Goal: Task Accomplishment & Management: Manage account settings

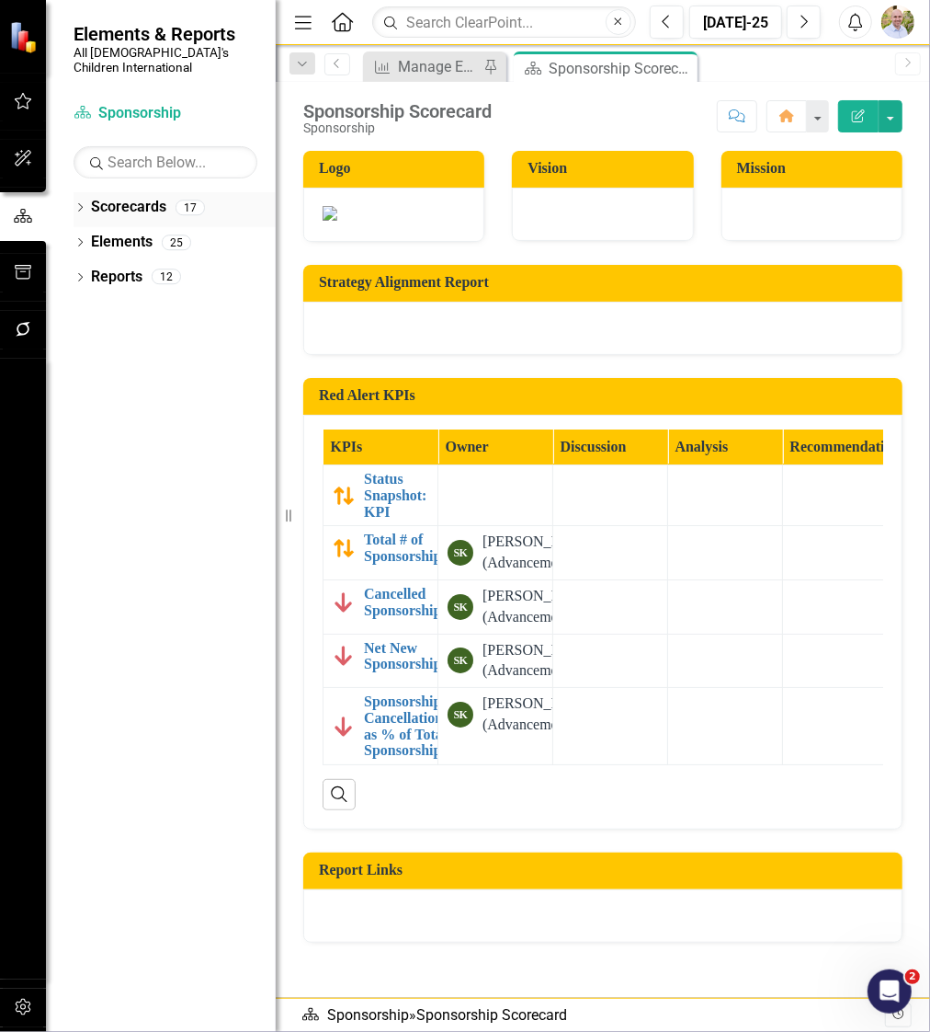
click at [83, 202] on div "Dropdown" at bounding box center [80, 210] width 13 height 16
click at [84, 236] on icon "Dropdown" at bounding box center [90, 241] width 14 height 11
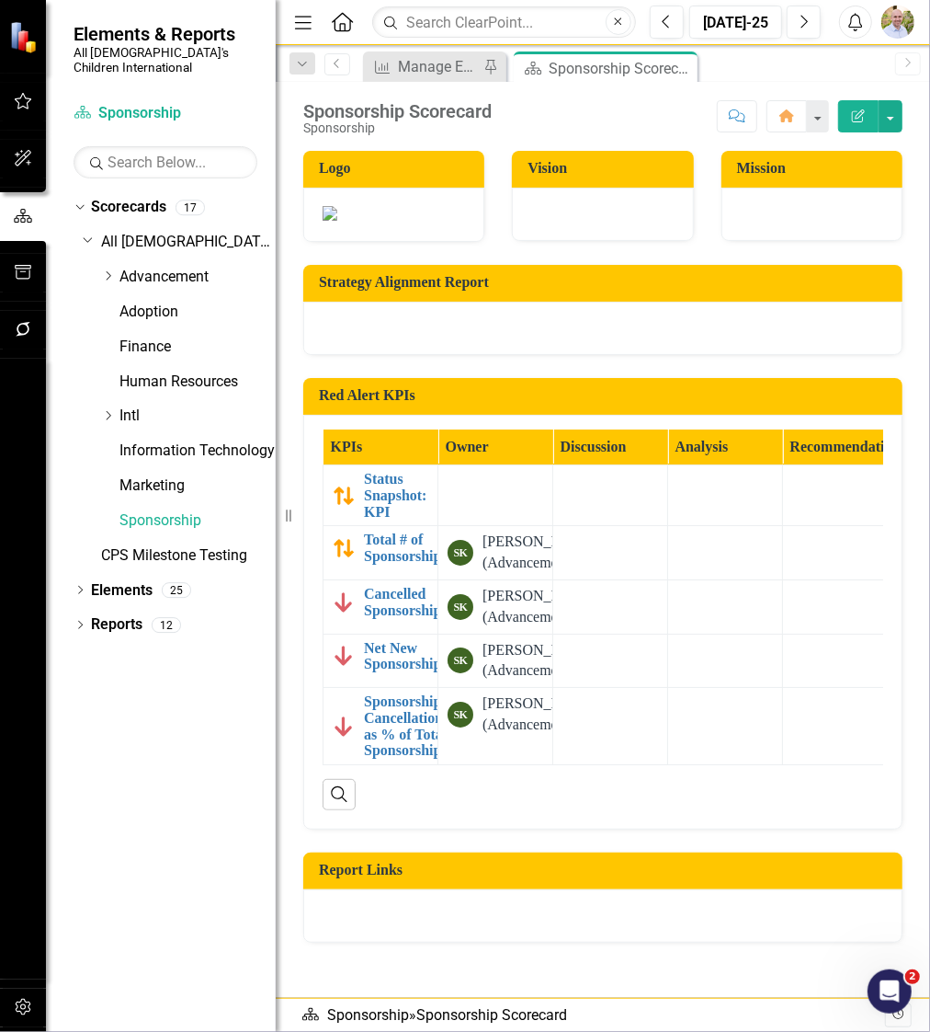
drag, startPoint x: 108, startPoint y: 265, endPoint x: 120, endPoint y: 279, distance: 18.2
click at [108, 270] on icon "Dropdown" at bounding box center [108, 275] width 14 height 11
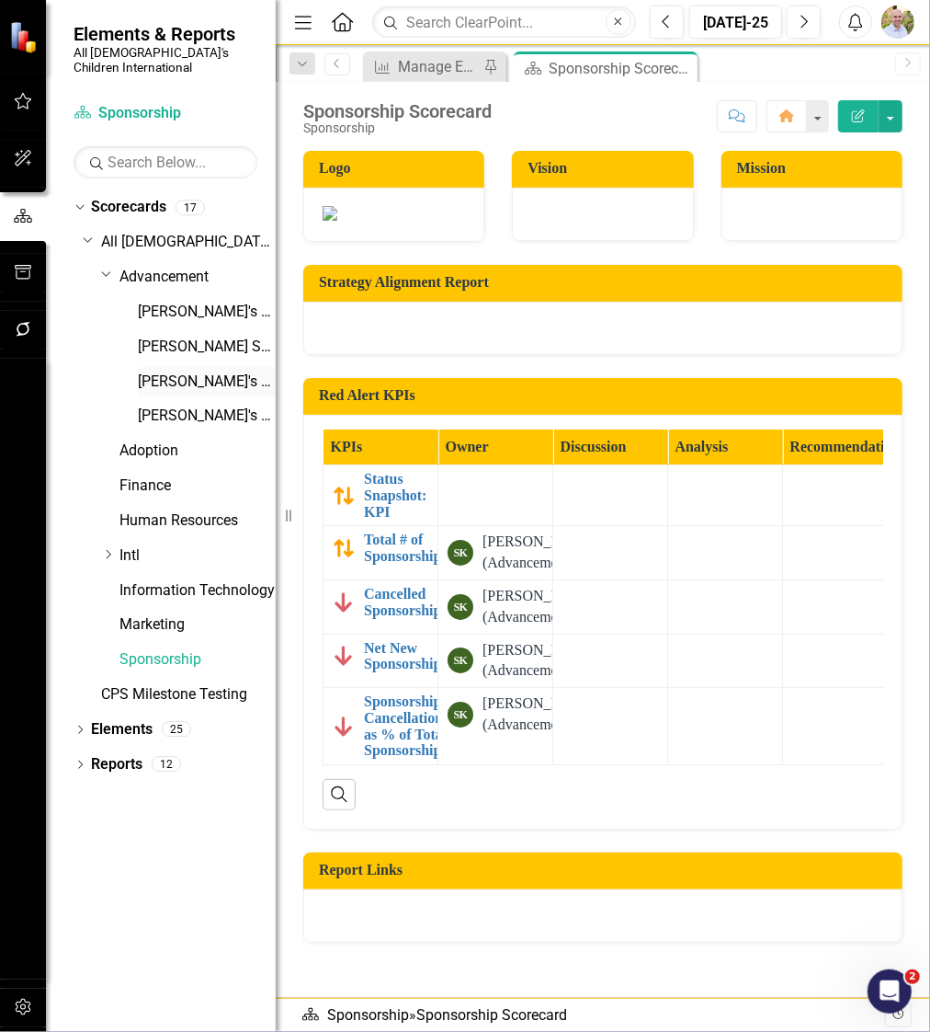
click at [159, 371] on link "[PERSON_NAME]'s Scorecard" at bounding box center [207, 381] width 138 height 21
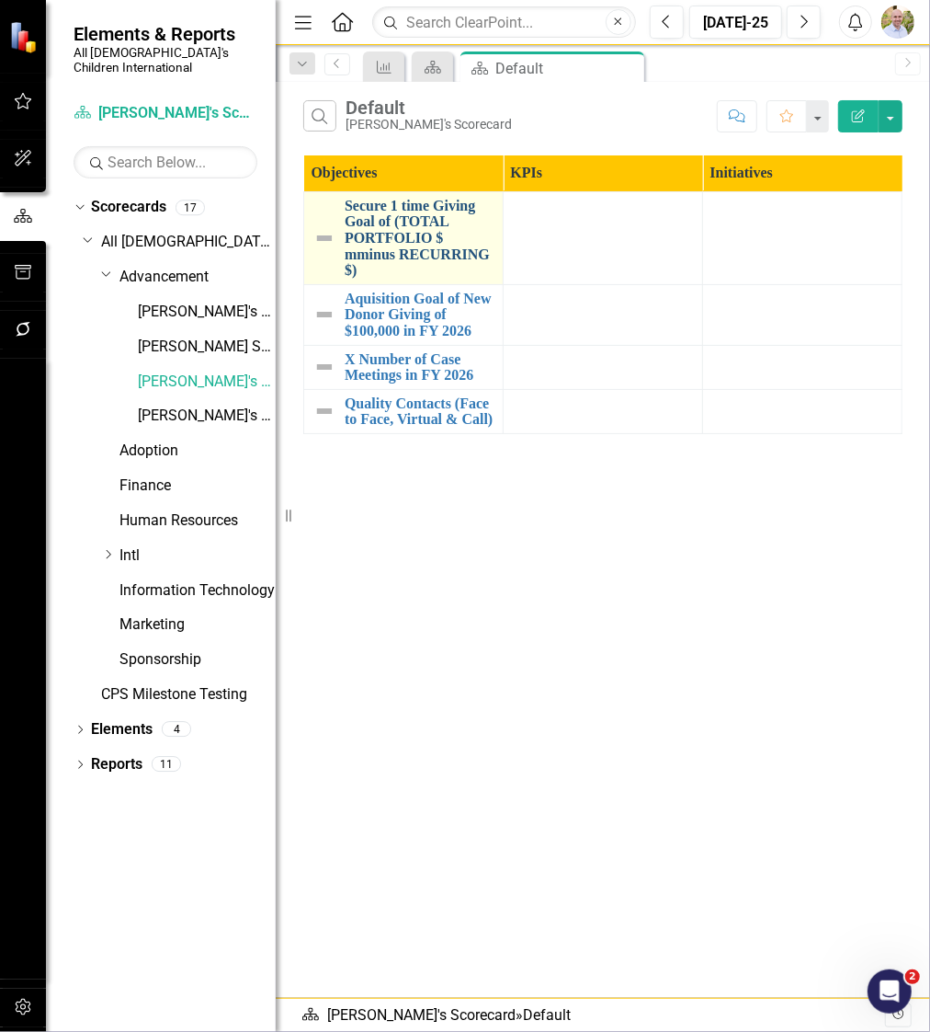
click at [399, 234] on link "Secure 1 time Giving Goal of (TOTAL PORTFOLIO $ mminus RECURRING $)" at bounding box center [419, 238] width 149 height 81
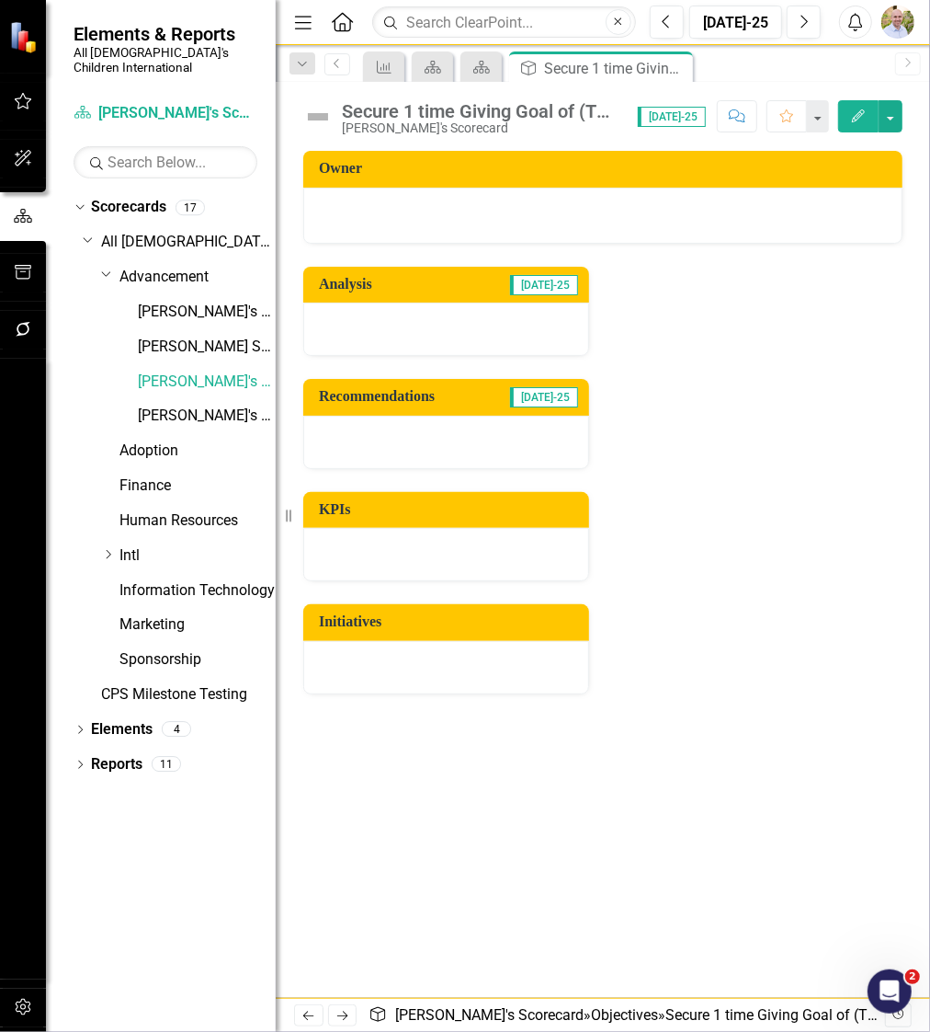
click at [871, 112] on button "Edit" at bounding box center [858, 116] width 40 height 32
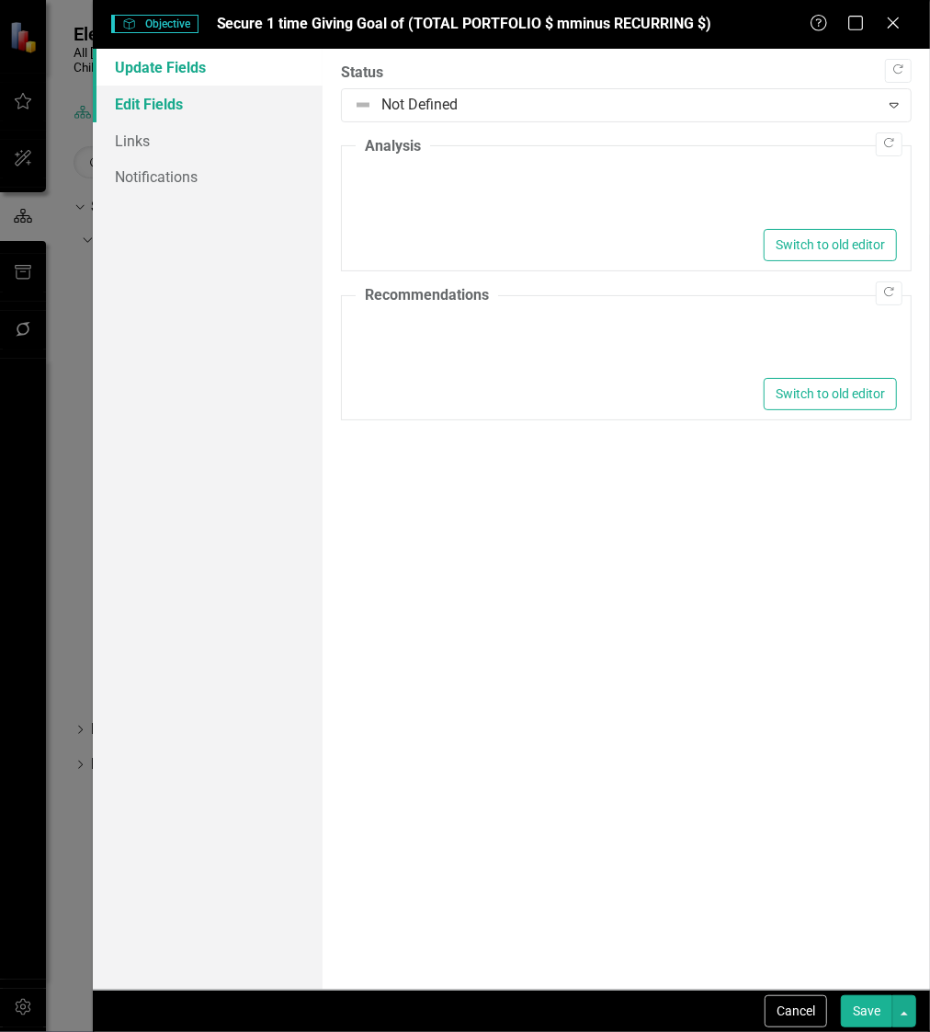
click at [181, 100] on link "Edit Fields" at bounding box center [208, 104] width 230 height 37
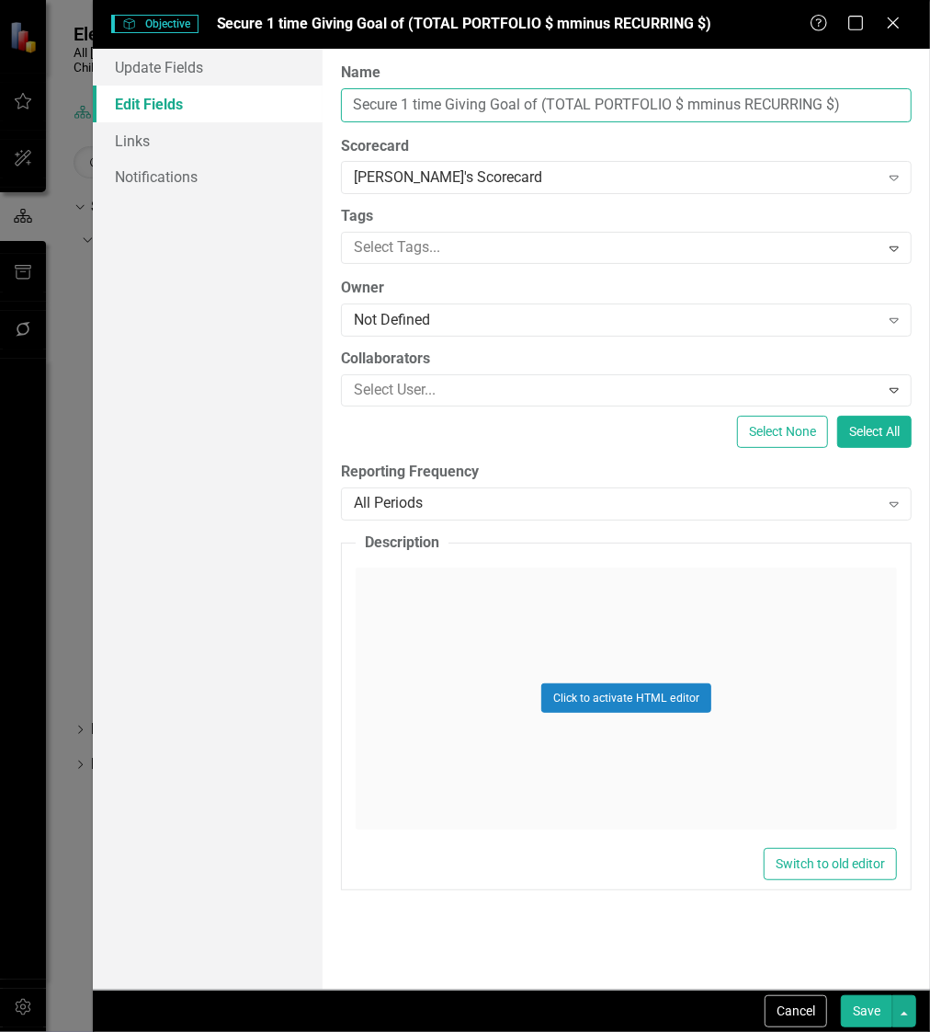
click at [678, 102] on input "Secure 1 time Giving Goal of (TOTAL PORTFOLIO $ mminus RECURRING $)" at bounding box center [626, 105] width 571 height 34
click at [555, 106] on input "Secure 1 time Giving Goal of (TOTAL PORTFOLIO $150,000 minus RECURRING $)" at bounding box center [626, 105] width 571 height 34
drag, startPoint x: 673, startPoint y: 102, endPoint x: 538, endPoint y: 97, distance: 135.2
click at [538, 97] on input "Secure 1 time Giving Goal of (TOTAL PORTFOLIO $150,000 minus RECURRING $)" at bounding box center [626, 105] width 571 height 34
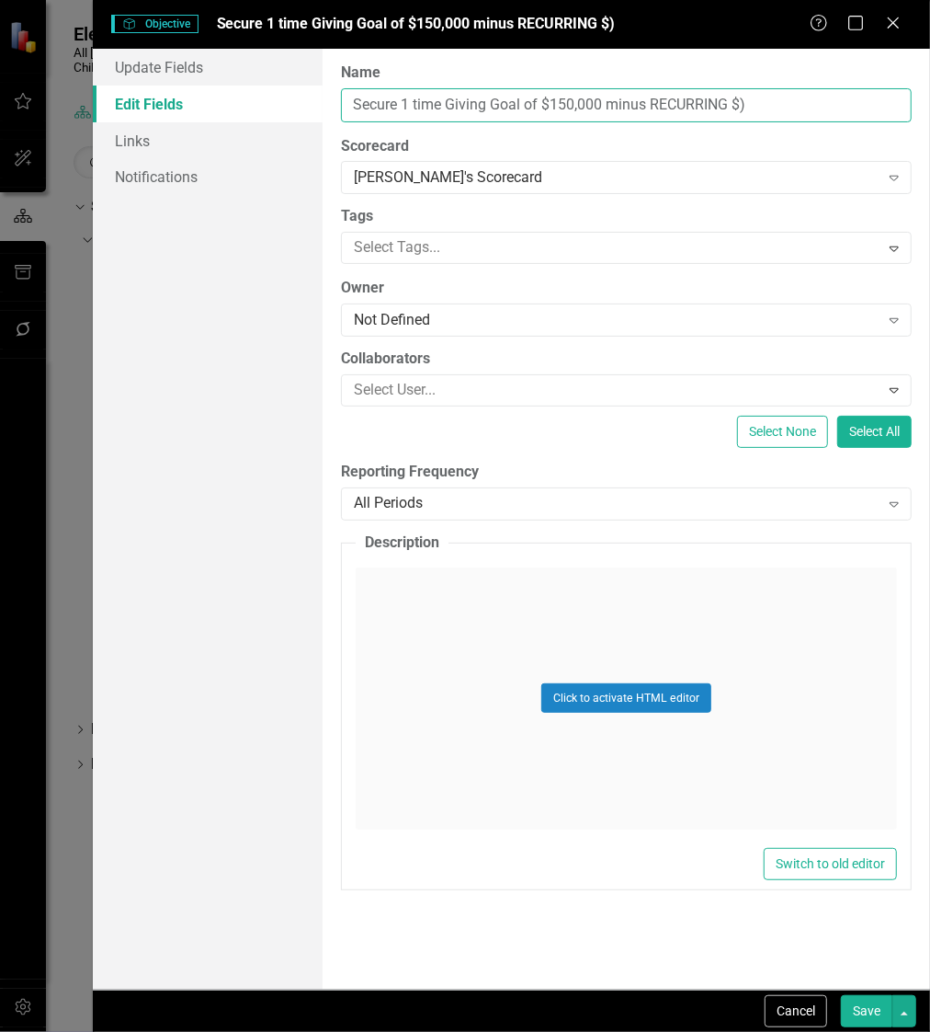
click at [606, 104] on input "Secure 1 time Giving Goal of $150,000 minus RECURRING $)" at bounding box center [626, 105] width 571 height 34
drag, startPoint x: 405, startPoint y: 104, endPoint x: 536, endPoint y: 105, distance: 130.6
click at [536, 105] on input "Secure 1 time Giving Goal of $150,000 (Total Giving minus RECURRING $)" at bounding box center [626, 105] width 571 height 34
drag, startPoint x: 564, startPoint y: 105, endPoint x: 502, endPoint y: 105, distance: 61.6
click at [502, 105] on input "Secure Total Portfolio $150,000 (Total Giving minus RECURRING $)" at bounding box center [626, 105] width 571 height 34
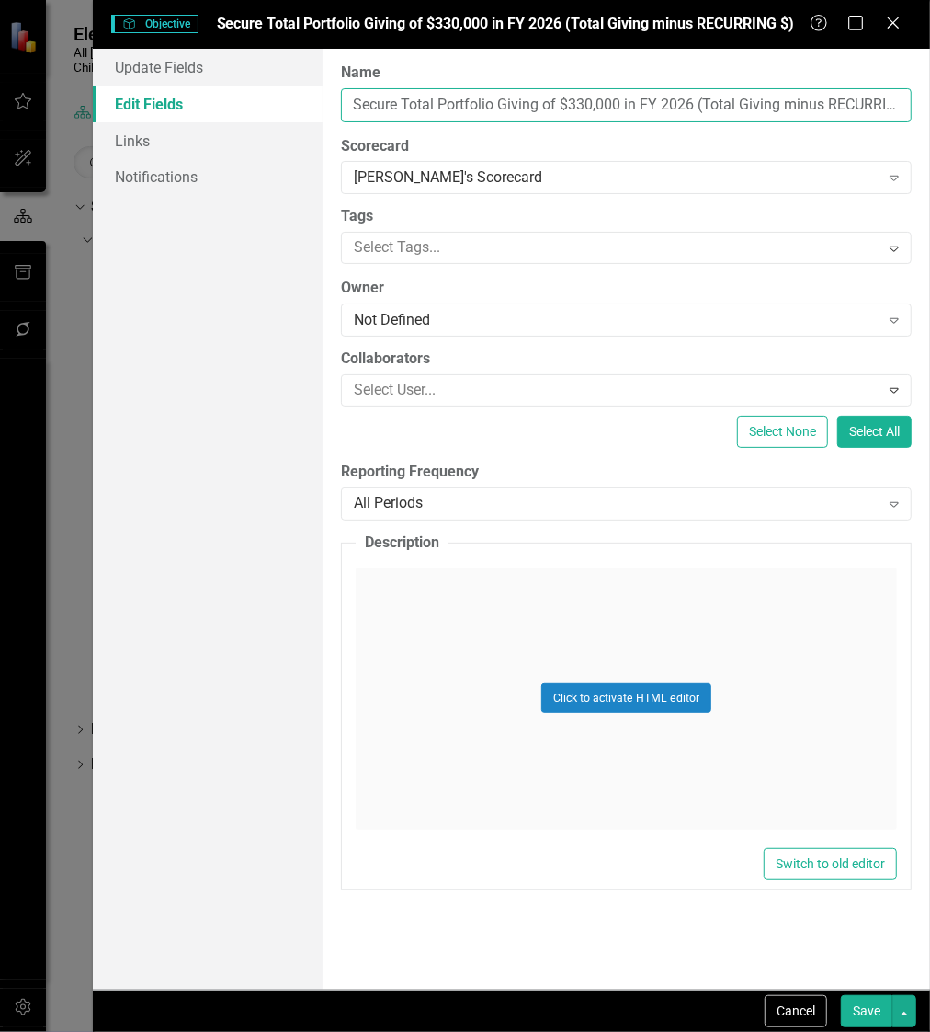
scroll to position [0, 22]
drag, startPoint x: 695, startPoint y: 97, endPoint x: 962, endPoint y: 87, distance: 266.8
click at [929, 87] on html "Elements & Reports All God's Children International Scorecard Jen's Scorecard S…" at bounding box center [465, 516] width 930 height 1032
type input "Secure Total Portfolio Giving of $330,000 in FY 2026"
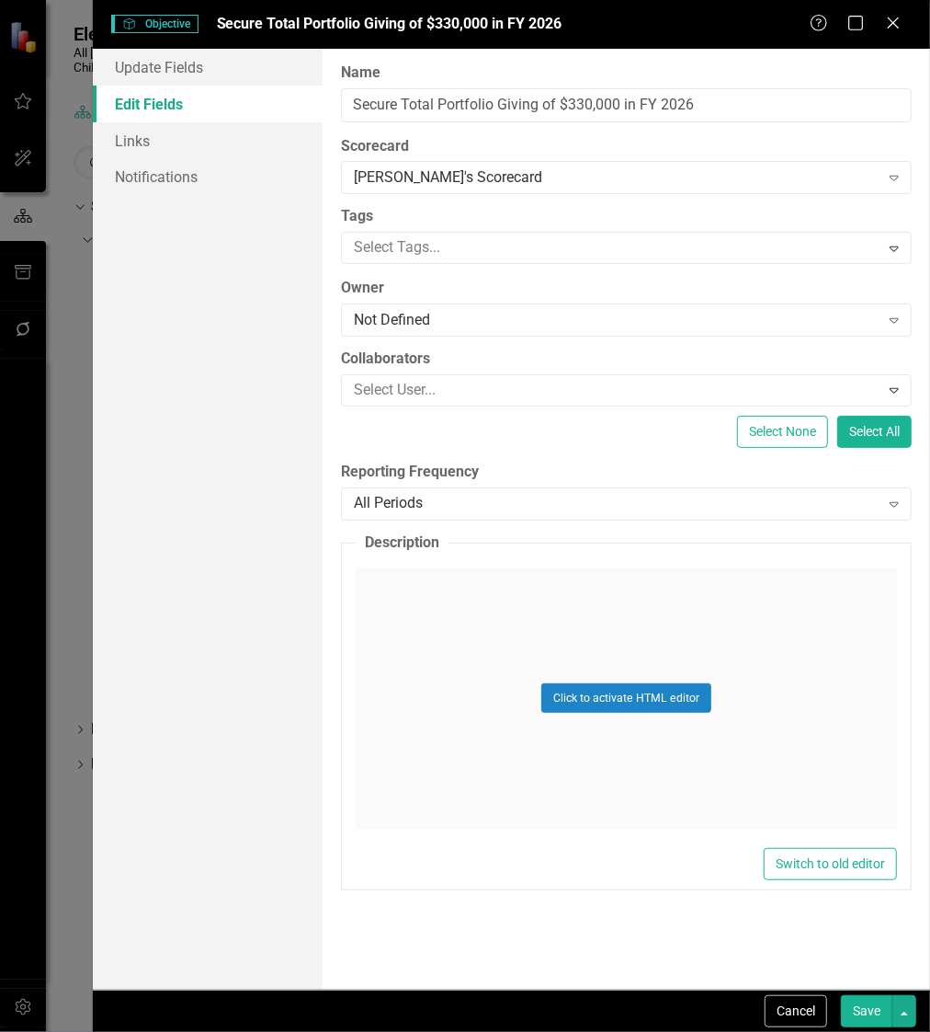
click at [872, 1006] on button "Save" at bounding box center [866, 1011] width 51 height 32
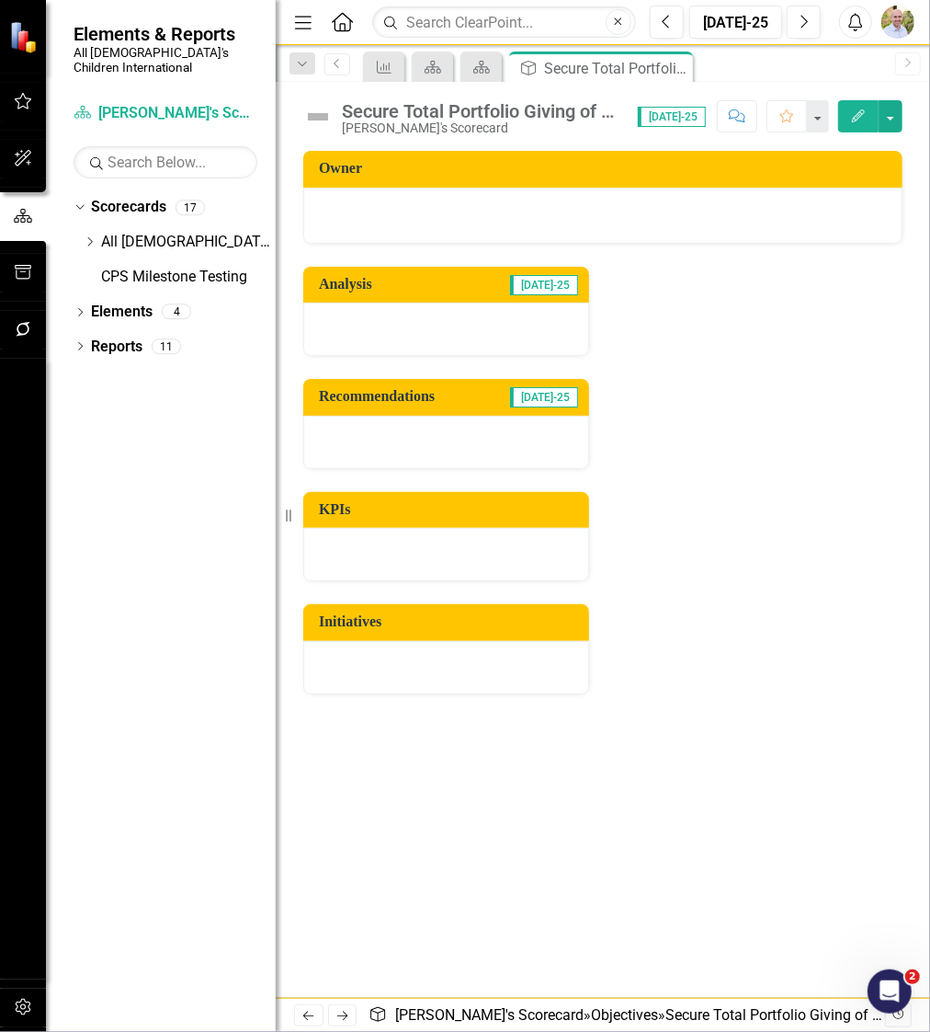
click at [300, 48] on div "Dropdown Search KPI Manage Elements Pin Scorecard Sponsorship Scorecard Close S…" at bounding box center [603, 63] width 655 height 37
click at [310, 42] on div "Menu Home Search Close Previous Jul-25 Next Alerts User Edit Profile Disable So…" at bounding box center [603, 22] width 655 height 45
click at [343, 63] on icon "Previous" at bounding box center [337, 63] width 15 height 11
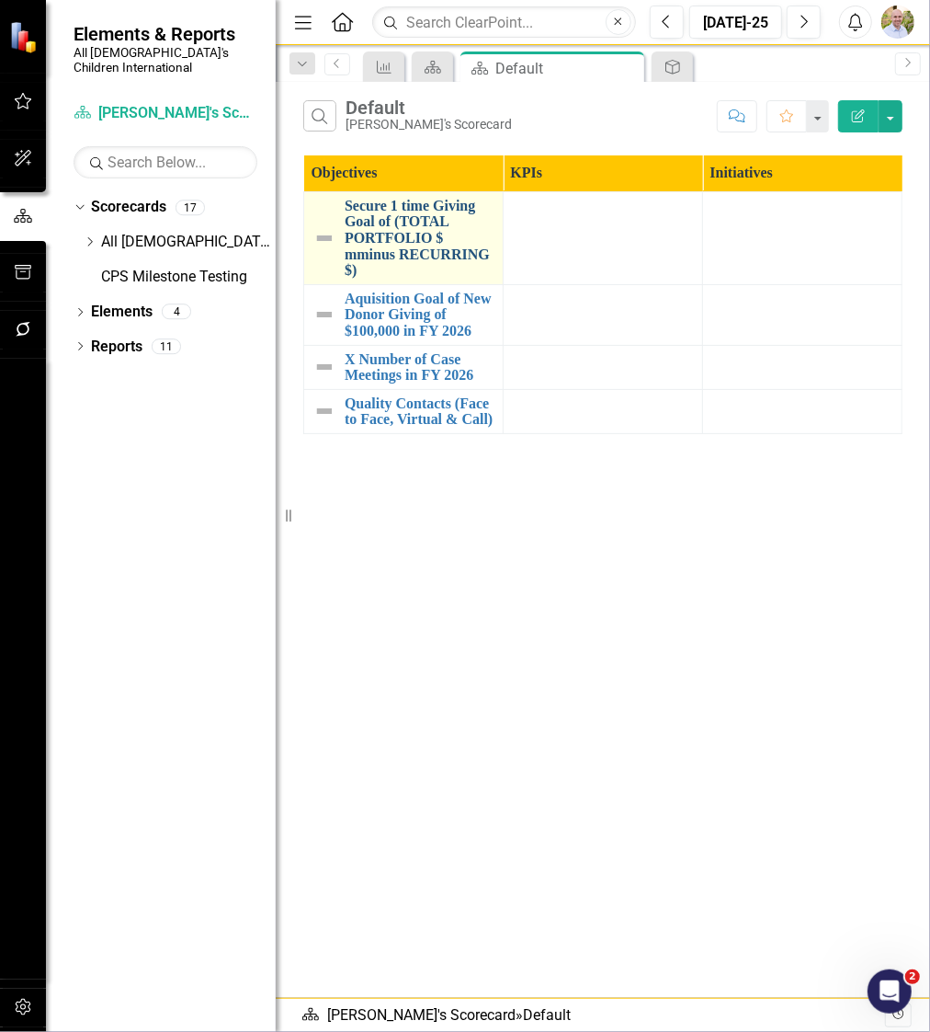
click at [419, 243] on link "Secure 1 time Giving Goal of (TOTAL PORTFOLIO $ mminus RECURRING $)" at bounding box center [419, 238] width 149 height 81
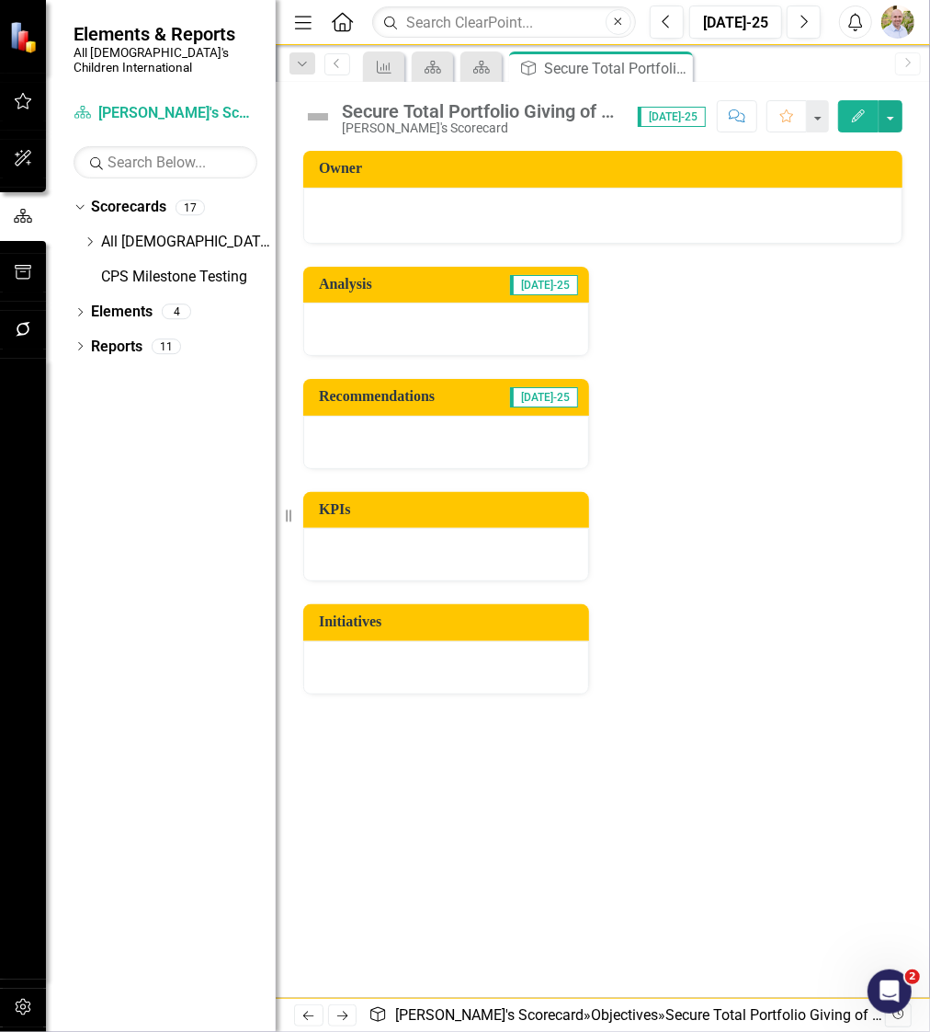
click at [868, 110] on button "Edit" at bounding box center [858, 116] width 40 height 32
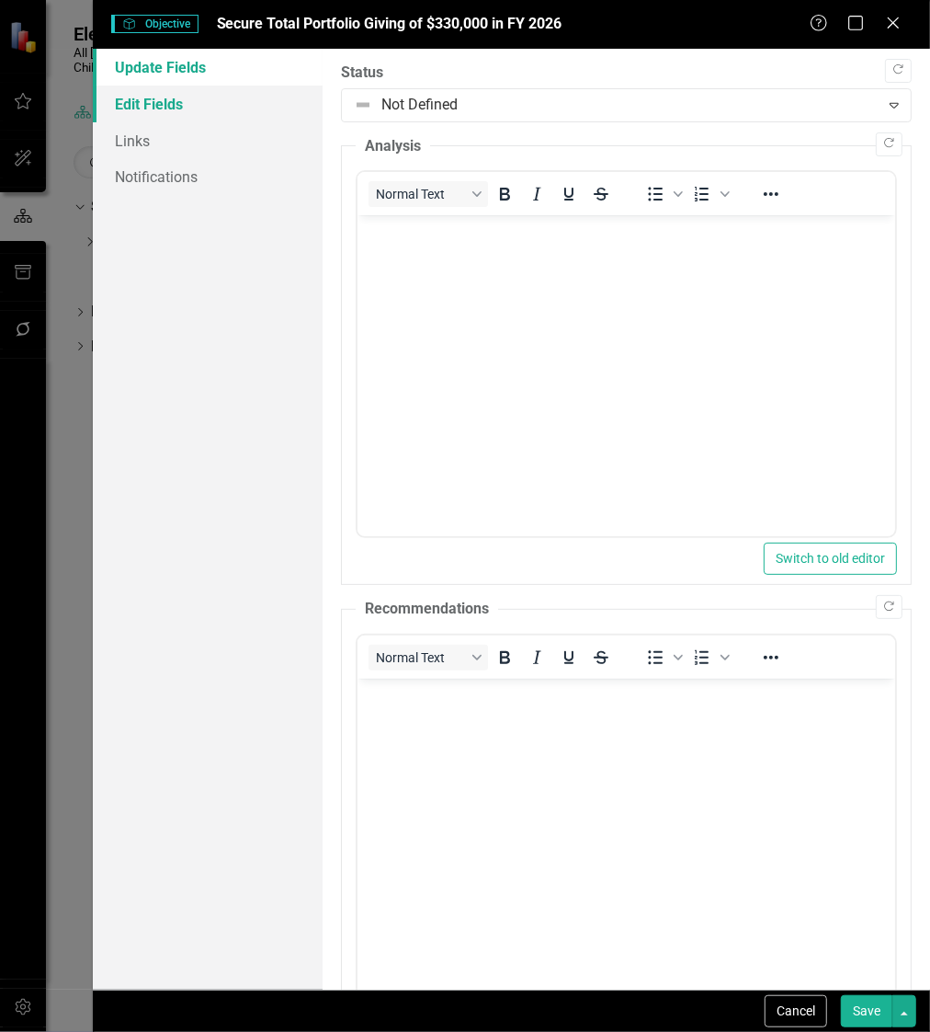
click at [180, 102] on link "Edit Fields" at bounding box center [208, 104] width 230 height 37
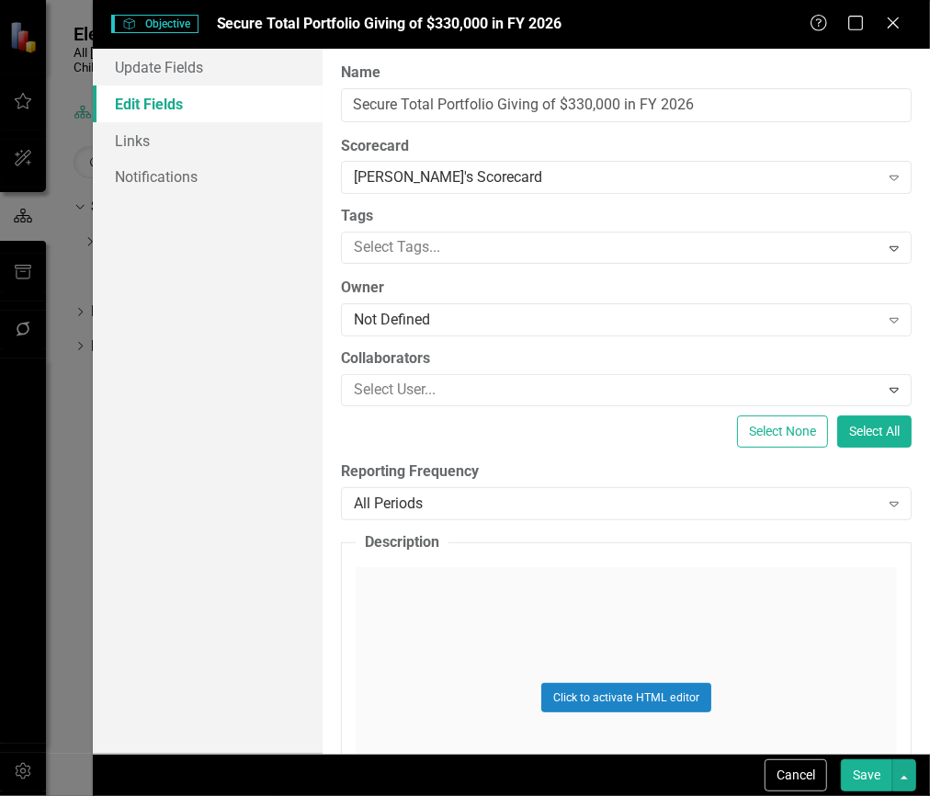
click at [873, 771] on button "Save" at bounding box center [866, 775] width 51 height 32
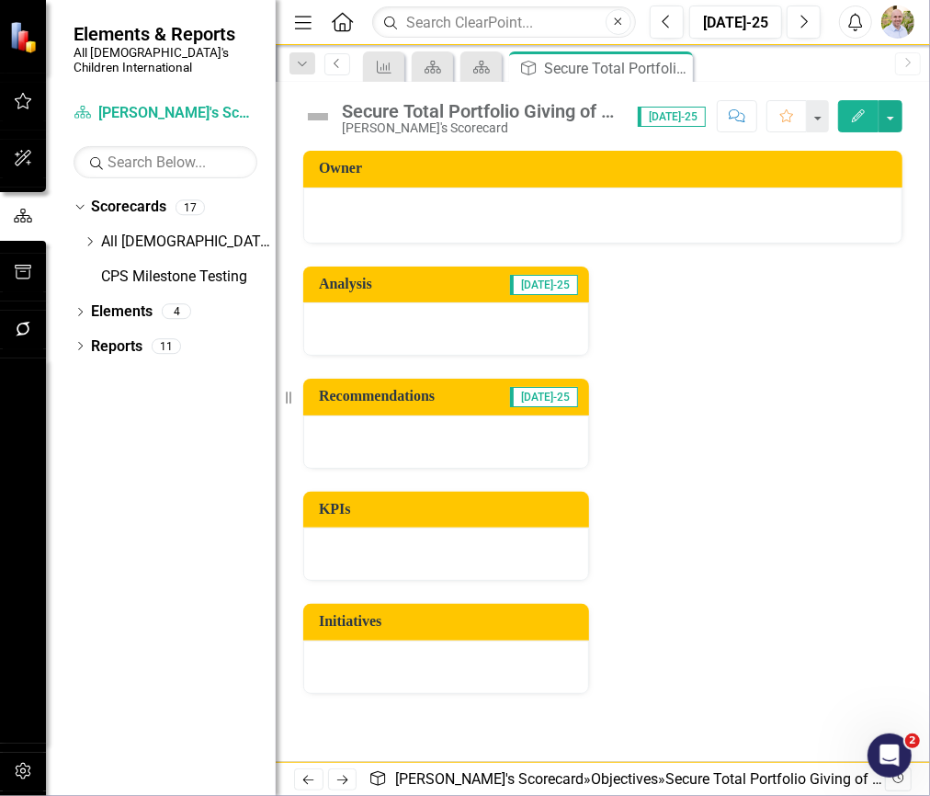
click at [345, 63] on link "Previous" at bounding box center [338, 64] width 26 height 22
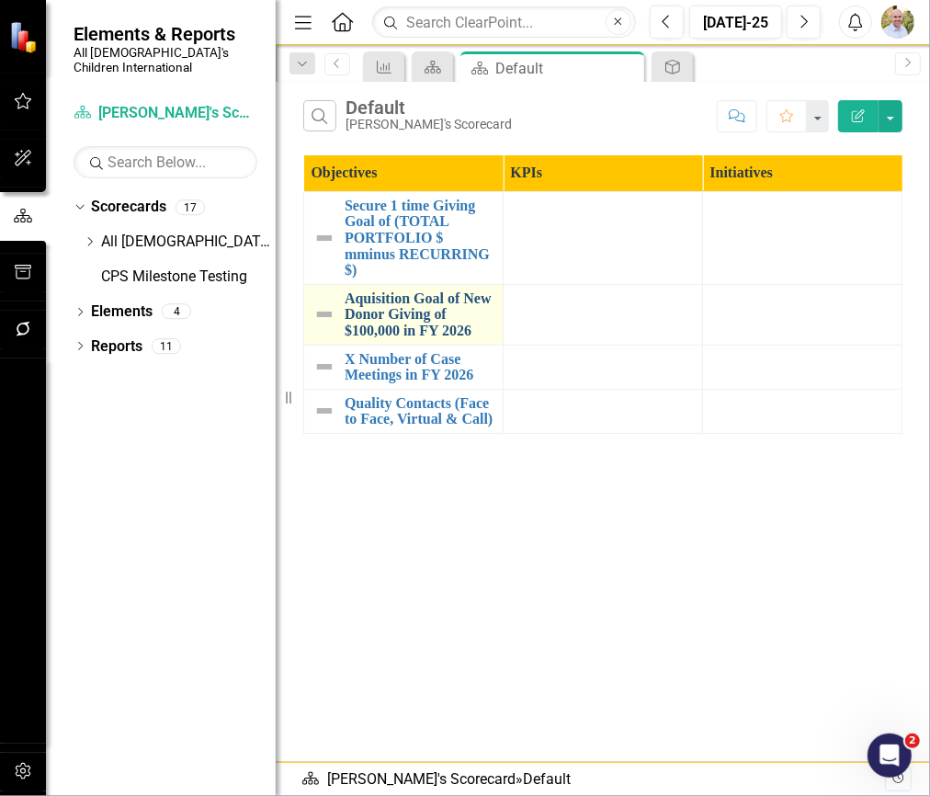
click at [394, 303] on link "Aquisition Goal of New Donor Giving of $100,000 in FY 2026" at bounding box center [419, 315] width 149 height 49
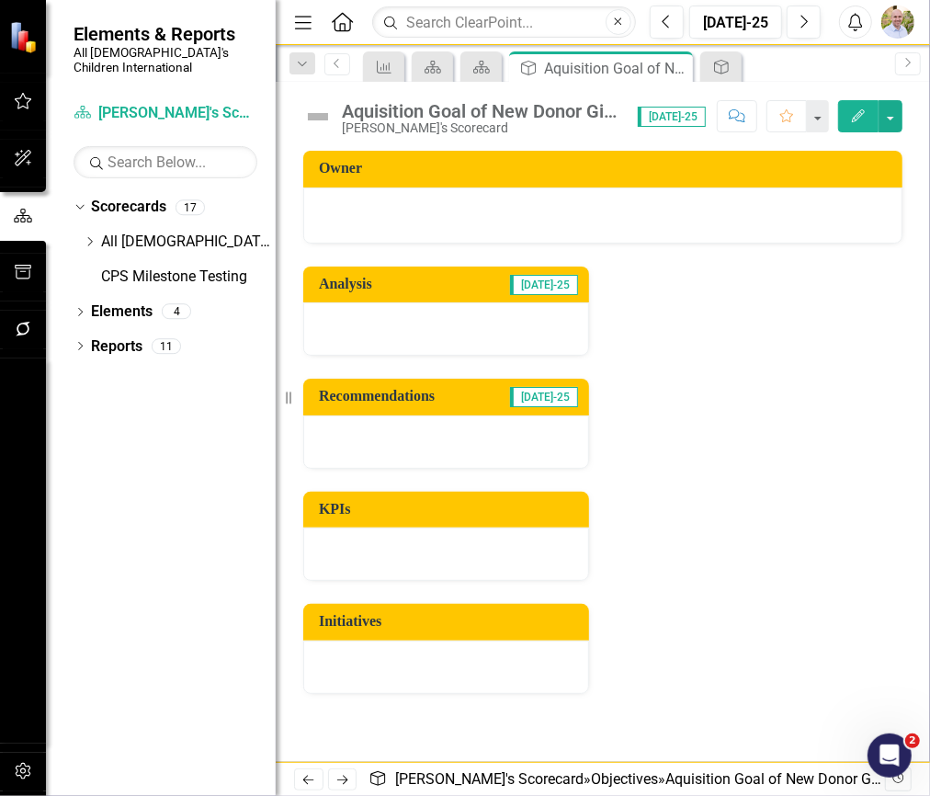
click at [864, 114] on icon "Edit" at bounding box center [858, 115] width 17 height 13
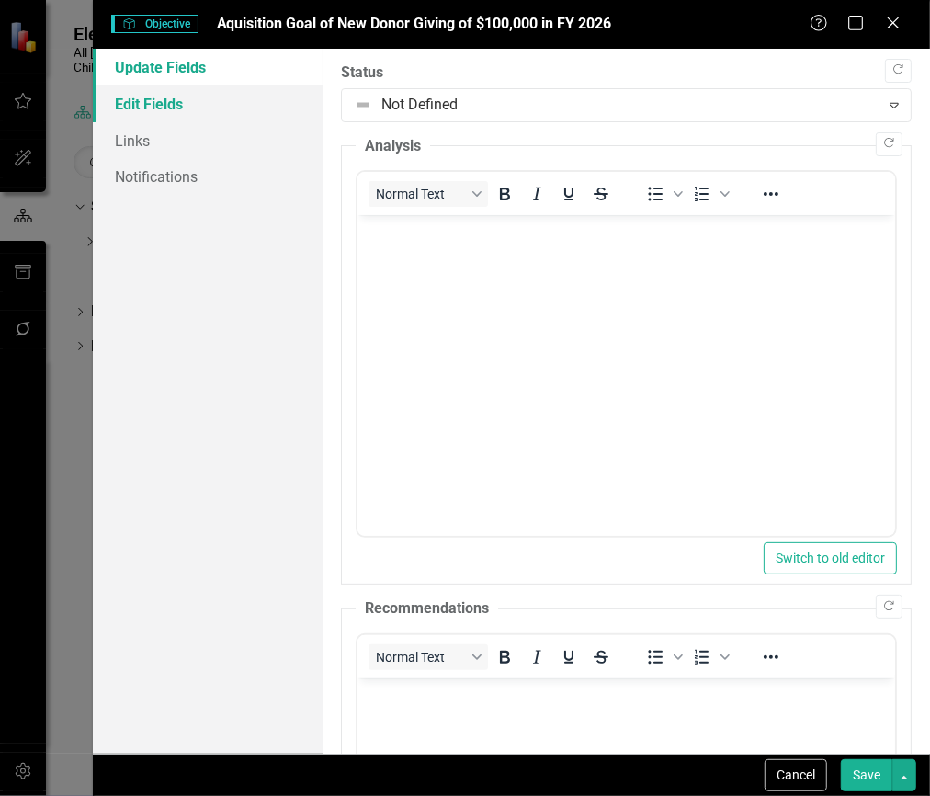
click at [189, 117] on link "Edit Fields" at bounding box center [208, 104] width 230 height 37
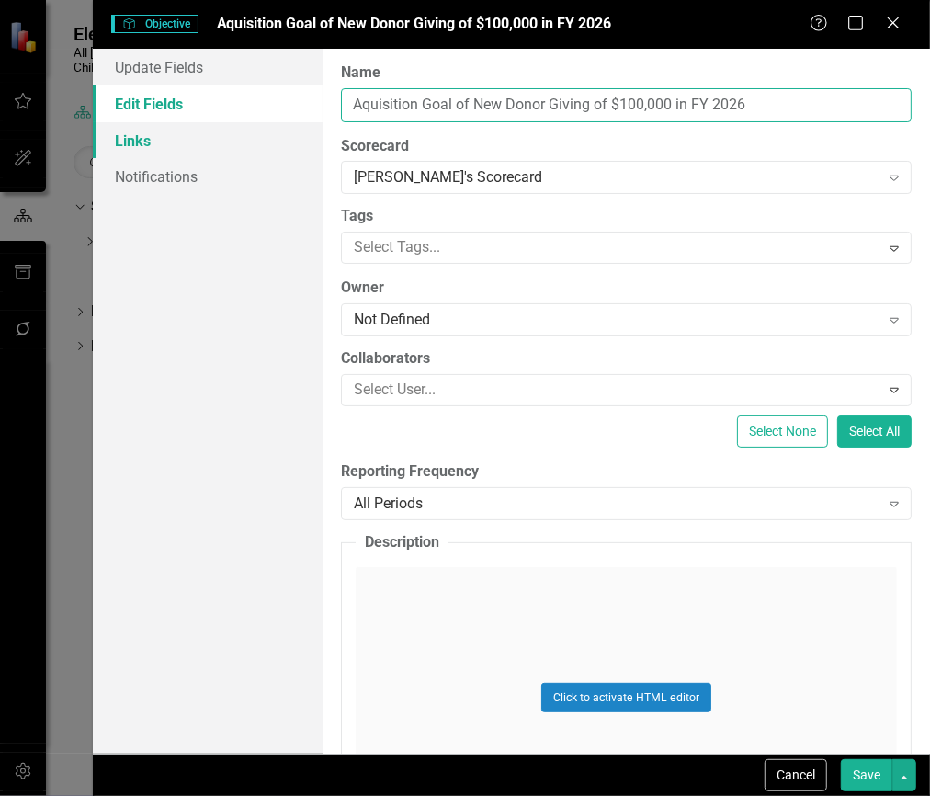
drag, startPoint x: 759, startPoint y: 100, endPoint x: 197, endPoint y: 144, distance: 564.4
click at [197, 144] on div "Update Fields Edit Fields Links Notifications "Update" fields in ClearPoint are…" at bounding box center [512, 401] width 838 height 705
type input "A"
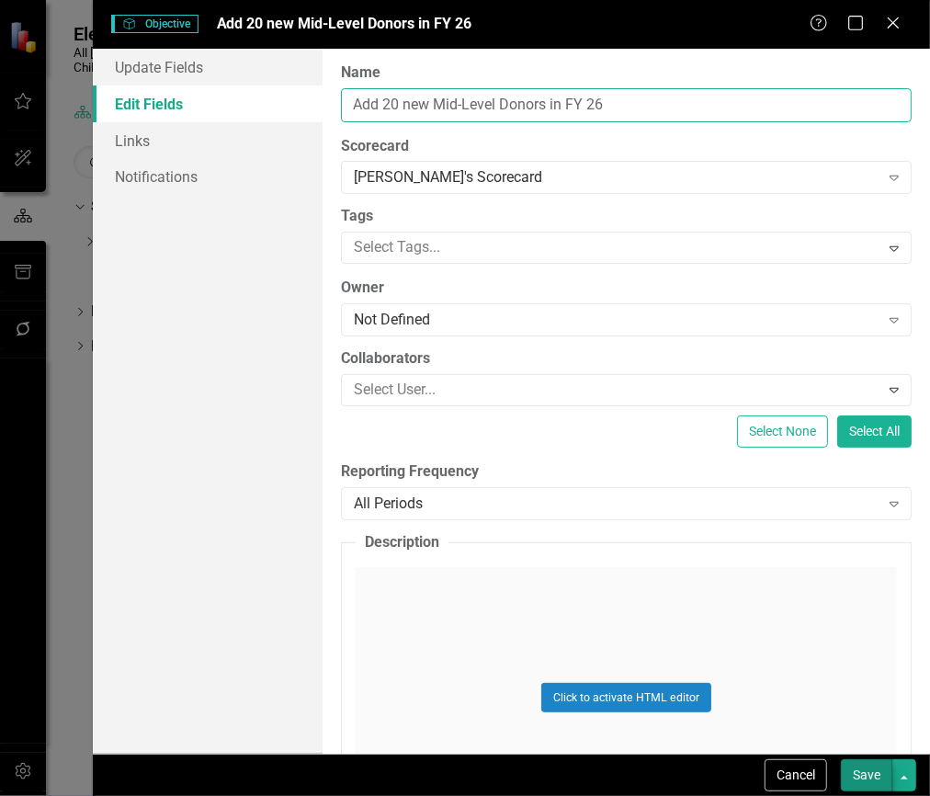
type input "Add 20 new Mid-Level Donors in FY 26"
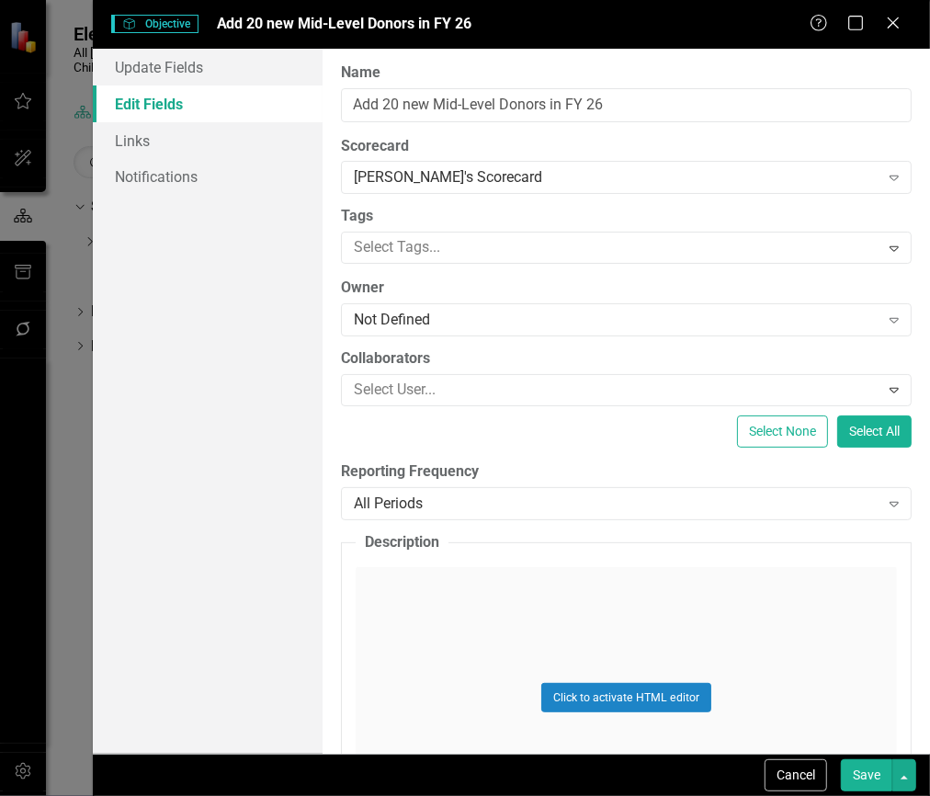
click at [869, 774] on button "Save" at bounding box center [866, 775] width 51 height 32
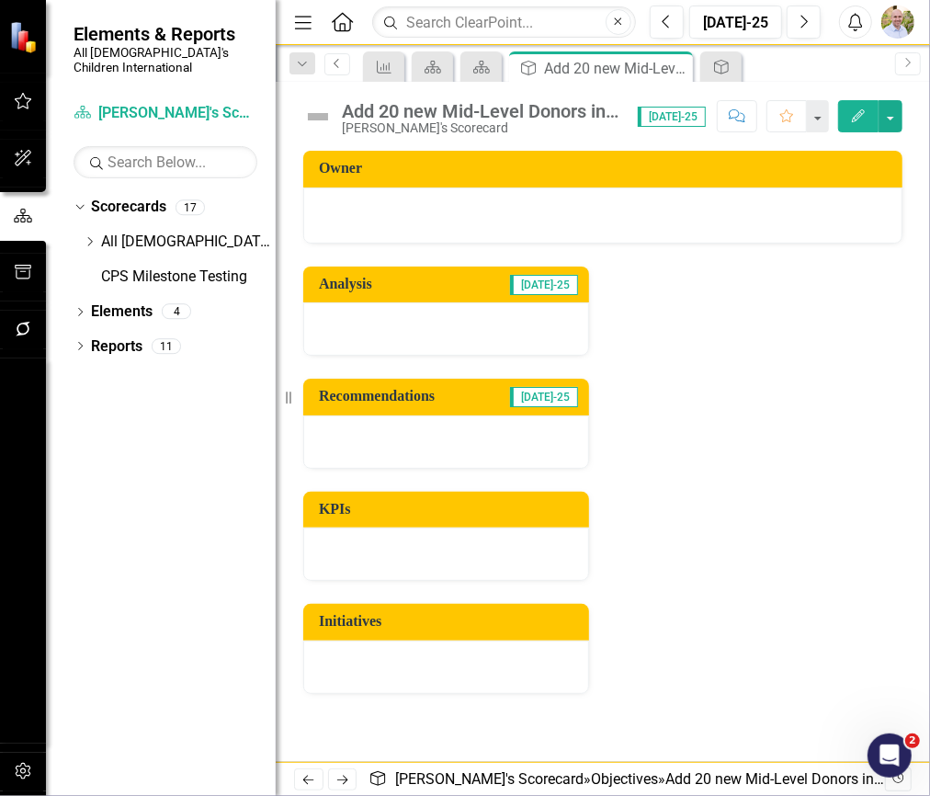
click at [327, 65] on link "Previous" at bounding box center [338, 64] width 26 height 22
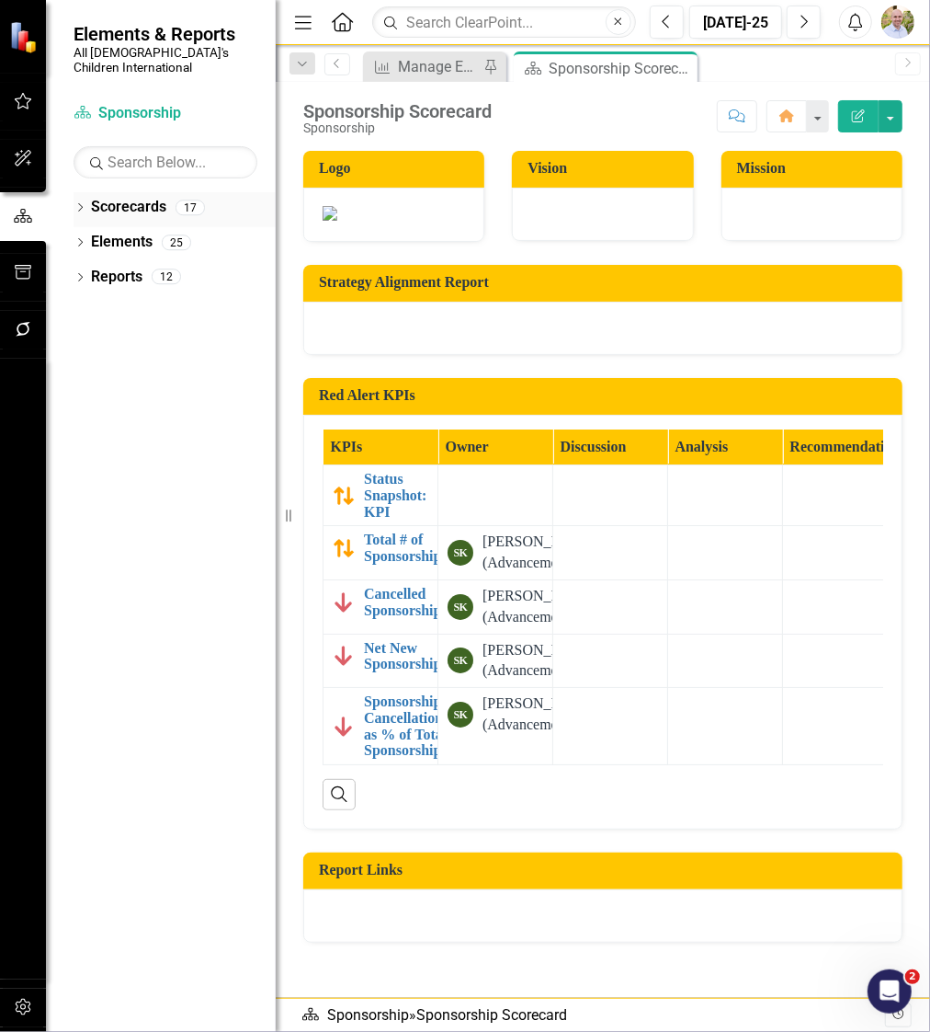
click at [80, 202] on div "Dropdown" at bounding box center [80, 210] width 13 height 16
click at [89, 236] on icon "Dropdown" at bounding box center [90, 241] width 14 height 11
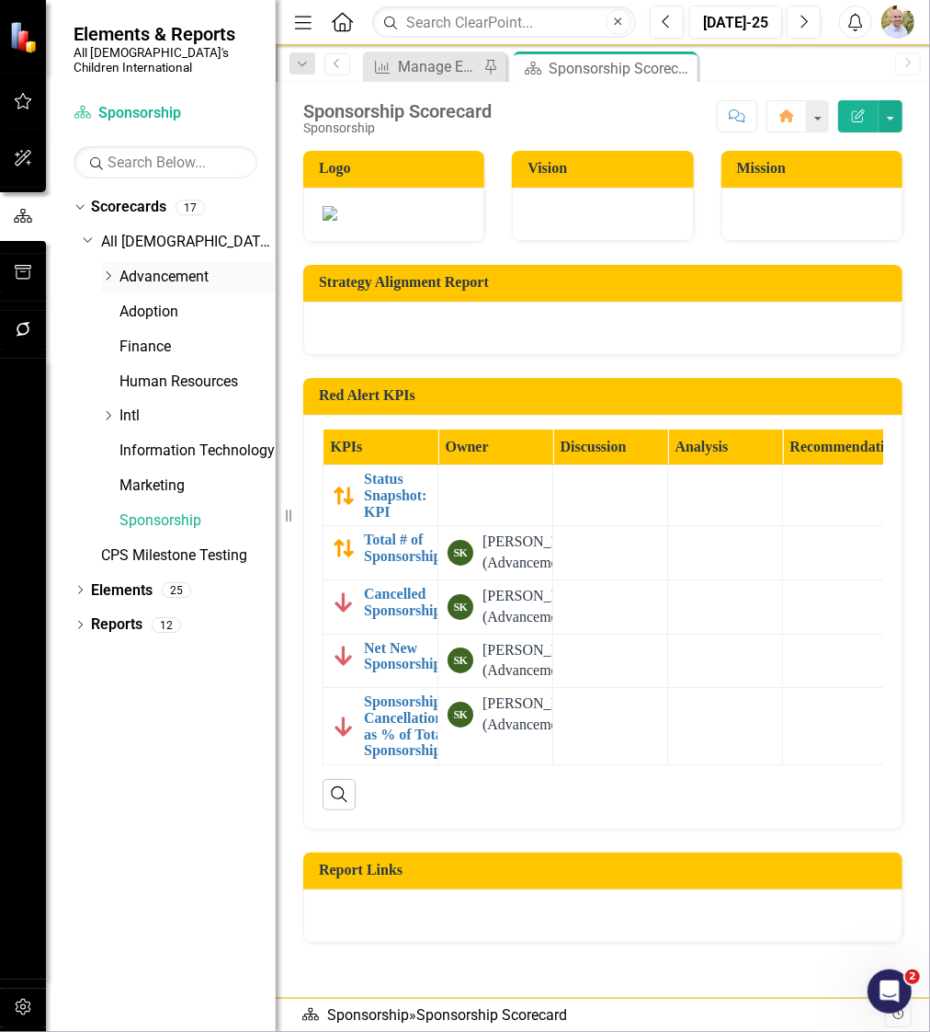
click at [109, 271] on icon at bounding box center [109, 275] width 5 height 9
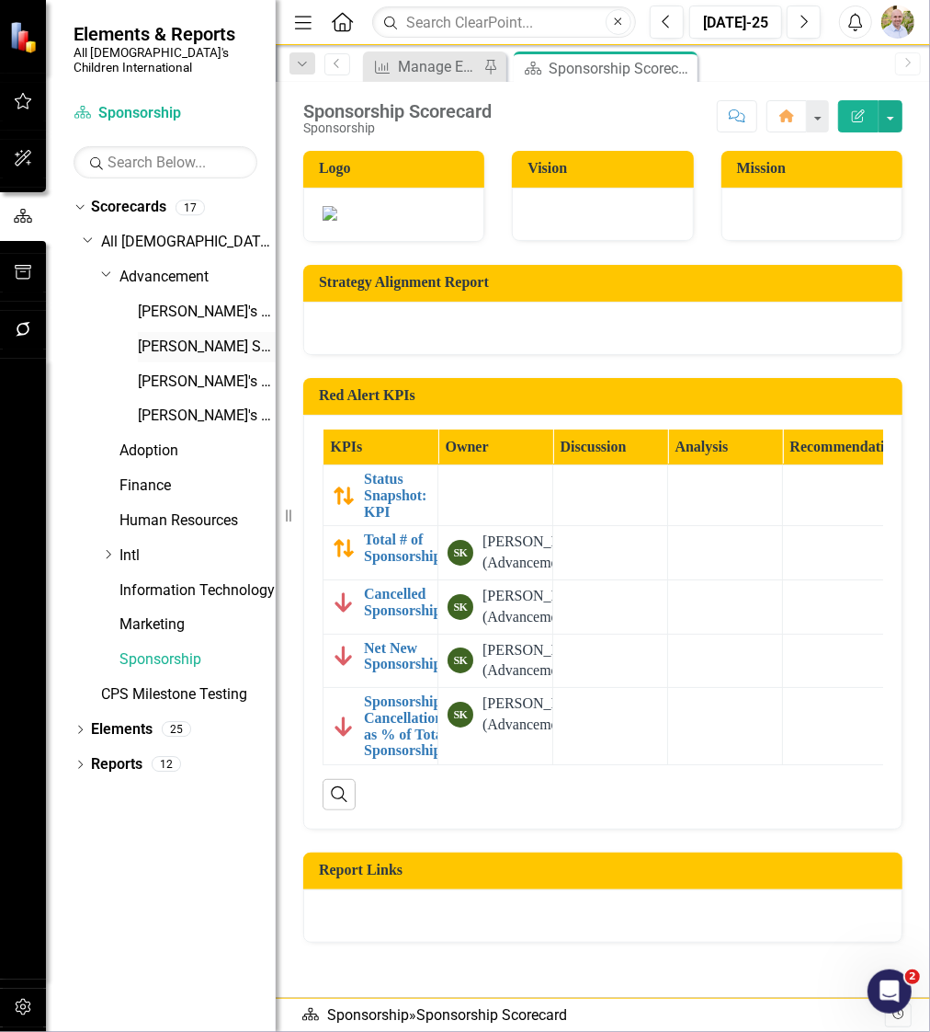
click at [156, 336] on link "[PERSON_NAME] Scorecard" at bounding box center [207, 346] width 138 height 21
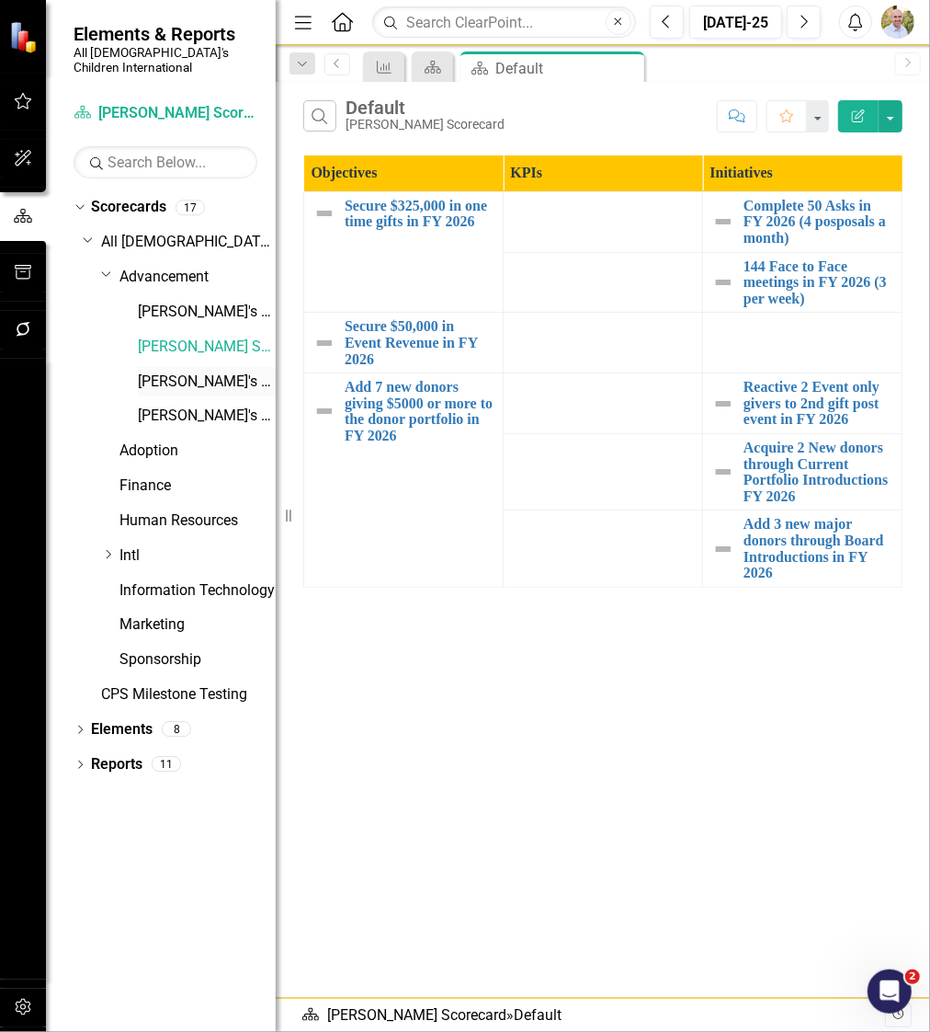
click at [170, 374] on link "[PERSON_NAME]'s Scorecard" at bounding box center [207, 381] width 138 height 21
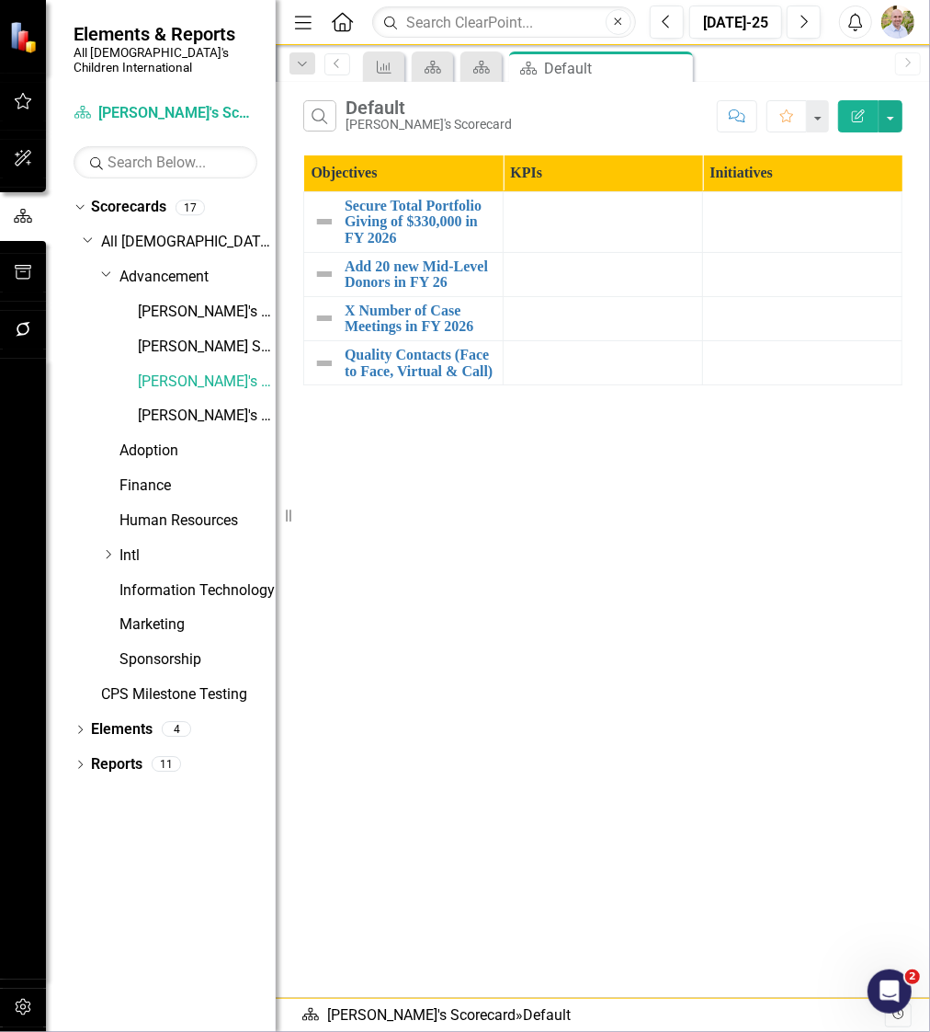
click at [802, 298] on td at bounding box center [803, 318] width 200 height 44
click at [445, 814] on div "Search Default [PERSON_NAME]'s Scorecard Comment Favorite Edit Report Objective…" at bounding box center [603, 540] width 655 height 916
click at [438, 578] on div "Search Default [PERSON_NAME]'s Scorecard Comment Favorite Edit Report Objective…" at bounding box center [603, 540] width 655 height 916
click at [456, 556] on div "Search Default [PERSON_NAME]'s Scorecard Comment Favorite Edit Report Objective…" at bounding box center [603, 540] width 655 height 916
click at [430, 325] on link "X Number of Case Meetings in FY 2026" at bounding box center [419, 318] width 149 height 32
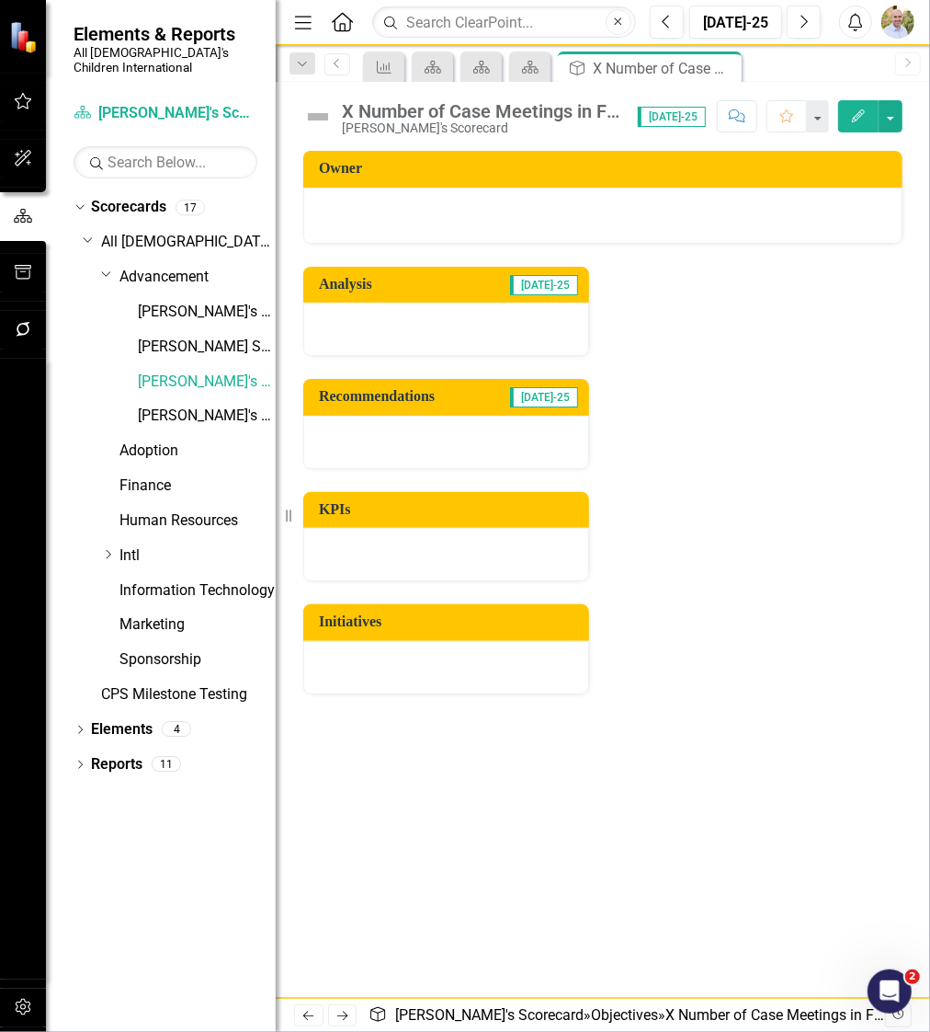
click at [861, 117] on icon "Edit" at bounding box center [858, 115] width 17 height 13
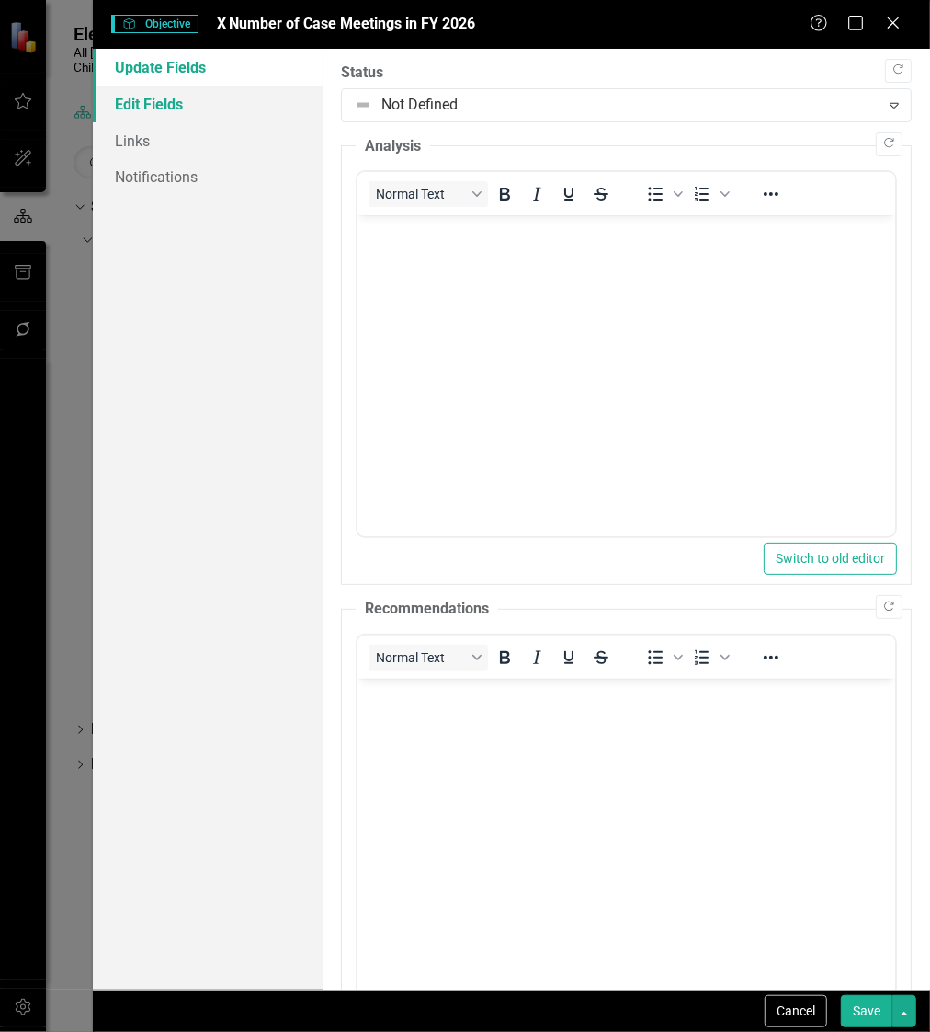
click at [200, 108] on link "Edit Fields" at bounding box center [208, 104] width 230 height 37
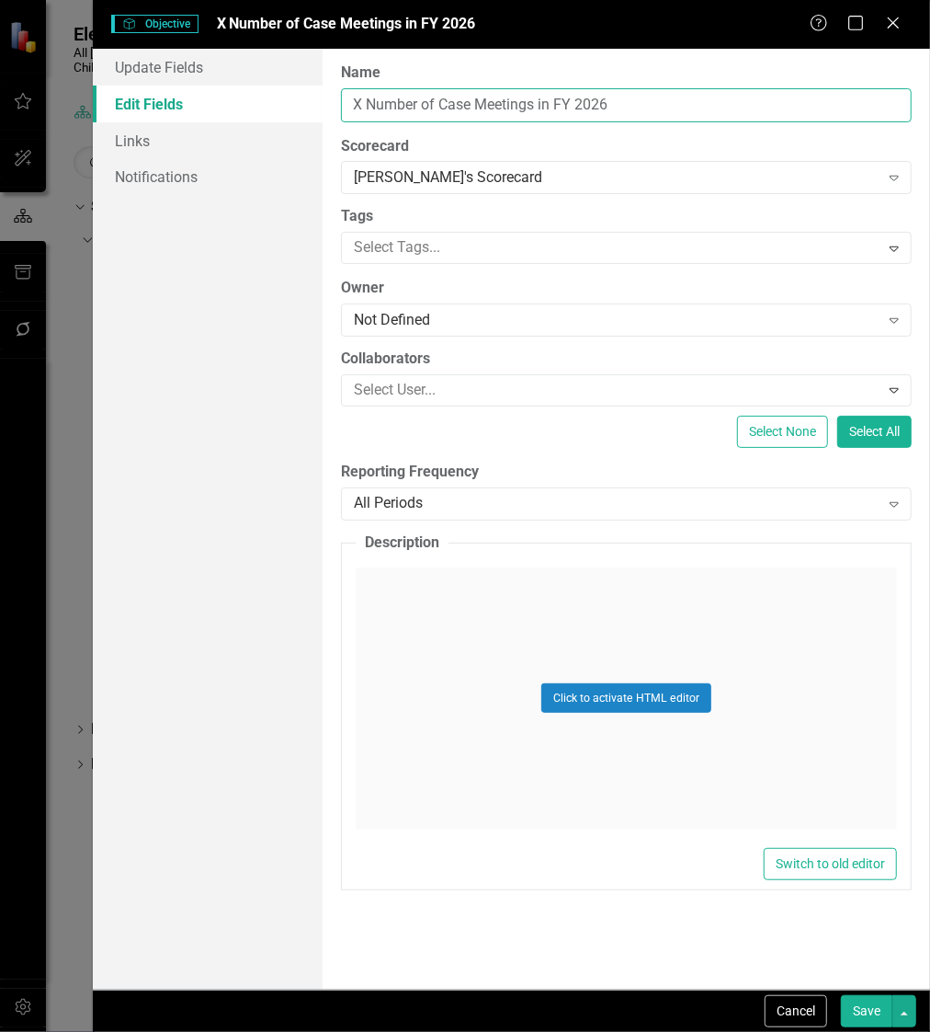
drag, startPoint x: 362, startPoint y: 105, endPoint x: 252, endPoint y: 119, distance: 111.2
click at [252, 119] on div "Update Fields Edit Fields Links Notifications "Update" fields in ClearPoint are…" at bounding box center [512, 519] width 838 height 941
click at [252, 119] on link "Edit Fields" at bounding box center [208, 104] width 230 height 37
click at [362, 96] on input "X Number of Case Meetings in FY 2026" at bounding box center [626, 105] width 571 height 34
drag, startPoint x: 480, startPoint y: 99, endPoint x: 372, endPoint y: 106, distance: 107.8
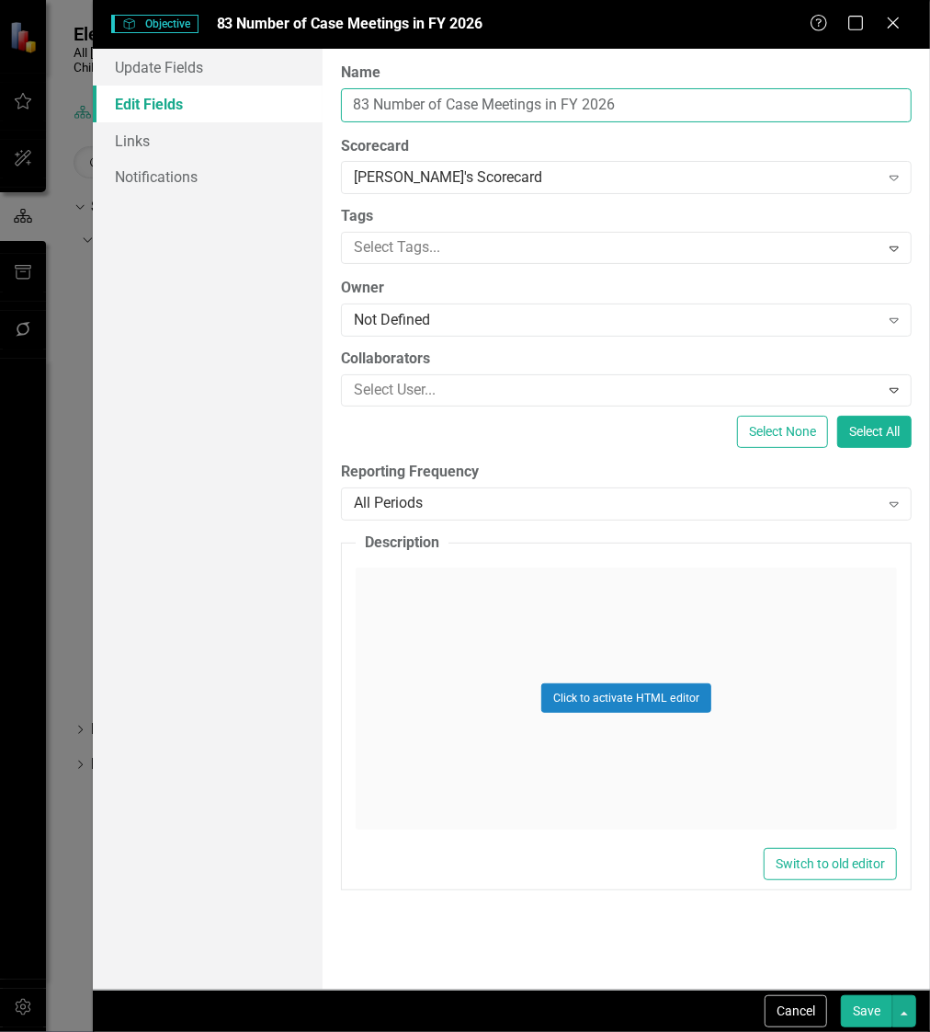
click at [372, 106] on input "83 Number of Case Meetings in FY 2026" at bounding box center [626, 105] width 571 height 34
drag, startPoint x: 474, startPoint y: 100, endPoint x: 418, endPoint y: 99, distance: 56.1
click at [418, 99] on input "83 Asks Meetings in FY 2026" at bounding box center [626, 105] width 571 height 34
drag, startPoint x: 466, startPoint y: 104, endPoint x: 410, endPoint y: 95, distance: 56.8
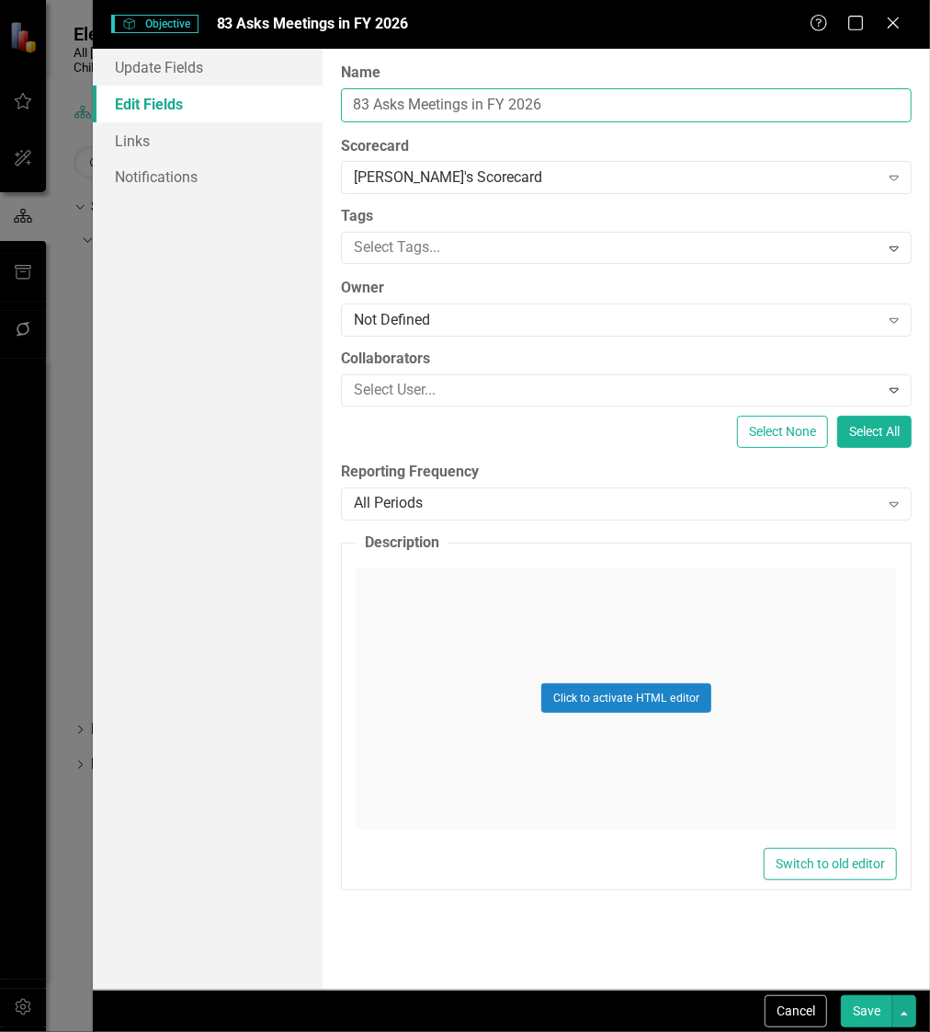
click at [410, 95] on input "83 Asks Meetings in FY 2026" at bounding box center [626, 105] width 571 height 34
click at [471, 111] on input "83 Asks in FY 2026" at bounding box center [626, 105] width 571 height 34
type input "83 Asks in FY 2026"
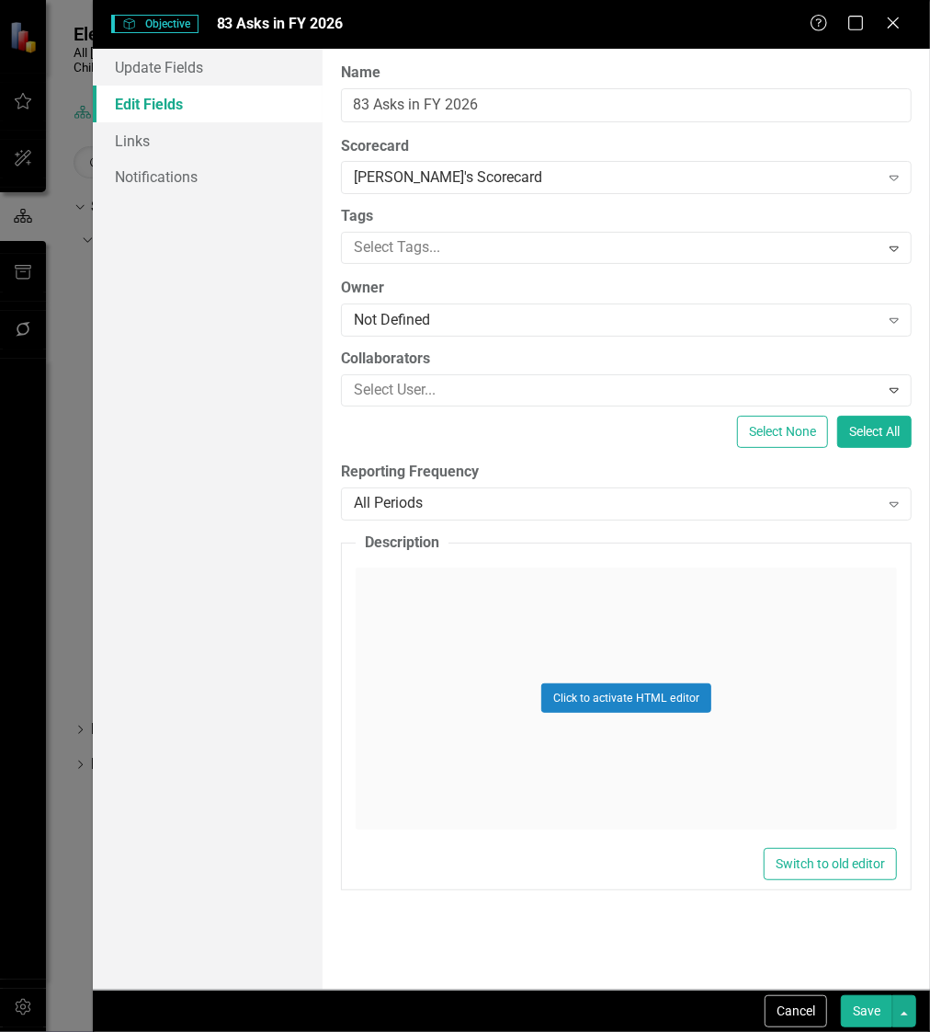
click at [860, 1009] on button "Save" at bounding box center [866, 1011] width 51 height 32
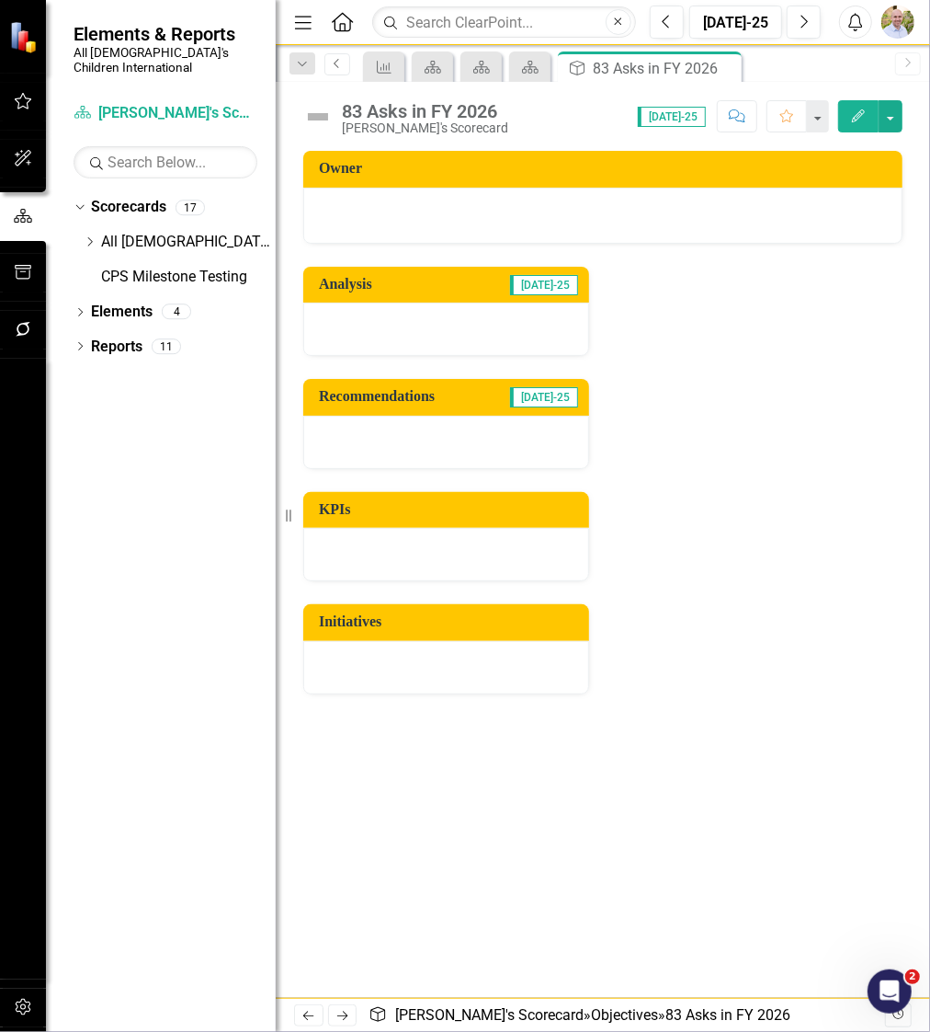
click at [333, 70] on link "Previous" at bounding box center [338, 64] width 26 height 22
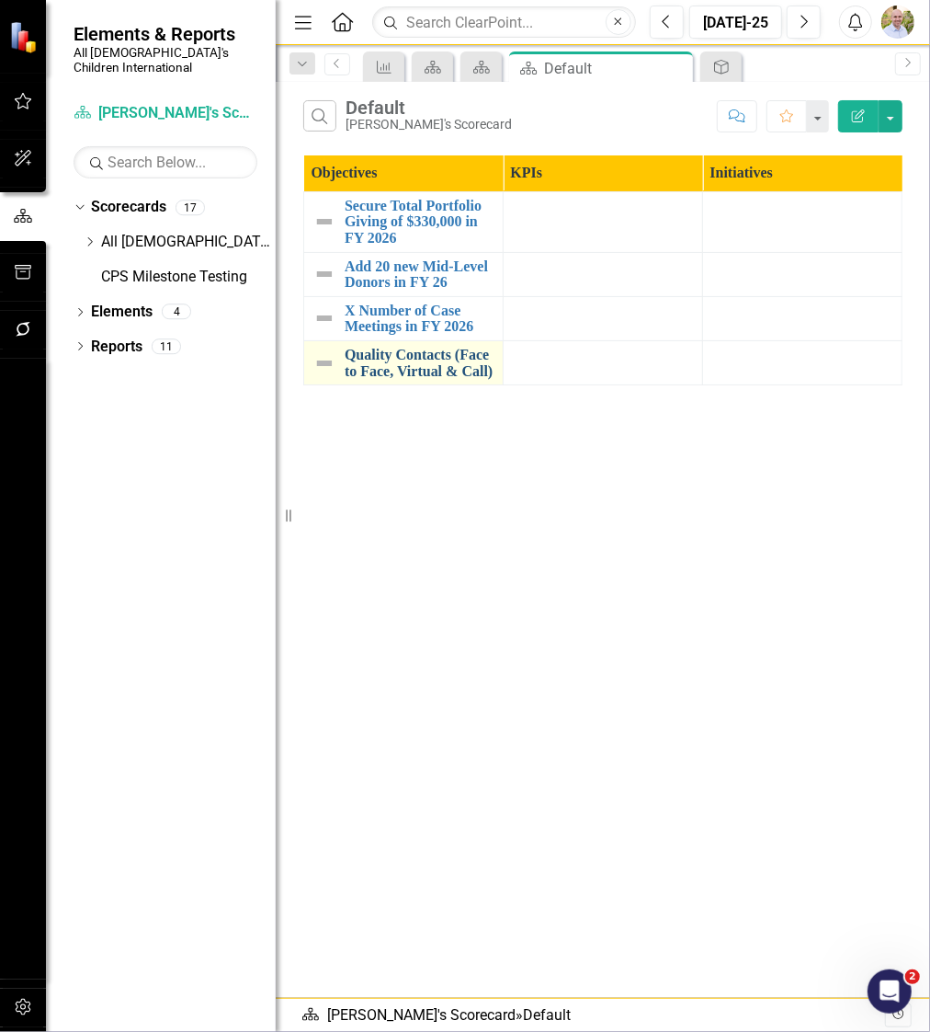
click at [404, 364] on link "Quality Contacts (Face to Face, Virtual & Call)" at bounding box center [419, 363] width 149 height 32
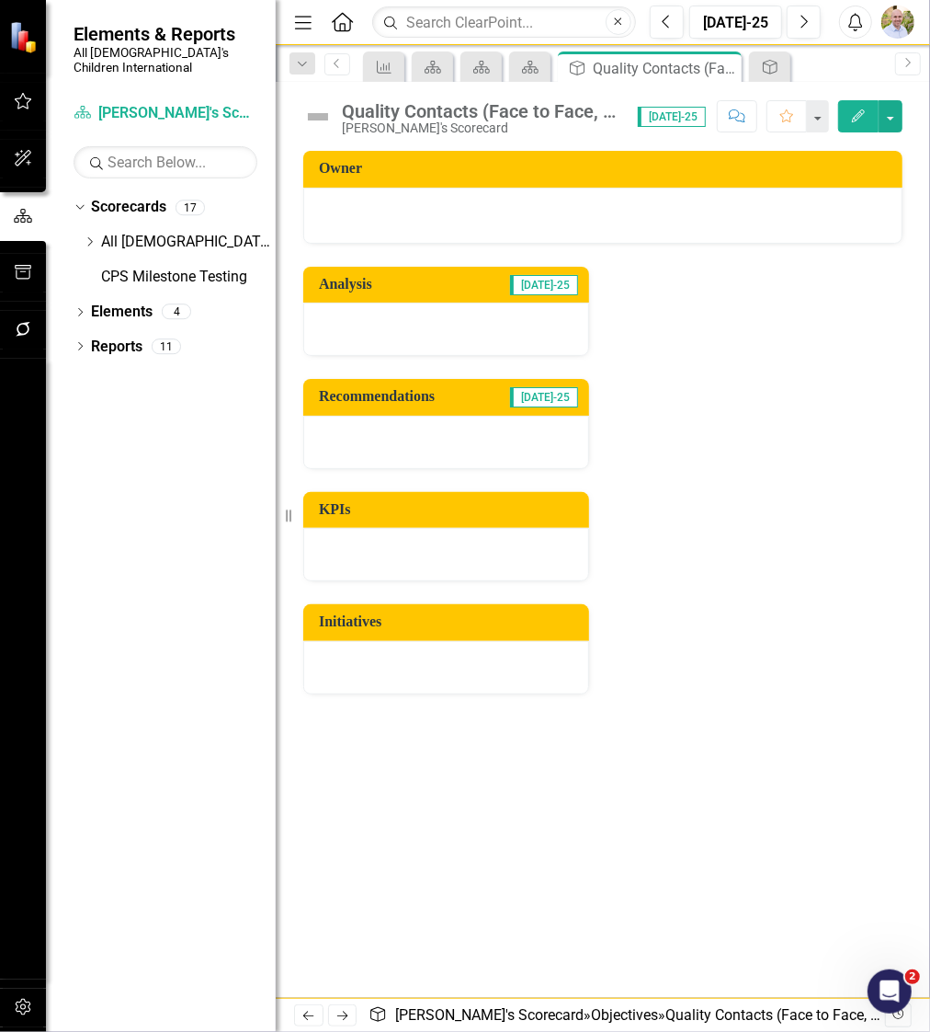
click at [850, 115] on icon "Edit" at bounding box center [858, 115] width 17 height 13
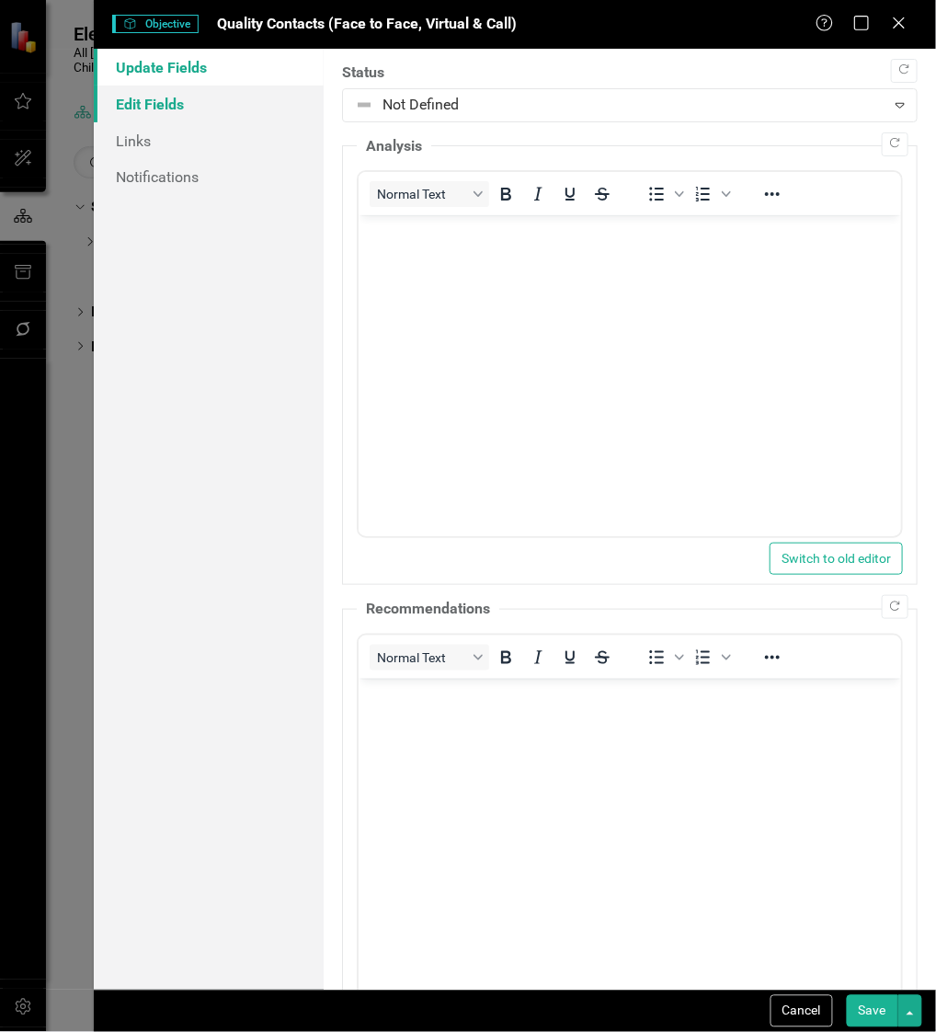
click at [188, 97] on link "Edit Fields" at bounding box center [209, 104] width 230 height 37
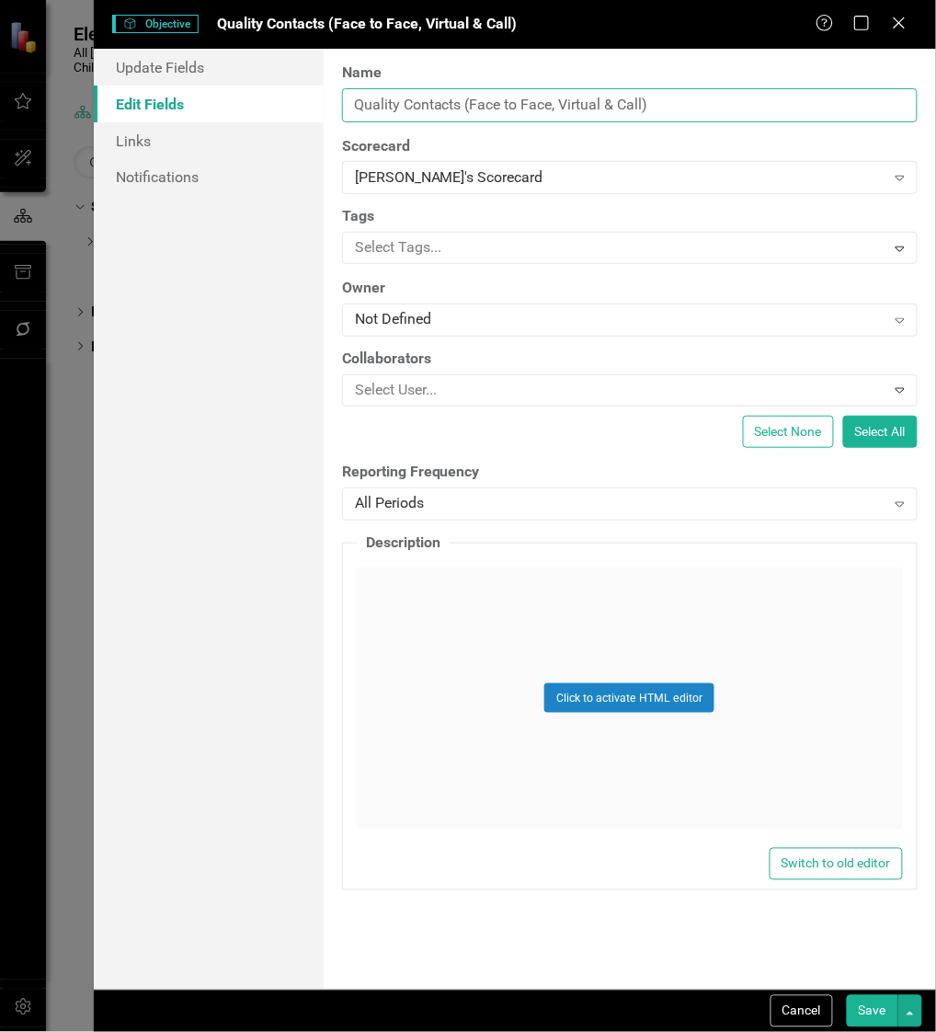
drag, startPoint x: 731, startPoint y: 91, endPoint x: 291, endPoint y: 97, distance: 439.5
click at [291, 97] on div "Update Fields Edit Fields Links Notifications "Update" fields in ClearPoint are…" at bounding box center [515, 519] width 842 height 941
type input "Complete 83 Face to Face meetings in FY 2026 (Face to Face/Virtual Contact)"
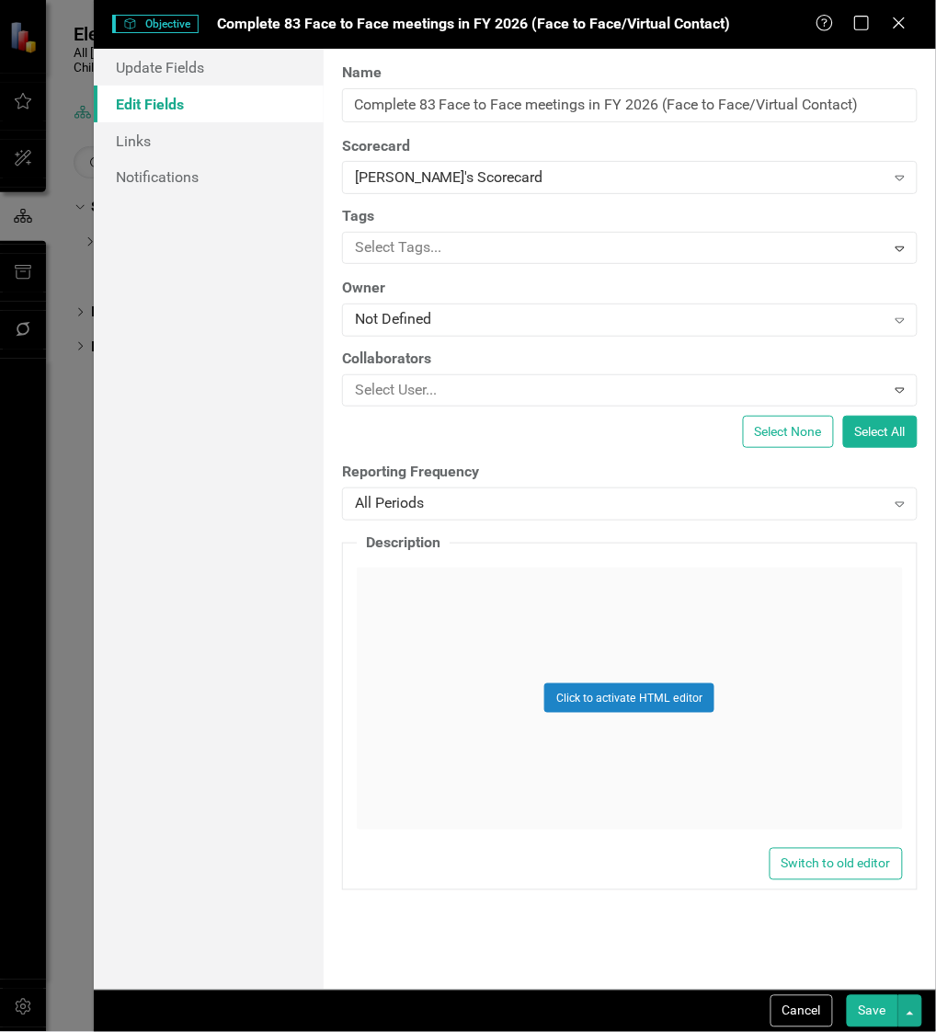
click at [868, 1013] on button "Save" at bounding box center [872, 1011] width 51 height 32
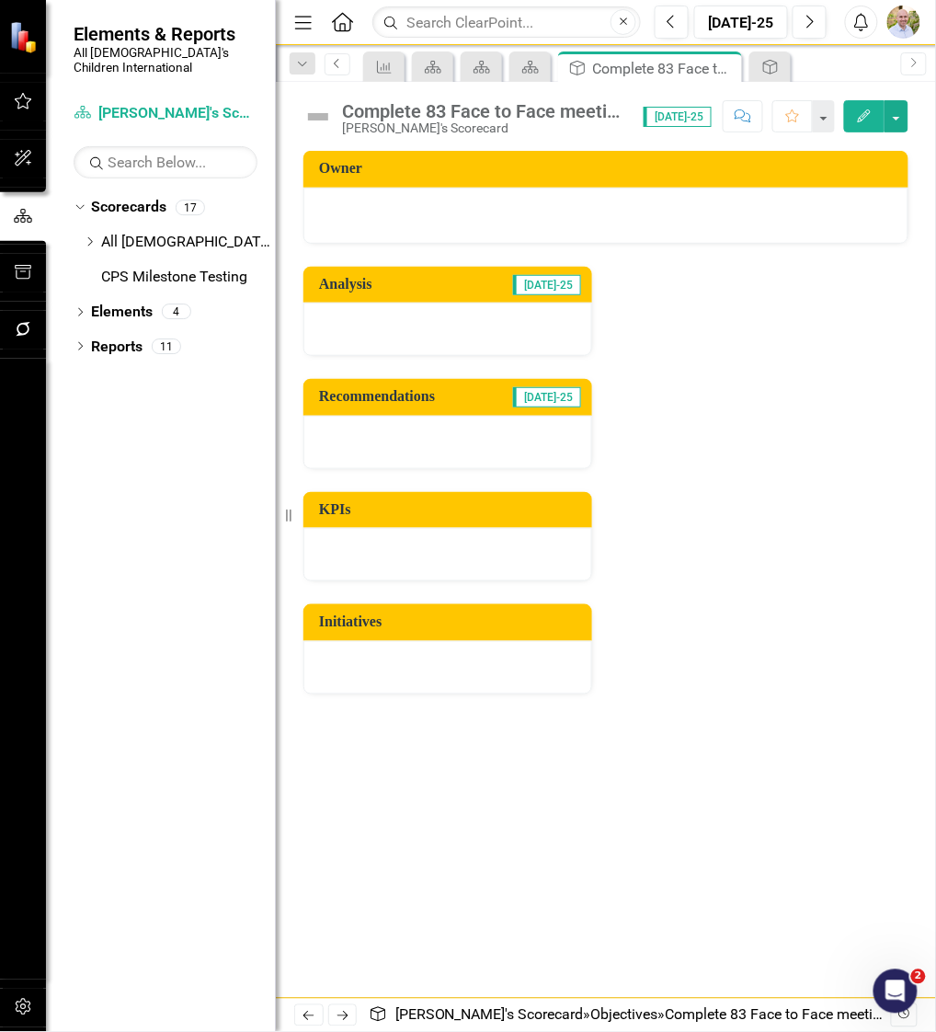
click at [332, 59] on icon "Previous" at bounding box center [337, 63] width 15 height 11
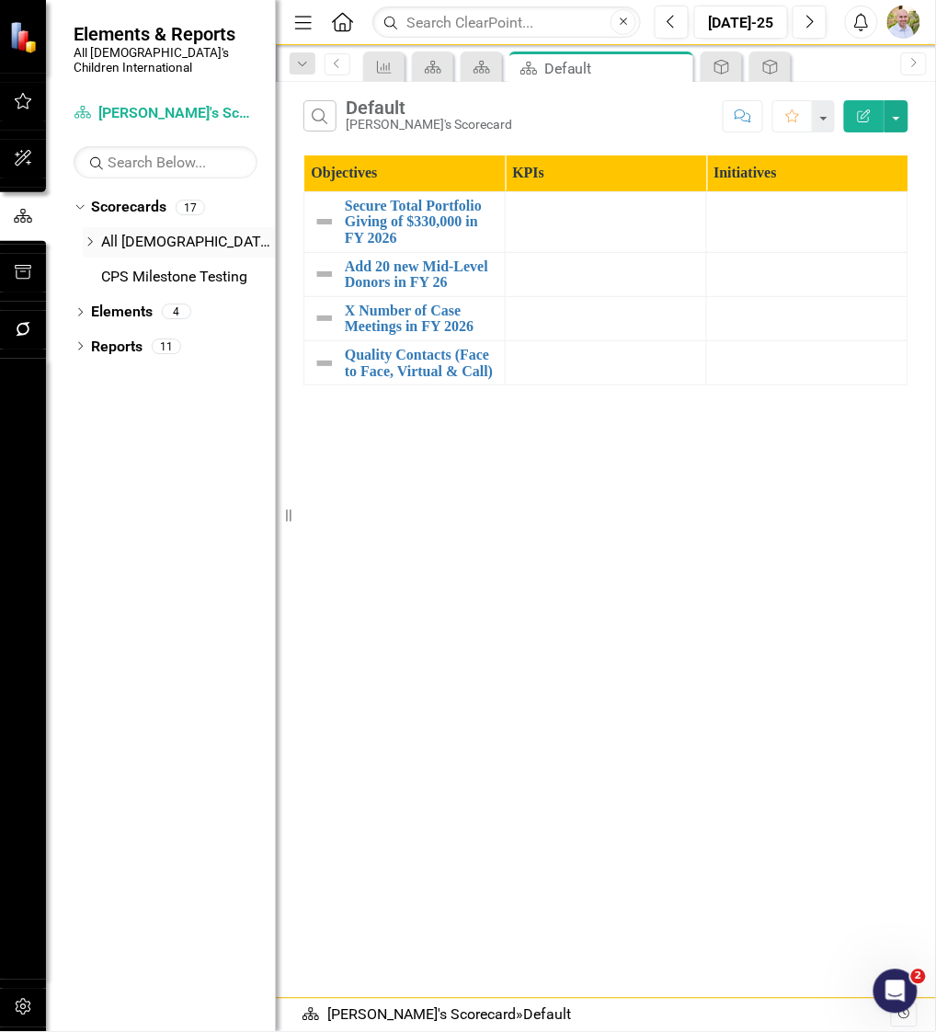
click at [86, 234] on div "Dropdown" at bounding box center [90, 242] width 14 height 16
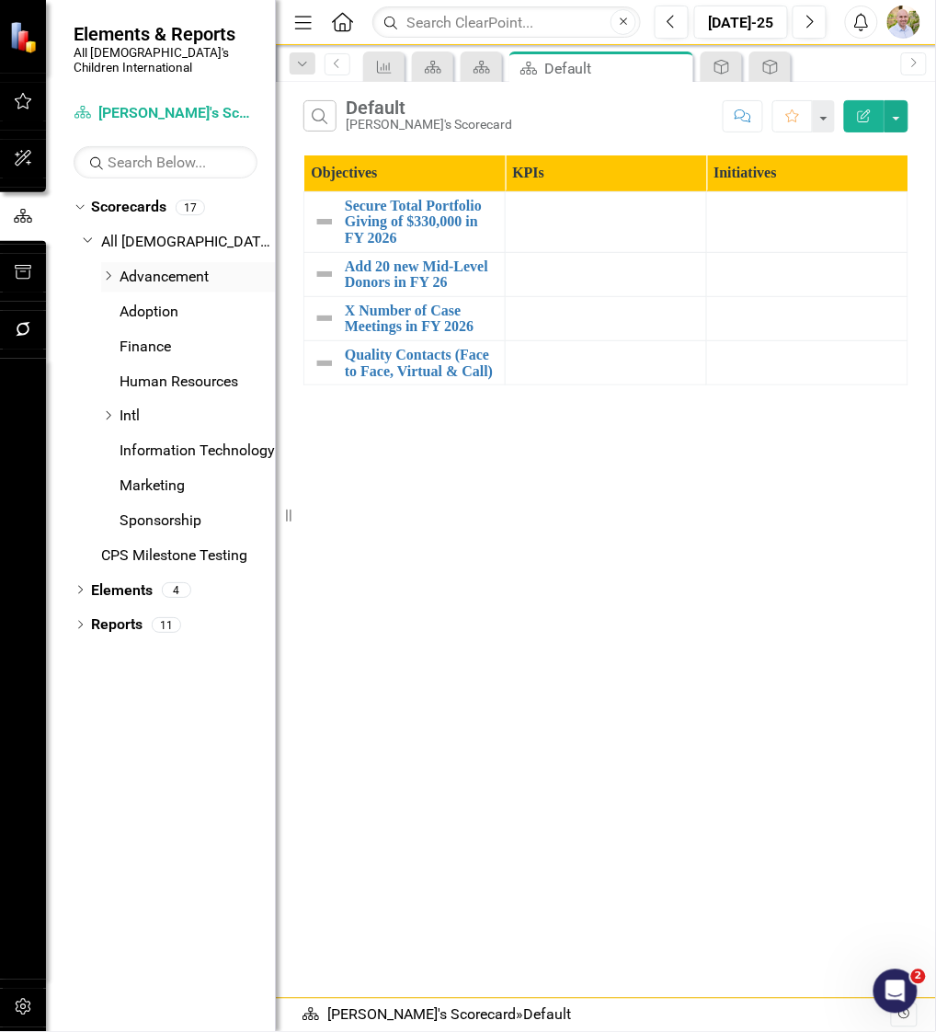
click at [101, 270] on icon "Dropdown" at bounding box center [108, 275] width 14 height 11
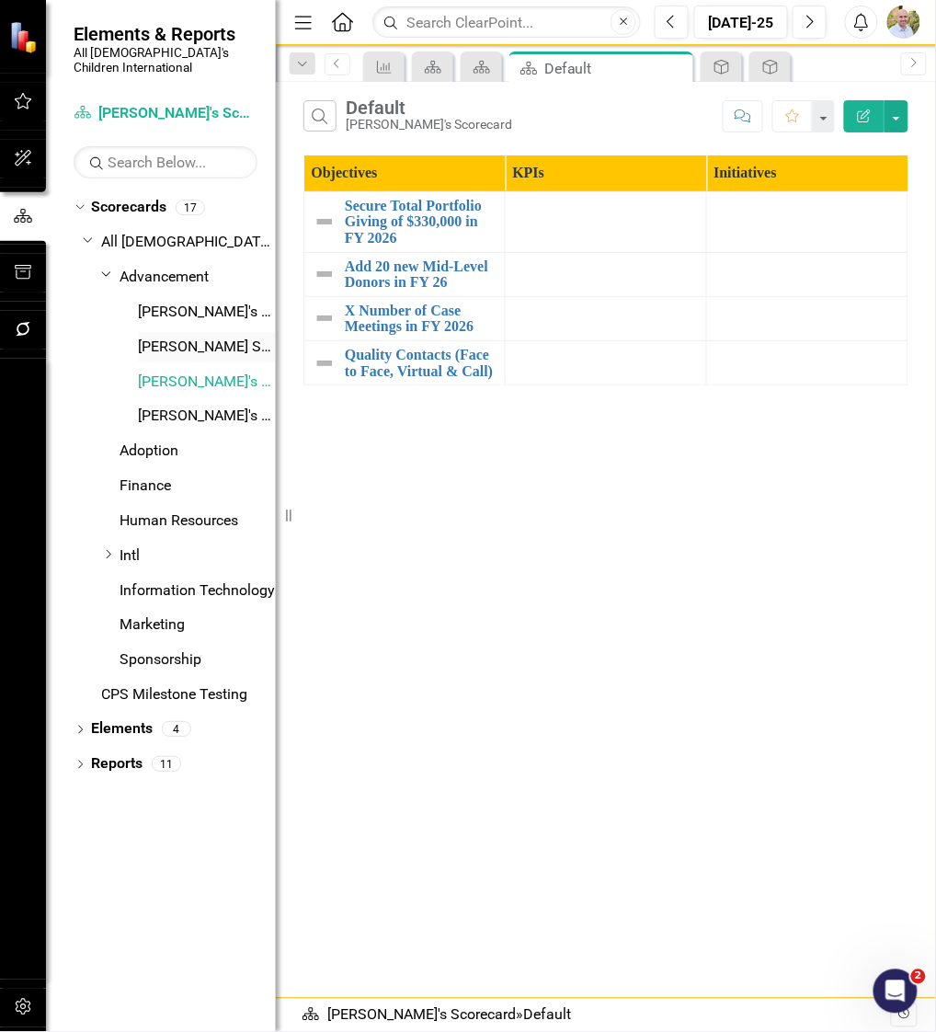
click at [154, 336] on link "[PERSON_NAME] Scorecard" at bounding box center [207, 346] width 138 height 21
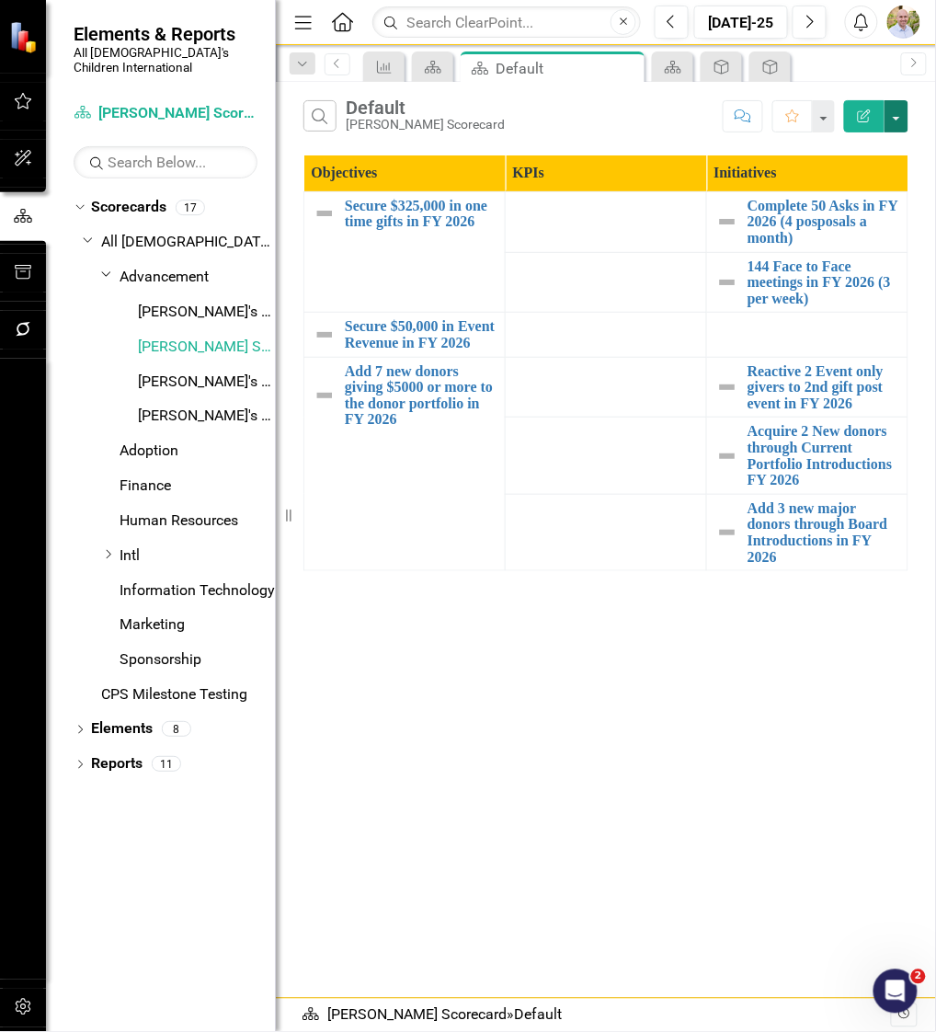
click at [891, 114] on button "button" at bounding box center [896, 116] width 24 height 32
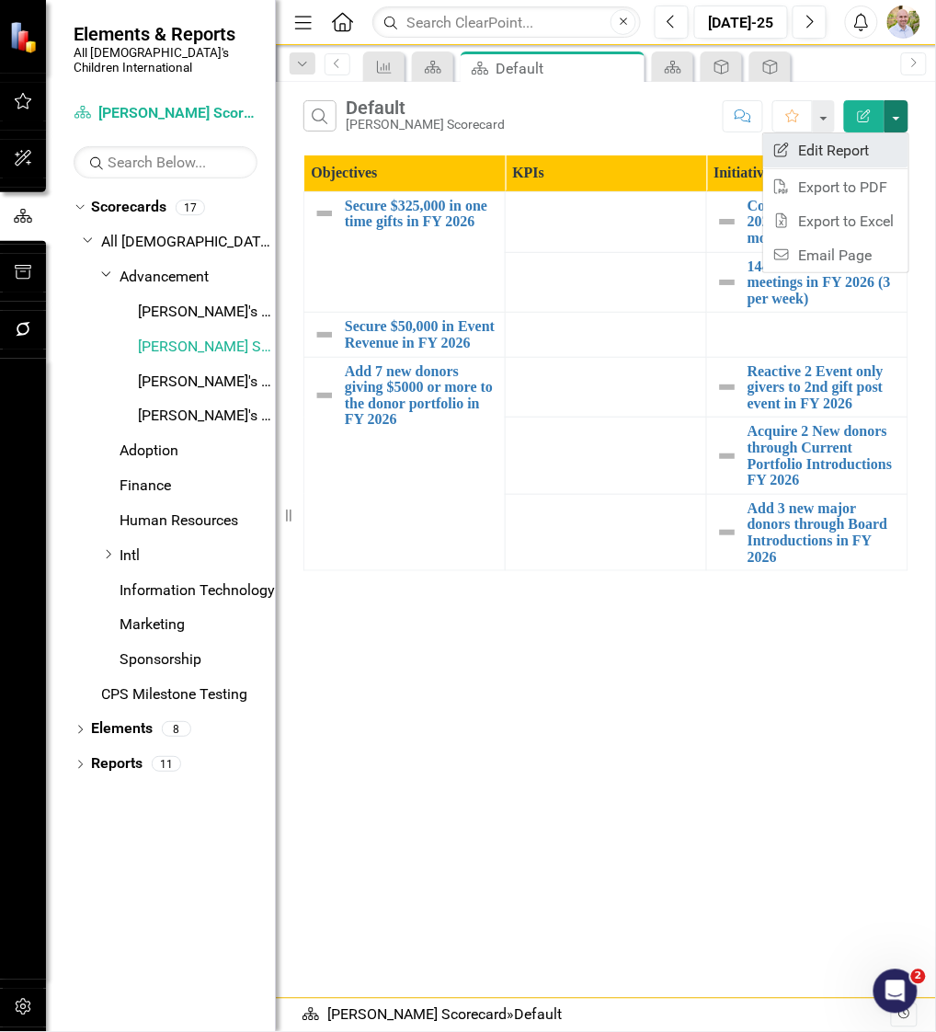
click at [829, 153] on link "Edit Report Edit Report" at bounding box center [835, 150] width 145 height 34
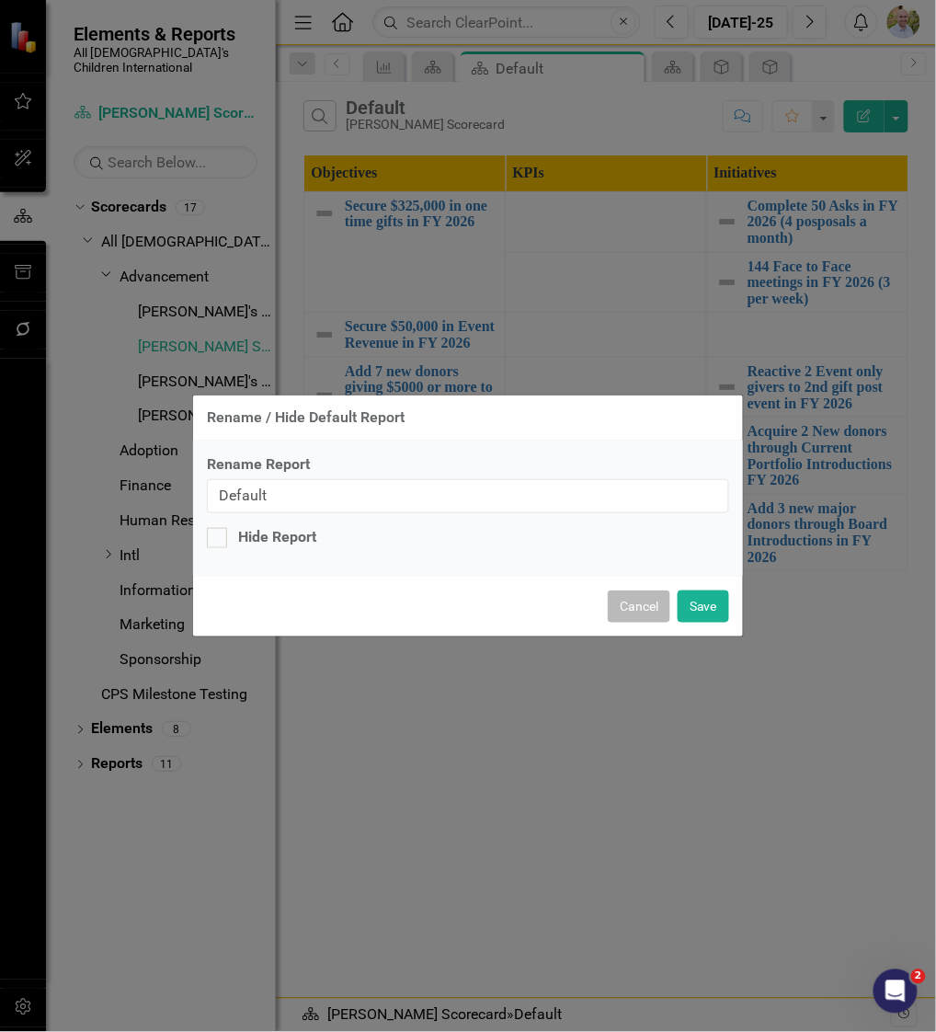
click at [642, 602] on button "Cancel" at bounding box center [639, 606] width 63 height 32
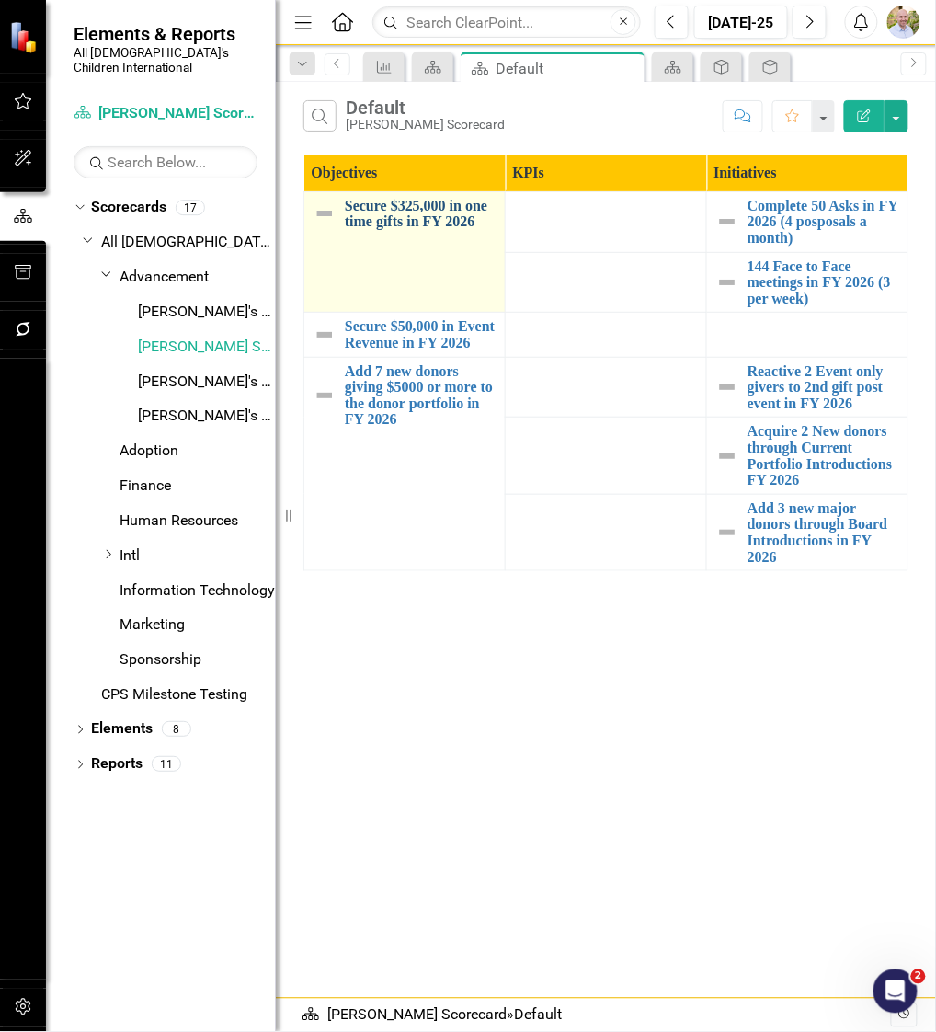
click at [420, 215] on link "Secure $325,000 in one time gifts in FY 2026" at bounding box center [420, 214] width 151 height 32
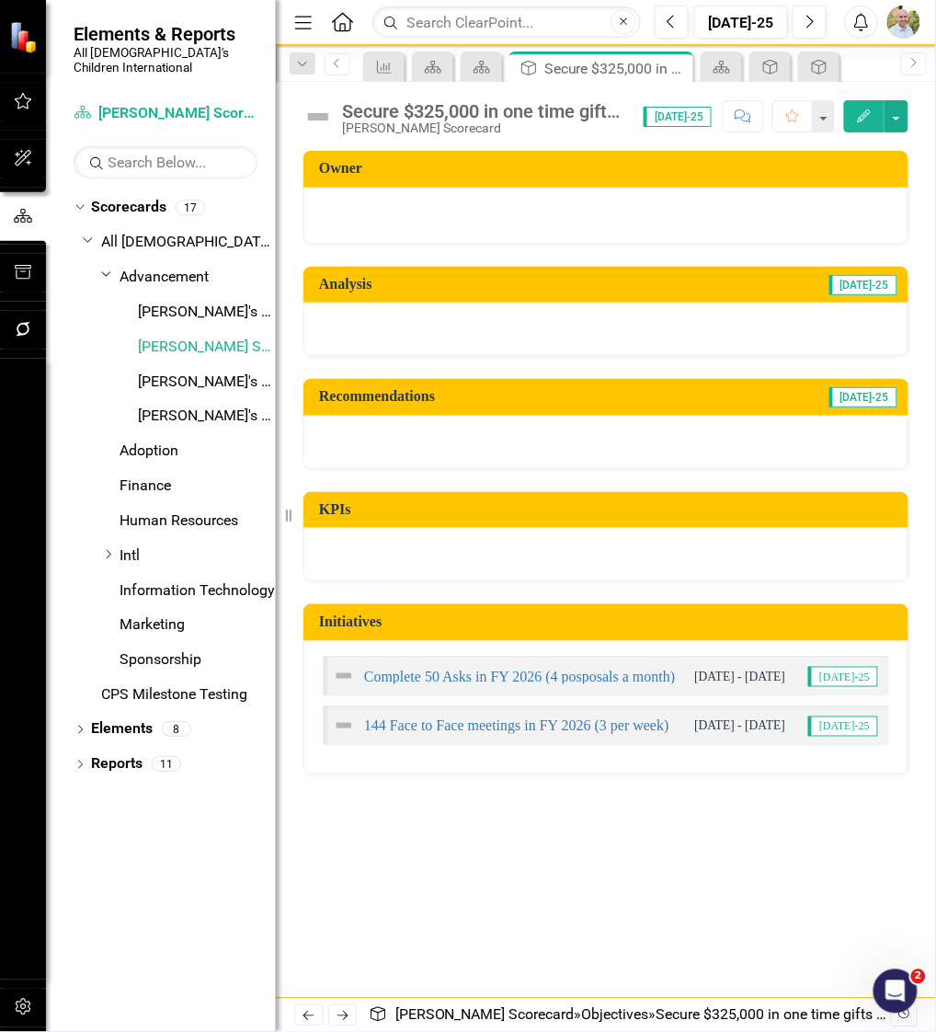
click at [869, 123] on button "Edit" at bounding box center [864, 116] width 40 height 32
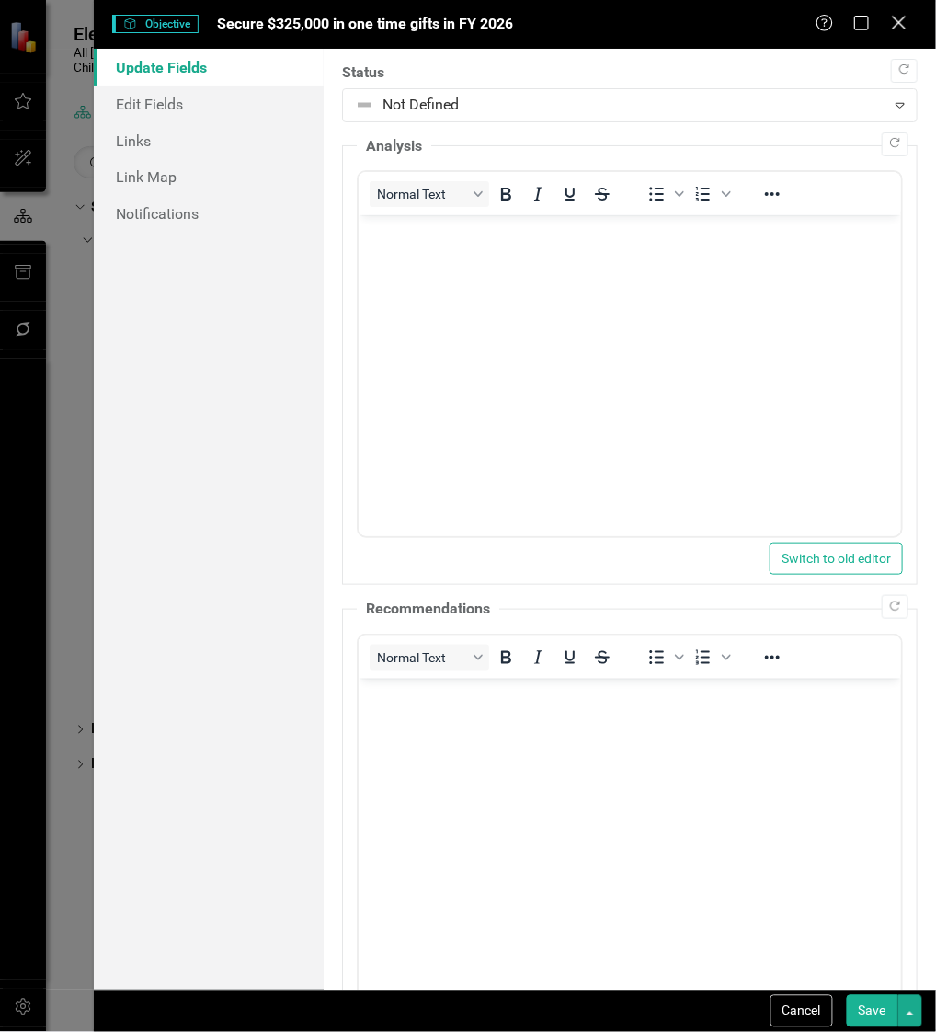
click at [907, 24] on icon "Close" at bounding box center [898, 22] width 23 height 17
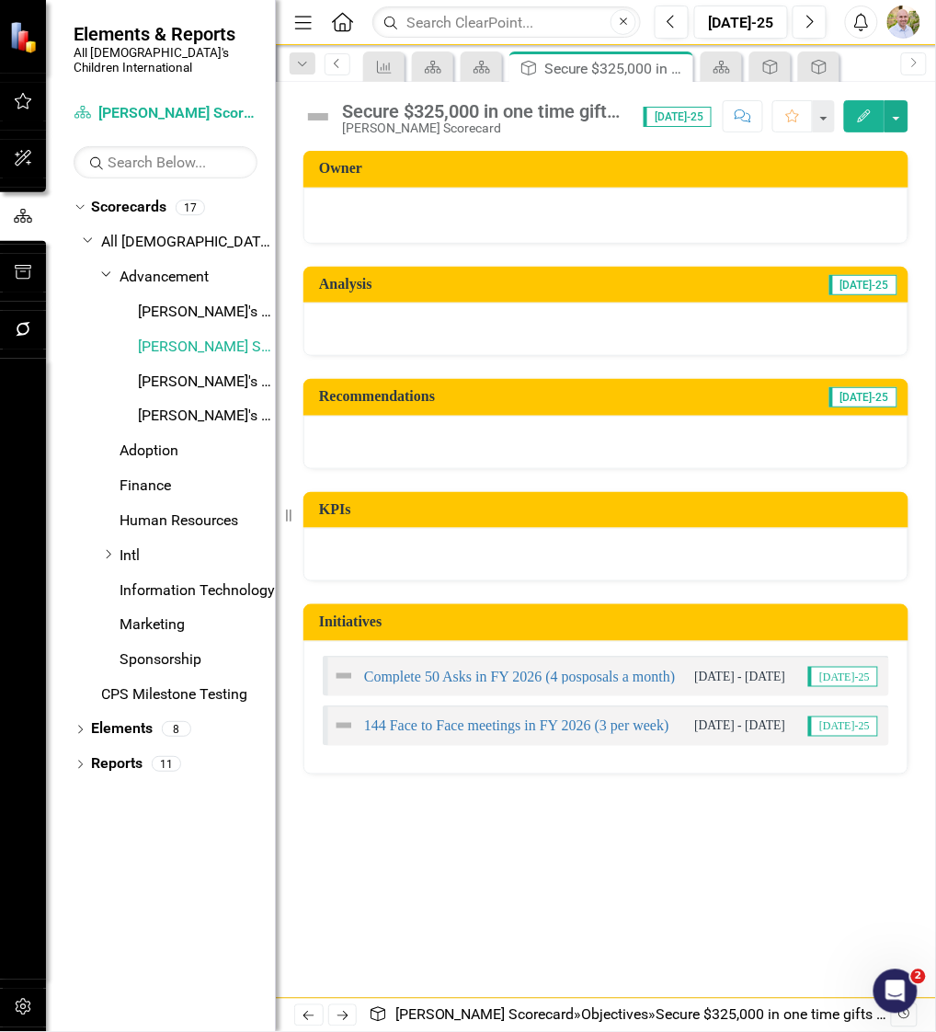
click at [336, 74] on link "Previous" at bounding box center [338, 64] width 26 height 22
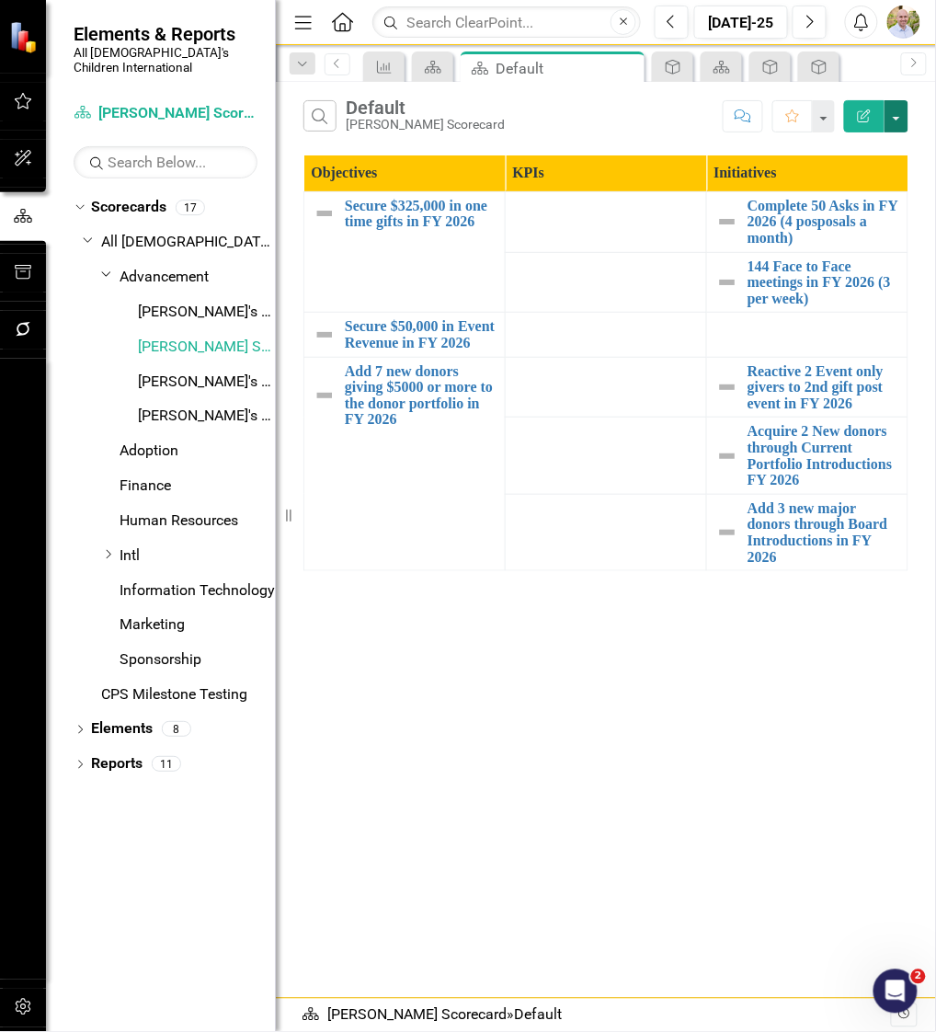
click at [897, 119] on button "button" at bounding box center [896, 116] width 24 height 32
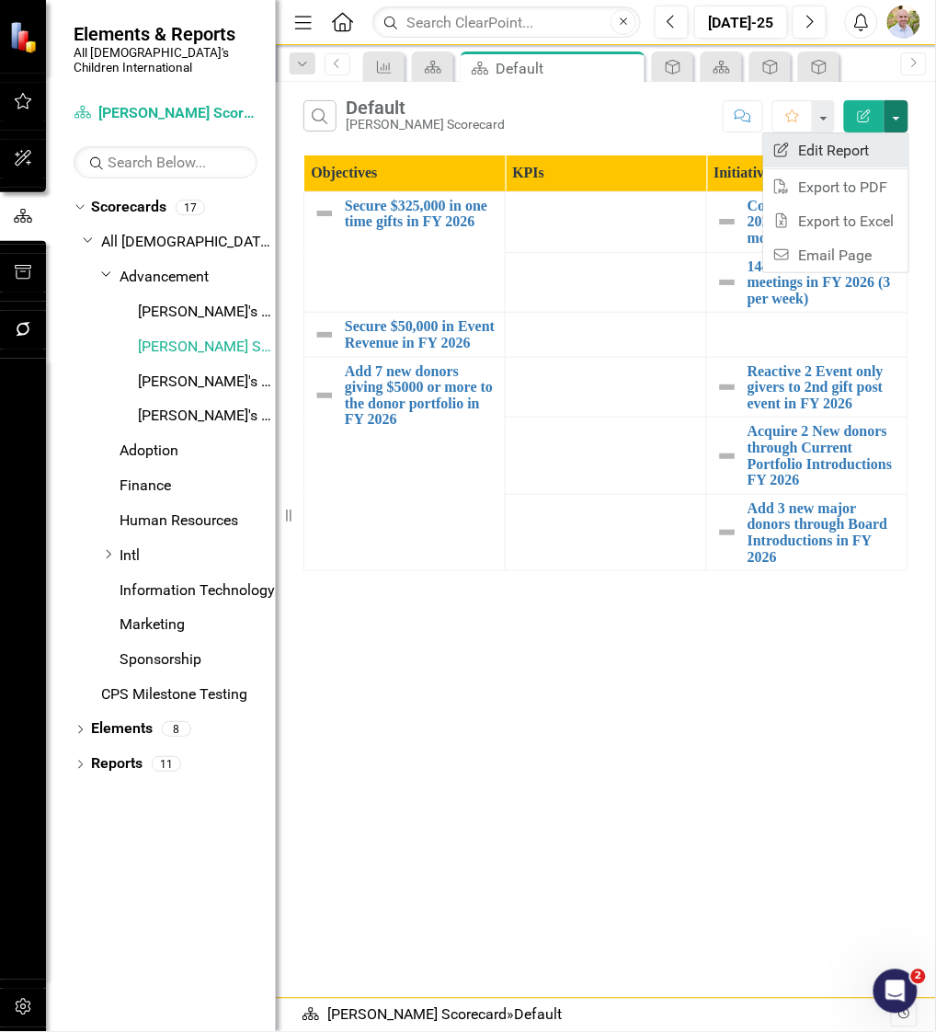
click at [850, 143] on link "Edit Report Edit Report" at bounding box center [835, 150] width 145 height 34
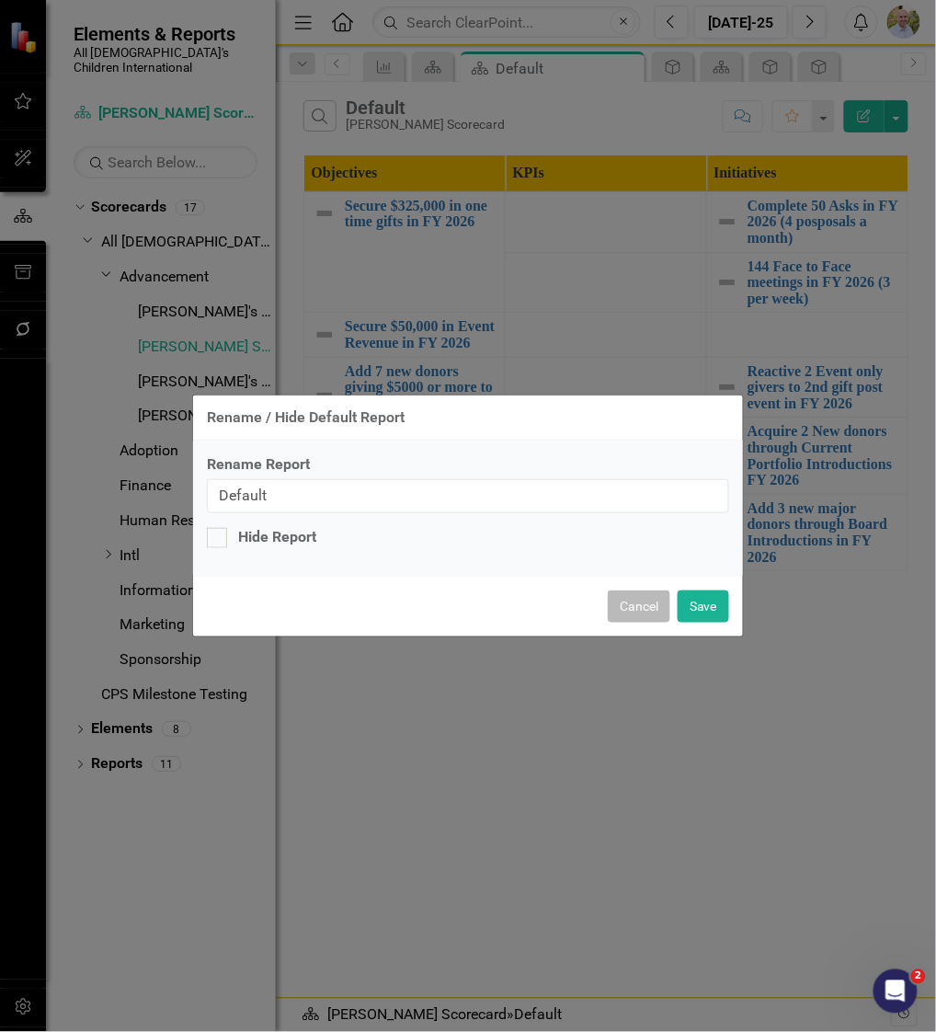
click at [643, 607] on button "Cancel" at bounding box center [639, 606] width 63 height 32
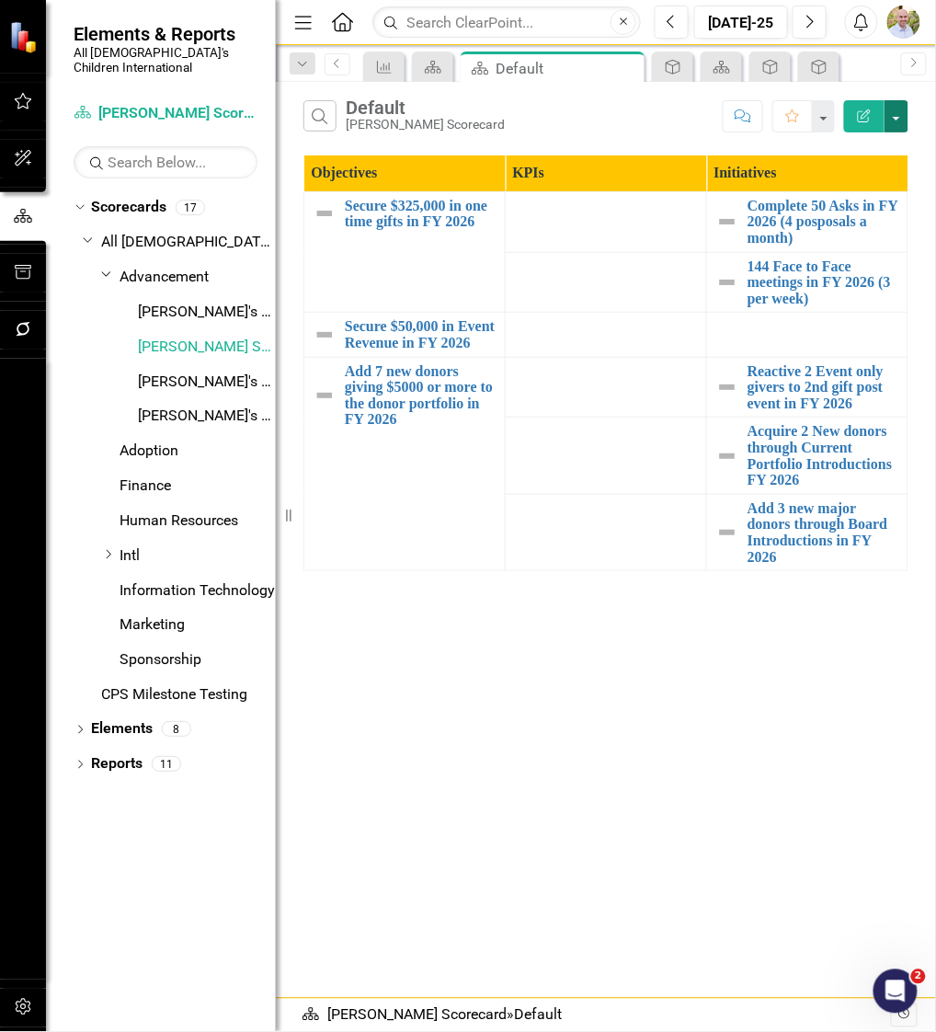
click at [897, 108] on button "button" at bounding box center [896, 116] width 24 height 32
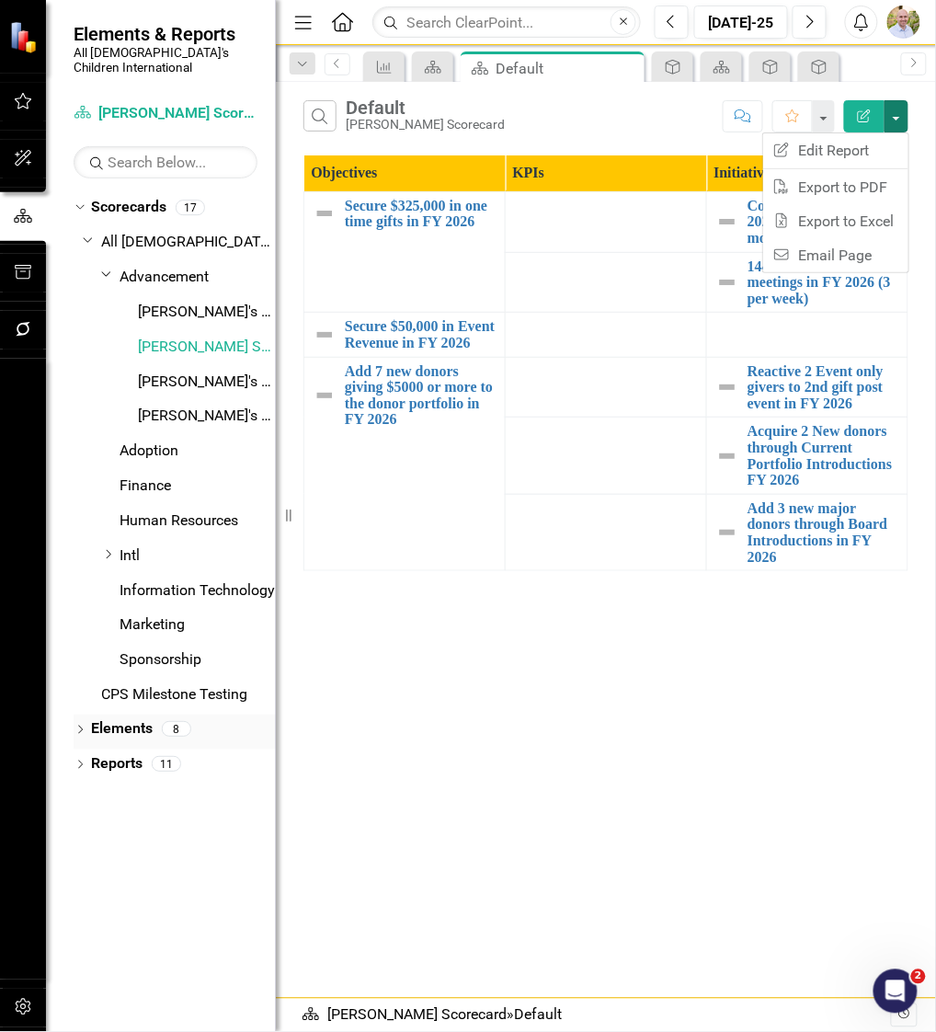
click at [123, 719] on link "Elements" at bounding box center [122, 729] width 62 height 21
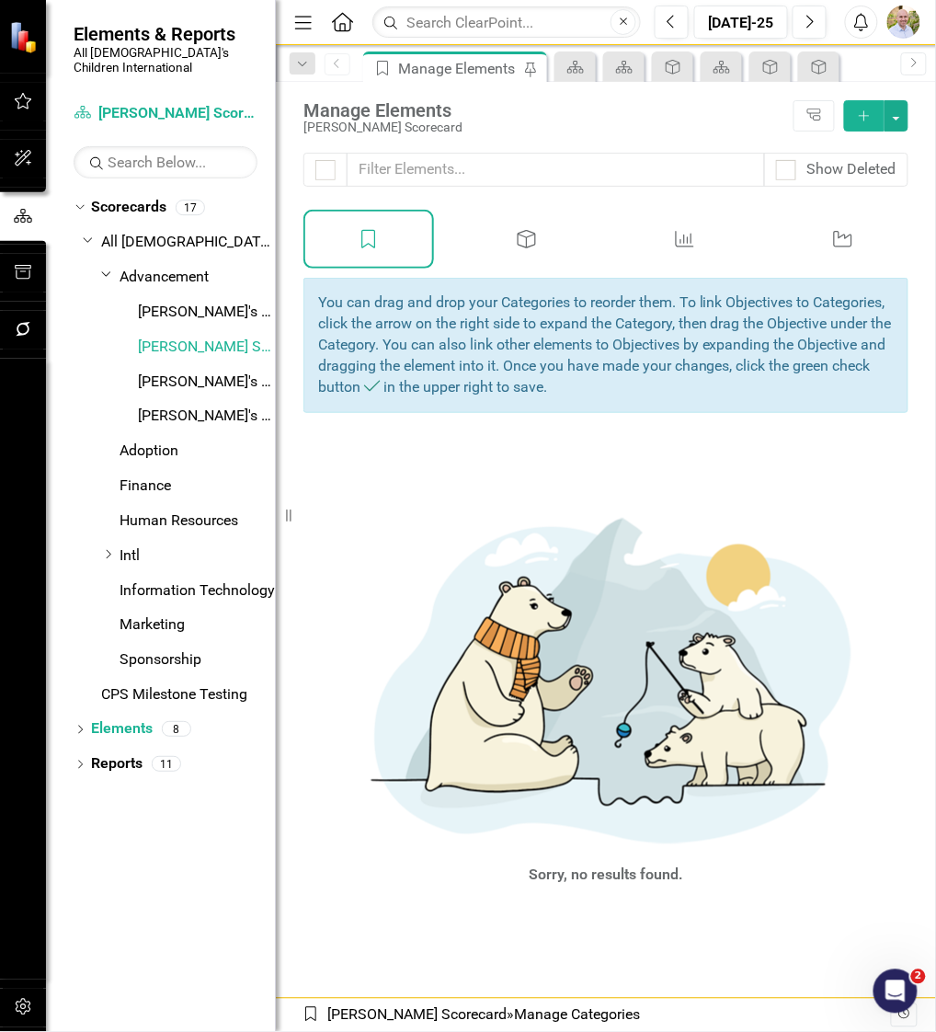
click at [537, 234] on icon "Objective" at bounding box center [527, 239] width 24 height 18
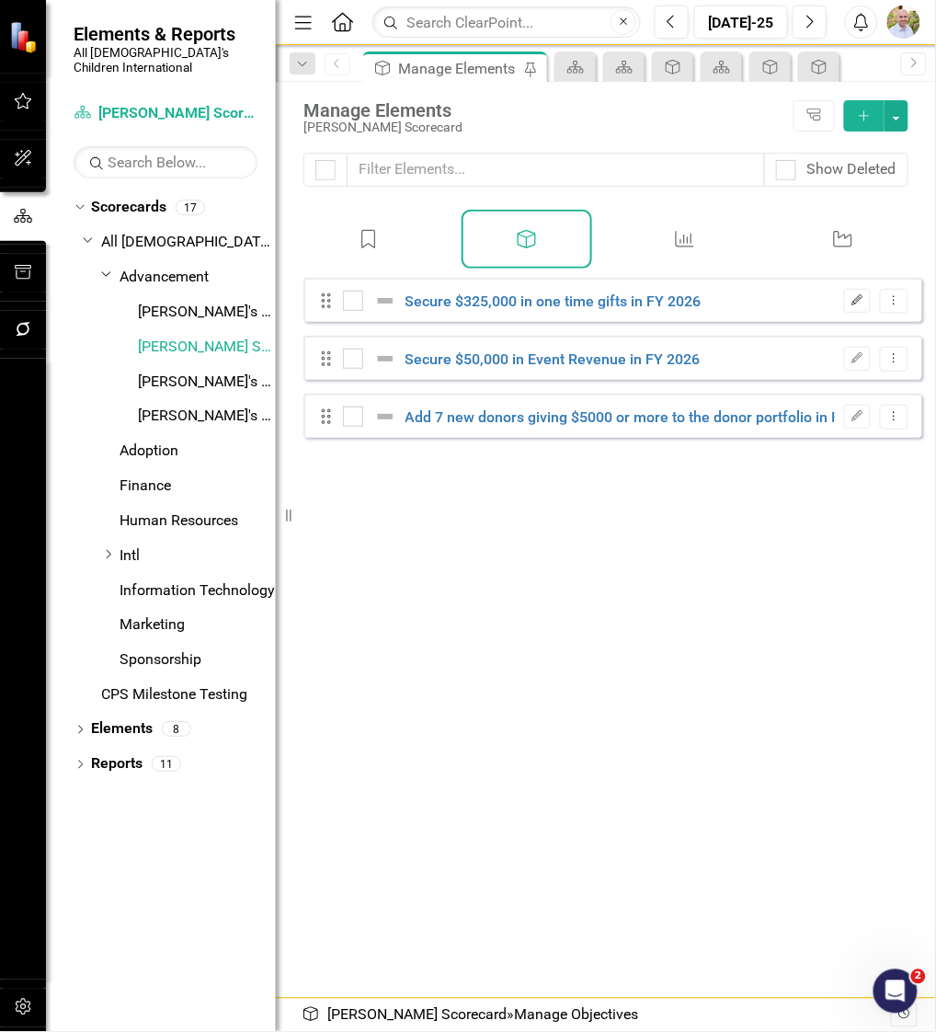
click at [850, 306] on icon "Edit" at bounding box center [857, 300] width 14 height 11
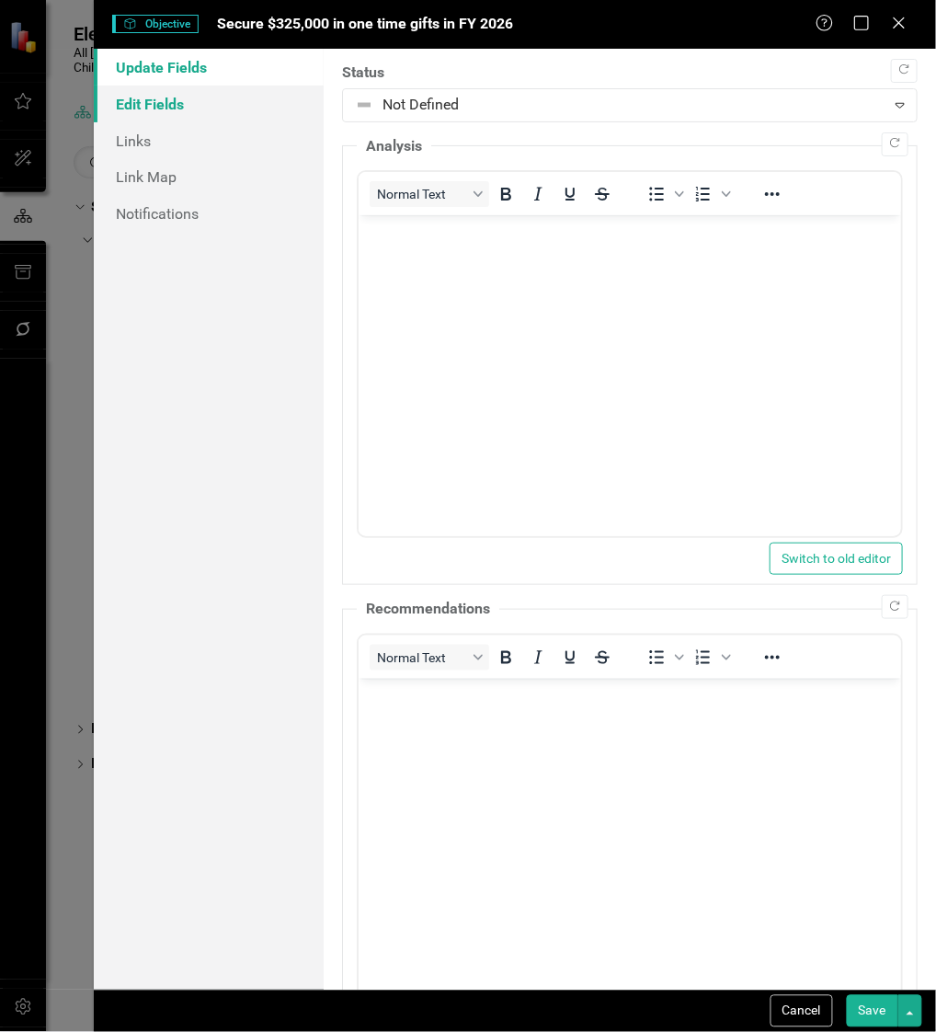
click at [210, 93] on link "Edit Fields" at bounding box center [209, 104] width 230 height 37
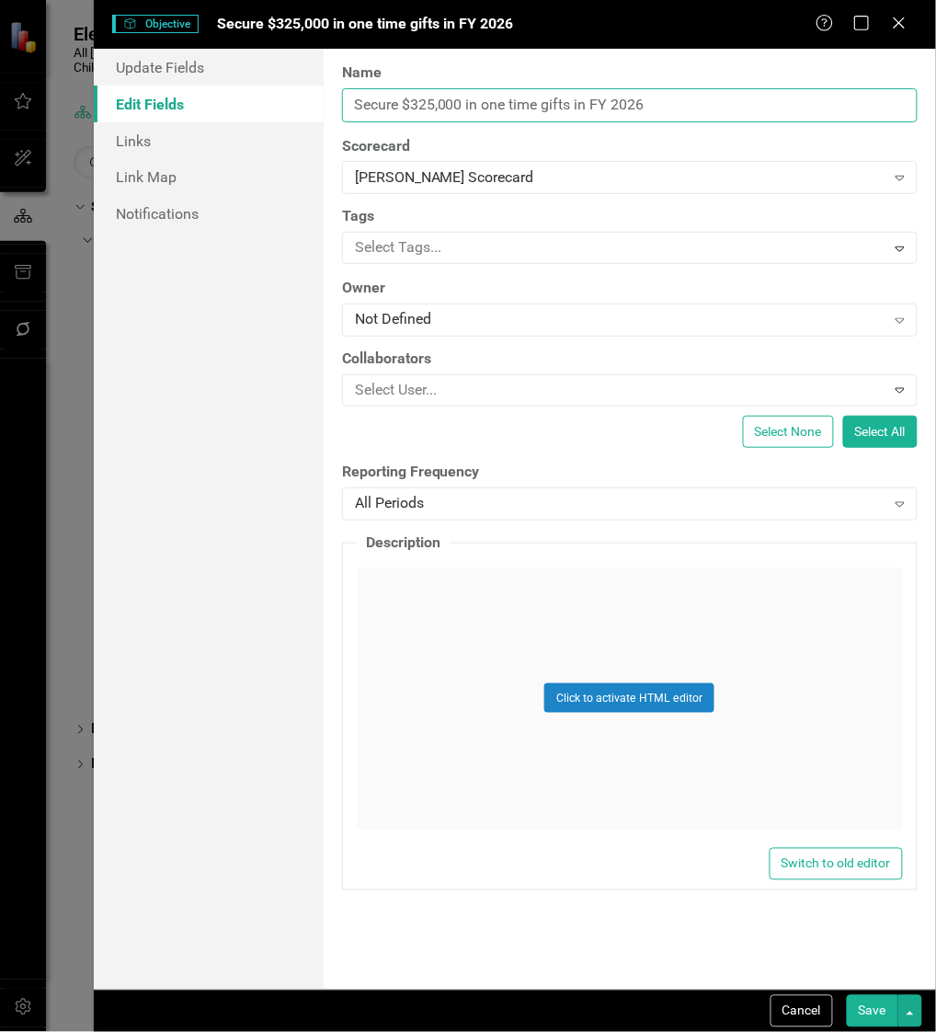
drag, startPoint x: 465, startPoint y: 105, endPoint x: 407, endPoint y: 100, distance: 58.1
click at [407, 100] on input "Secure $325,000 in one time gifts in FY 2026" at bounding box center [630, 105] width 576 height 34
drag, startPoint x: 623, startPoint y: 96, endPoint x: 944, endPoint y: 108, distance: 321.1
click at [929, 108] on html "Elements & Reports All God's Children International Scorecard [PERSON_NAME] Sco…" at bounding box center [468, 516] width 936 height 1032
type input "Total Portfolio giving of $532,000 in FY 26"
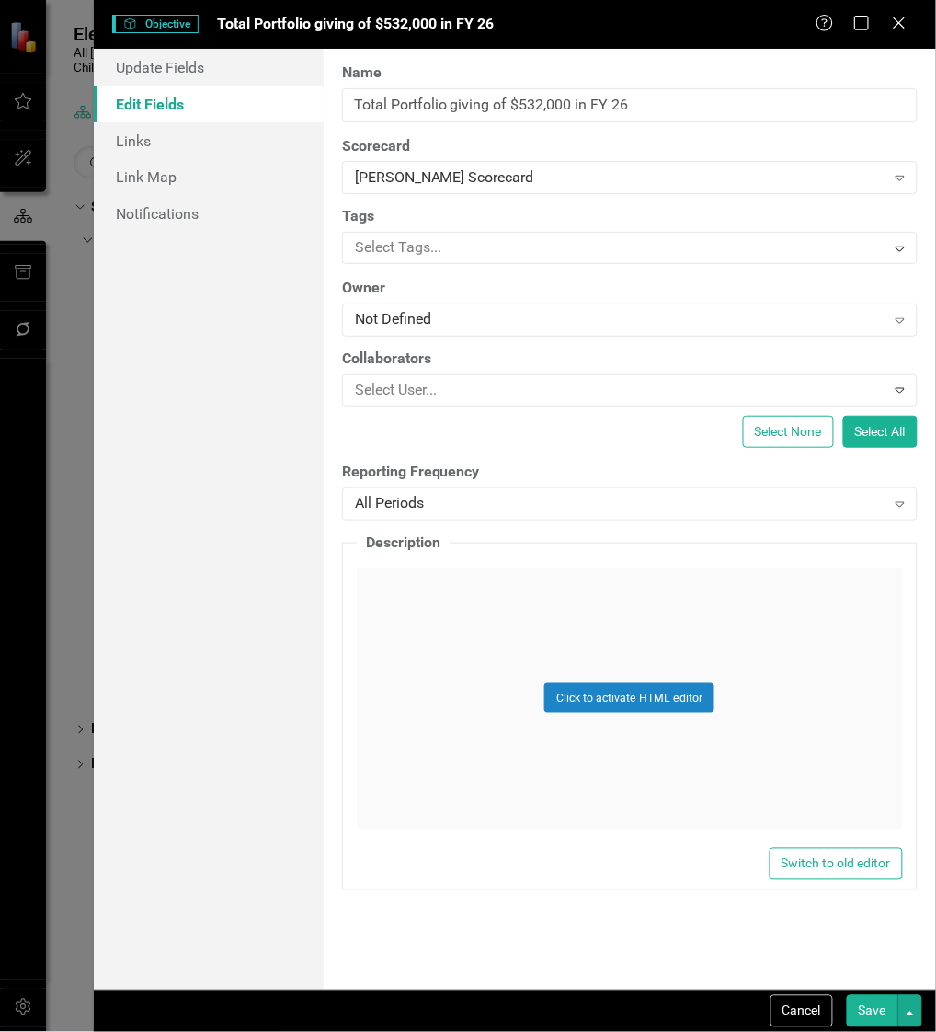
click at [569, 121] on div "Name Total Portfolio giving of $532,000 in FY 26" at bounding box center [630, 93] width 576 height 60
click at [872, 1007] on button "Save" at bounding box center [872, 1011] width 51 height 32
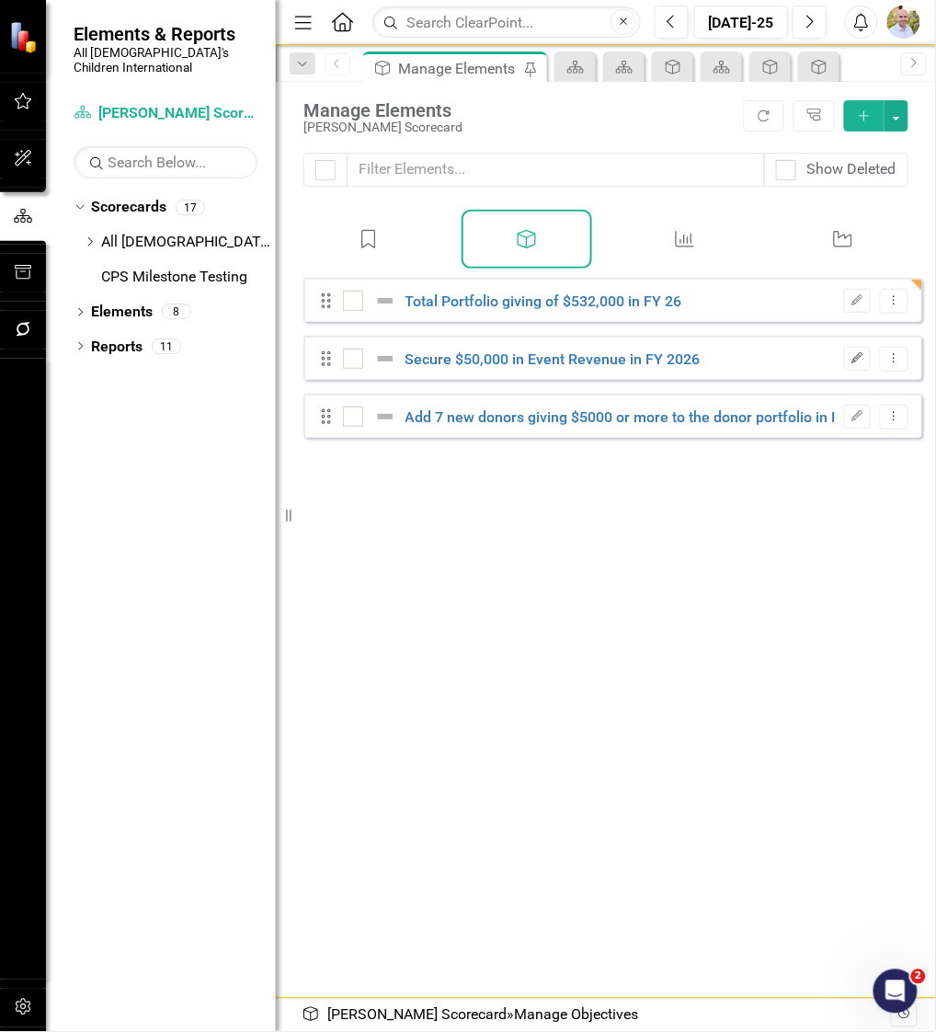
click at [850, 364] on icon "Edit" at bounding box center [857, 358] width 14 height 11
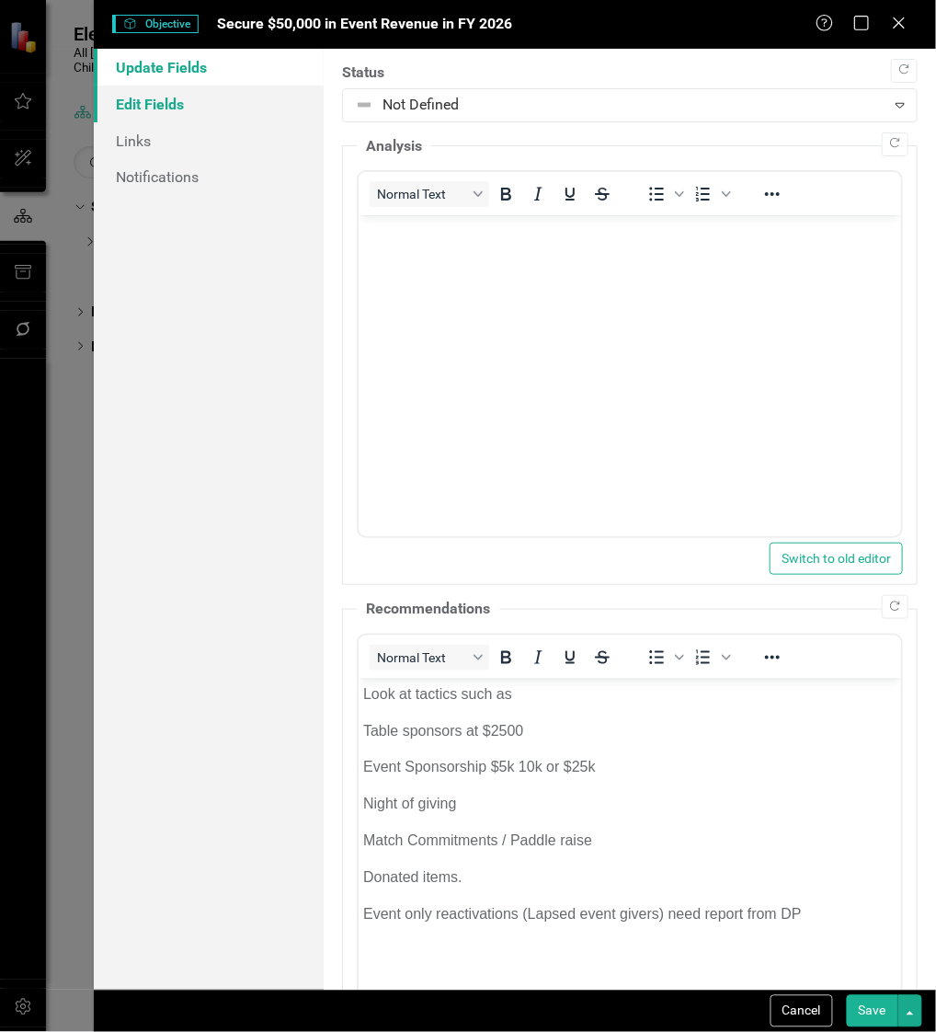
click at [174, 106] on link "Edit Fields" at bounding box center [209, 104] width 230 height 37
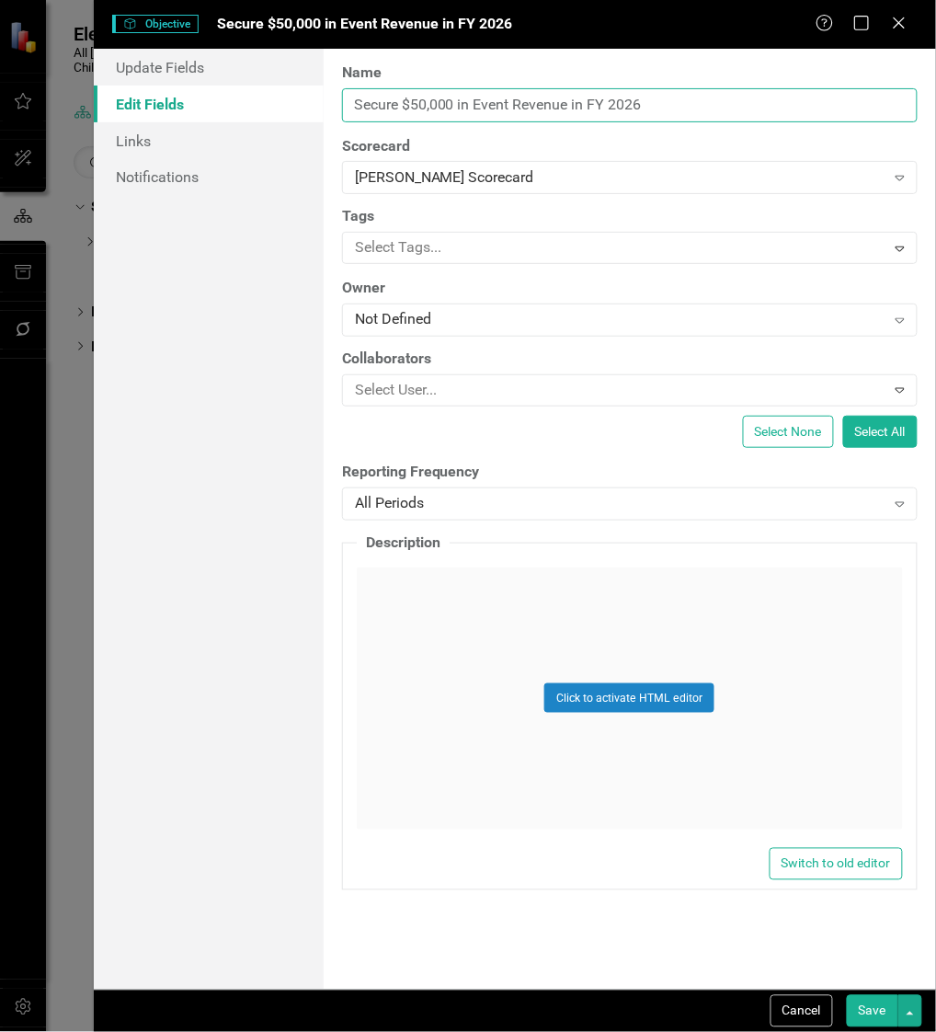
drag, startPoint x: 723, startPoint y: 104, endPoint x: 698, endPoint y: 100, distance: 25.1
click at [698, 100] on input "Secure $50,000 in Event Revenue in FY 2026" at bounding box center [630, 105] width 576 height 34
drag, startPoint x: 701, startPoint y: 97, endPoint x: 304, endPoint y: 123, distance: 397.1
click at [304, 123] on div "Update Fields Edit Fields Links Notifications "Update" fields in ClearPoint are…" at bounding box center [515, 519] width 842 height 941
type input "o"
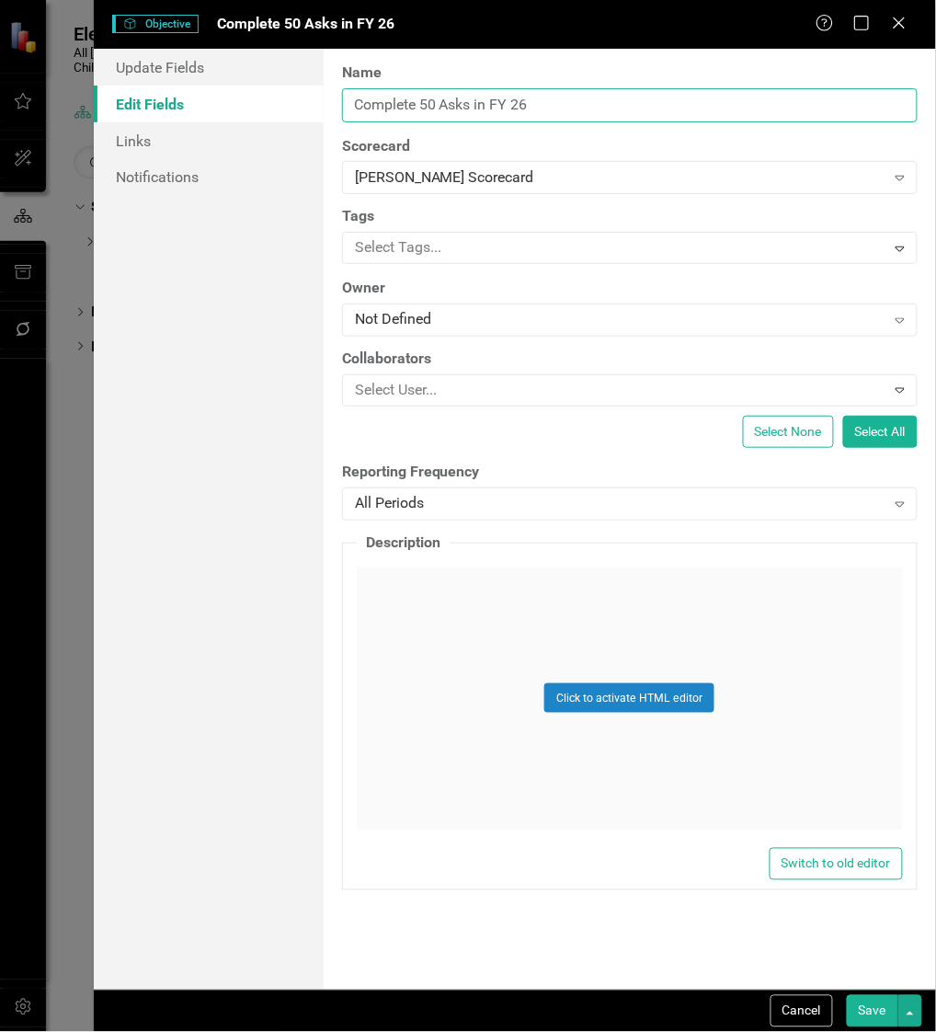
type input "Complete 50 Asks in FY 26"
click at [847, 995] on button "Save" at bounding box center [872, 1011] width 51 height 32
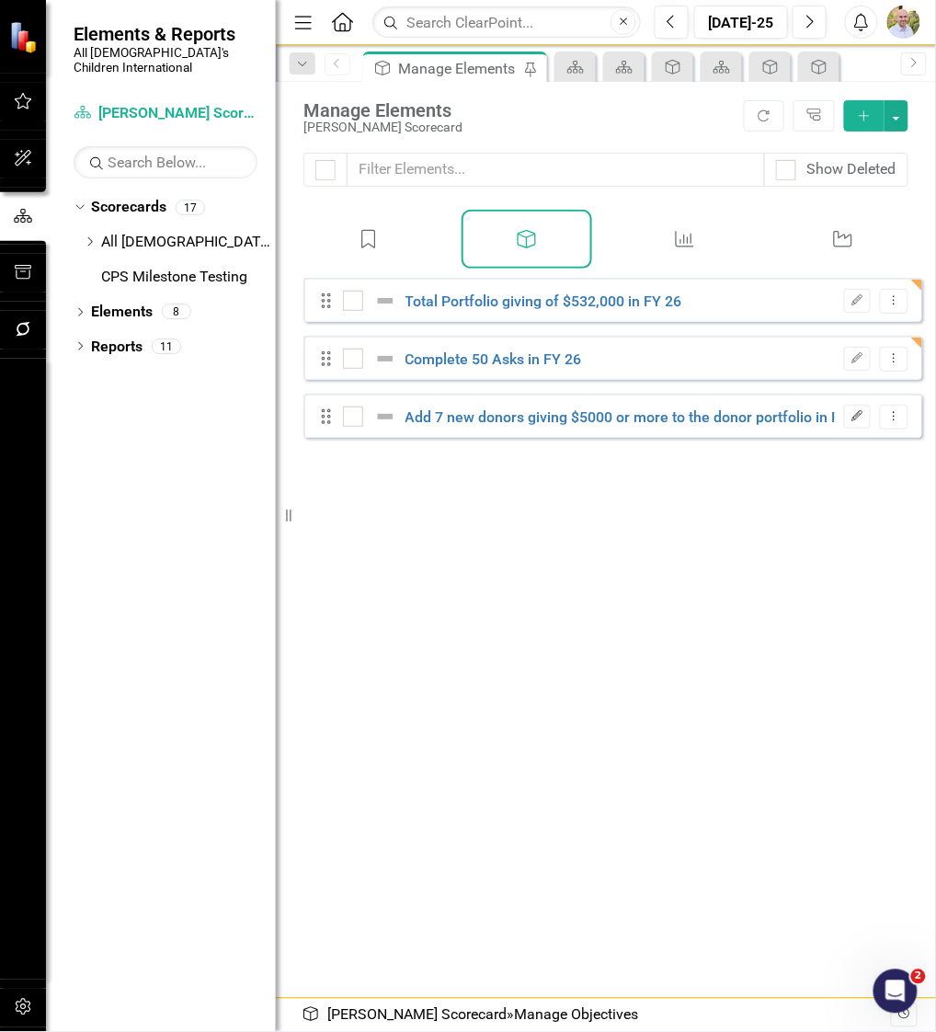
click at [851, 428] on button "Edit" at bounding box center [857, 417] width 27 height 24
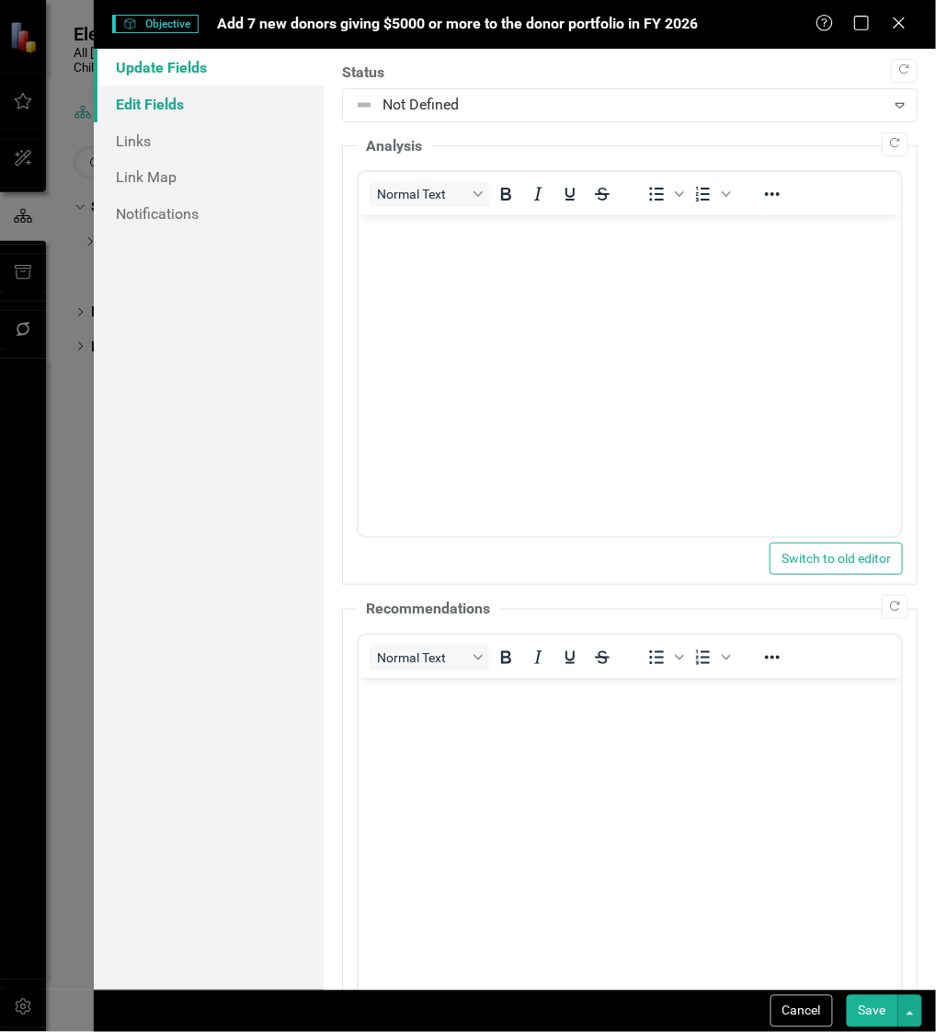
click at [171, 102] on link "Edit Fields" at bounding box center [209, 104] width 230 height 37
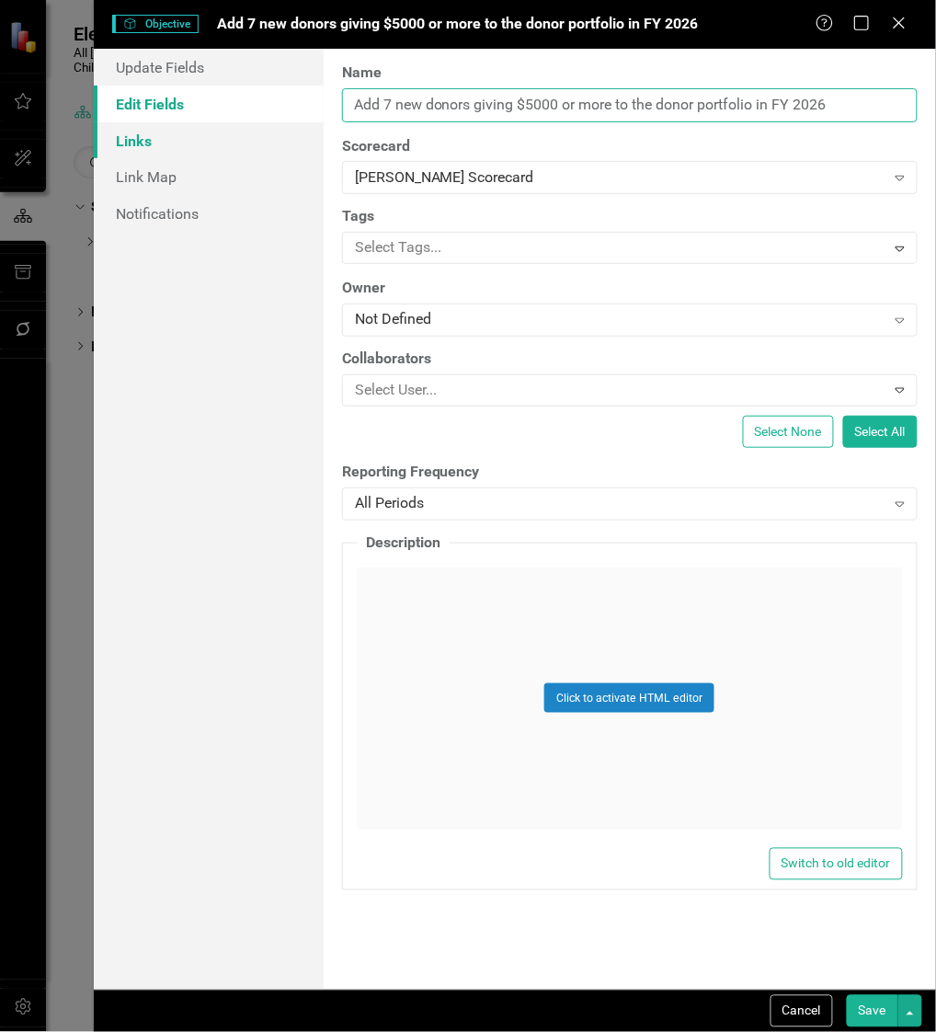
drag, startPoint x: 875, startPoint y: 106, endPoint x: 195, endPoint y: 139, distance: 681.1
click at [195, 139] on div "Update Fields Edit Fields Links Link Map Notifications "Update" fields in Clear…" at bounding box center [515, 519] width 842 height 941
type input "Complete 144 Face to Face-to-Face Meetings in FY 26 (Face to Face + Virtual)"
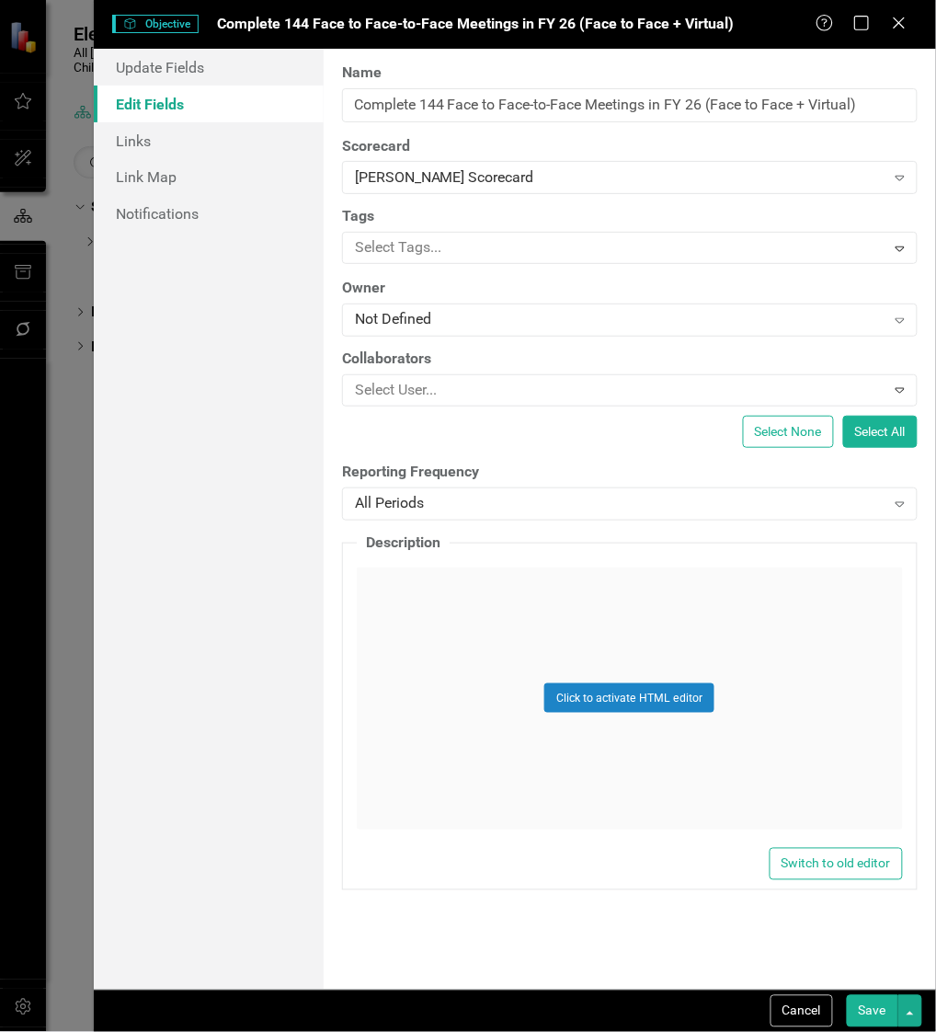
click at [874, 1014] on button "Save" at bounding box center [872, 1011] width 51 height 32
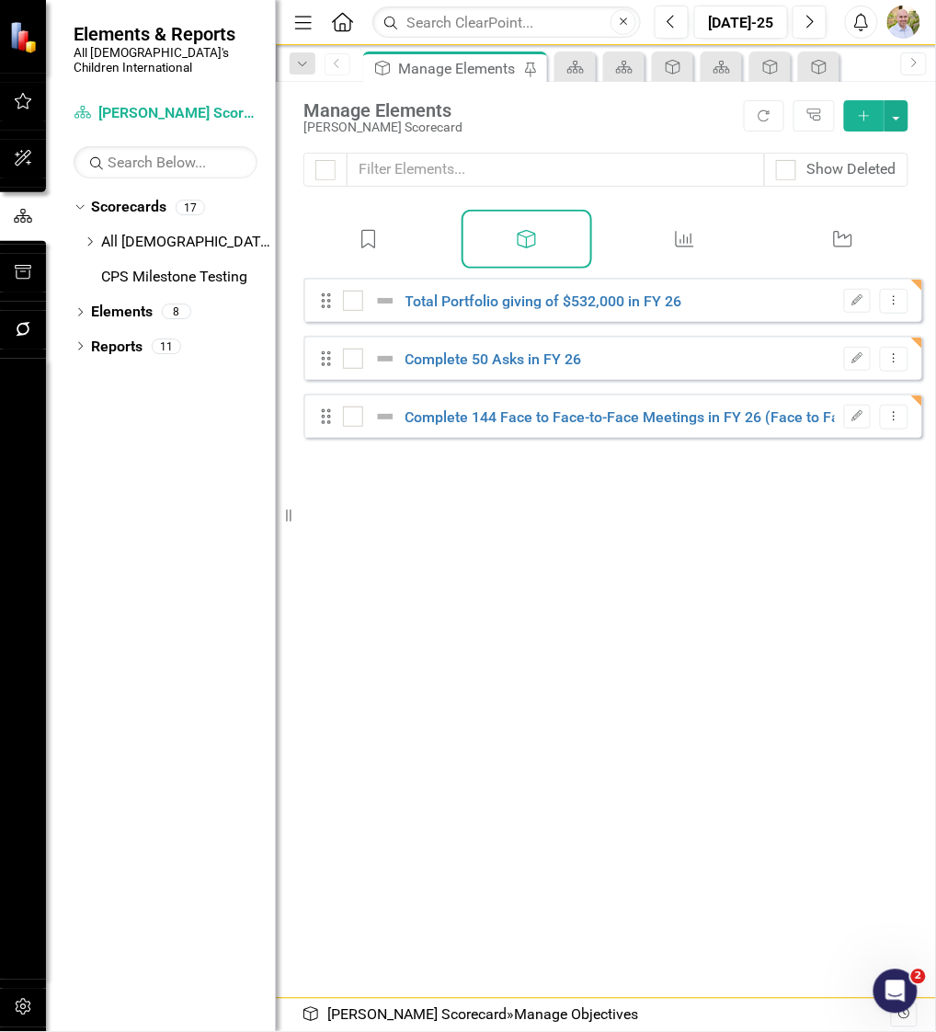
click at [878, 120] on button "Add" at bounding box center [864, 115] width 40 height 31
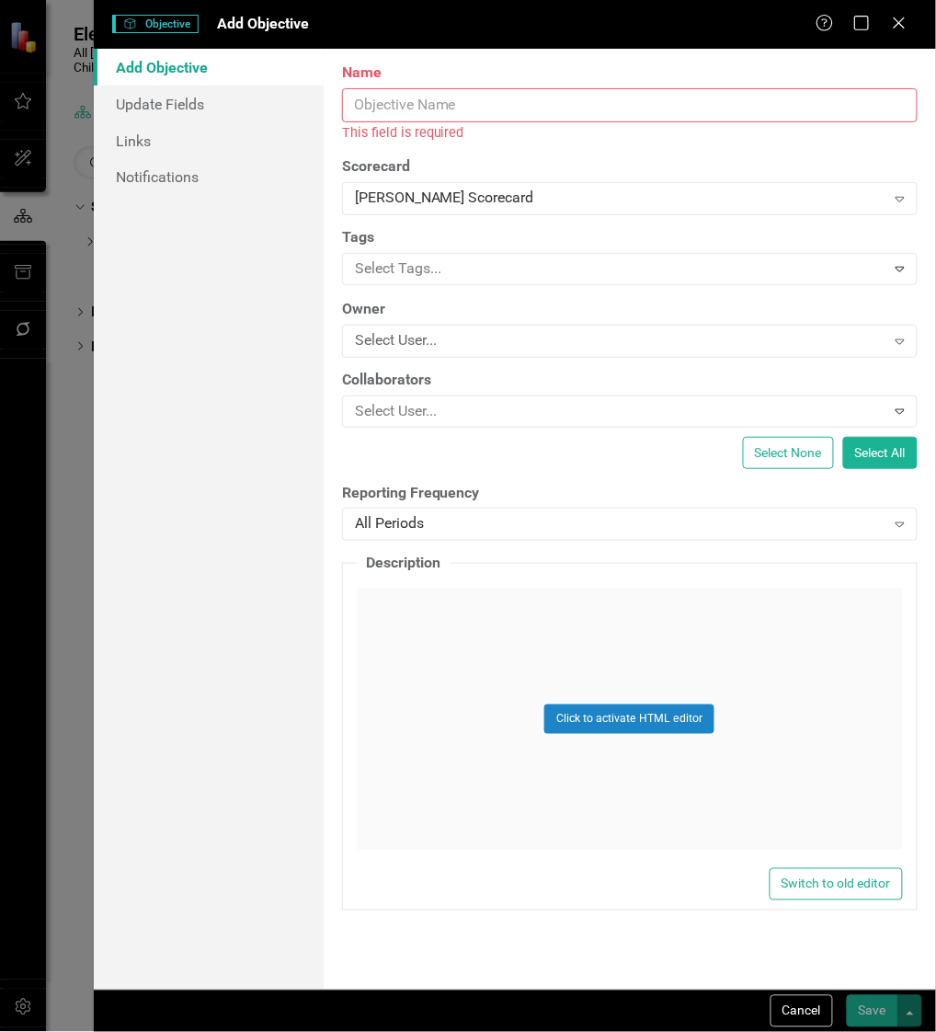
click at [461, 106] on input "Name" at bounding box center [630, 105] width 576 height 34
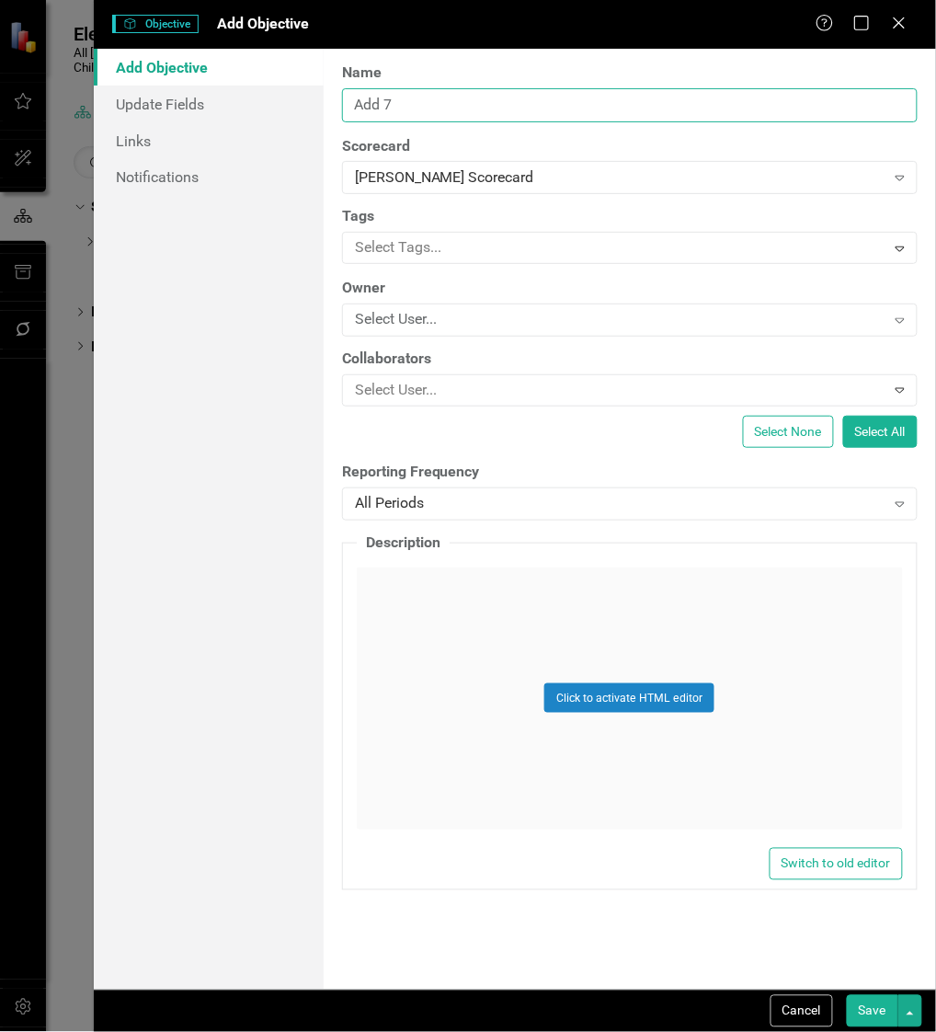
type input "Add 7 new donors giving $5000 or more to the donor portfolio in FY 2026"
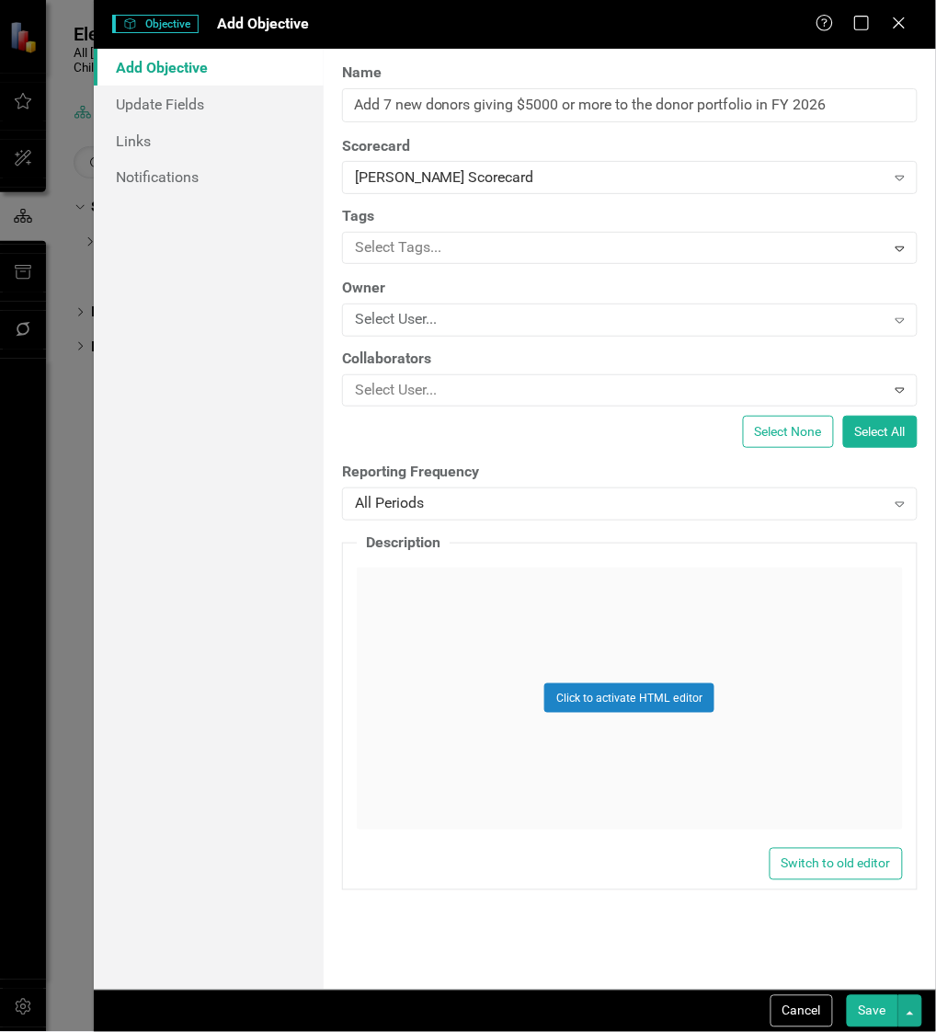
click at [875, 1004] on button "Save" at bounding box center [872, 1011] width 51 height 32
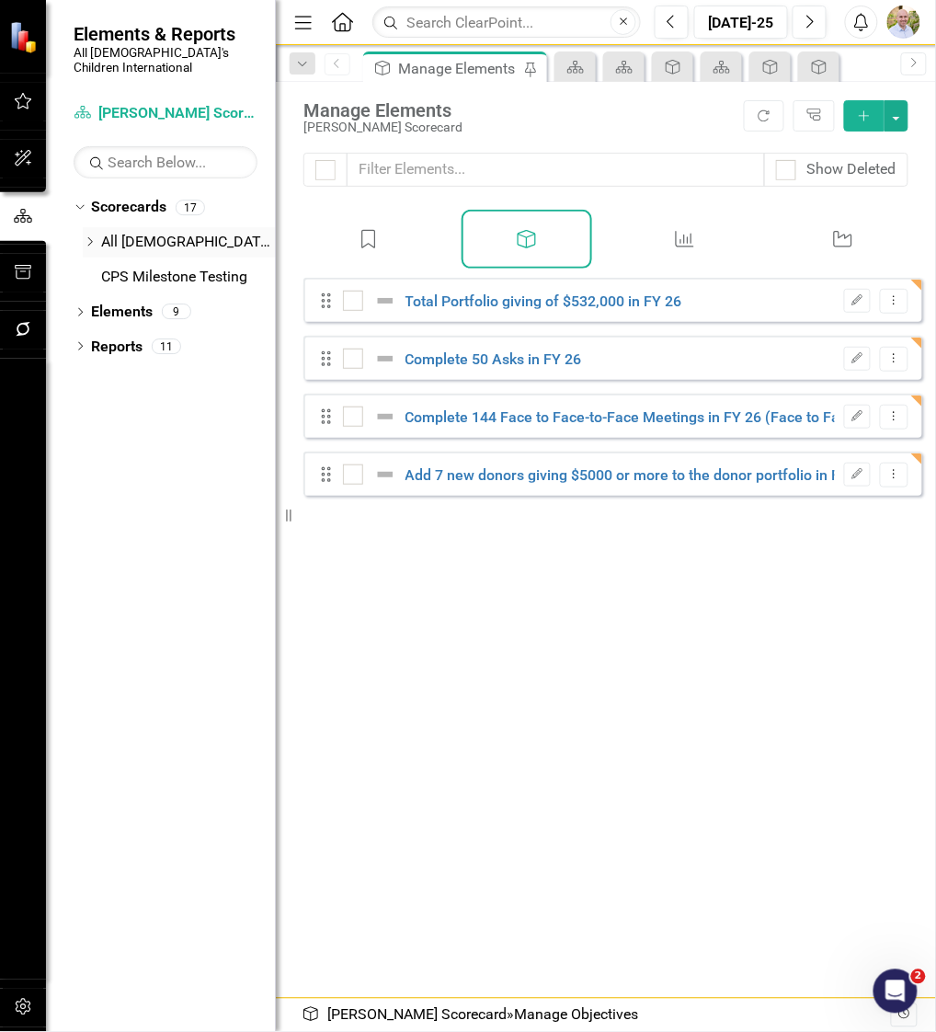
click at [90, 236] on icon "Dropdown" at bounding box center [90, 241] width 14 height 11
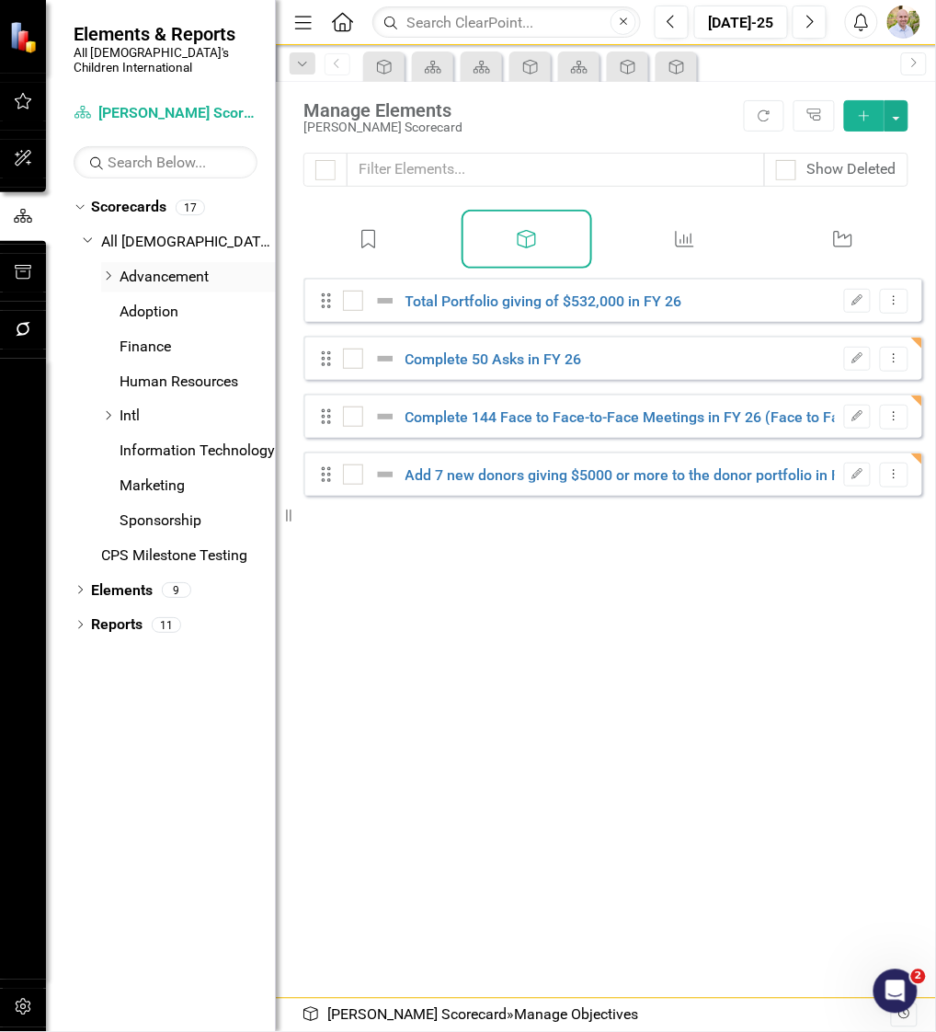
click at [101, 269] on div "Dropdown" at bounding box center [108, 277] width 14 height 16
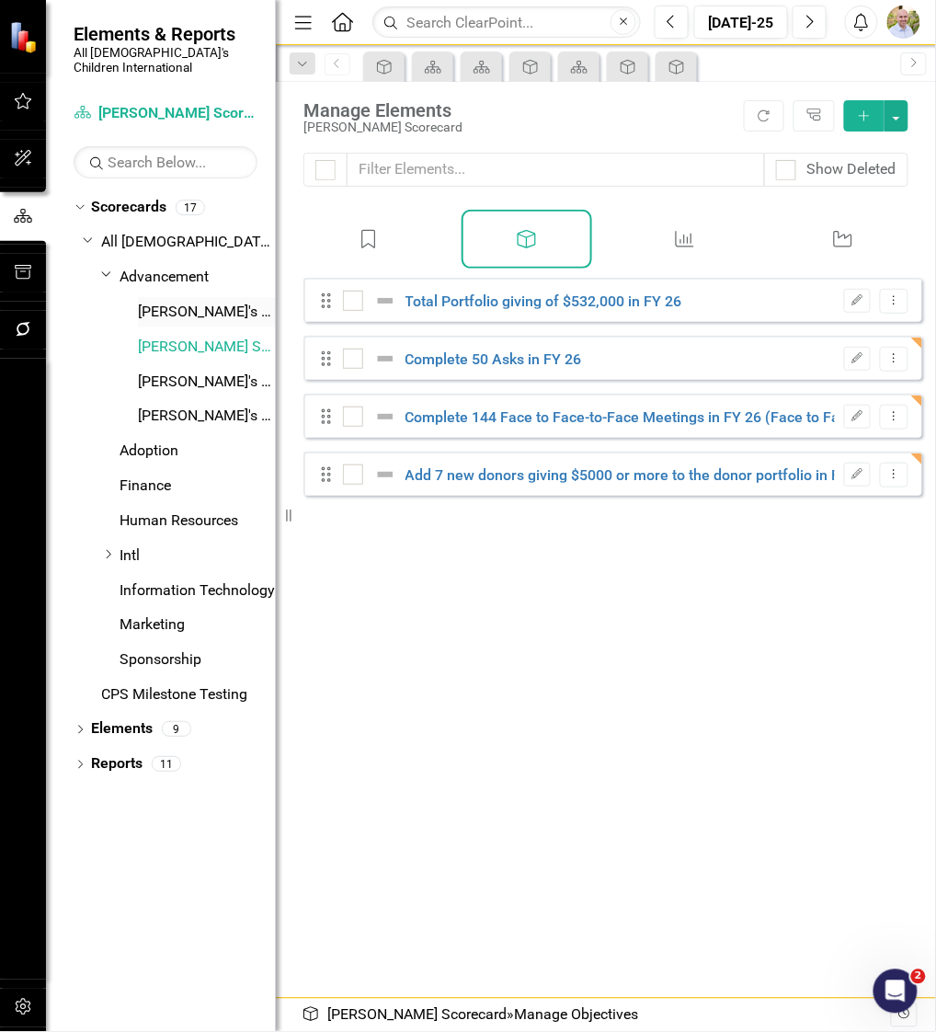
click at [211, 305] on link "[PERSON_NAME]'s Scorecard" at bounding box center [207, 312] width 138 height 21
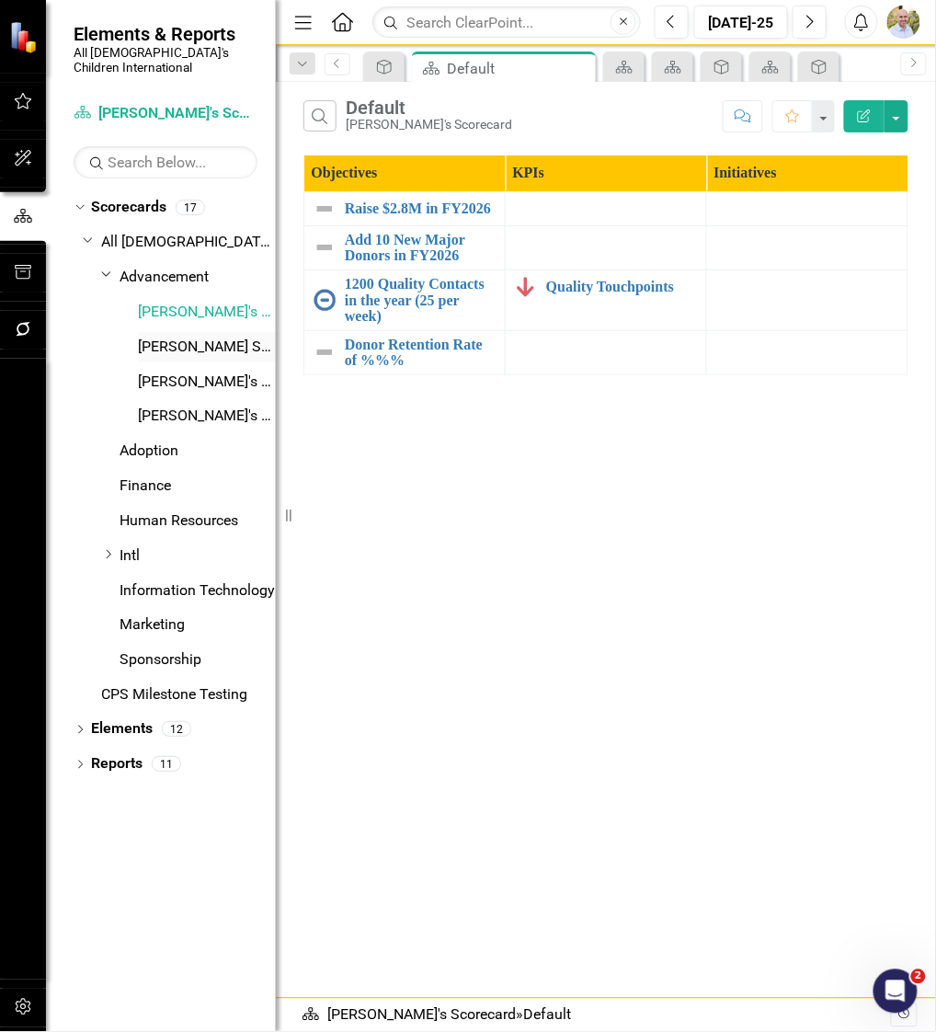
click at [196, 336] on link "[PERSON_NAME] Scorecard" at bounding box center [207, 346] width 138 height 21
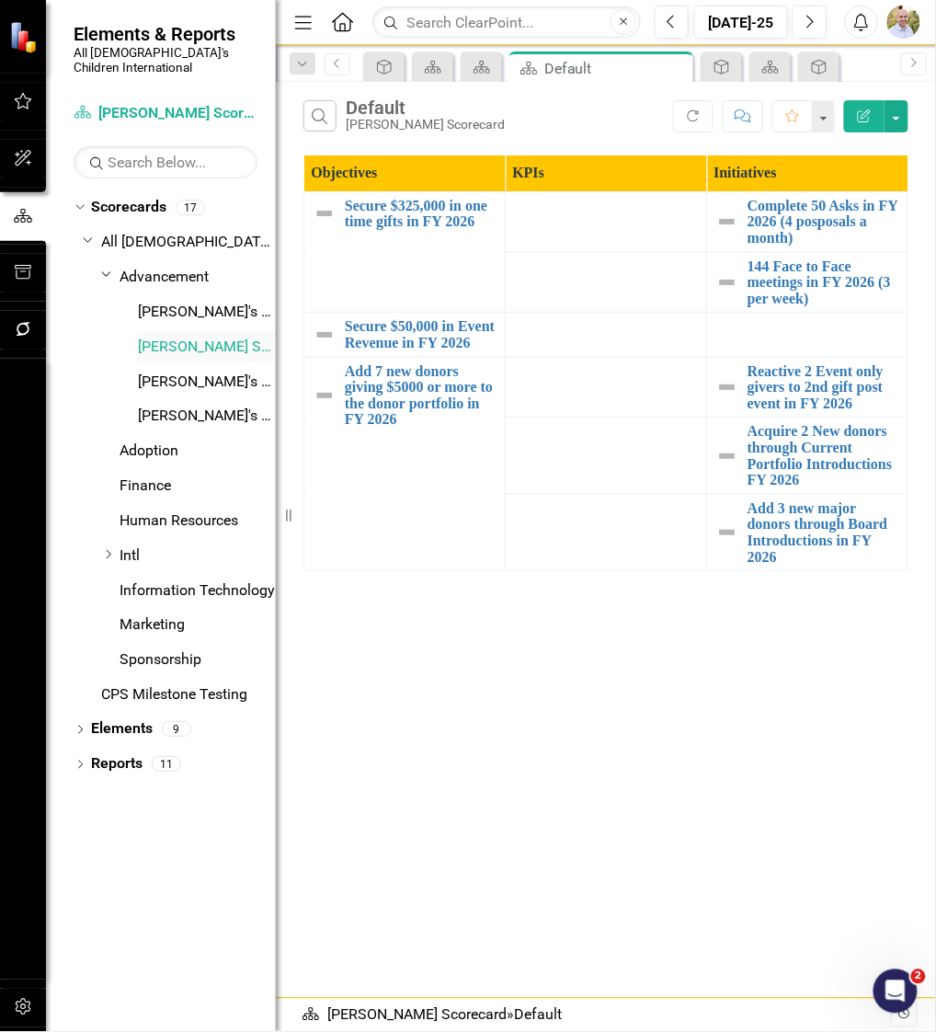
click at [186, 336] on link "[PERSON_NAME] Scorecard" at bounding box center [207, 346] width 138 height 21
click at [900, 112] on button "button" at bounding box center [896, 116] width 24 height 32
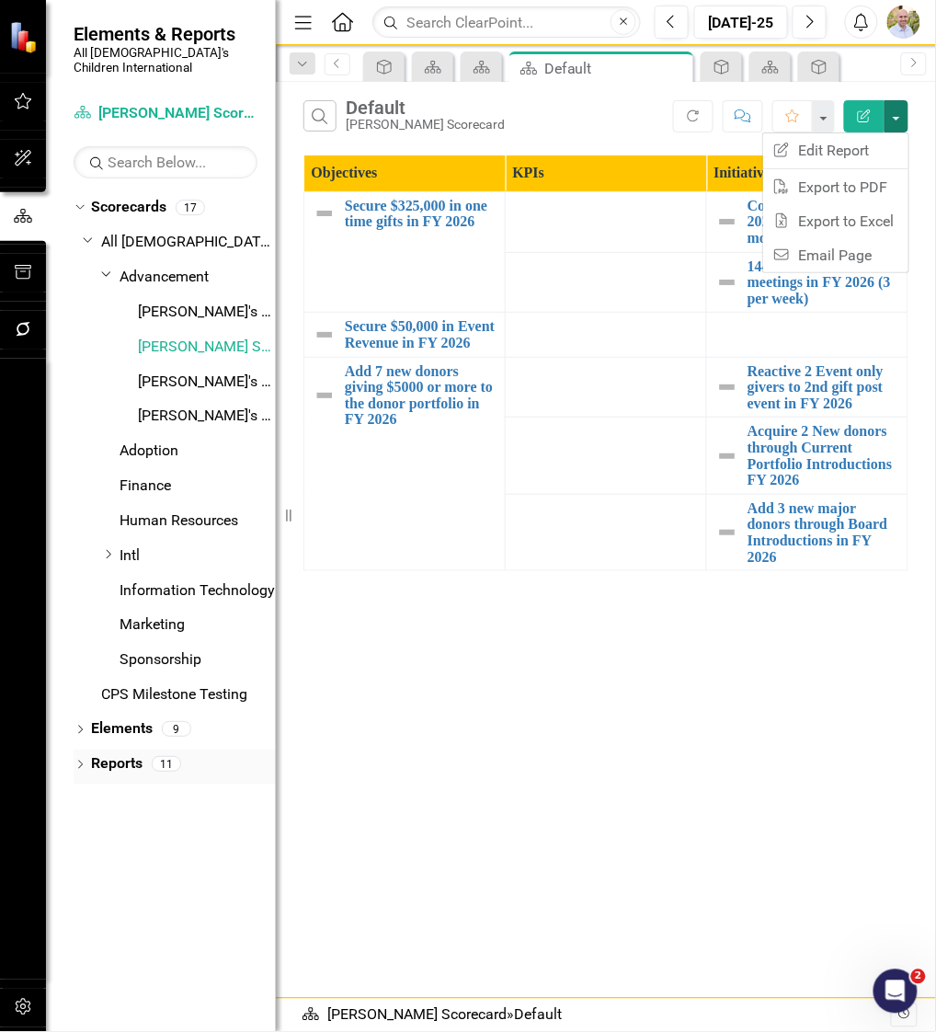
click at [106, 755] on link "Reports" at bounding box center [116, 764] width 51 height 21
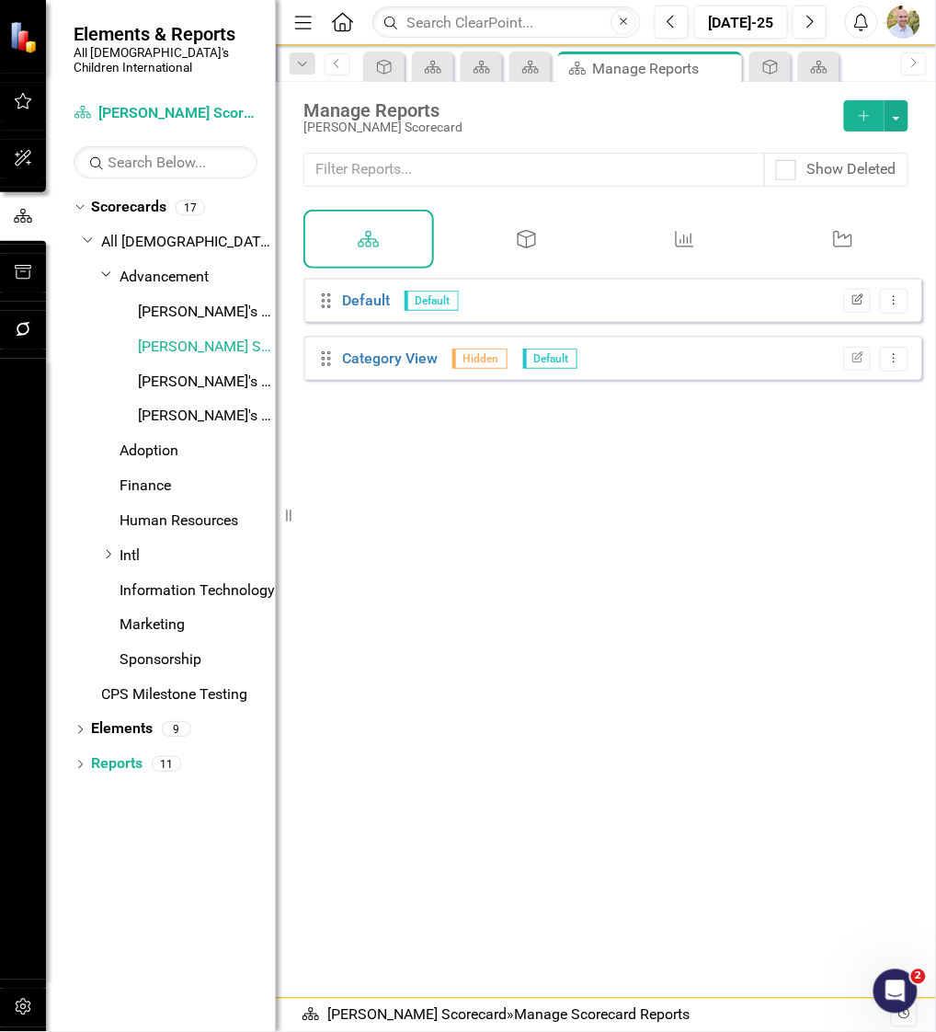
click at [852, 304] on icon "button" at bounding box center [857, 298] width 11 height 11
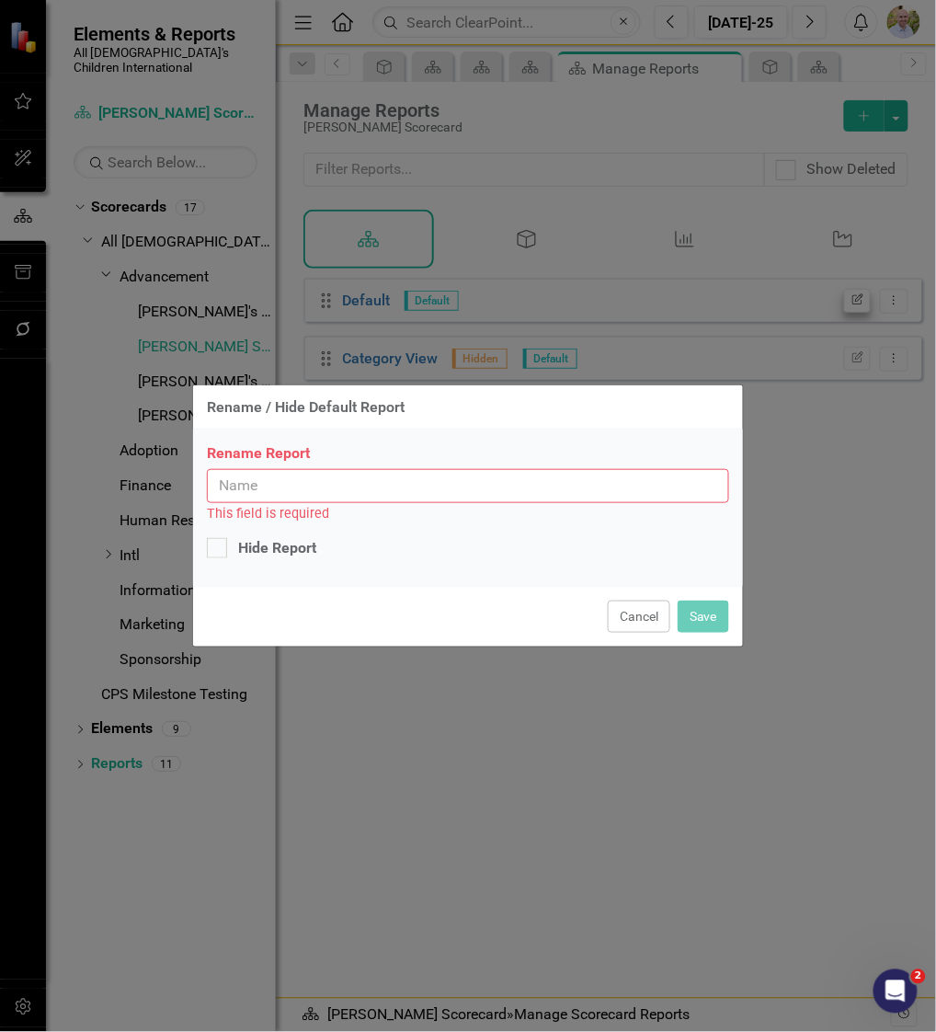
type input "Default"
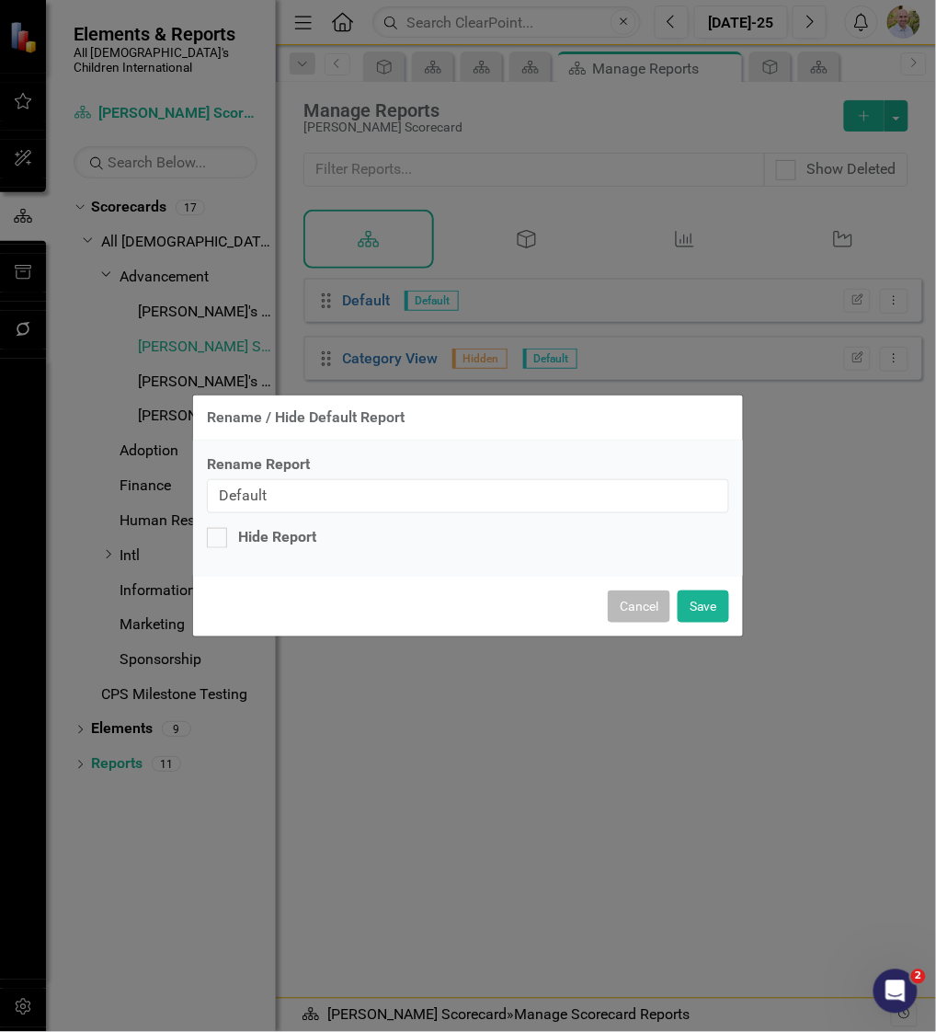
click at [634, 607] on button "Cancel" at bounding box center [639, 606] width 63 height 32
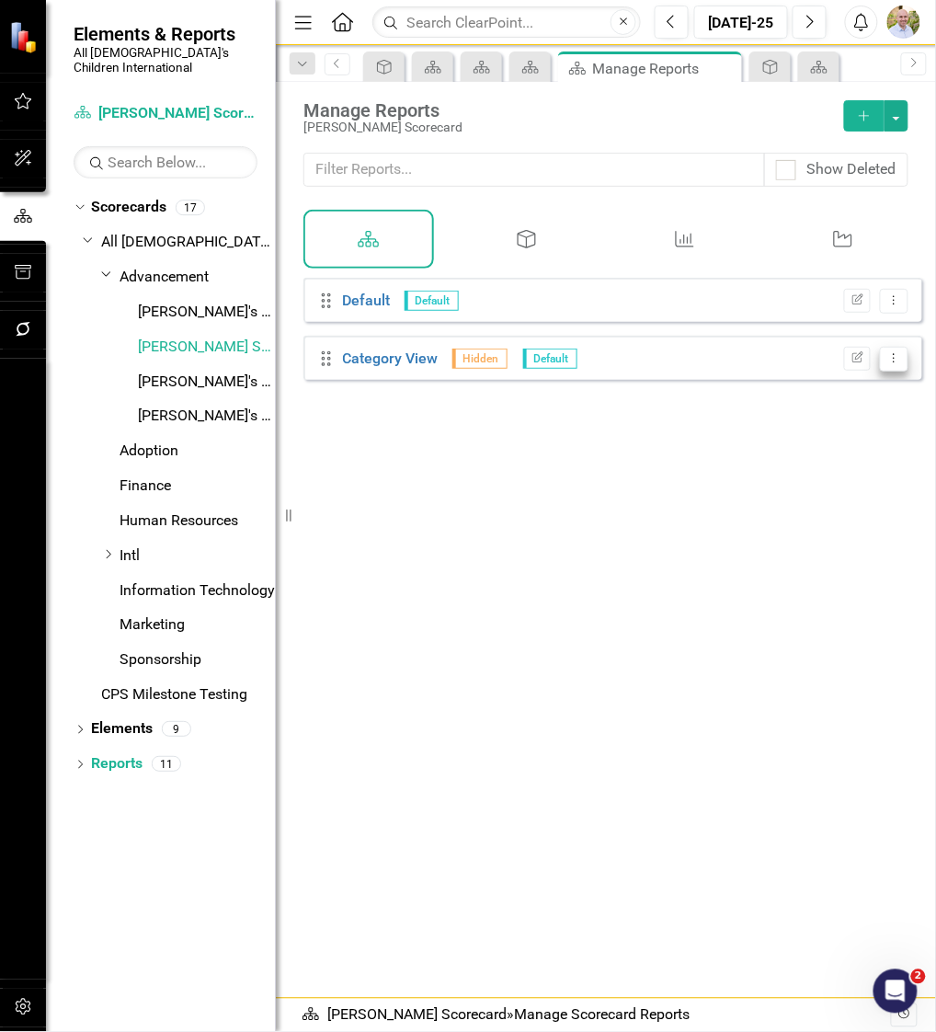
click at [889, 365] on button "Dropdown Menu" at bounding box center [894, 359] width 29 height 25
click at [886, 306] on icon "Dropdown Menu" at bounding box center [894, 300] width 16 height 12
click at [828, 343] on link "Edit Report Edit Report" at bounding box center [821, 342] width 145 height 34
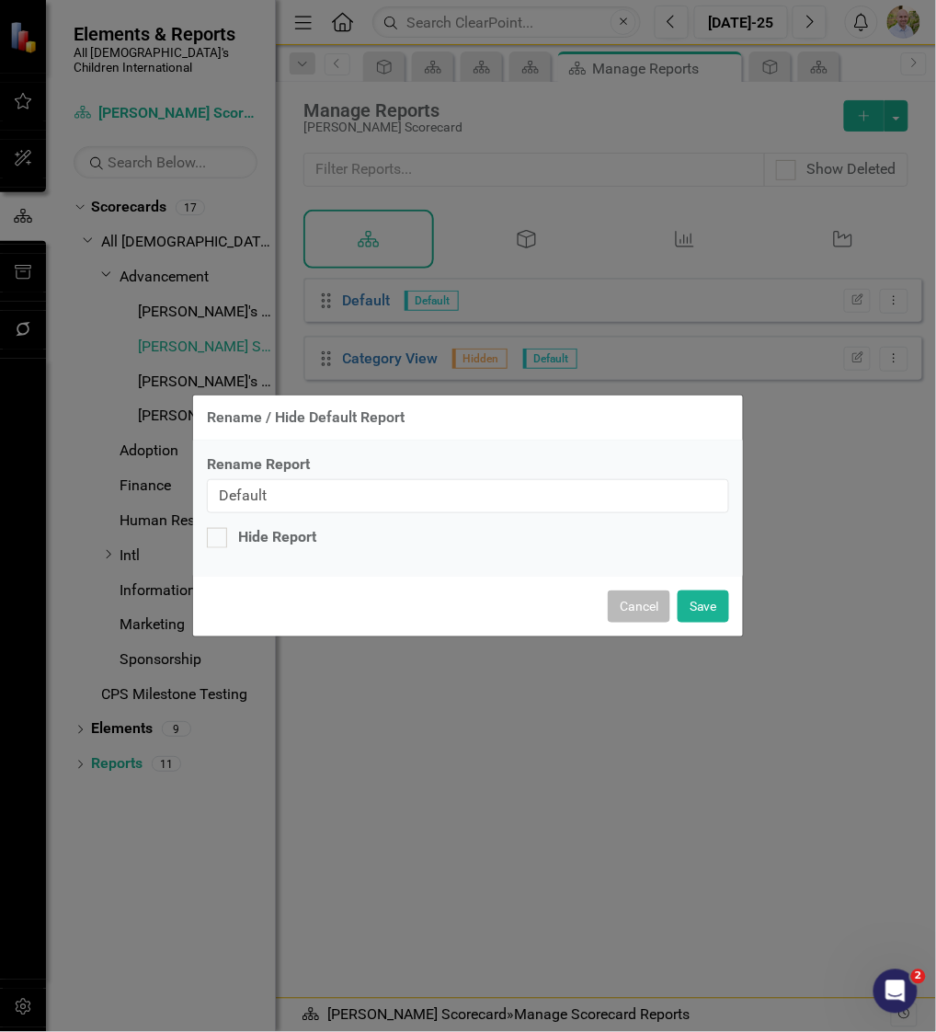
click at [615, 604] on button "Cancel" at bounding box center [639, 606] width 63 height 32
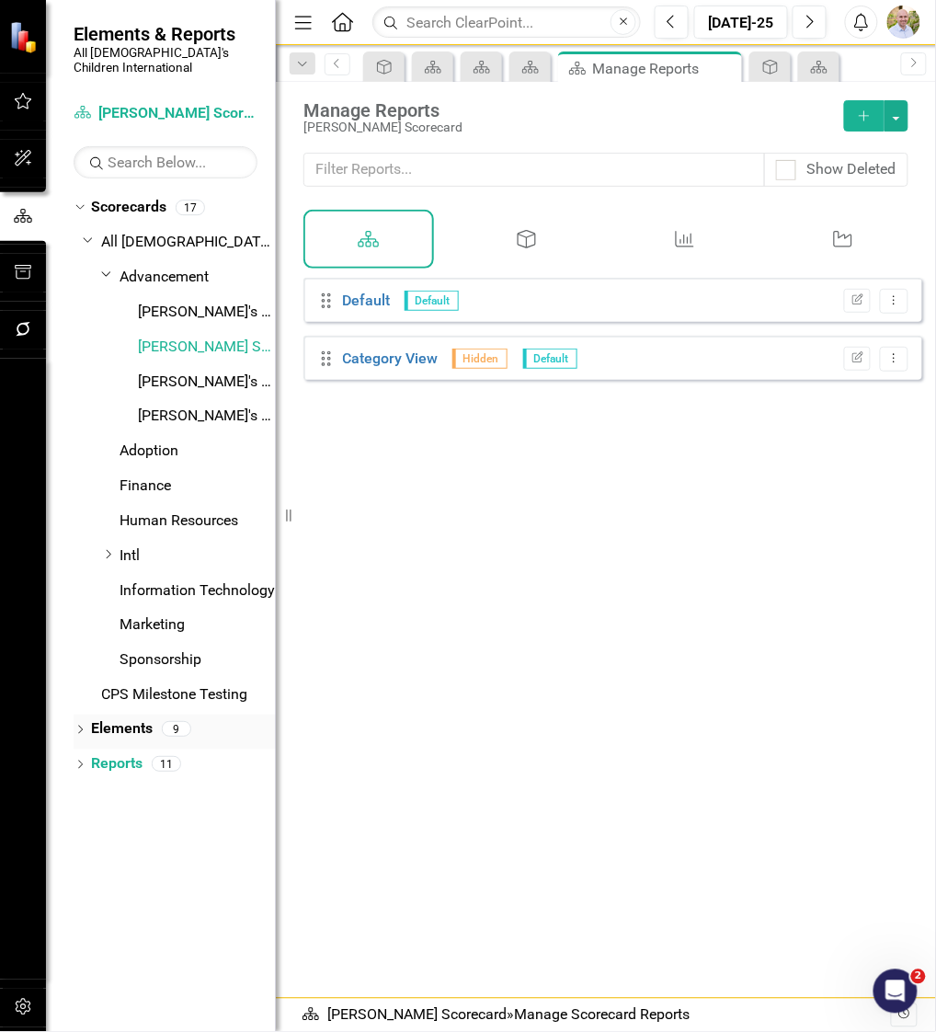
click at [133, 719] on link "Elements" at bounding box center [122, 729] width 62 height 21
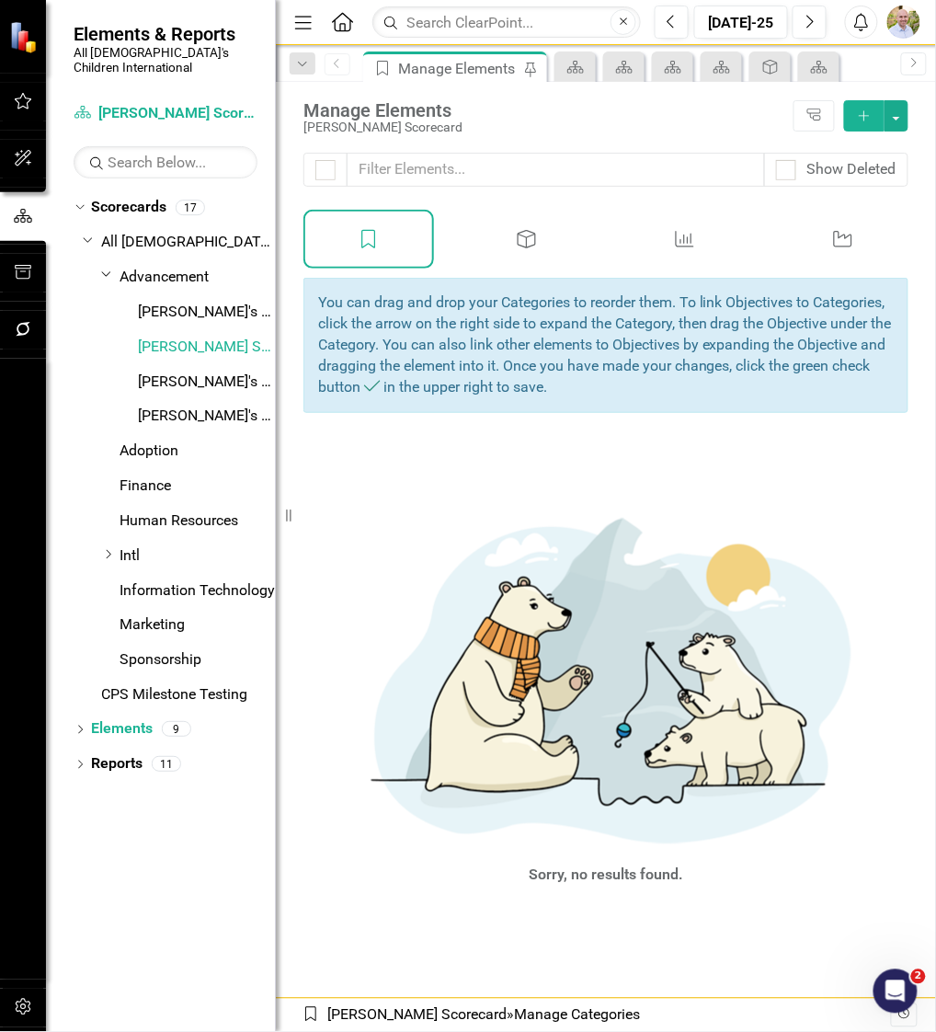
click at [547, 248] on div "Objective" at bounding box center [527, 239] width 131 height 59
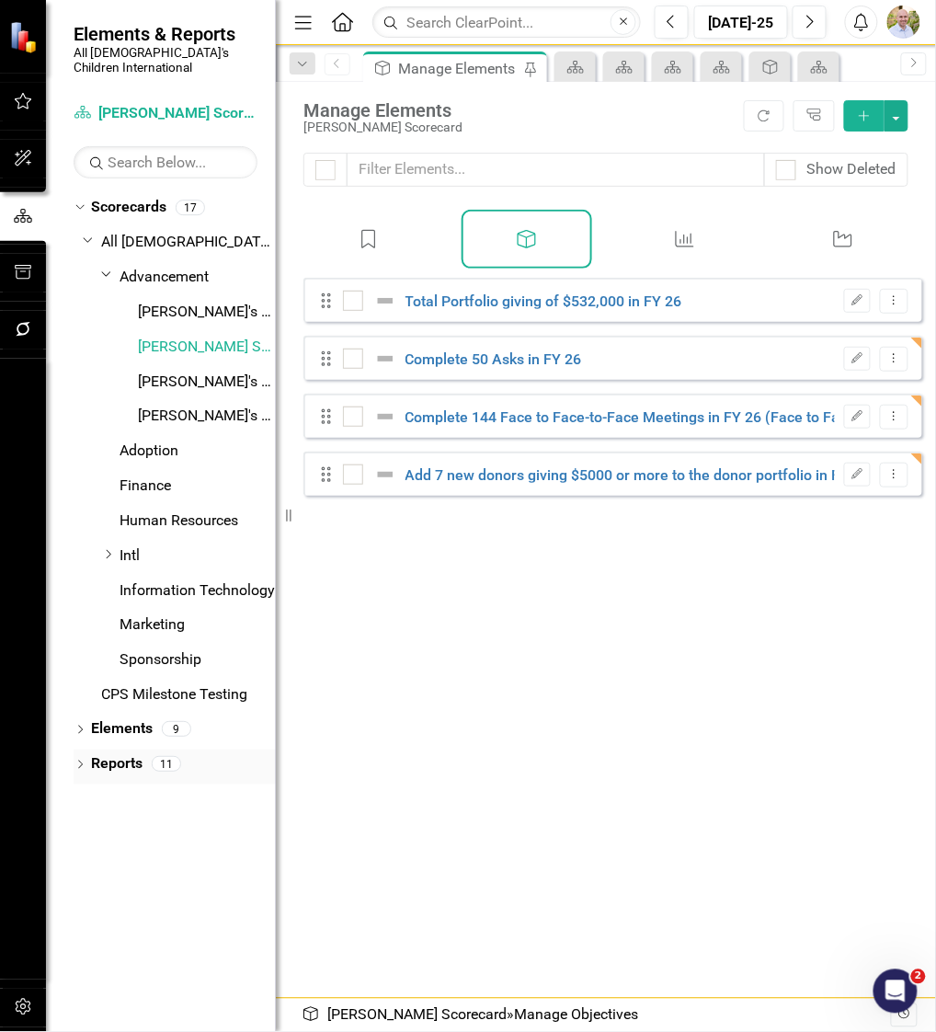
click at [118, 754] on link "Reports" at bounding box center [116, 764] width 51 height 21
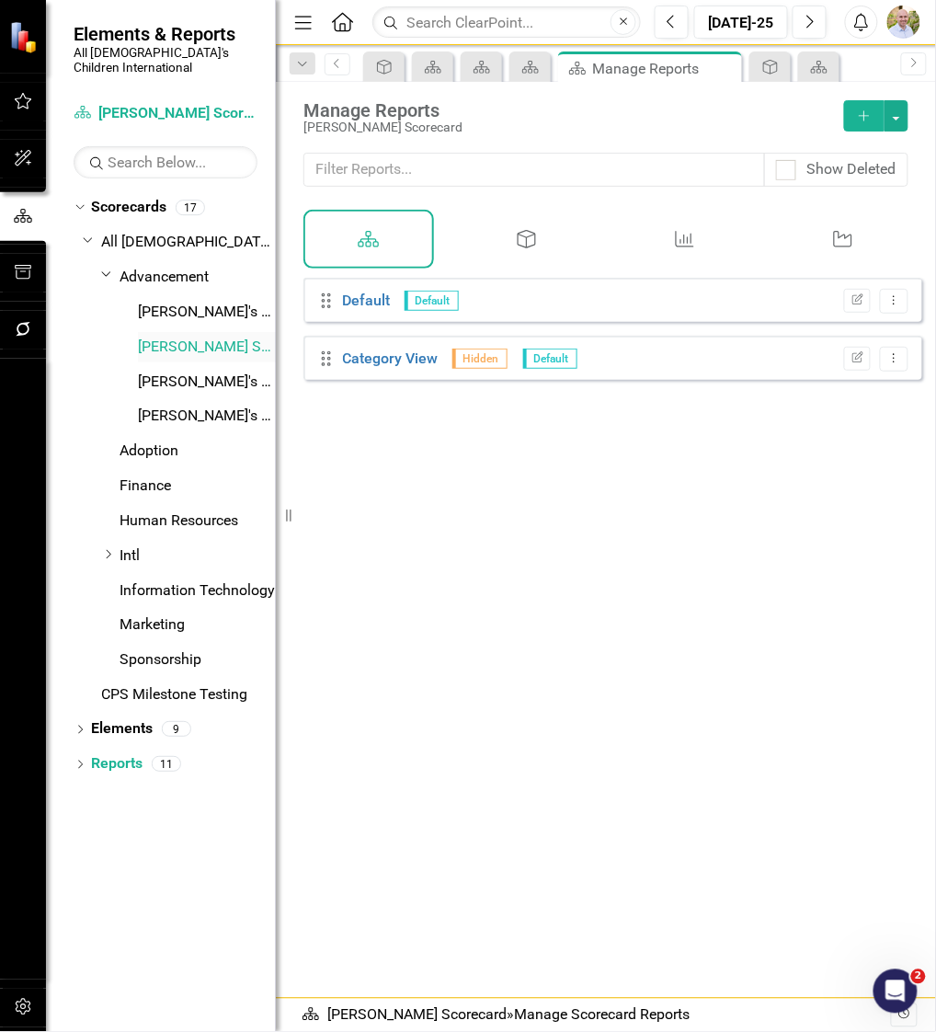
click at [217, 336] on link "[PERSON_NAME] Scorecard" at bounding box center [207, 346] width 138 height 21
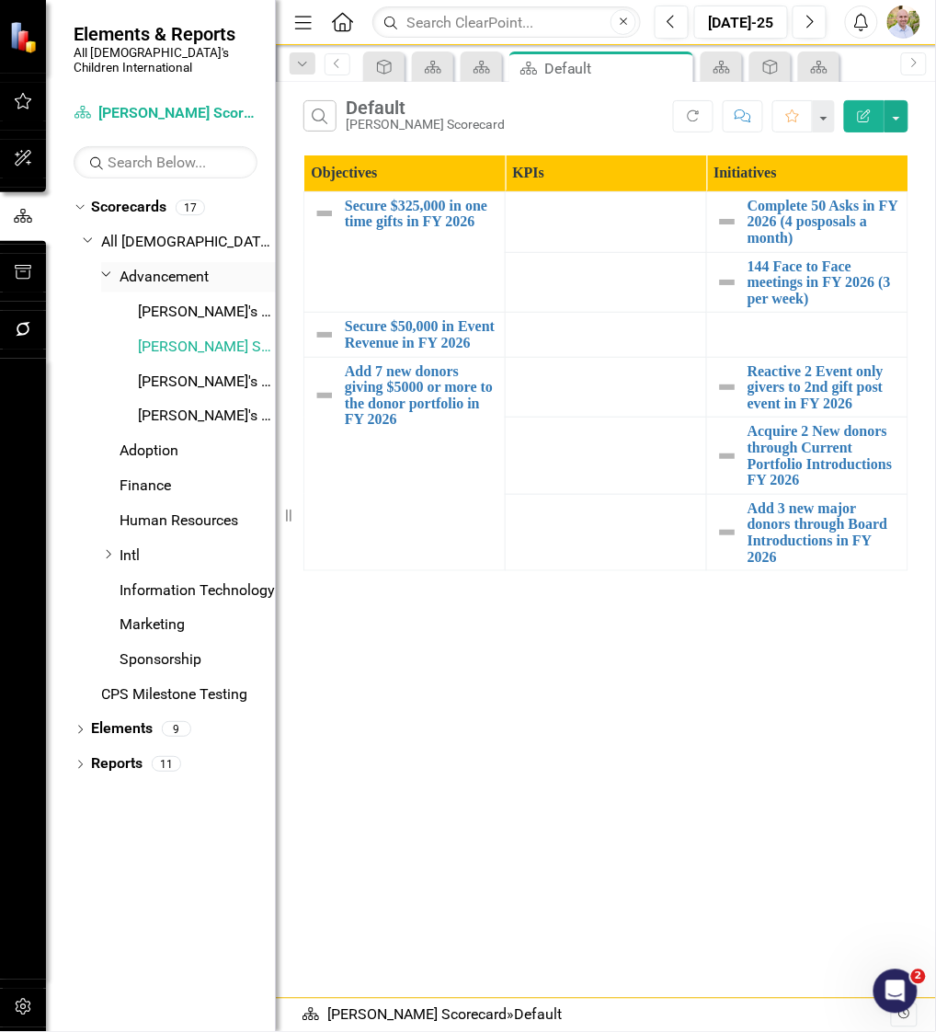
click at [188, 268] on link "Advancement" at bounding box center [198, 277] width 156 height 21
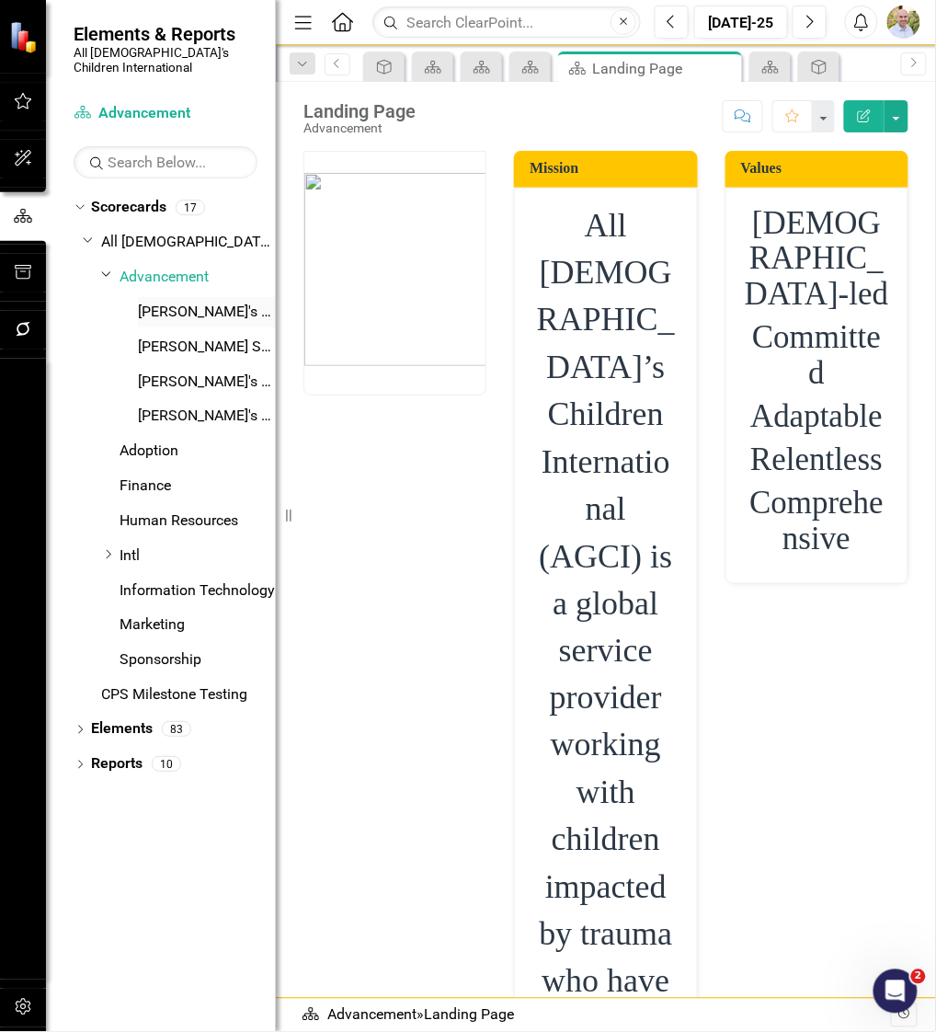
click at [188, 302] on link "[PERSON_NAME]'s Scorecard" at bounding box center [207, 312] width 138 height 21
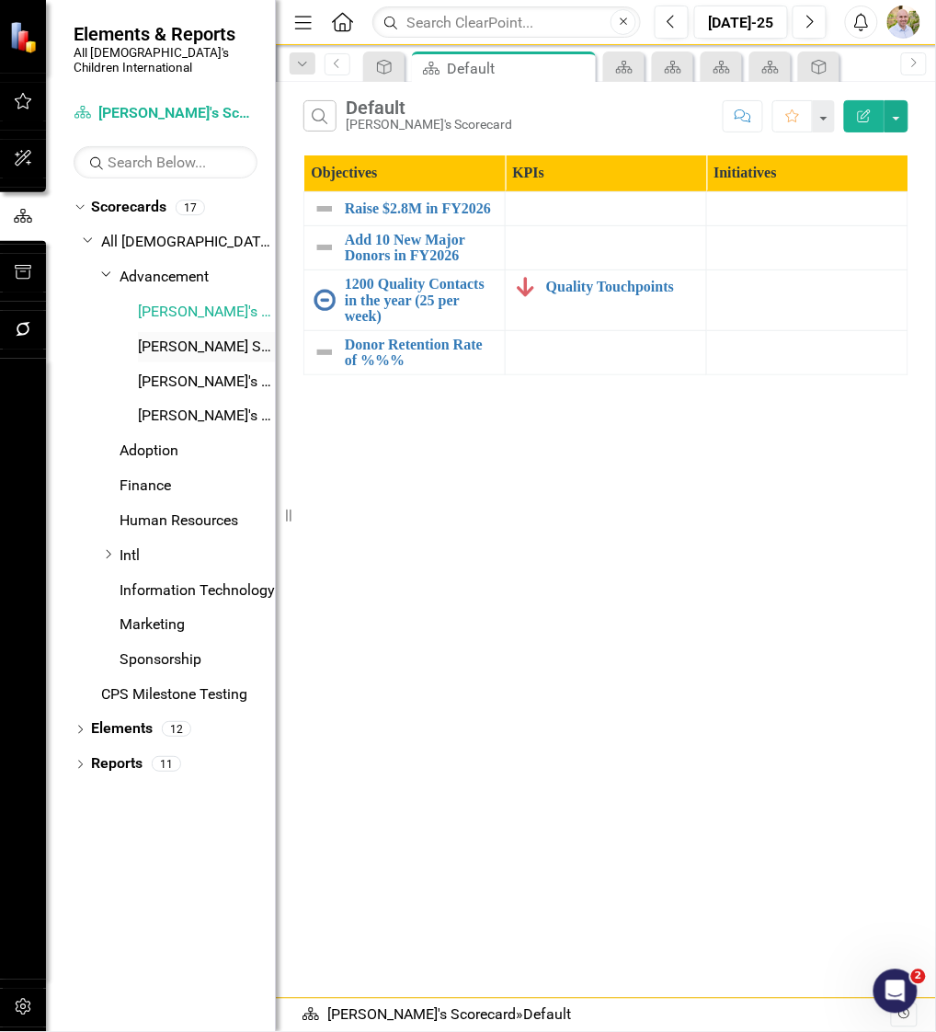
click at [188, 332] on div "[PERSON_NAME] Scorecard" at bounding box center [207, 347] width 138 height 30
click at [188, 336] on link "[PERSON_NAME] Scorecard" at bounding box center [207, 346] width 138 height 21
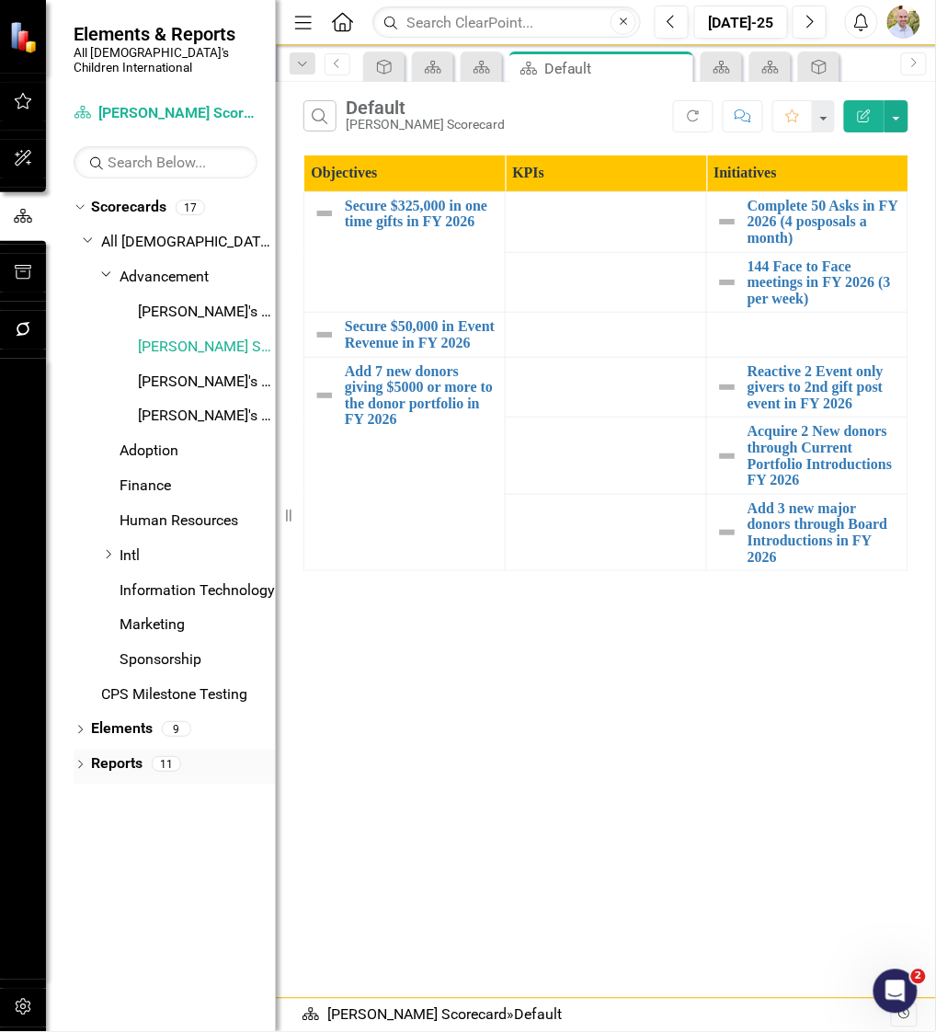
click at [76, 758] on div "Dropdown" at bounding box center [80, 766] width 13 height 16
click at [128, 820] on div "Default" at bounding box center [186, 828] width 178 height 17
click at [154, 793] on div "Scorecard Scorecards" at bounding box center [149, 796] width 100 height 30
click at [160, 786] on link "Scorecard Scorecards" at bounding box center [149, 796] width 100 height 21
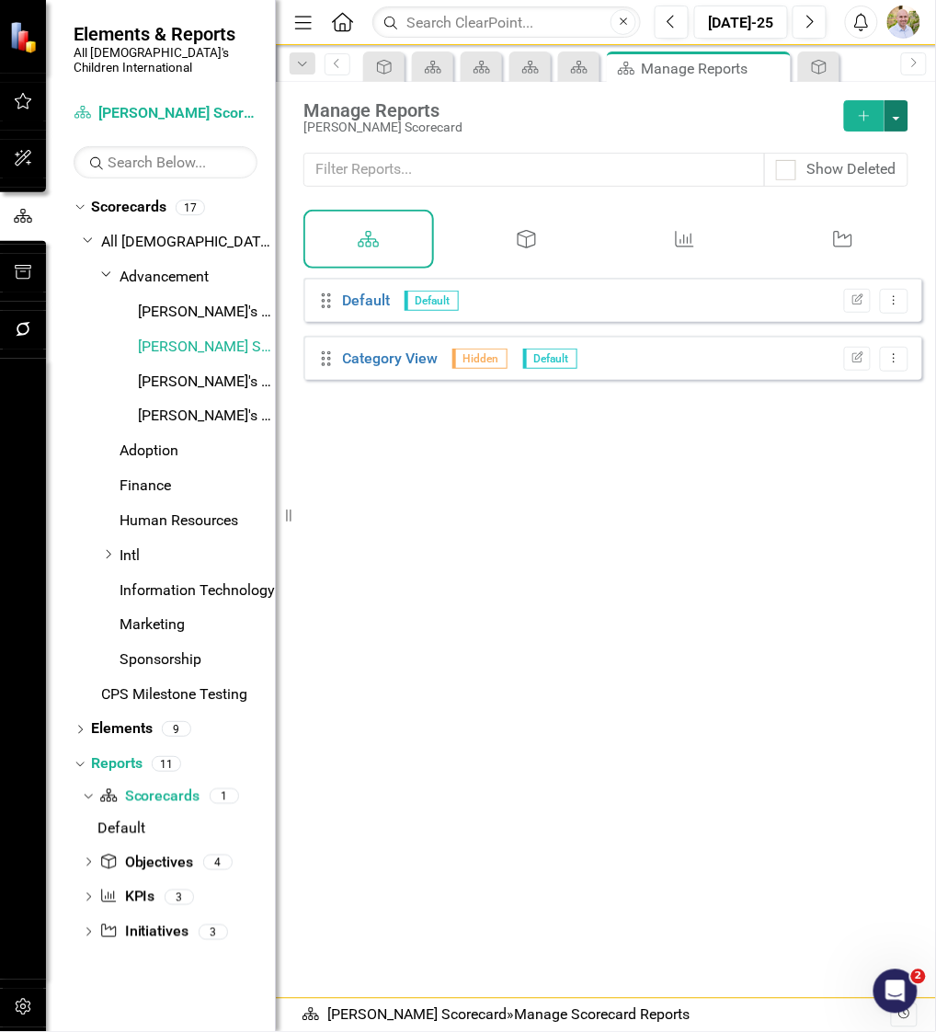
click at [893, 124] on button "button" at bounding box center [896, 115] width 24 height 31
click at [843, 154] on link "Scorecard Add Report" at bounding box center [816, 149] width 184 height 34
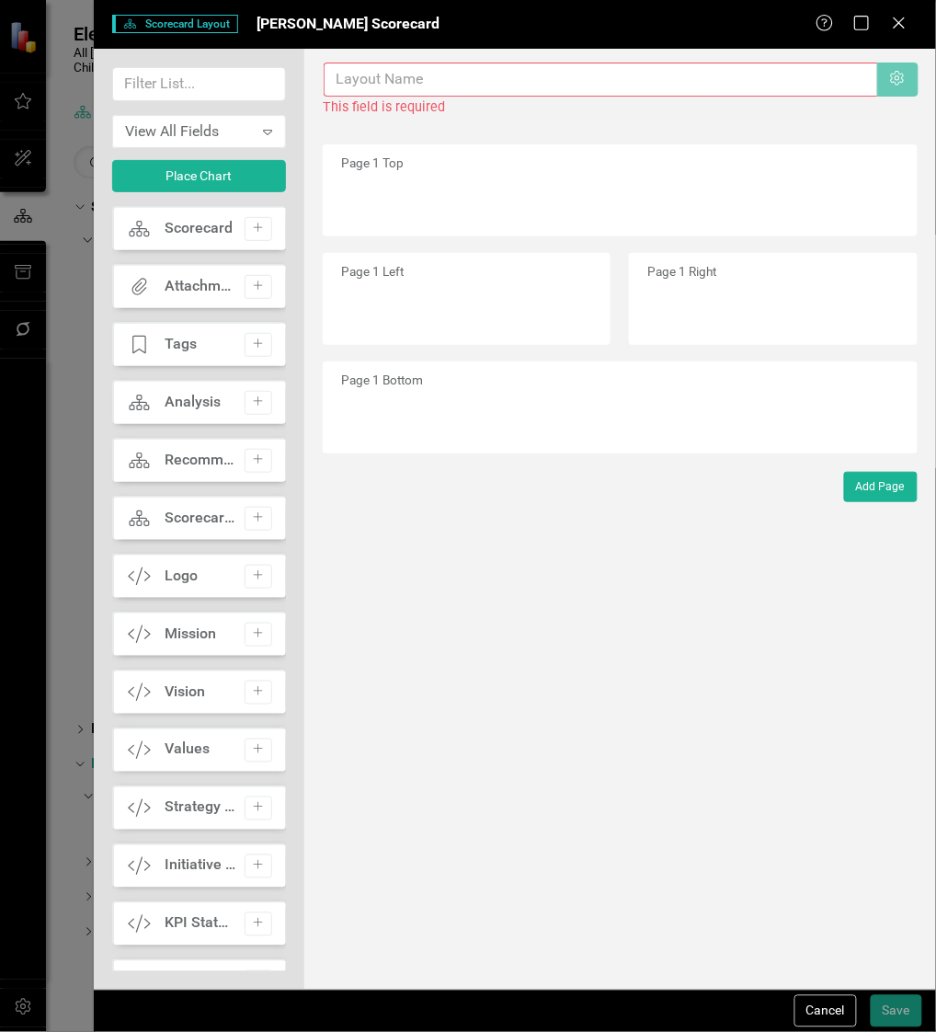
click at [432, 72] on input "text" at bounding box center [601, 80] width 554 height 34
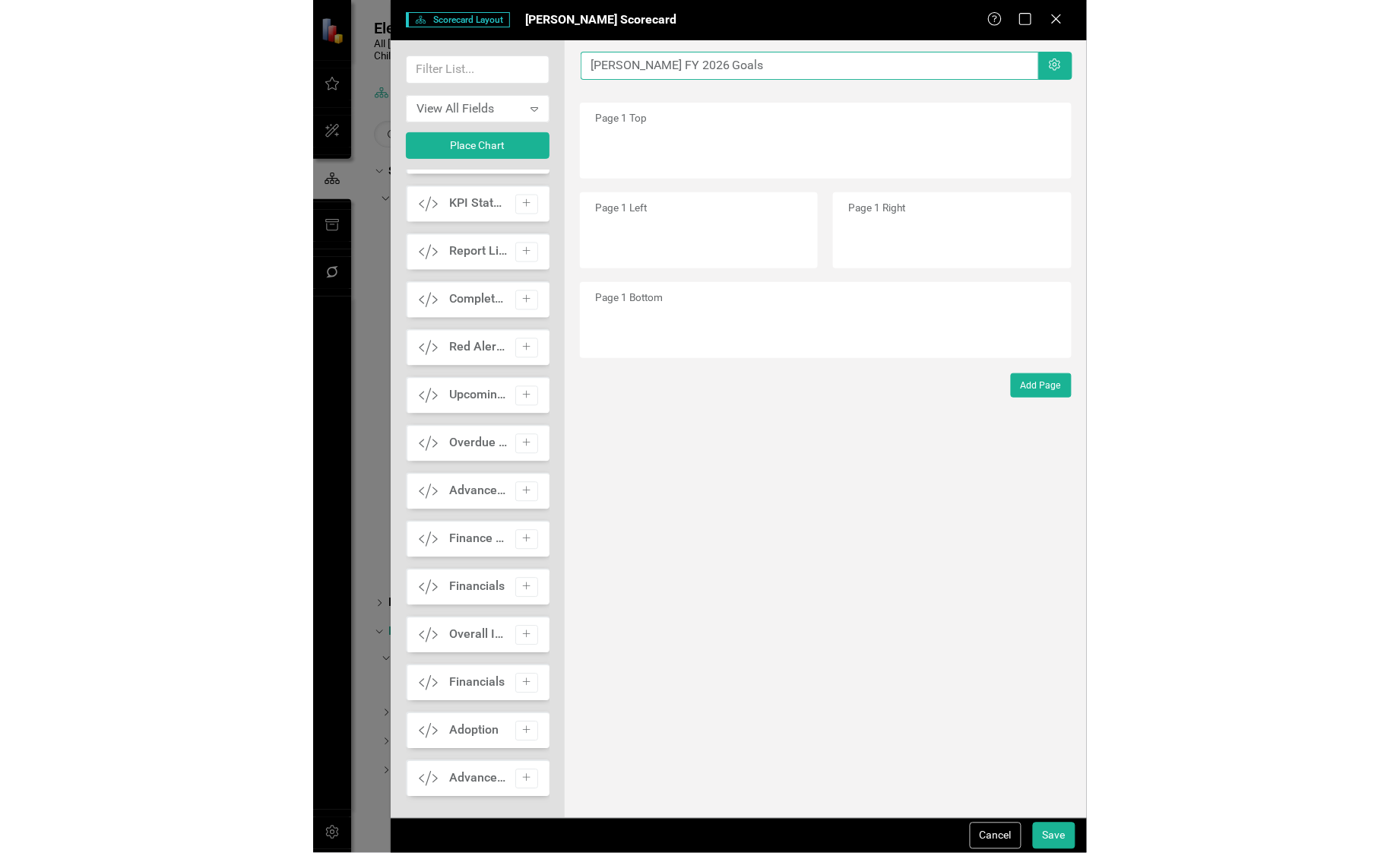
scroll to position [565, 0]
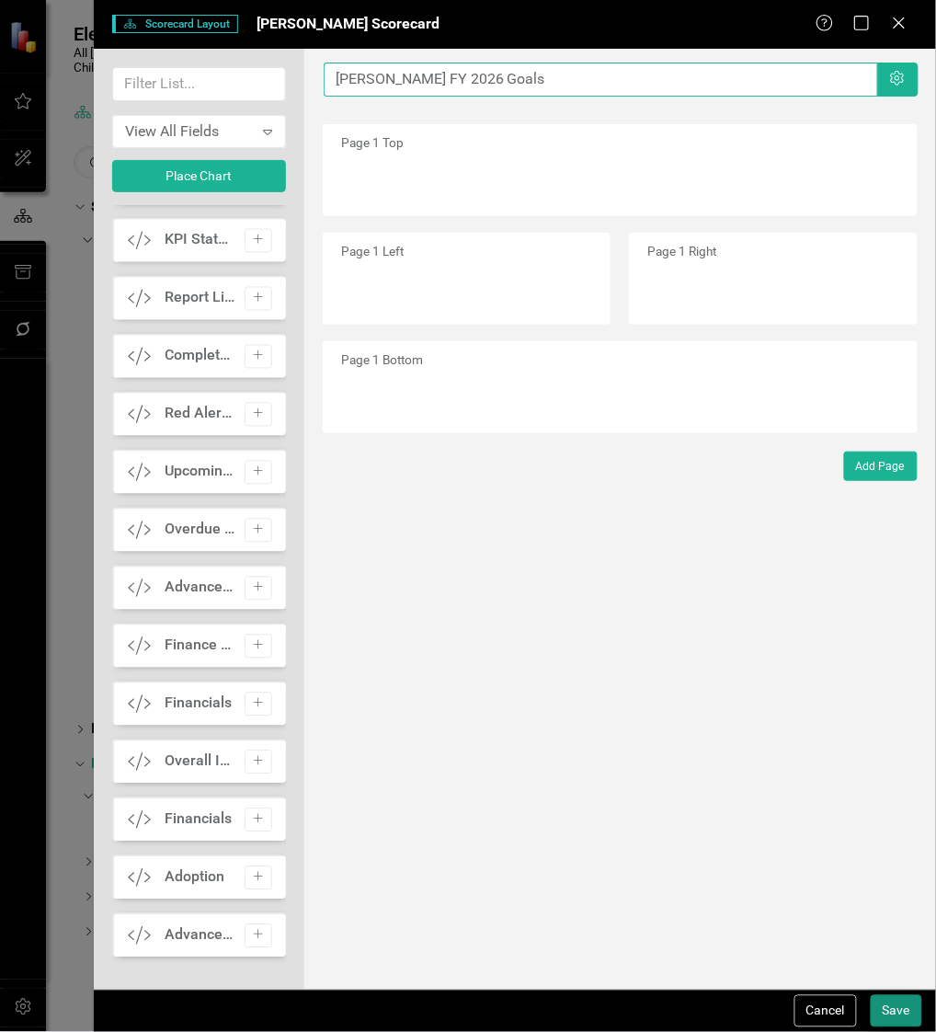
type input "[PERSON_NAME] FY 2026 Goals"
click at [904, 1009] on button "Save" at bounding box center [896, 1011] width 51 height 32
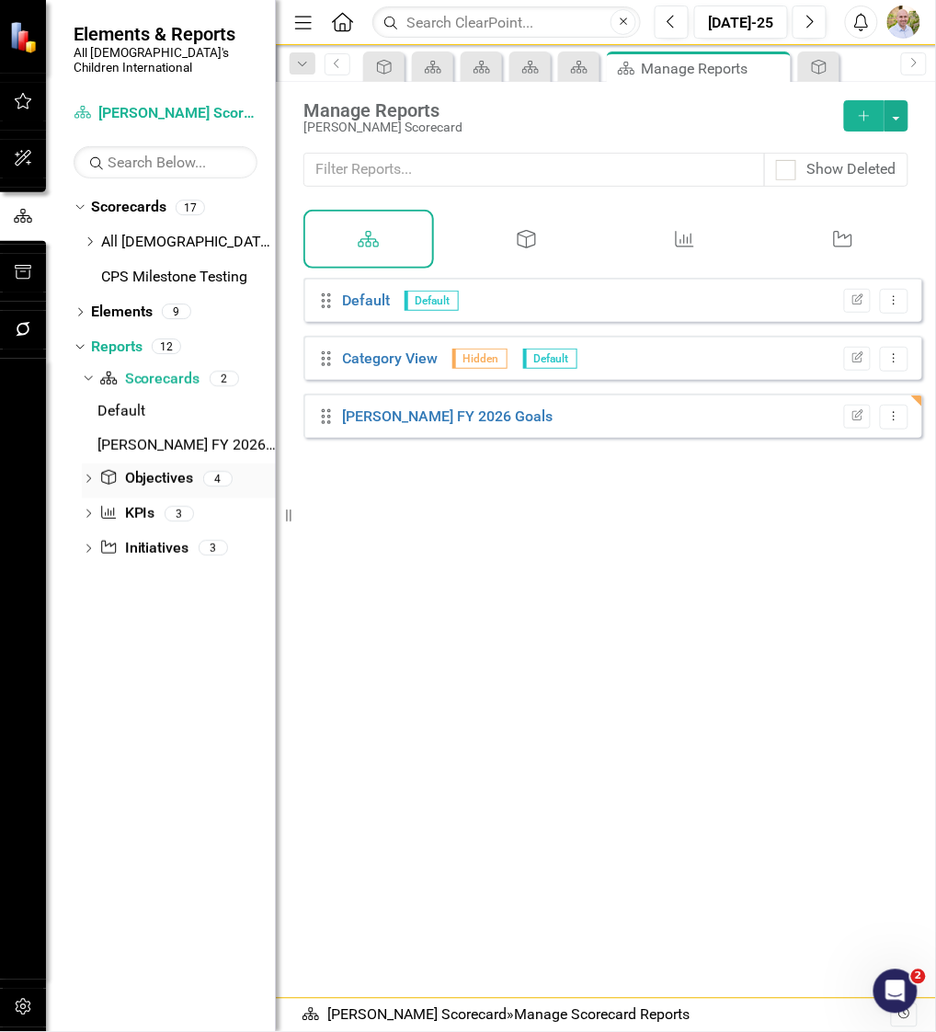
click at [96, 463] on div "Dropdown Objective Objectives 4" at bounding box center [179, 480] width 194 height 35
click at [144, 369] on link "Scorecard Scorecards" at bounding box center [149, 379] width 100 height 21
click at [897, 126] on button "button" at bounding box center [896, 115] width 24 height 31
click at [849, 155] on link "Scorecard Add Report" at bounding box center [816, 149] width 184 height 34
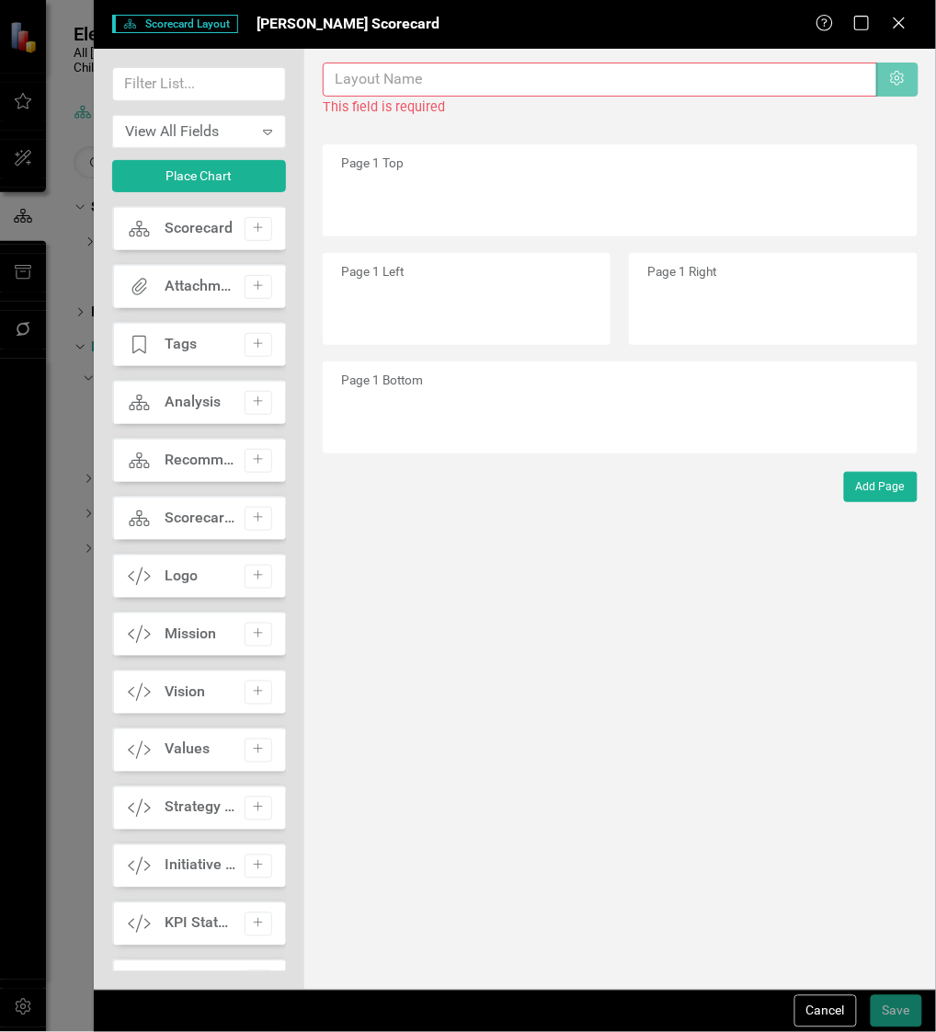
click at [920, 42] on div "Scorecard Scorecard Layout [PERSON_NAME] O Scorecard Help Maximize Close" at bounding box center [515, 24] width 842 height 49
click at [902, 19] on icon at bounding box center [899, 23] width 14 height 14
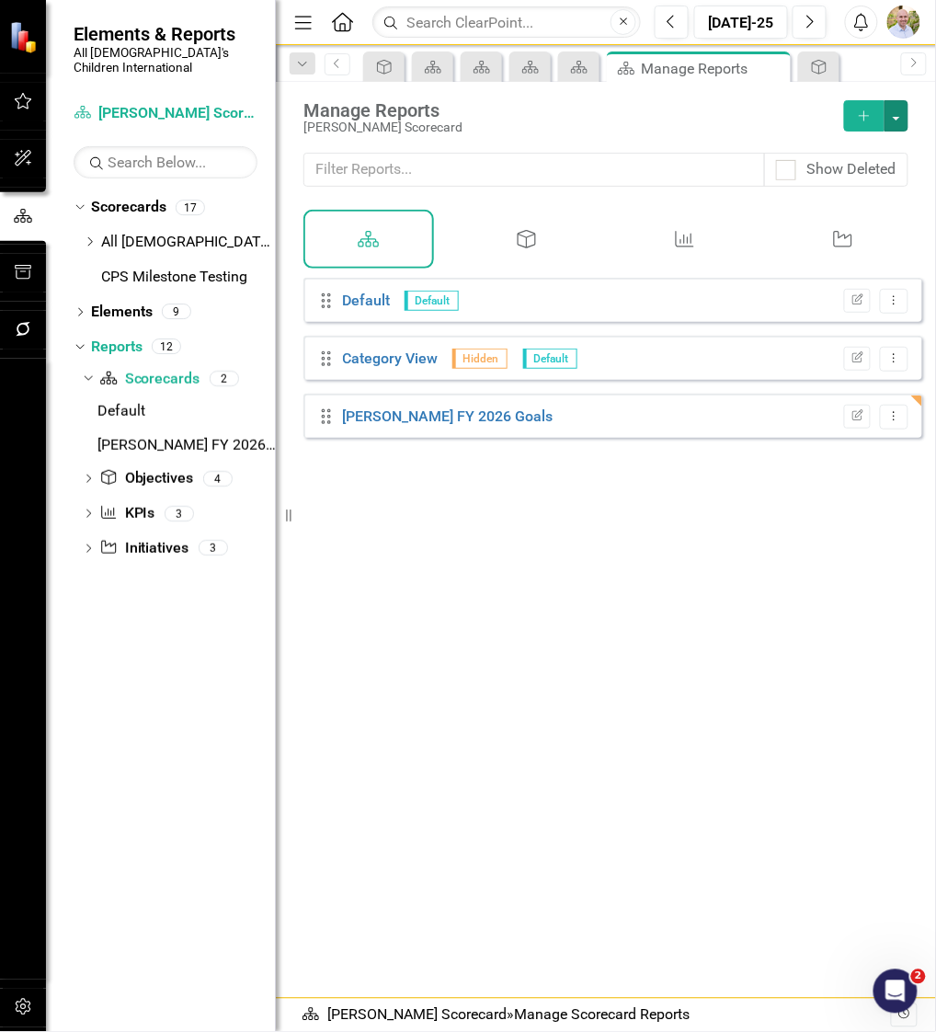
drag, startPoint x: 892, startPoint y: 106, endPoint x: 500, endPoint y: 253, distance: 418.4
click at [500, 253] on div "Manage Reports [PERSON_NAME] Scorecard Add Show Deleted Scorecard Objective KPI…" at bounding box center [606, 540] width 660 height 916
click at [500, 253] on div "Objective" at bounding box center [527, 239] width 131 height 59
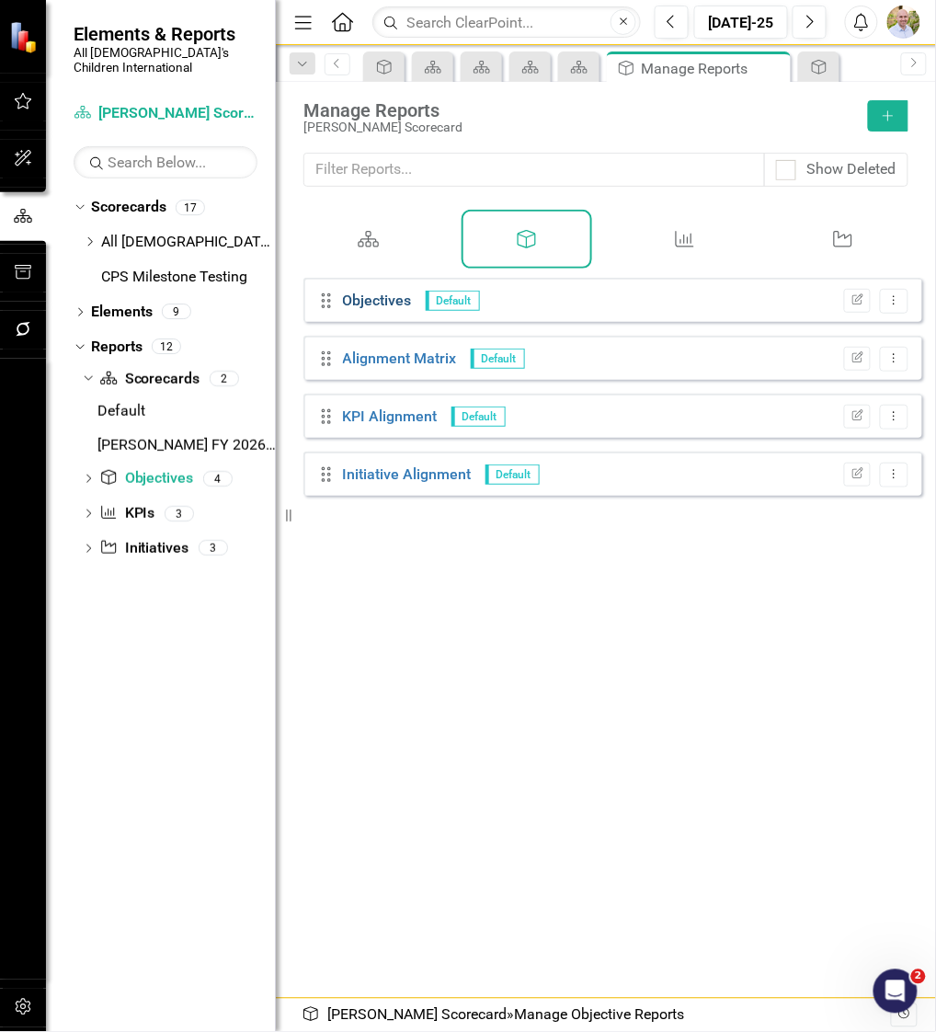
click at [387, 309] on link "Objectives" at bounding box center [377, 299] width 69 height 17
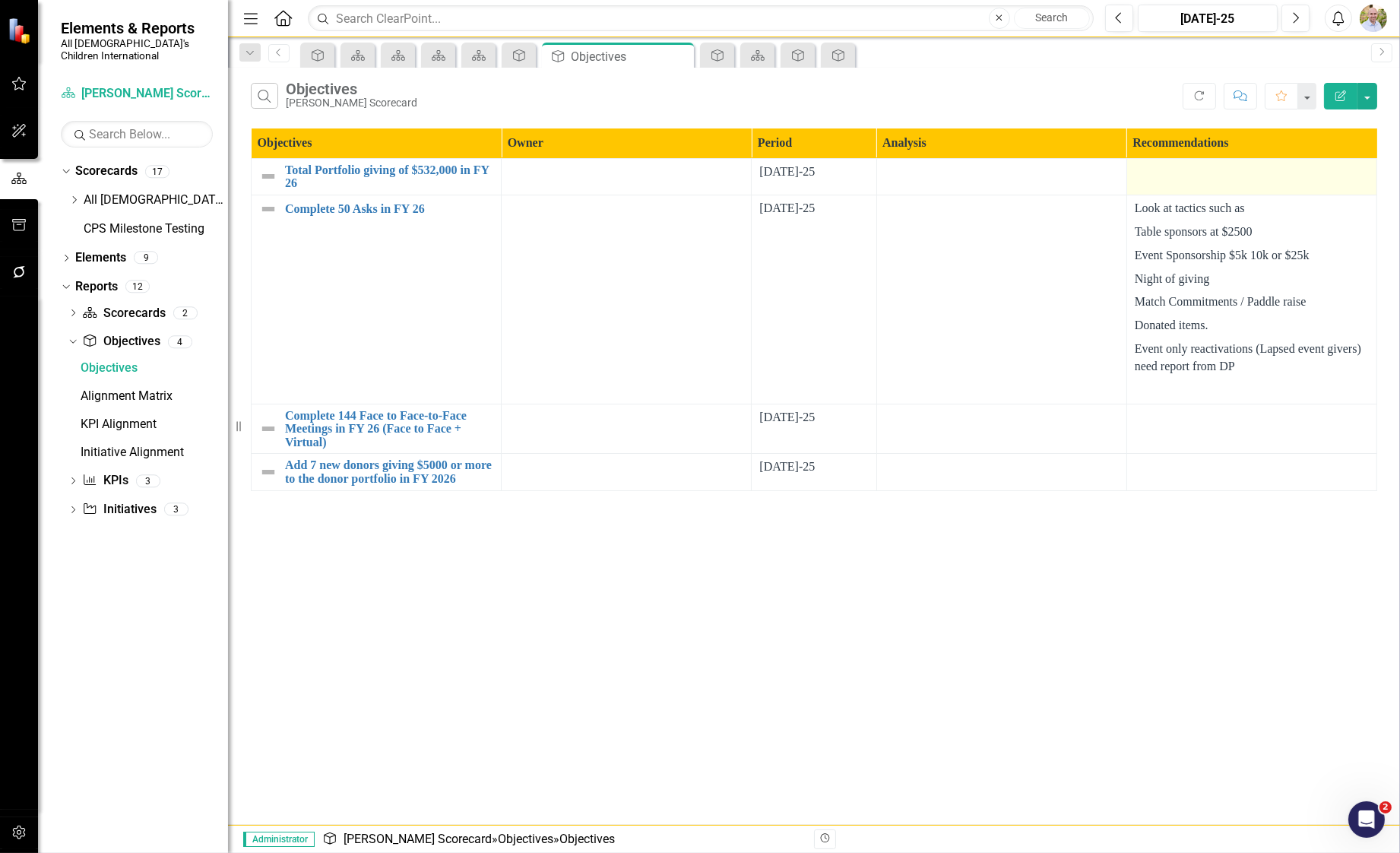
click at [768, 174] on div at bounding box center [1252, 173] width 234 height 18
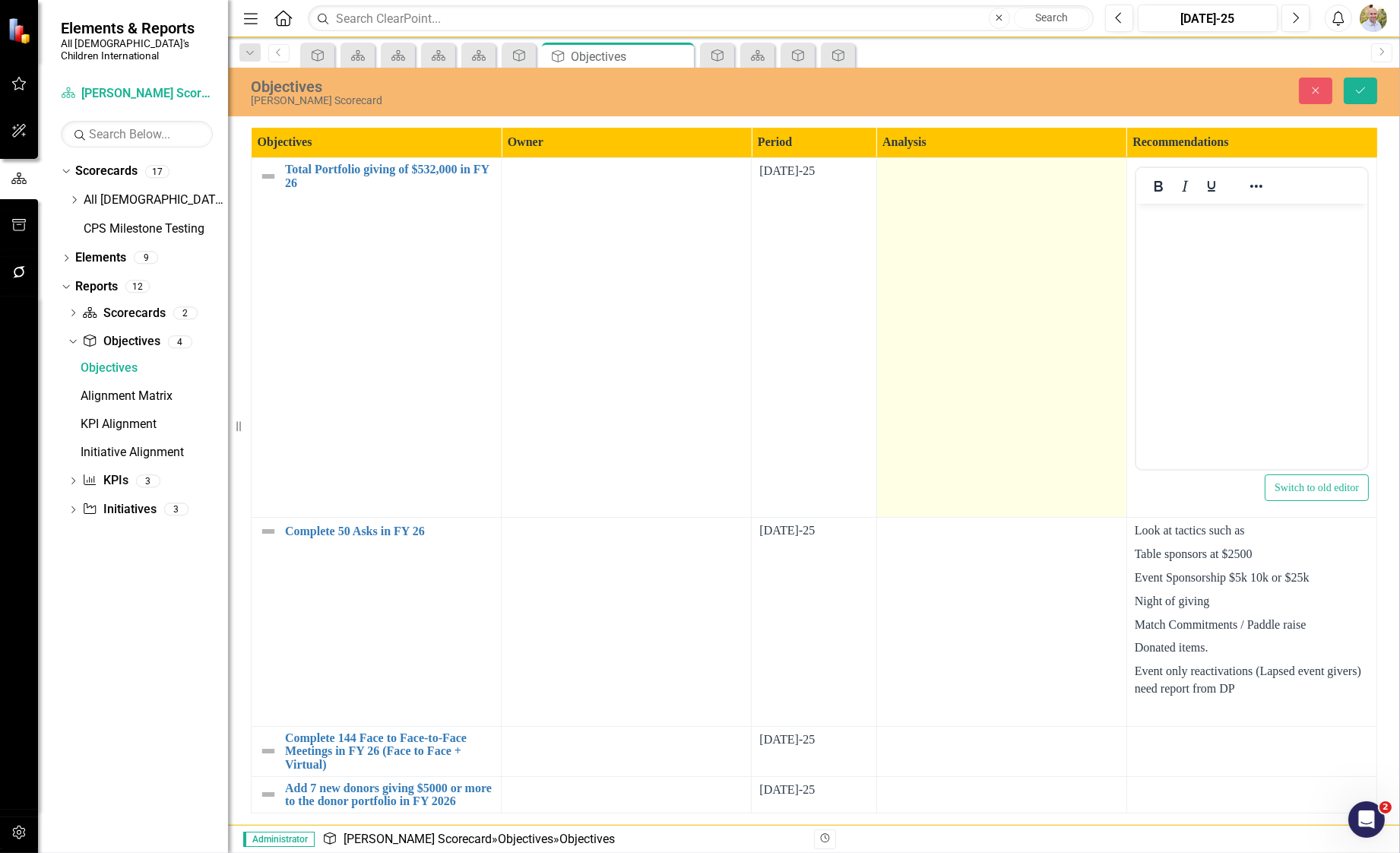
drag, startPoint x: 1209, startPoint y: 174, endPoint x: 943, endPoint y: 188, distance: 266.4
click at [768, 188] on td at bounding box center [1001, 337] width 250 height 360
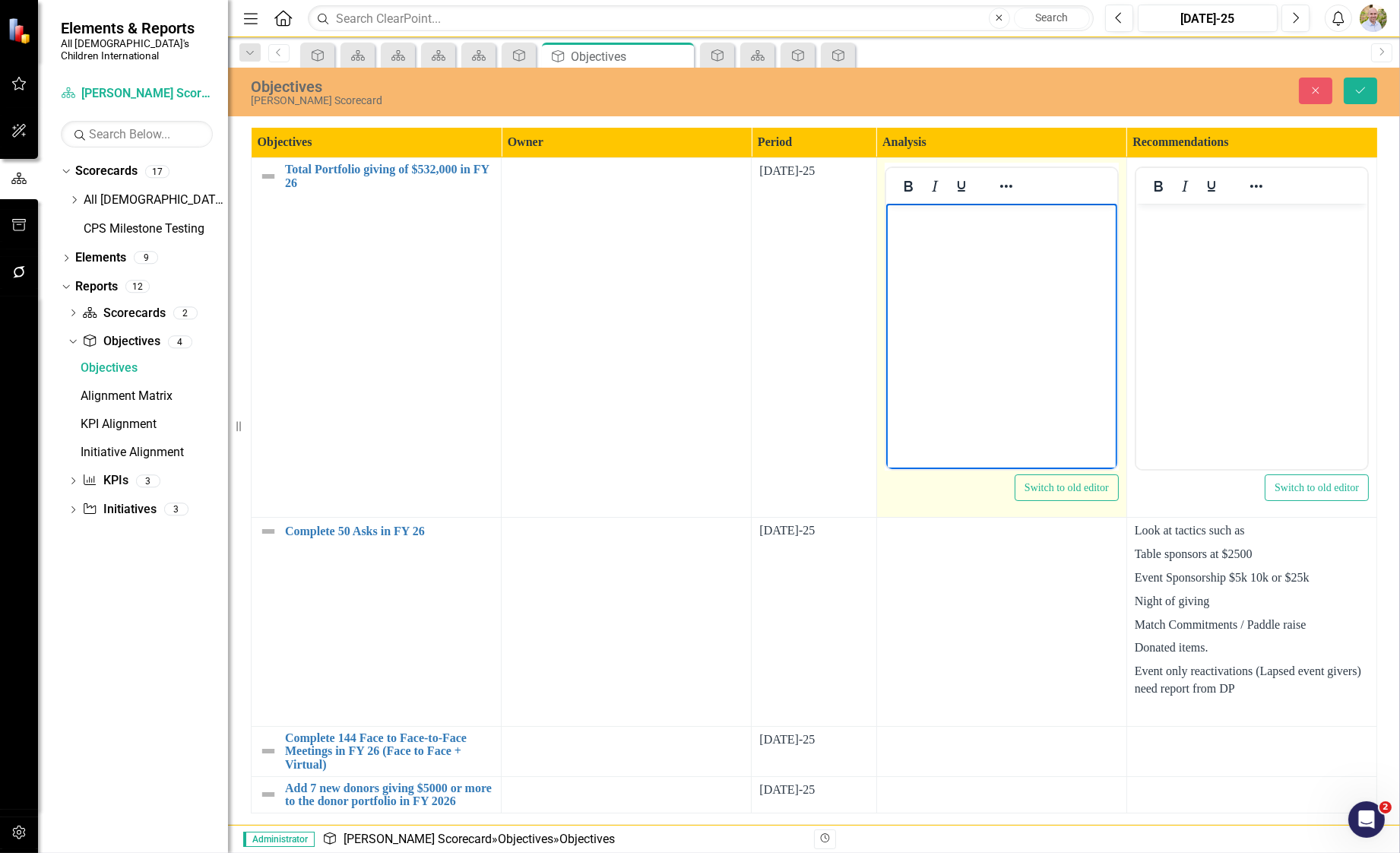
click at [768, 250] on body "Rich Text Area. Press ALT-0 for help." at bounding box center [1001, 317] width 231 height 228
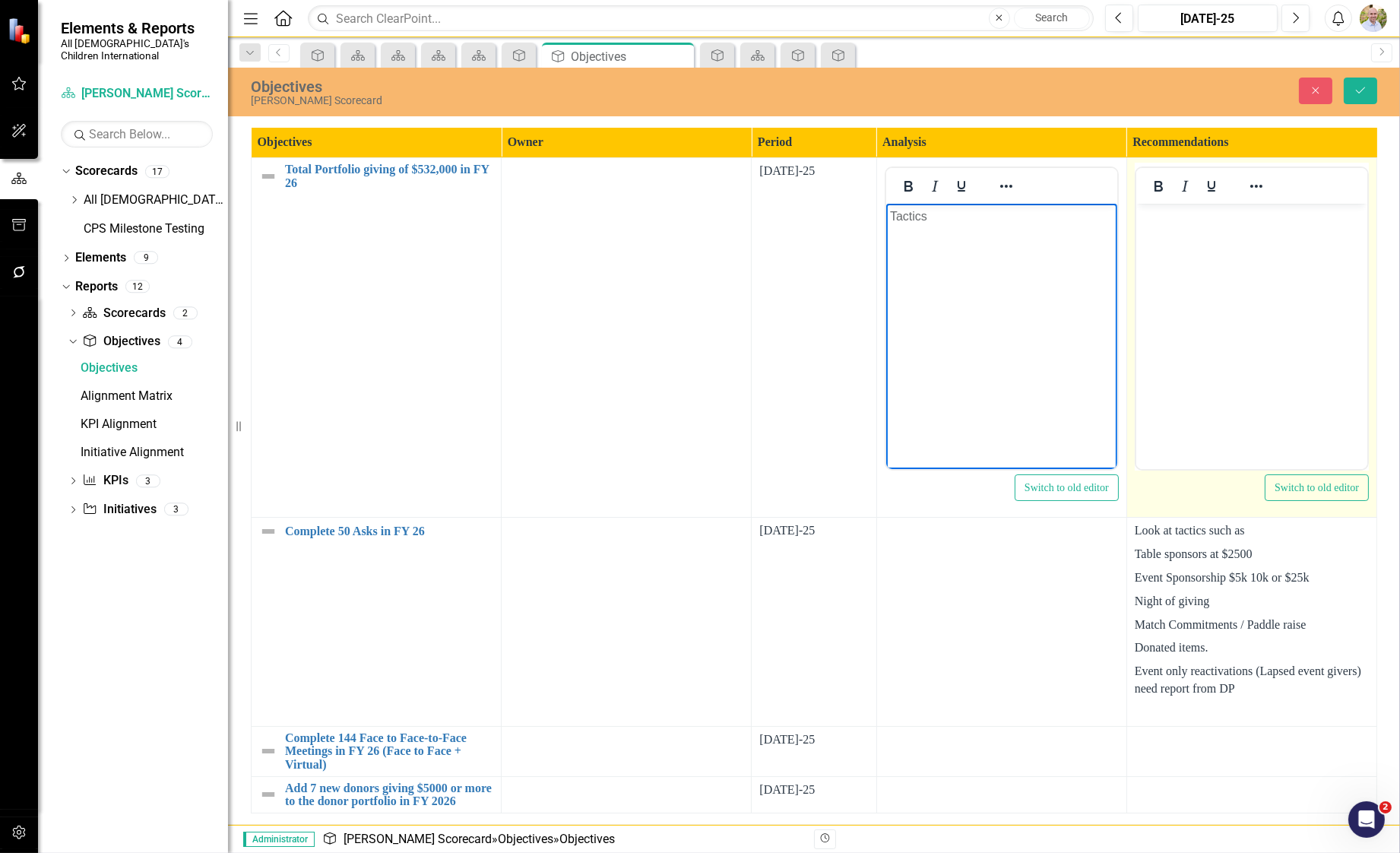
click at [768, 340] on body "Rich Text Area. Press ALT-0 for help." at bounding box center [1251, 317] width 231 height 228
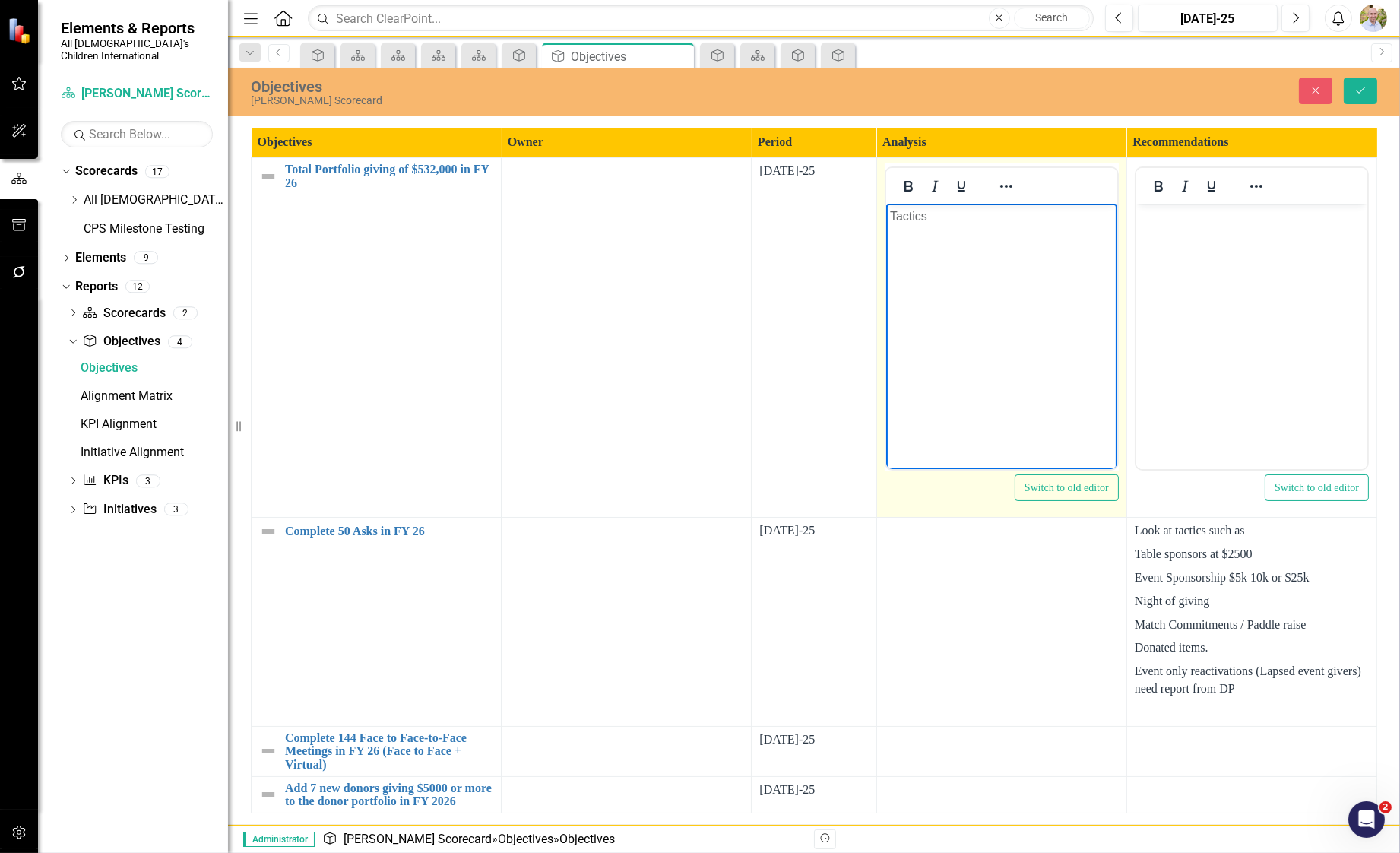
click at [768, 256] on body "Tactics" at bounding box center [1001, 317] width 231 height 228
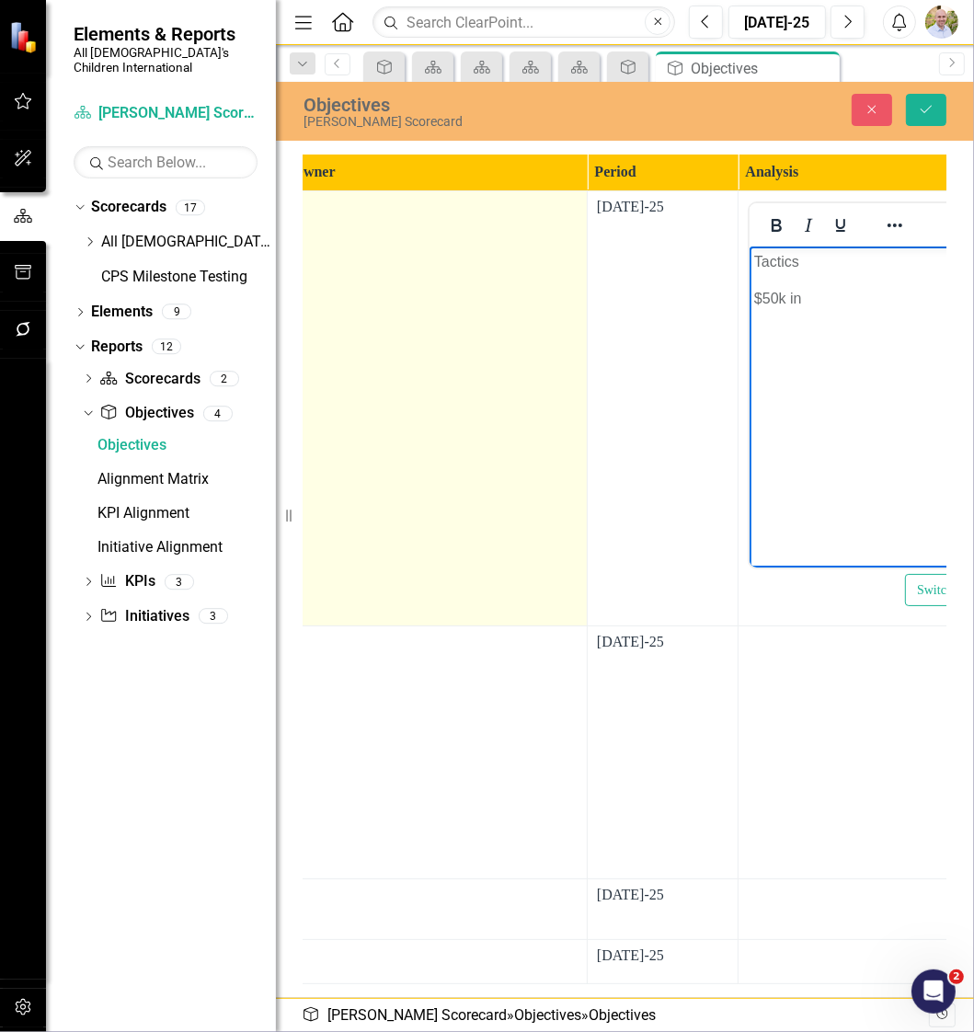
scroll to position [1, 324]
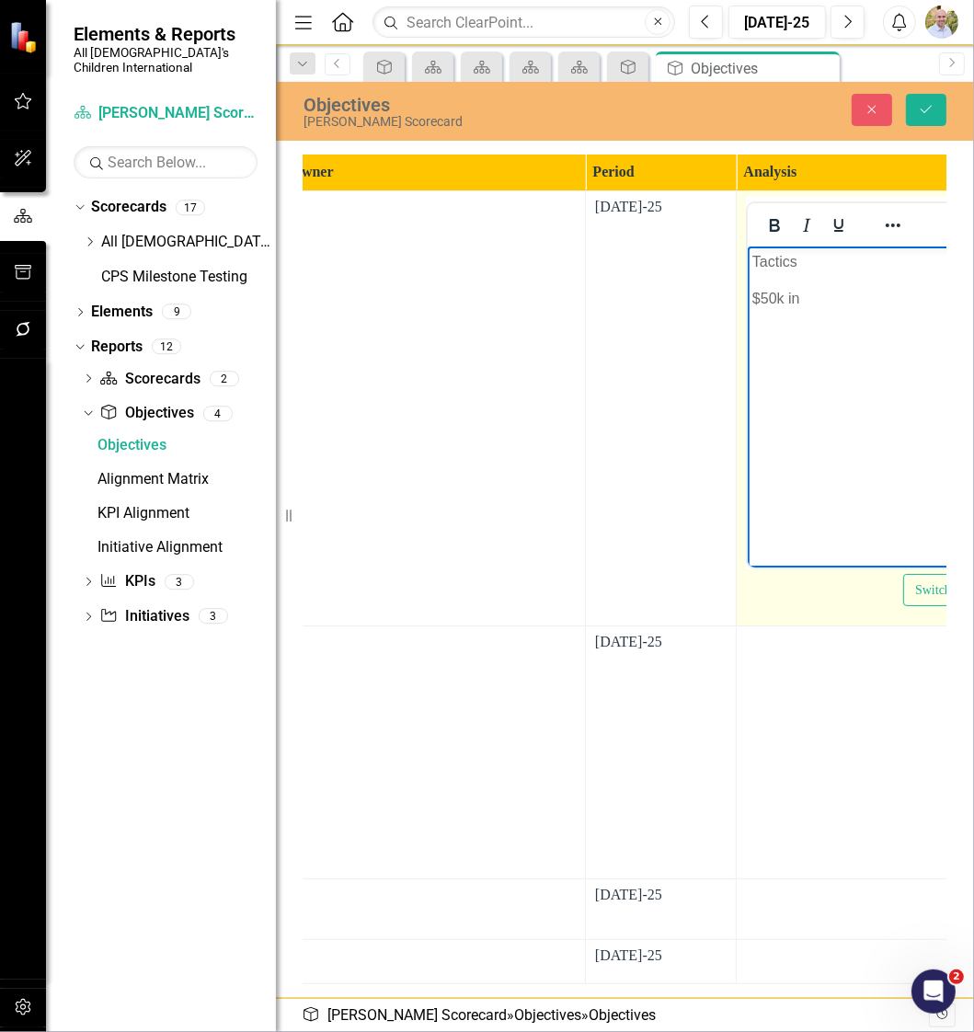
click at [827, 304] on p "$50k in" at bounding box center [886, 299] width 270 height 22
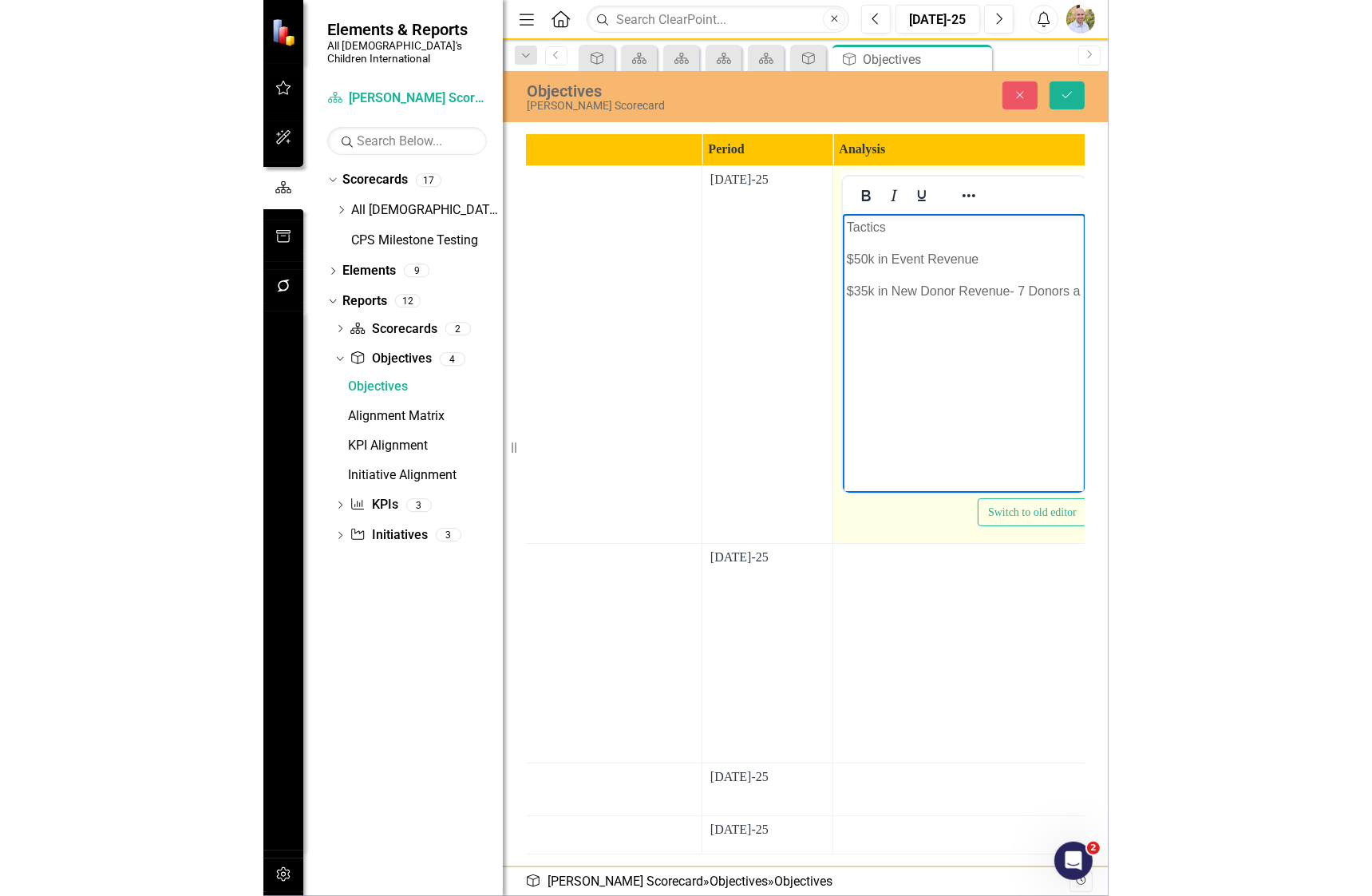
scroll to position [1, 359]
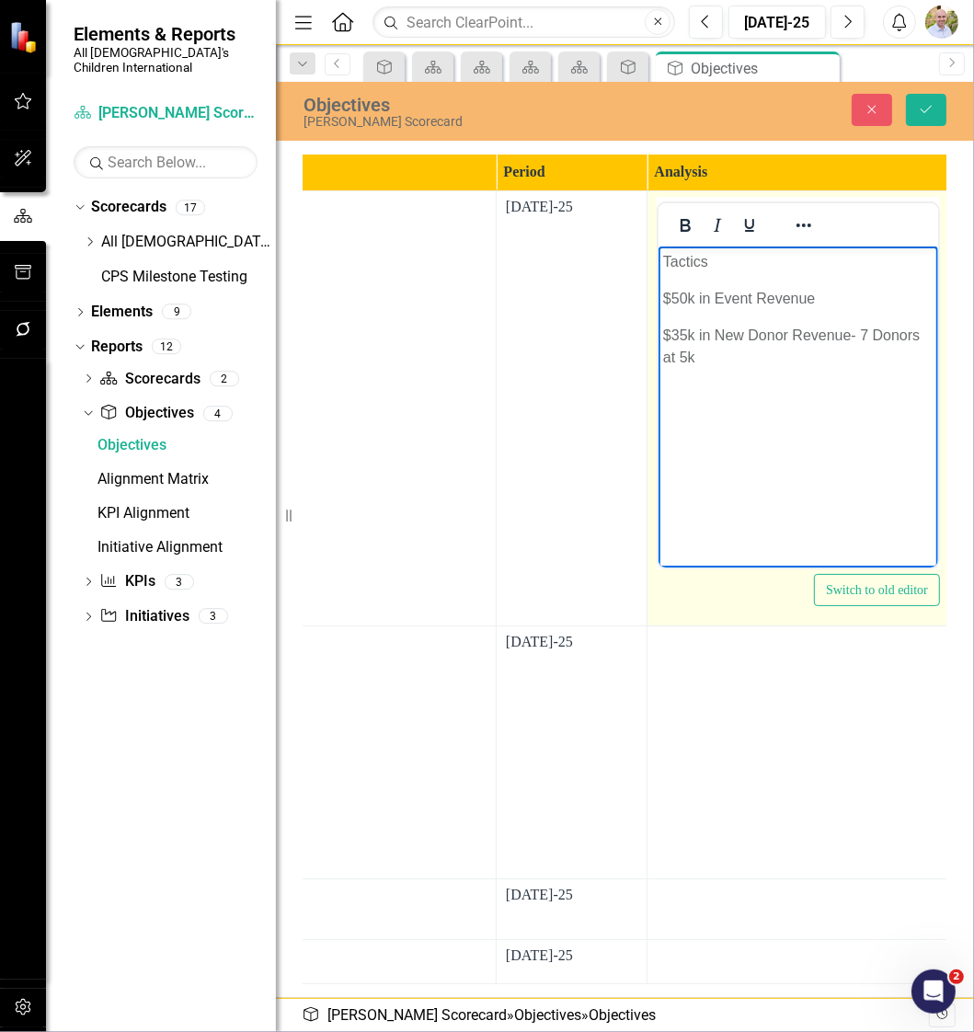
click at [773, 368] on p "$35k in New Donor Revenue- 7 Donors at 5k" at bounding box center [797, 347] width 270 height 44
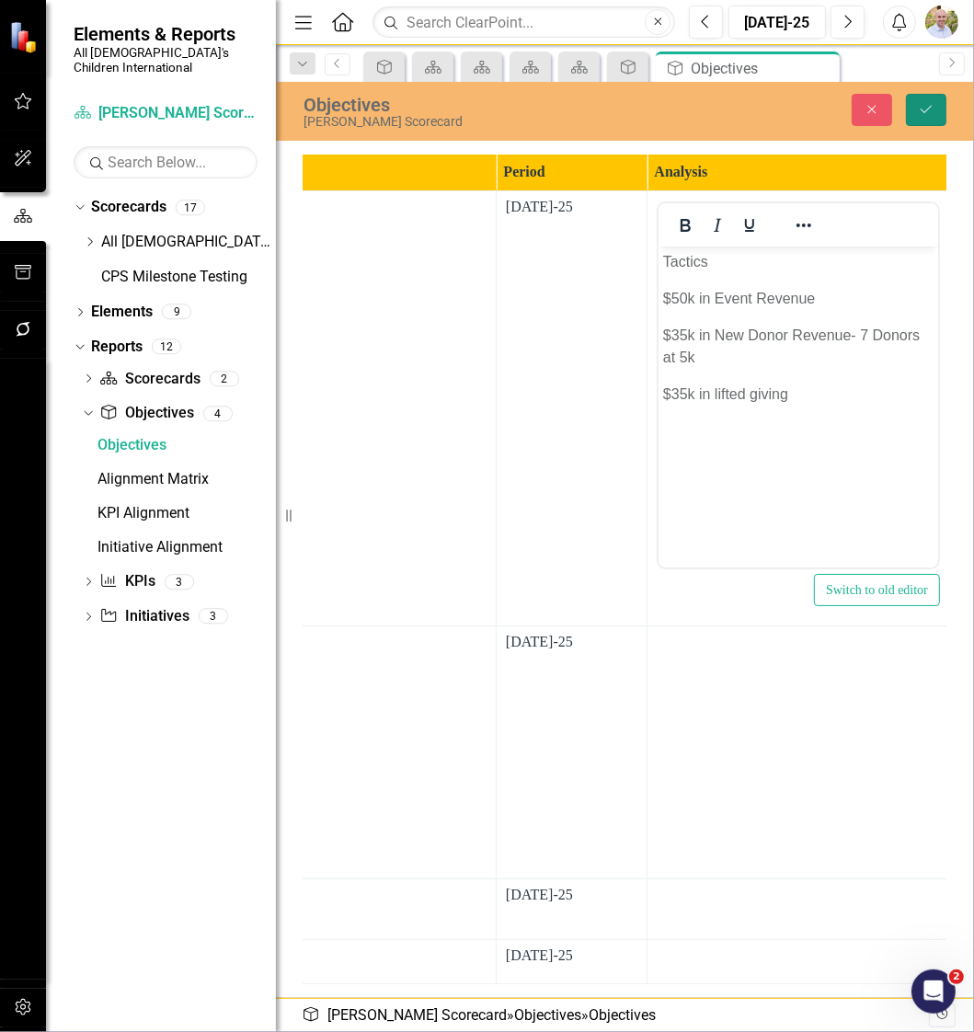
click at [918, 118] on button "Save" at bounding box center [926, 110] width 40 height 32
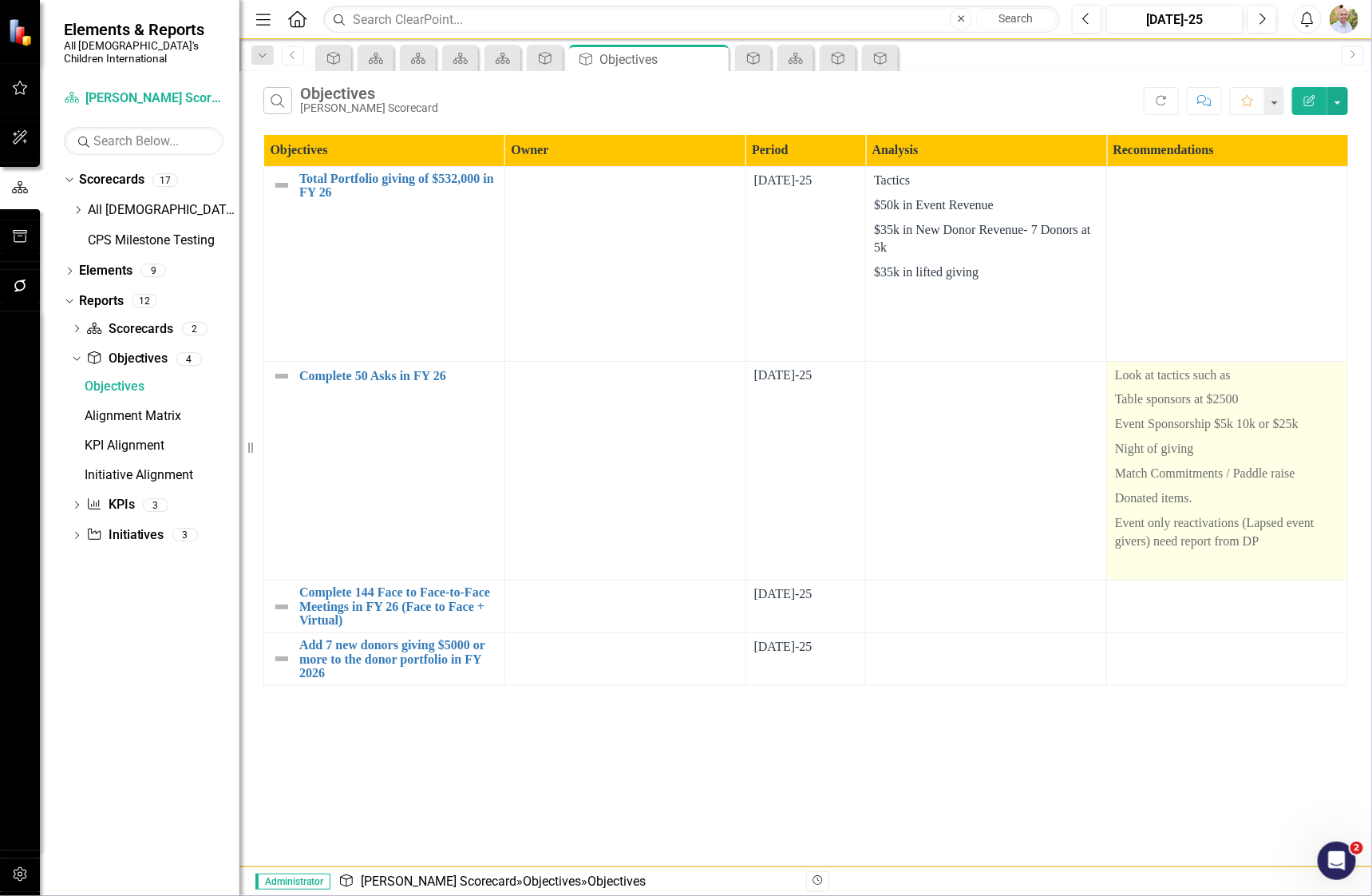
click at [807, 414] on p "Event Sponsorship $5k 10k or $25k" at bounding box center [1227, 424] width 224 height 25
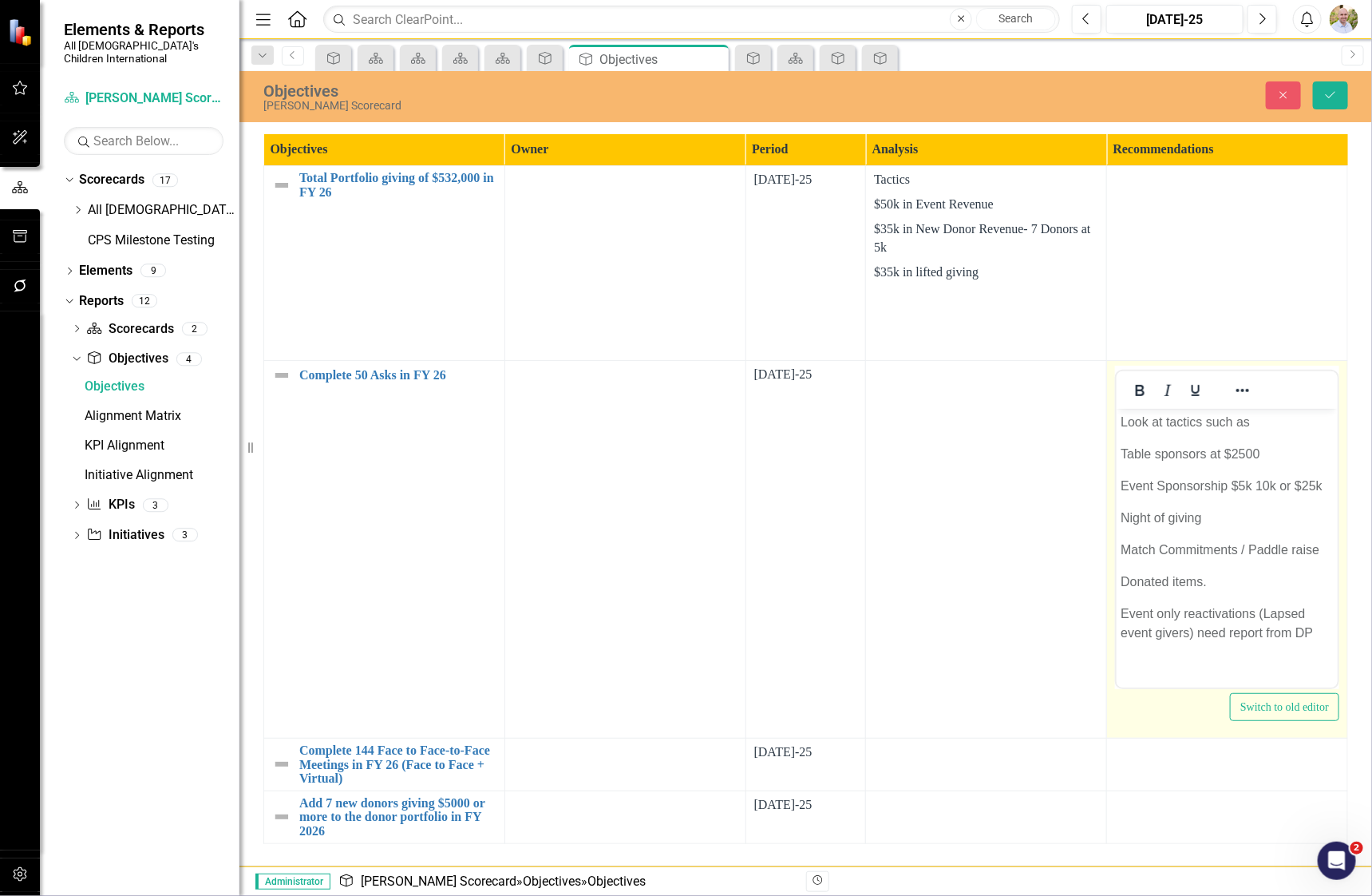
scroll to position [0, 0]
drag, startPoint x: 1204, startPoint y: 414, endPoint x: 1113, endPoint y: 425, distance: 91.7
click at [807, 425] on td "<p>Look at tactics such as&nbsp;</p> <p>Table sponsors at $2500</p> <p>Event Sp…" at bounding box center [1228, 549] width 241 height 378
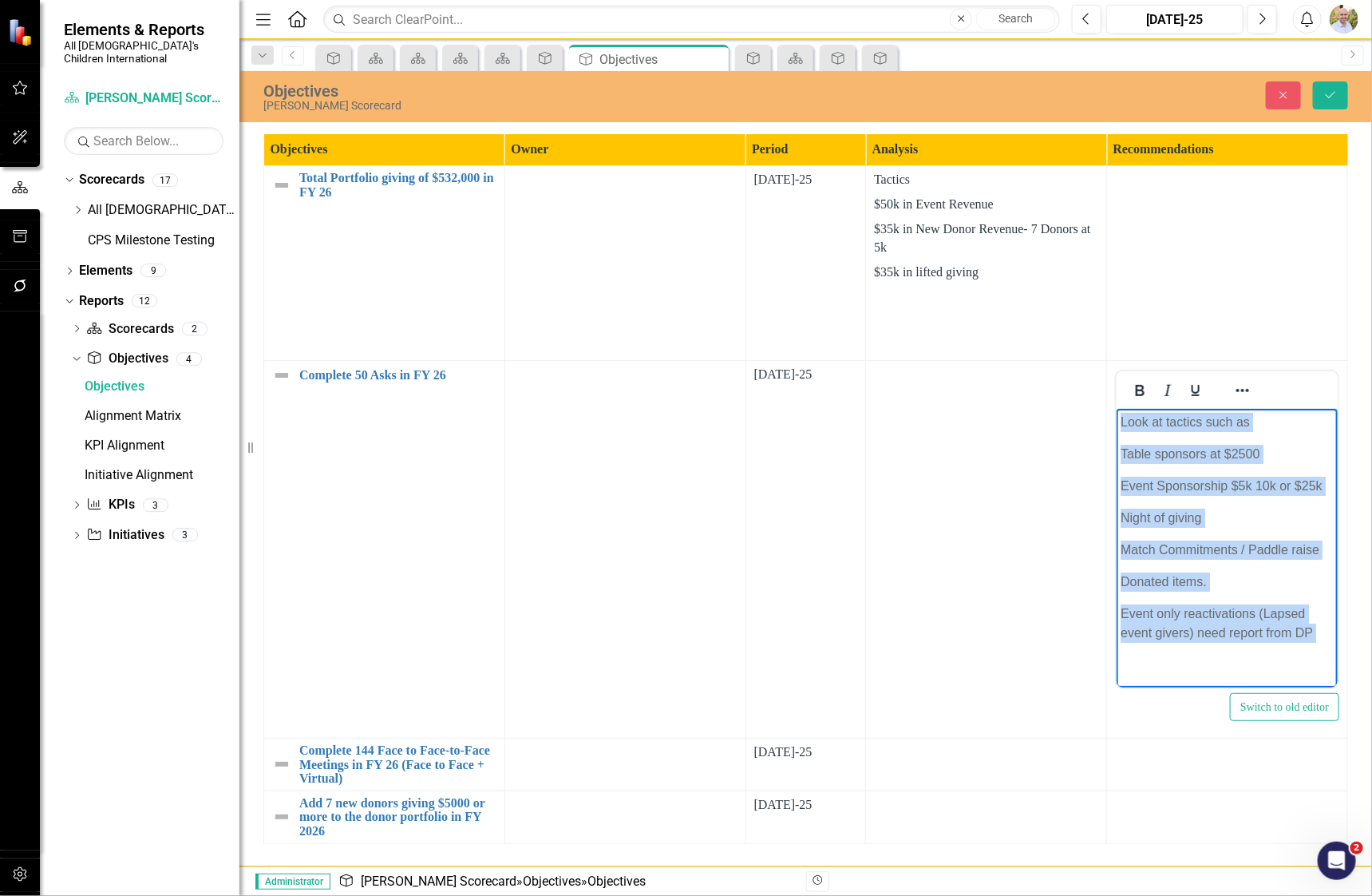
scroll to position [41, 0]
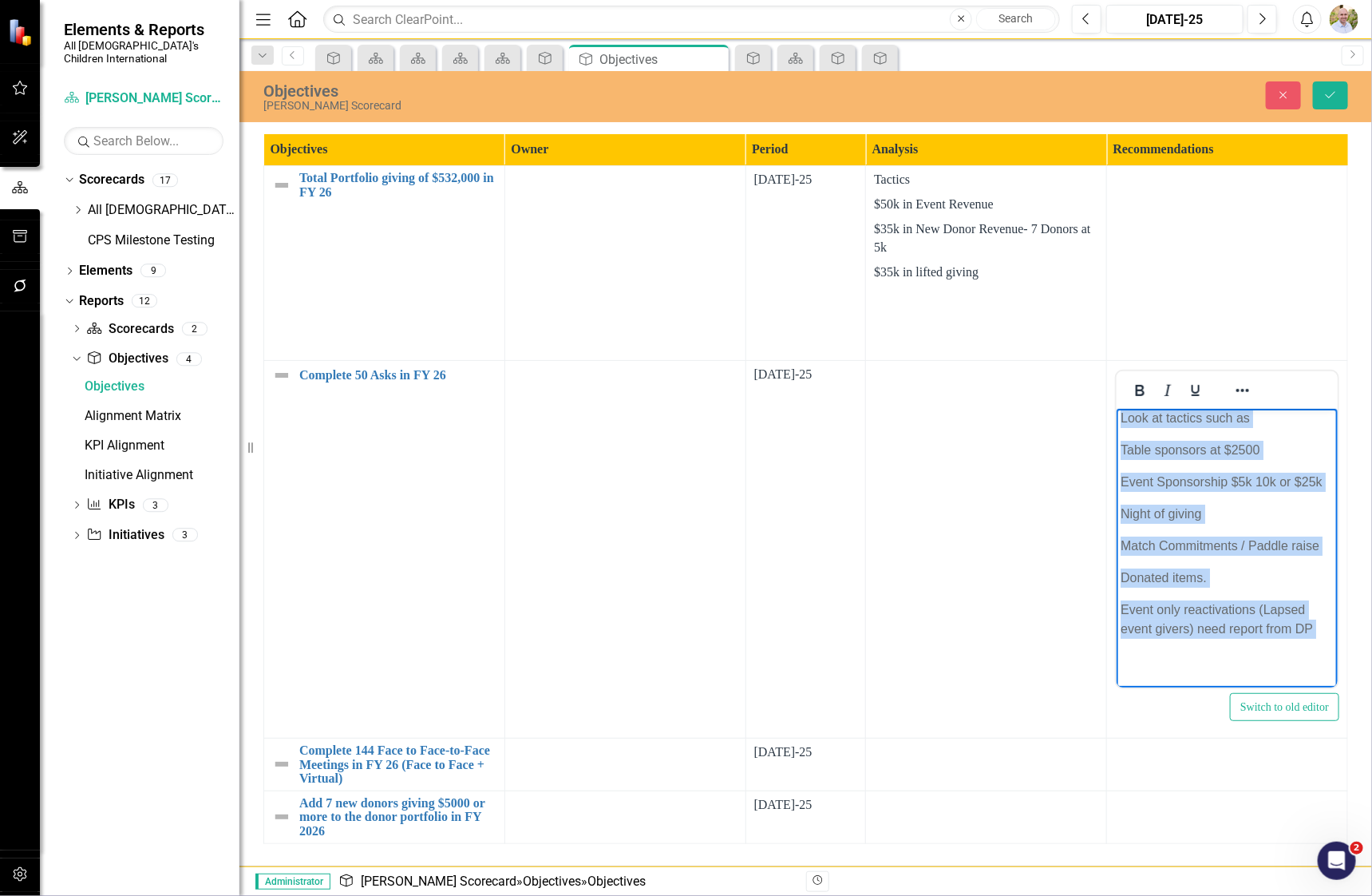
drag, startPoint x: 1121, startPoint y: 422, endPoint x: 1343, endPoint y: 699, distance: 355.0
click at [807, 687] on html "Look at tactics such as Table sponsors at $2500 Event Sponsorship $5k 10k or $2…" at bounding box center [1226, 544] width 221 height 282
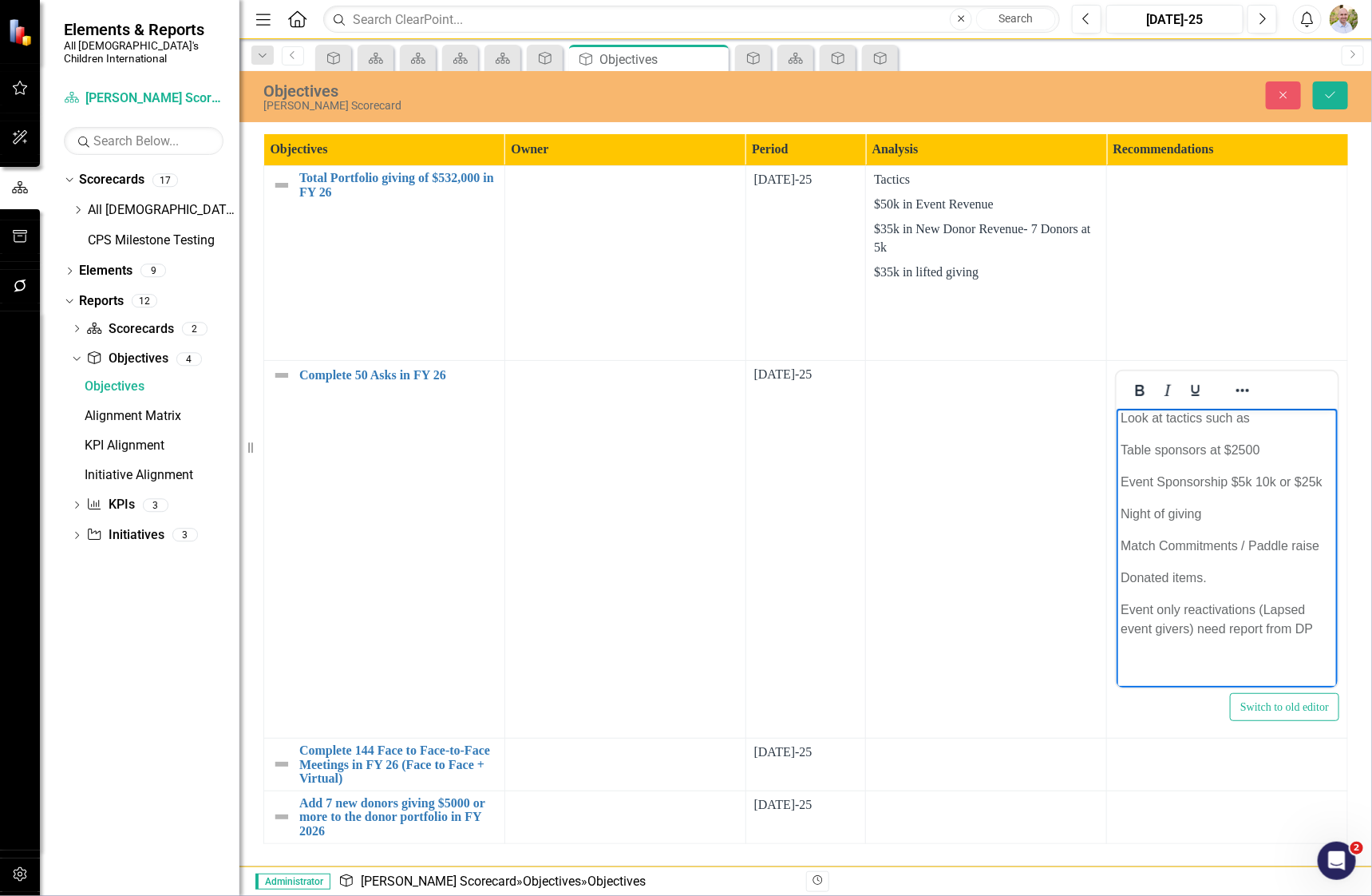
scroll to position [0, 0]
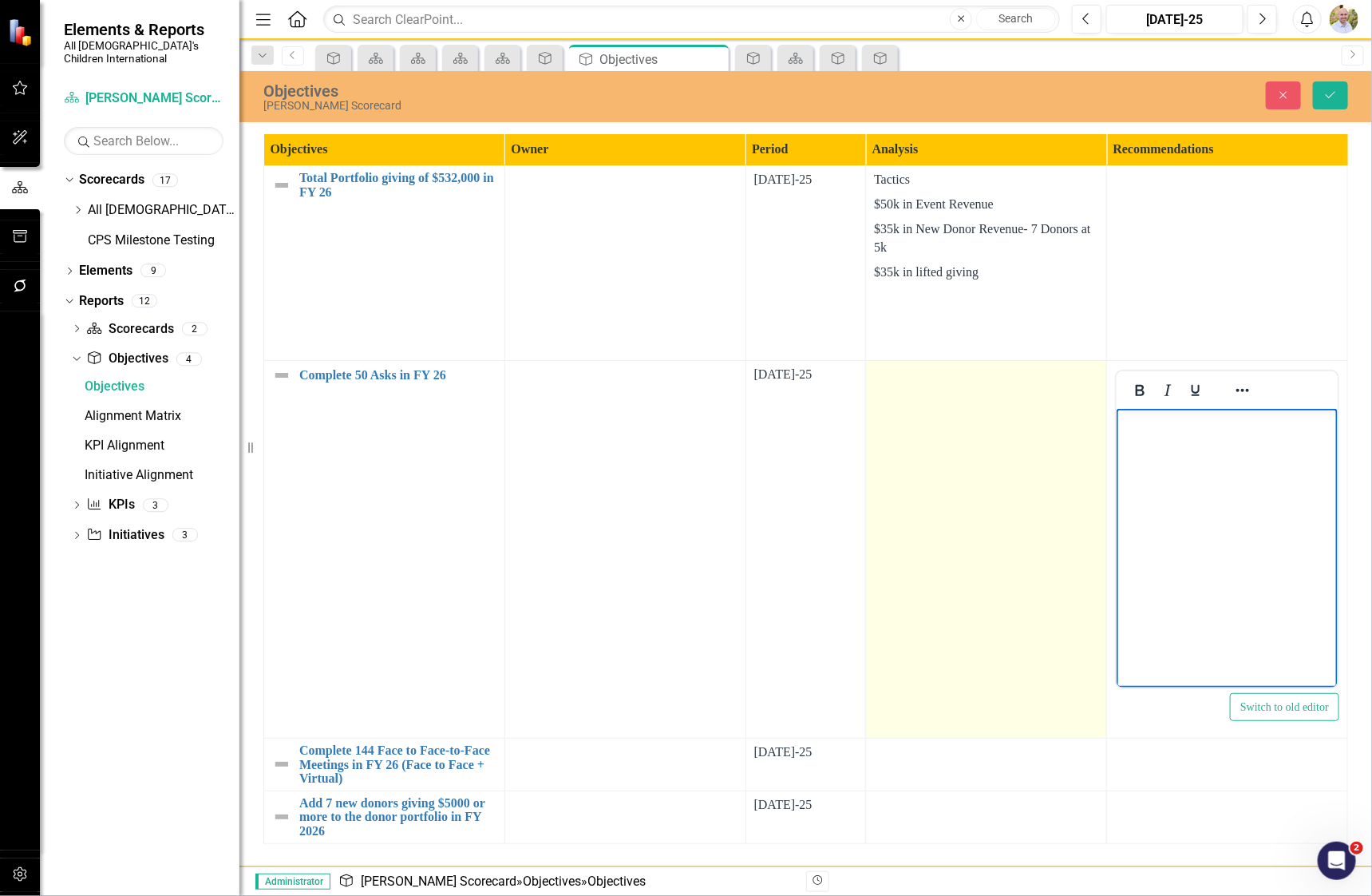
click at [807, 499] on td at bounding box center [987, 549] width 241 height 378
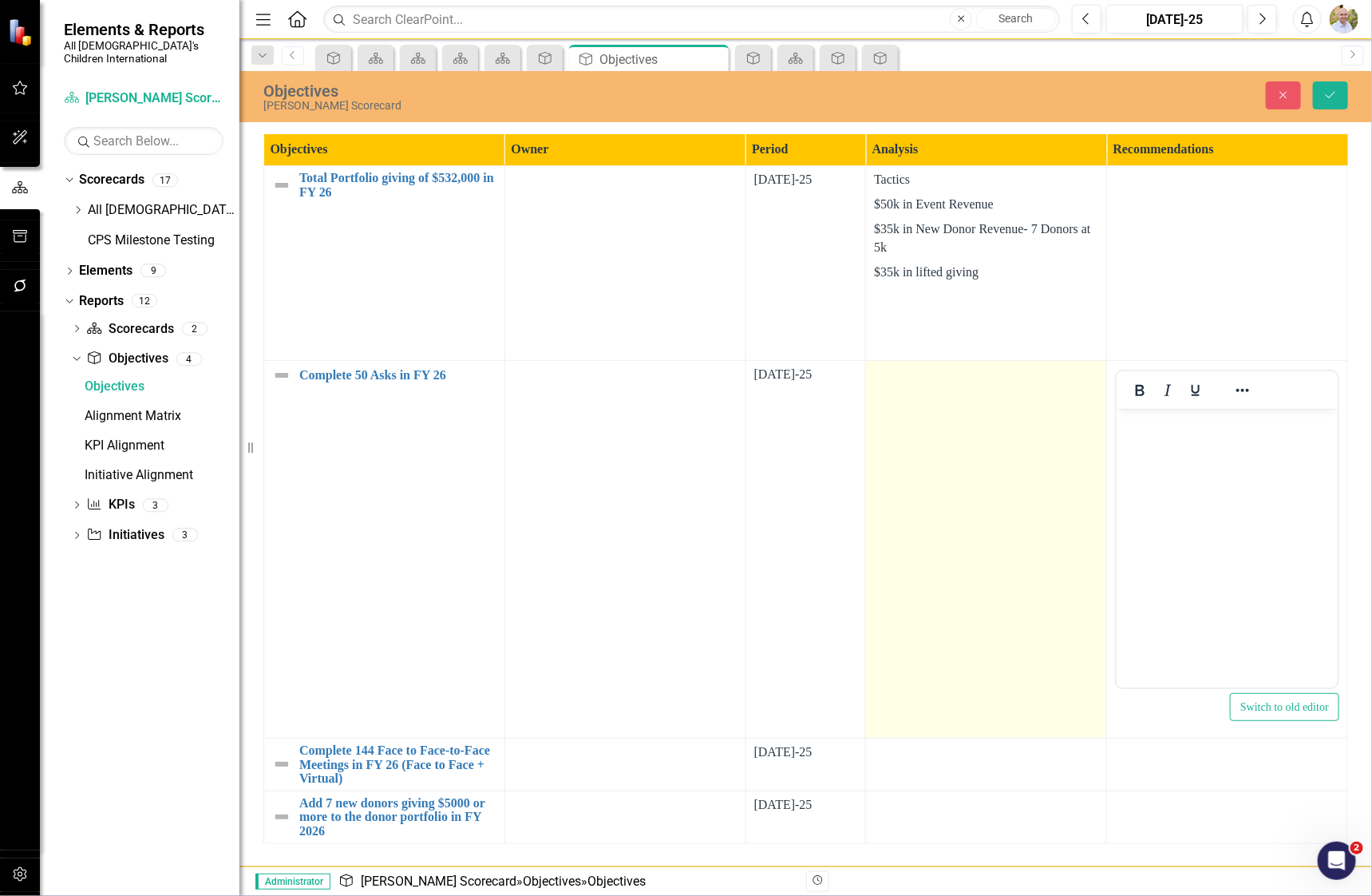
click at [807, 499] on td at bounding box center [987, 549] width 241 height 378
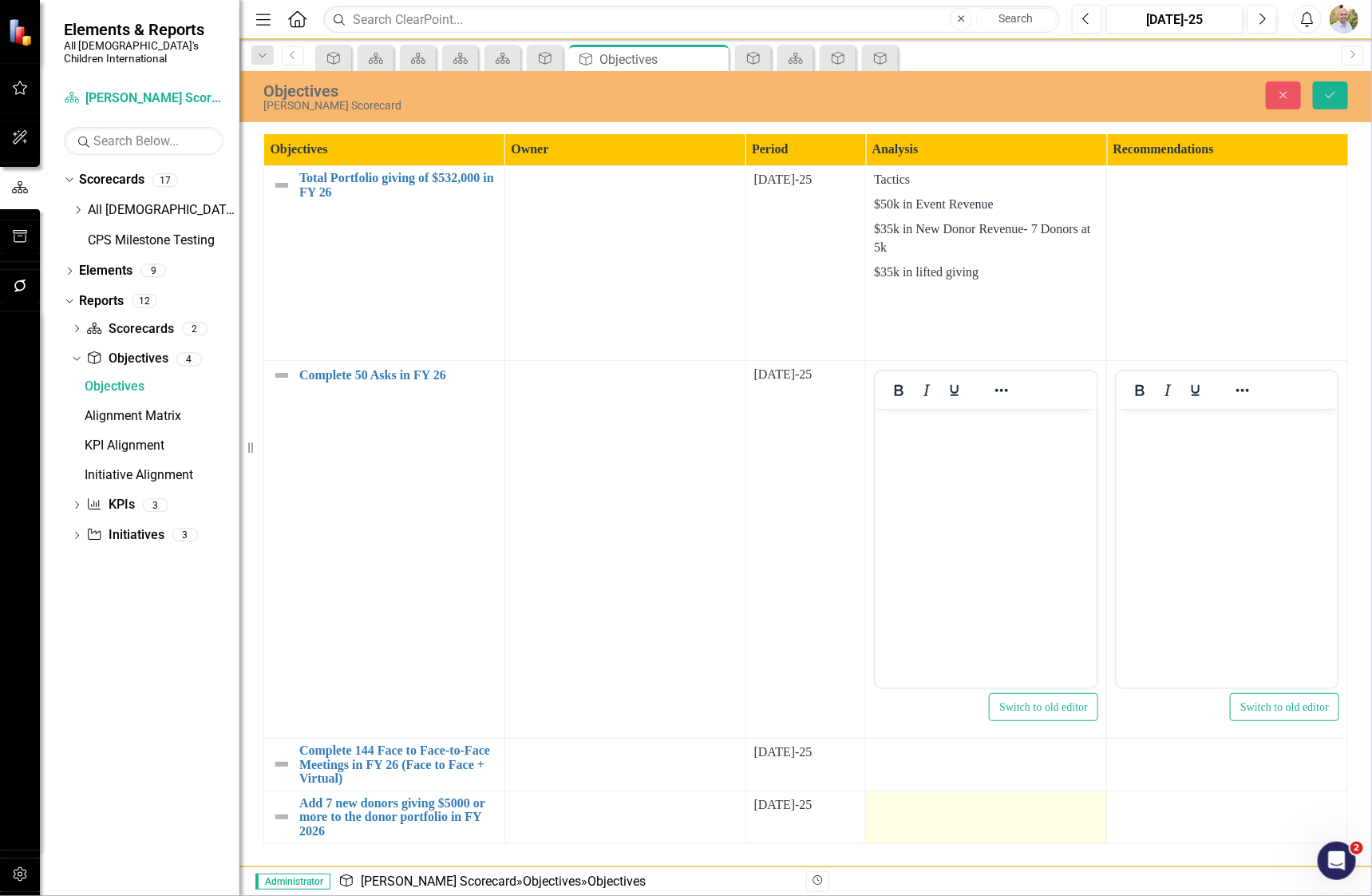
click at [807, 820] on td at bounding box center [987, 816] width 241 height 53
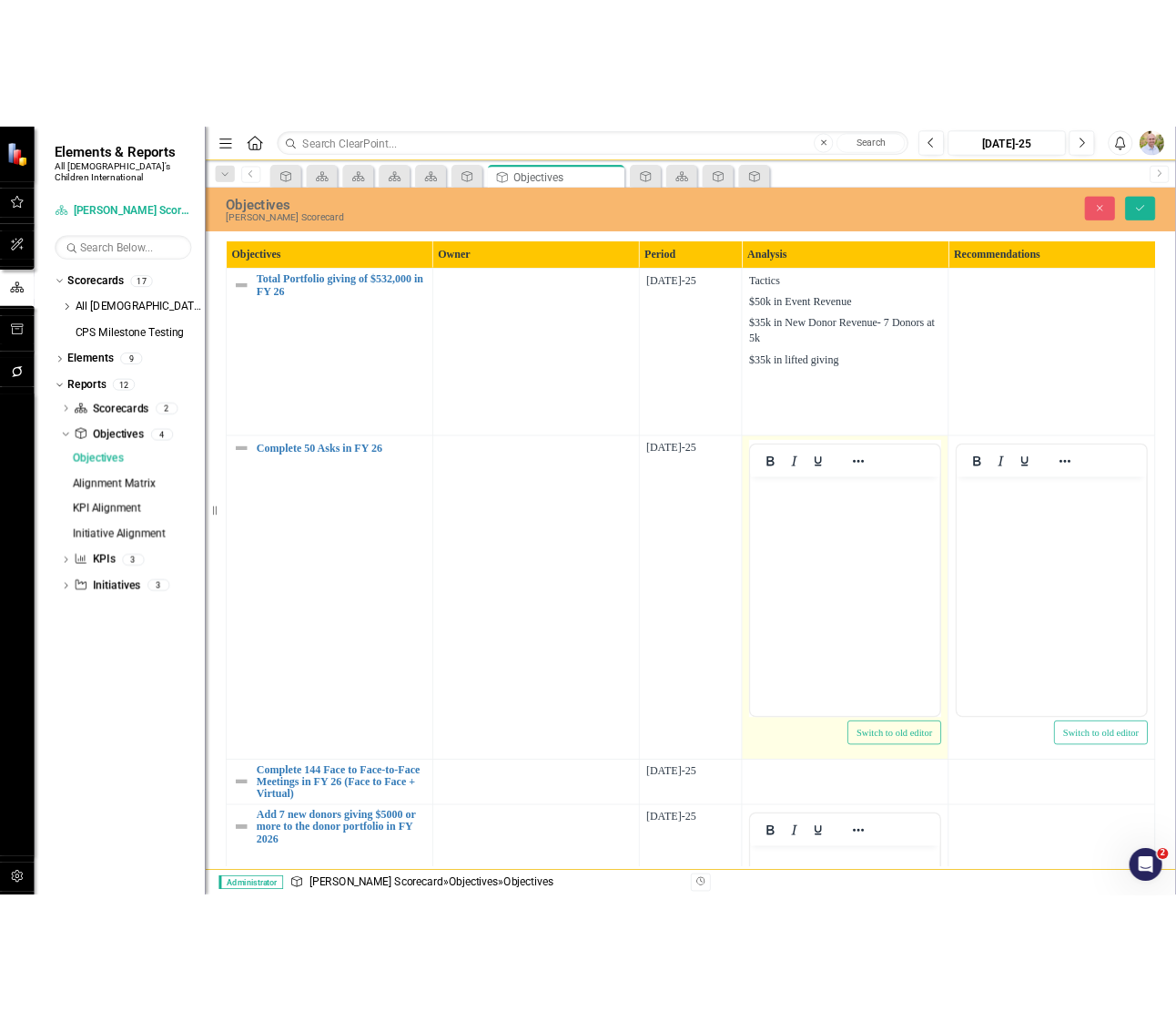
scroll to position [364, 0]
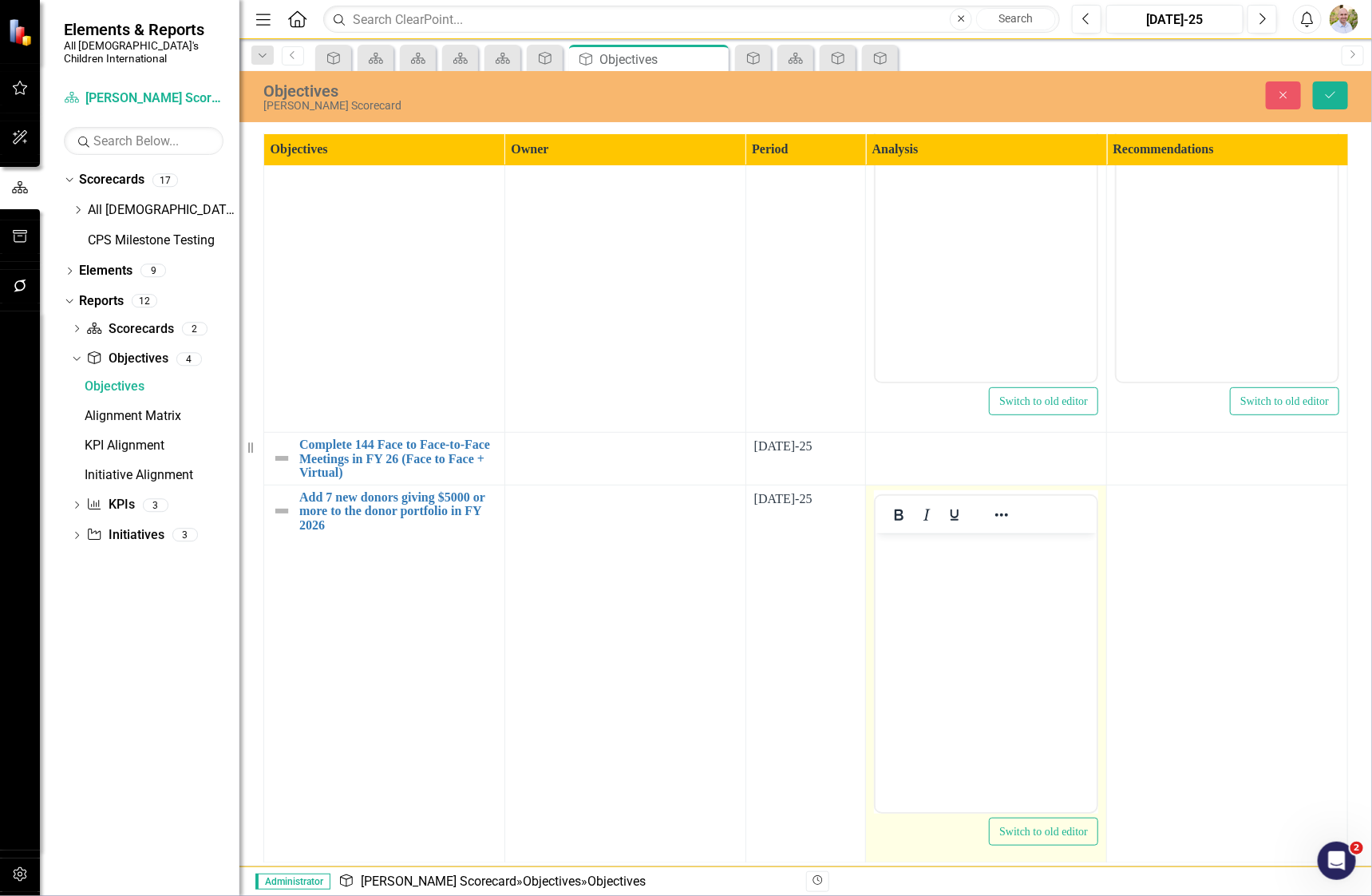
click at [807, 635] on body "Rich Text Area. Press ALT-0 for help." at bounding box center [986, 652] width 221 height 240
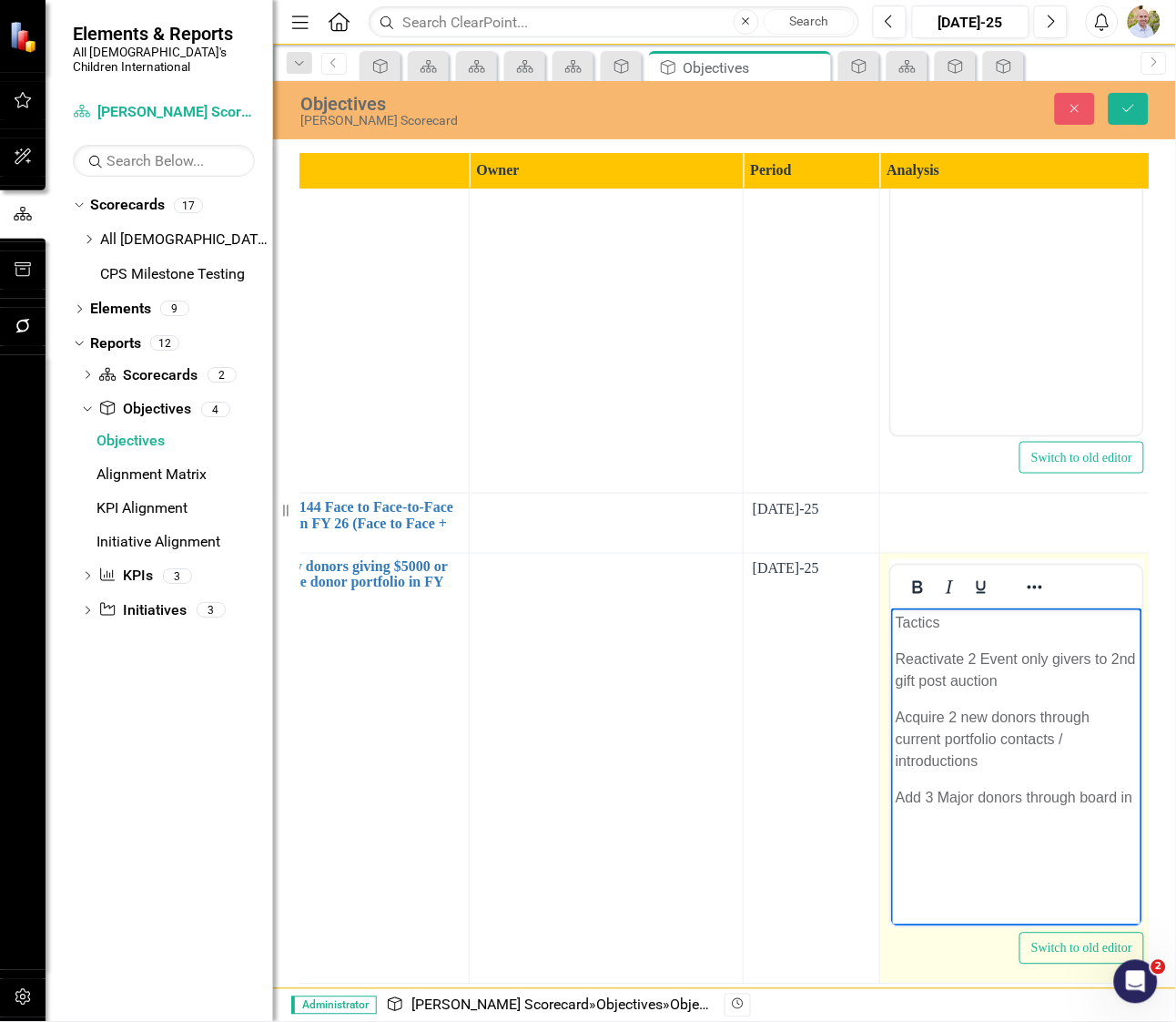
scroll to position [364, 107]
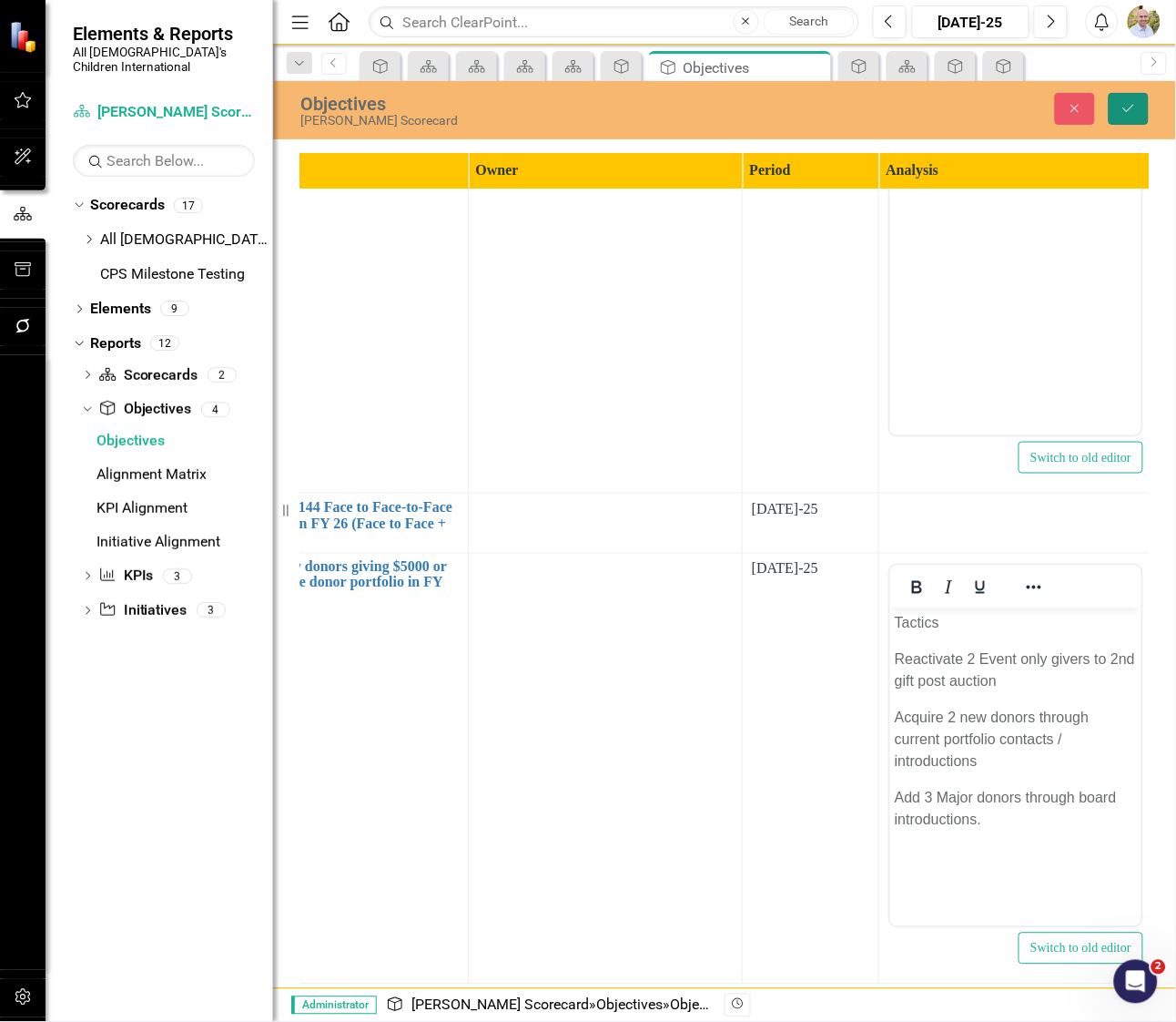
click at [920, 107] on icon "submit" at bounding box center [1127, 108] width 11 height 7
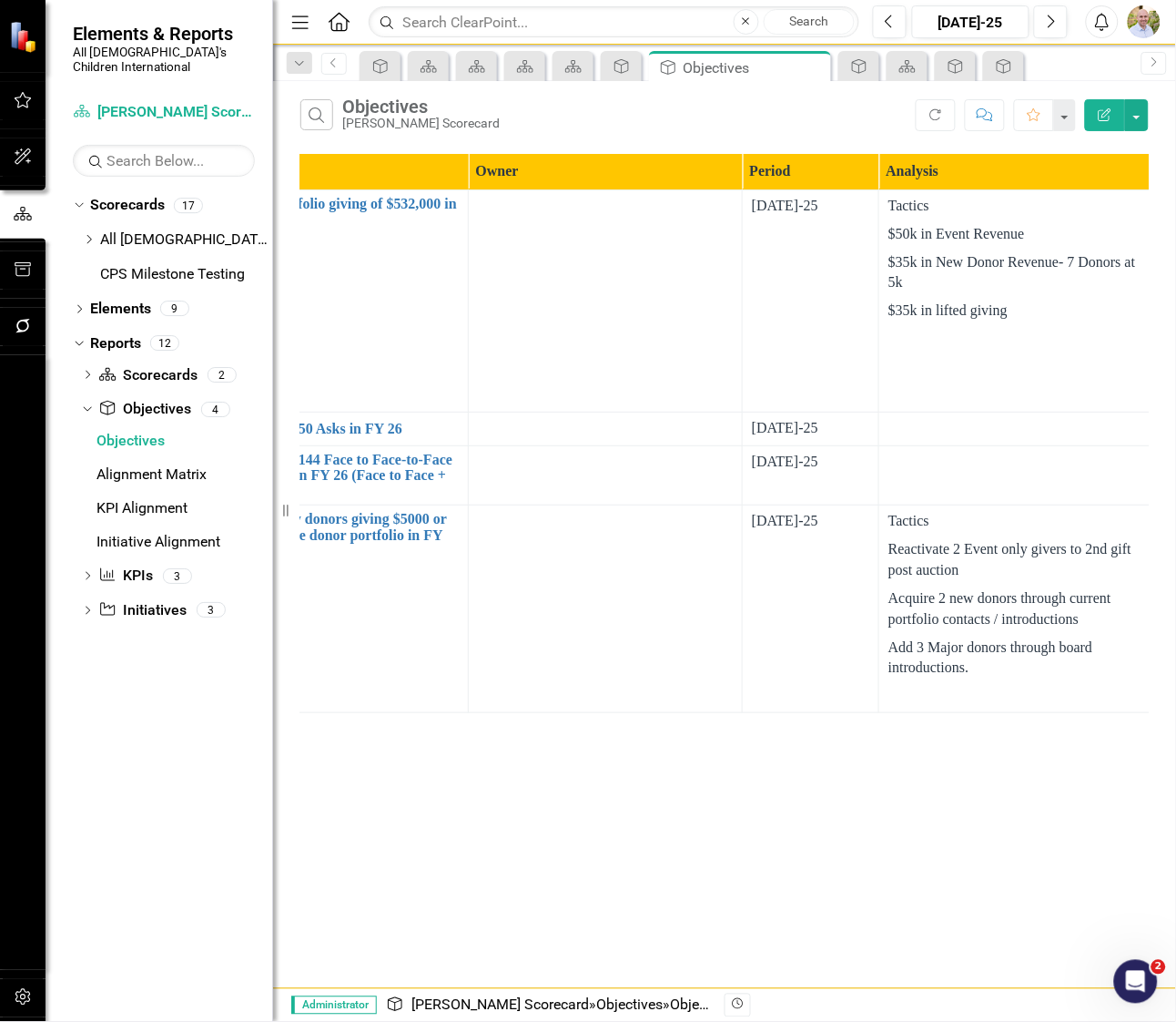
scroll to position [0, 0]
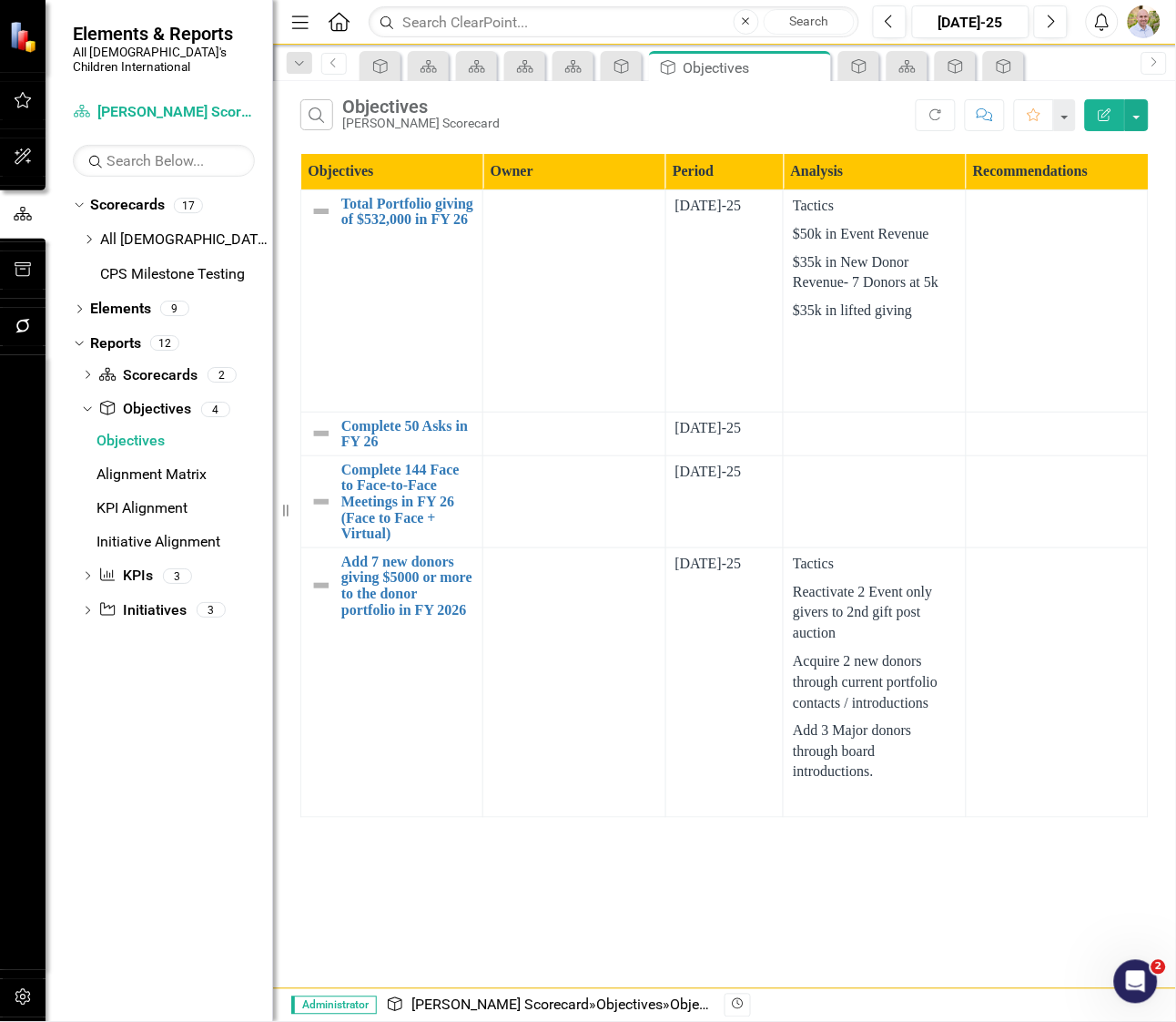
click at [731, 211] on div "[DATE]-25" at bounding box center [725, 206] width 99 height 21
click at [696, 204] on div "[DATE]-25" at bounding box center [725, 206] width 99 height 21
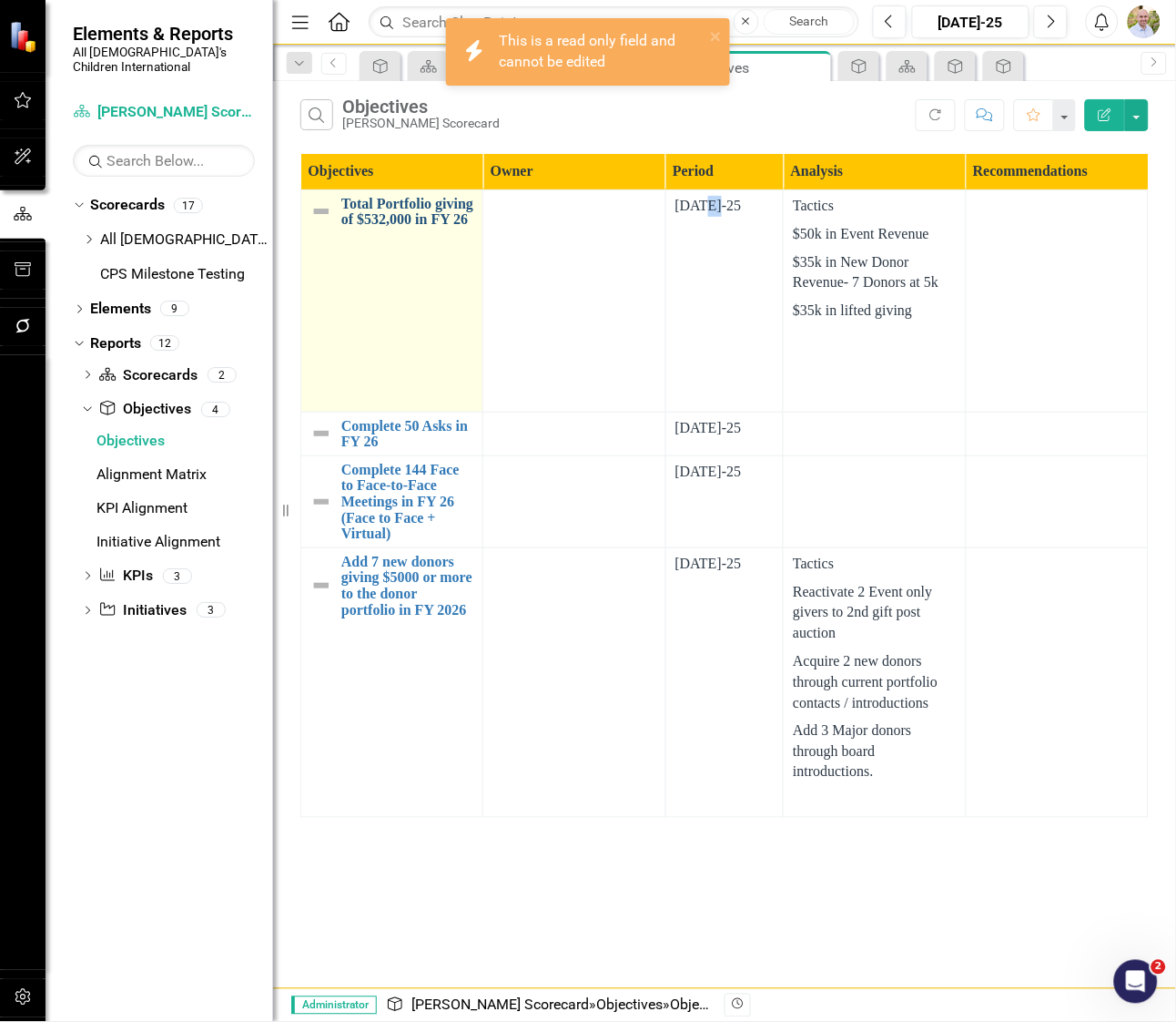
click at [409, 218] on link "Total Portfolio giving of $532,000 in FY 26" at bounding box center [407, 212] width 132 height 32
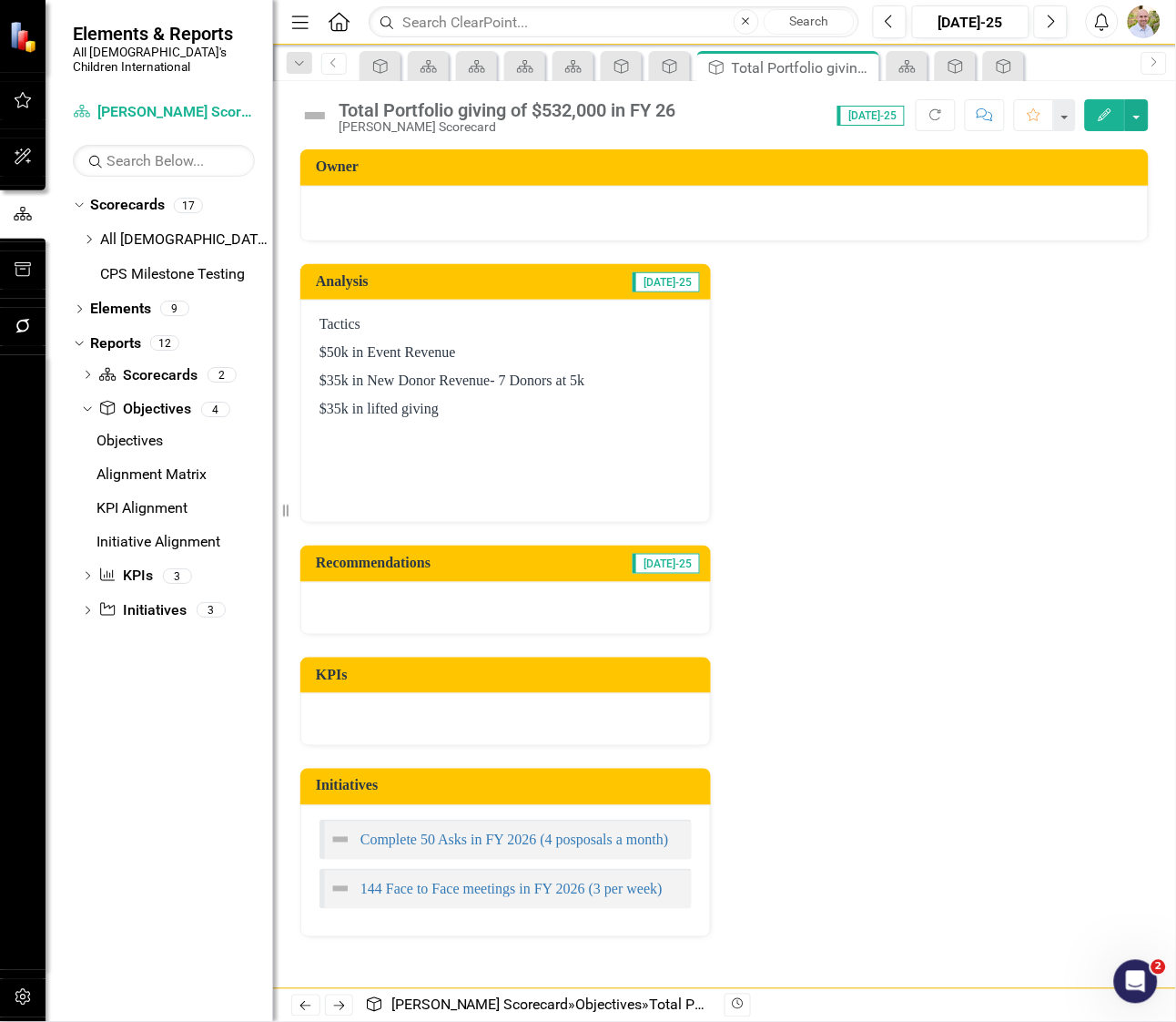
click at [920, 108] on icon "Edit" at bounding box center [1105, 114] width 17 height 13
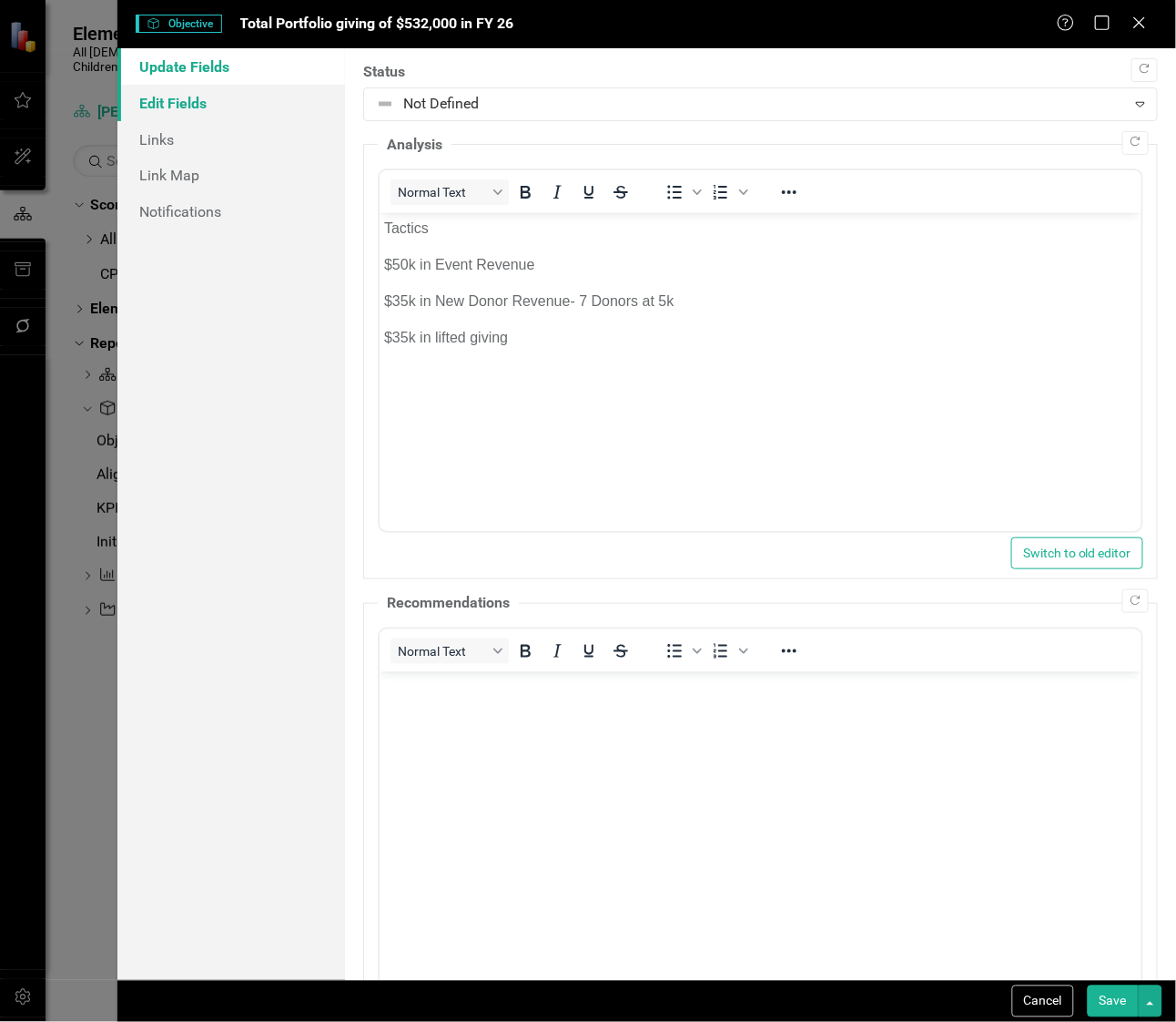
click at [223, 107] on link "Edit Fields" at bounding box center [232, 103] width 228 height 37
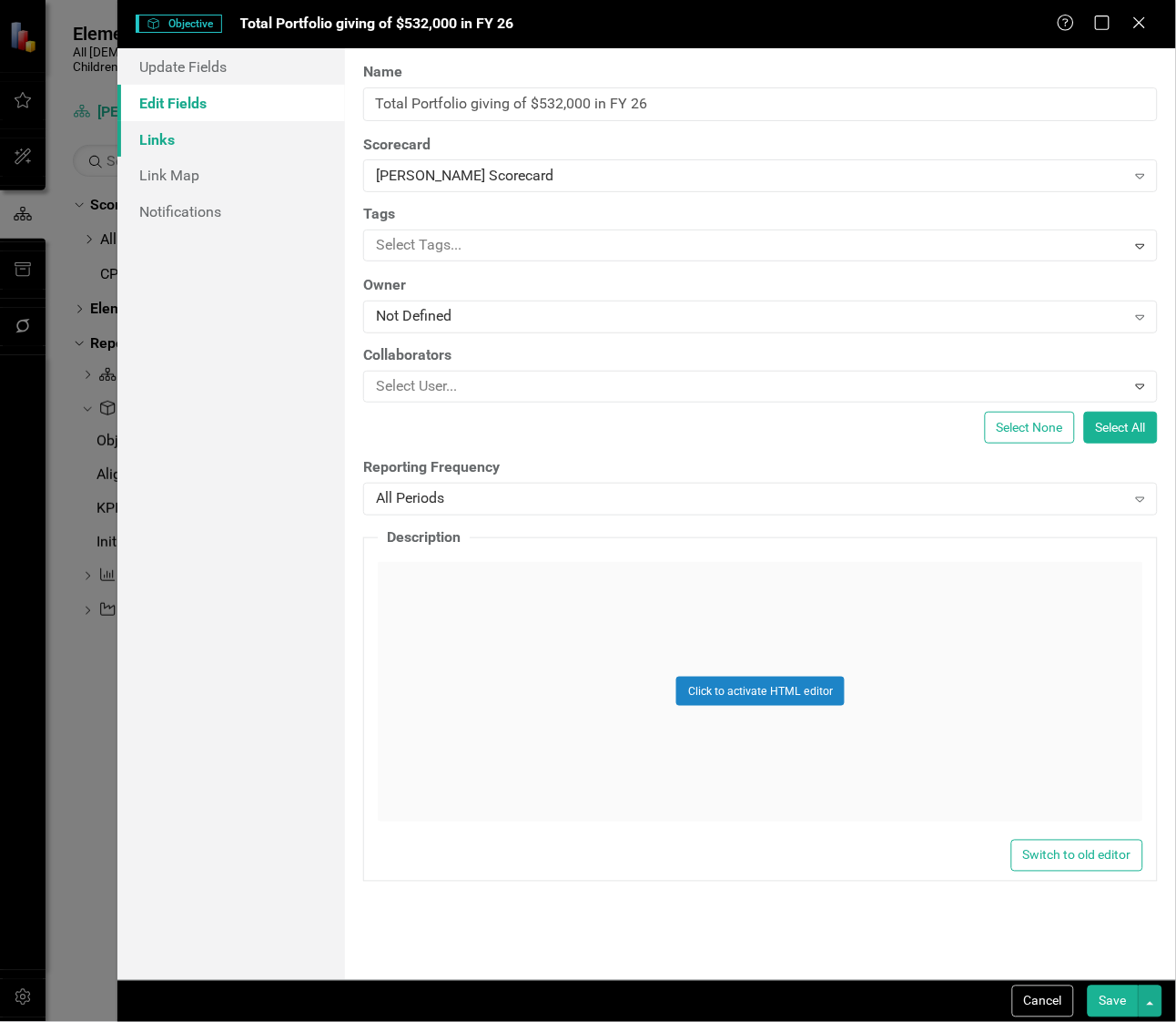
click at [184, 134] on link "Links" at bounding box center [232, 139] width 228 height 37
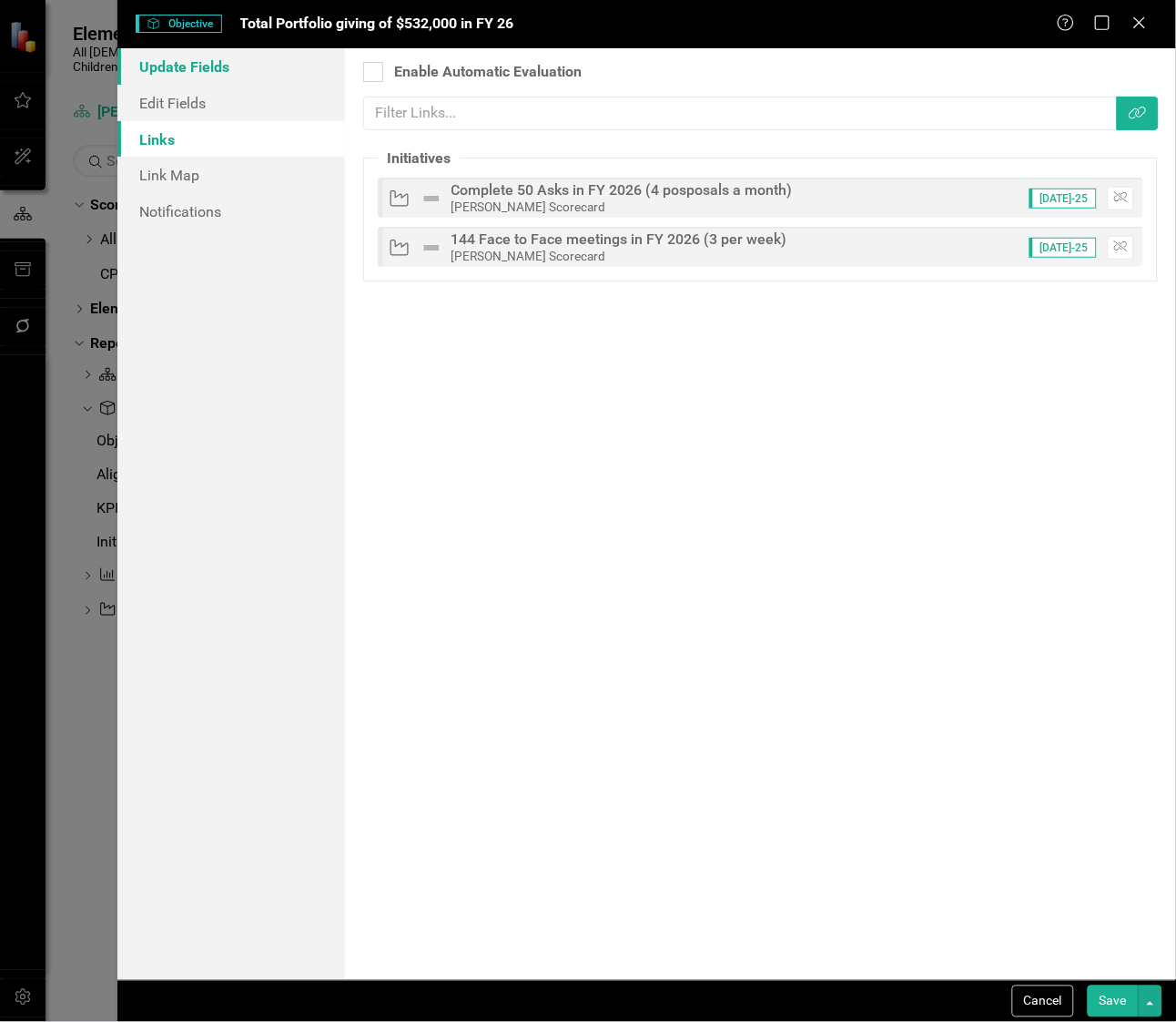
click at [201, 57] on link "Update Fields" at bounding box center [232, 66] width 228 height 37
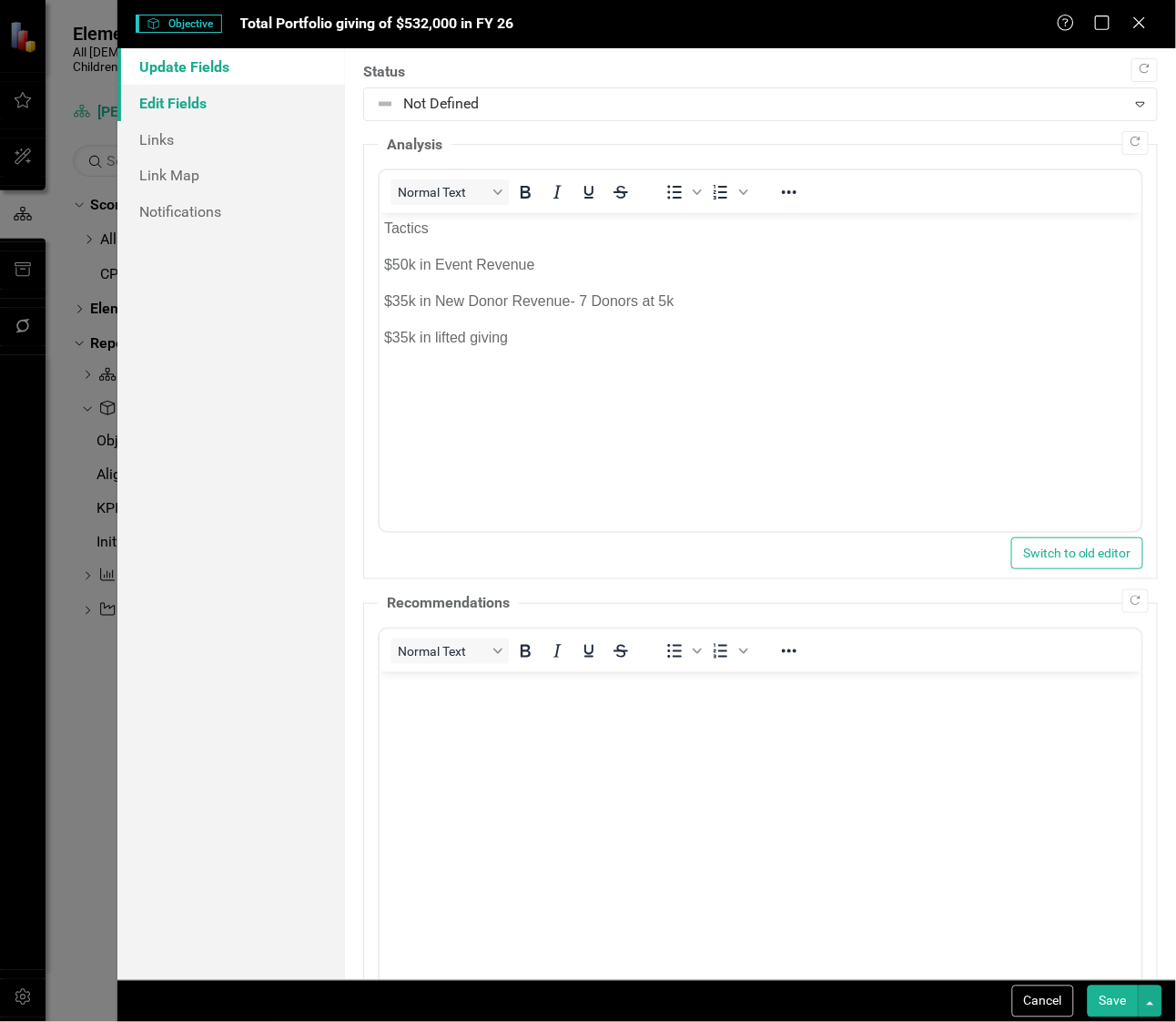
click at [189, 103] on link "Edit Fields" at bounding box center [232, 103] width 228 height 37
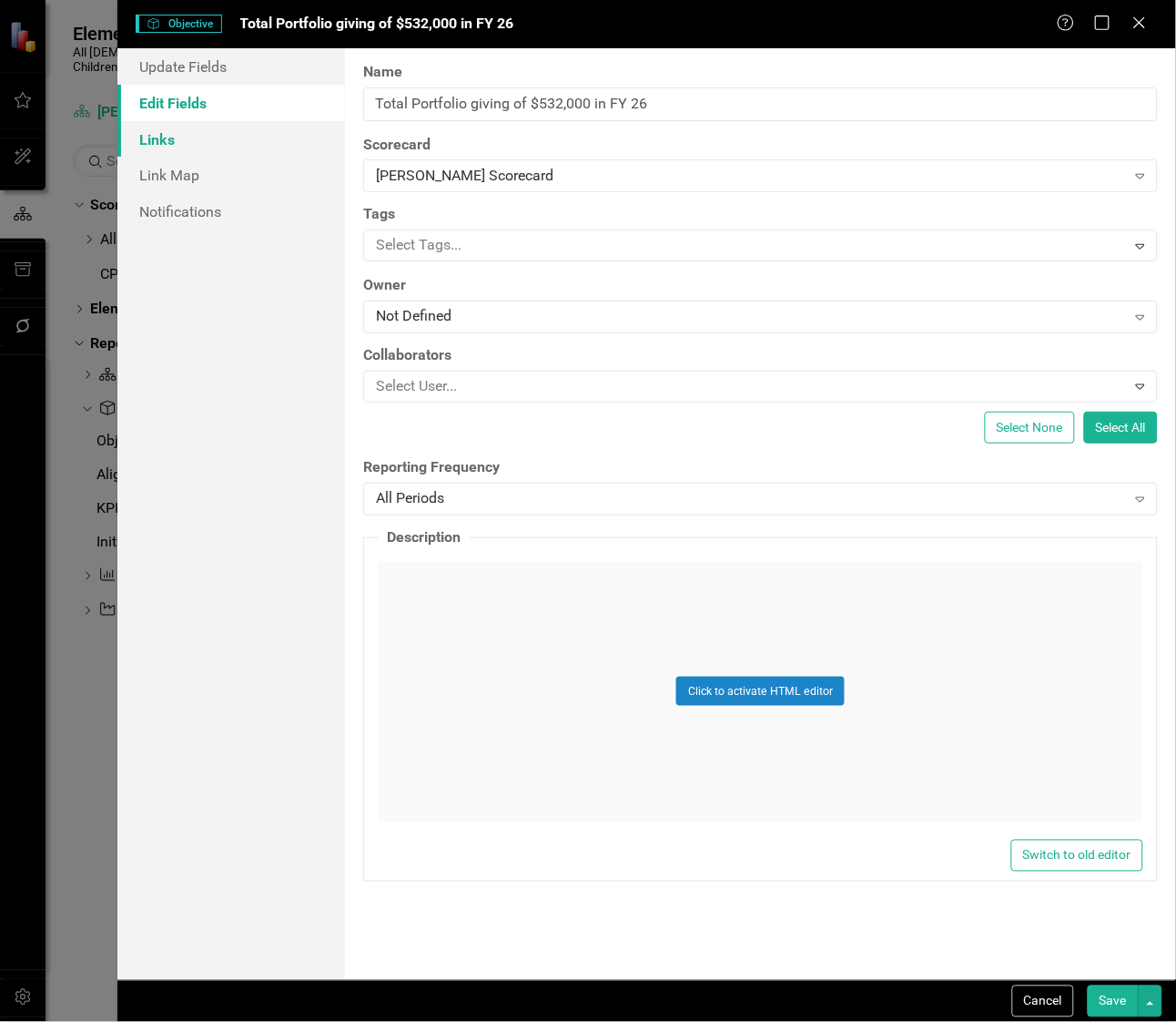
click at [183, 148] on link "Links" at bounding box center [232, 139] width 228 height 37
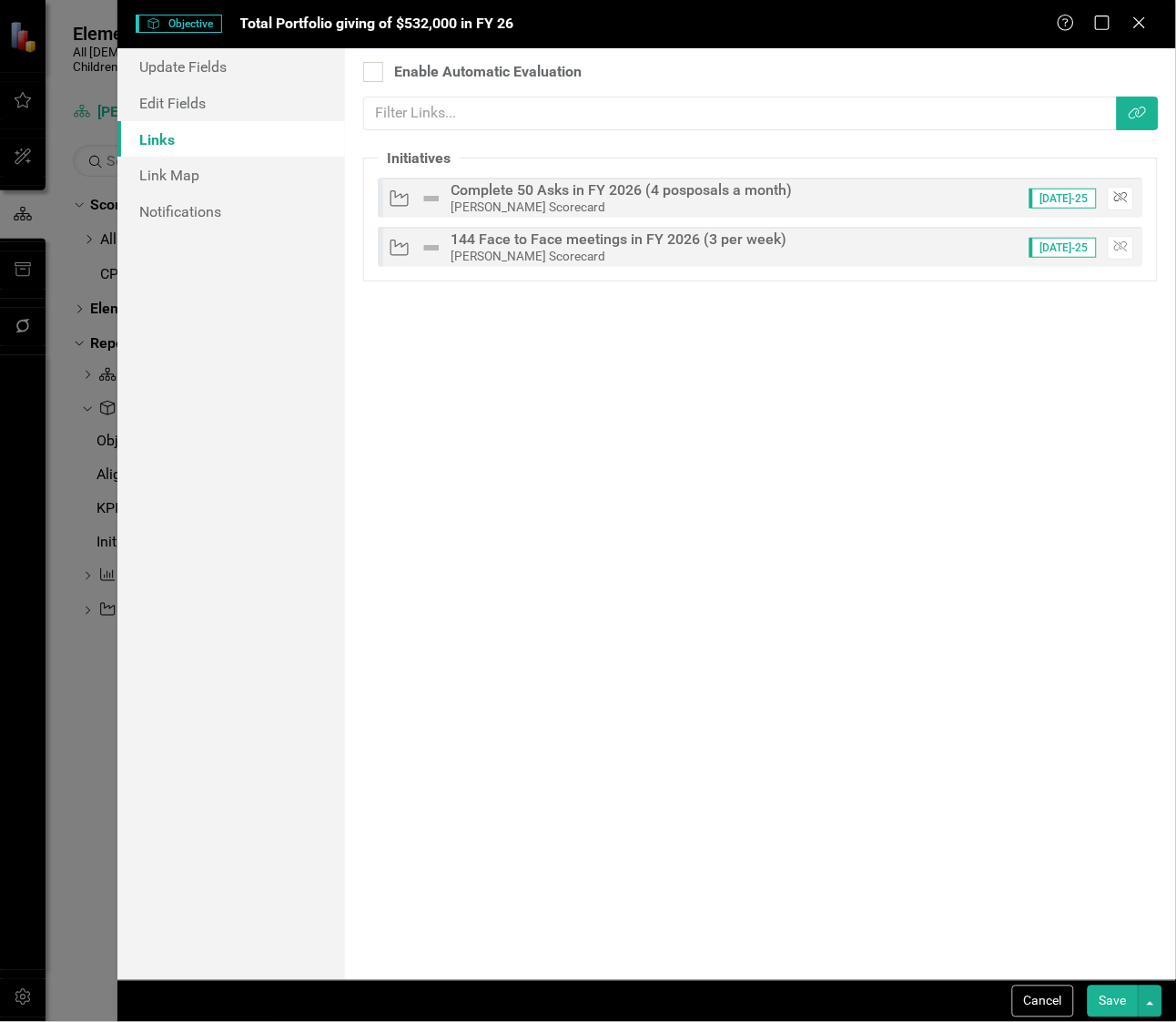
click at [920, 193] on icon "Unlink" at bounding box center [1121, 197] width 14 height 11
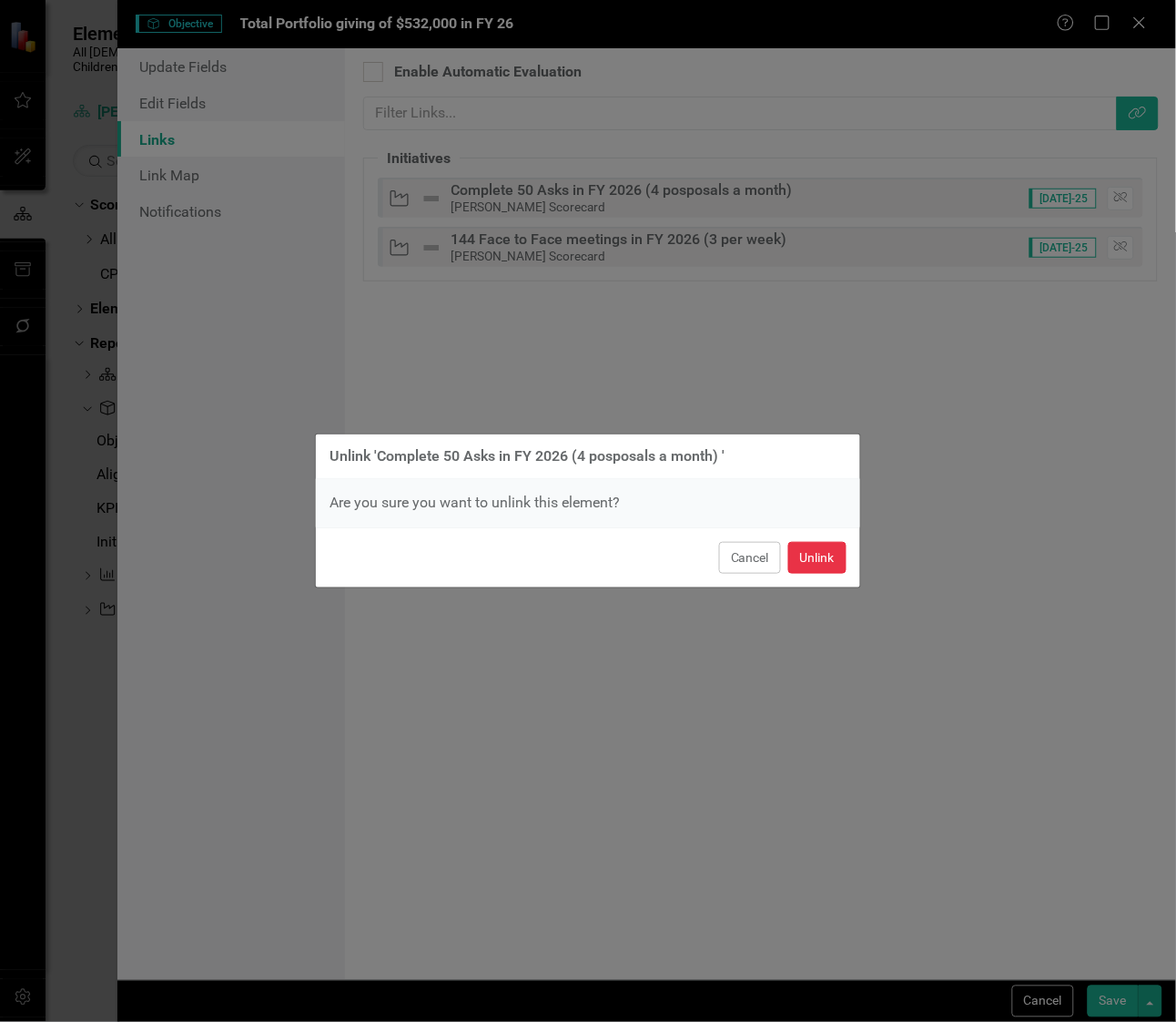
click at [821, 558] on button "Unlink" at bounding box center [817, 558] width 58 height 32
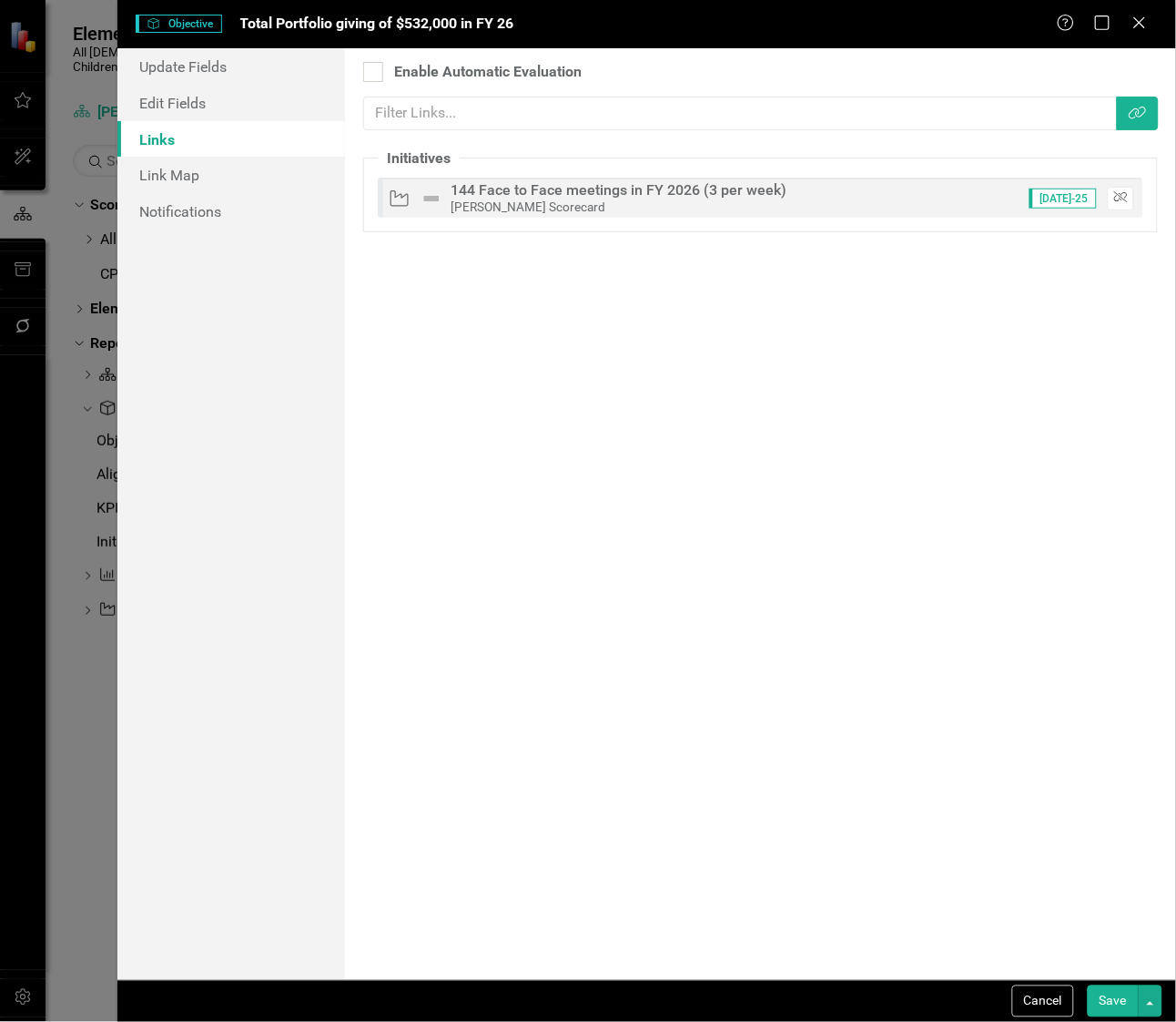
click at [920, 198] on icon "button" at bounding box center [1121, 197] width 14 height 11
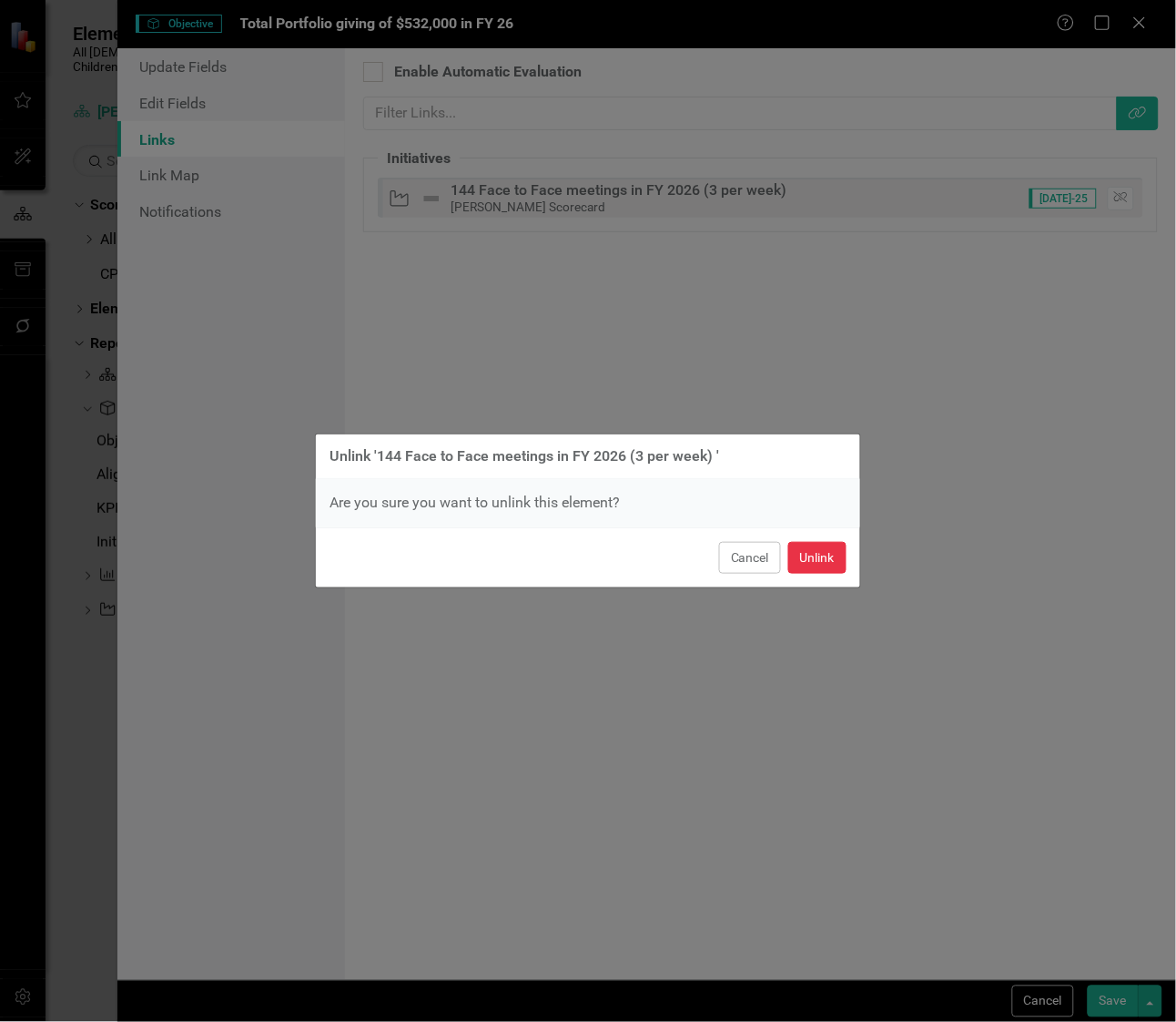
click at [819, 567] on button "Unlink" at bounding box center [817, 558] width 58 height 32
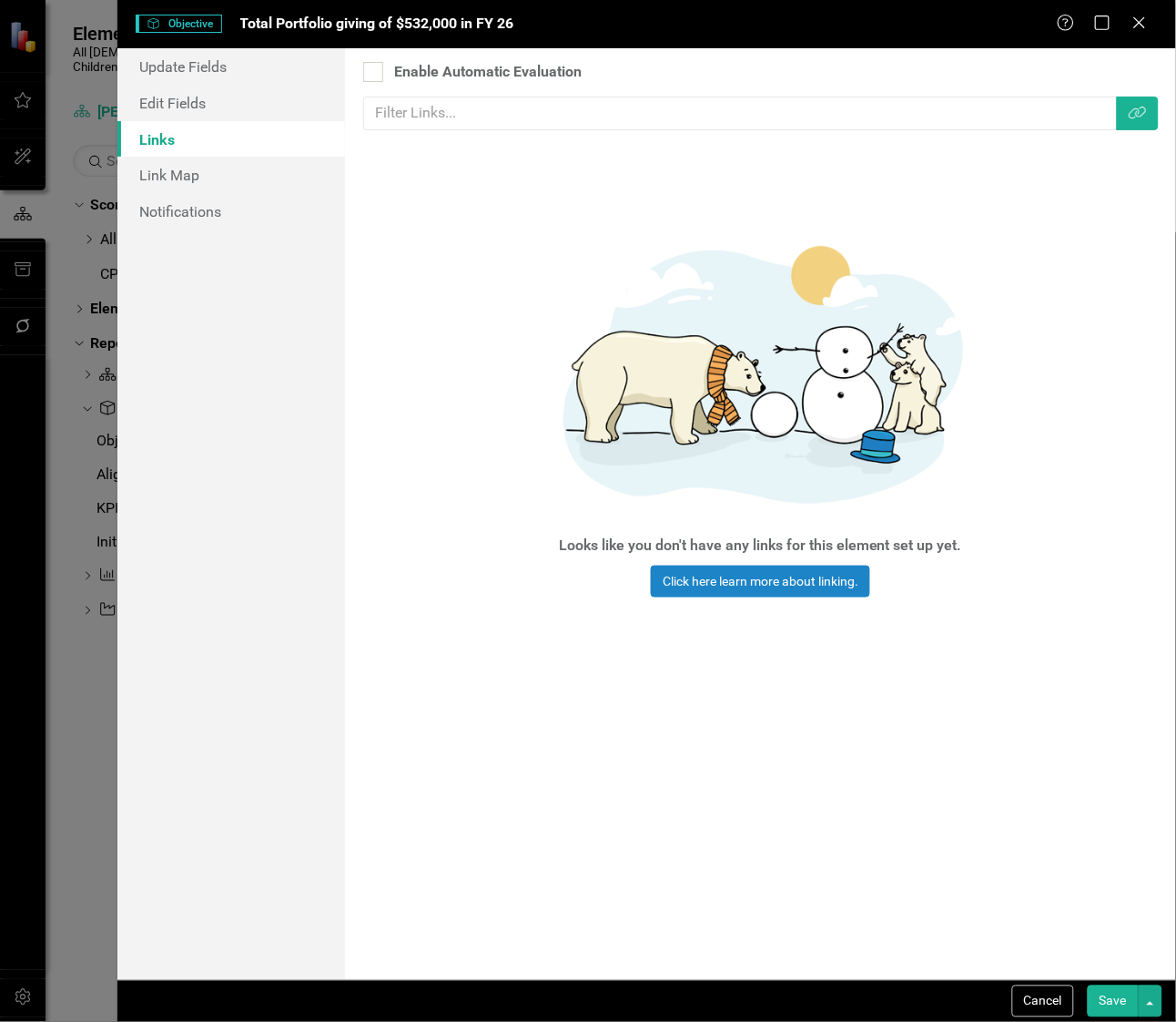
click at [920, 12] on div "Objective Objective Total Portfolio giving of $532,000 in FY 26 Help Maximize C…" at bounding box center [646, 24] width 1058 height 49
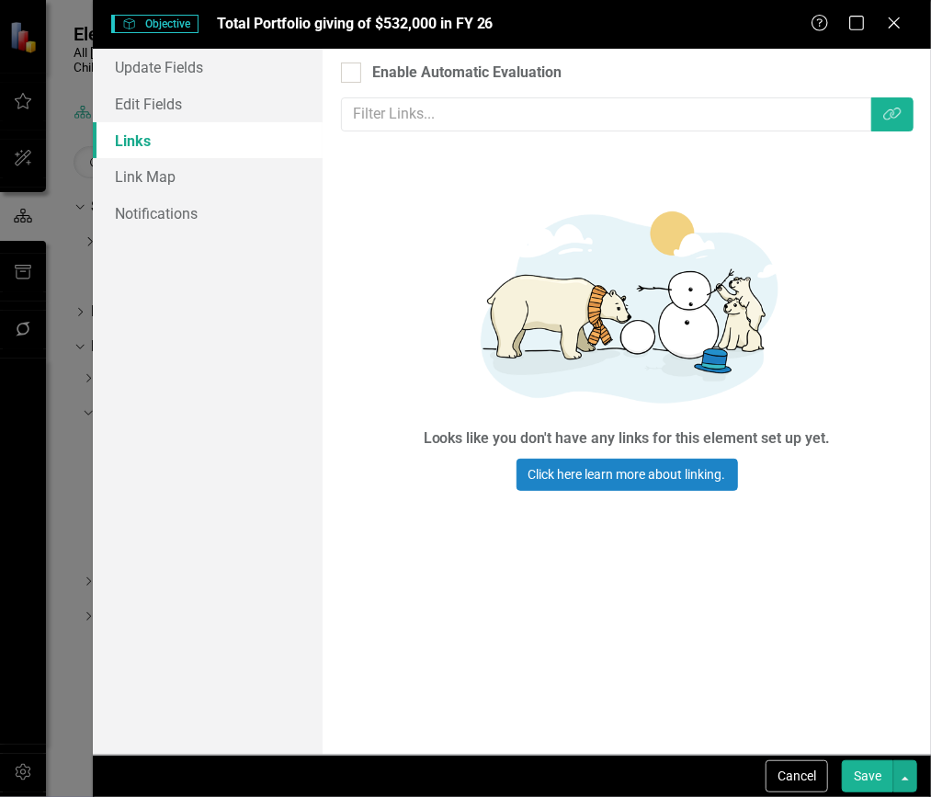
click at [865, 777] on button "Save" at bounding box center [867, 776] width 51 height 32
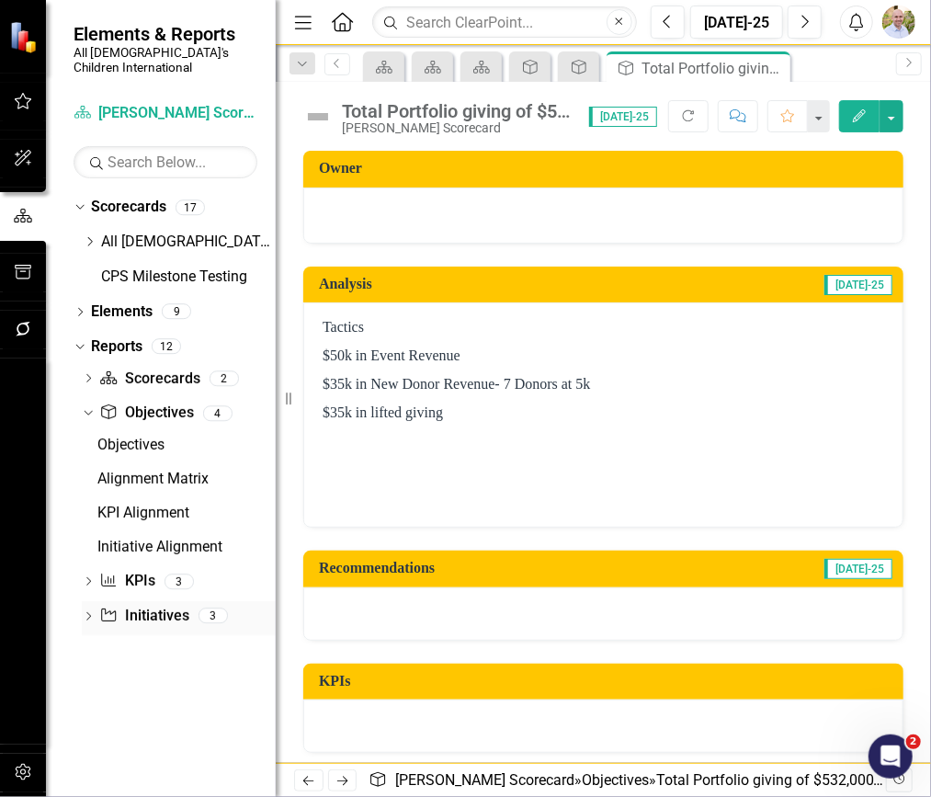
click at [148, 606] on link "Initiative Initiatives" at bounding box center [143, 616] width 89 height 21
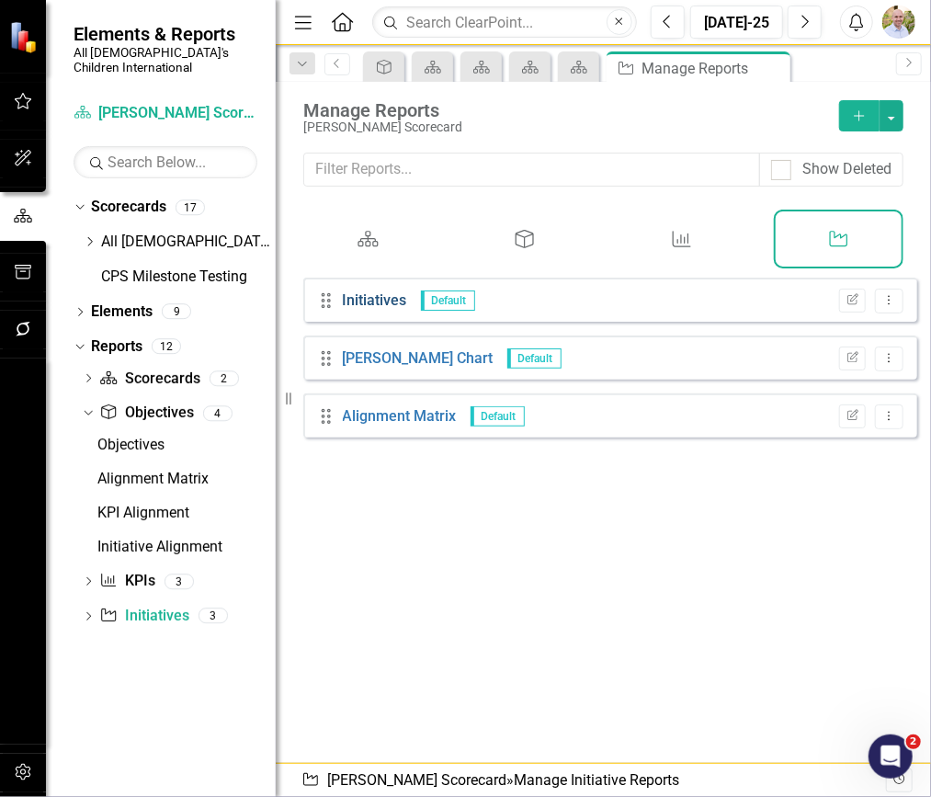
click at [389, 309] on link "Initiatives" at bounding box center [375, 299] width 64 height 17
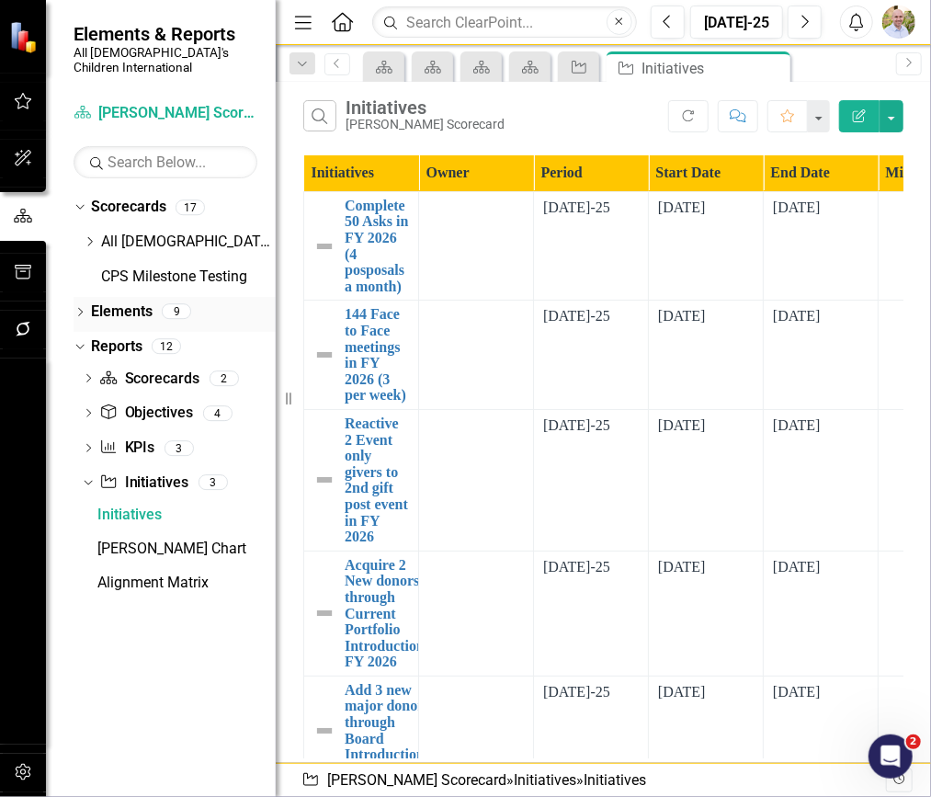
click at [82, 309] on icon "Dropdown" at bounding box center [80, 314] width 13 height 10
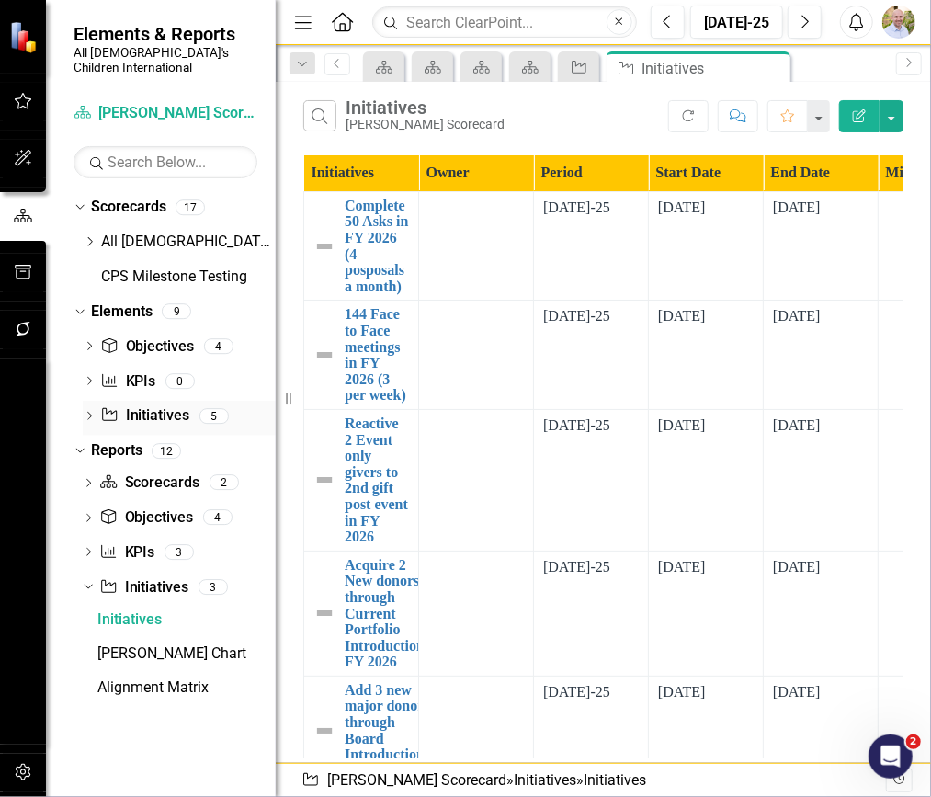
click at [139, 405] on link "Initiative Initiatives" at bounding box center [144, 415] width 89 height 21
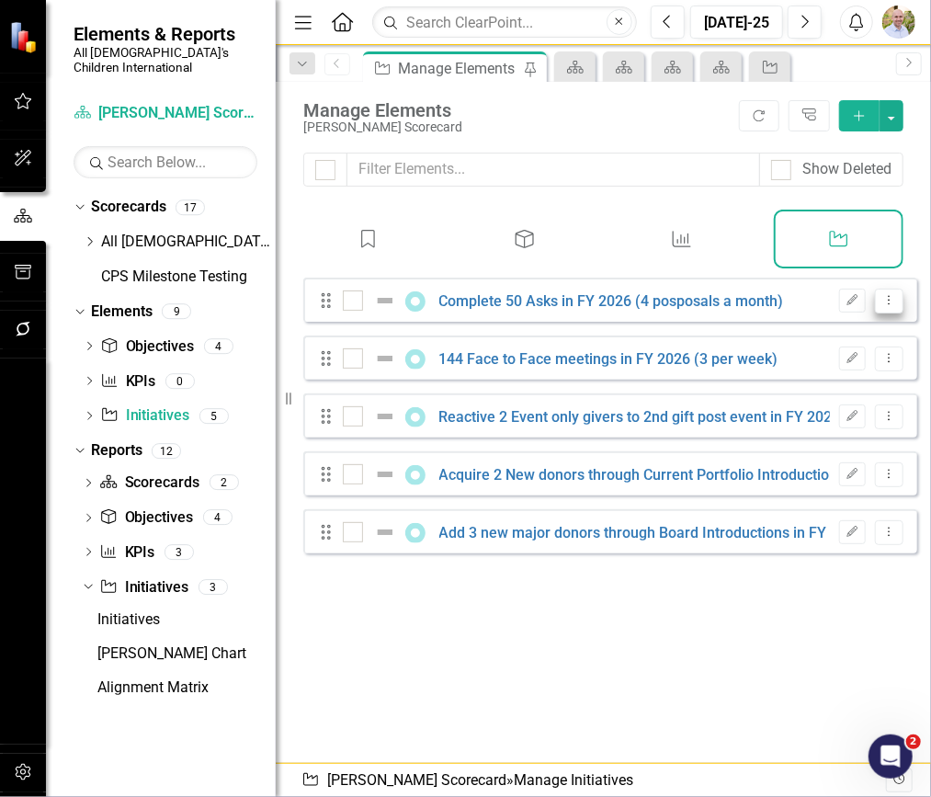
click at [882, 306] on icon "Dropdown Menu" at bounding box center [890, 300] width 16 height 12
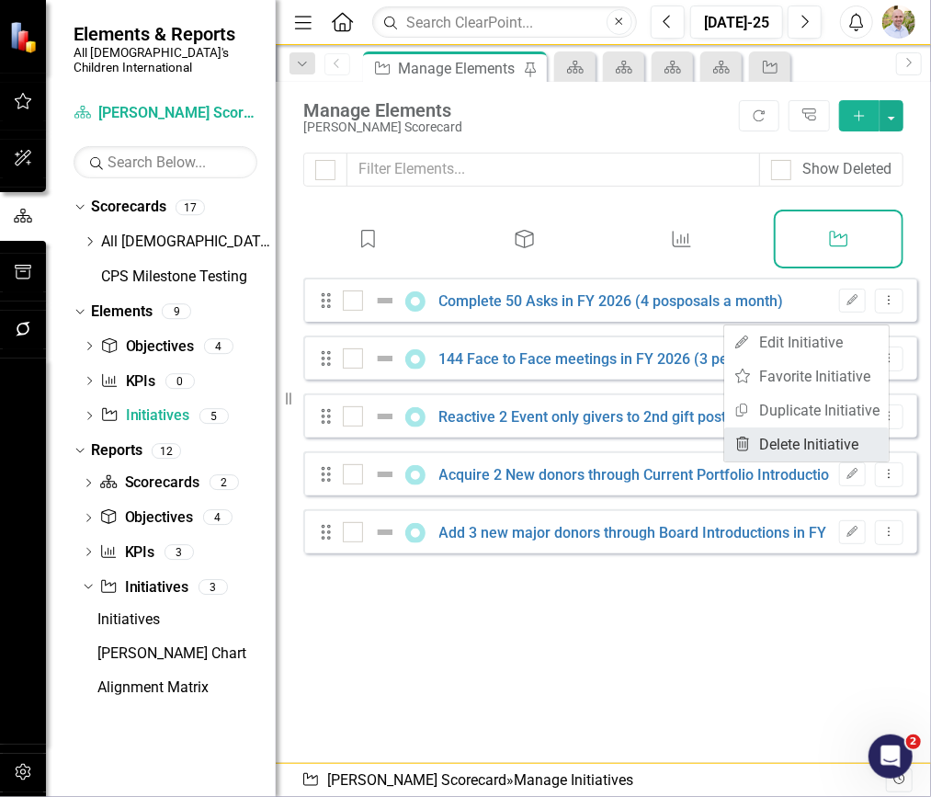
click at [805, 444] on link "Trash Delete Initiative" at bounding box center [806, 445] width 165 height 34
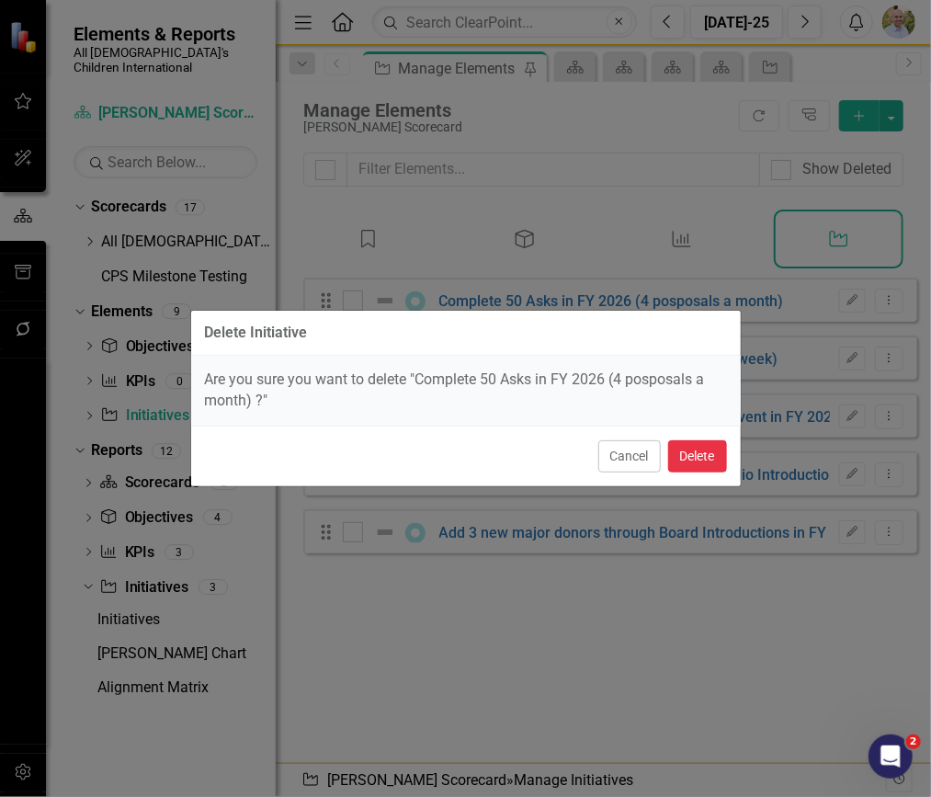
click at [702, 456] on button "Delete" at bounding box center [697, 456] width 59 height 32
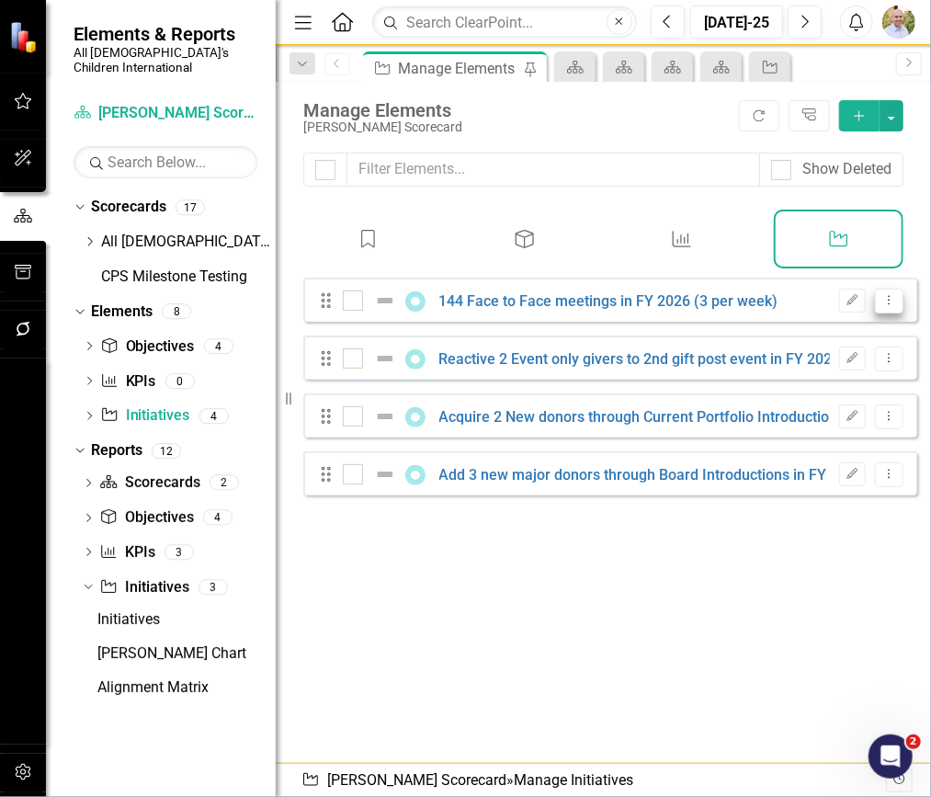
click at [882, 306] on icon "Dropdown Menu" at bounding box center [890, 300] width 16 height 12
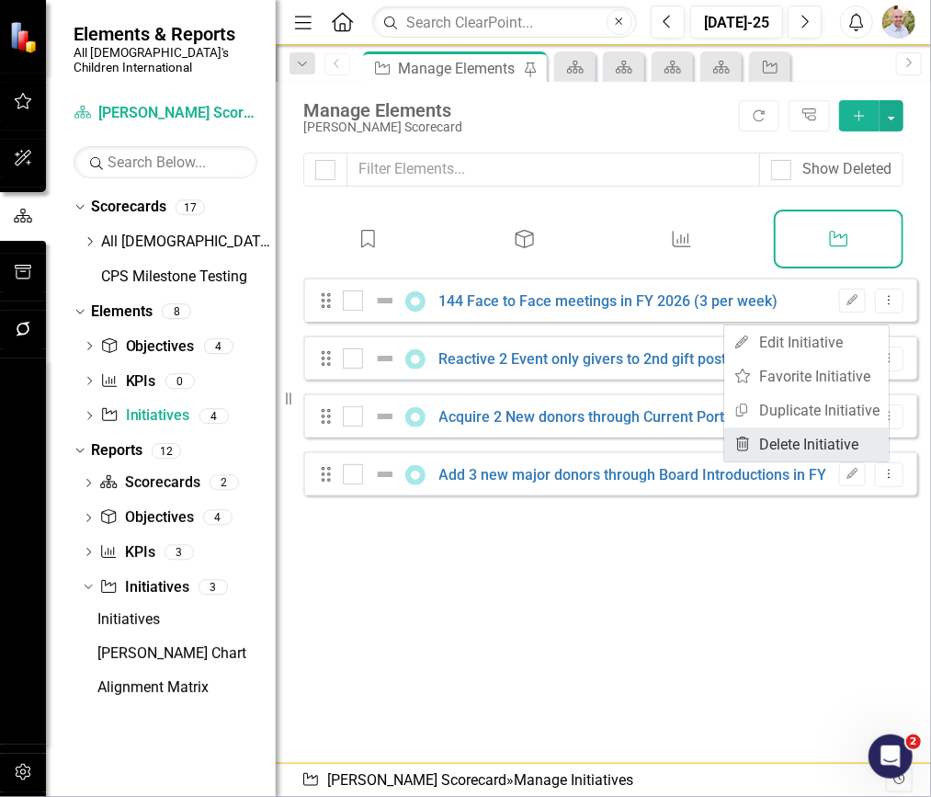
click at [805, 436] on link "Trash Delete Initiative" at bounding box center [806, 445] width 165 height 34
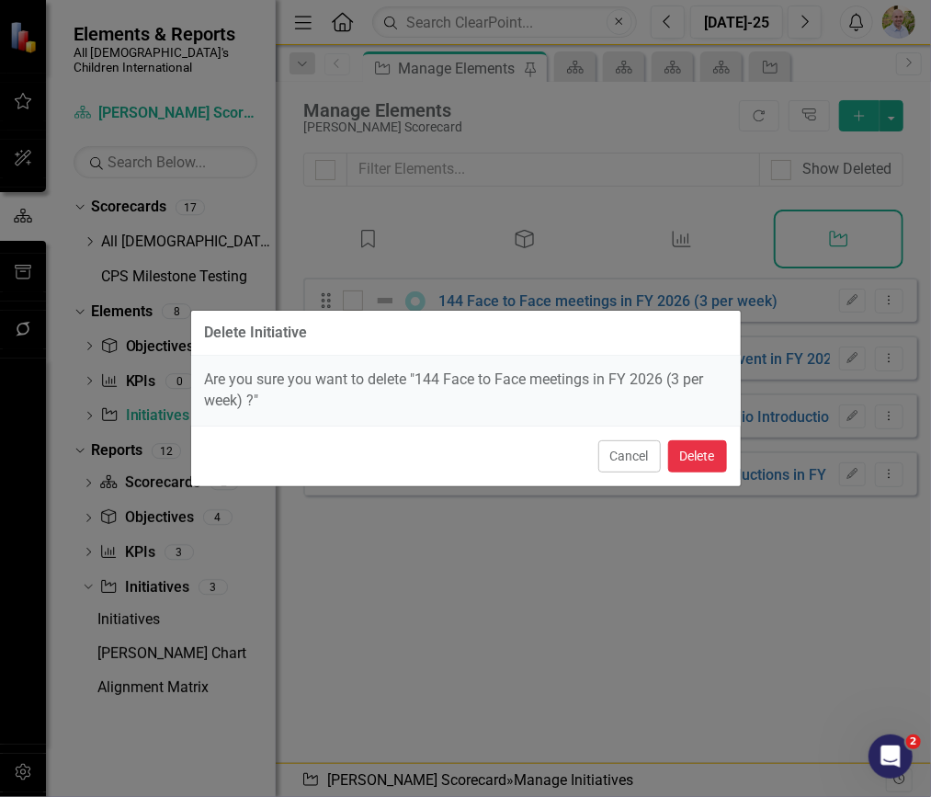
click at [713, 462] on button "Delete" at bounding box center [697, 456] width 59 height 32
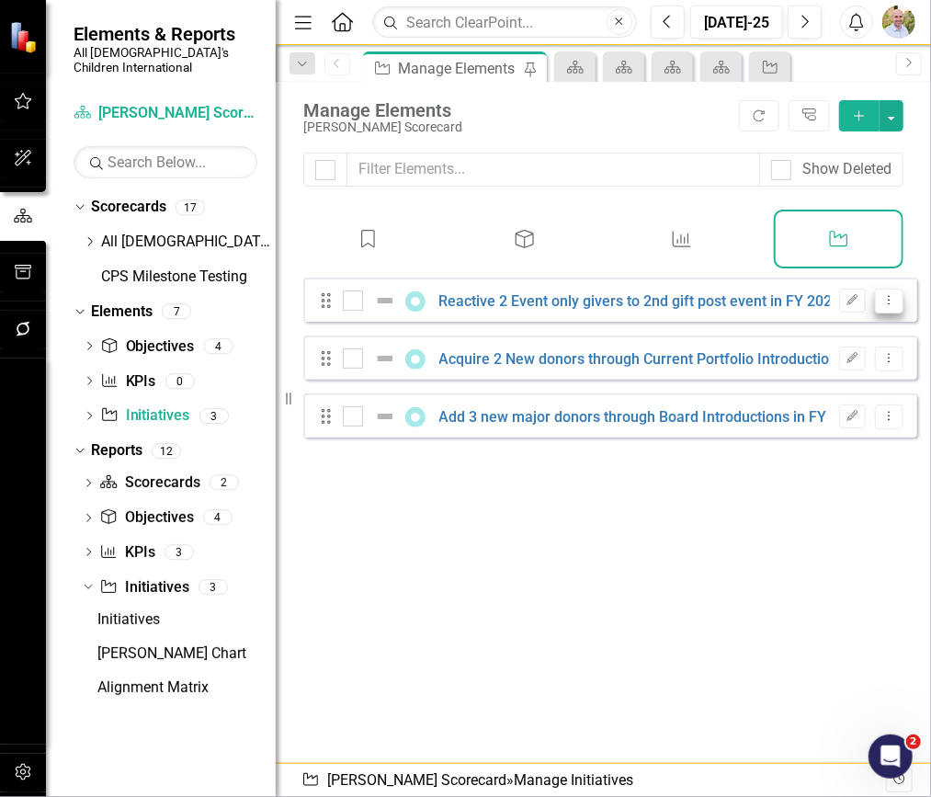
click at [882, 306] on icon "Dropdown Menu" at bounding box center [890, 300] width 16 height 12
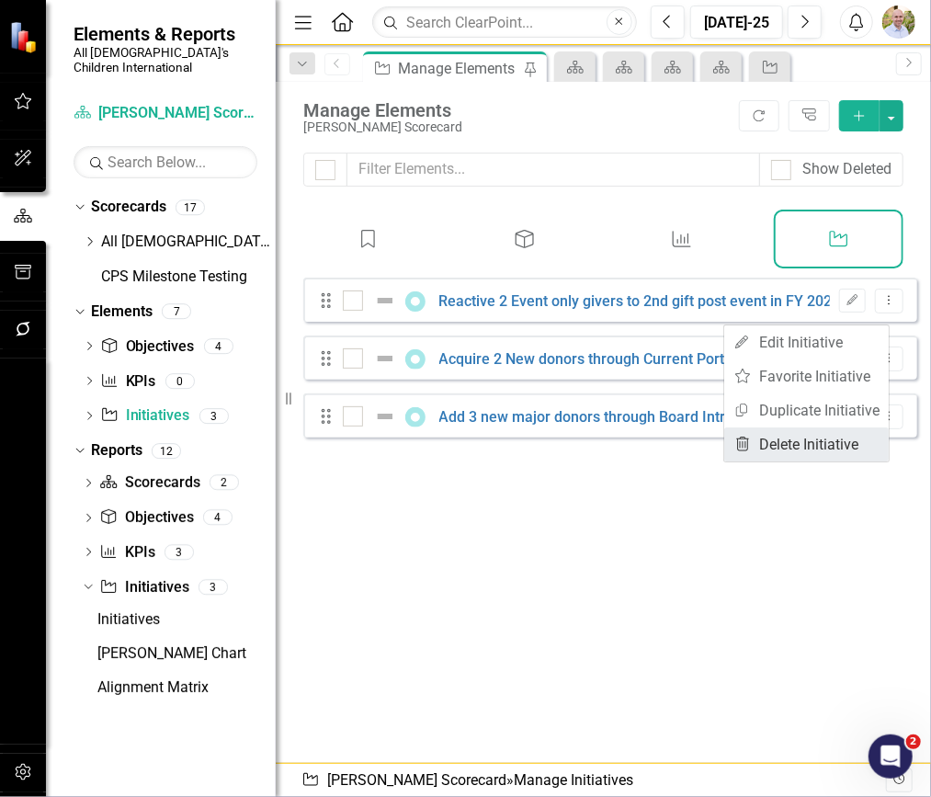
click at [774, 435] on link "Trash Delete Initiative" at bounding box center [806, 445] width 165 height 34
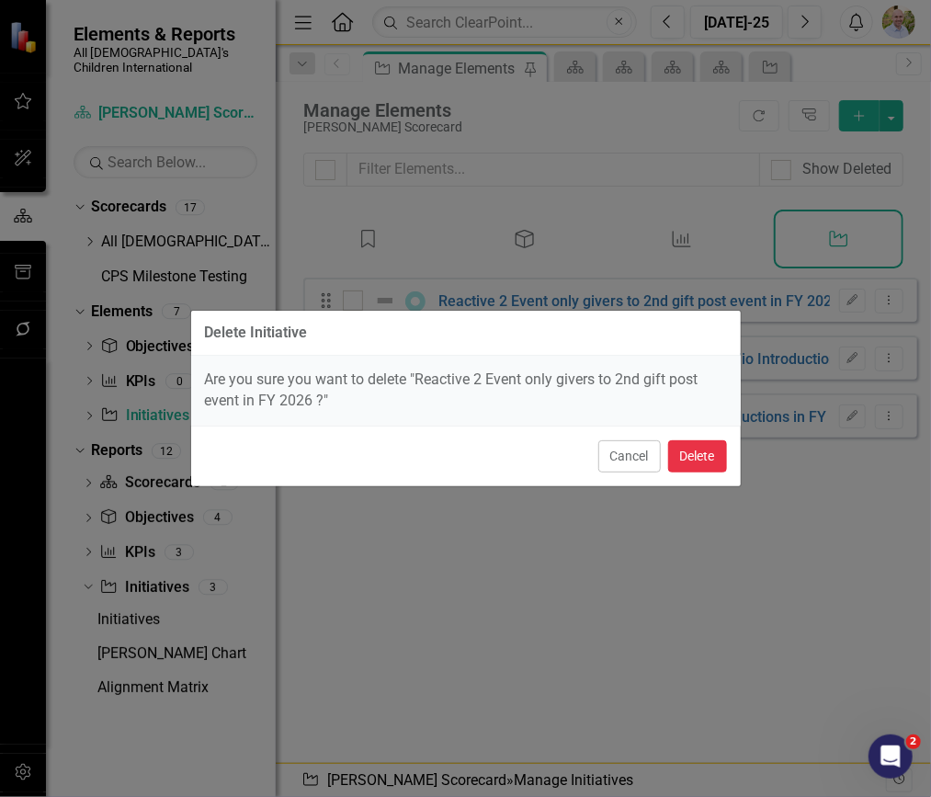
click at [687, 443] on button "Delete" at bounding box center [697, 456] width 59 height 32
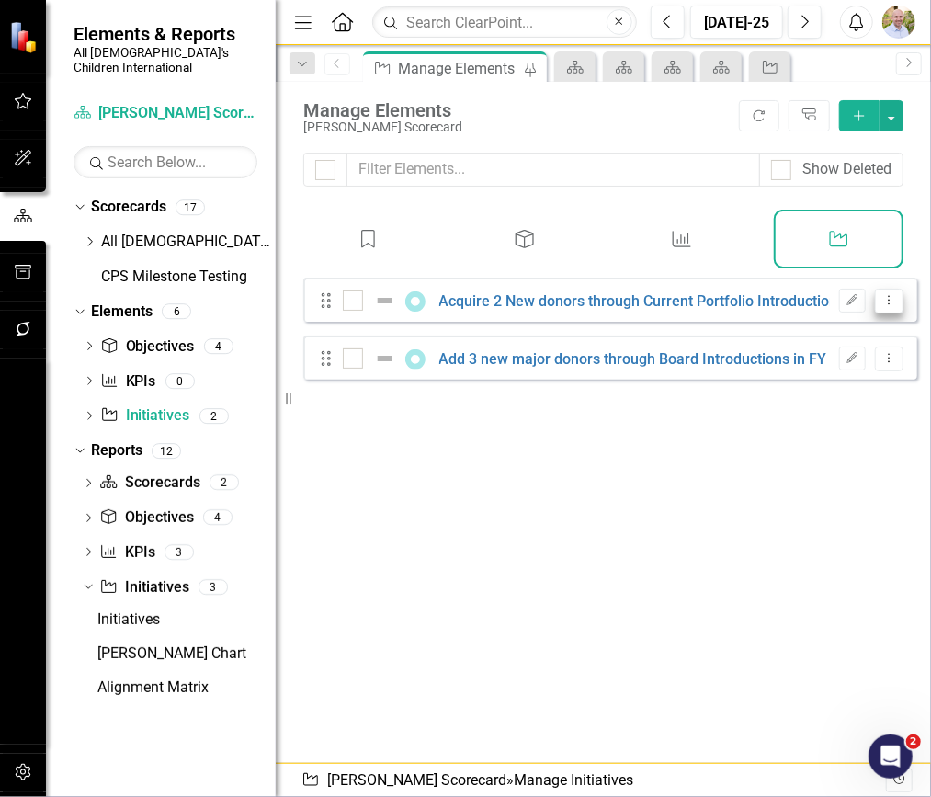
click at [889, 304] on icon at bounding box center [890, 299] width 2 height 9
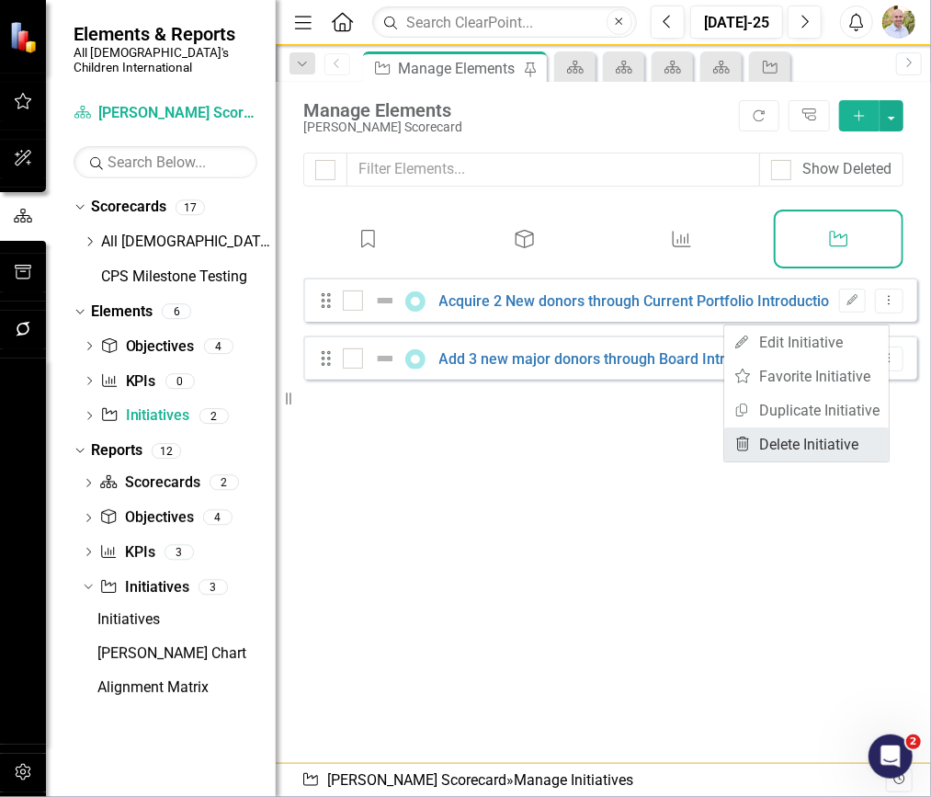
click at [802, 450] on link "Trash Delete Initiative" at bounding box center [806, 445] width 165 height 34
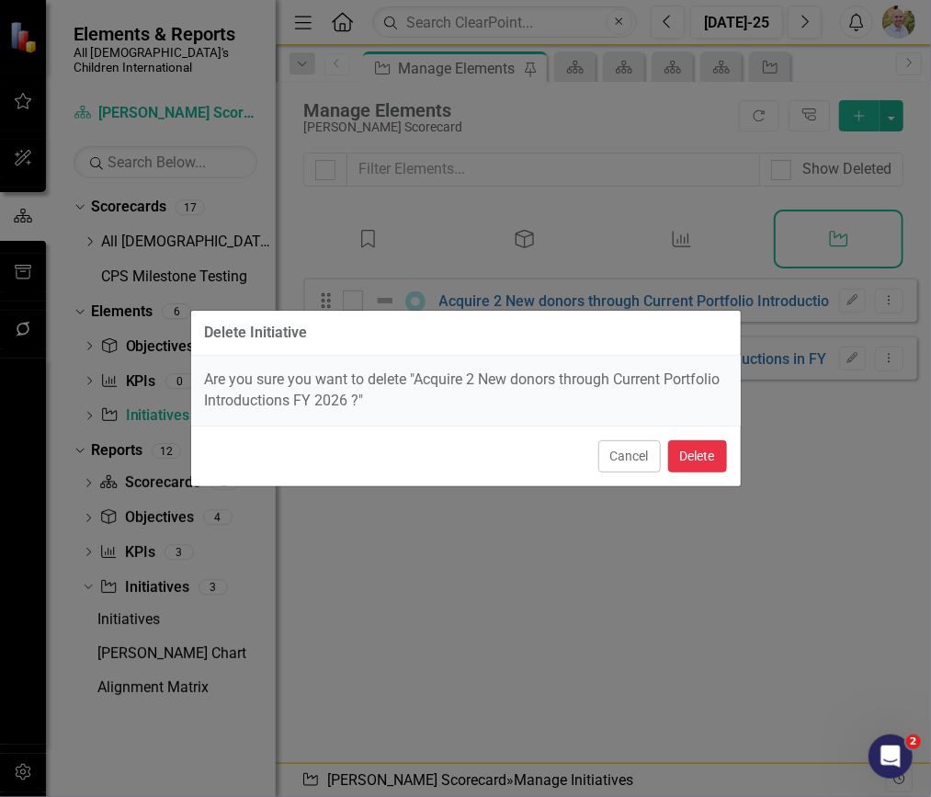
click at [707, 462] on button "Delete" at bounding box center [697, 456] width 59 height 32
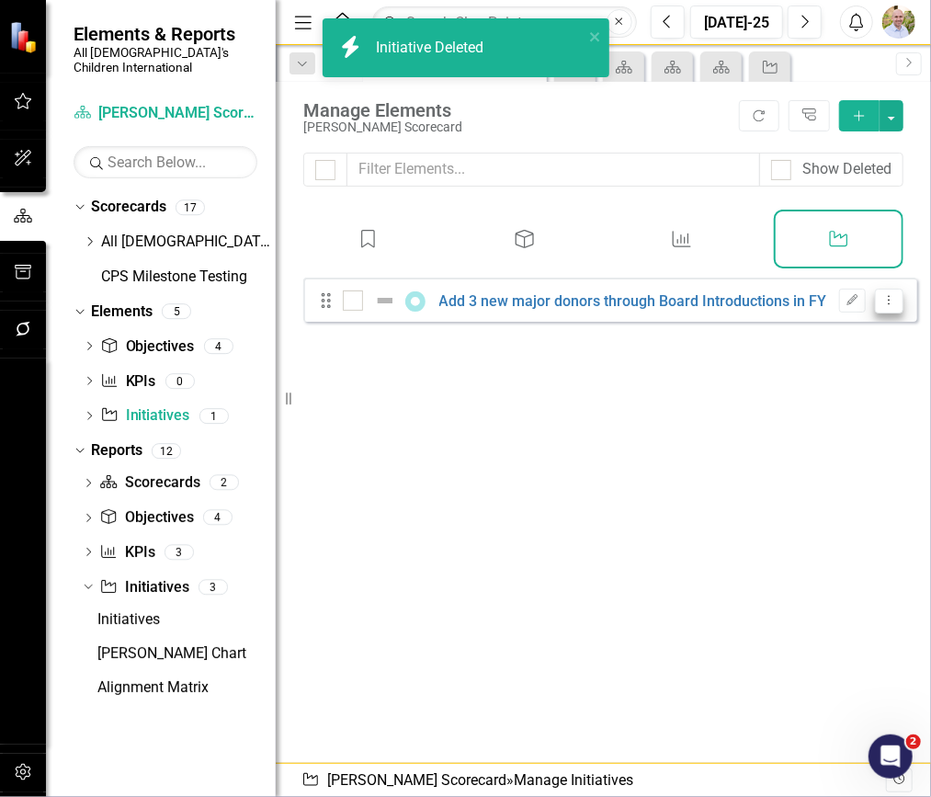
click at [883, 306] on icon "Dropdown Menu" at bounding box center [890, 300] width 16 height 12
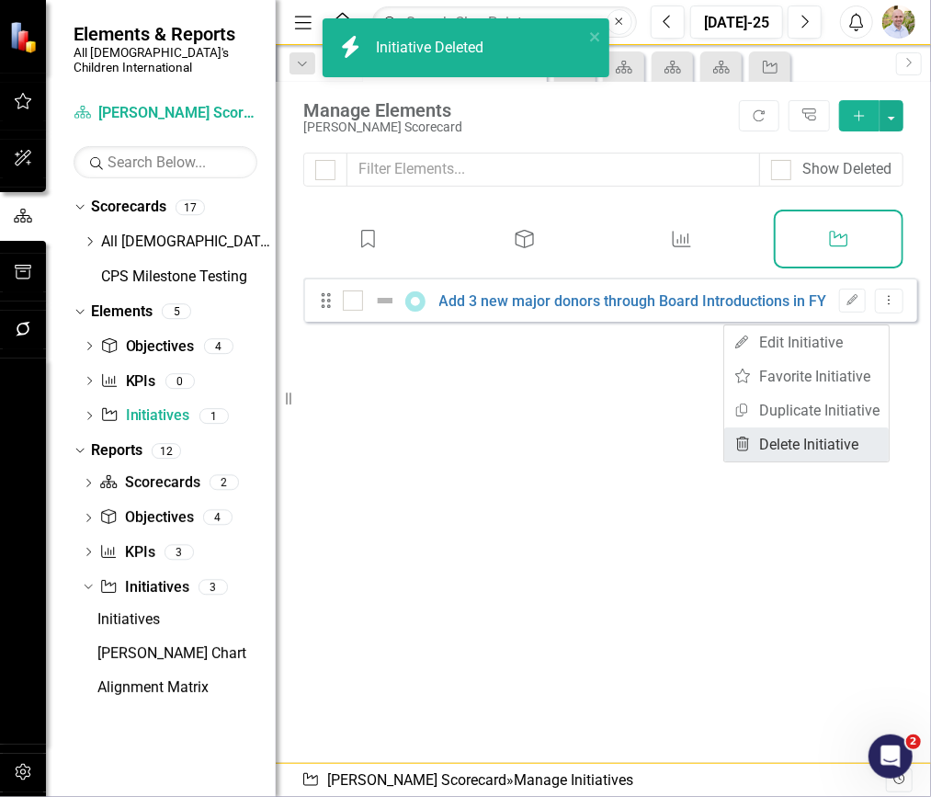
click at [811, 439] on link "Trash Delete Initiative" at bounding box center [806, 445] width 165 height 34
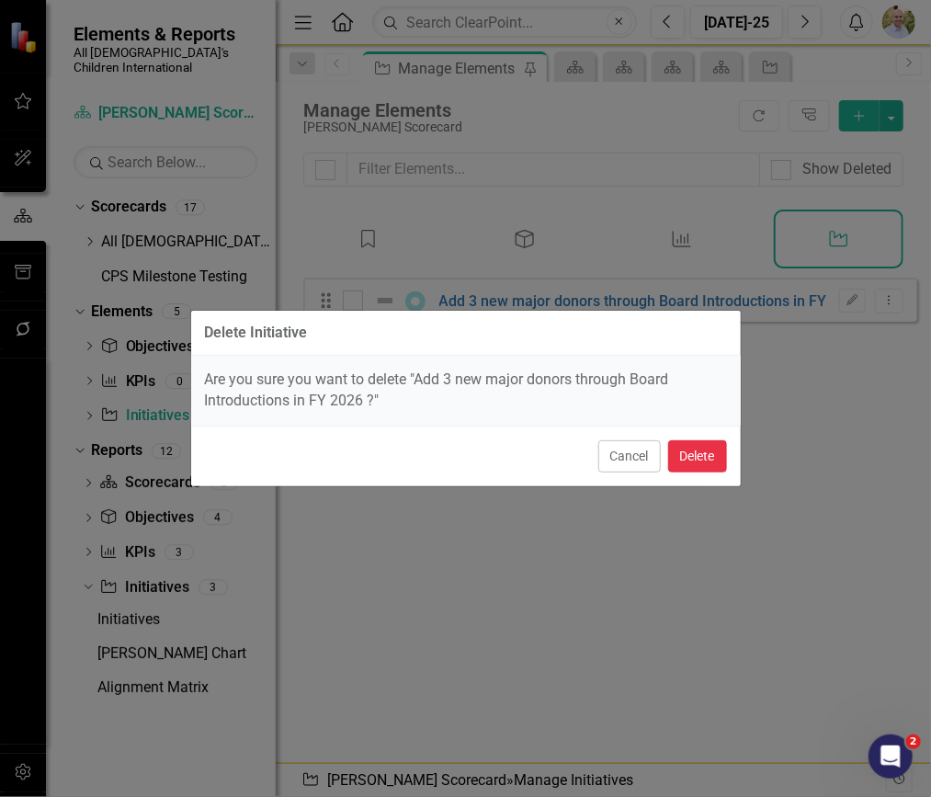
click at [693, 445] on button "Delete" at bounding box center [697, 456] width 59 height 32
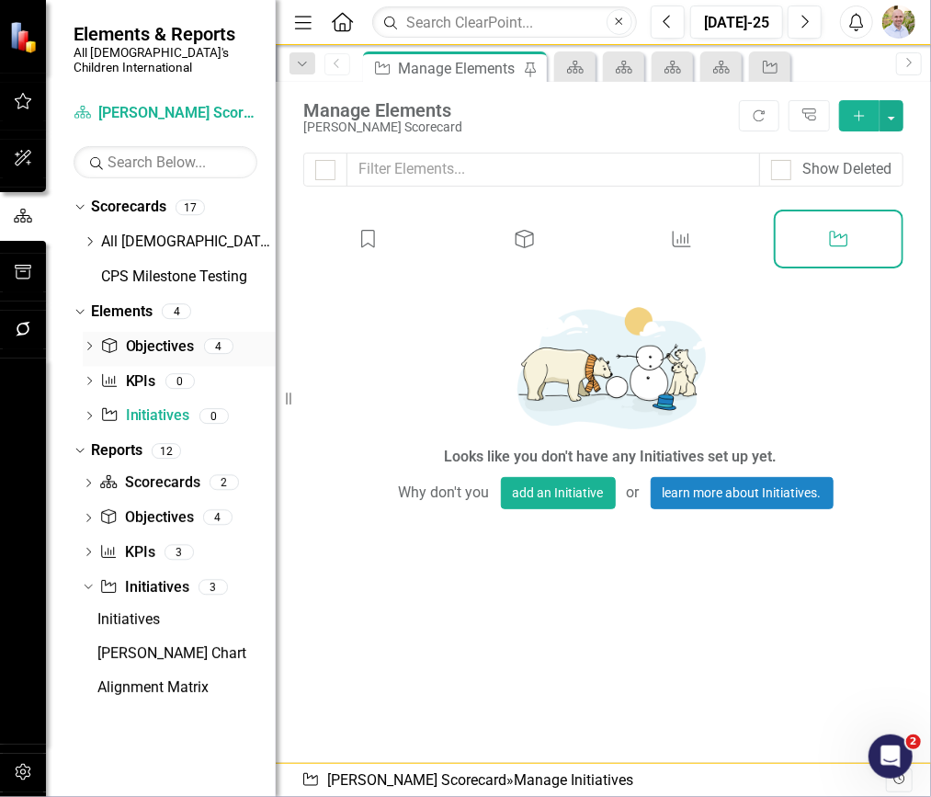
click at [147, 336] on link "Objective Objectives" at bounding box center [147, 346] width 94 height 21
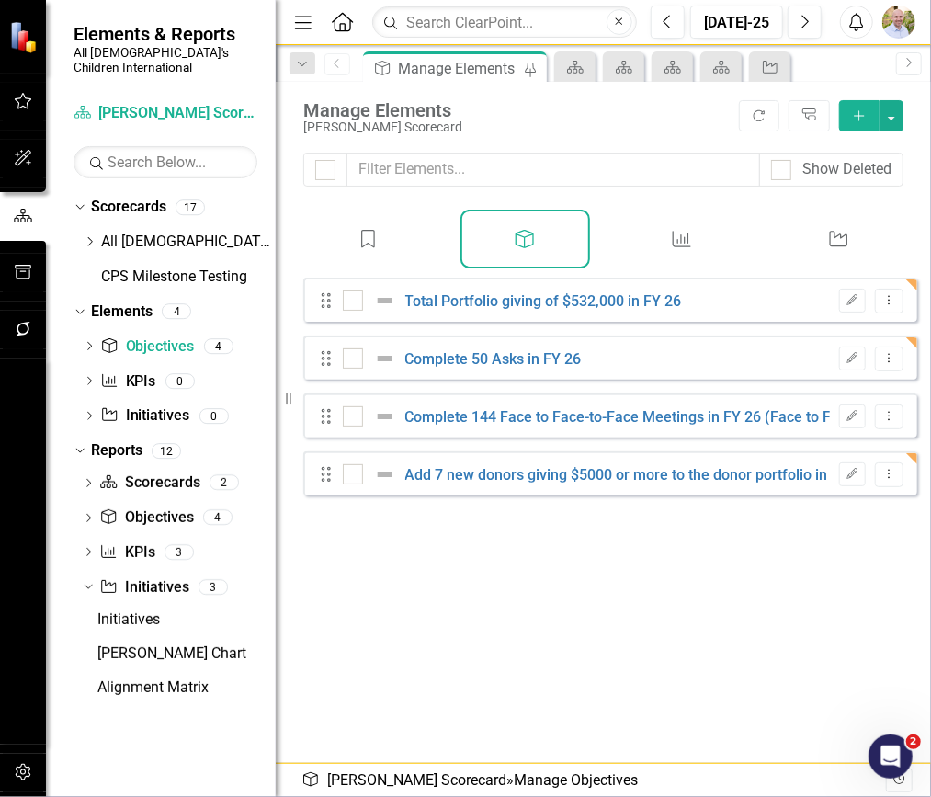
click at [79, 224] on div "Dropdown Scorecards 17 Dropdown All God's Children International Dropdown Advan…" at bounding box center [175, 244] width 202 height 105
click at [94, 236] on icon "Dropdown" at bounding box center [90, 241] width 14 height 11
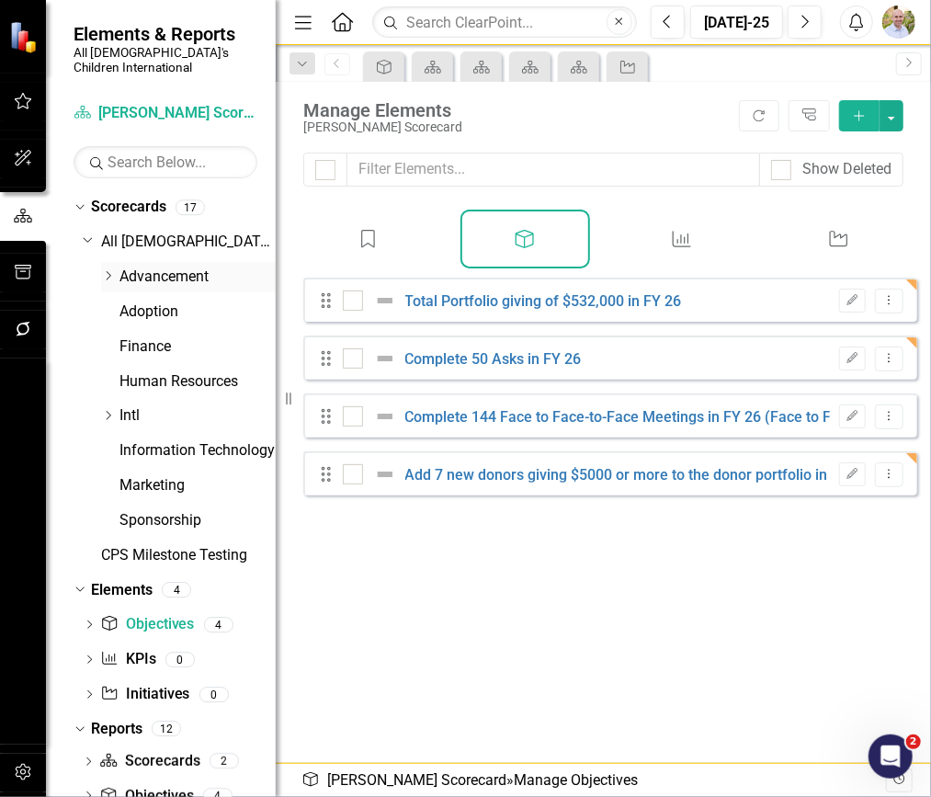
click at [111, 269] on div "Dropdown" at bounding box center [108, 277] width 14 height 16
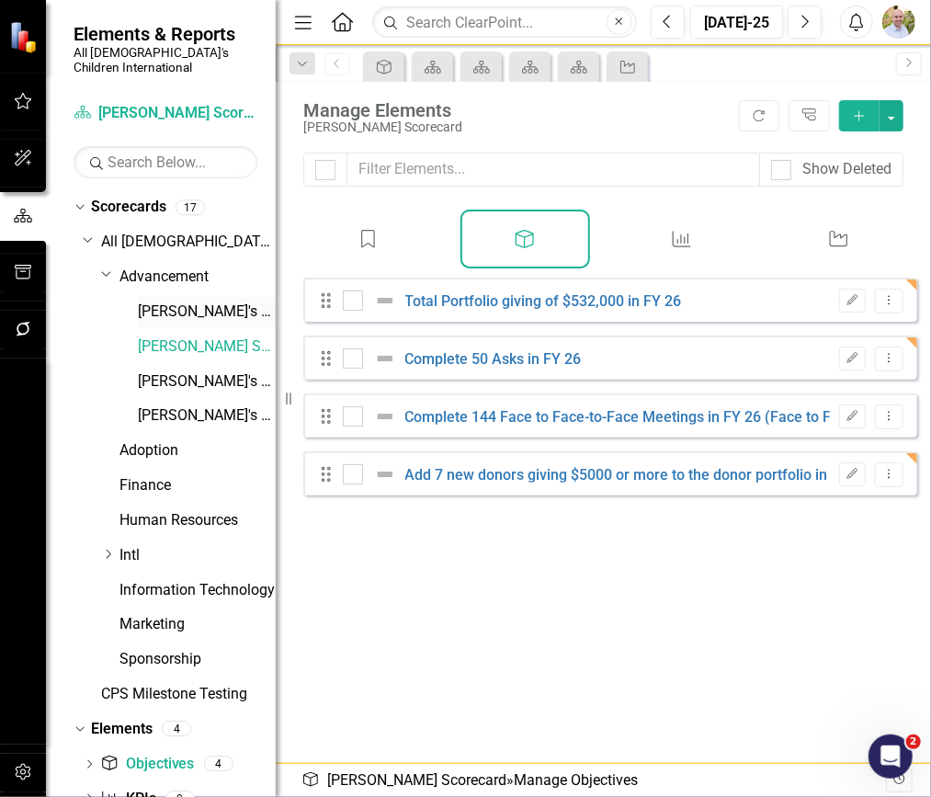
click at [177, 302] on link "[PERSON_NAME]'s Scorecard" at bounding box center [207, 312] width 138 height 21
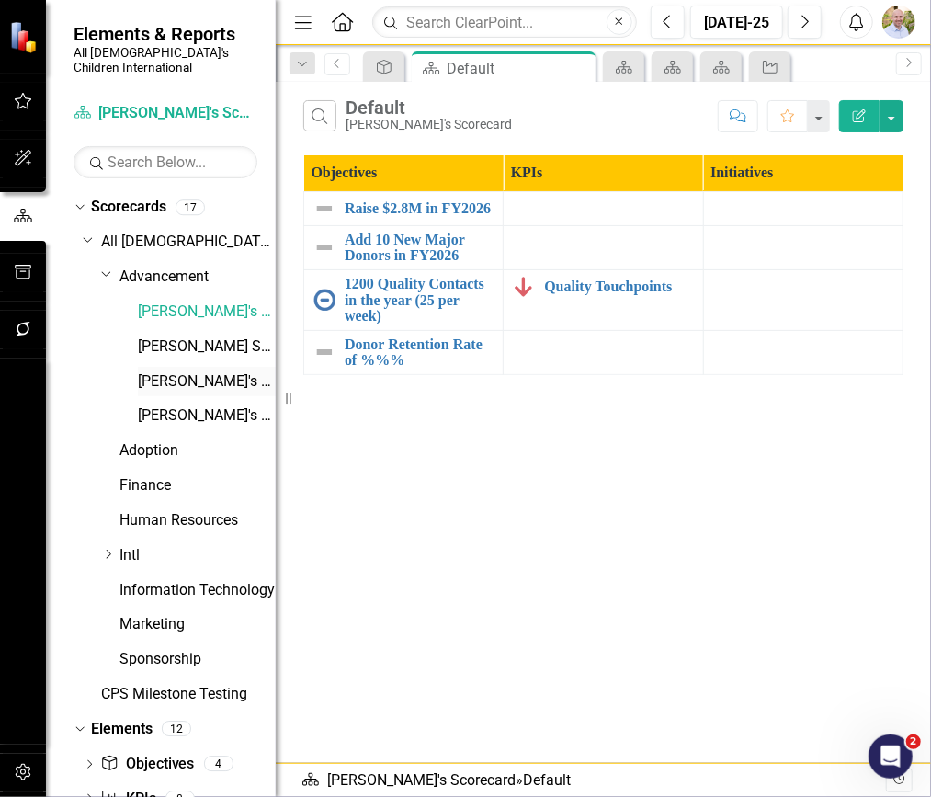
click at [165, 367] on div "Dropdown All God's Children International Dropdown Advancement [PERSON_NAME]'s …" at bounding box center [179, 470] width 193 height 487
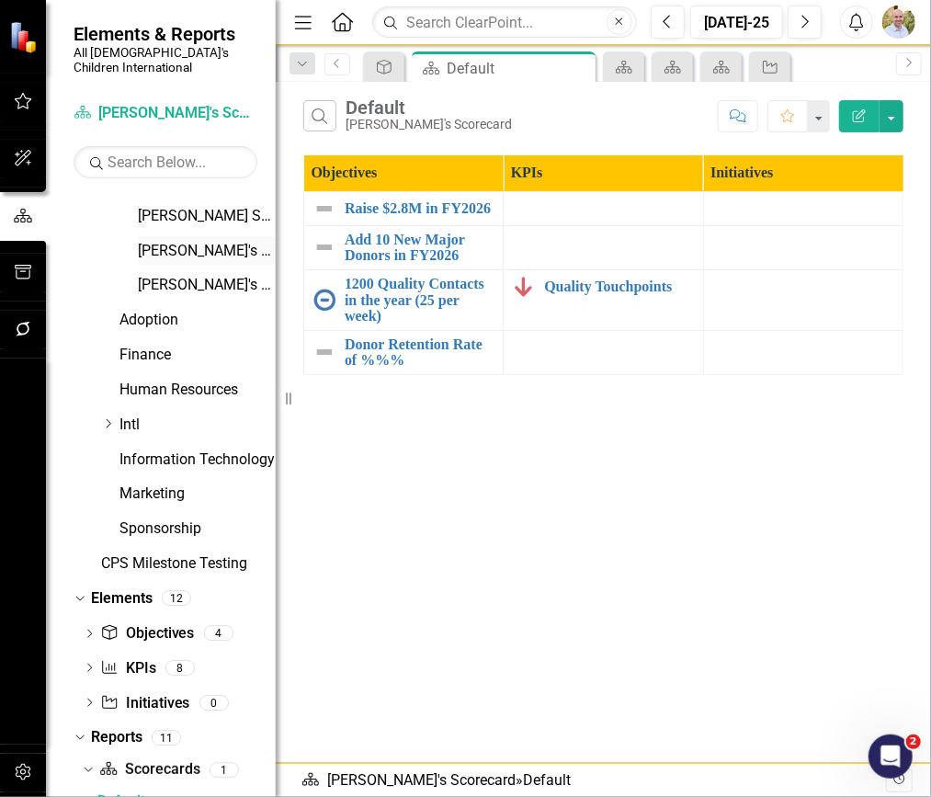
scroll to position [135, 0]
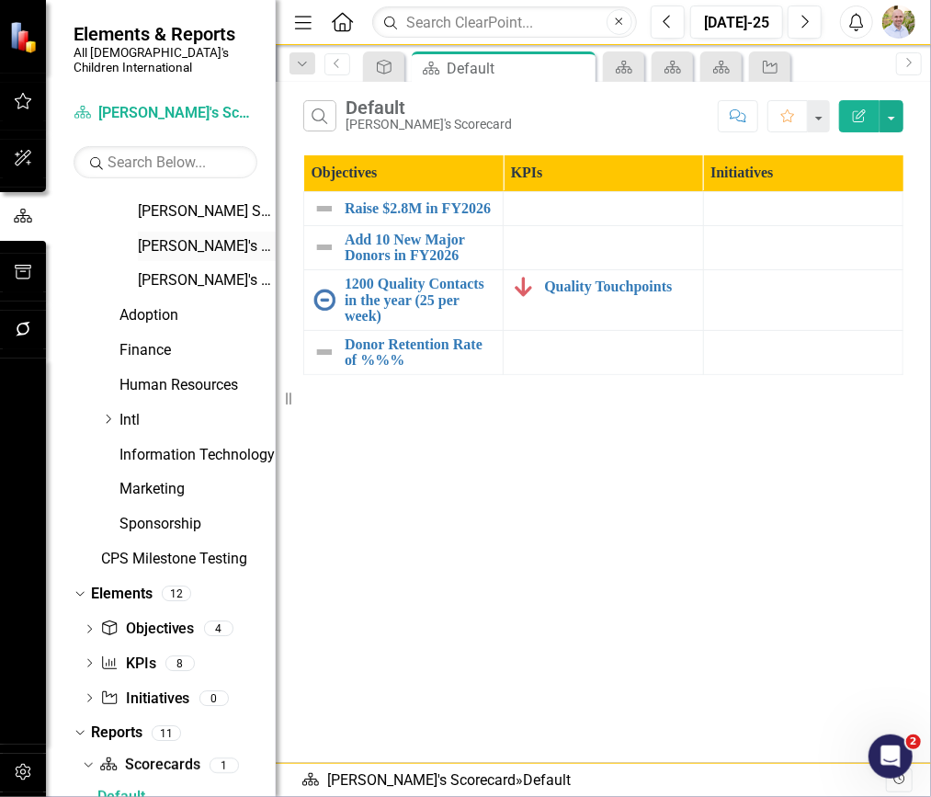
click at [182, 236] on link "[PERSON_NAME]'s Scorecard" at bounding box center [207, 246] width 138 height 21
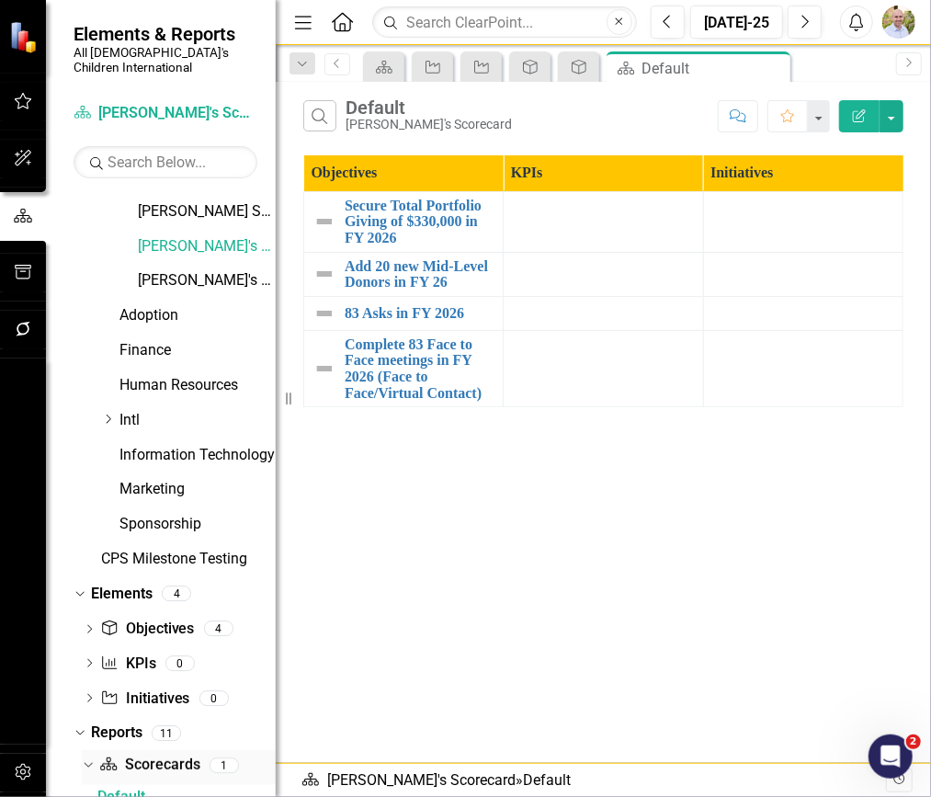
click at [138, 755] on link "Scorecard Scorecards" at bounding box center [149, 765] width 100 height 21
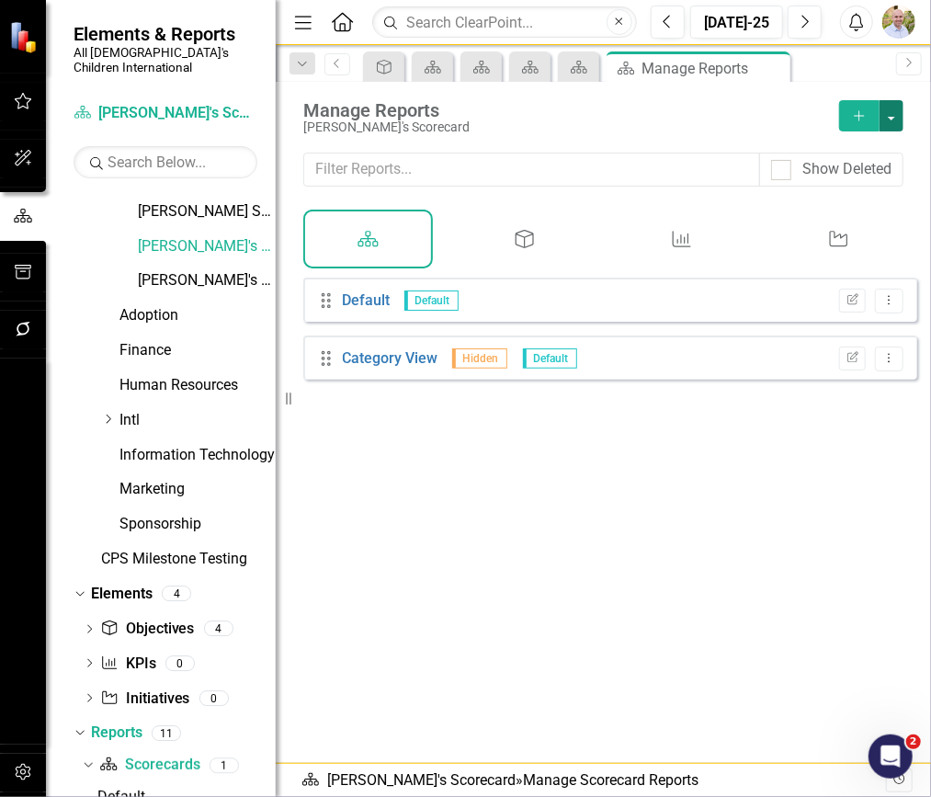
click at [892, 118] on button "button" at bounding box center [892, 115] width 24 height 31
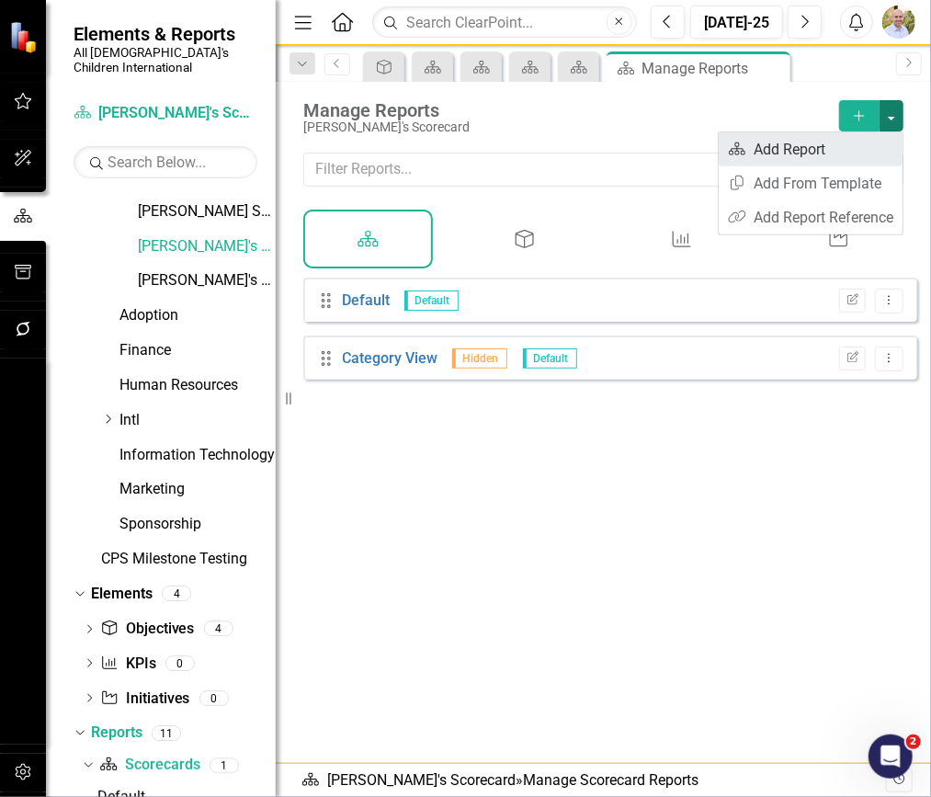
click at [838, 155] on link "Scorecard Add Report" at bounding box center [811, 149] width 184 height 34
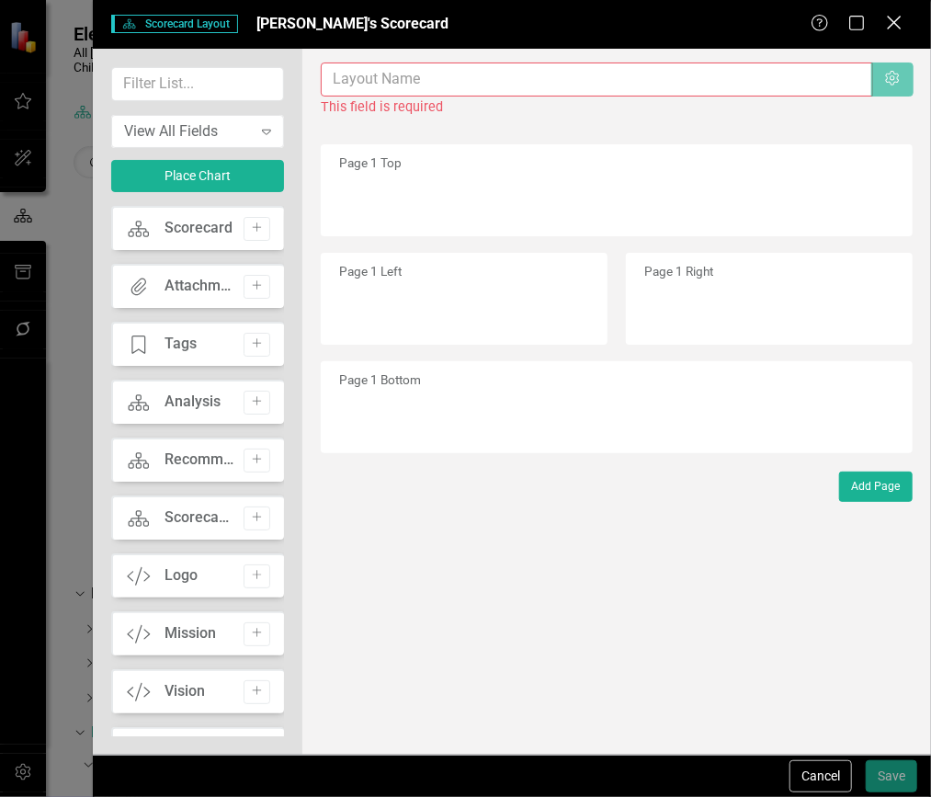
click at [902, 16] on icon "Close" at bounding box center [894, 22] width 23 height 17
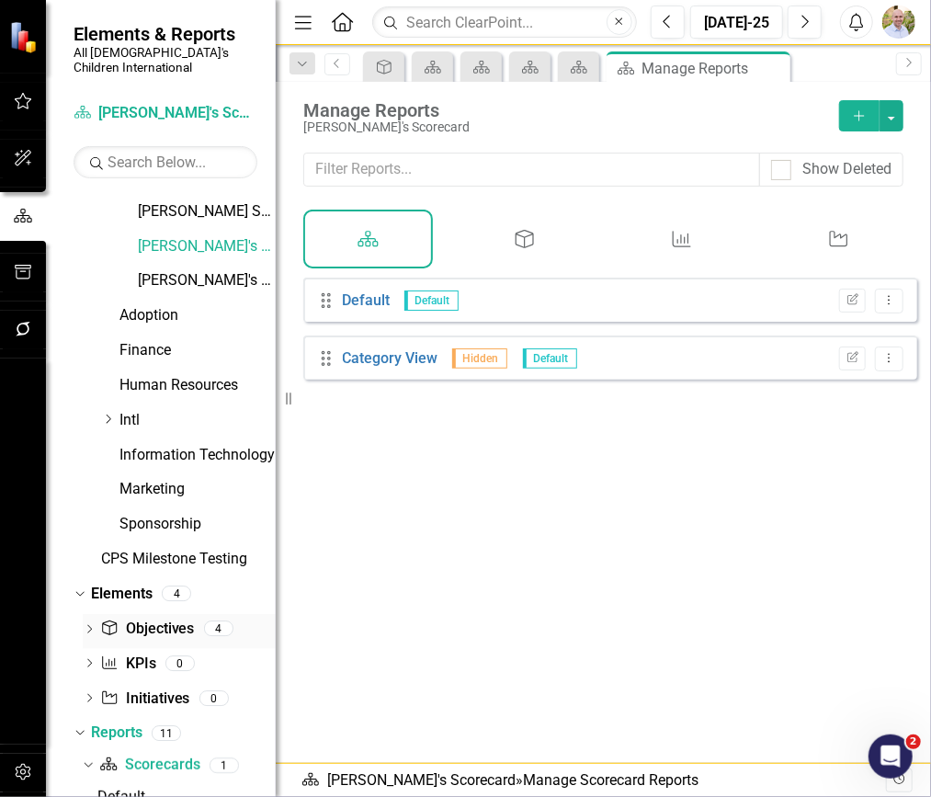
click at [86, 626] on icon "Dropdown" at bounding box center [89, 631] width 13 height 10
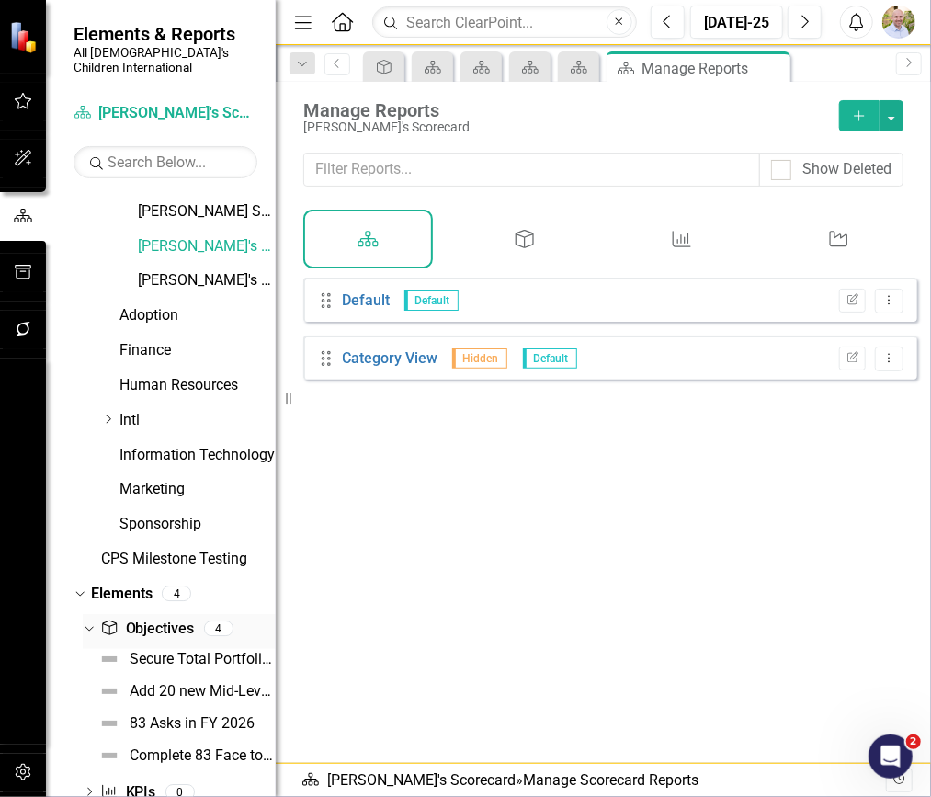
click at [86, 621] on icon "Dropdown" at bounding box center [87, 627] width 10 height 13
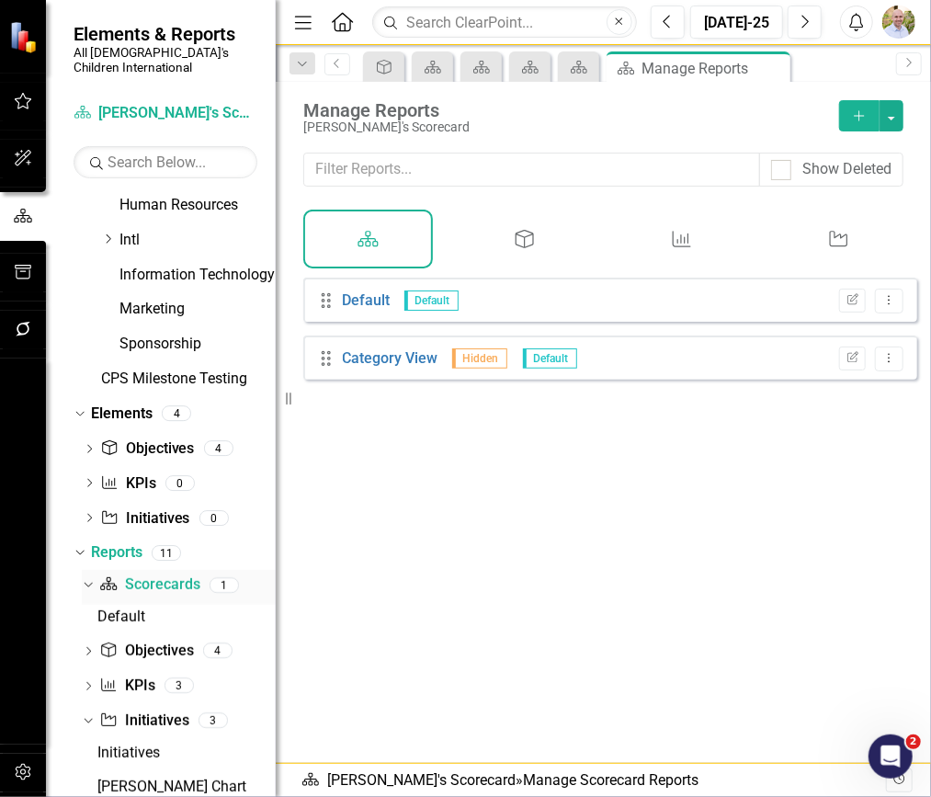
scroll to position [317, 0]
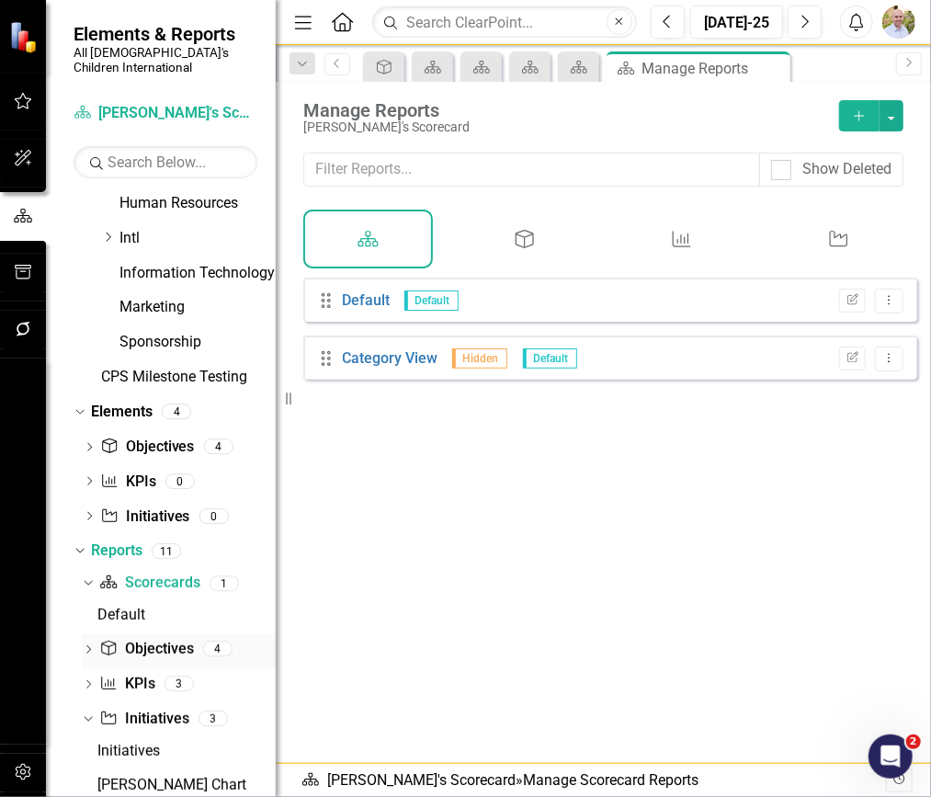
click at [127, 639] on link "Objective Objectives" at bounding box center [146, 649] width 94 height 21
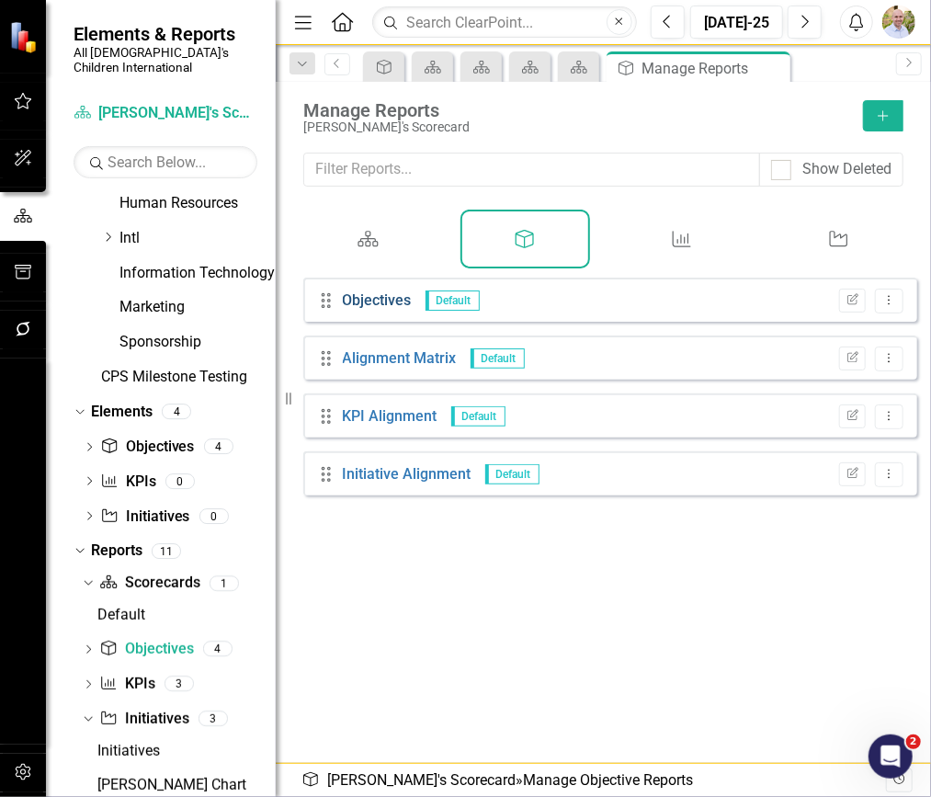
click at [384, 307] on link "Objectives" at bounding box center [377, 299] width 69 height 17
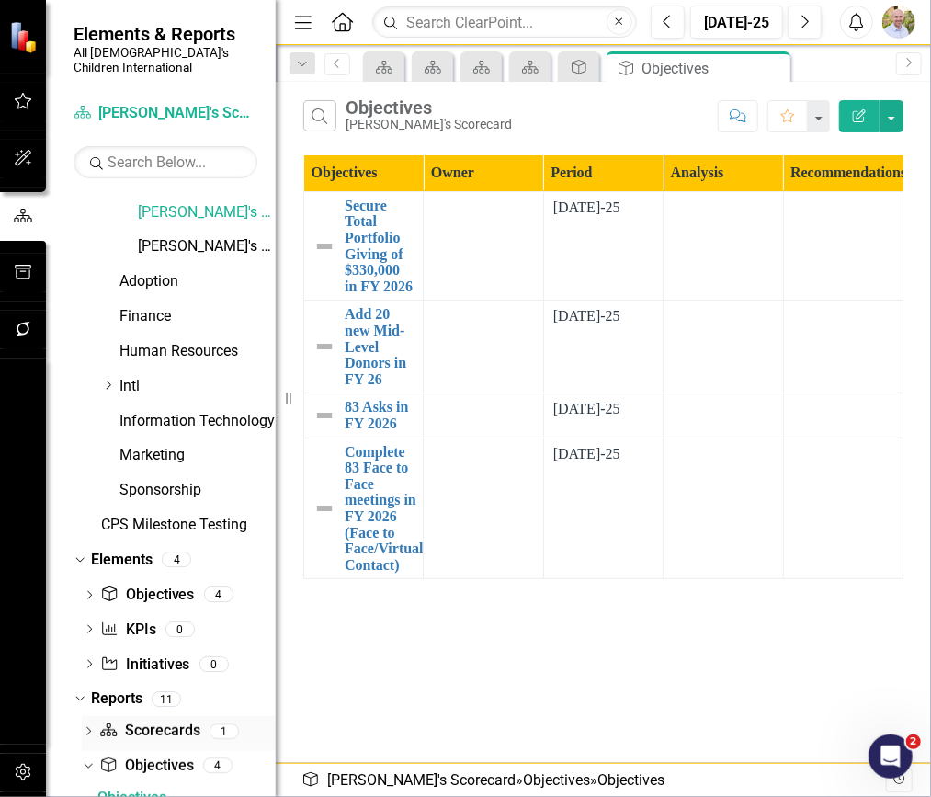
click at [126, 721] on link "Scorecard Scorecards" at bounding box center [149, 731] width 100 height 21
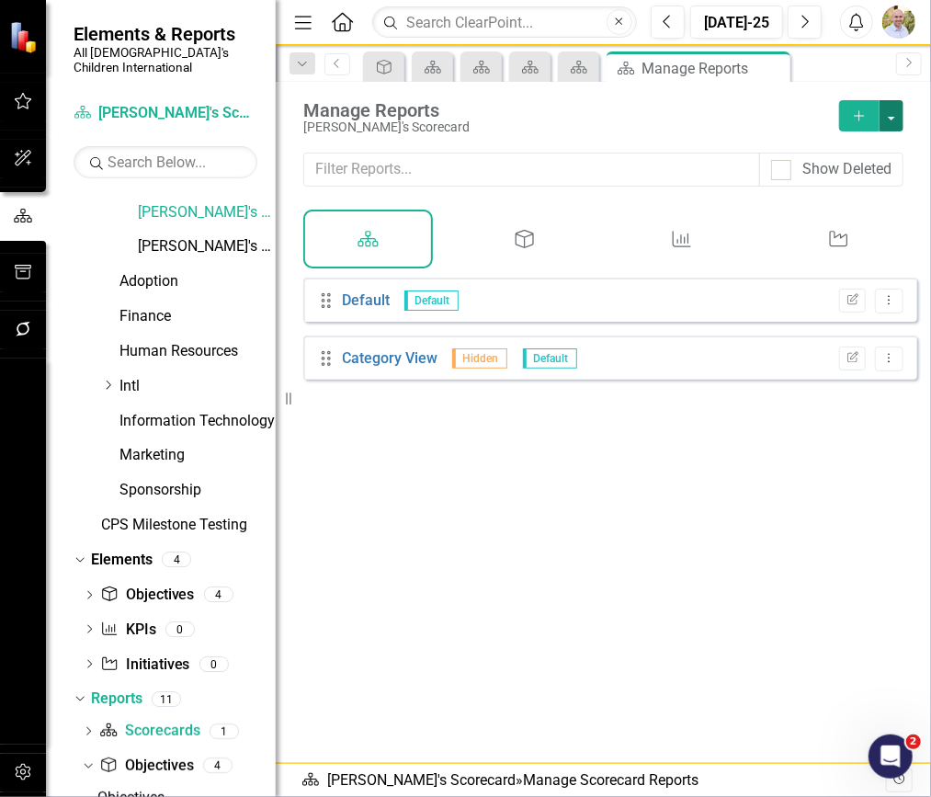
click at [889, 120] on button "button" at bounding box center [892, 115] width 24 height 31
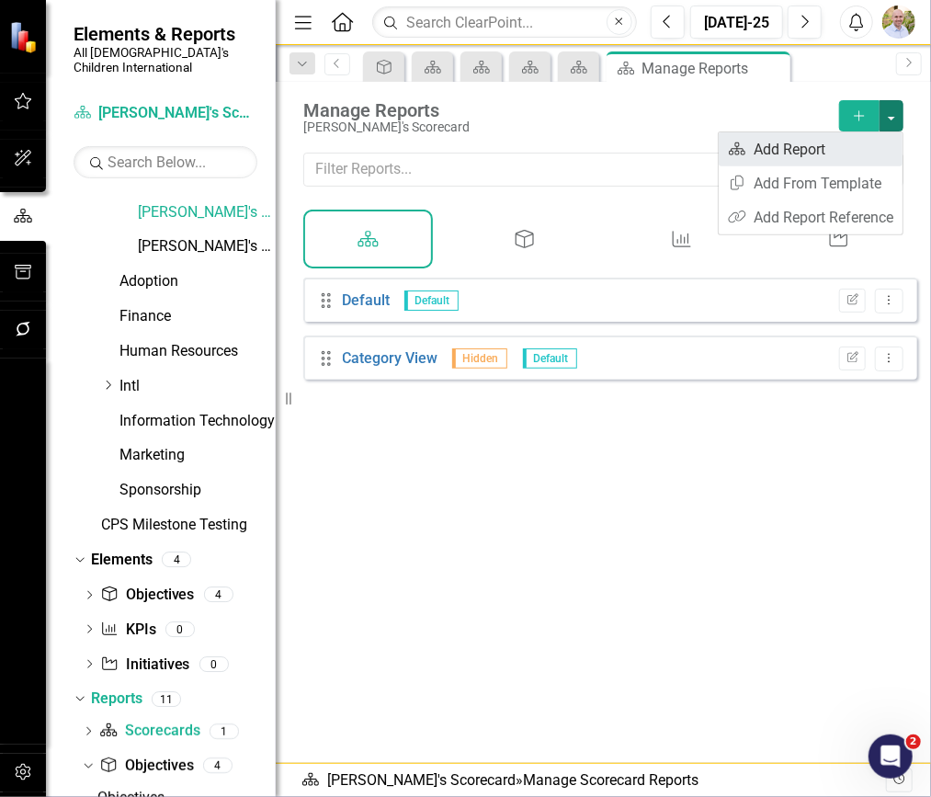
click at [822, 158] on link "Scorecard Add Report" at bounding box center [811, 149] width 184 height 34
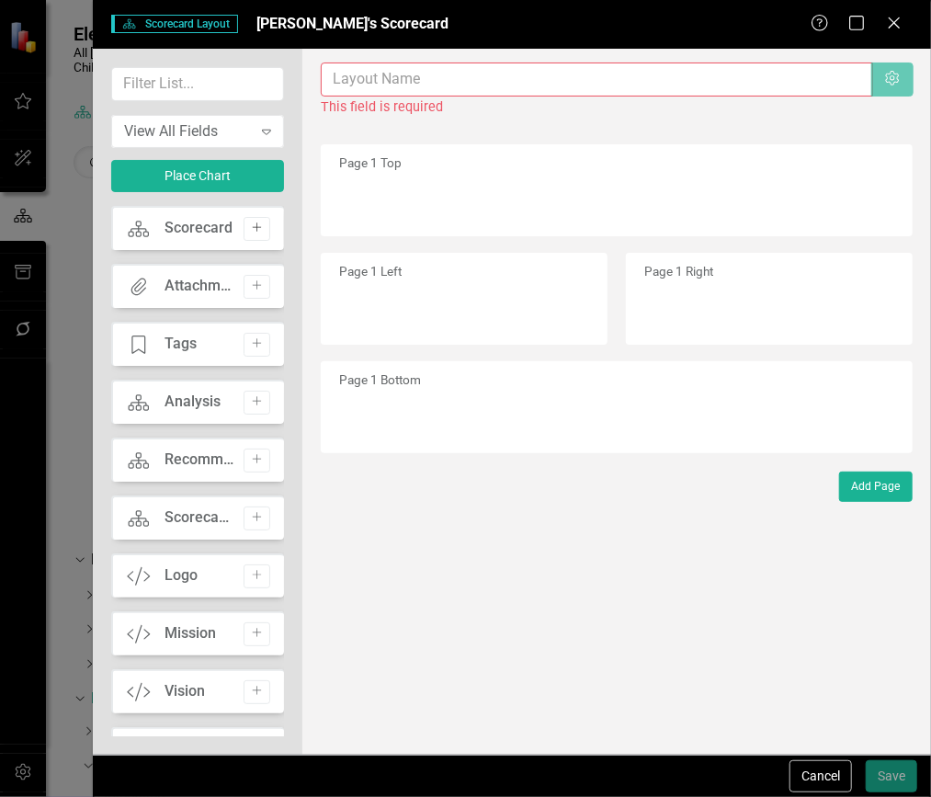
click at [250, 225] on icon "Add" at bounding box center [257, 227] width 14 height 11
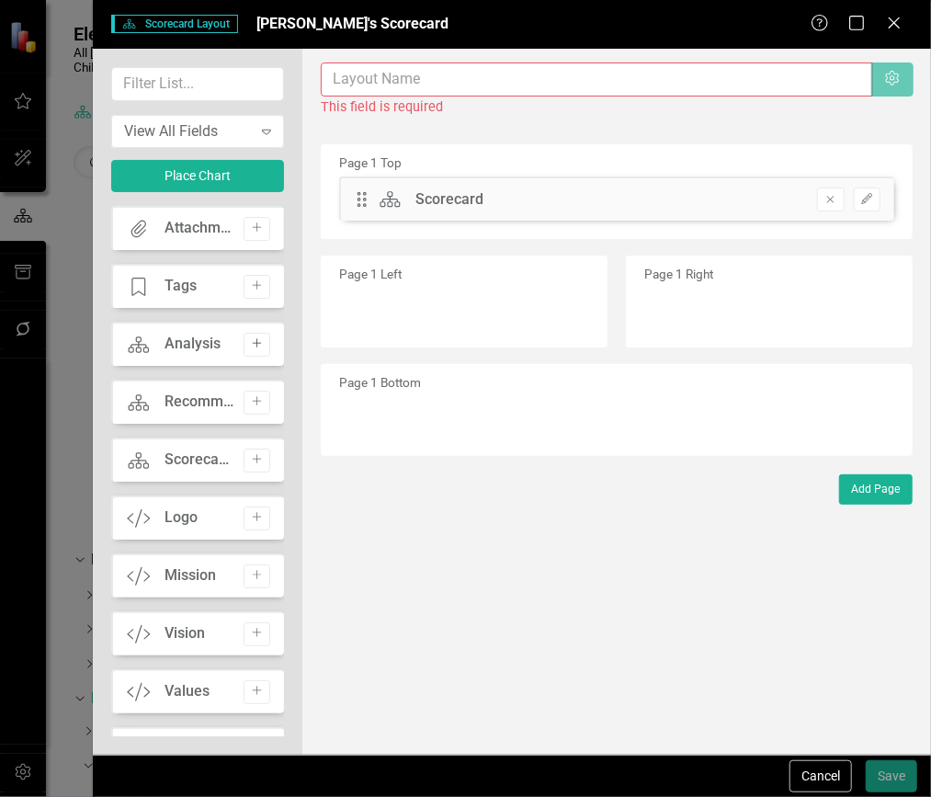
click at [250, 341] on icon "Add" at bounding box center [257, 343] width 14 height 11
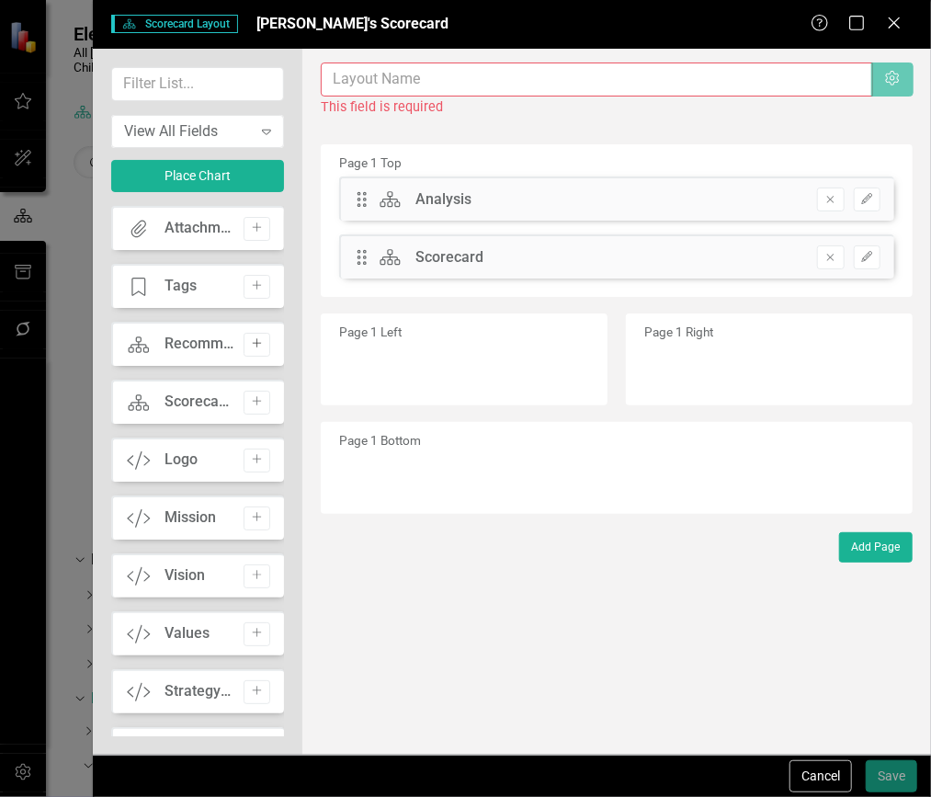
click at [251, 333] on button "Add" at bounding box center [257, 345] width 27 height 24
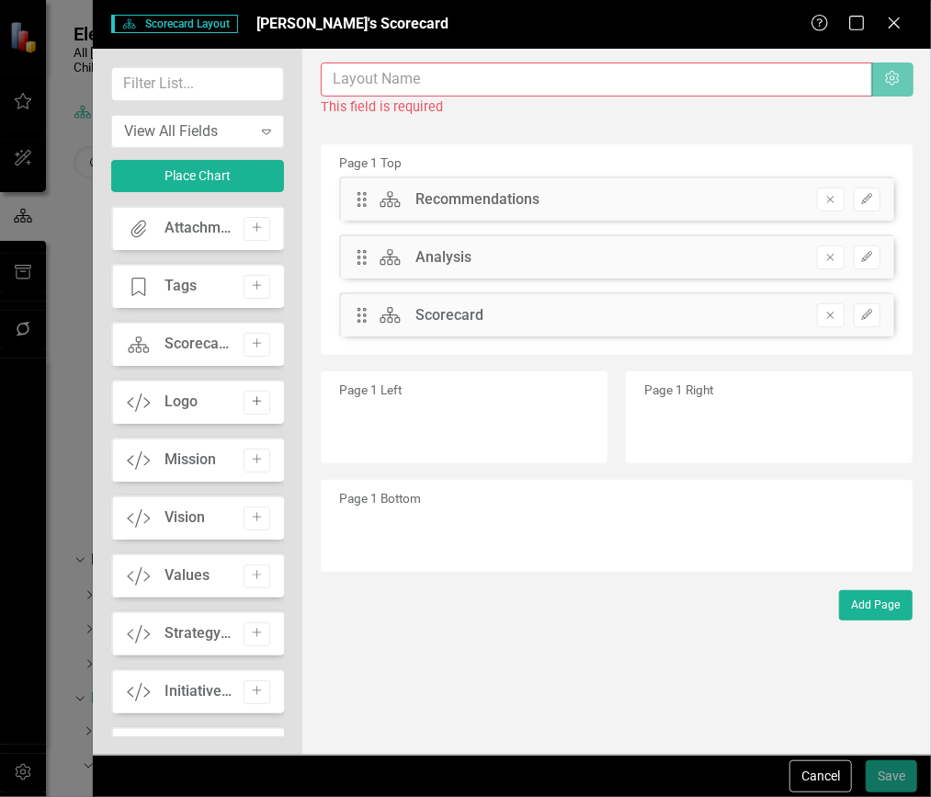
click at [250, 402] on icon "Add" at bounding box center [257, 401] width 14 height 11
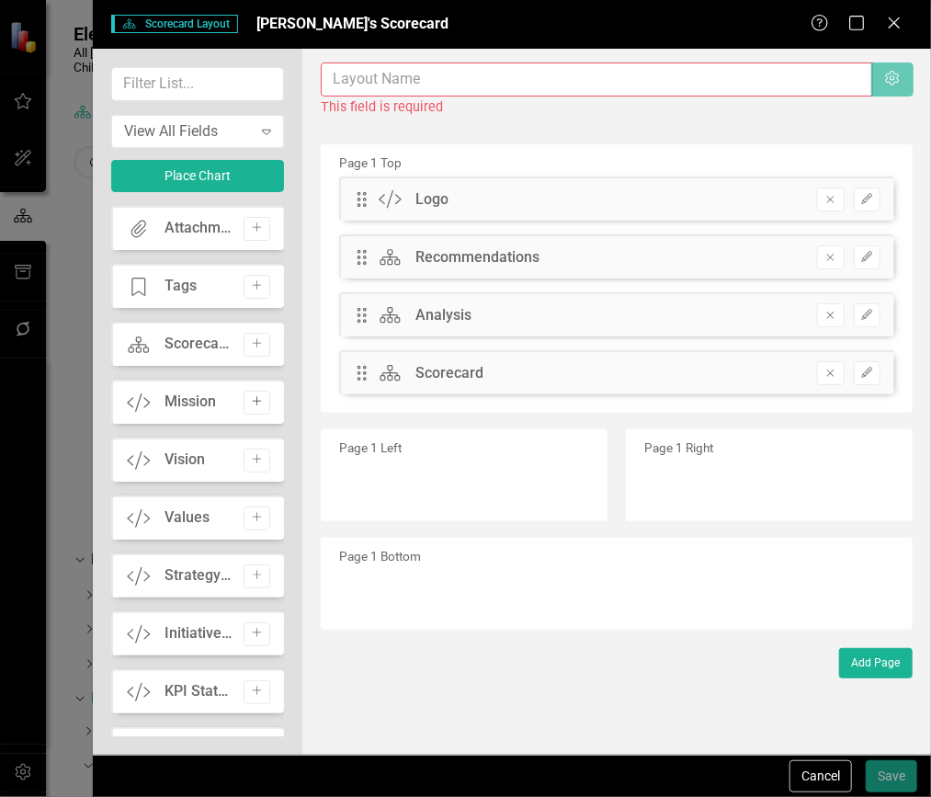
click at [258, 395] on button "Add" at bounding box center [257, 403] width 27 height 24
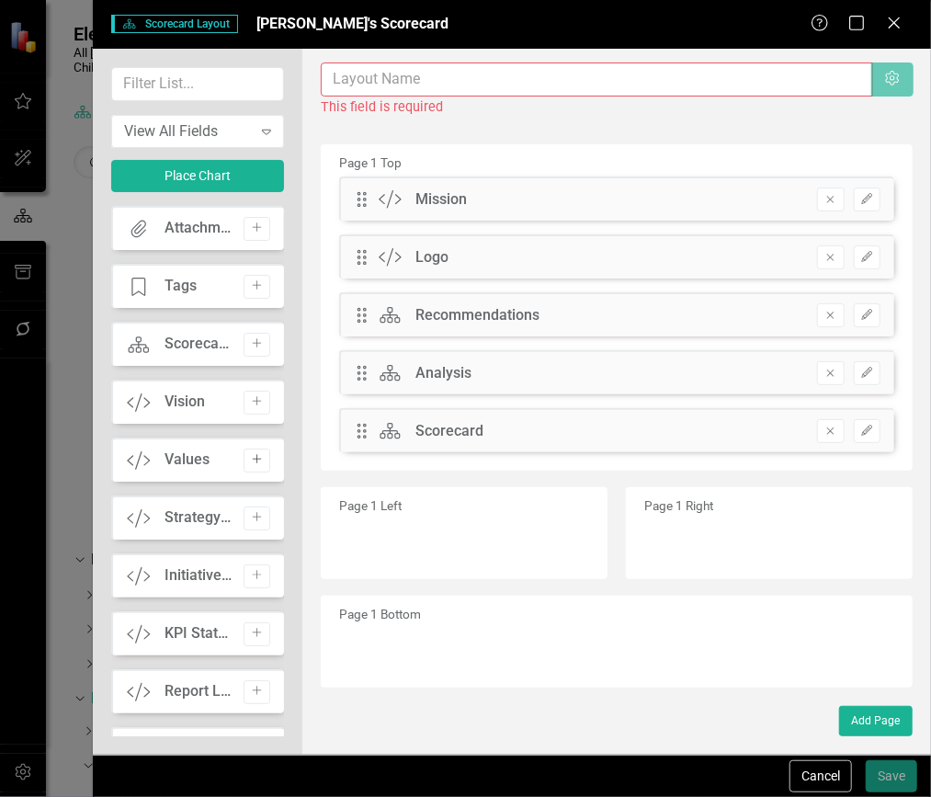
click at [250, 464] on button "Add" at bounding box center [257, 461] width 27 height 24
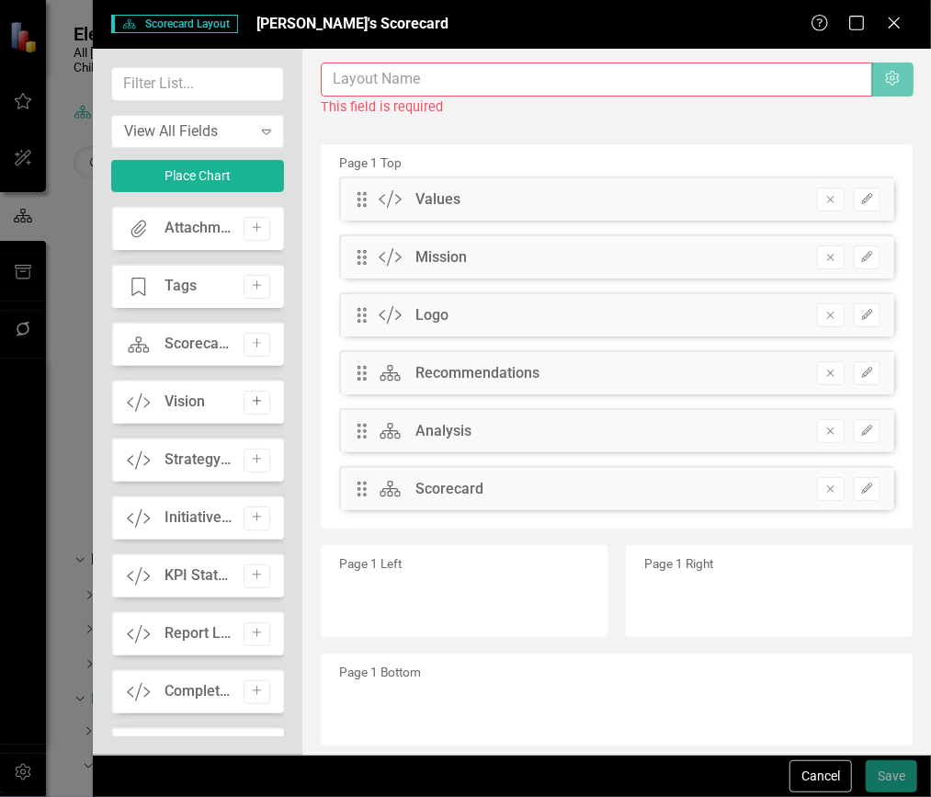
click at [254, 397] on icon "Add" at bounding box center [257, 401] width 14 height 11
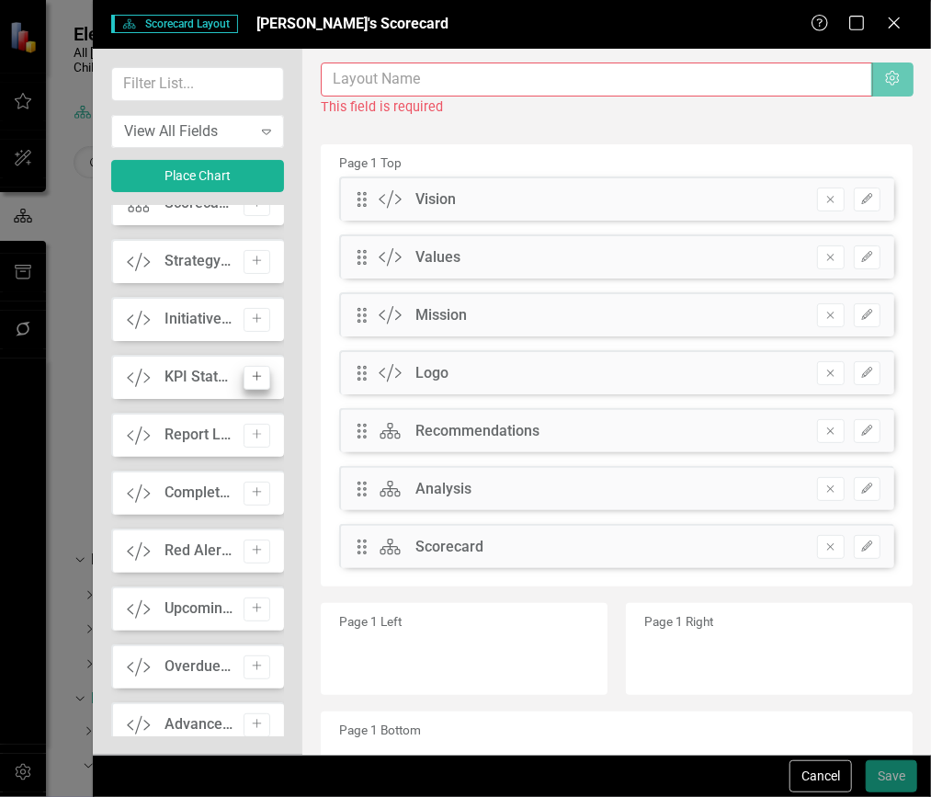
scroll to position [148, 0]
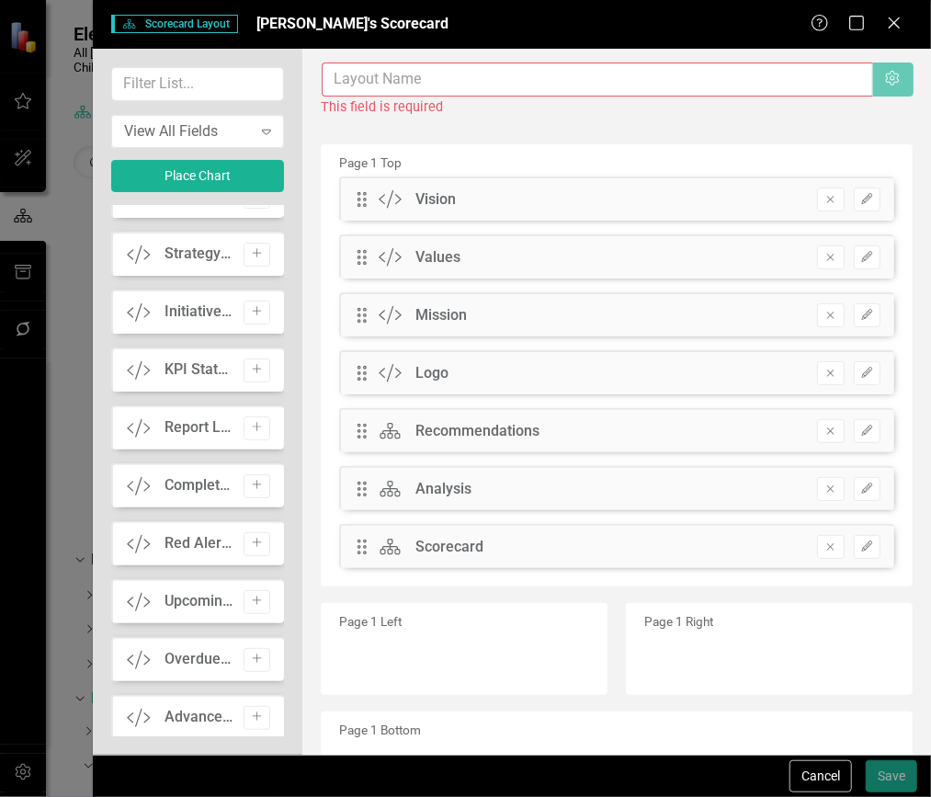
click at [649, 89] on input "text" at bounding box center [597, 80] width 551 height 34
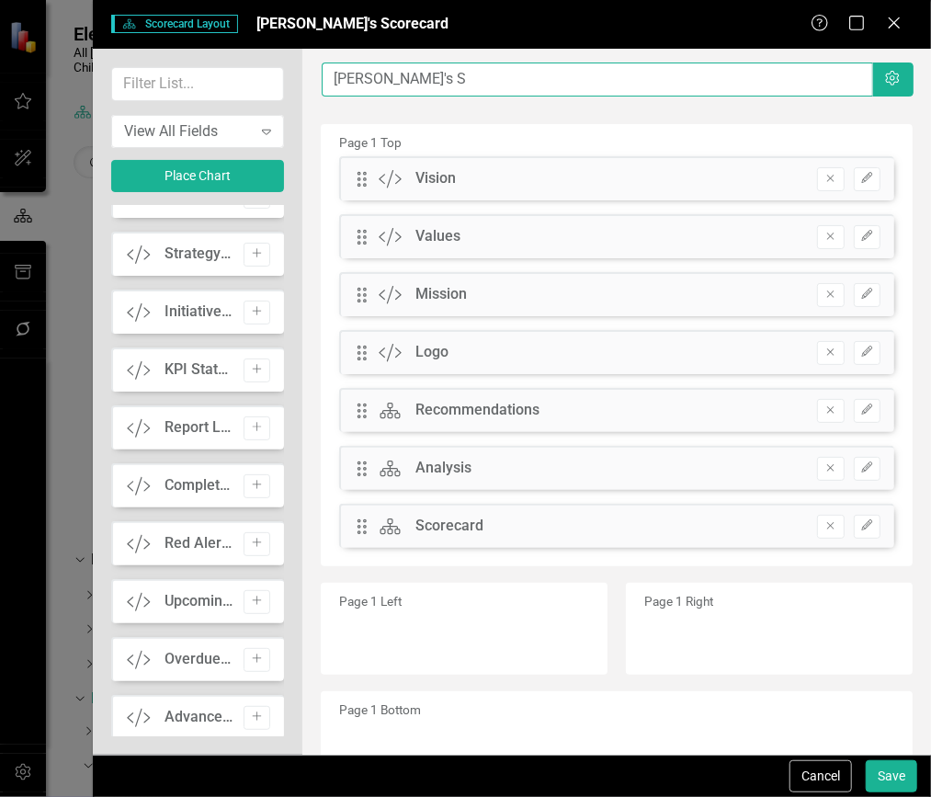
type input "[PERSON_NAME]'s Scorecard"
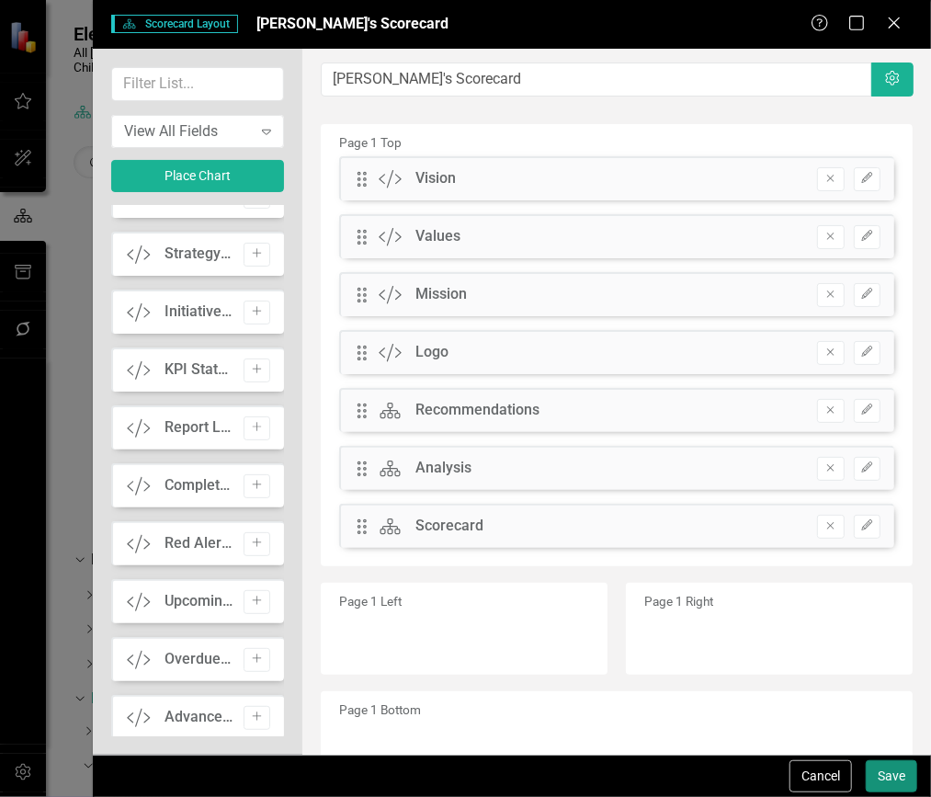
click at [891, 766] on button "Save" at bounding box center [891, 776] width 51 height 32
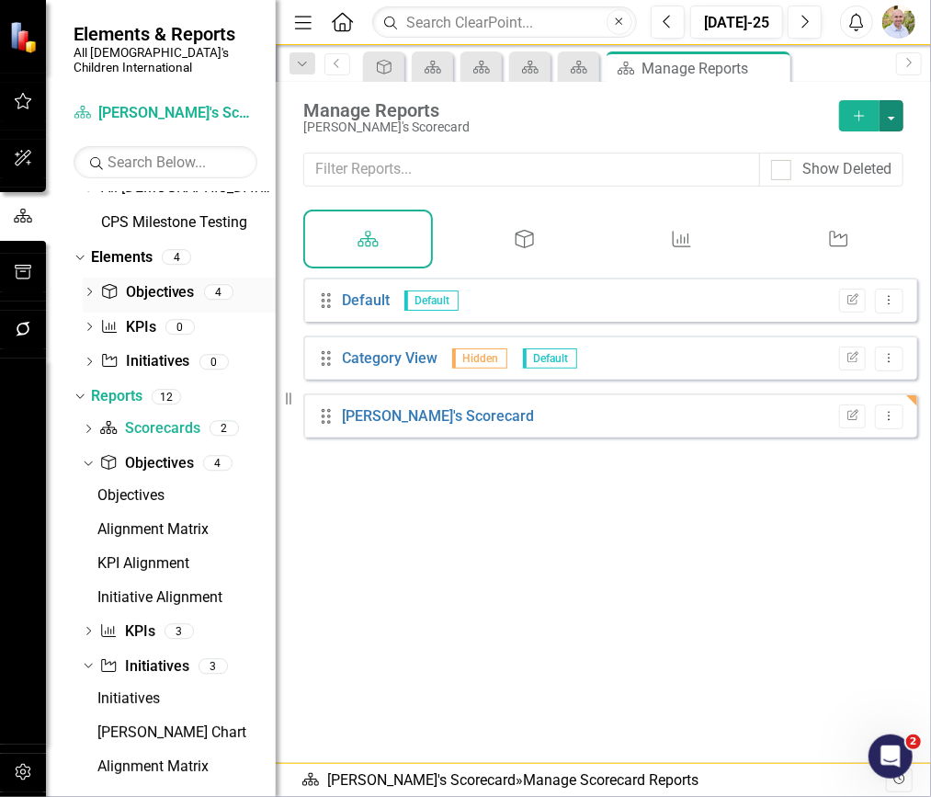
scroll to position [0, 0]
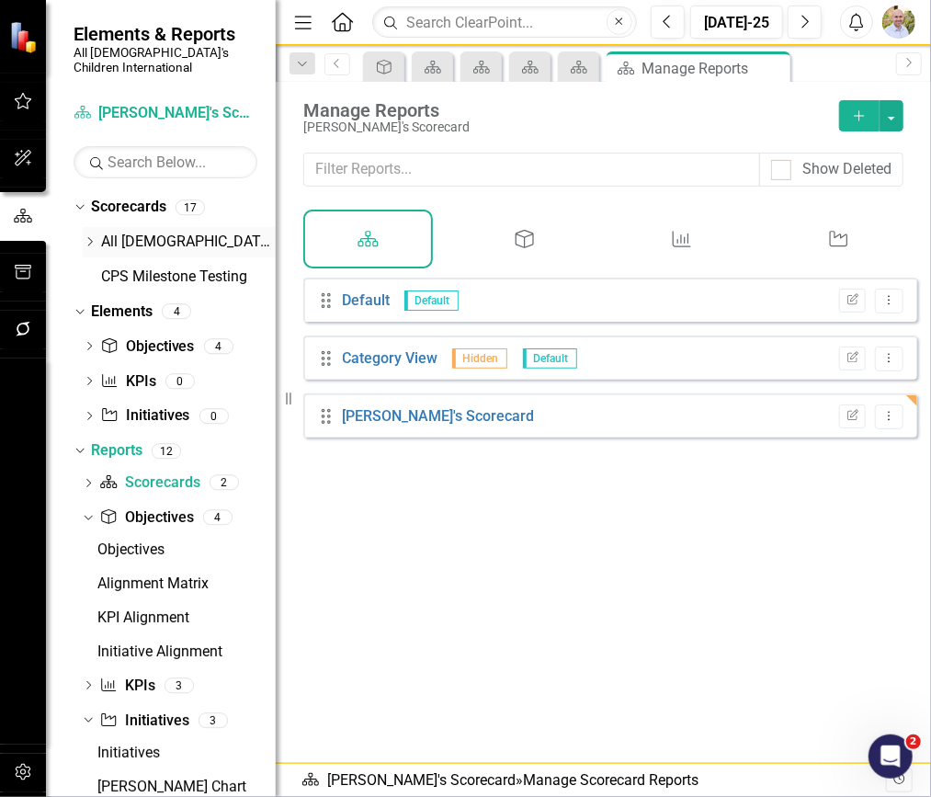
click at [86, 236] on icon "Dropdown" at bounding box center [90, 241] width 14 height 11
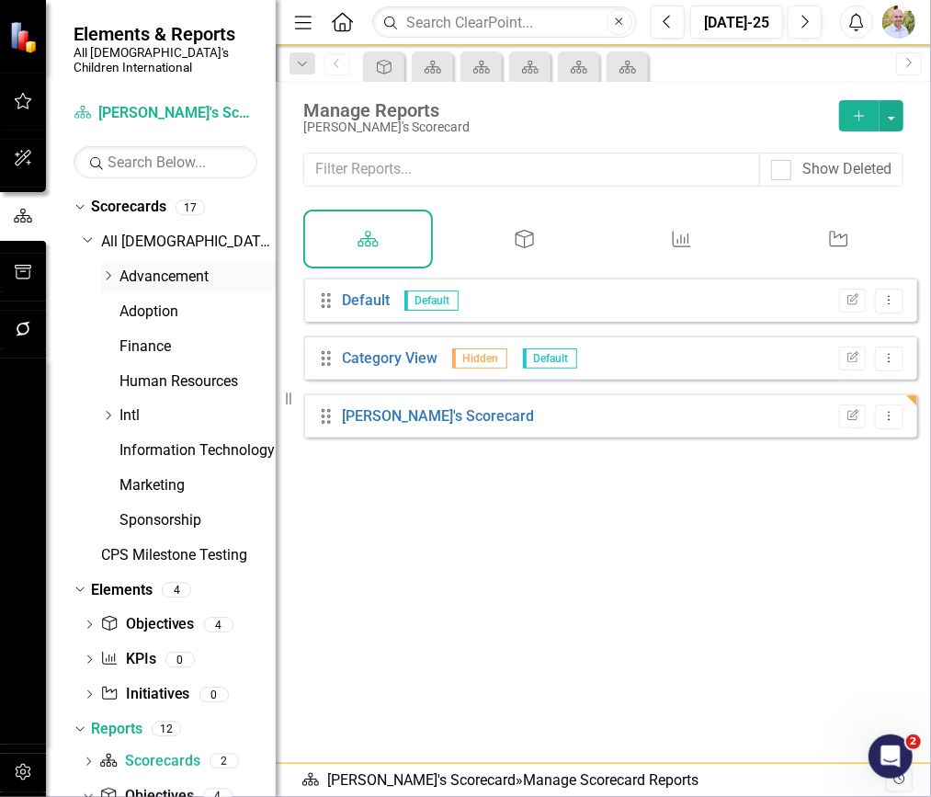
click at [105, 270] on icon "Dropdown" at bounding box center [108, 275] width 14 height 11
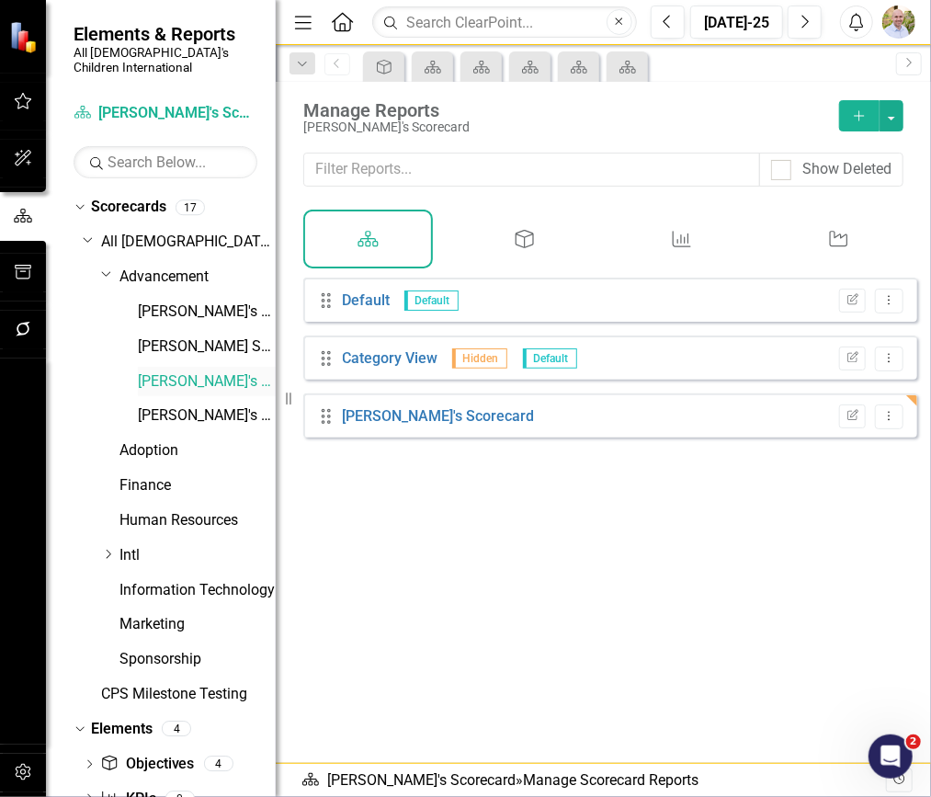
click at [169, 371] on link "[PERSON_NAME]'s Scorecard" at bounding box center [207, 381] width 138 height 21
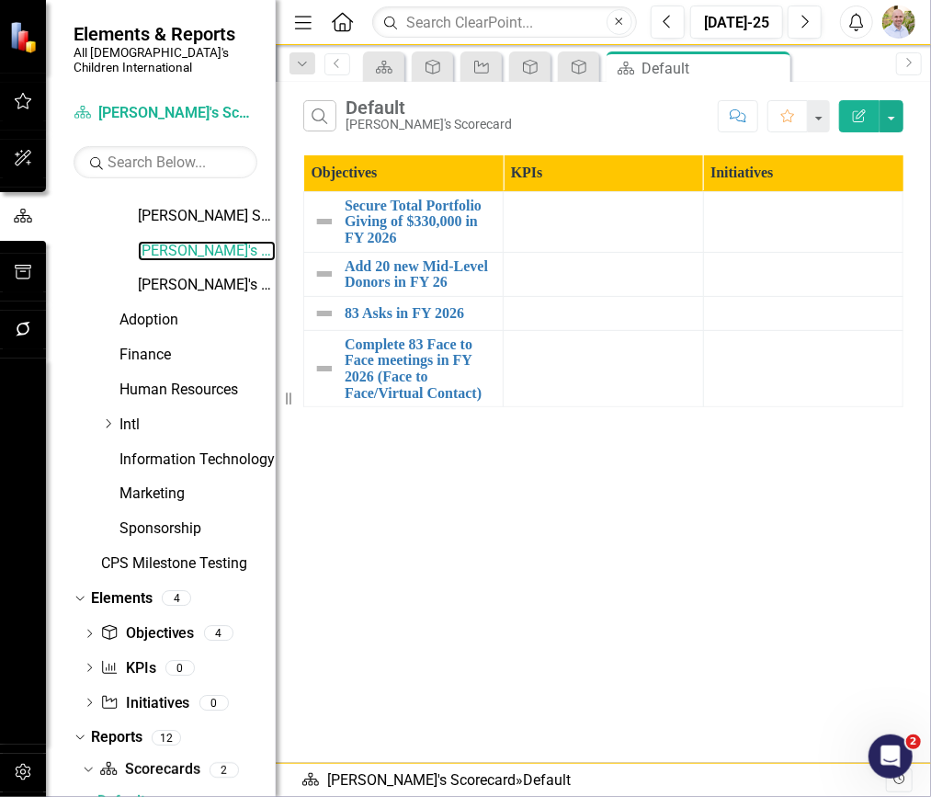
scroll to position [135, 0]
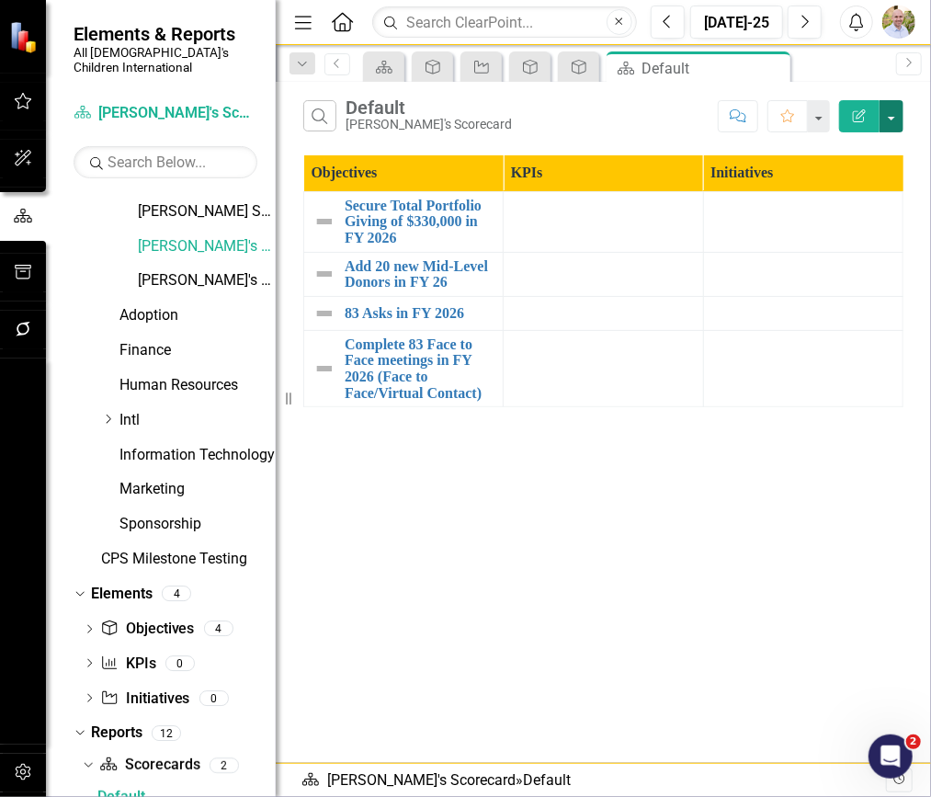
click at [898, 109] on button "button" at bounding box center [892, 116] width 24 height 32
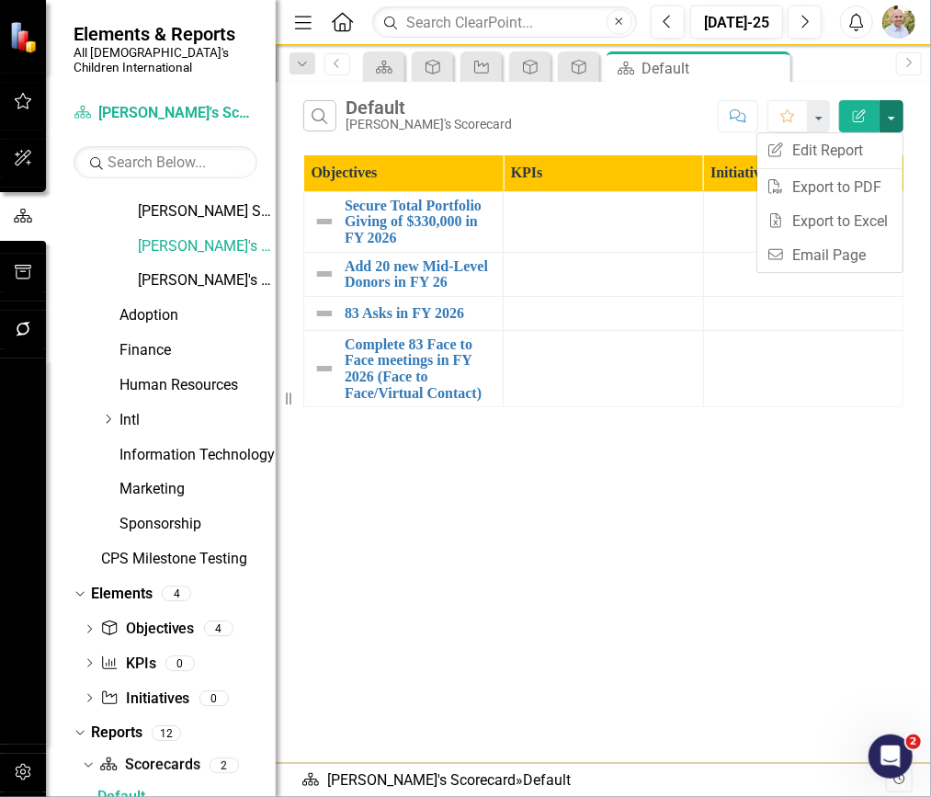
click at [624, 142] on div "Search Default [PERSON_NAME]'s Scorecard Comment Favorite Edit Report Objective…" at bounding box center [604, 422] width 656 height 681
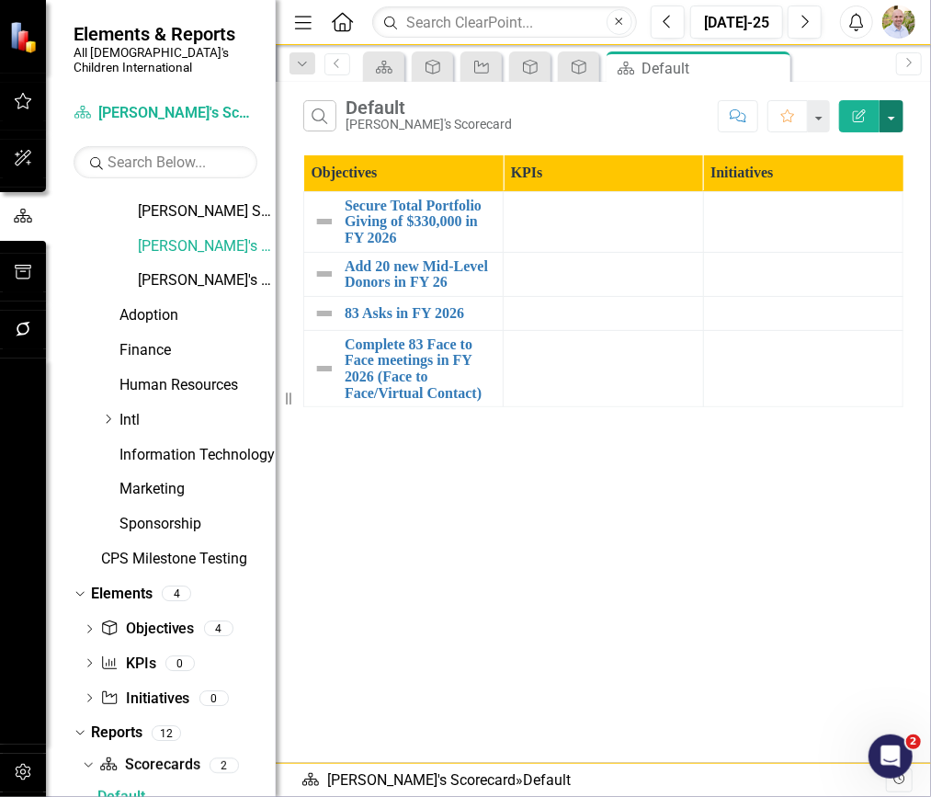
click at [900, 119] on button "button" at bounding box center [892, 116] width 24 height 32
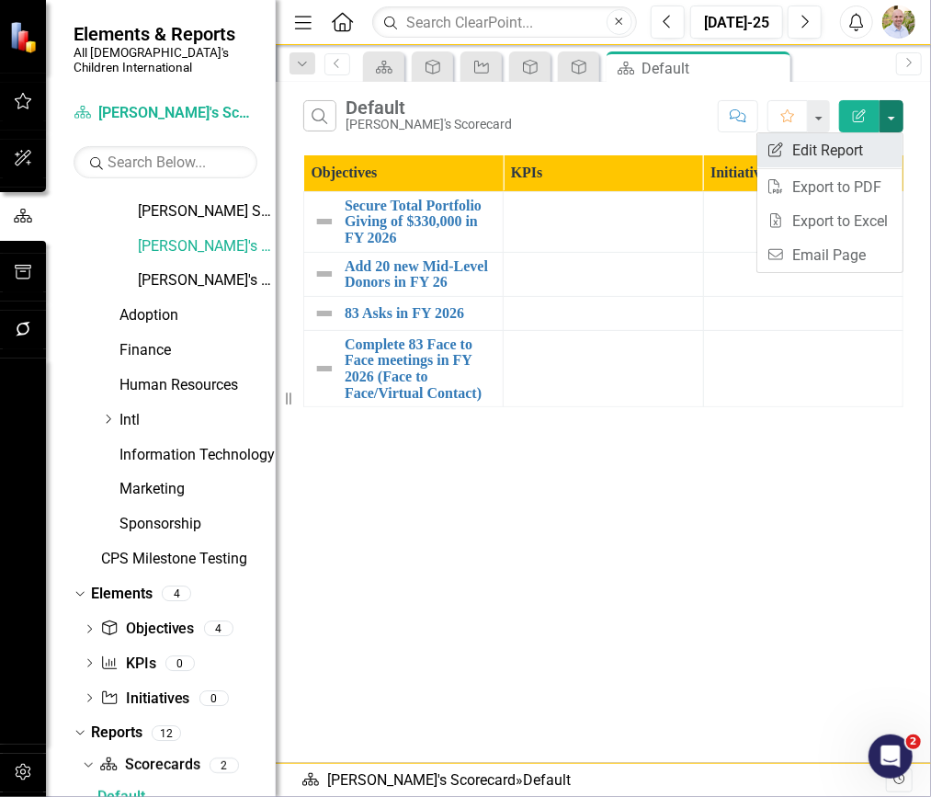
click at [858, 158] on link "Edit Report Edit Report" at bounding box center [830, 150] width 145 height 34
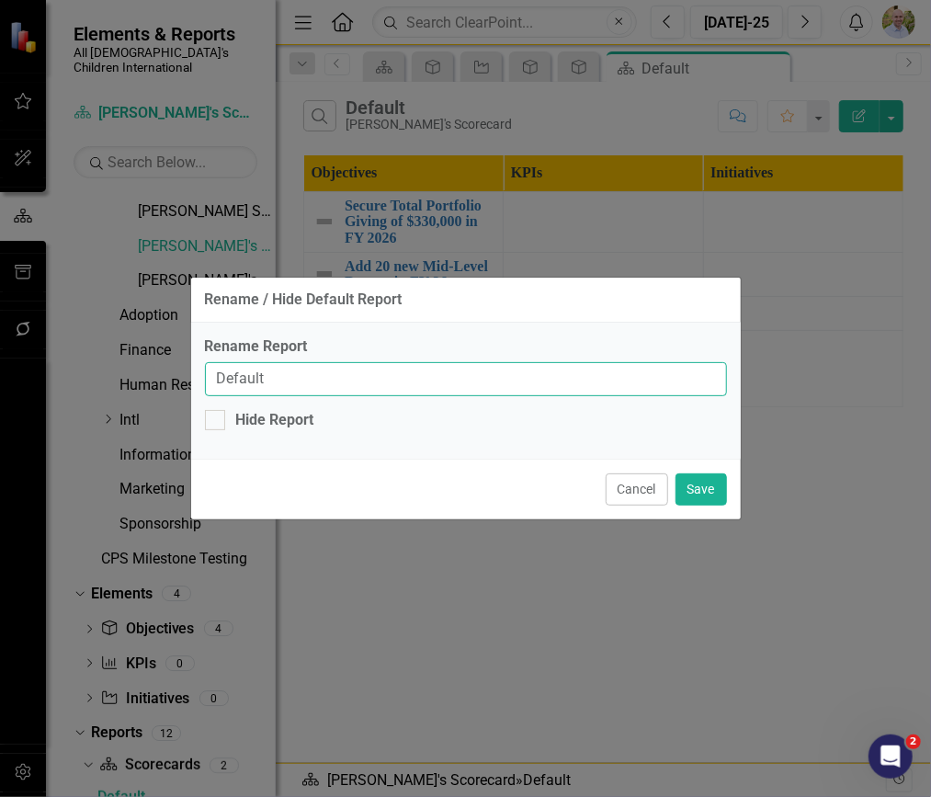
click at [253, 387] on input "Default" at bounding box center [466, 379] width 522 height 34
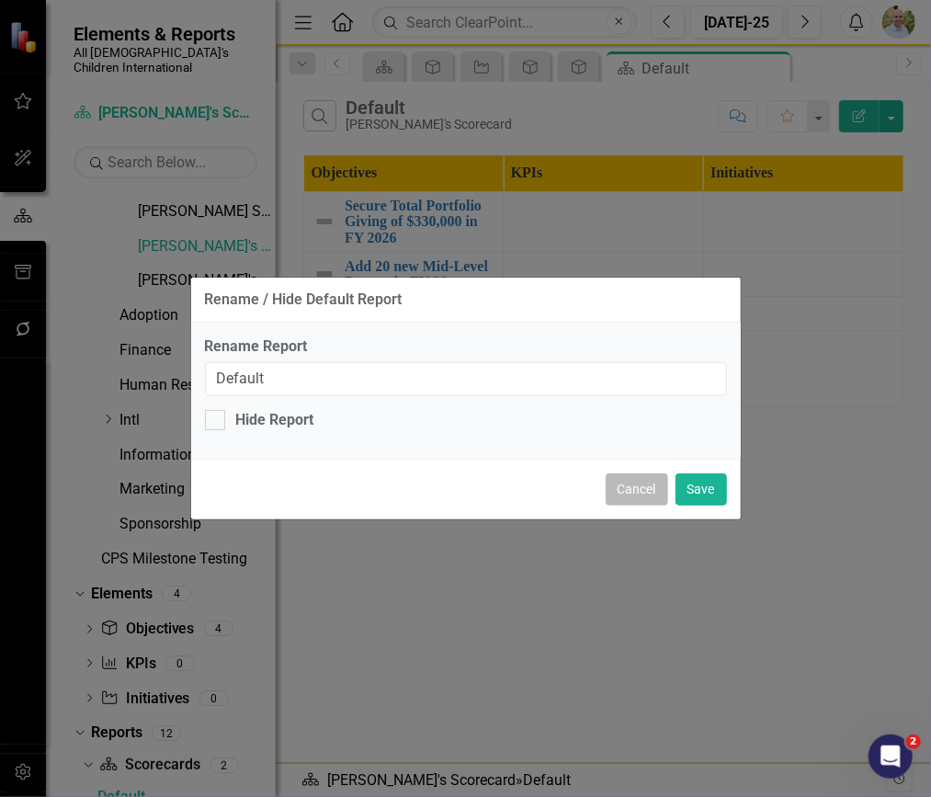
click at [639, 490] on button "Cancel" at bounding box center [637, 489] width 63 height 32
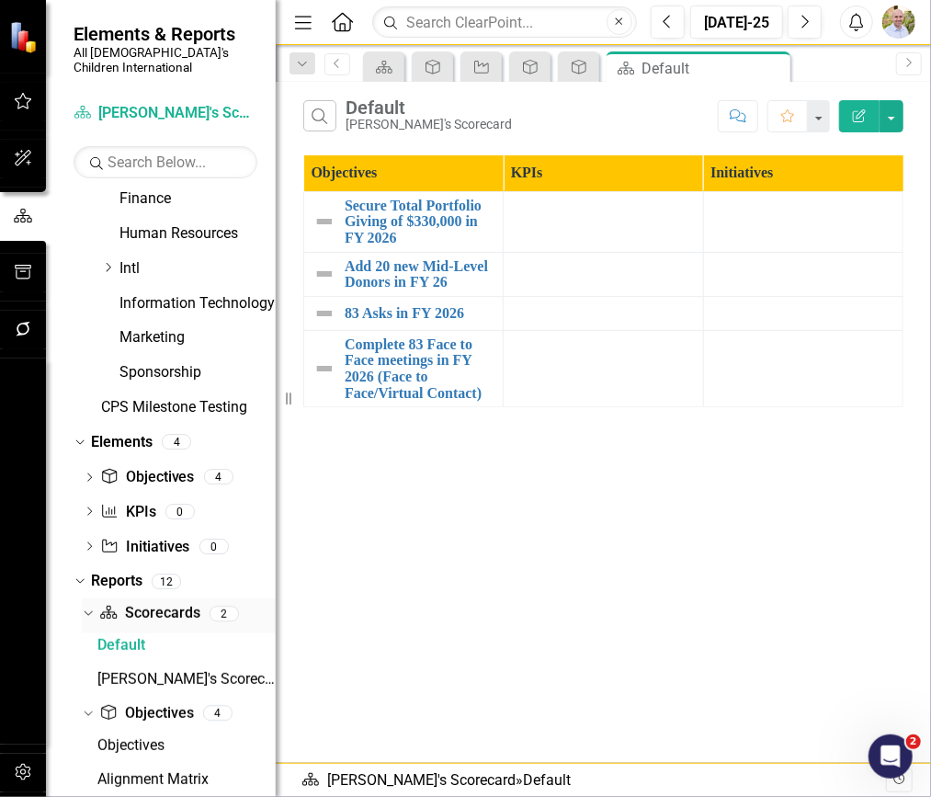
scroll to position [297, 0]
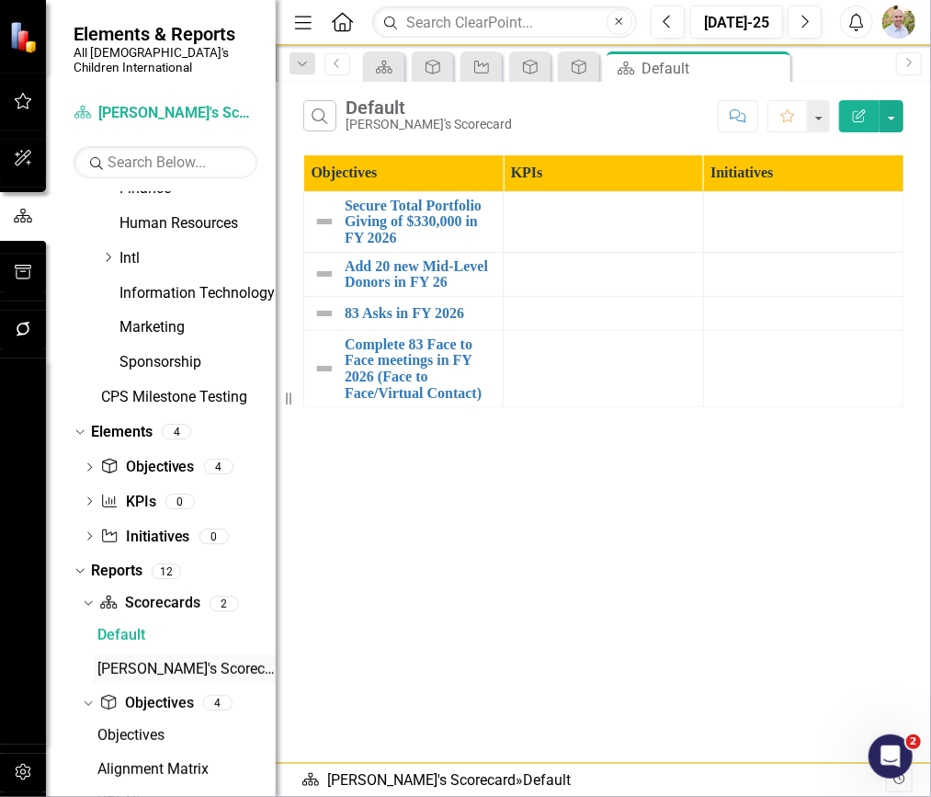
click at [158, 655] on link "[PERSON_NAME]'s Scorecard" at bounding box center [184, 669] width 183 height 29
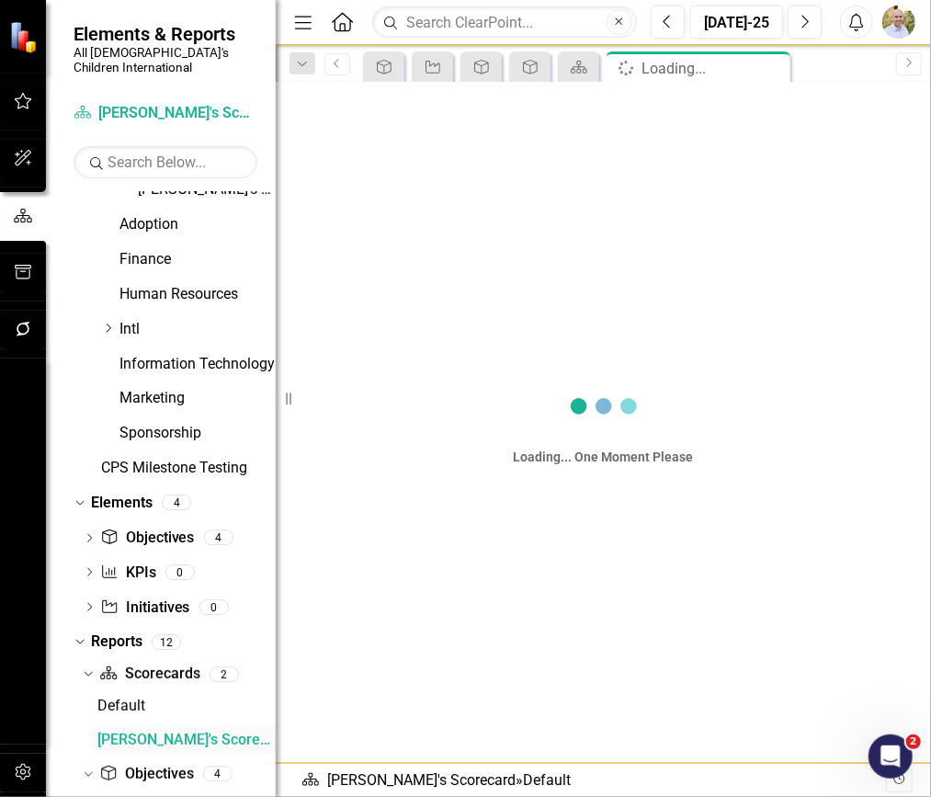
scroll to position [168, 0]
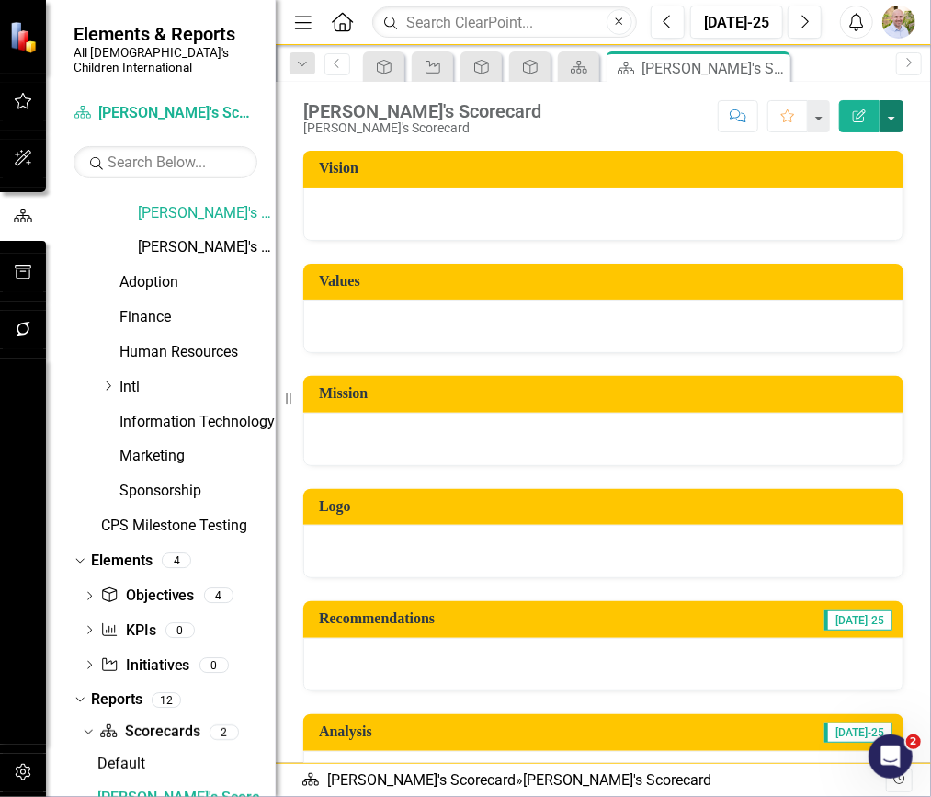
click at [893, 109] on button "button" at bounding box center [892, 116] width 24 height 32
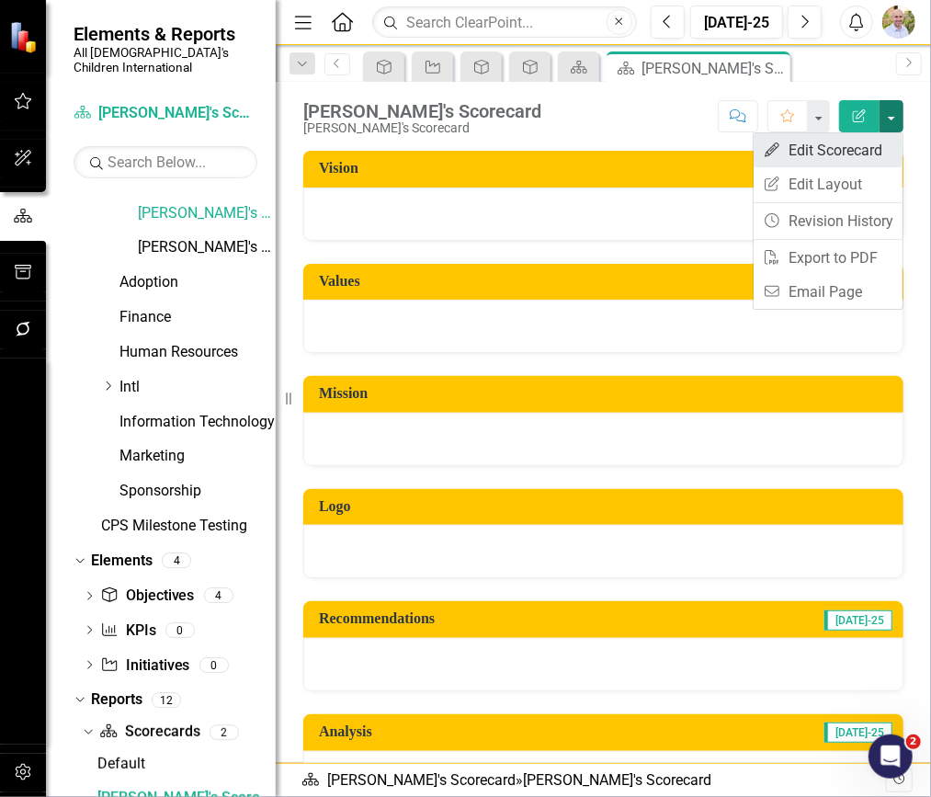
click at [864, 156] on link "Edit Edit Scorecard" at bounding box center [828, 150] width 149 height 34
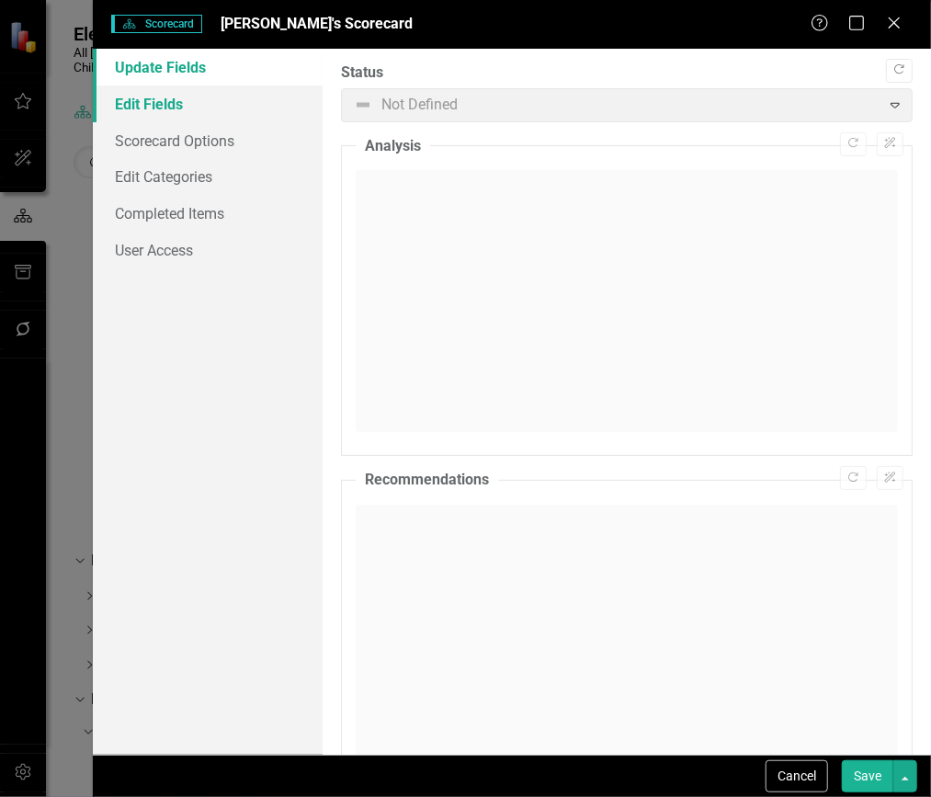
click at [198, 101] on link "Edit Fields" at bounding box center [208, 104] width 230 height 37
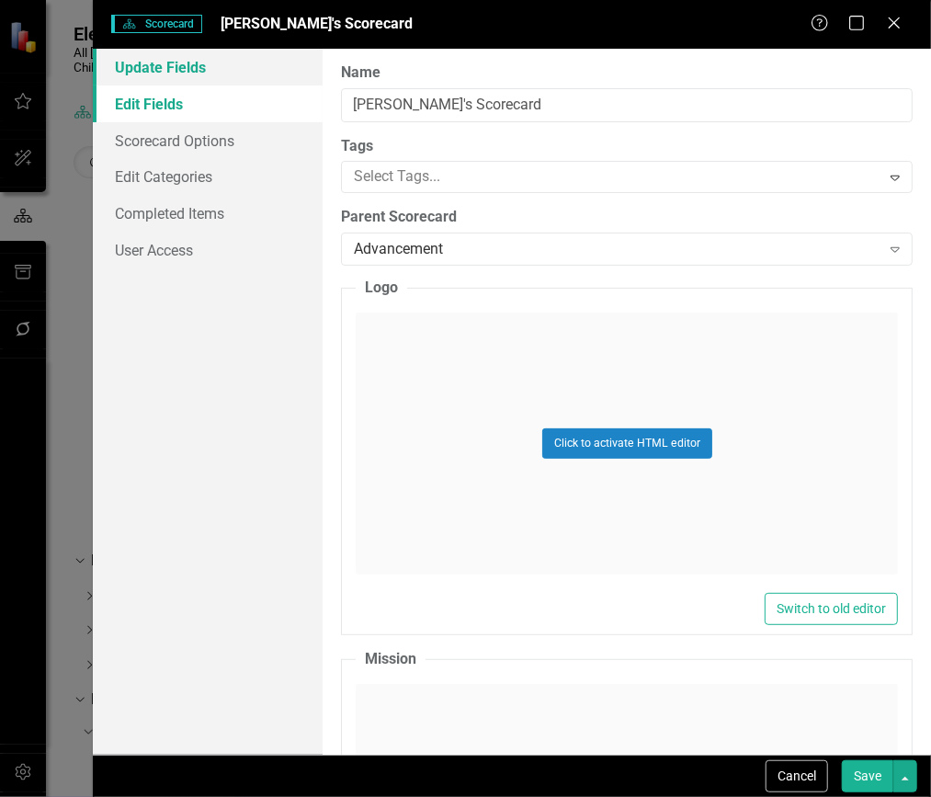
click at [206, 59] on link "Update Fields" at bounding box center [208, 67] width 230 height 37
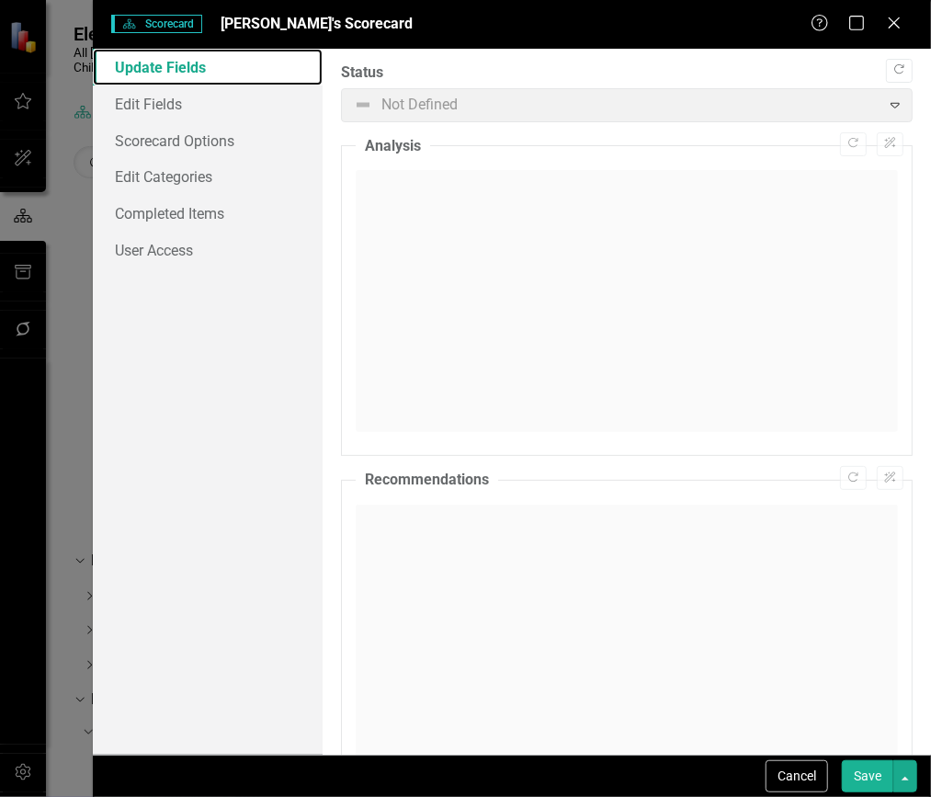
scroll to position [63, 0]
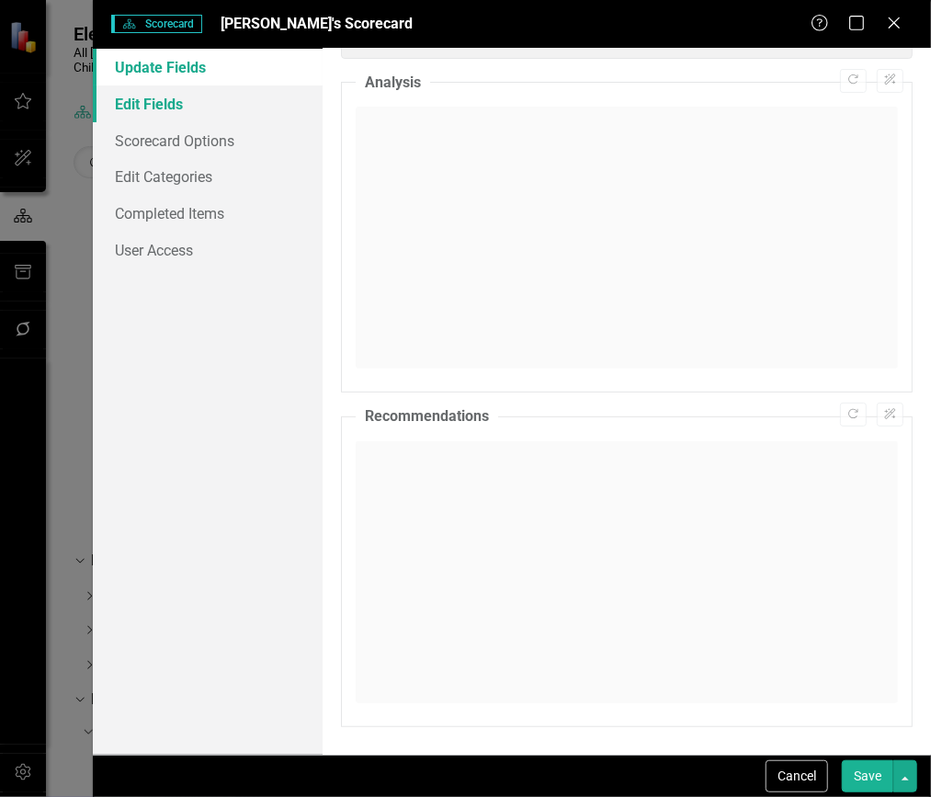
click at [191, 88] on link "Edit Fields" at bounding box center [208, 104] width 230 height 37
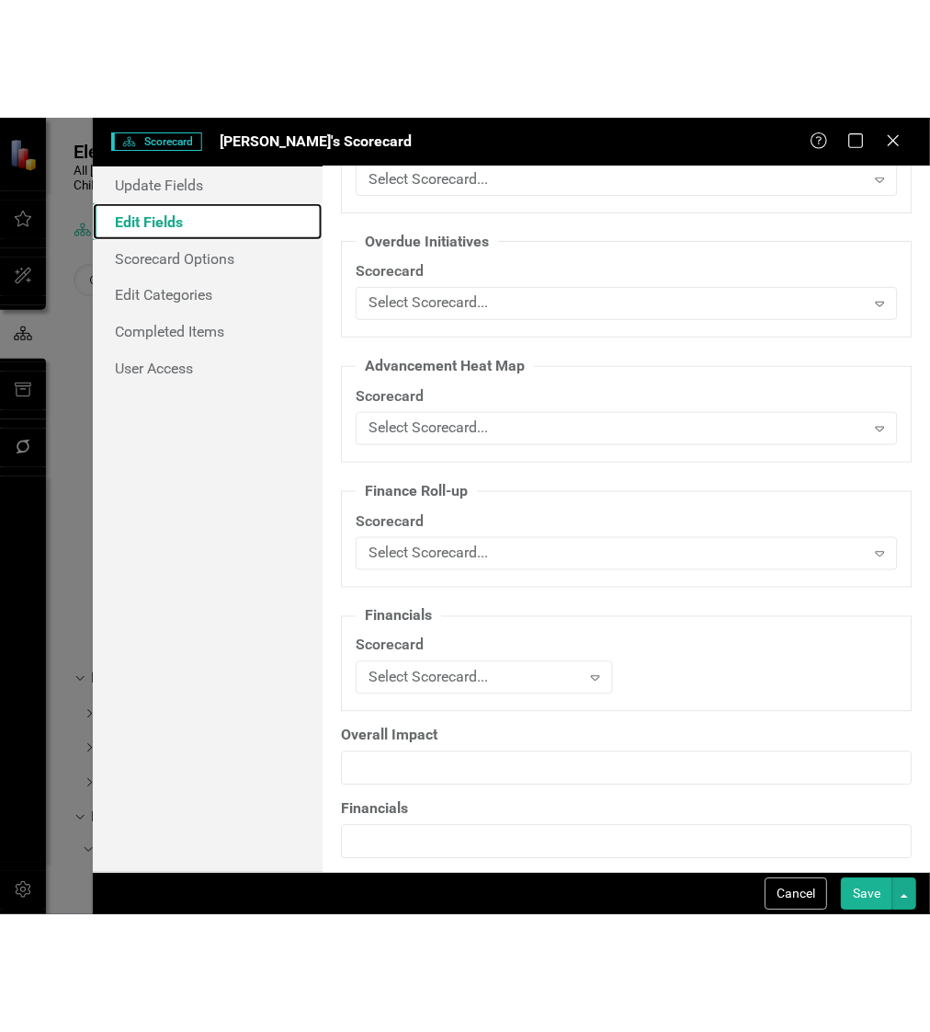
scroll to position [2936, 0]
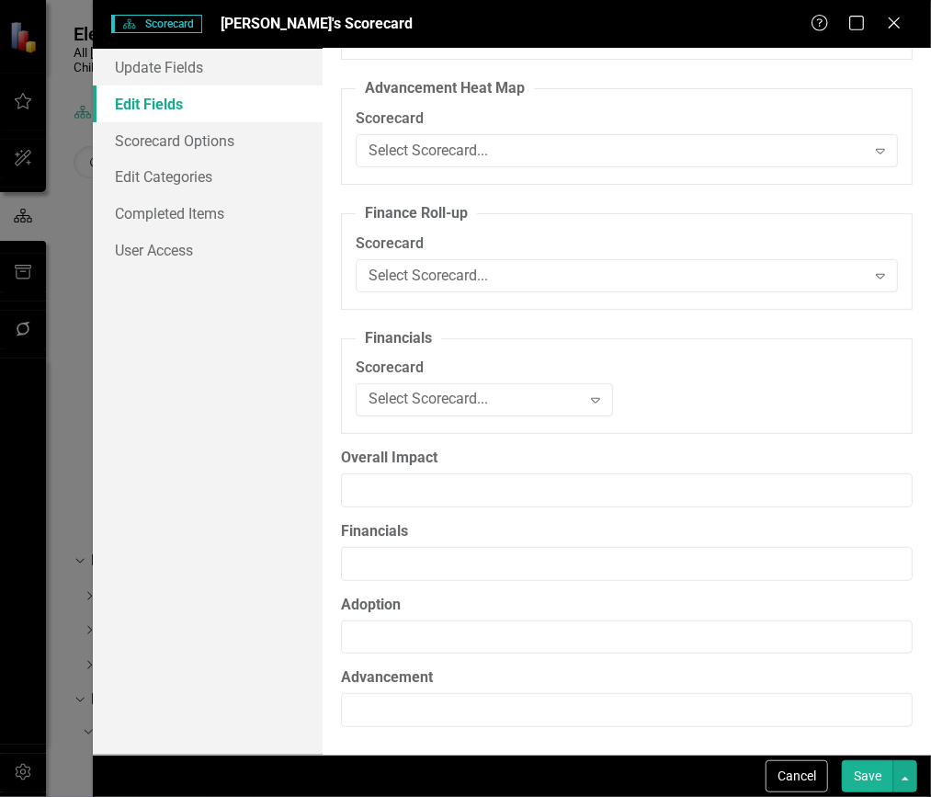
click at [138, 108] on link "Edit Fields" at bounding box center [208, 104] width 230 height 37
click at [145, 166] on link "Edit Categories" at bounding box center [208, 176] width 230 height 37
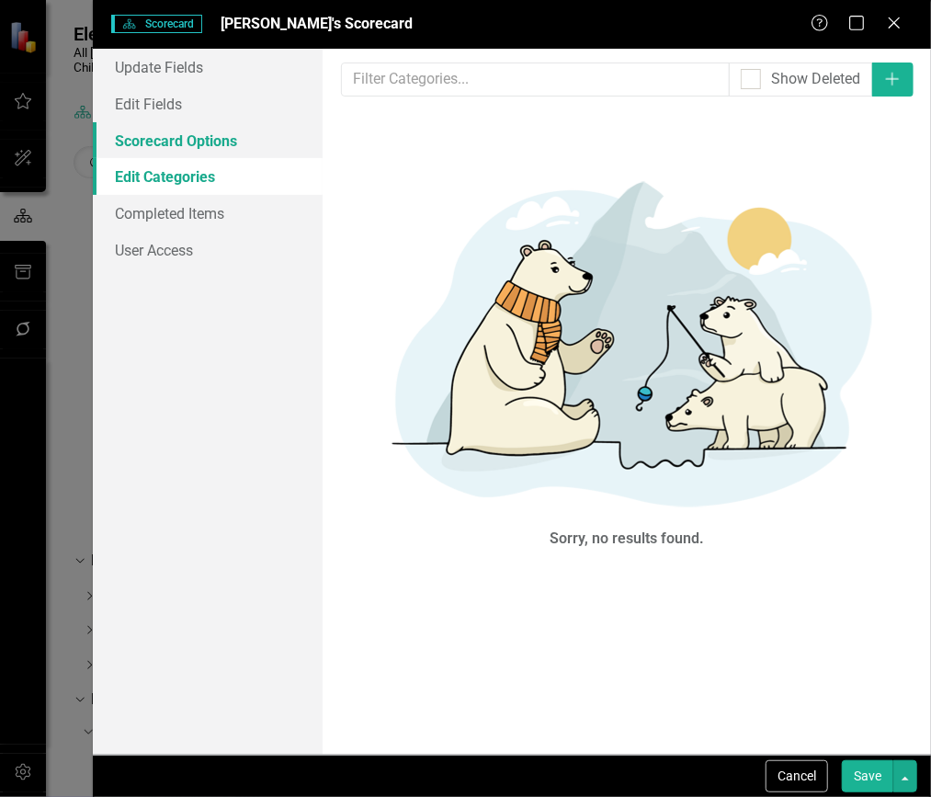
click at [156, 147] on link "Scorecard Options" at bounding box center [208, 140] width 230 height 37
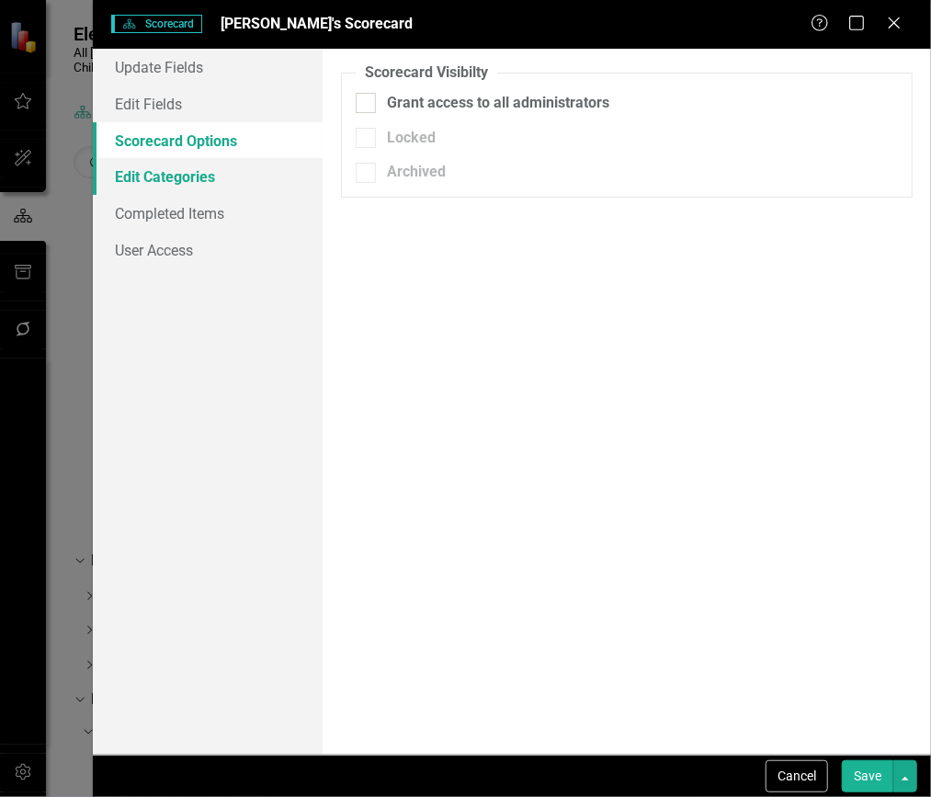
click at [150, 182] on link "Edit Categories" at bounding box center [208, 176] width 230 height 37
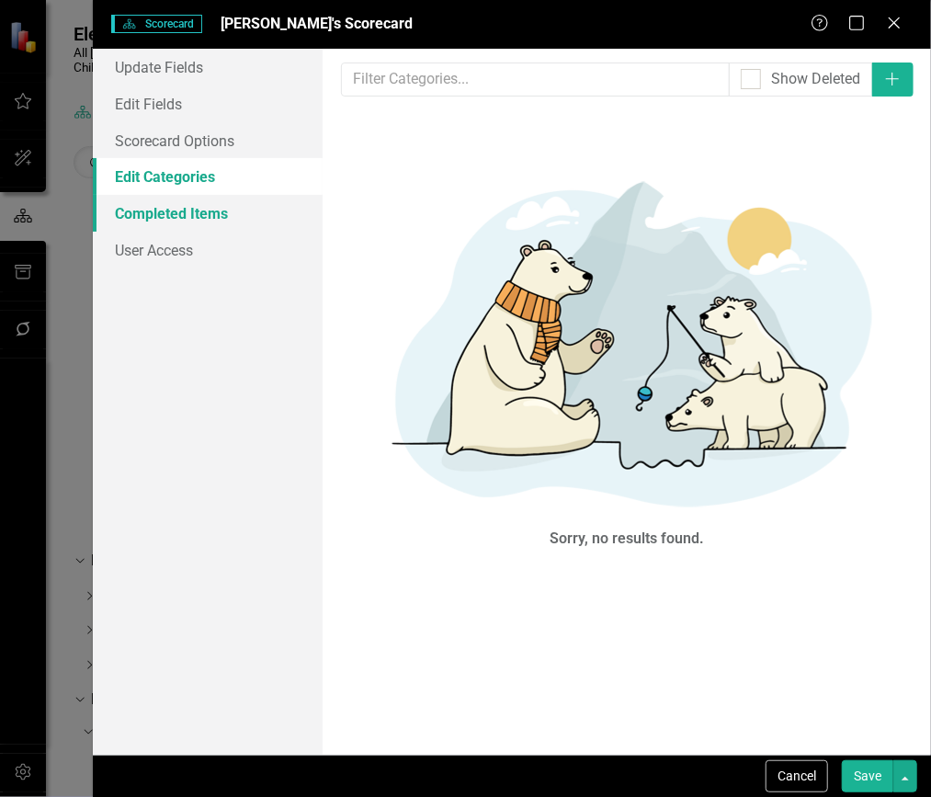
click at [152, 217] on link "Completed Items" at bounding box center [208, 213] width 230 height 37
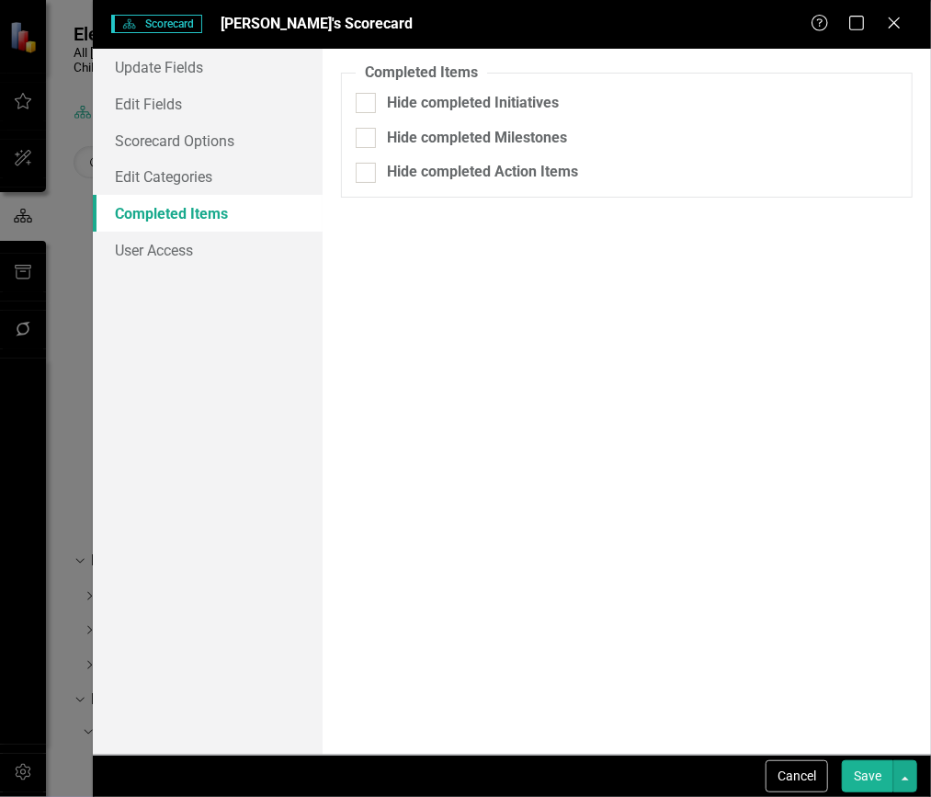
click at [145, 273] on div "Update Fields Edit Fields Scorecard Options Edit Categories Completed Items Use…" at bounding box center [208, 402] width 230 height 706
click at [165, 250] on link "User Access" at bounding box center [208, 250] width 230 height 37
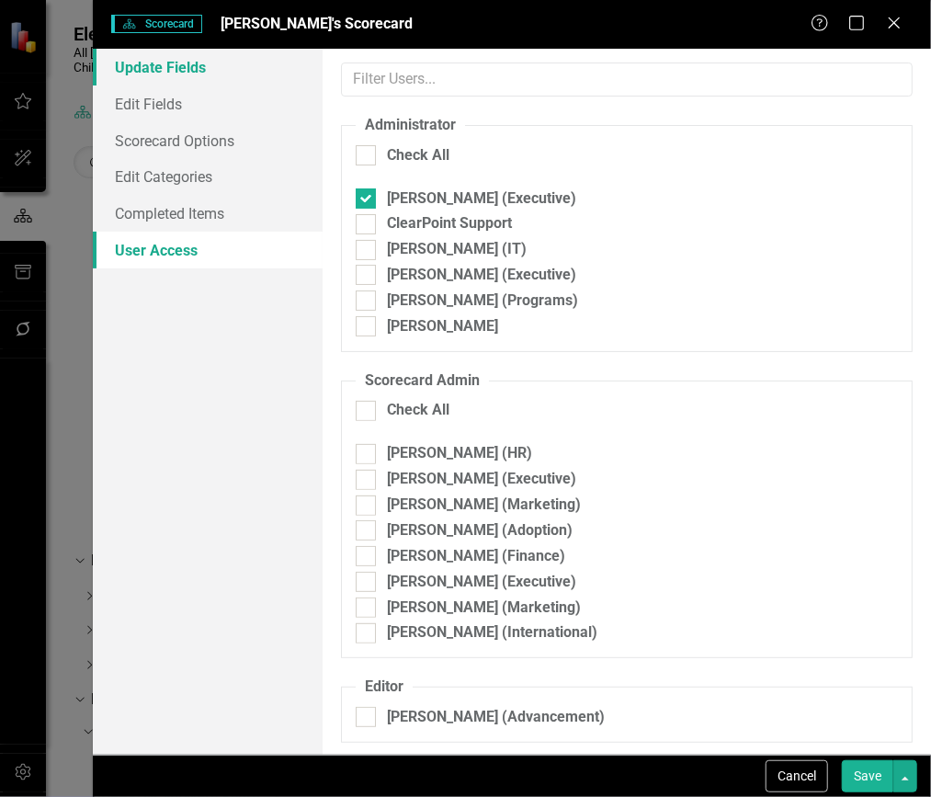
click at [169, 70] on link "Update Fields" at bounding box center [208, 67] width 230 height 37
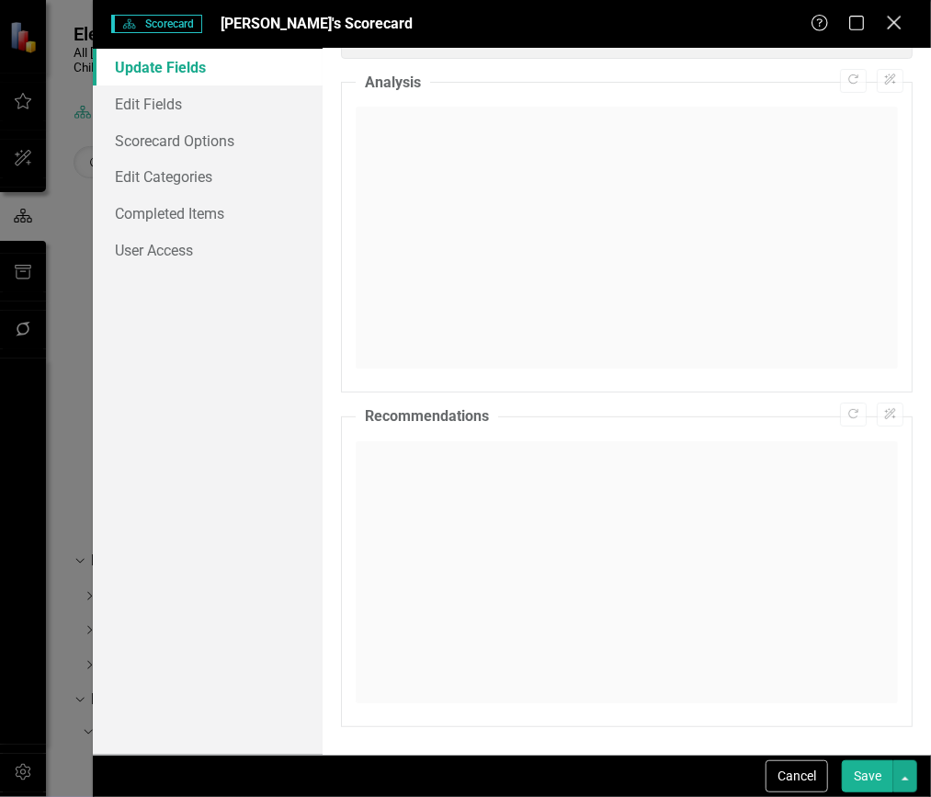
click at [893, 21] on icon at bounding box center [894, 23] width 14 height 14
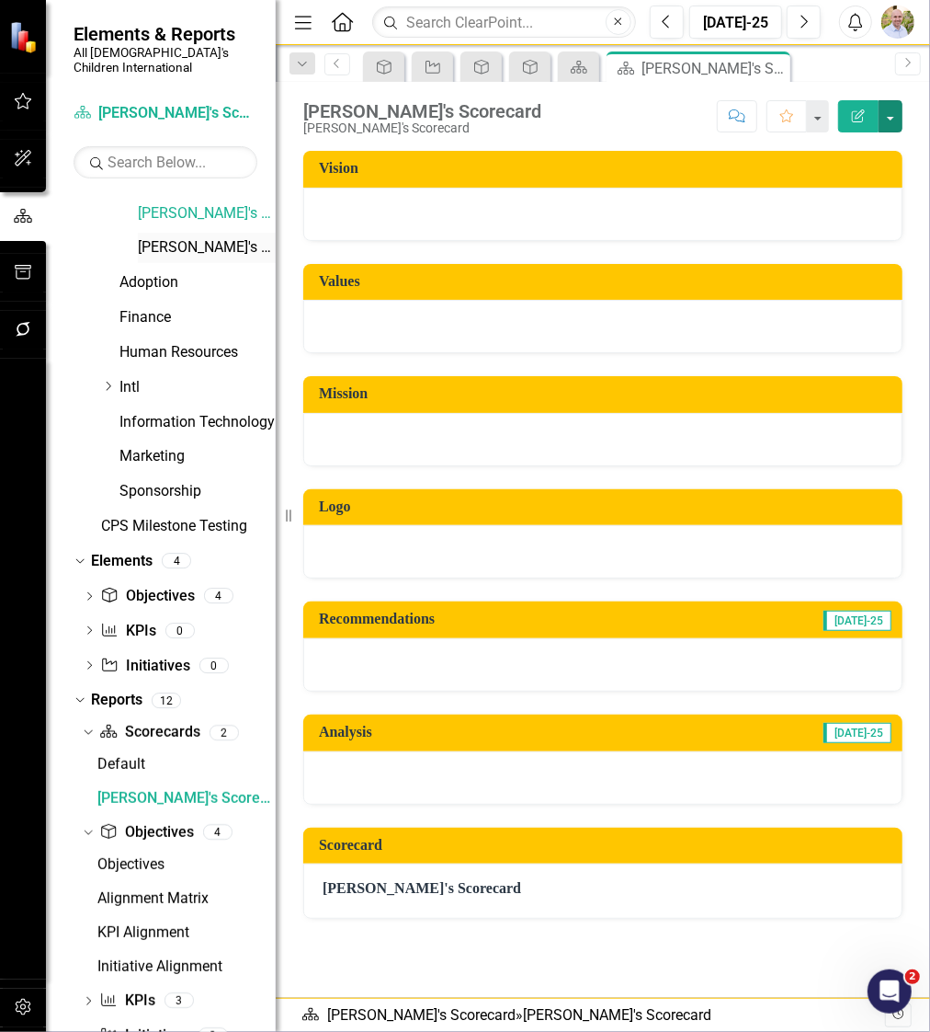
scroll to position [74, 0]
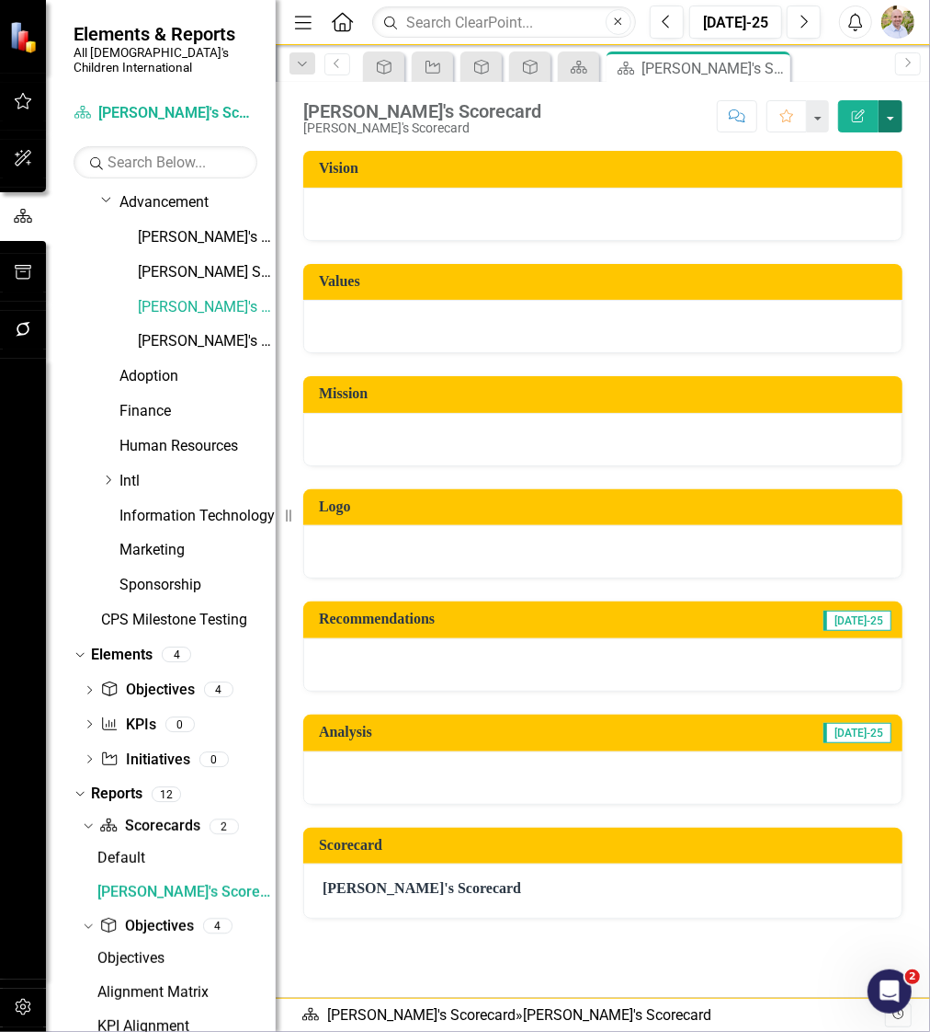
click at [893, 114] on button "button" at bounding box center [891, 116] width 24 height 32
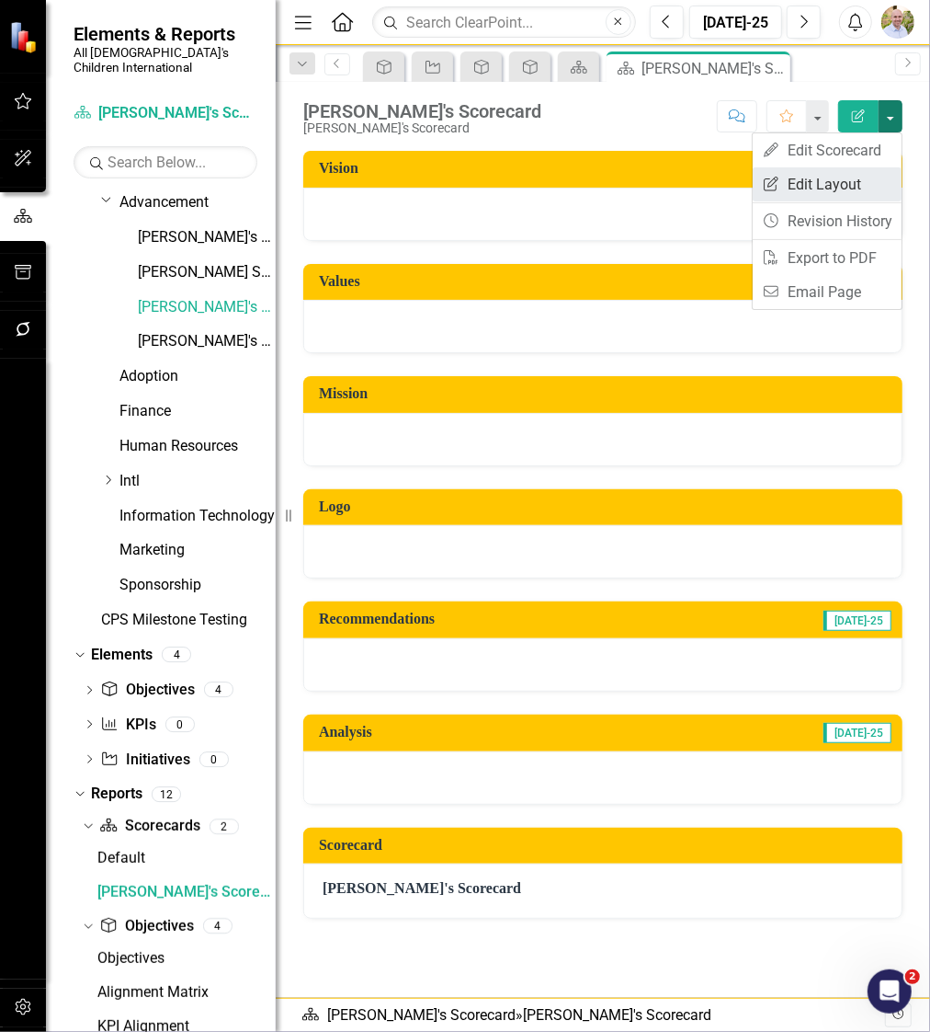
click at [845, 188] on link "Edit Report Edit Layout" at bounding box center [827, 184] width 149 height 34
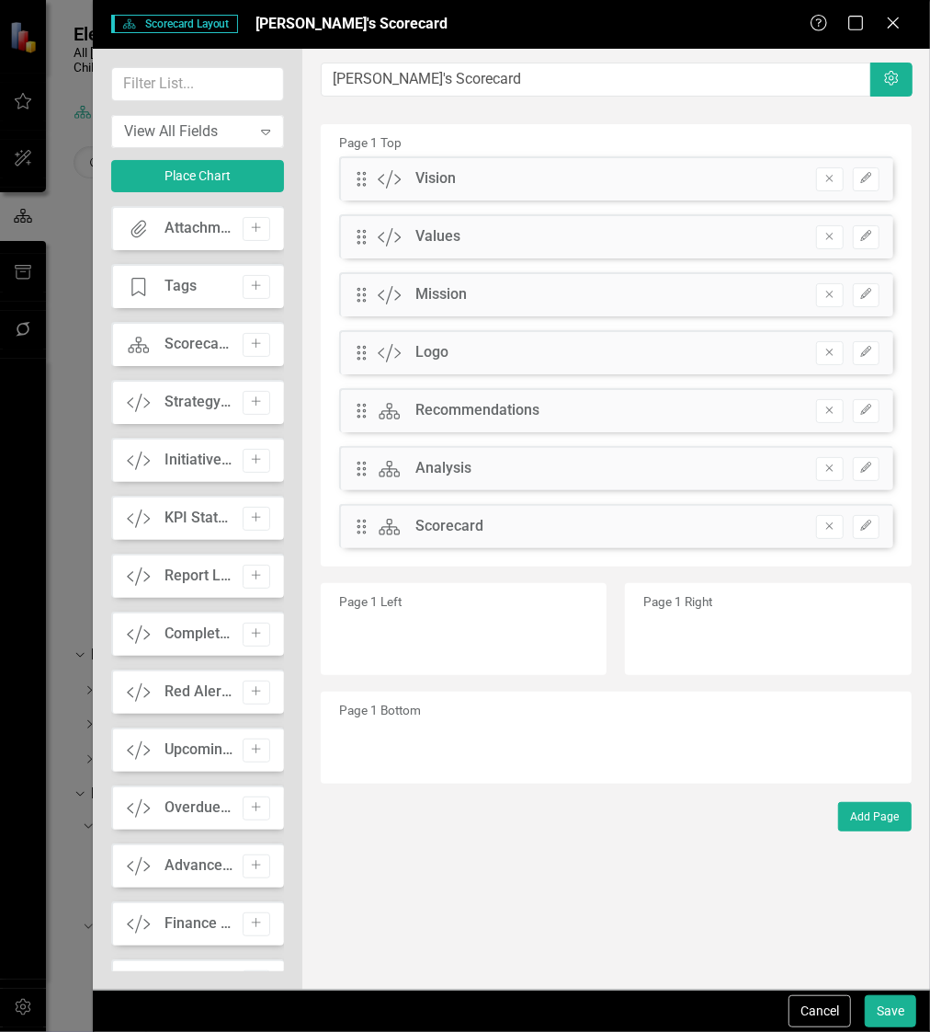
click at [881, 182] on div "Drag Custom Vision Remove Edit" at bounding box center [616, 178] width 554 height 44
click at [875, 182] on button "Edit" at bounding box center [866, 179] width 27 height 24
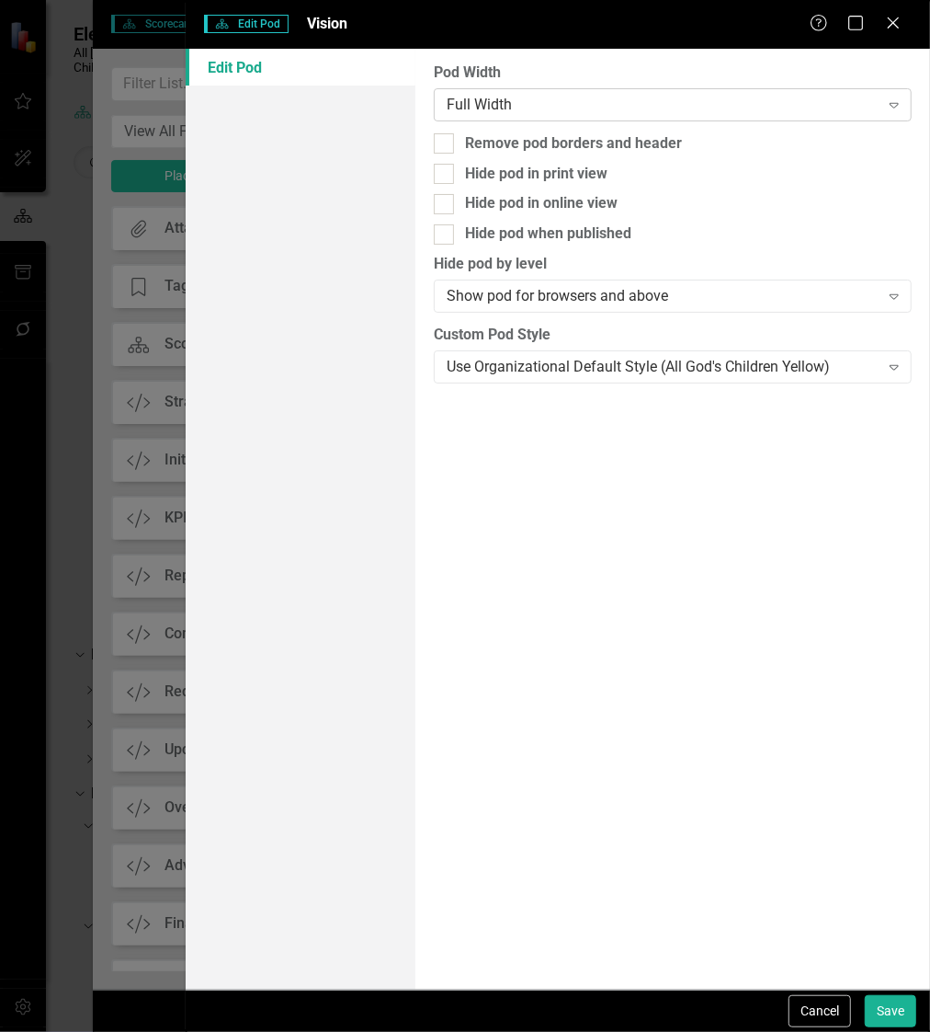
click at [716, 108] on div "Full Width" at bounding box center [663, 104] width 432 height 21
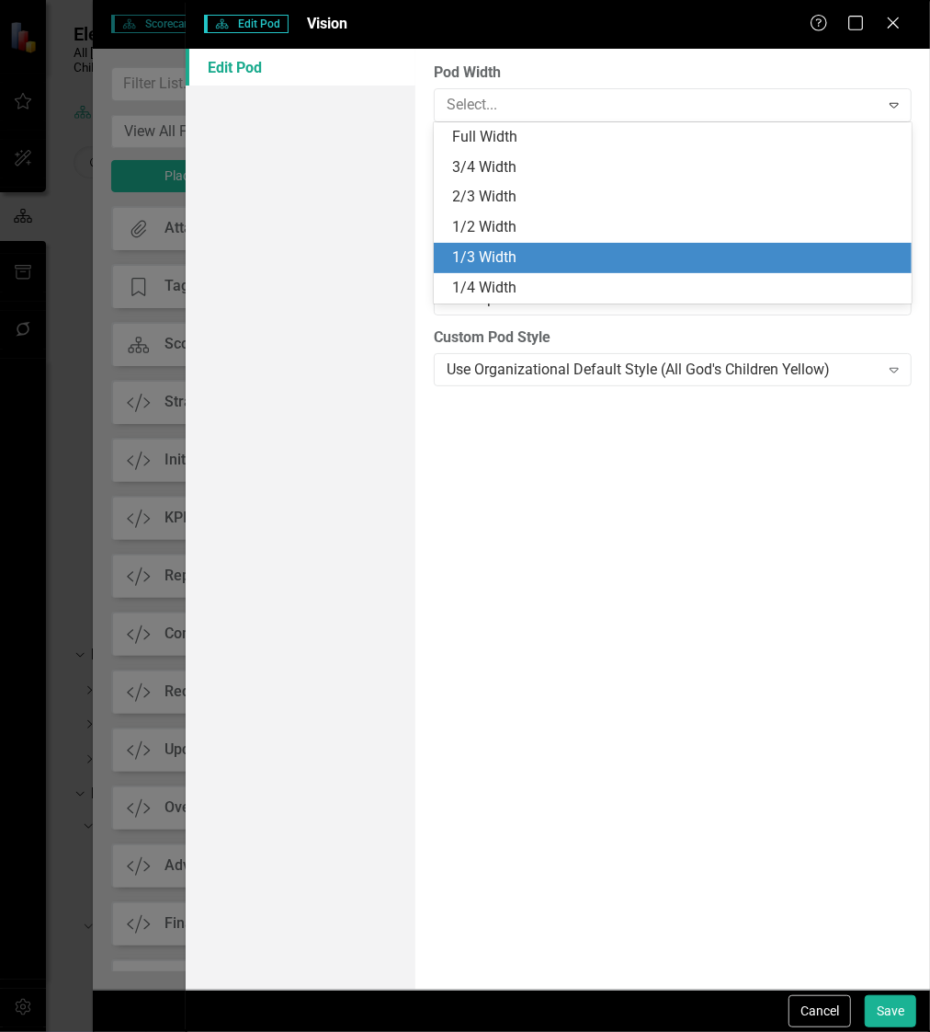
click at [666, 257] on div "1/3 Width" at bounding box center [676, 257] width 449 height 21
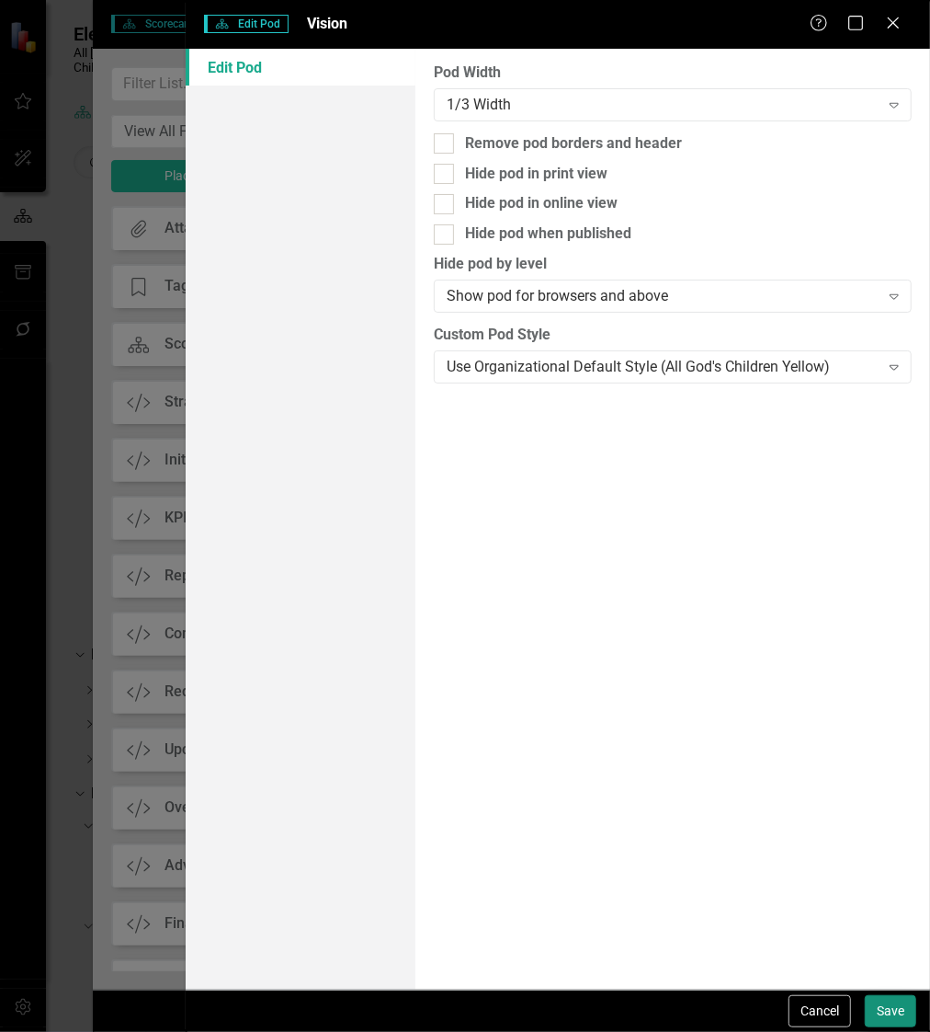
drag, startPoint x: 904, startPoint y: 926, endPoint x: 890, endPoint y: 1002, distance: 77.5
click at [890, 1002] on form "Scorecard Edit Pod Vision Help Maximize Close Edit Pod Pod Width 1/3 Width Expa…" at bounding box center [558, 516] width 745 height 1032
click at [890, 1002] on button "Save" at bounding box center [890, 1011] width 51 height 32
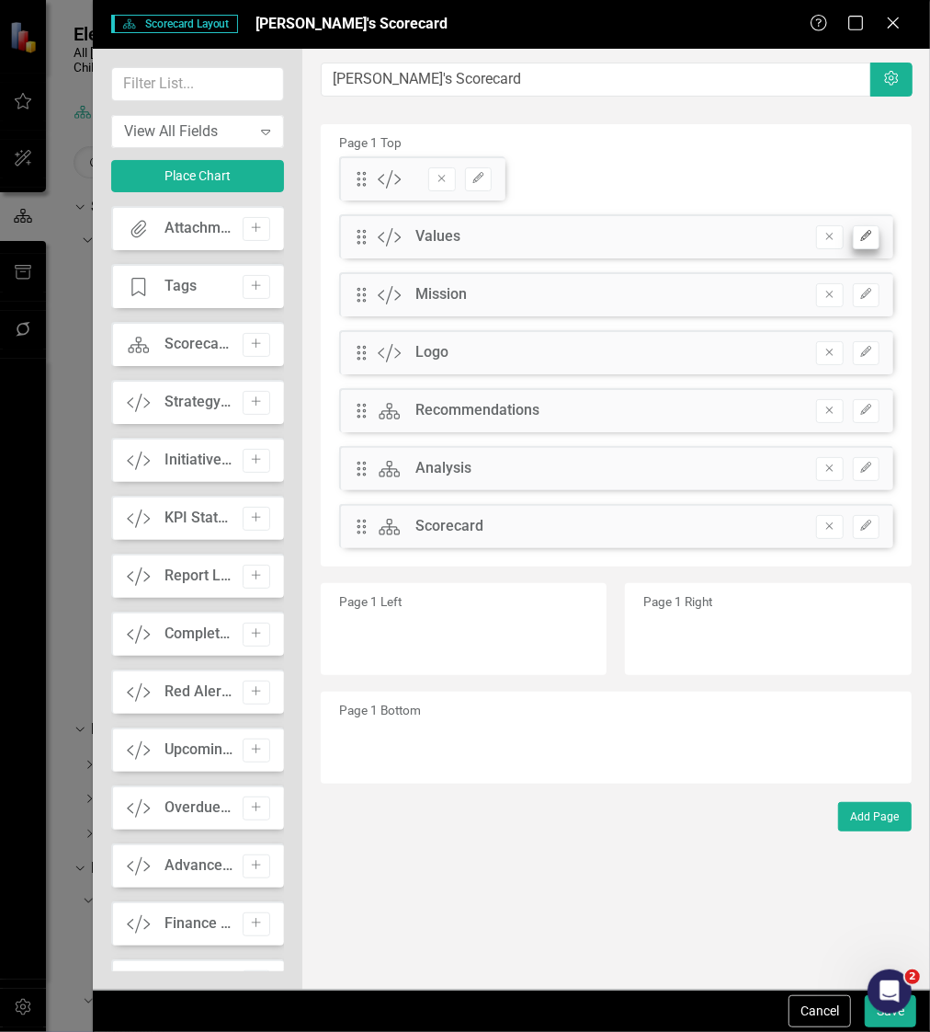
scroll to position [74, 0]
click at [861, 246] on button "Edit" at bounding box center [866, 237] width 27 height 24
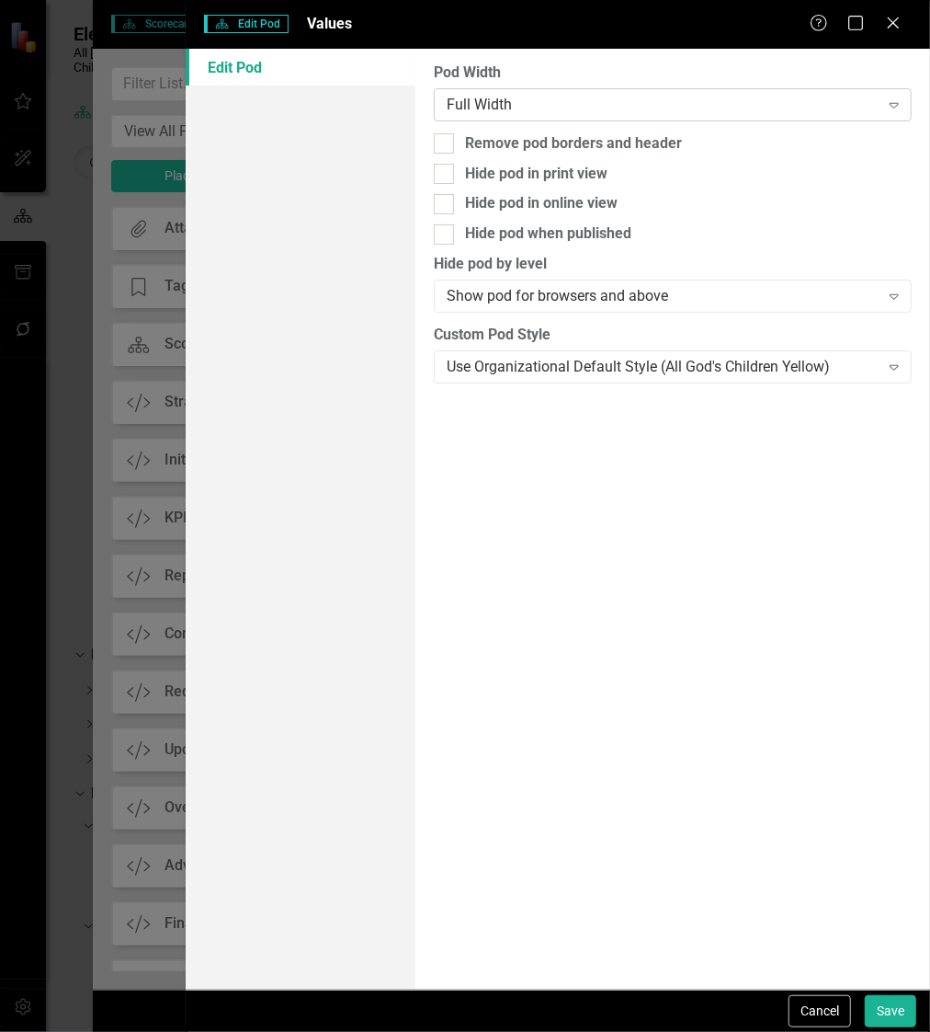
click at [769, 117] on div "Full Width Expand" at bounding box center [673, 104] width 478 height 33
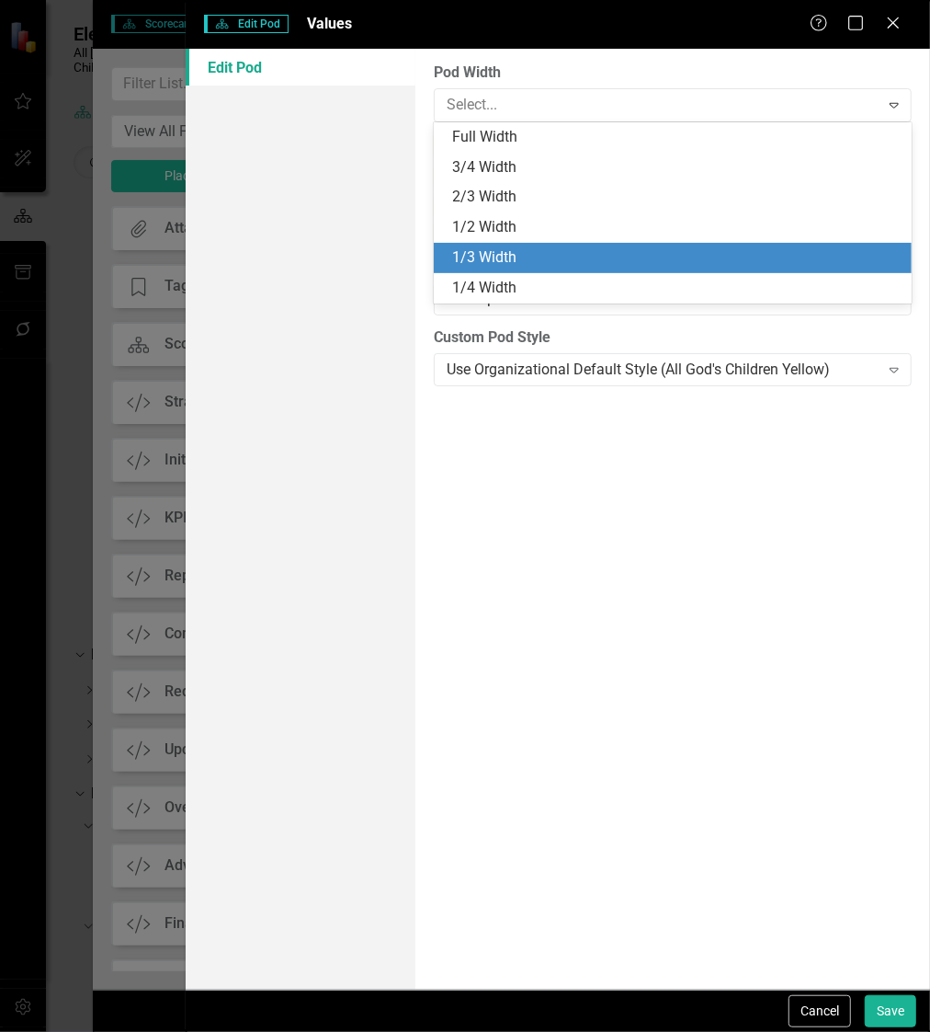
click at [719, 264] on div "1/3 Width" at bounding box center [676, 257] width 449 height 21
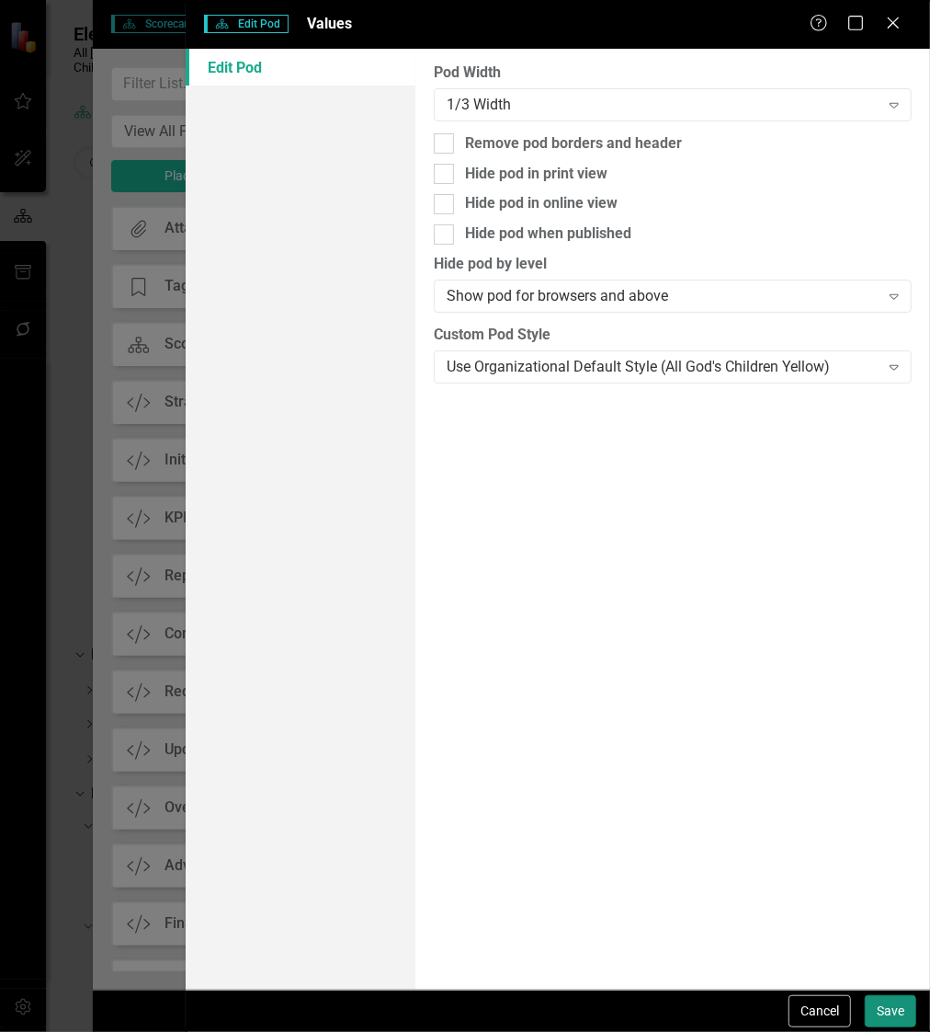
click at [870, 1003] on button "Save" at bounding box center [890, 1011] width 51 height 32
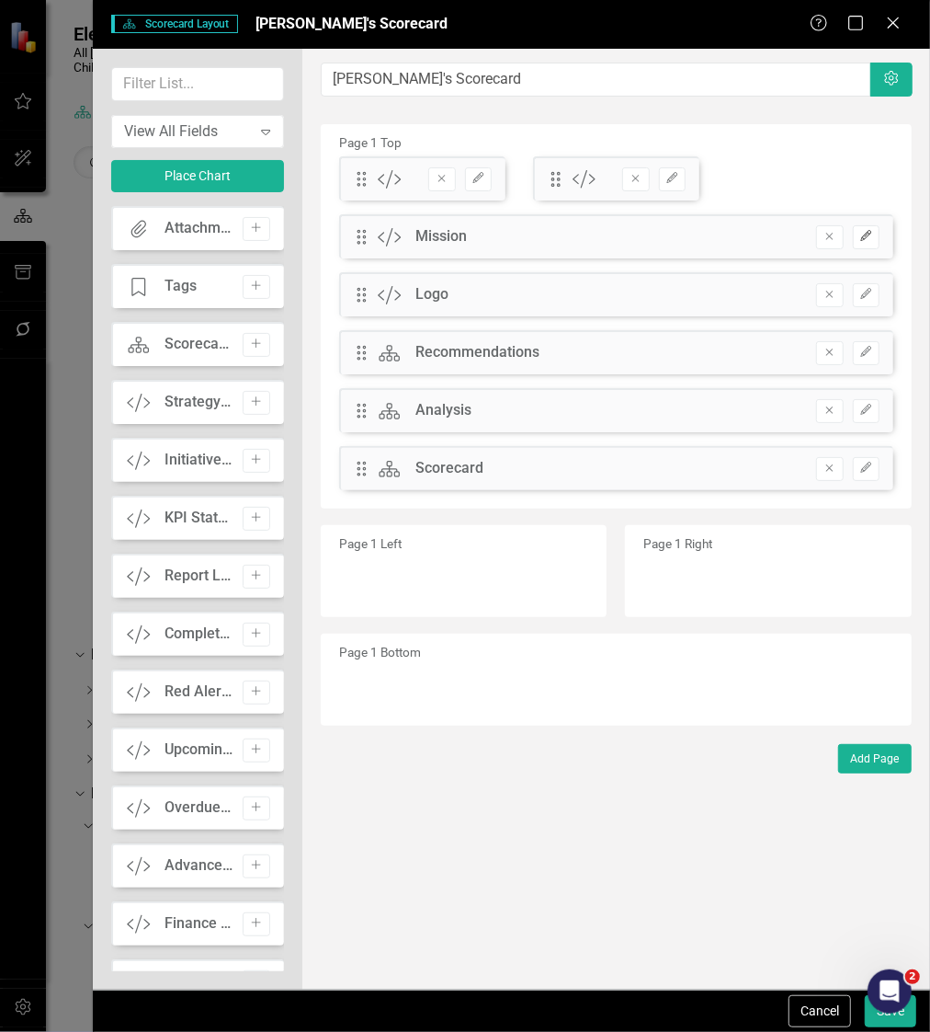
click at [870, 233] on icon "Edit" at bounding box center [867, 236] width 14 height 11
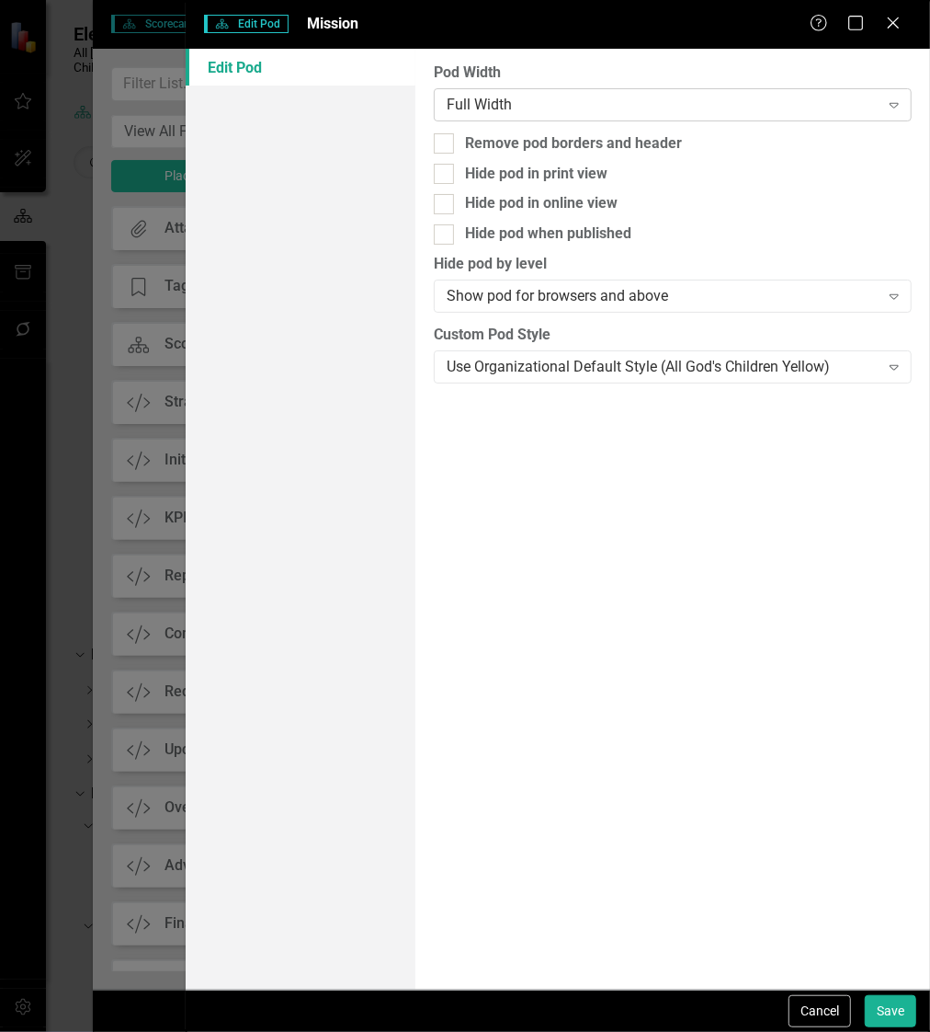
click at [795, 100] on div "Full Width" at bounding box center [663, 104] width 432 height 21
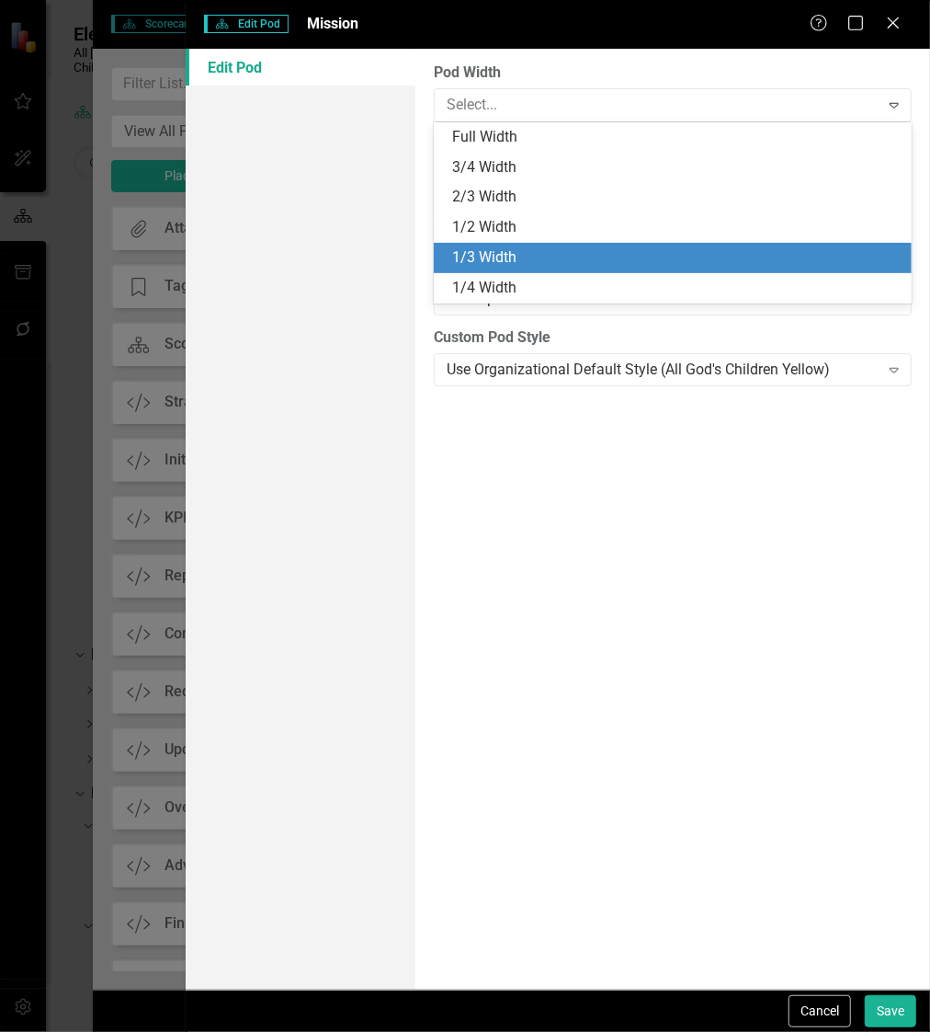
click at [747, 244] on div "1/3 Width" at bounding box center [673, 258] width 478 height 30
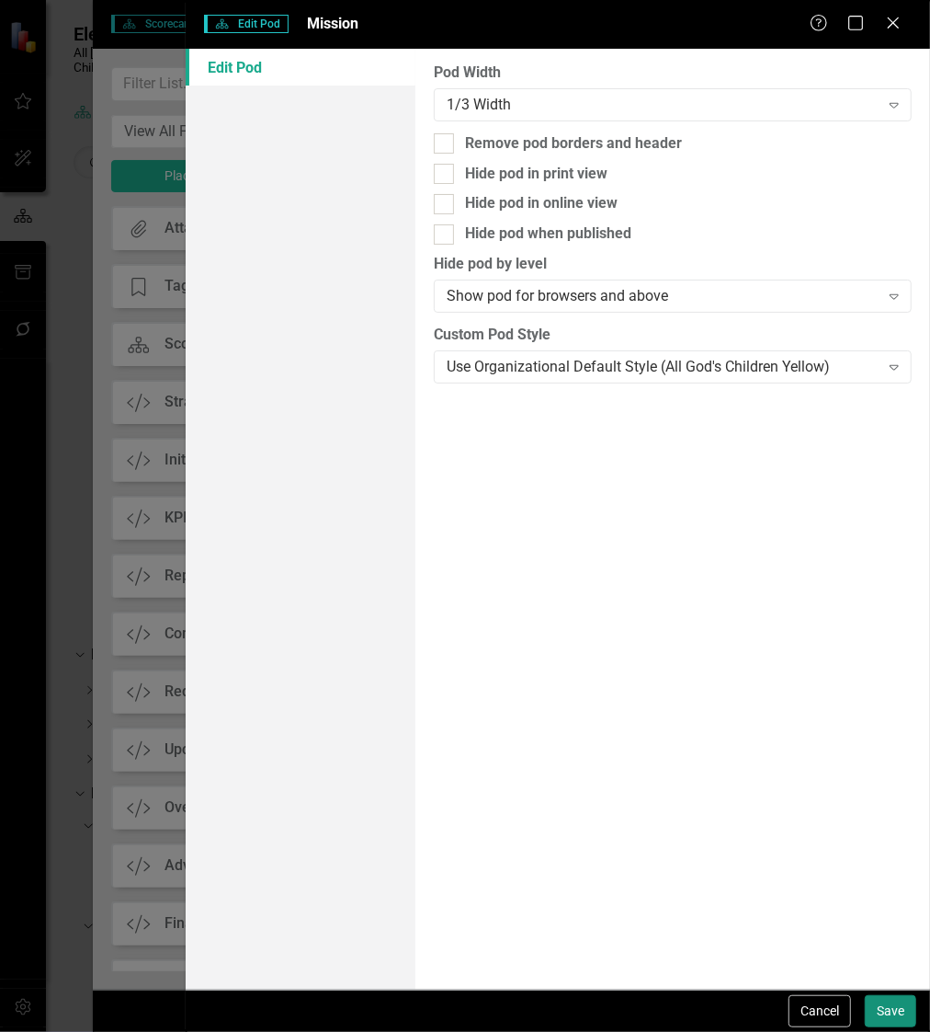
click at [876, 1013] on button "Save" at bounding box center [890, 1011] width 51 height 32
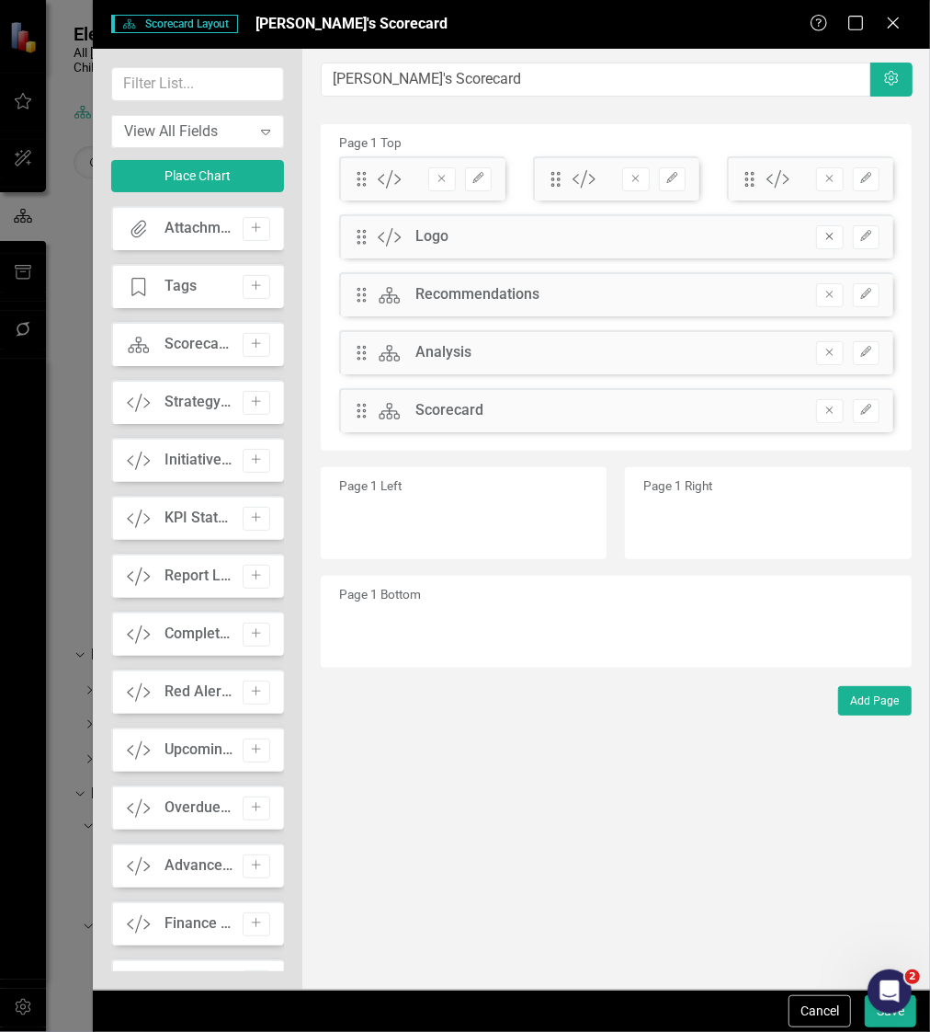
click at [827, 236] on icon "Remove" at bounding box center [830, 236] width 14 height 11
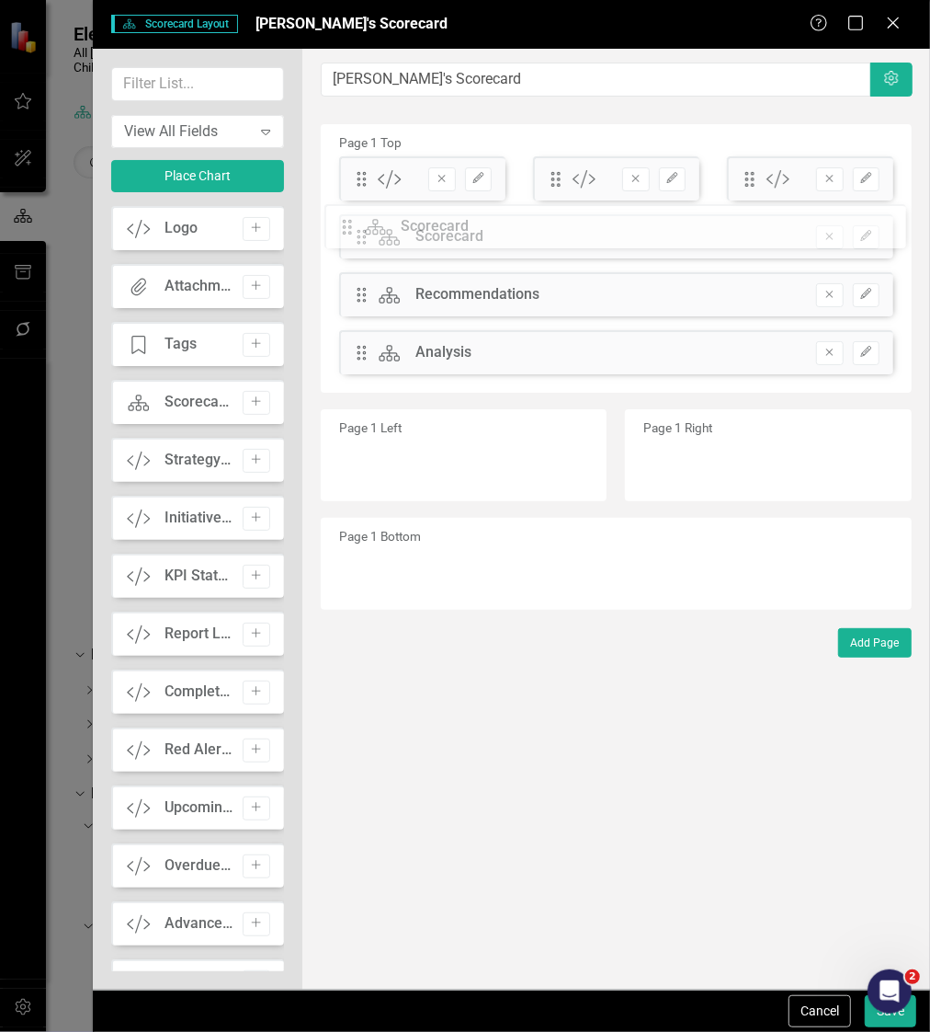
drag, startPoint x: 357, startPoint y: 354, endPoint x: 356, endPoint y: 228, distance: 126.0
click at [356, 228] on div "The fields (or pods) that are available for you to include on the detail page a…" at bounding box center [616, 519] width 628 height 941
click at [871, 1020] on button "Save" at bounding box center [890, 1011] width 51 height 32
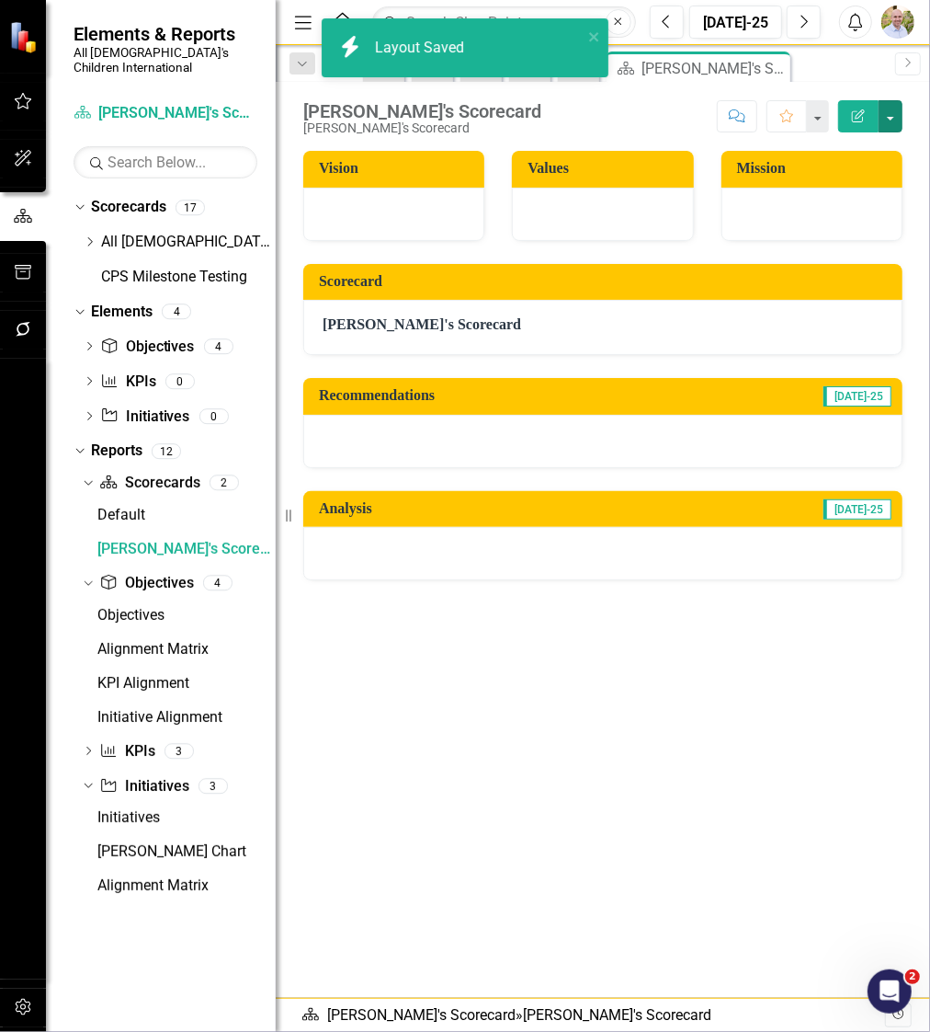
scroll to position [0, 0]
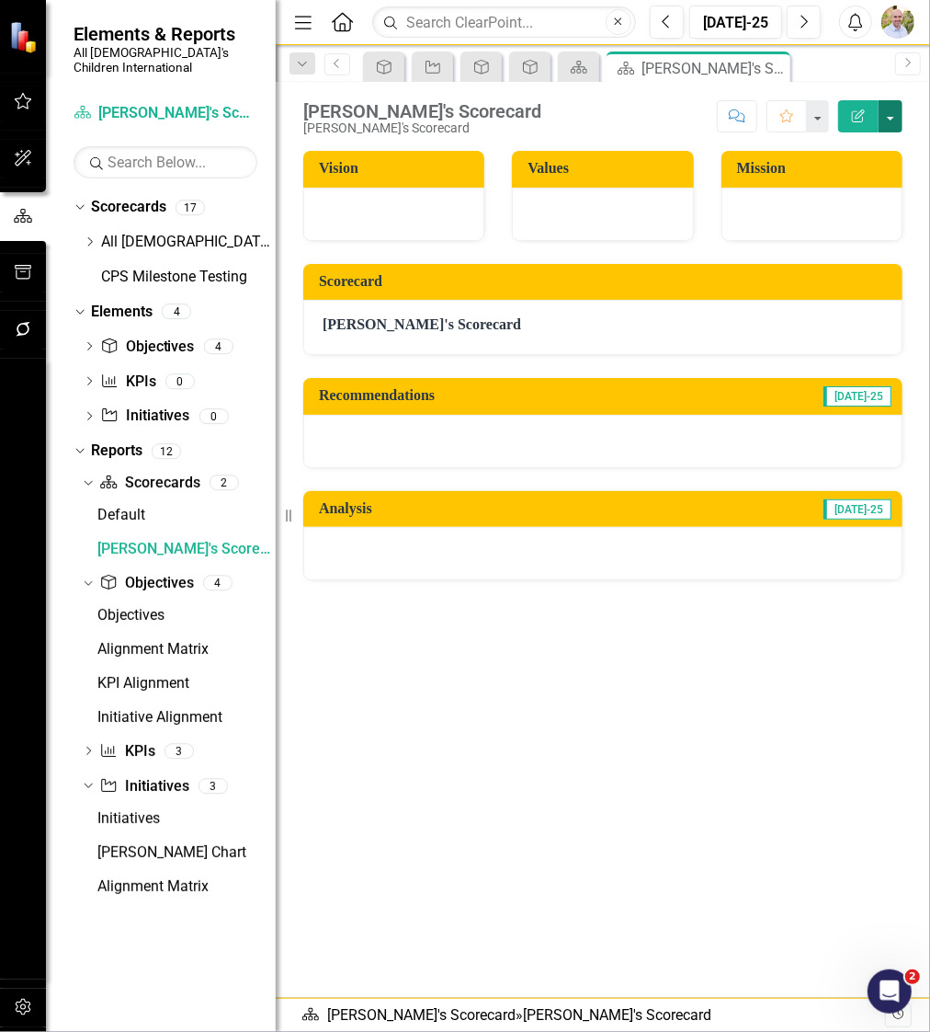
click at [884, 108] on button "button" at bounding box center [891, 116] width 24 height 32
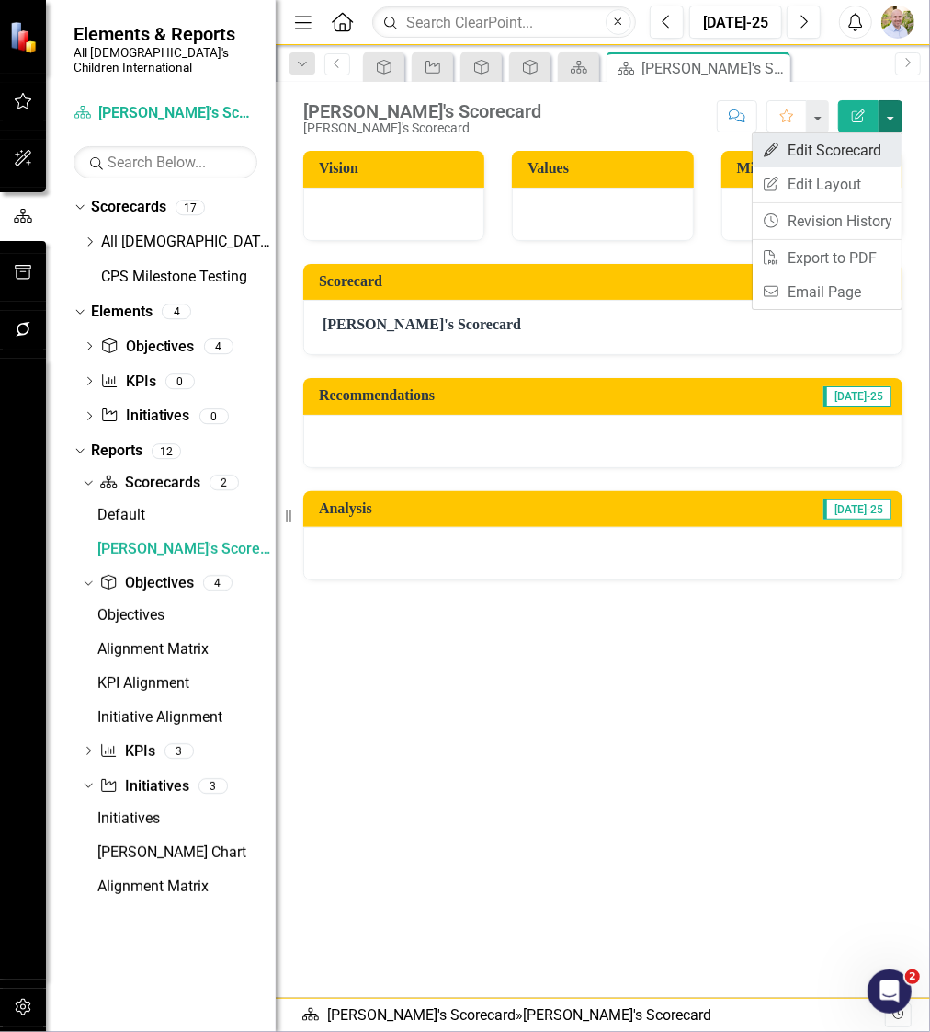
click at [862, 148] on link "Edit Edit Scorecard" at bounding box center [827, 150] width 149 height 34
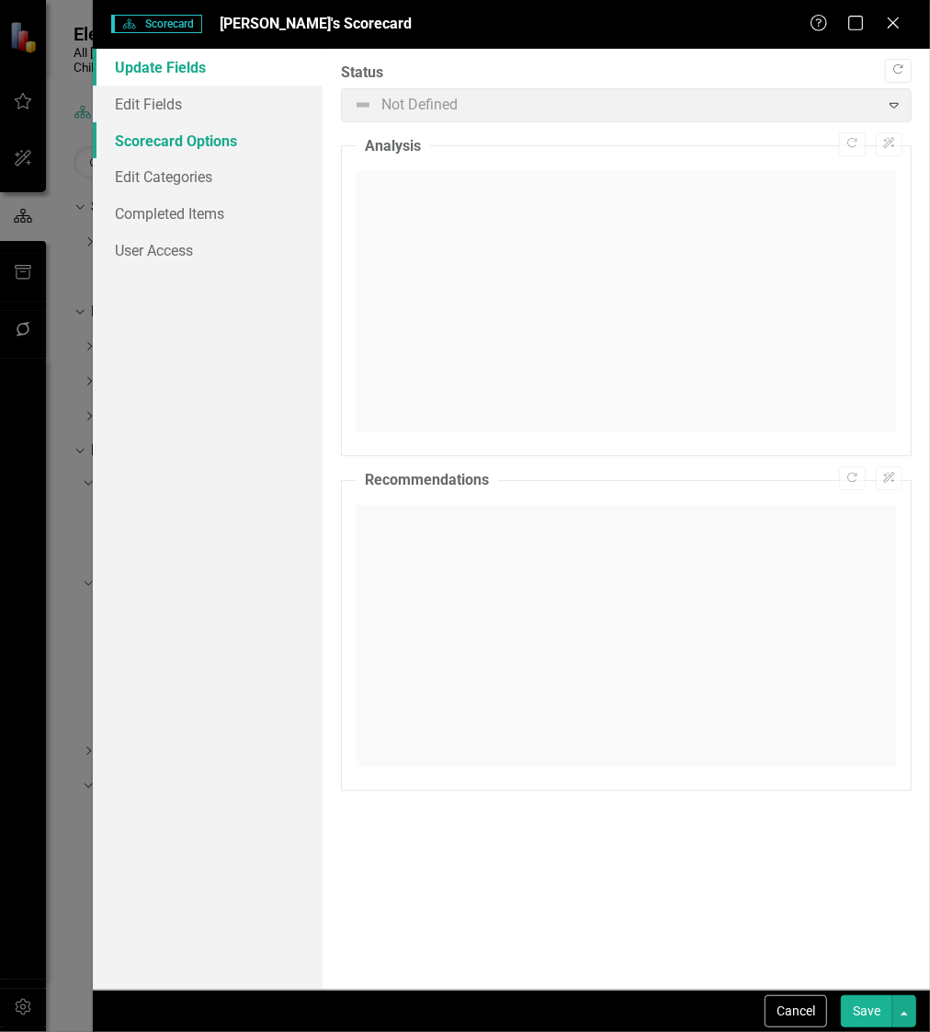
click at [245, 137] on link "Scorecard Options" at bounding box center [208, 140] width 230 height 37
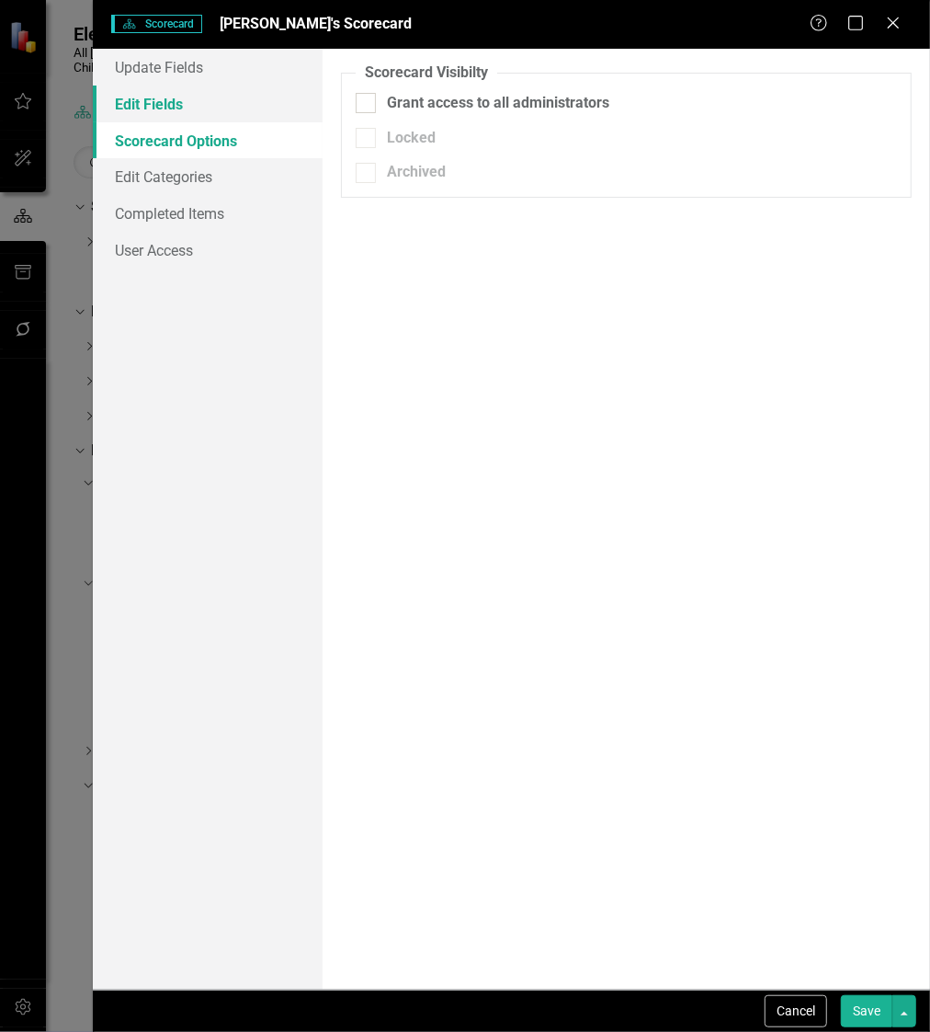
click at [246, 114] on link "Edit Fields" at bounding box center [208, 104] width 230 height 37
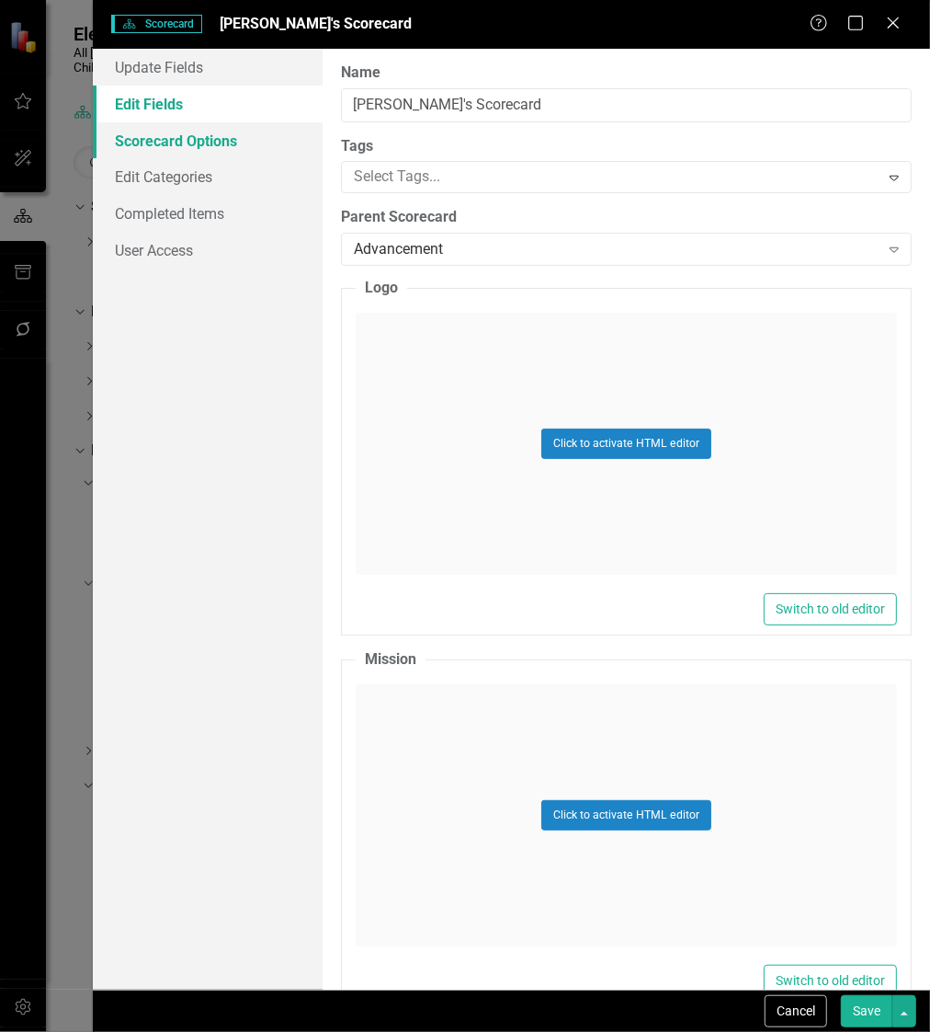
click at [208, 136] on link "Scorecard Options" at bounding box center [208, 140] width 230 height 37
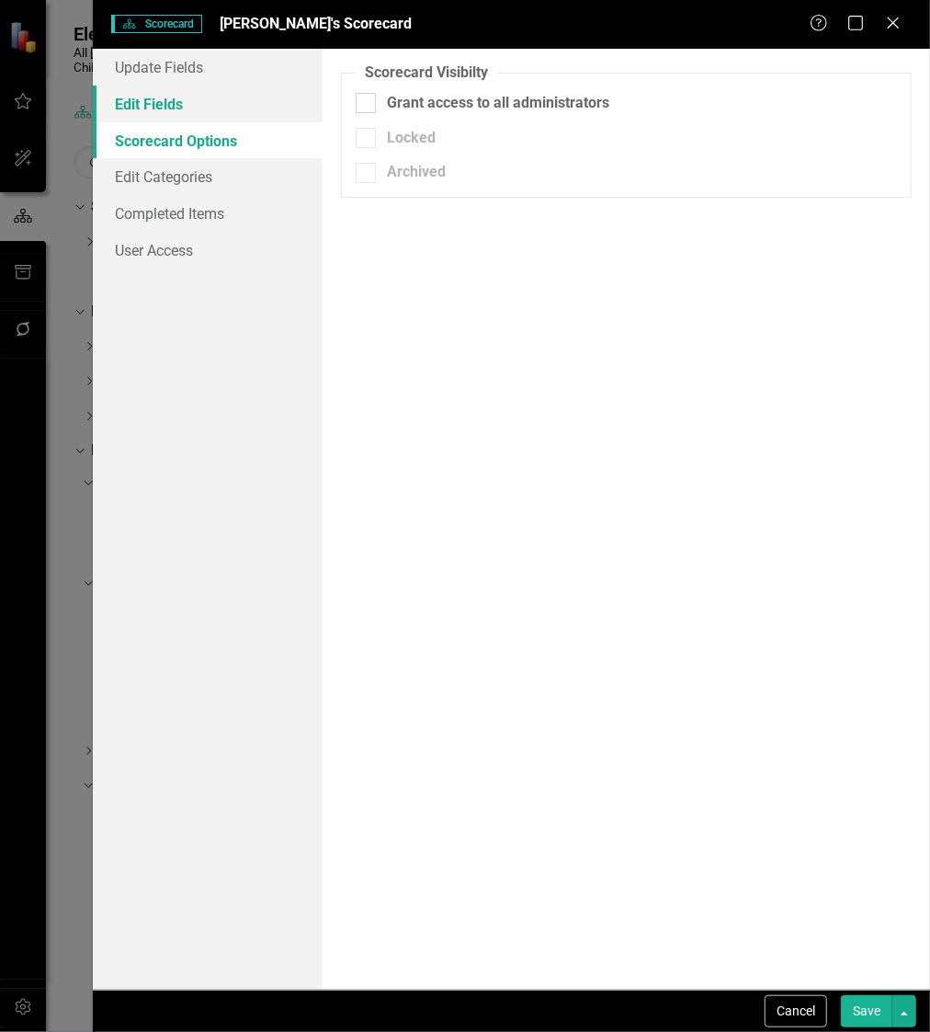
click at [211, 107] on link "Edit Fields" at bounding box center [208, 104] width 230 height 37
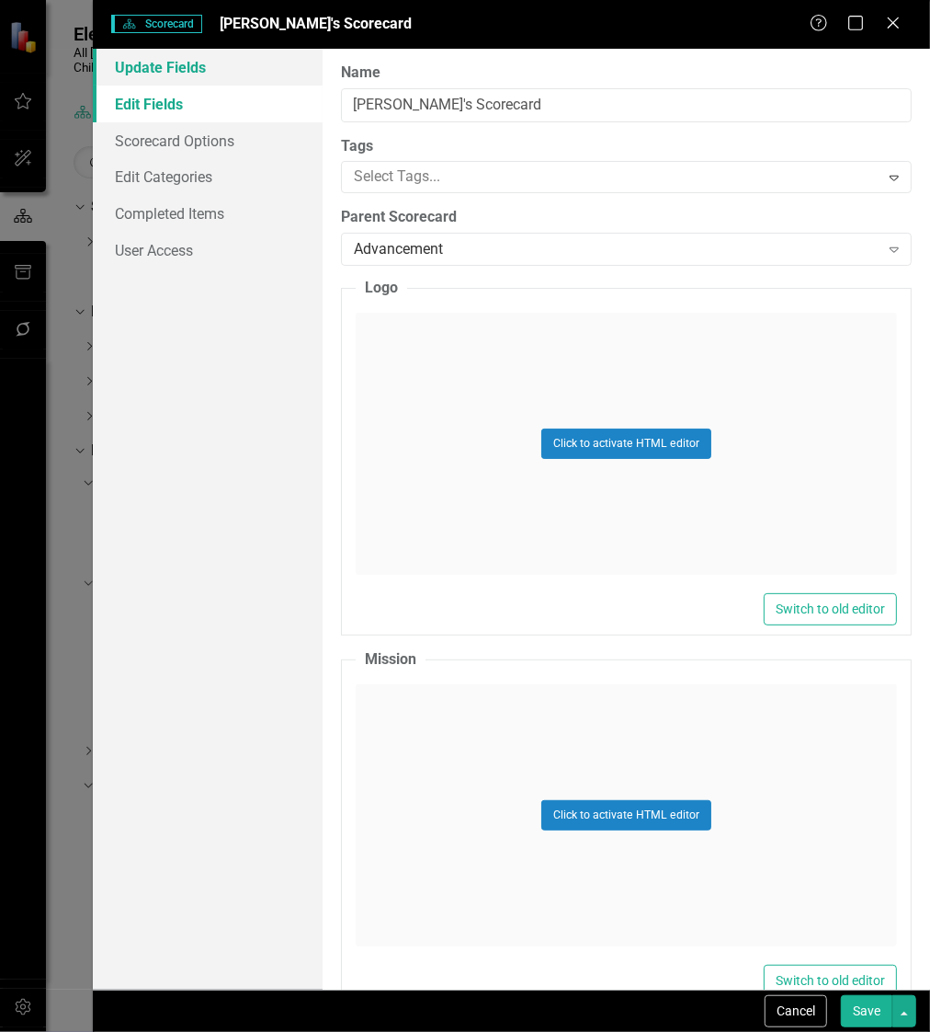
click at [183, 60] on link "Update Fields" at bounding box center [208, 67] width 230 height 37
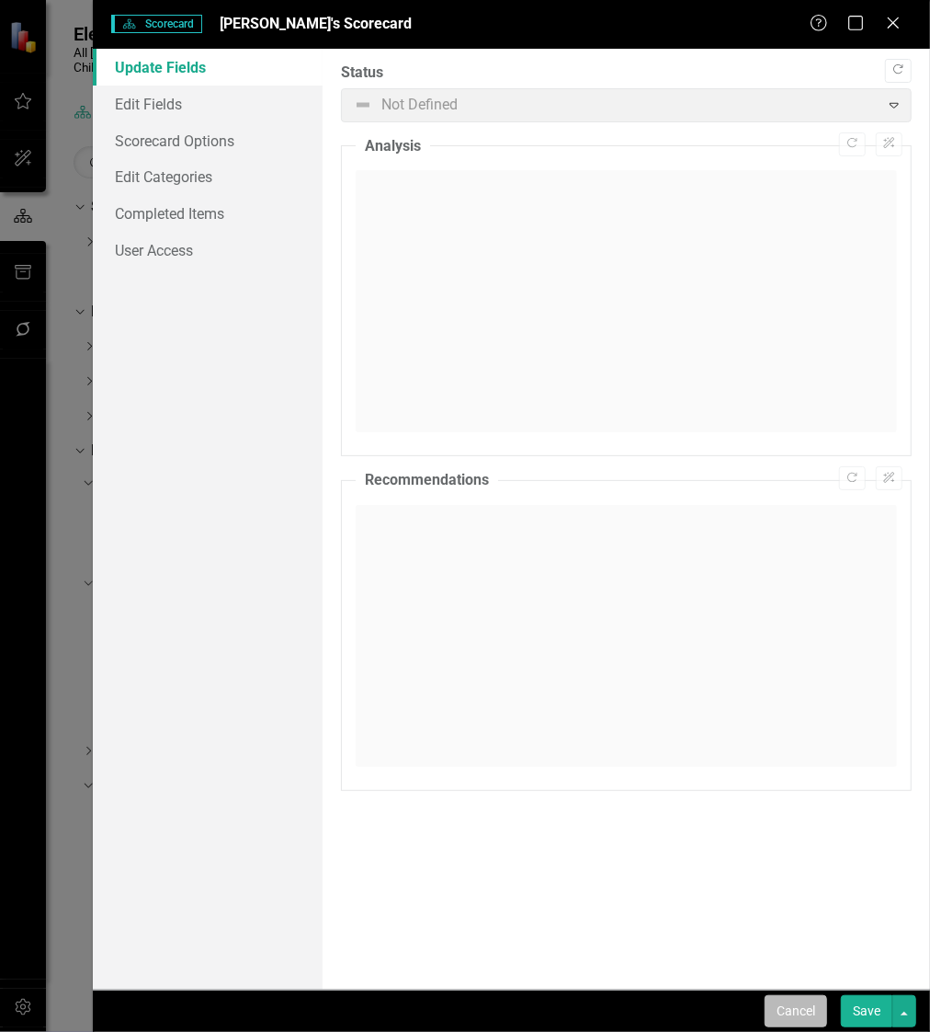
click at [807, 1021] on button "Cancel" at bounding box center [796, 1011] width 63 height 32
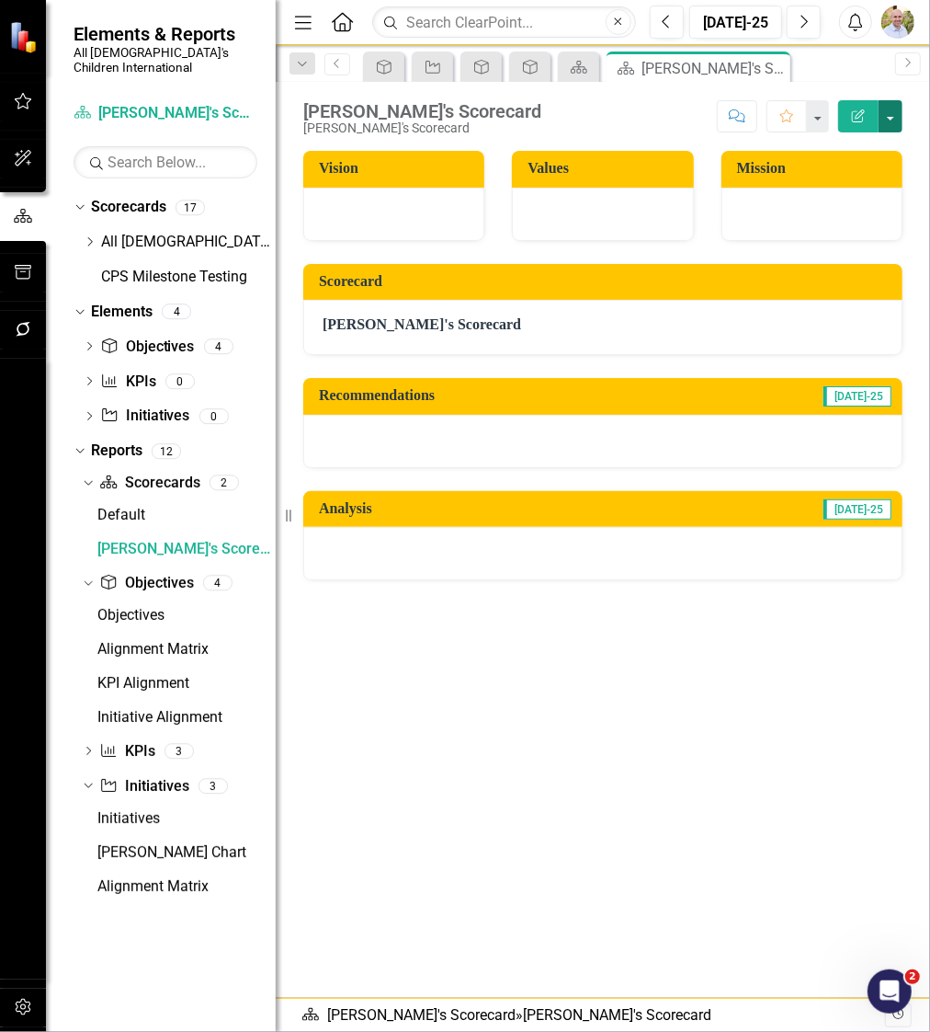
click at [895, 123] on button "button" at bounding box center [891, 116] width 24 height 32
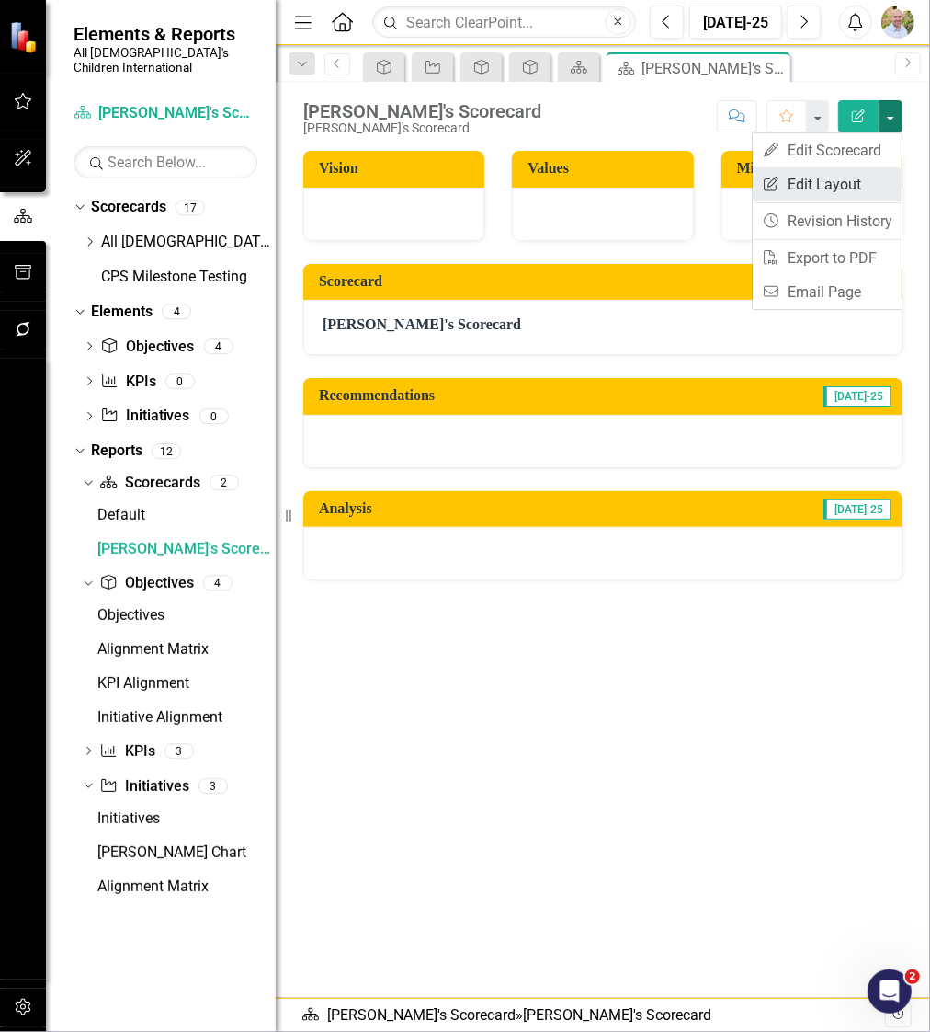
click at [822, 186] on link "Edit Report Edit Layout" at bounding box center [827, 184] width 149 height 34
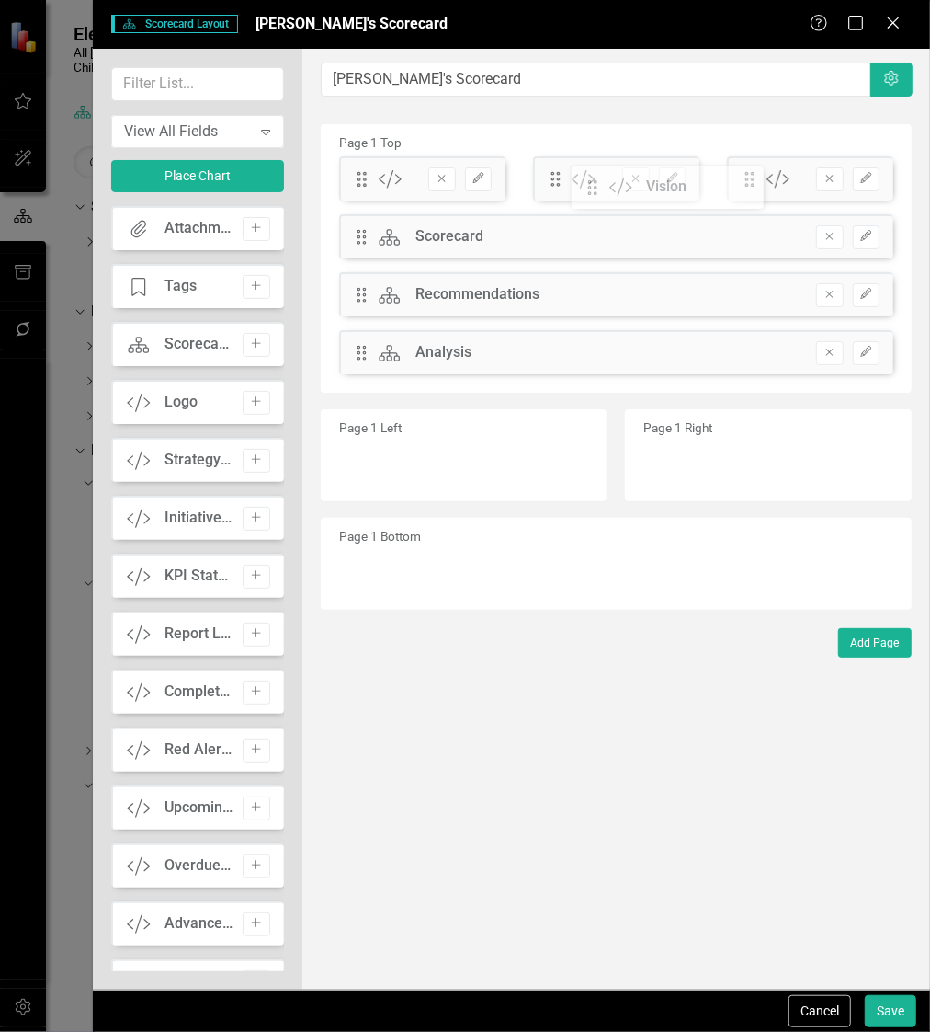
drag, startPoint x: 363, startPoint y: 175, endPoint x: 607, endPoint y: 183, distance: 243.8
drag, startPoint x: 747, startPoint y: 174, endPoint x: 356, endPoint y: 173, distance: 390.7
click at [356, 173] on div "The fields (or pods) that are available for you to include on the detail page a…" at bounding box center [616, 519] width 628 height 941
drag, startPoint x: 557, startPoint y: 177, endPoint x: 813, endPoint y: 188, distance: 255.8
click at [885, 1002] on button "Save" at bounding box center [890, 1011] width 51 height 32
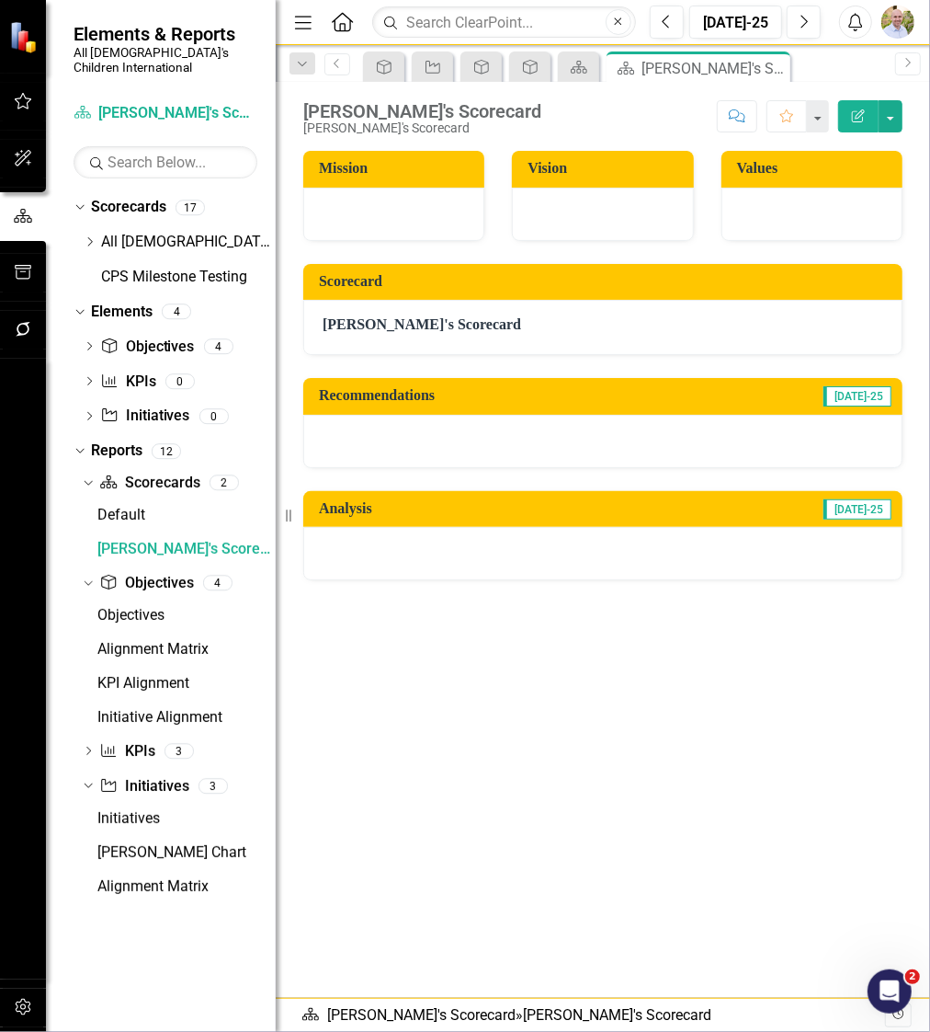
click at [372, 212] on div at bounding box center [393, 214] width 181 height 53
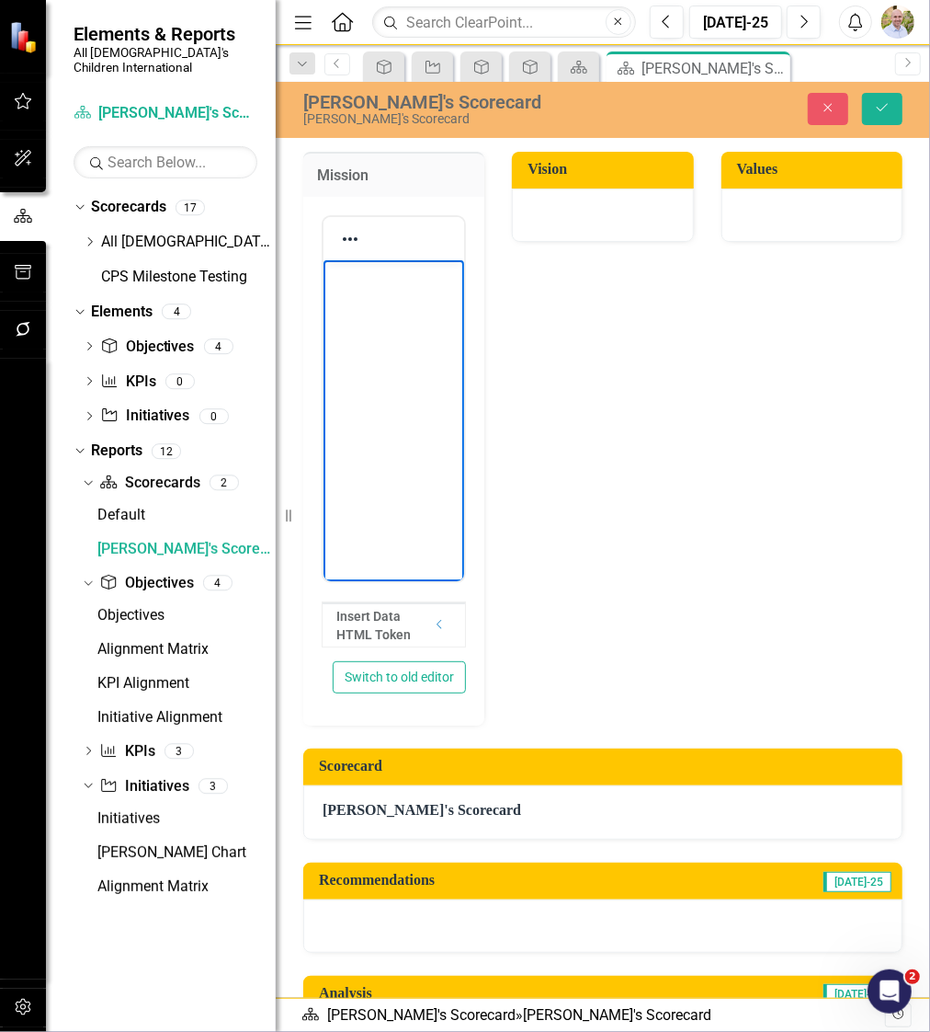
click at [392, 348] on body "Rich Text Area. Press ALT-0 for help." at bounding box center [393, 397] width 141 height 276
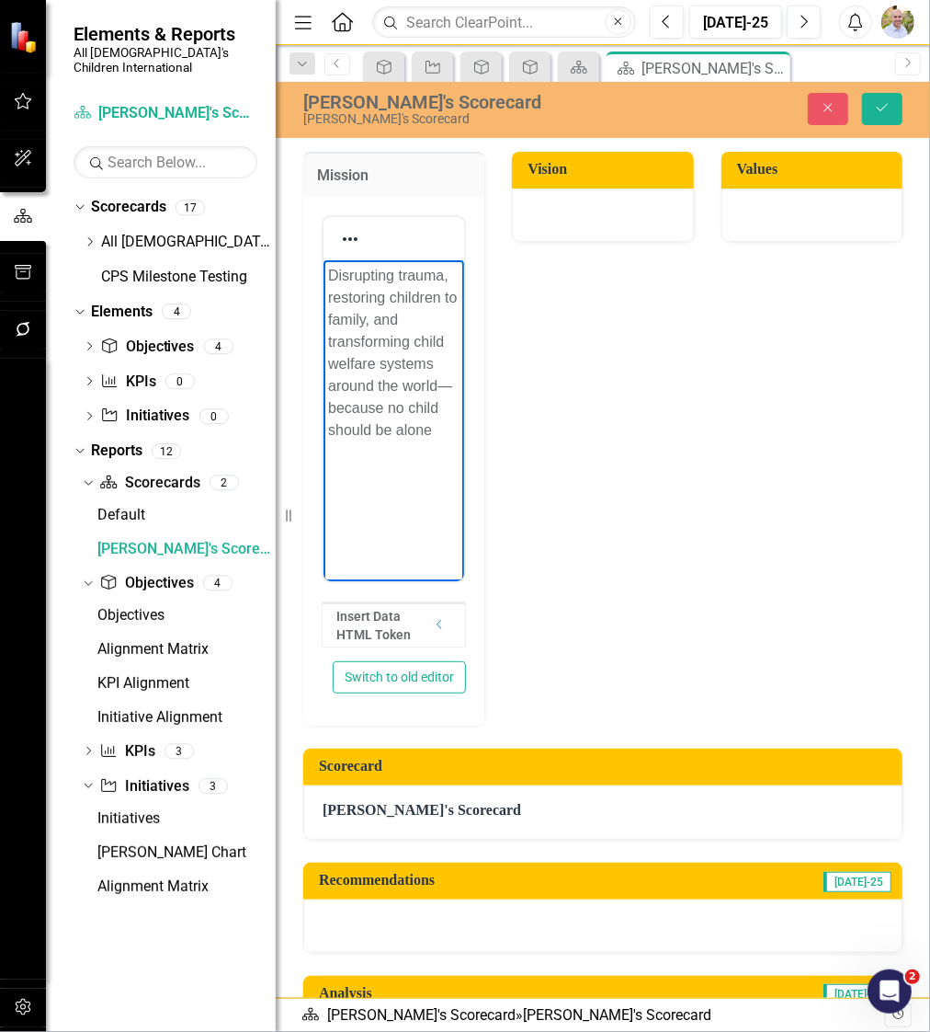
click at [448, 379] on p "Disrupting trauma, restoring children to family, and transforming child welfare…" at bounding box center [392, 352] width 131 height 177
click at [434, 437] on p "Disrupting trauma, restoring children to family, and transforming child welfare…" at bounding box center [392, 352] width 131 height 177
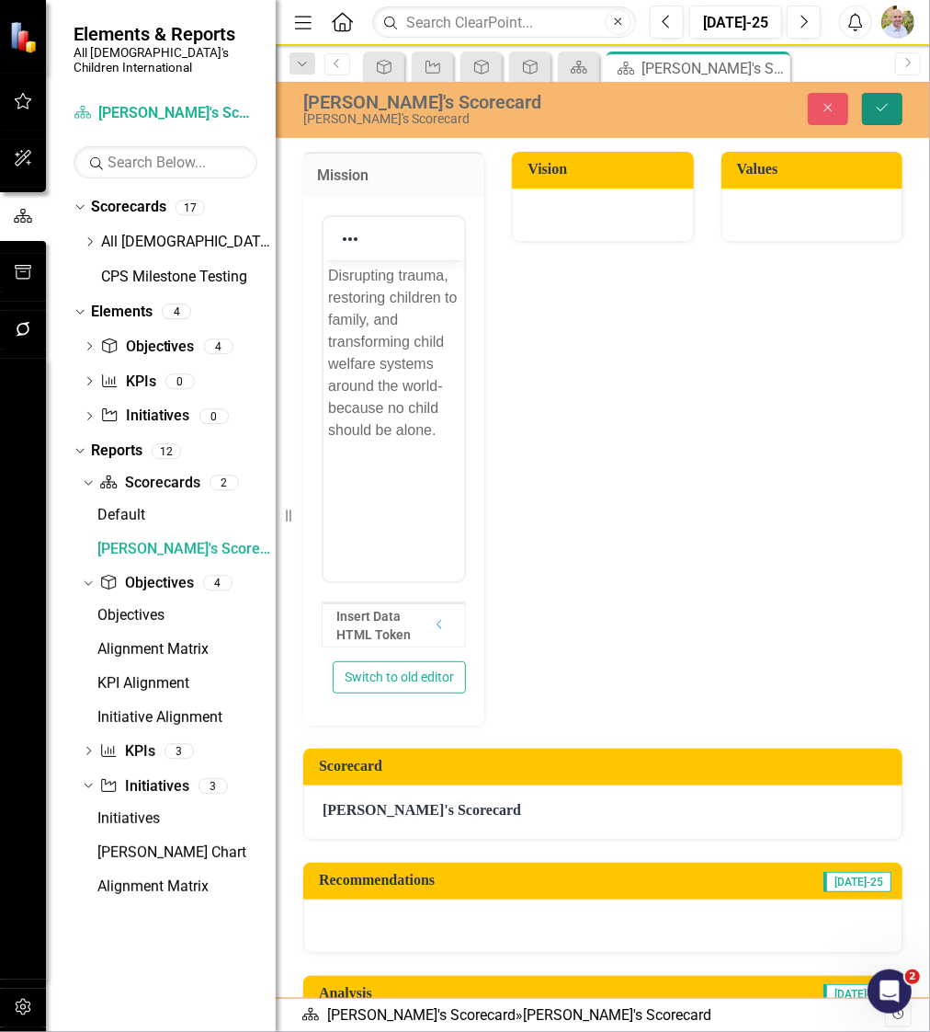
click at [898, 106] on button "Save" at bounding box center [882, 109] width 40 height 32
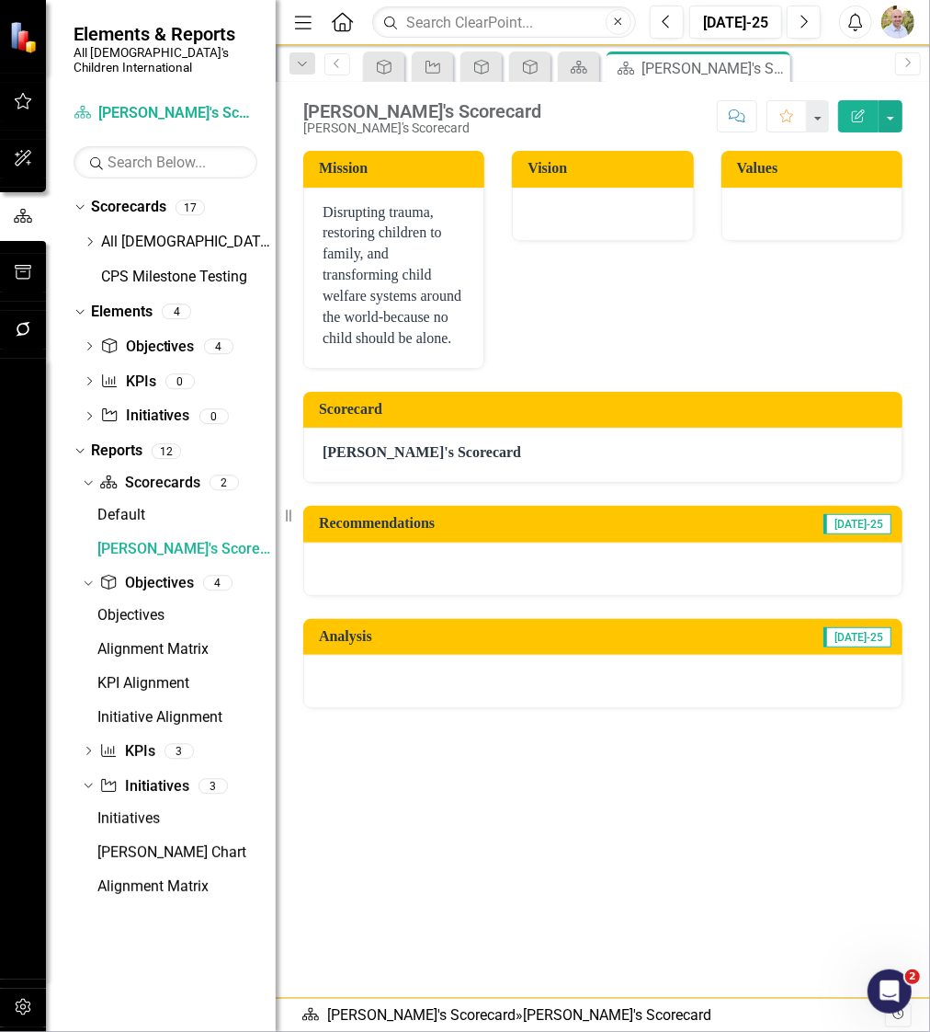
click at [565, 207] on div at bounding box center [602, 214] width 181 height 53
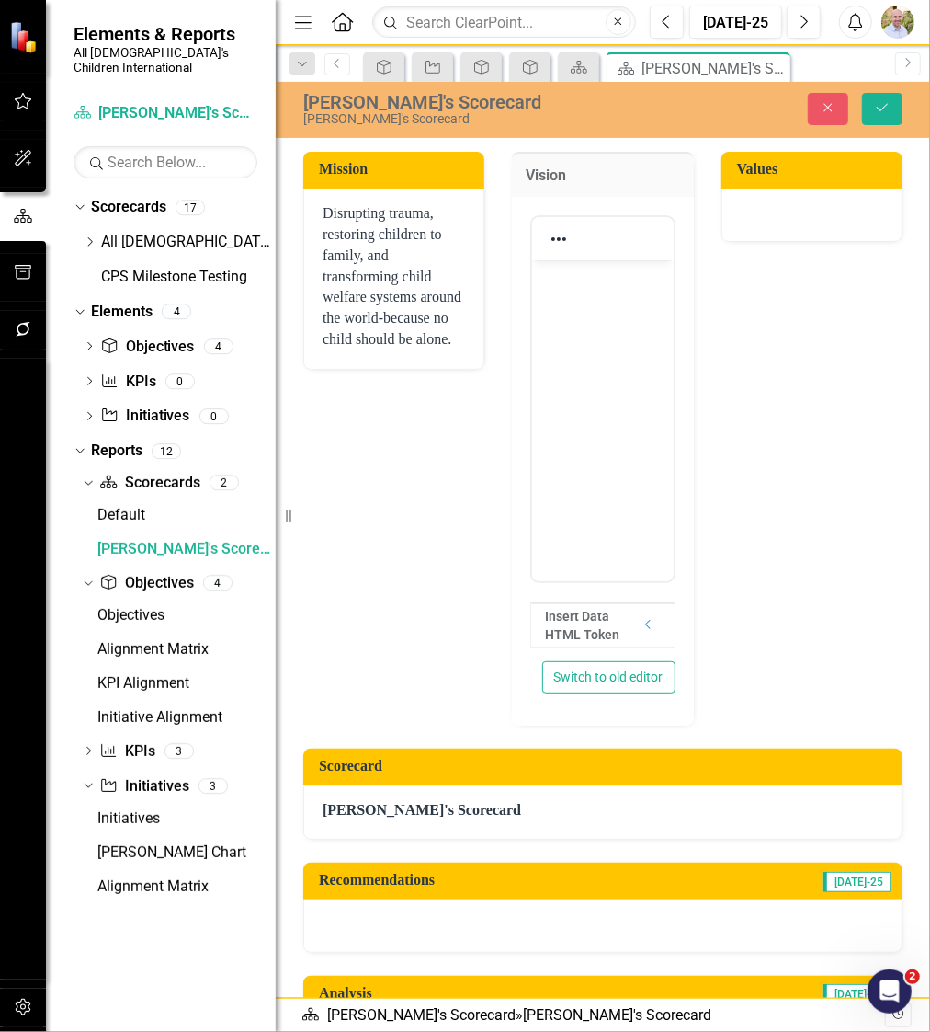
click at [568, 293] on body "Rich Text Area. Press ALT-0 for help." at bounding box center [602, 397] width 141 height 276
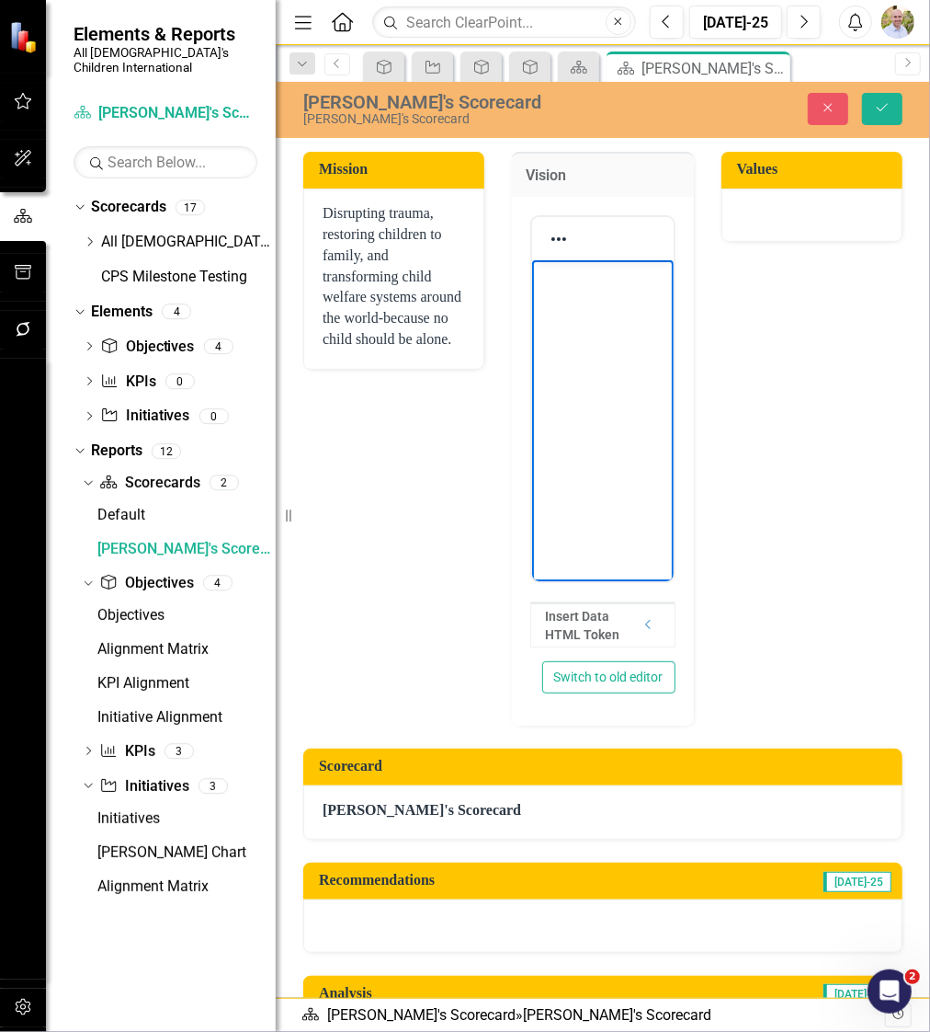
paste body "Rich Text Area. Press ALT-0 for help."
click at [898, 106] on button "Save" at bounding box center [882, 109] width 40 height 32
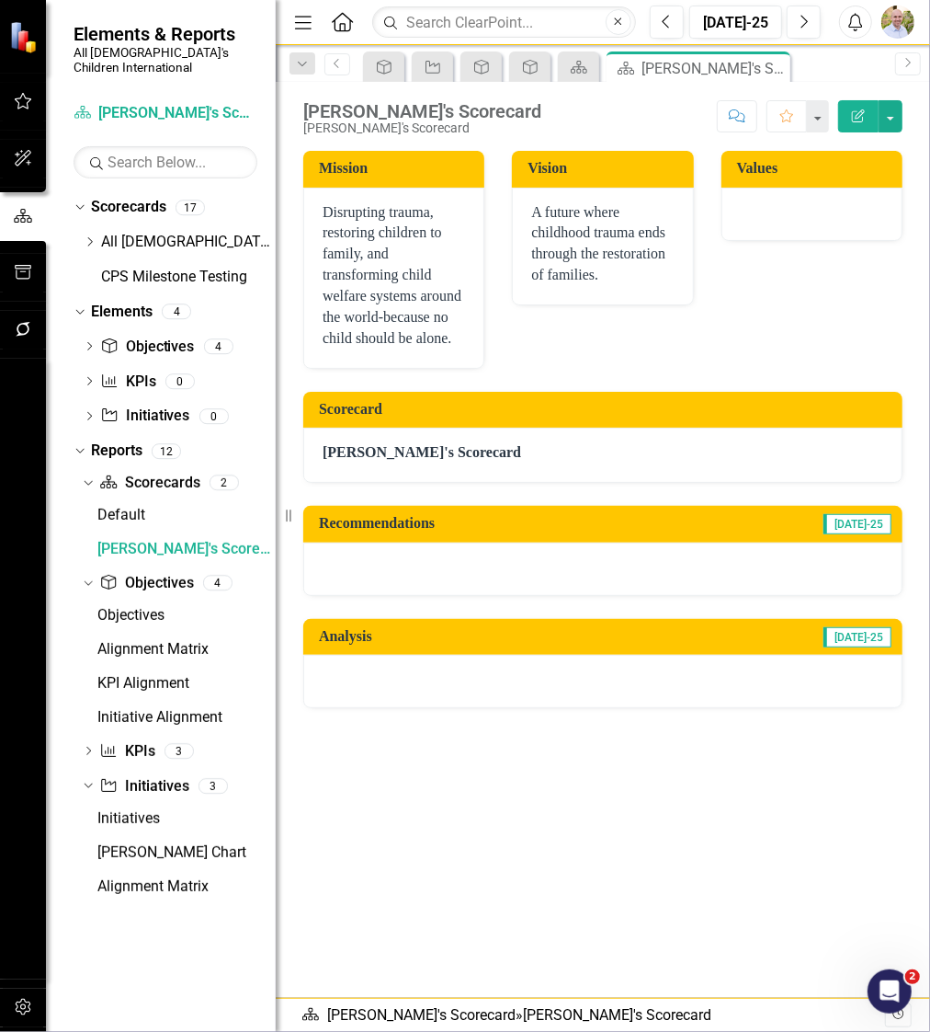
click at [800, 220] on div at bounding box center [812, 214] width 181 height 53
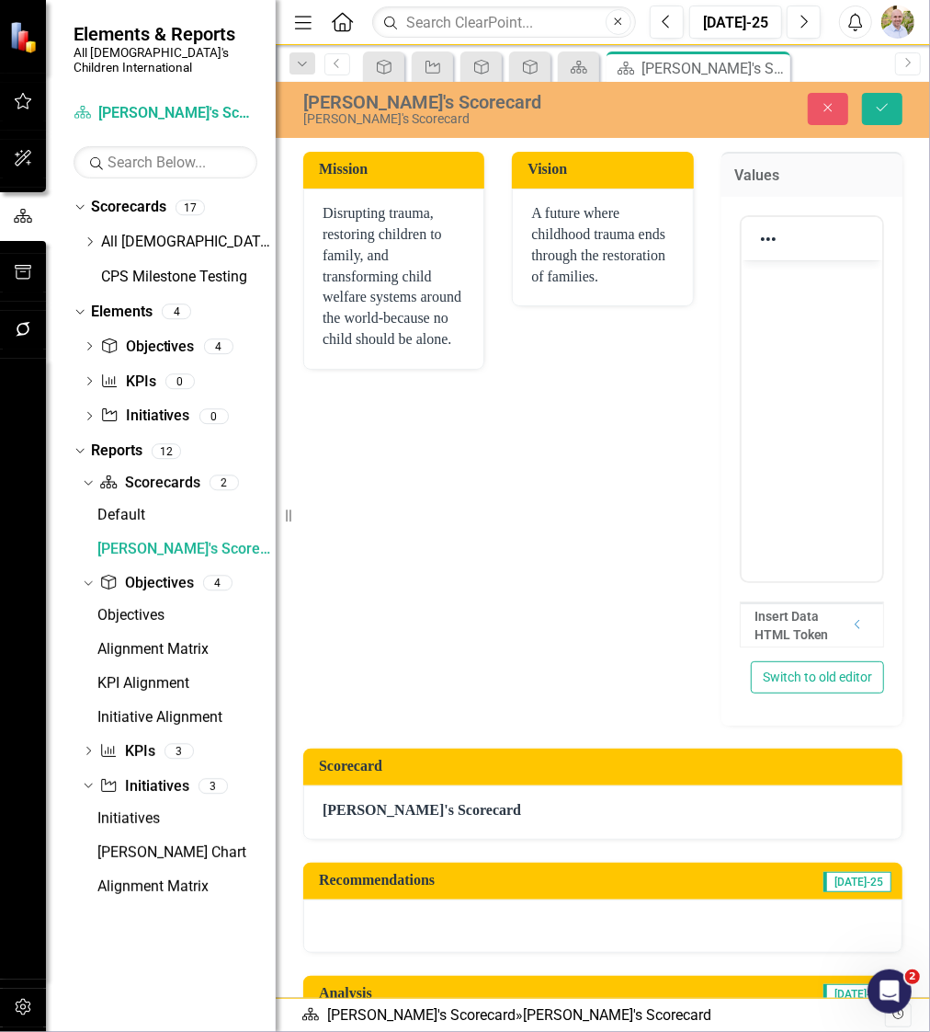
click at [781, 295] on body "Rich Text Area. Press ALT-0 for help." at bounding box center [811, 397] width 141 height 276
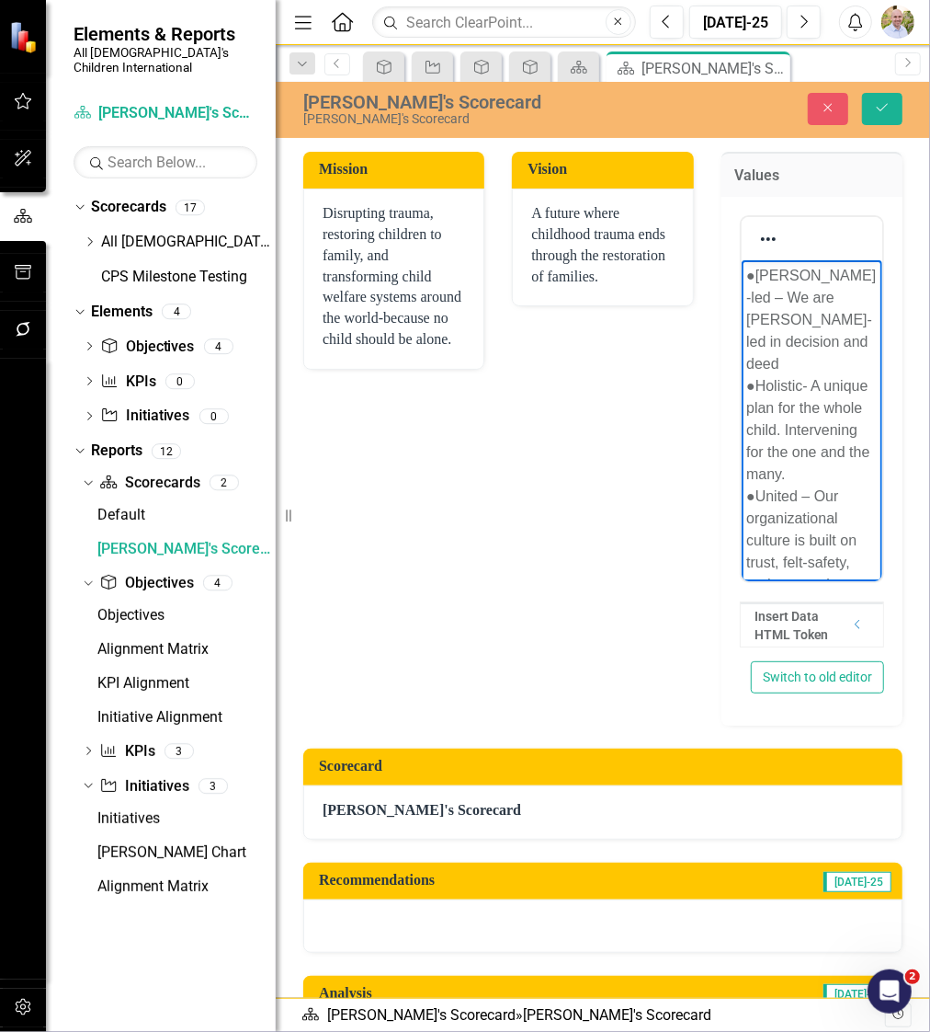
click at [755, 269] on div "●Christ-led – We are Christ-led in decision and deed" at bounding box center [811, 319] width 131 height 110
click at [801, 334] on div "Christ-led – We are Christ-led in decision and deed" at bounding box center [811, 319] width 131 height 110
click at [756, 396] on div "●Holistic- A unique plan for the whole child. Intervening for the one and the m…" at bounding box center [811, 451] width 131 height 110
click at [756, 517] on div "●United – Our organizational culture is built on trust, felt-safety, and connec…" at bounding box center [811, 562] width 131 height 110
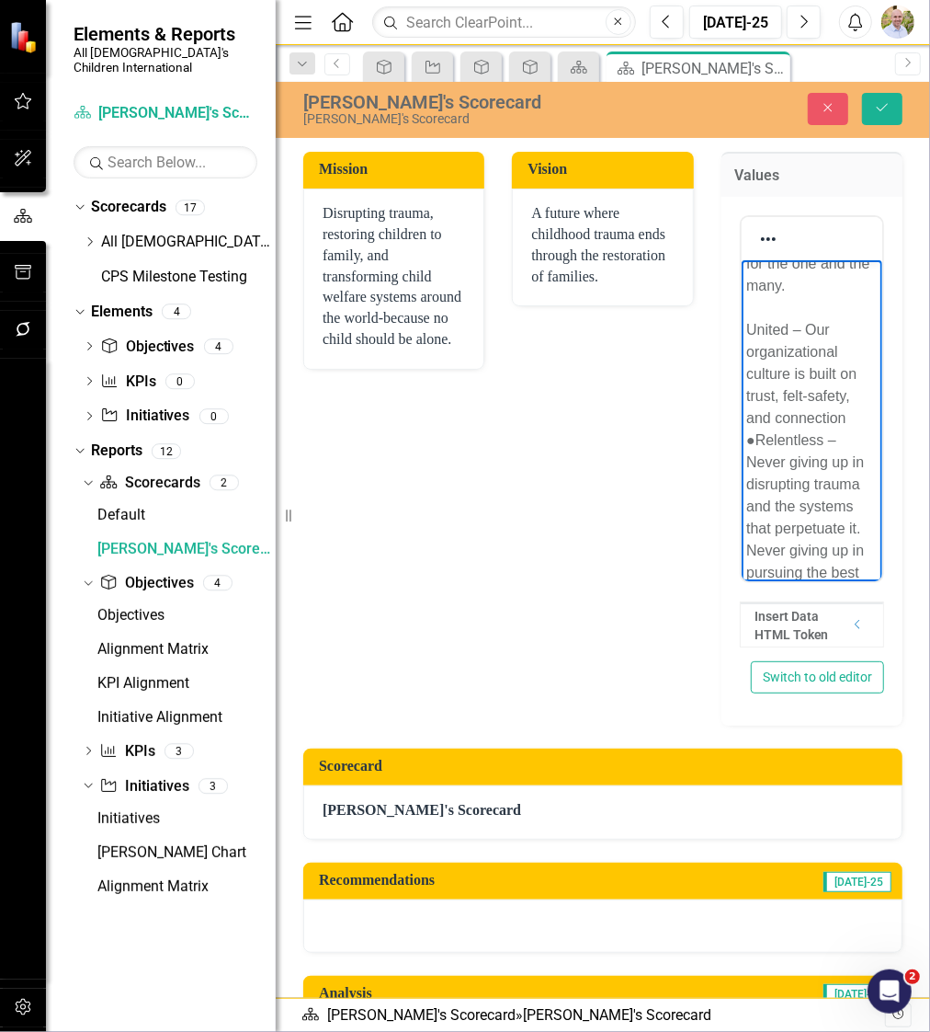
scroll to position [215, 0]
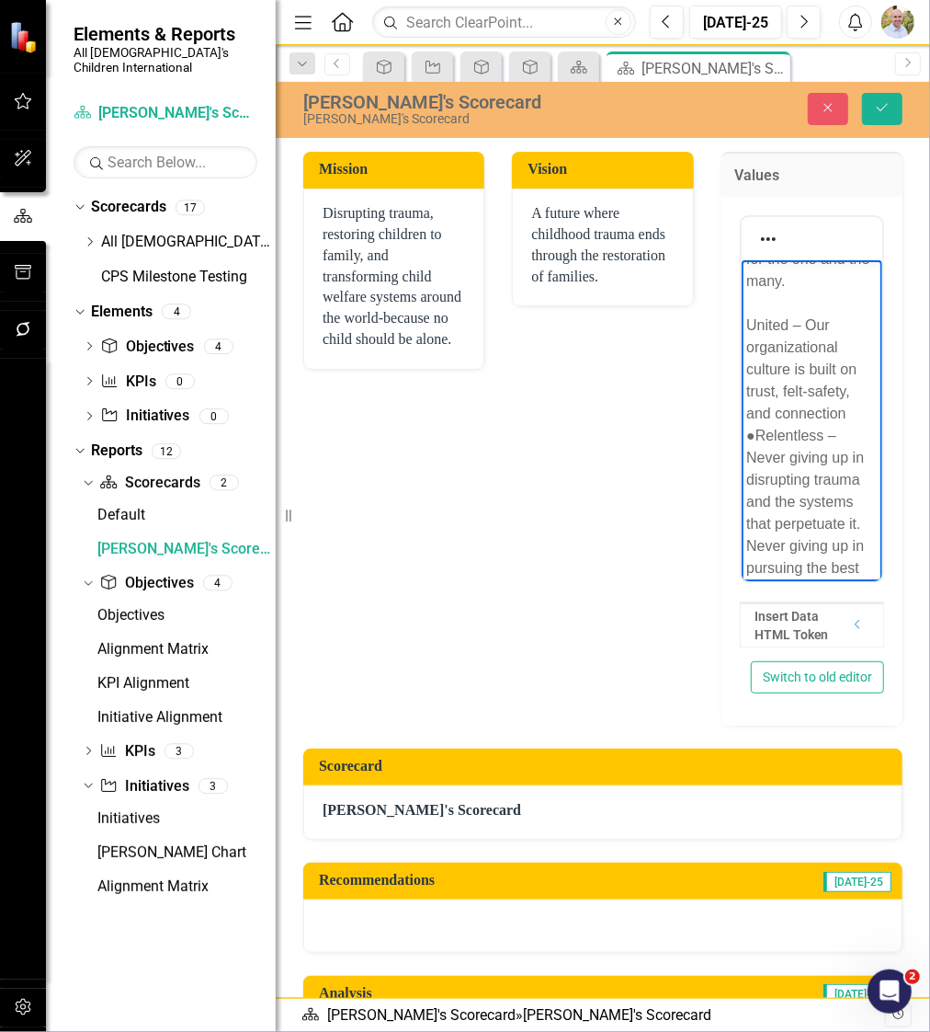
click at [752, 439] on div "●Relentless – Never giving up in disrupting trauma and the systems that perpetu…" at bounding box center [811, 512] width 131 height 177
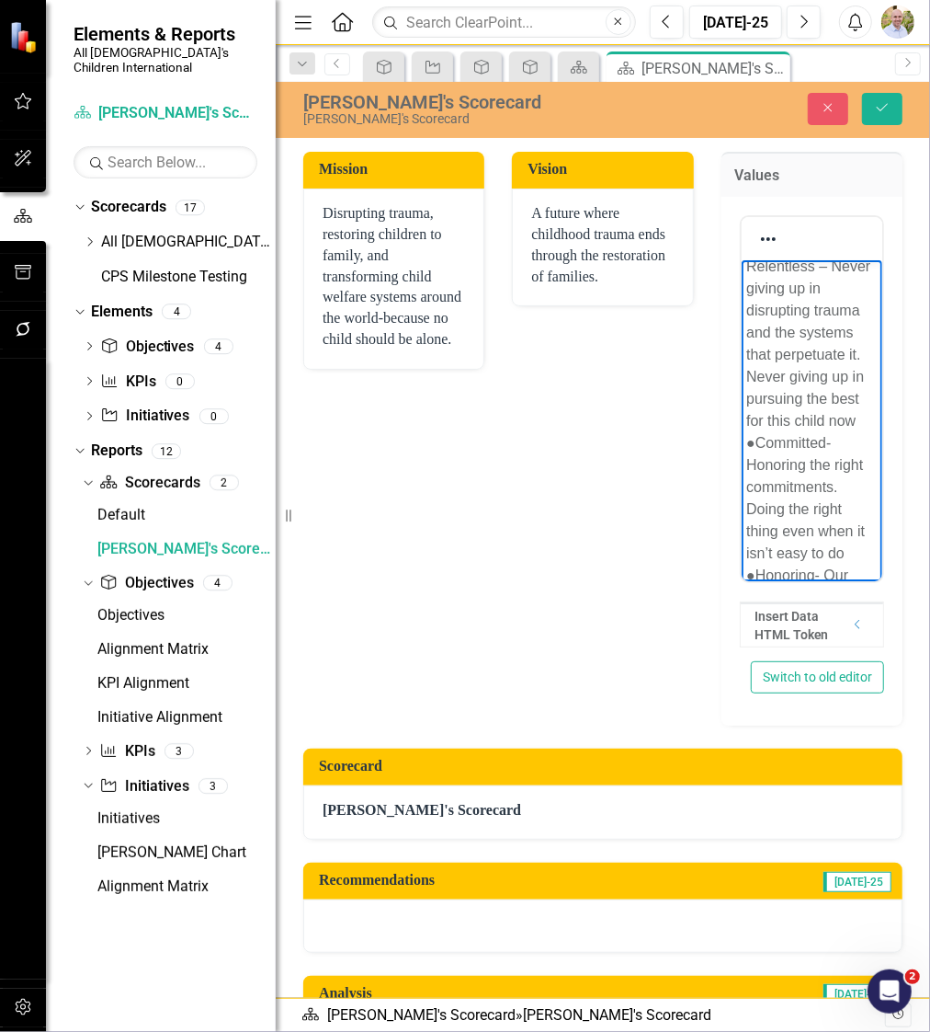
scroll to position [407, 0]
click at [754, 484] on div "●Committed- Honoring the right commitments. Doing the right thing even when it …" at bounding box center [811, 496] width 131 height 132
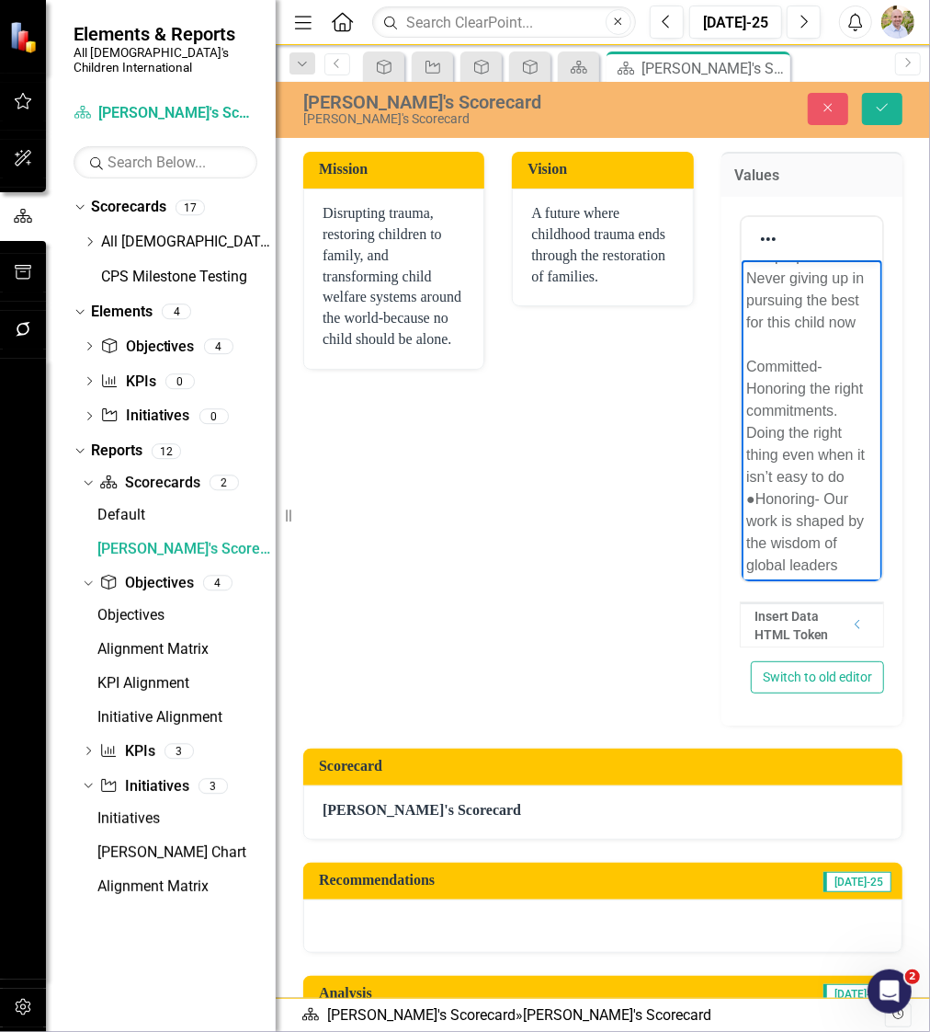
click at [754, 484] on div "Committed- Honoring the right commitments. Doing the right thing even when it i…" at bounding box center [811, 410] width 131 height 154
click at [752, 503] on div "●Honoring- Our work is shaped by the wisdom of global leaders" at bounding box center [811, 531] width 131 height 88
click at [884, 114] on icon "Save" at bounding box center [882, 107] width 17 height 13
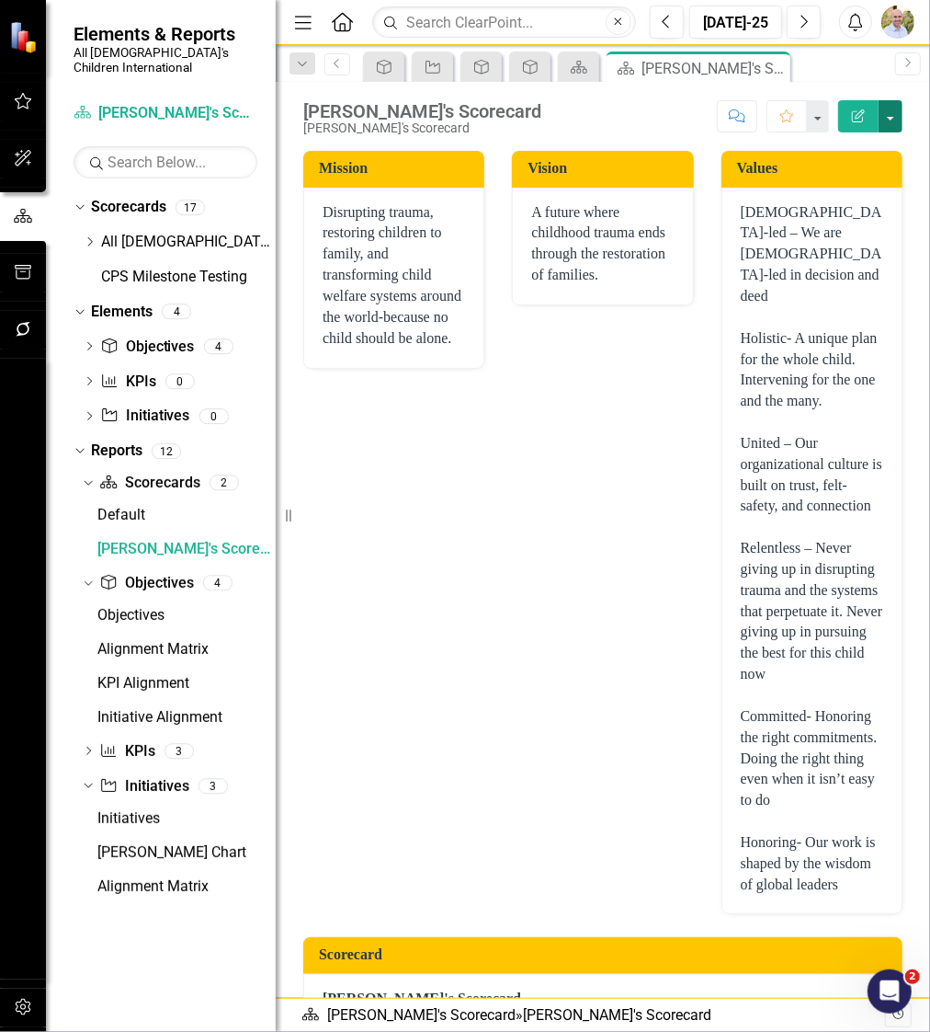
click at [895, 111] on button "button" at bounding box center [891, 116] width 24 height 32
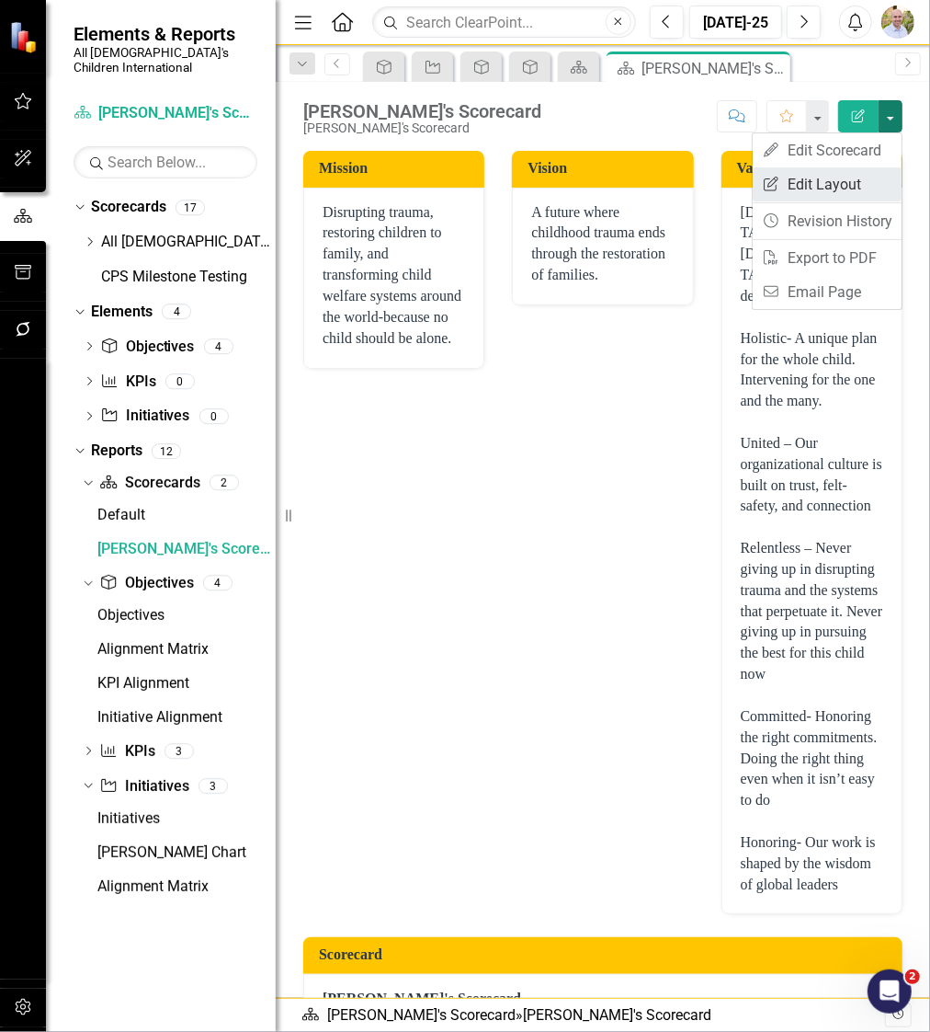
click at [849, 179] on link "Edit Report Edit Layout" at bounding box center [827, 184] width 149 height 34
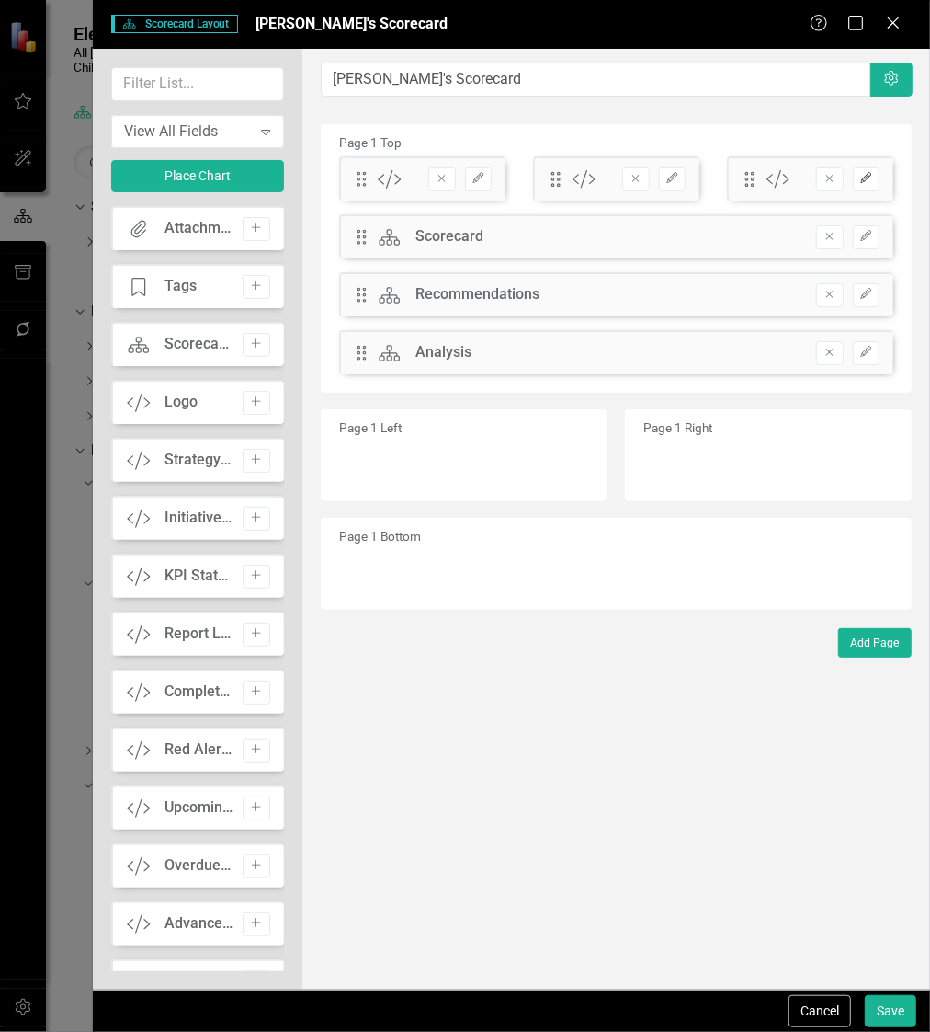
click at [877, 174] on button "Edit" at bounding box center [866, 179] width 27 height 24
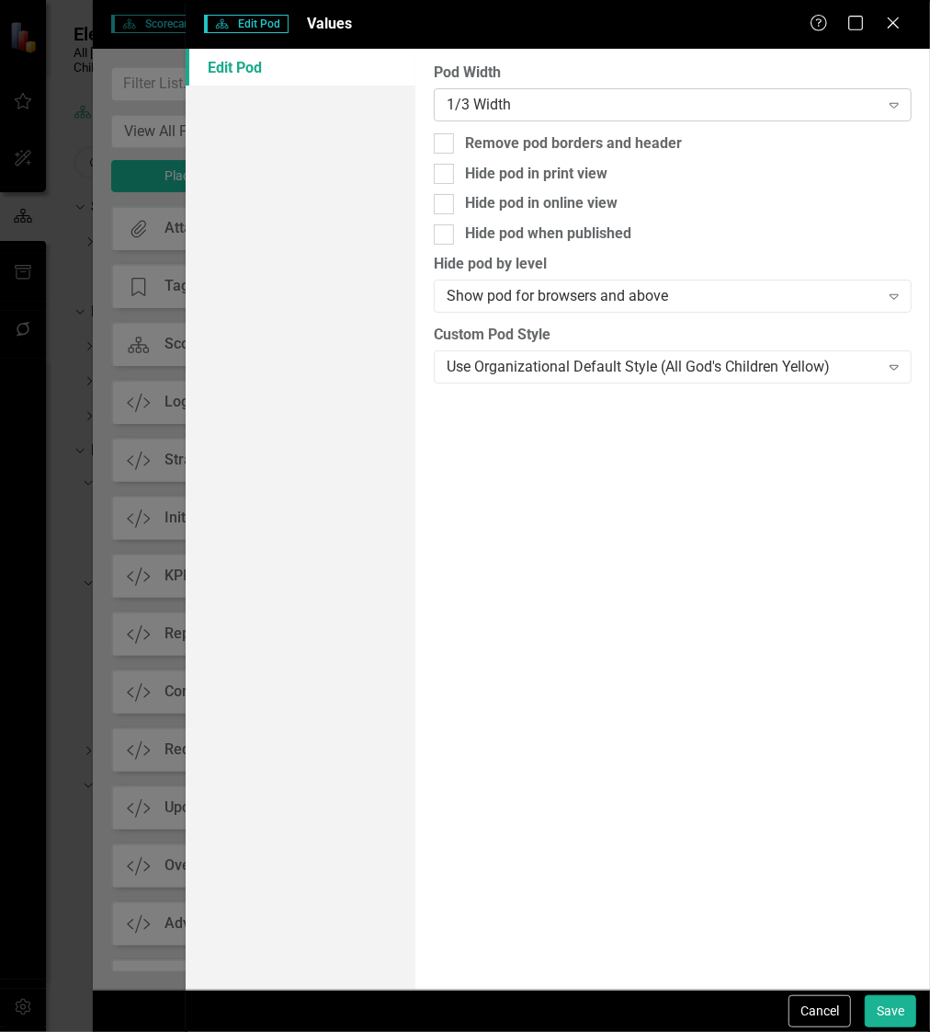
click at [464, 101] on div "1/3 Width" at bounding box center [663, 104] width 432 height 21
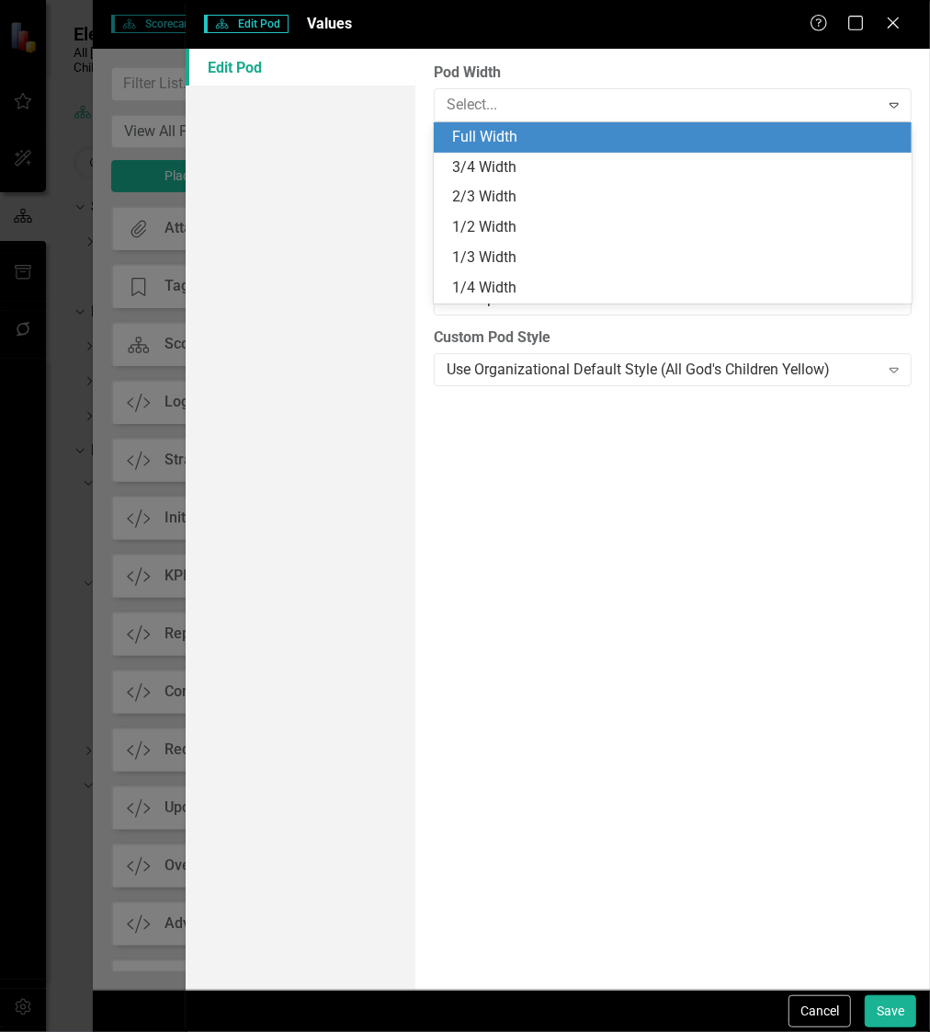
click at [471, 139] on div "Full Width" at bounding box center [676, 137] width 449 height 21
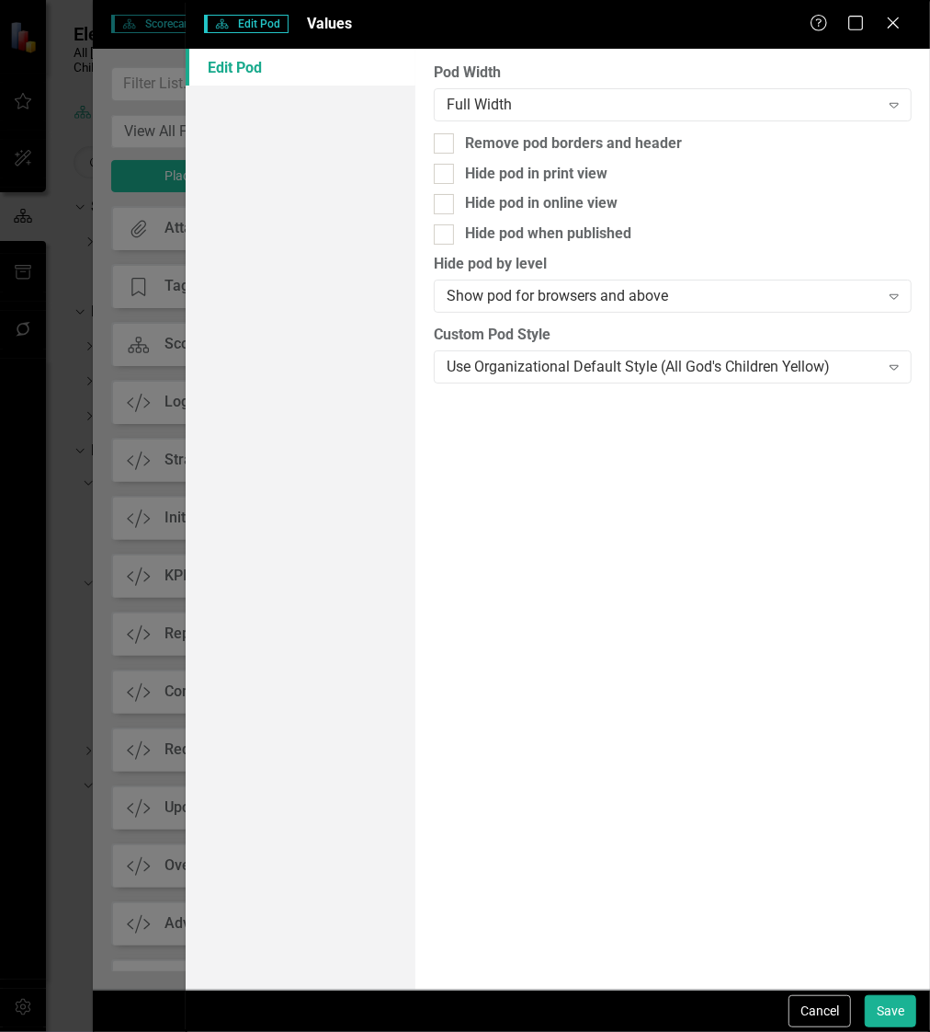
click at [894, 1027] on div "Cancel Save" at bounding box center [850, 1011] width 132 height 32
click at [895, 1009] on button "Save" at bounding box center [890, 1011] width 51 height 32
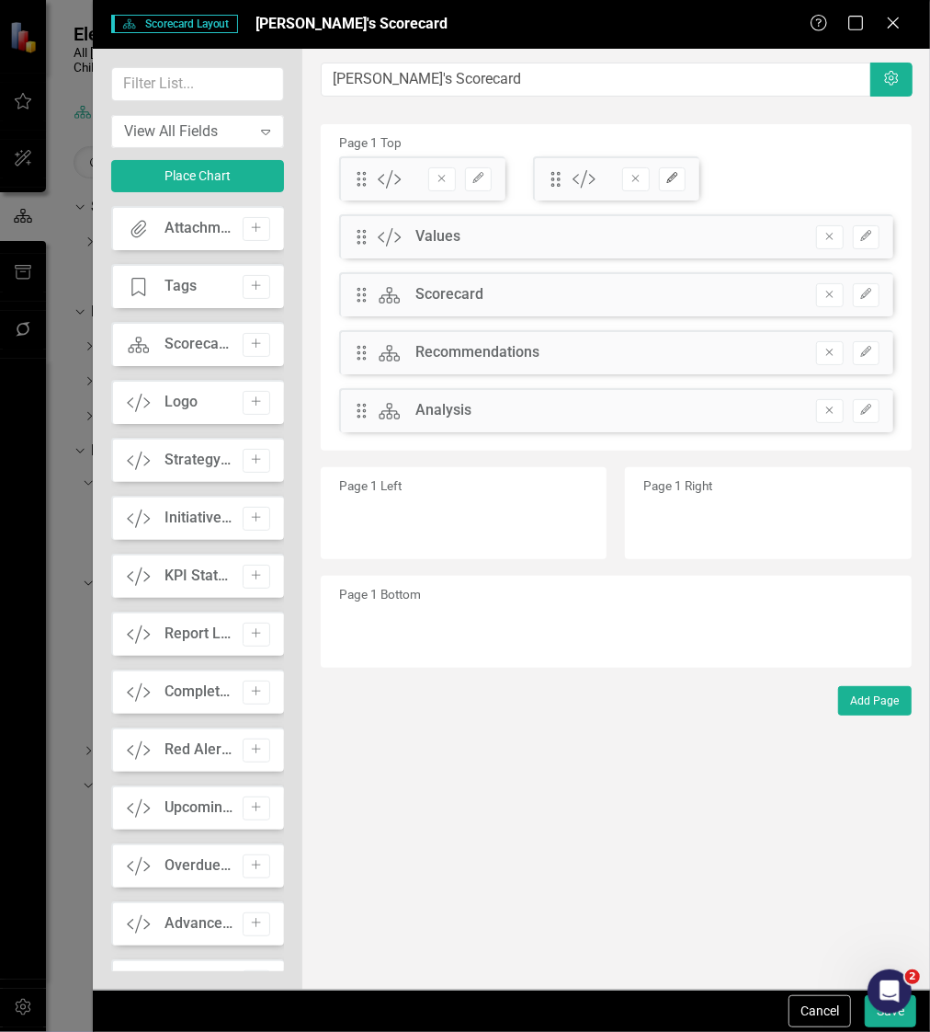
click at [666, 180] on icon "Edit" at bounding box center [673, 178] width 14 height 11
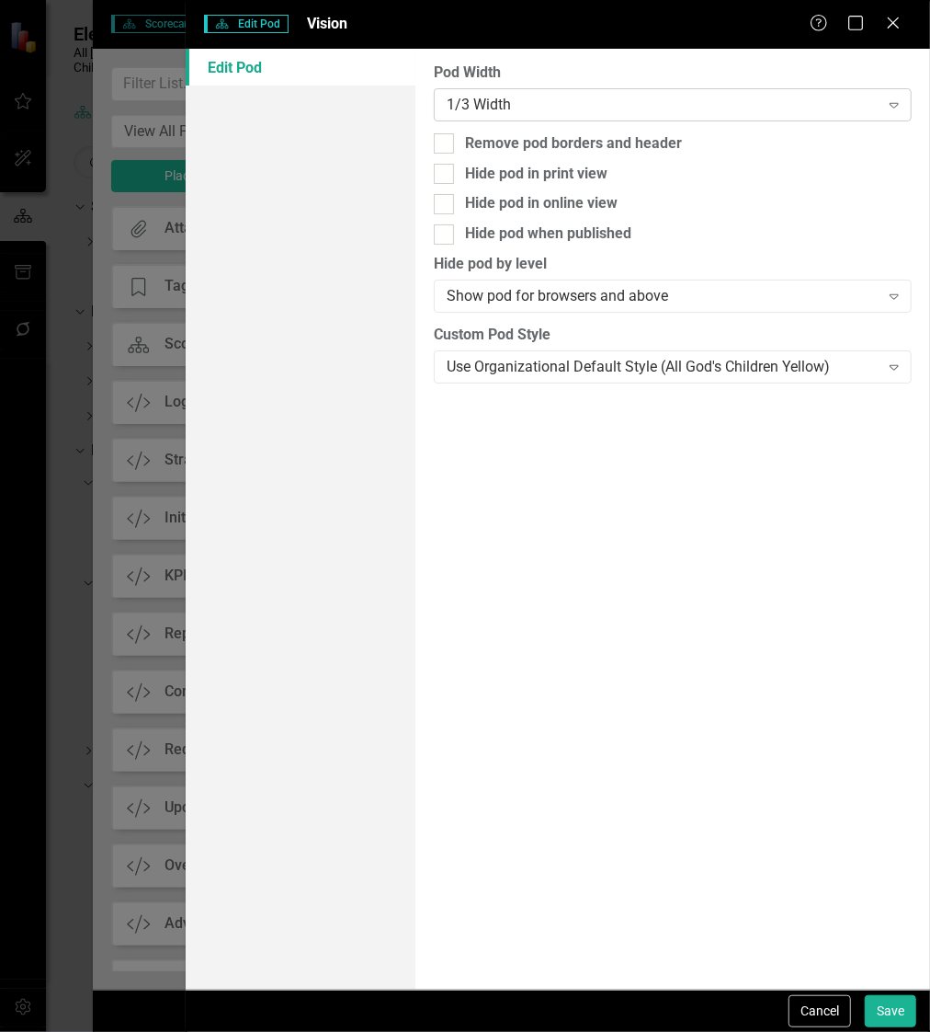
click at [684, 94] on div "1/3 Width" at bounding box center [663, 104] width 432 height 21
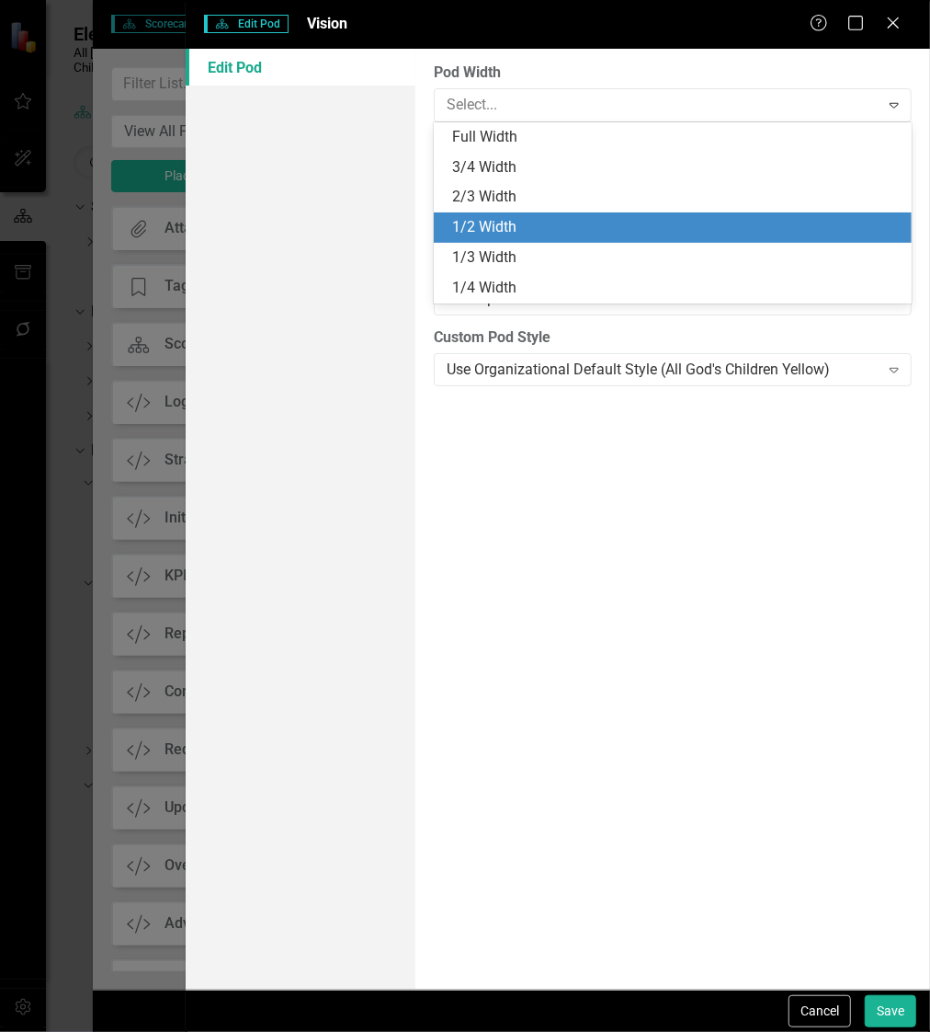
click at [641, 224] on div "1/2 Width" at bounding box center [676, 227] width 449 height 21
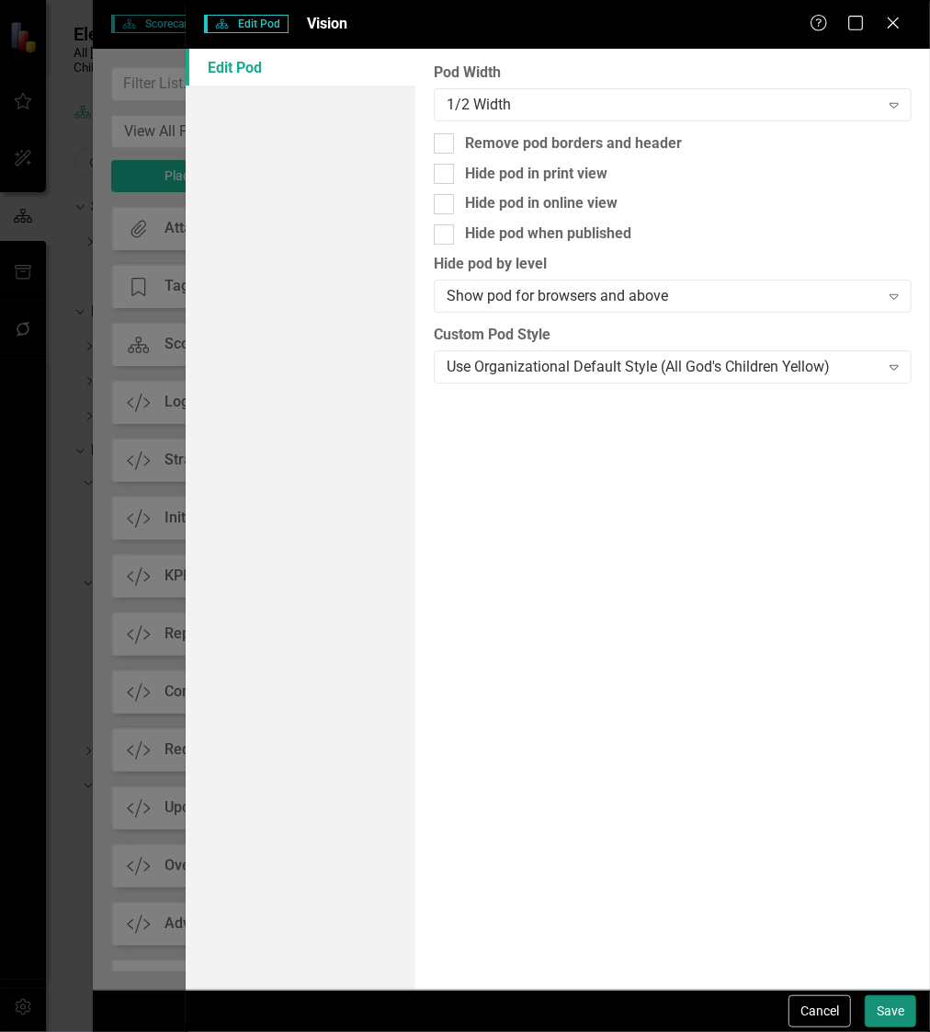
click at [893, 999] on button "Save" at bounding box center [890, 1011] width 51 height 32
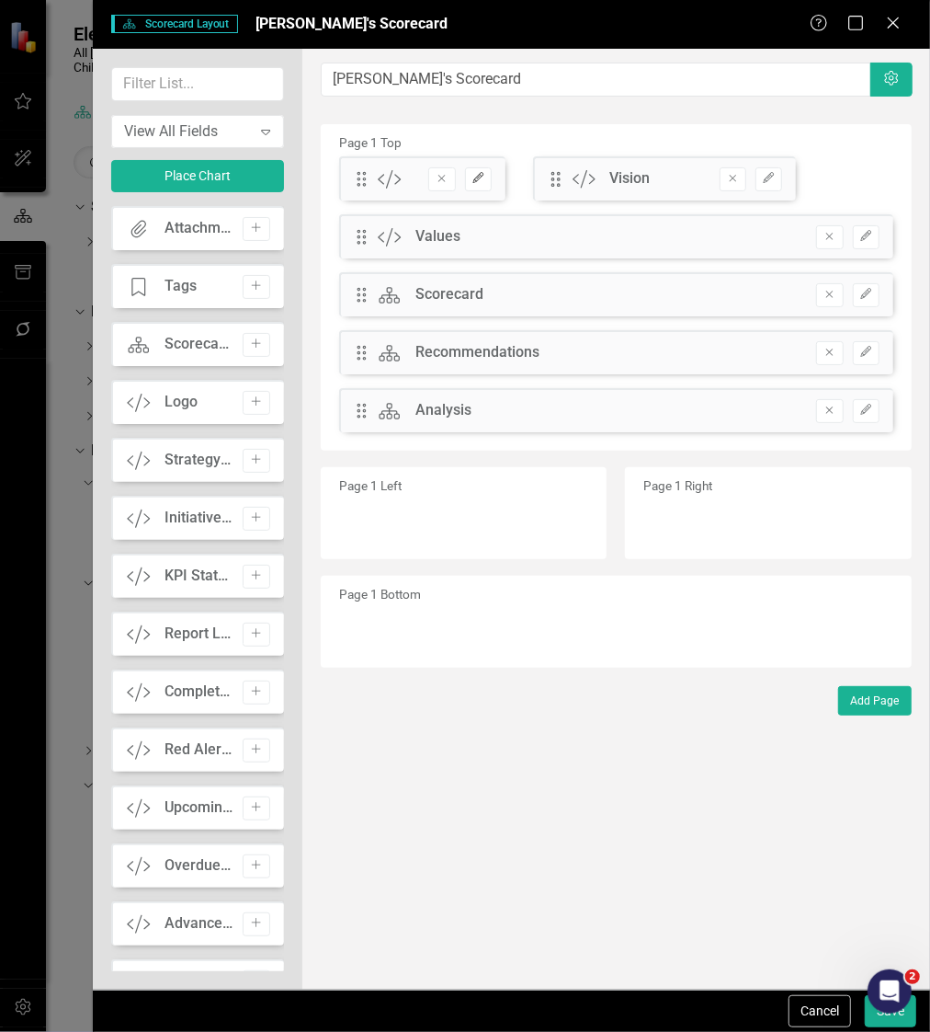
click at [478, 177] on icon "button" at bounding box center [478, 177] width 11 height 11
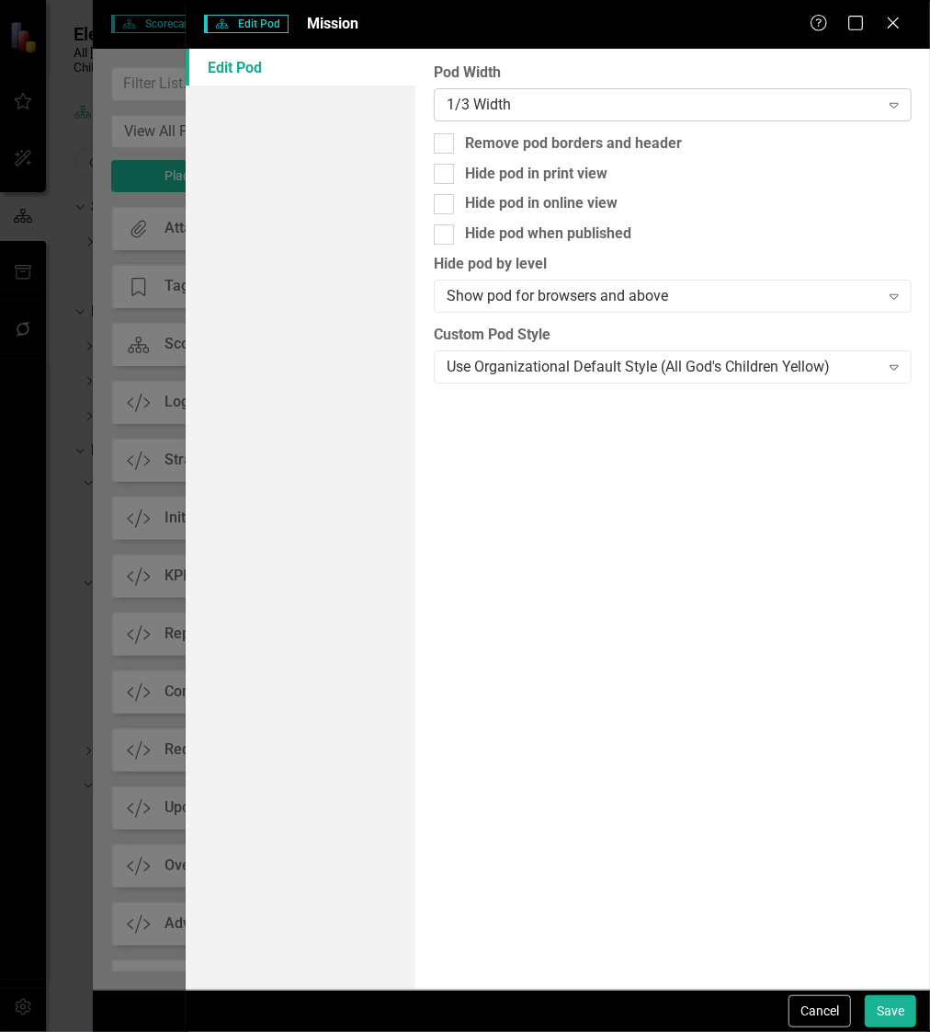
click at [618, 117] on div "1/3 Width Expand" at bounding box center [673, 104] width 478 height 33
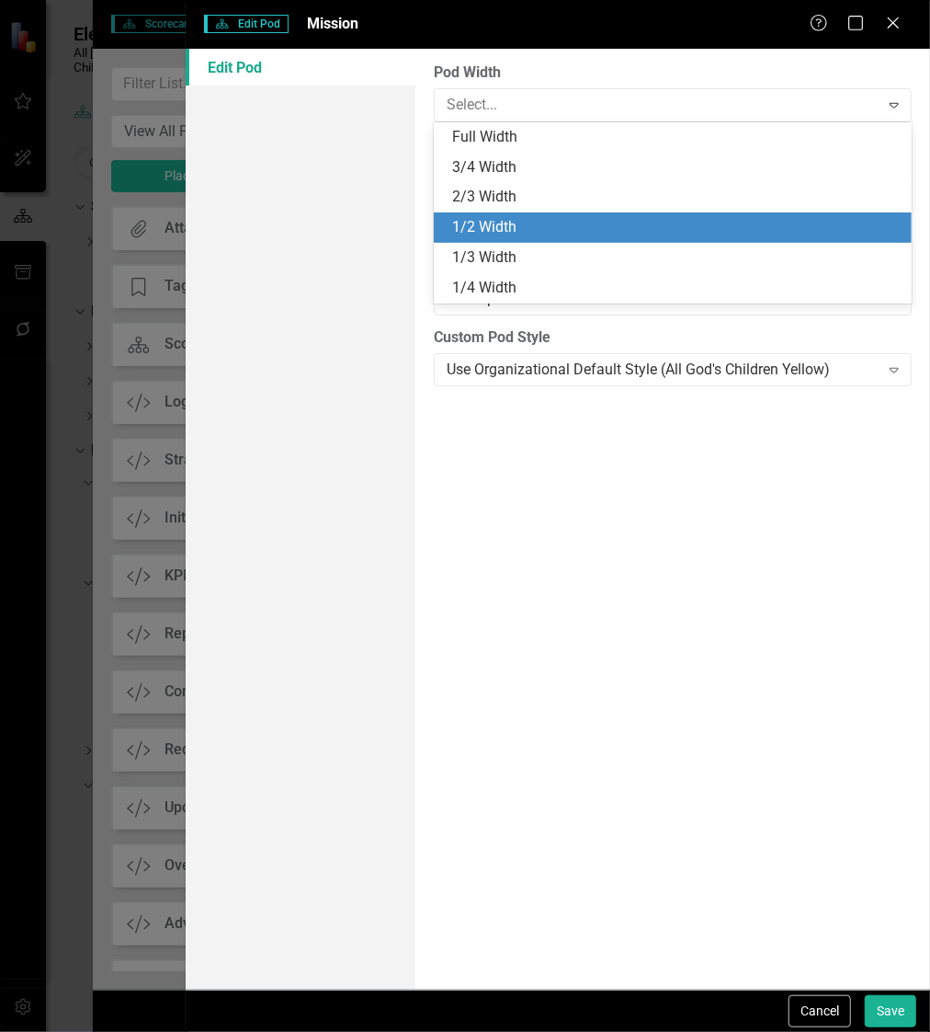
click at [581, 221] on div "1/2 Width" at bounding box center [676, 227] width 449 height 21
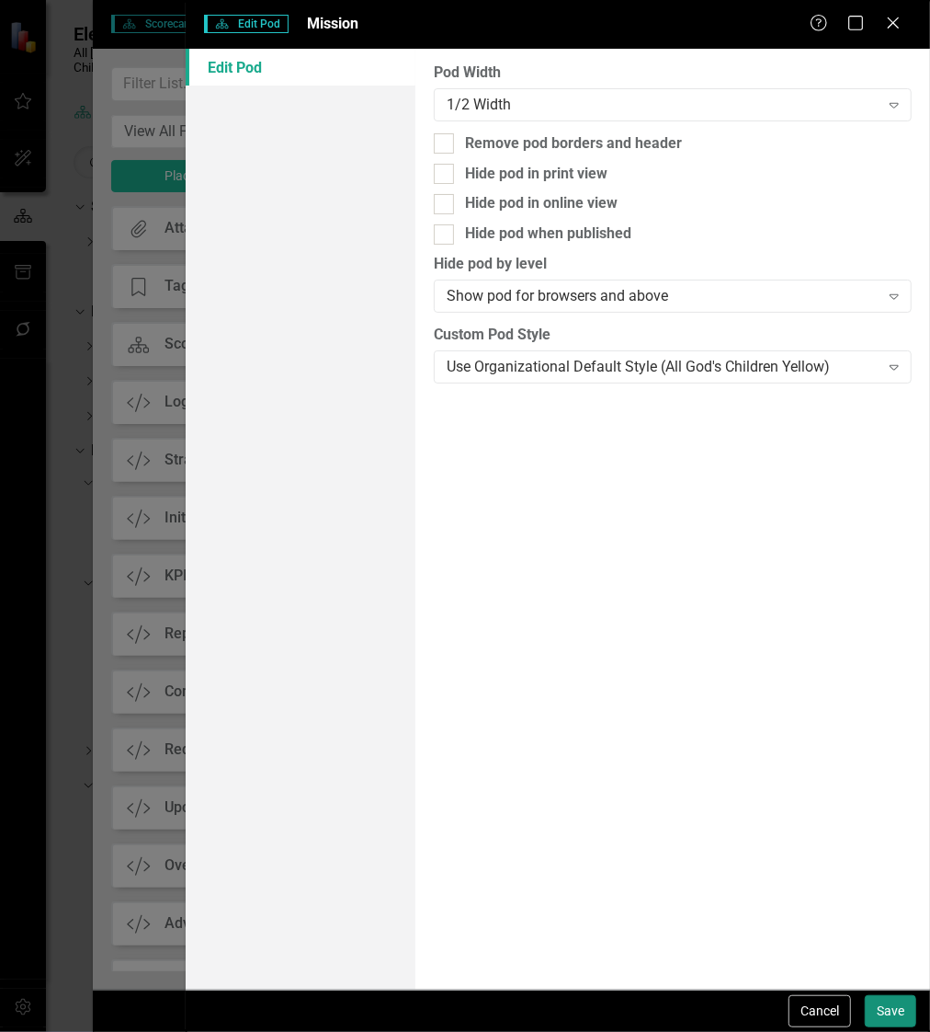
click at [890, 1004] on button "Save" at bounding box center [890, 1011] width 51 height 32
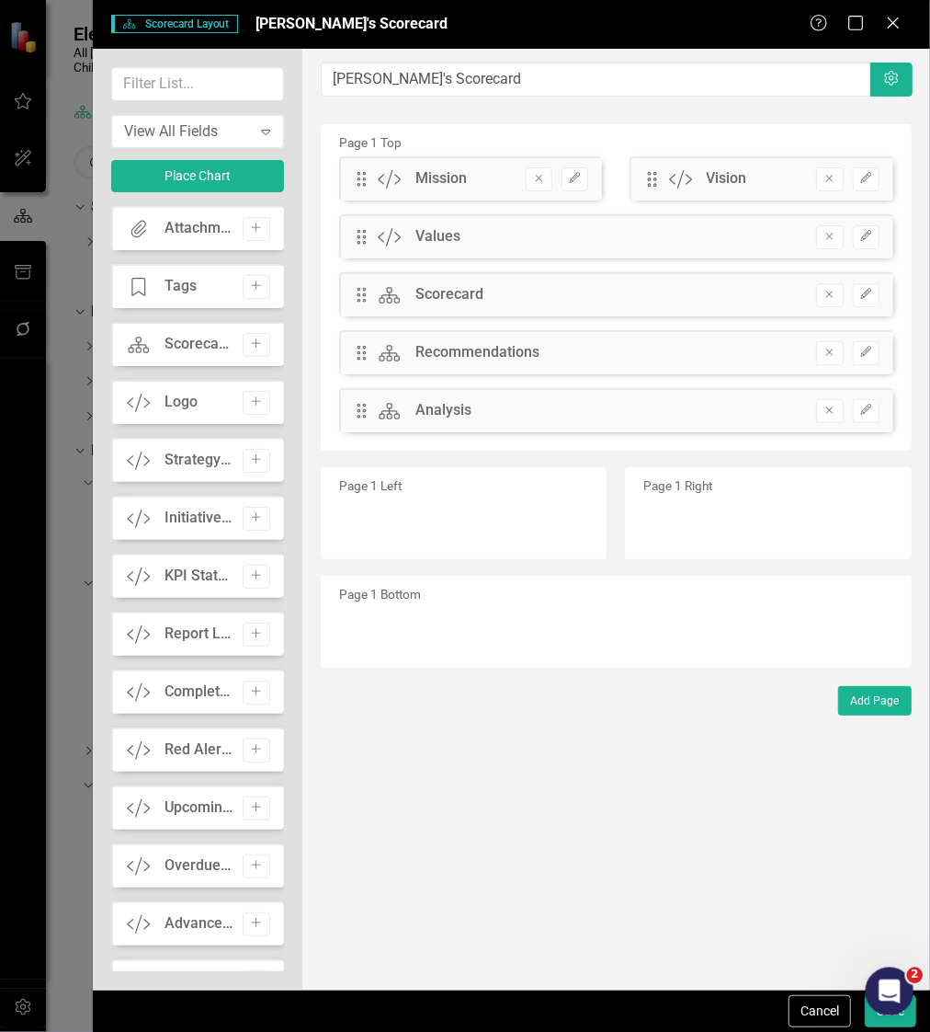
click at [870, 1013] on body "Elements & Reports All God's Children International Scorecard Jen's Scorecard S…" at bounding box center [465, 516] width 930 height 1032
click at [878, 1018] on button "Save" at bounding box center [890, 1011] width 51 height 32
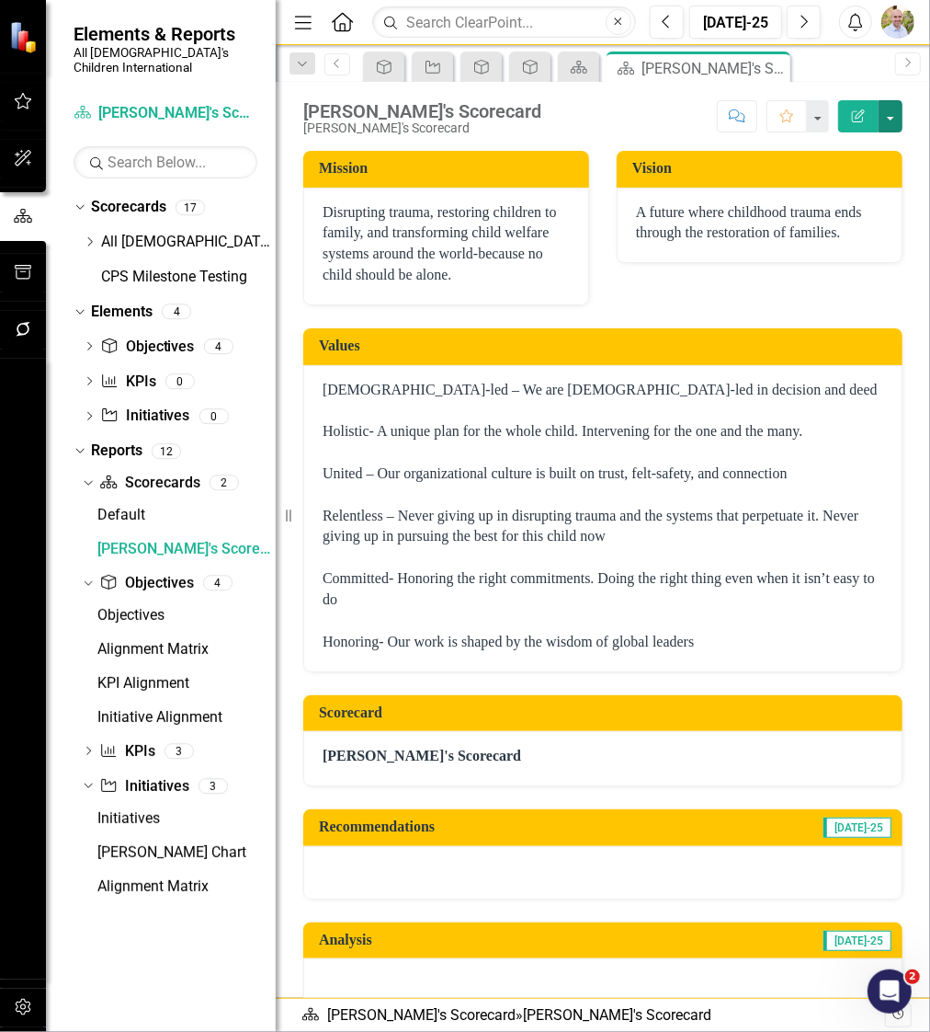
scroll to position [33, 0]
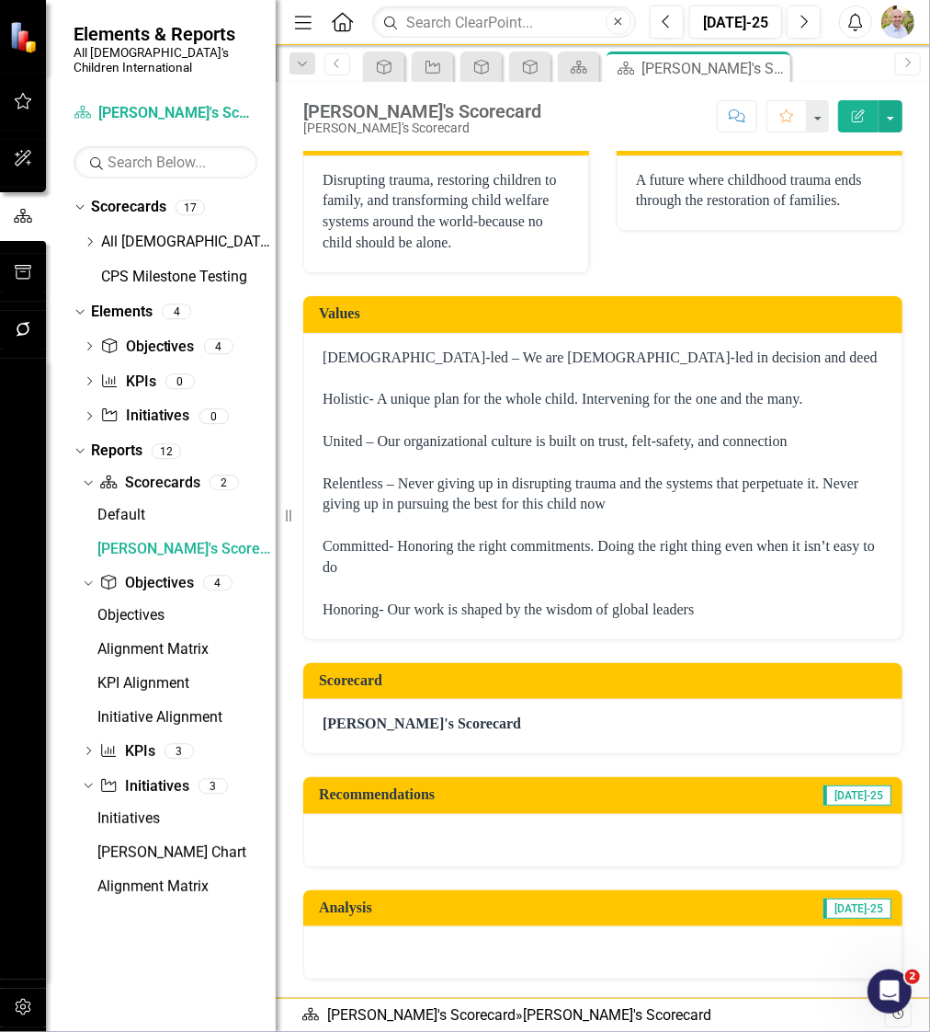
click at [659, 683] on h3 "Scorecard" at bounding box center [606, 680] width 575 height 17
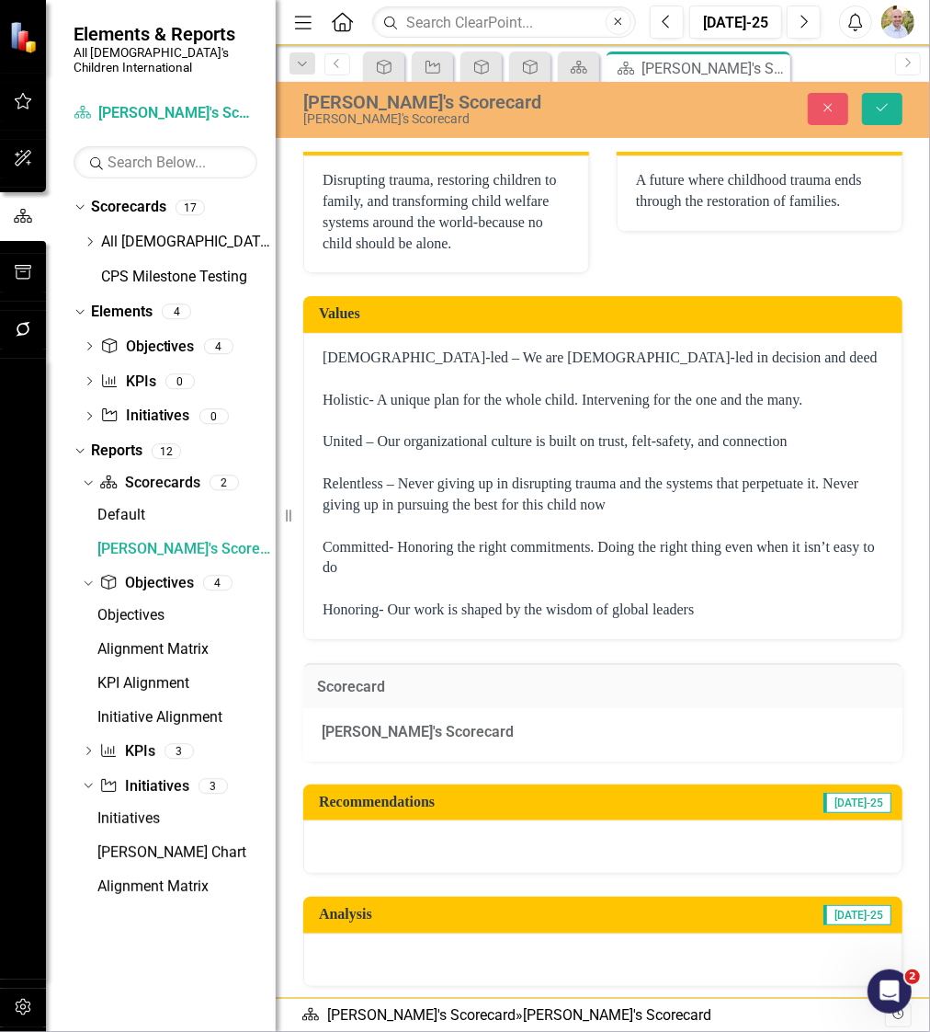
click at [725, 683] on h3 "Scorecard" at bounding box center [603, 686] width 572 height 17
click at [356, 734] on strong "[PERSON_NAME]'s Scorecard" at bounding box center [418, 731] width 192 height 17
click at [519, 820] on div at bounding box center [602, 846] width 599 height 53
click at [894, 111] on button "Save" at bounding box center [882, 109] width 40 height 32
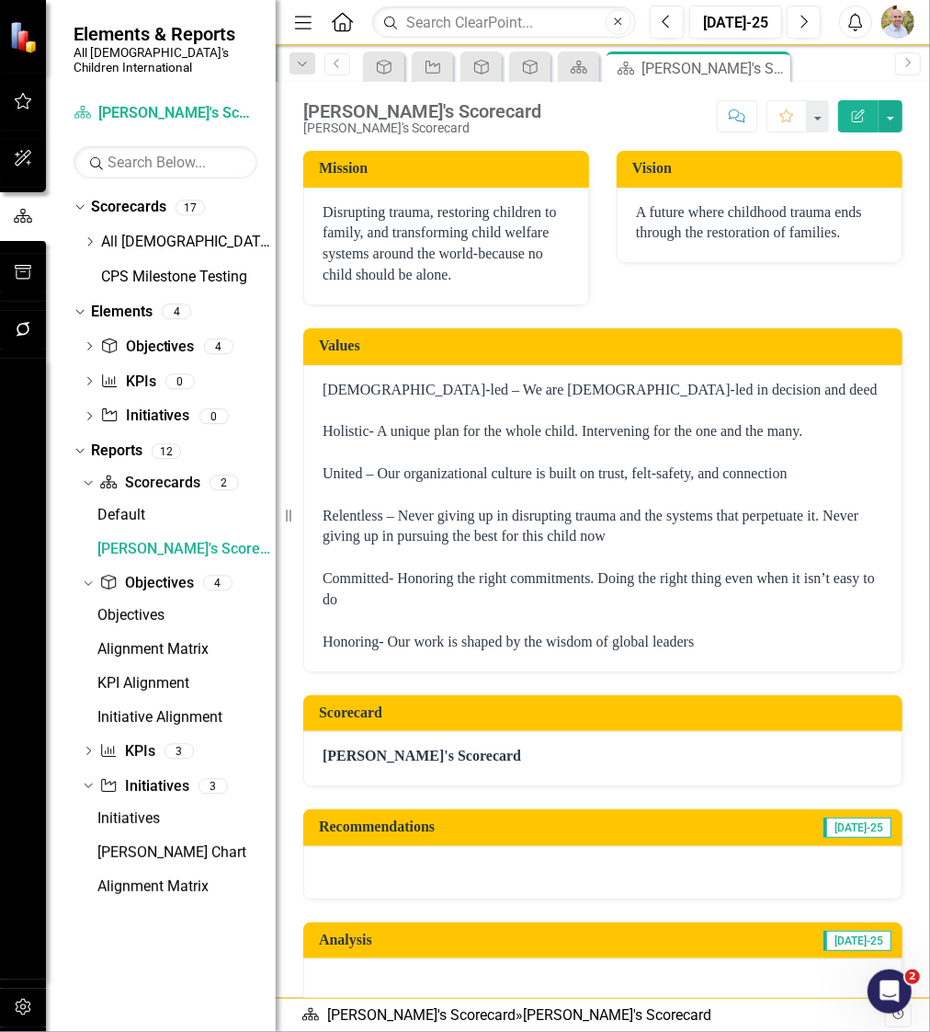
click at [399, 747] on strong "[PERSON_NAME]'s Scorecard" at bounding box center [422, 755] width 199 height 16
click at [742, 742] on div "[PERSON_NAME]'s Scorecard" at bounding box center [602, 758] width 599 height 55
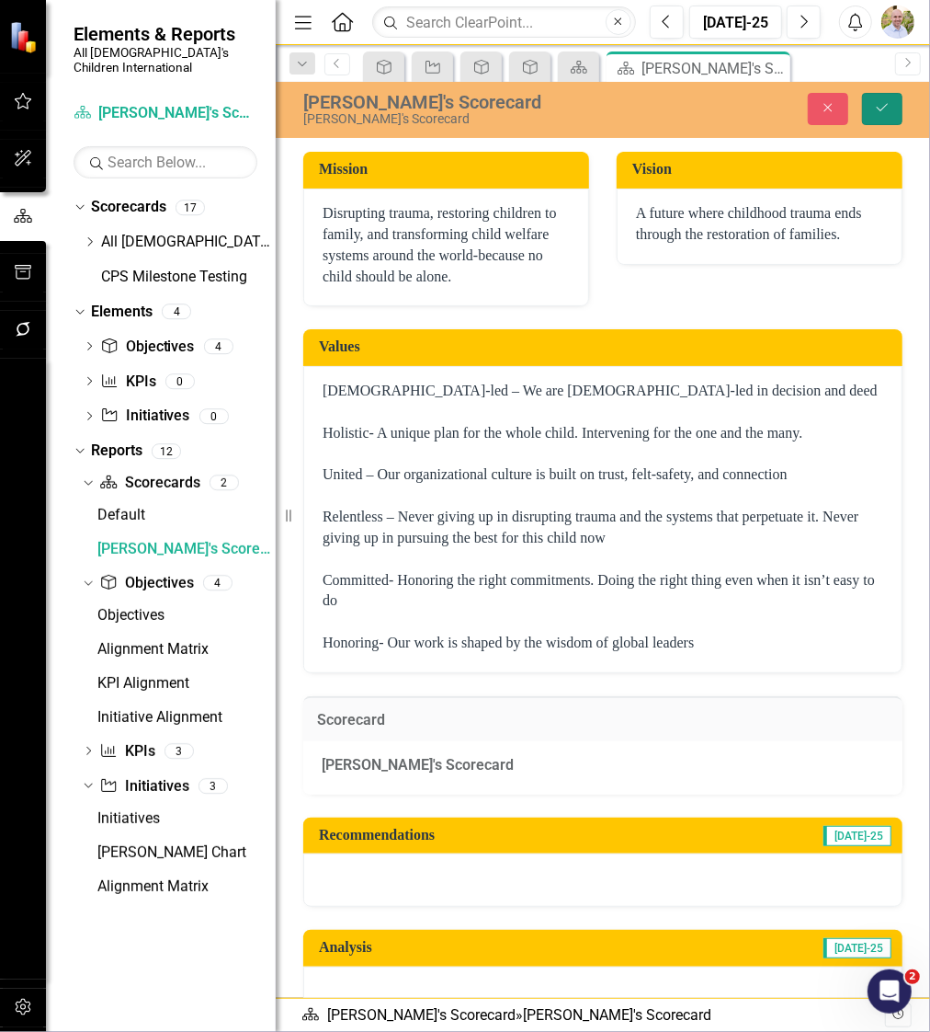
click at [895, 96] on button "Save" at bounding box center [882, 109] width 40 height 32
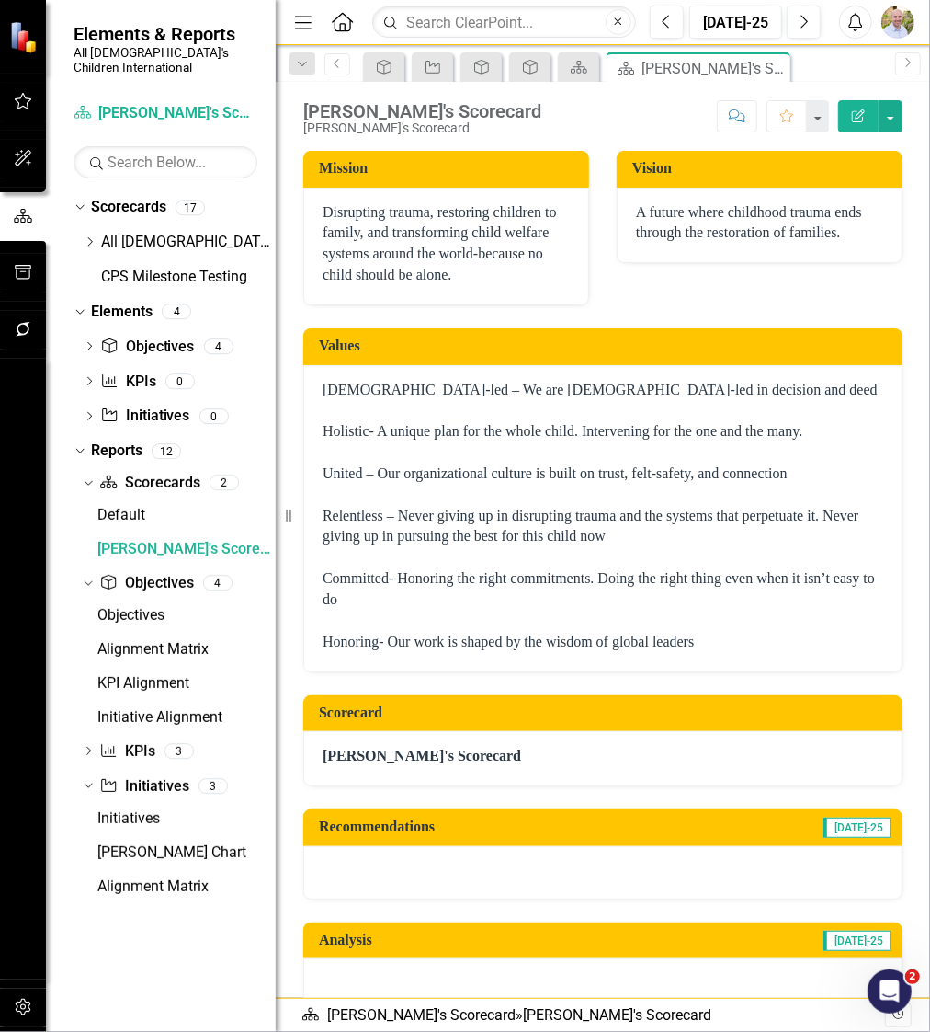
click at [395, 718] on h3 "Scorecard" at bounding box center [606, 712] width 575 height 17
click at [895, 105] on button "button" at bounding box center [891, 116] width 24 height 32
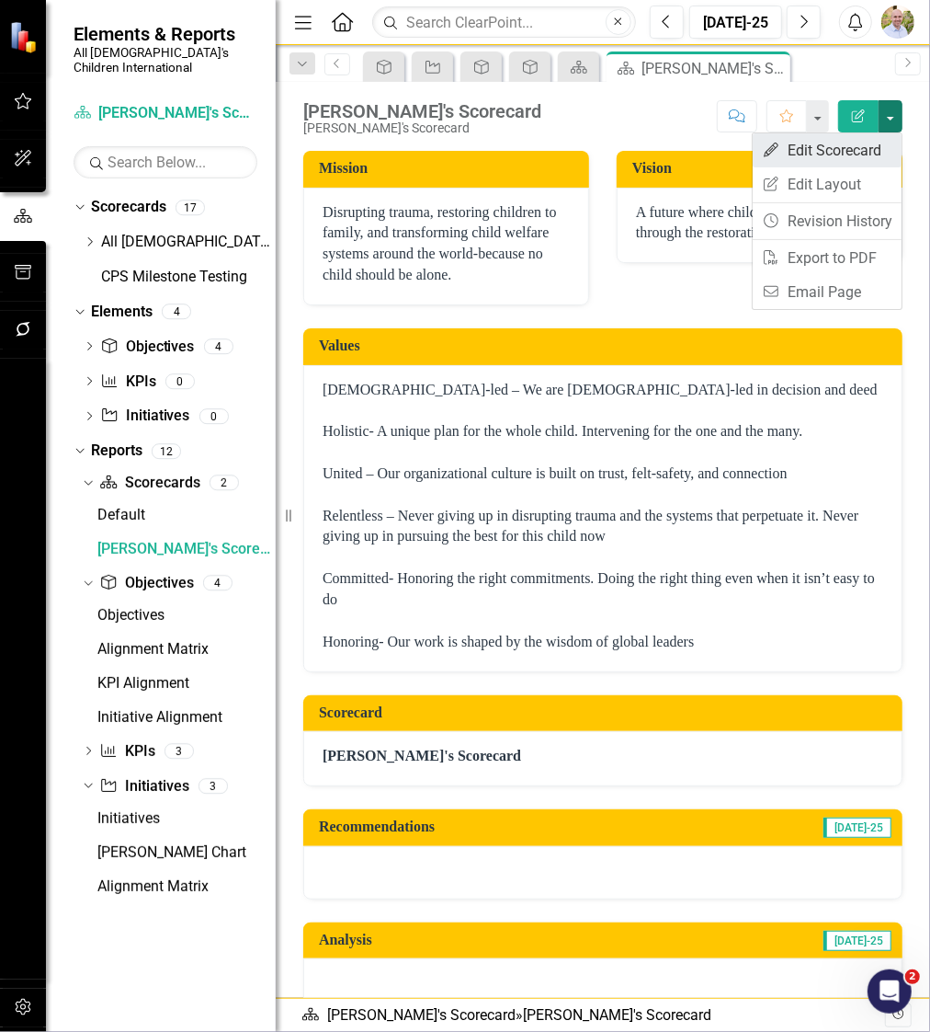
click at [861, 148] on link "Edit Edit Scorecard" at bounding box center [827, 150] width 149 height 34
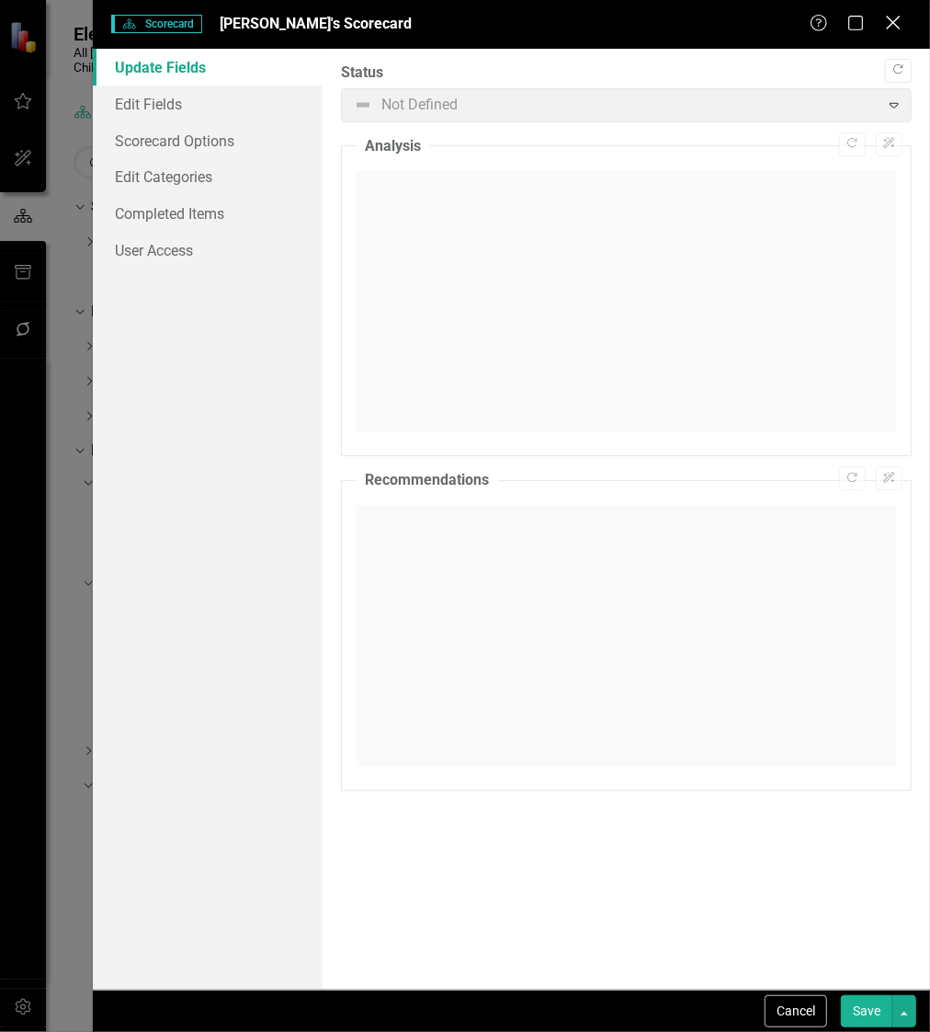
click at [901, 21] on icon "Close" at bounding box center [893, 22] width 23 height 17
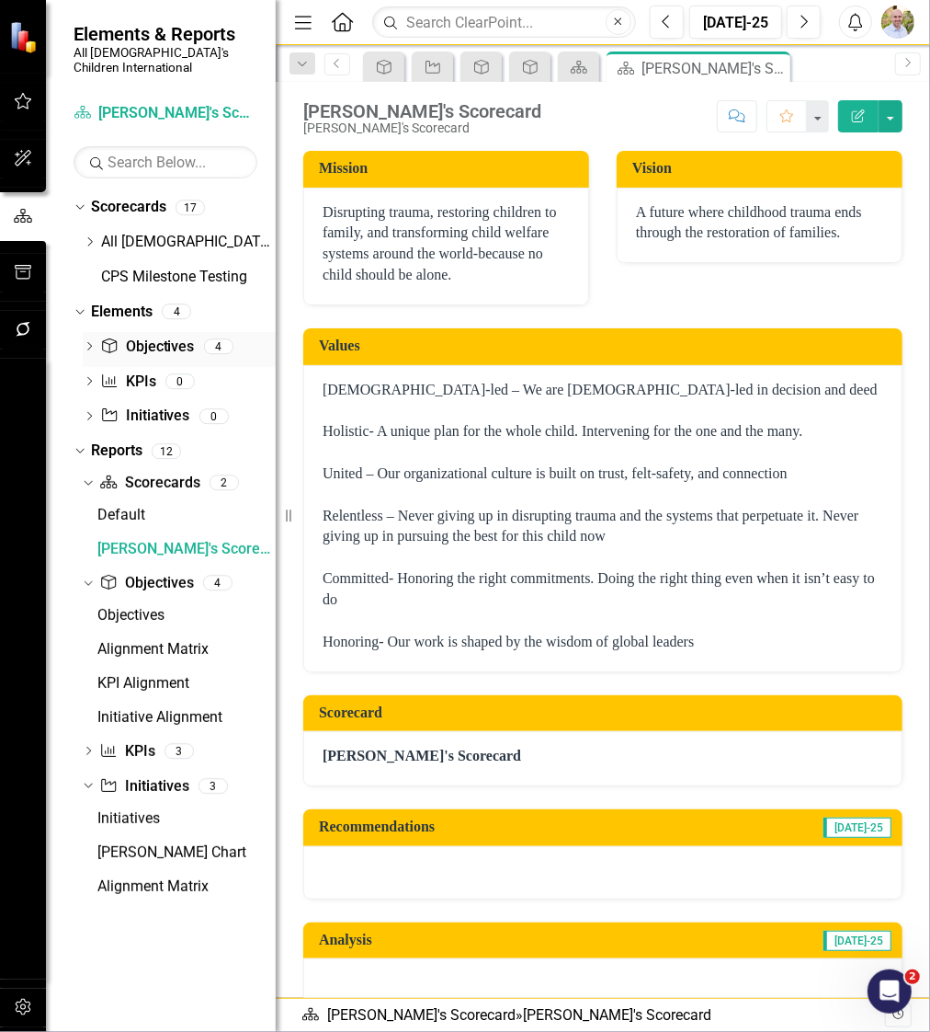
click at [151, 336] on link "Objective Objectives" at bounding box center [147, 346] width 94 height 21
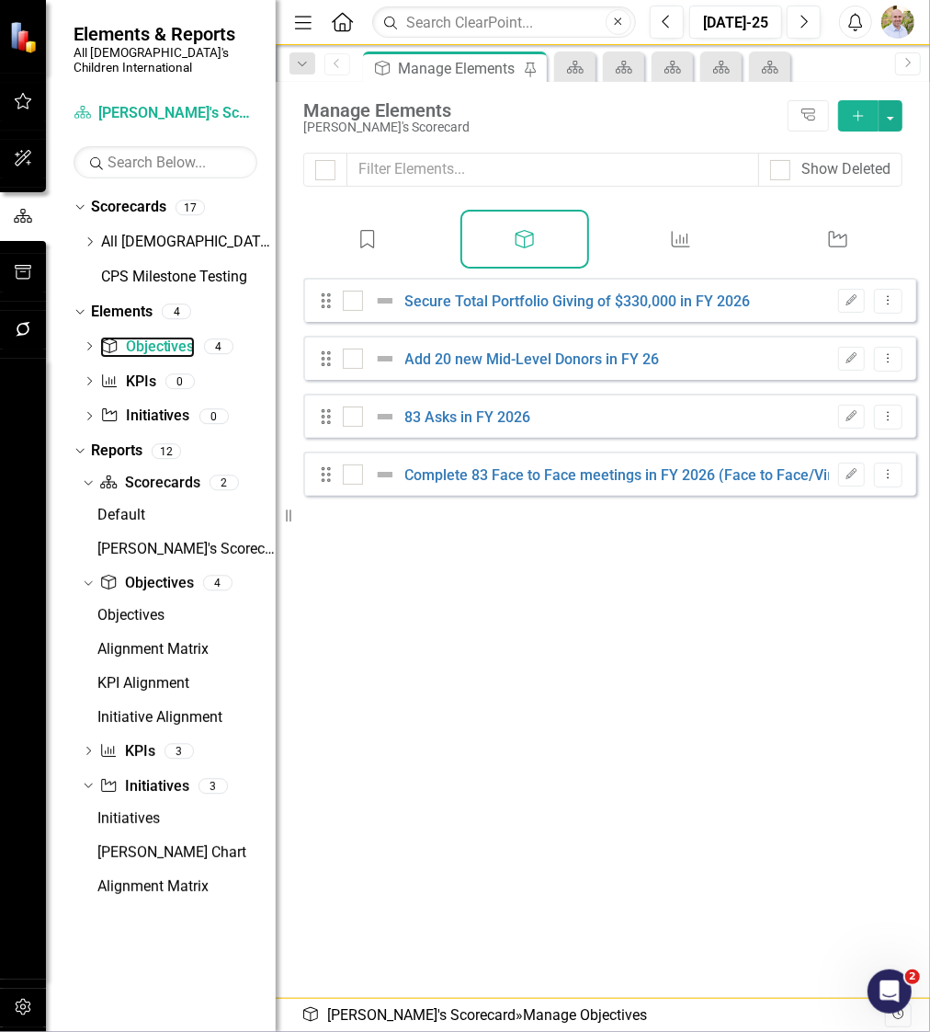
checkbox input "false"
click at [94, 343] on icon "Dropdown" at bounding box center [89, 348] width 13 height 10
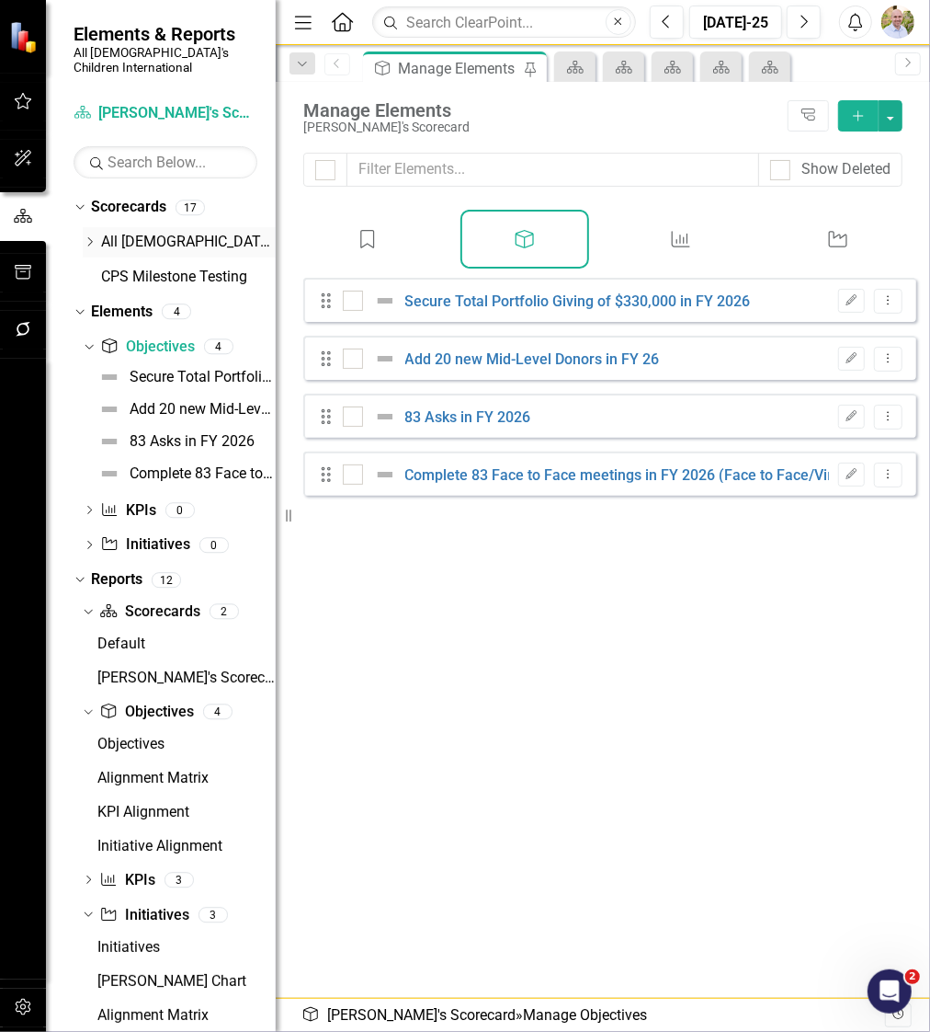
click at [91, 236] on icon "Dropdown" at bounding box center [90, 241] width 14 height 11
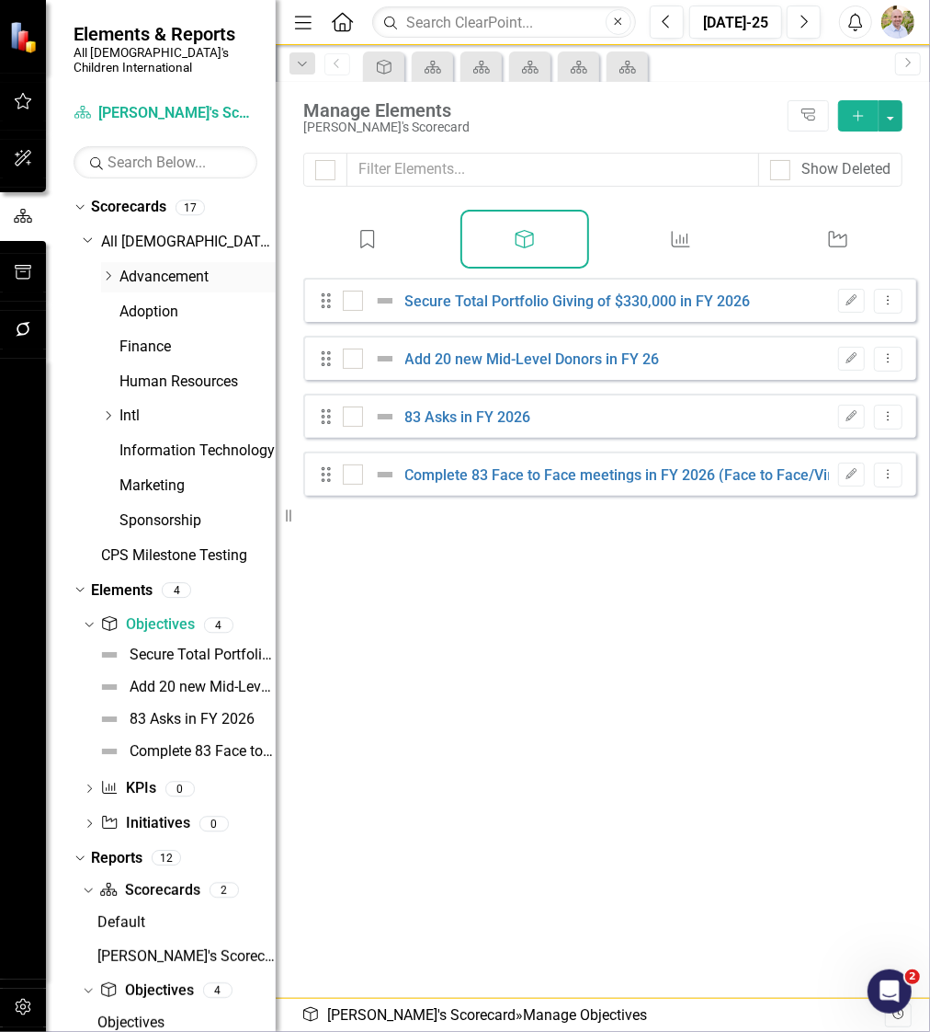
click at [108, 269] on div "Dropdown" at bounding box center [108, 277] width 14 height 16
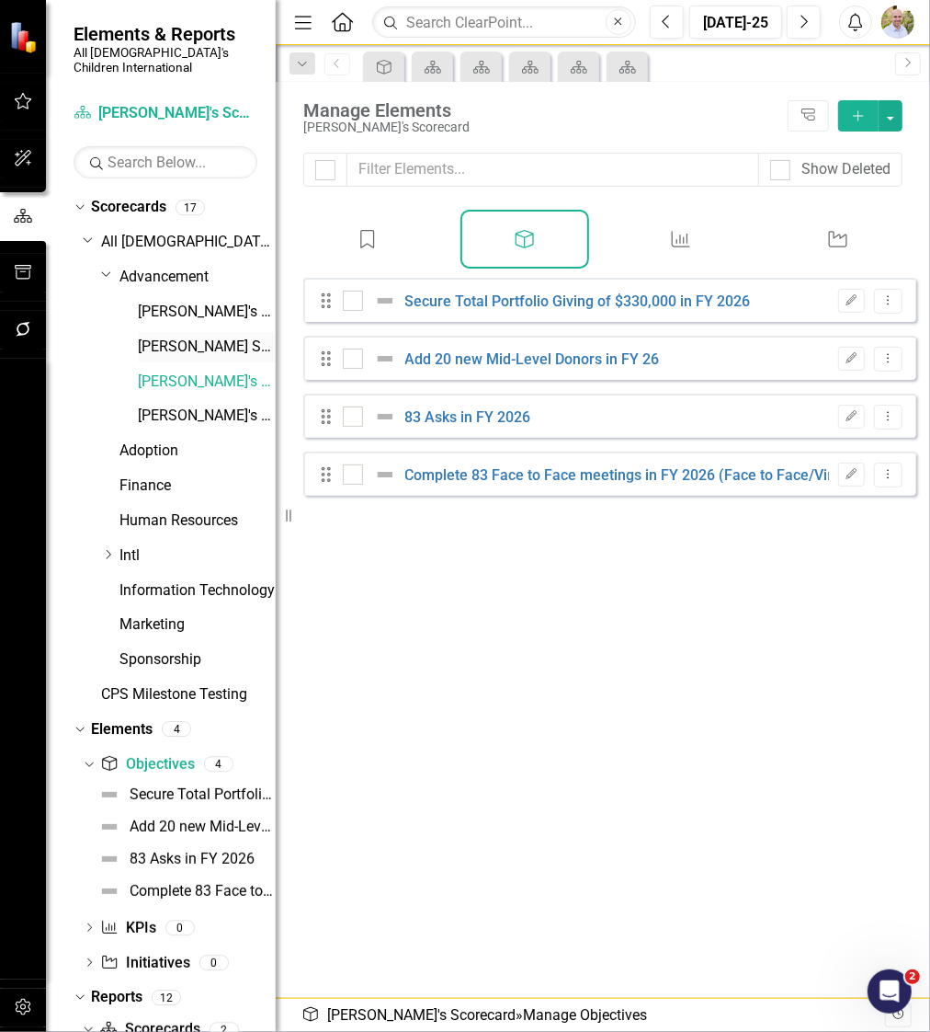
click at [152, 336] on link "[PERSON_NAME] Scorecard" at bounding box center [207, 346] width 138 height 21
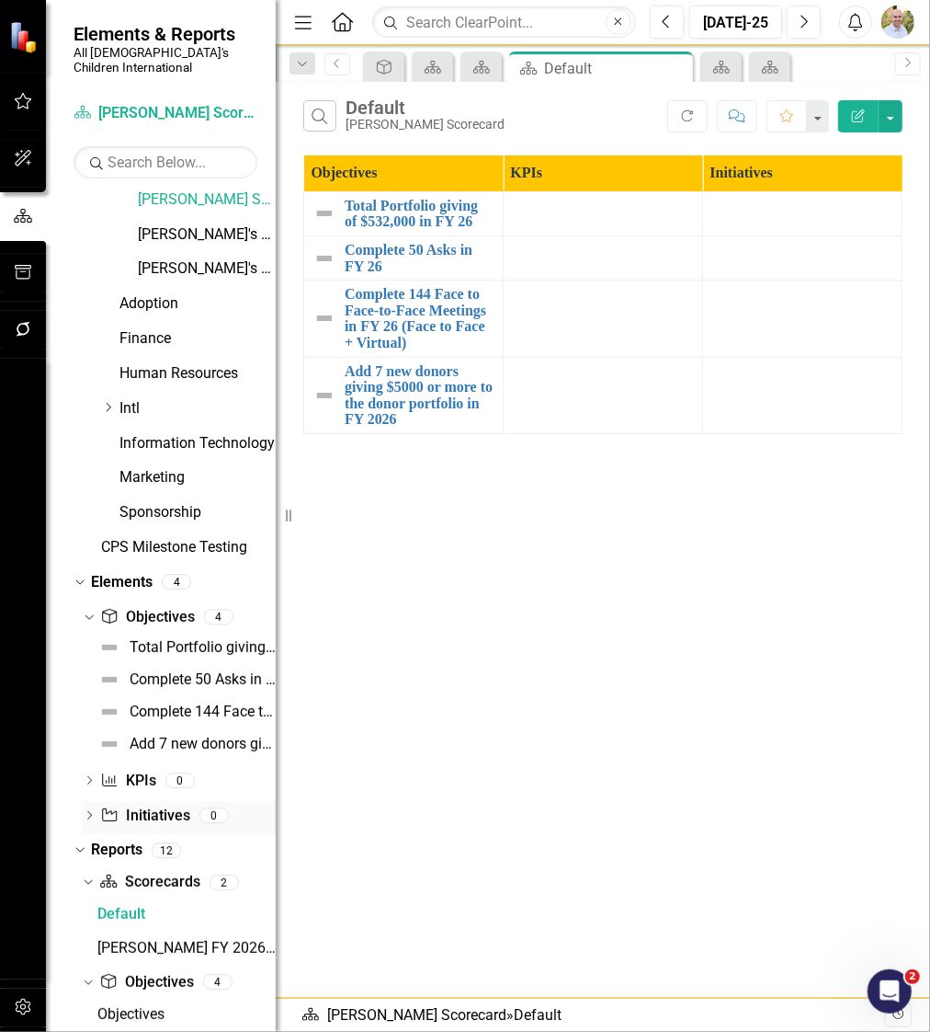
scroll to position [155, 0]
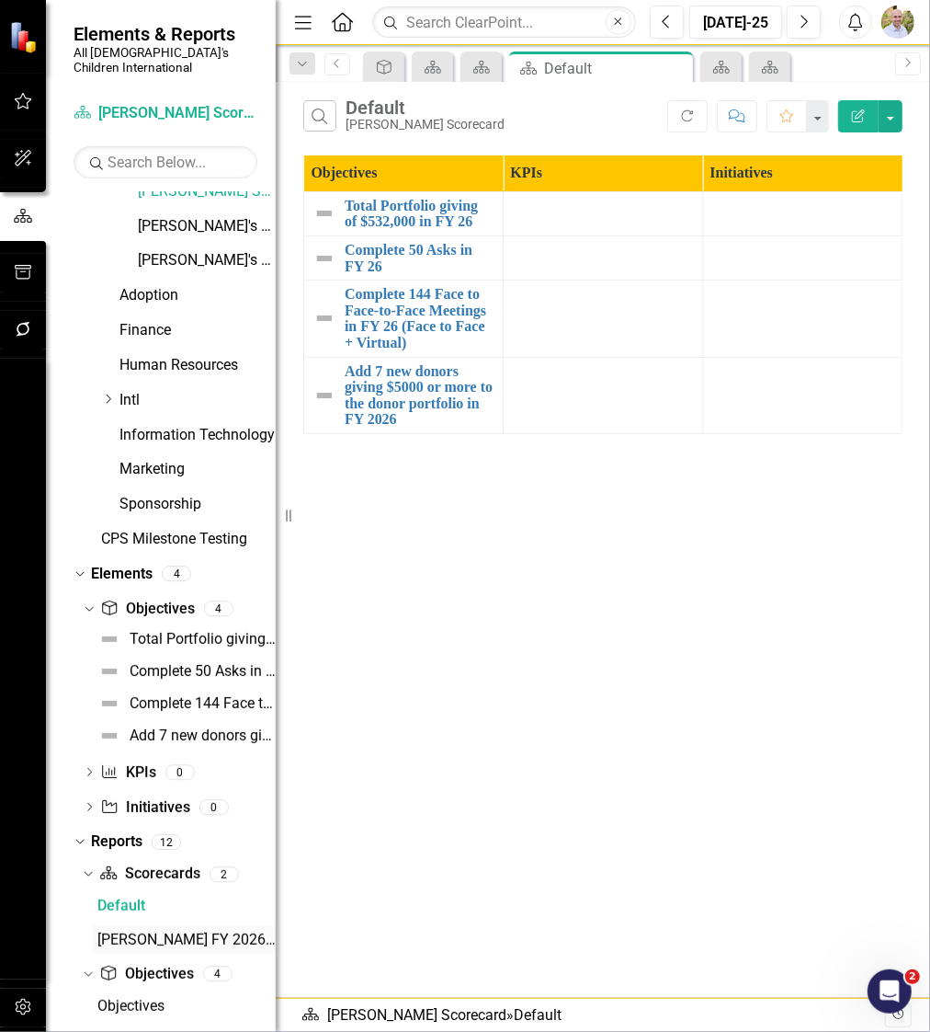
click at [166, 931] on div "[PERSON_NAME] FY 2026 Goals" at bounding box center [186, 939] width 178 height 17
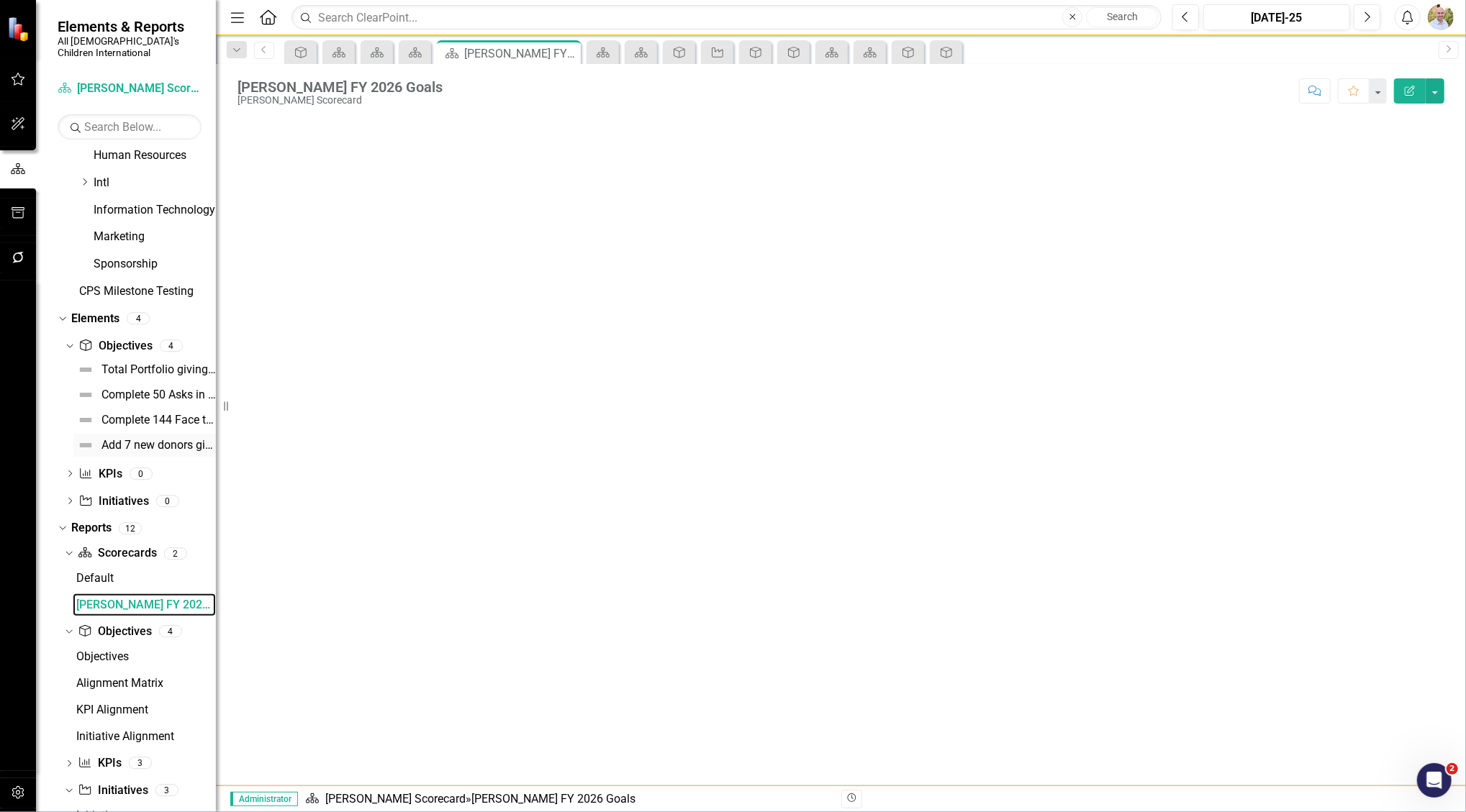
scroll to position [253, 0]
click at [103, 649] on div "Objectives" at bounding box center [146, 655] width 139 height 13
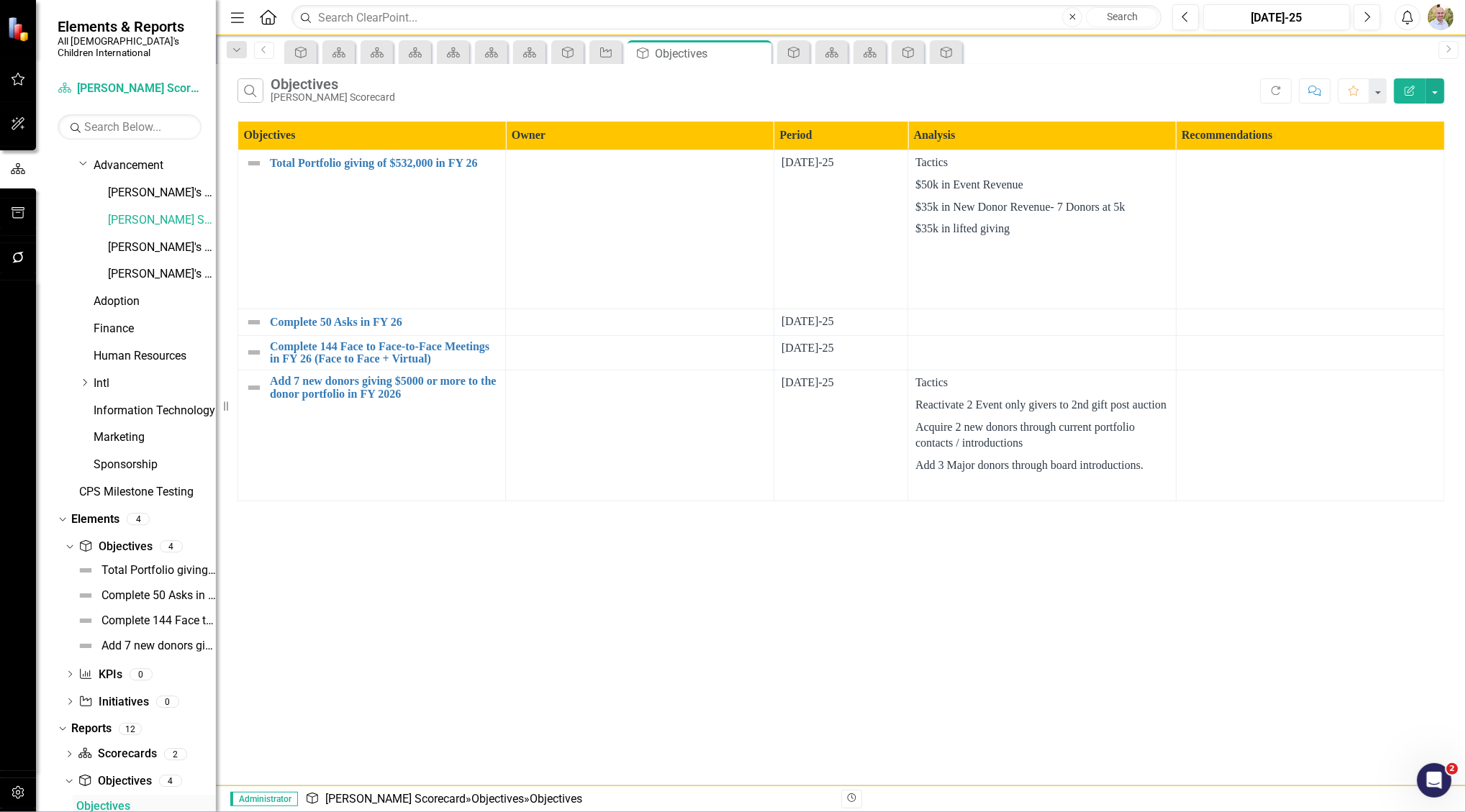
scroll to position [44, 0]
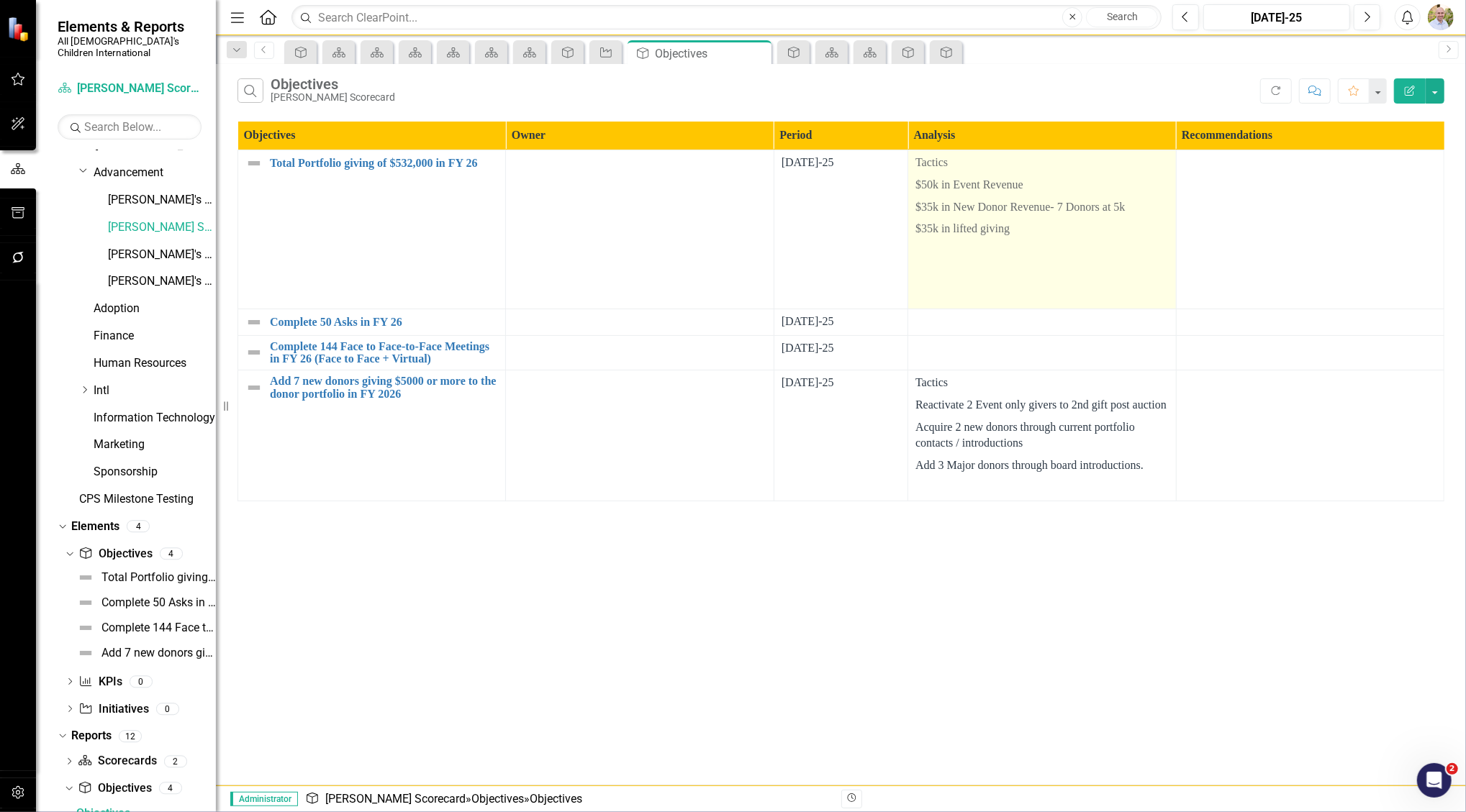
drag, startPoint x: 236, startPoint y: 116, endPoint x: 984, endPoint y: 166, distance: 749.7
click at [727, 166] on p "Tactics" at bounding box center [1041, 164] width 253 height 20
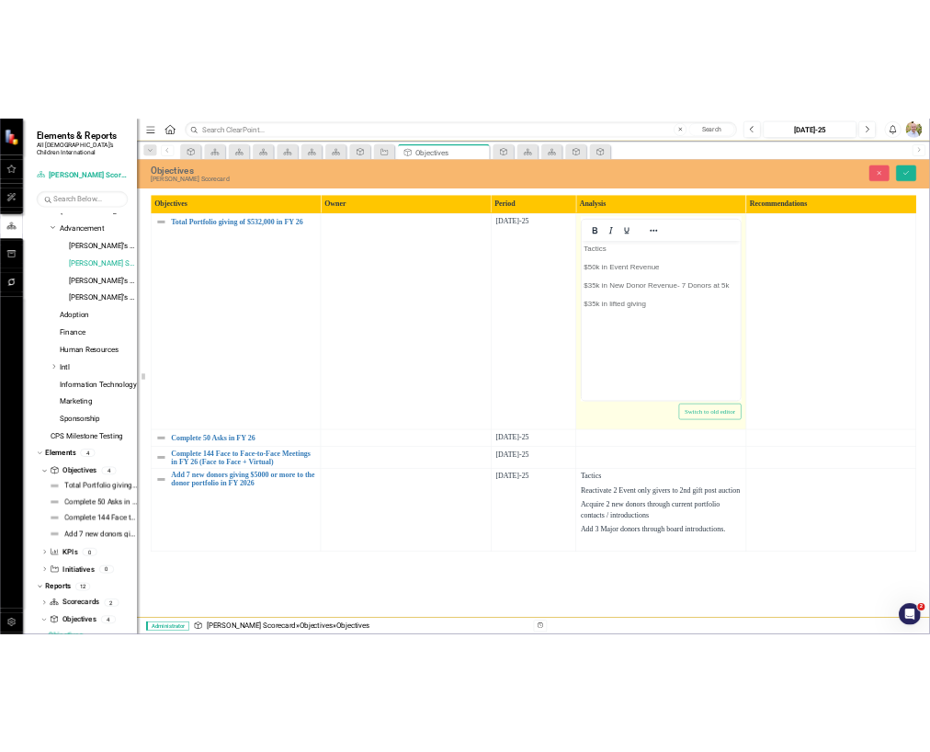
scroll to position [0, 0]
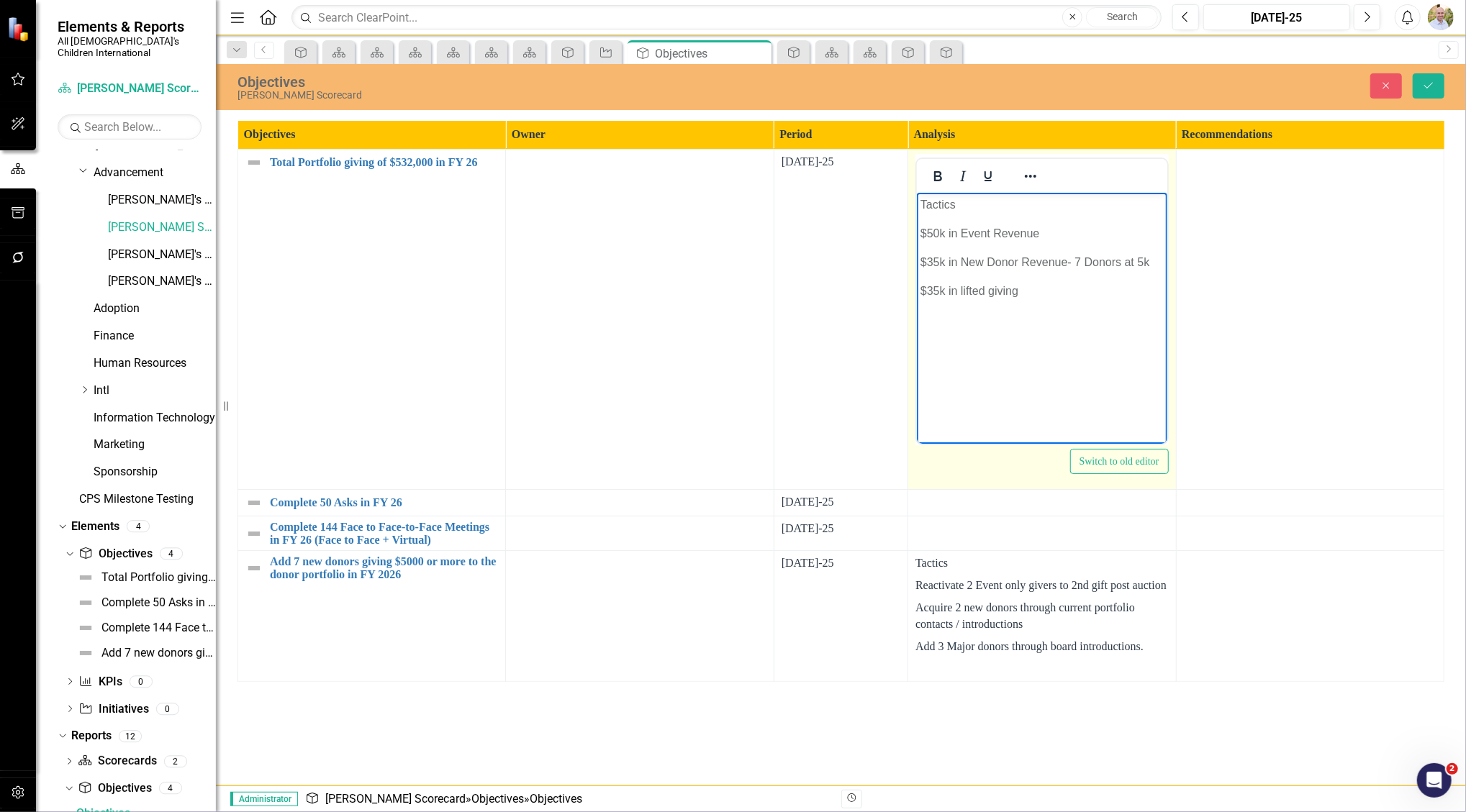
click at [727, 218] on body "Tactics $50k in Event Revenue $35k in New Donor Revenue- 7 Donors at 5k $35k in…" at bounding box center [1040, 300] width 250 height 216
click at [727, 214] on body "Tactics $50k in Event Revenue $35k in New Donor Revenue- 7 Donors at 5k $35k in…" at bounding box center [1040, 300] width 250 height 216
click at [727, 214] on body "Tactics $50k in Event Revenue $35k in New Donor Revenue- 7 Donors at 5k $35k in…" at bounding box center [1040, 300] width 250 height 216
click at [727, 199] on p "Tactics" at bounding box center [1041, 205] width 243 height 17
click at [727, 393] on body "Tactics $325k in One time giving $50k in Event Revenue $35k in New Donor Revenu…" at bounding box center [1040, 319] width 250 height 254
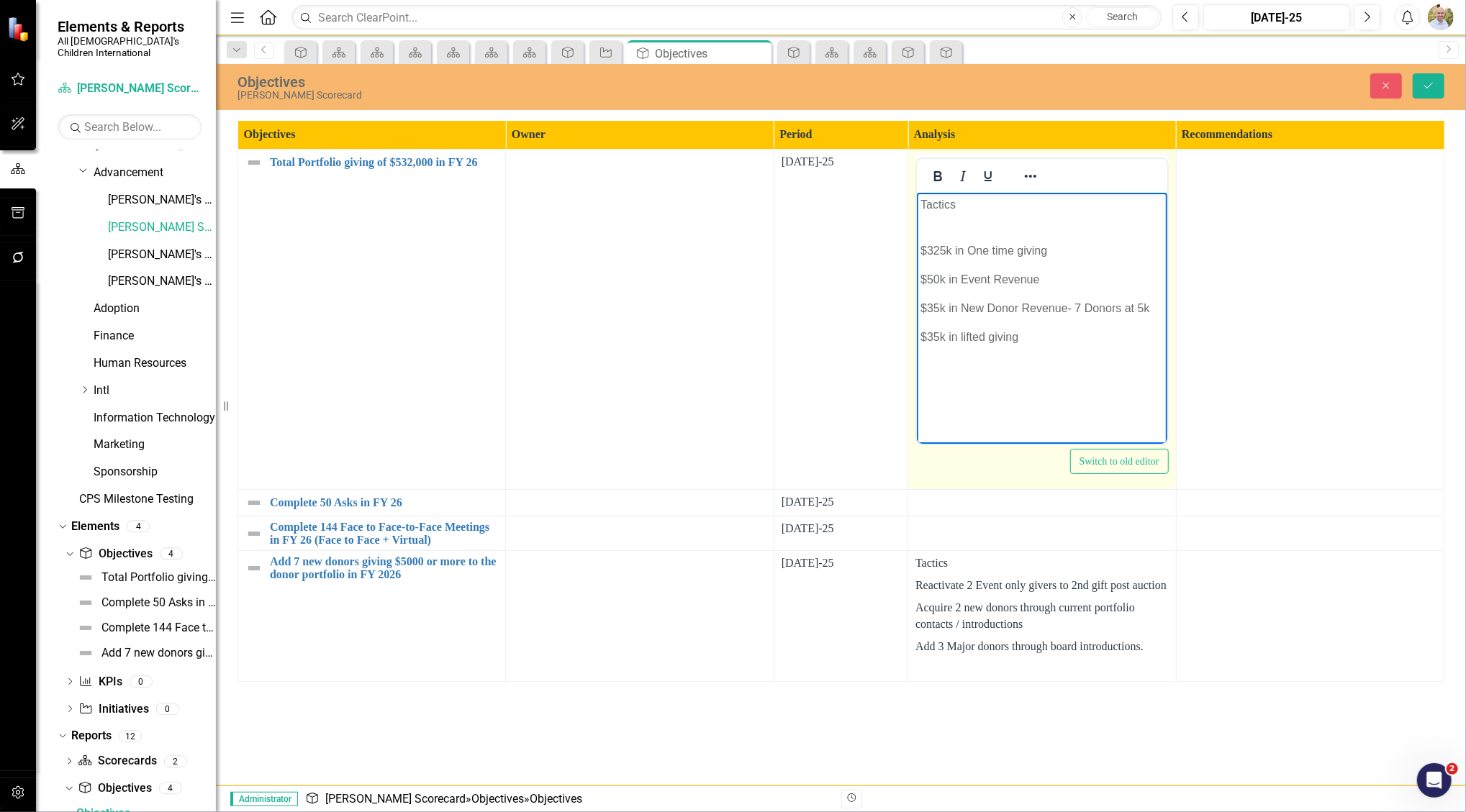
drag, startPoint x: 1079, startPoint y: 248, endPoint x: 897, endPoint y: 253, distance: 182.1
click at [727, 253] on html "Tactics $325k in One time giving $50k in Event Revenue $35k in New Donor Revenu…" at bounding box center [1040, 319] width 250 height 254
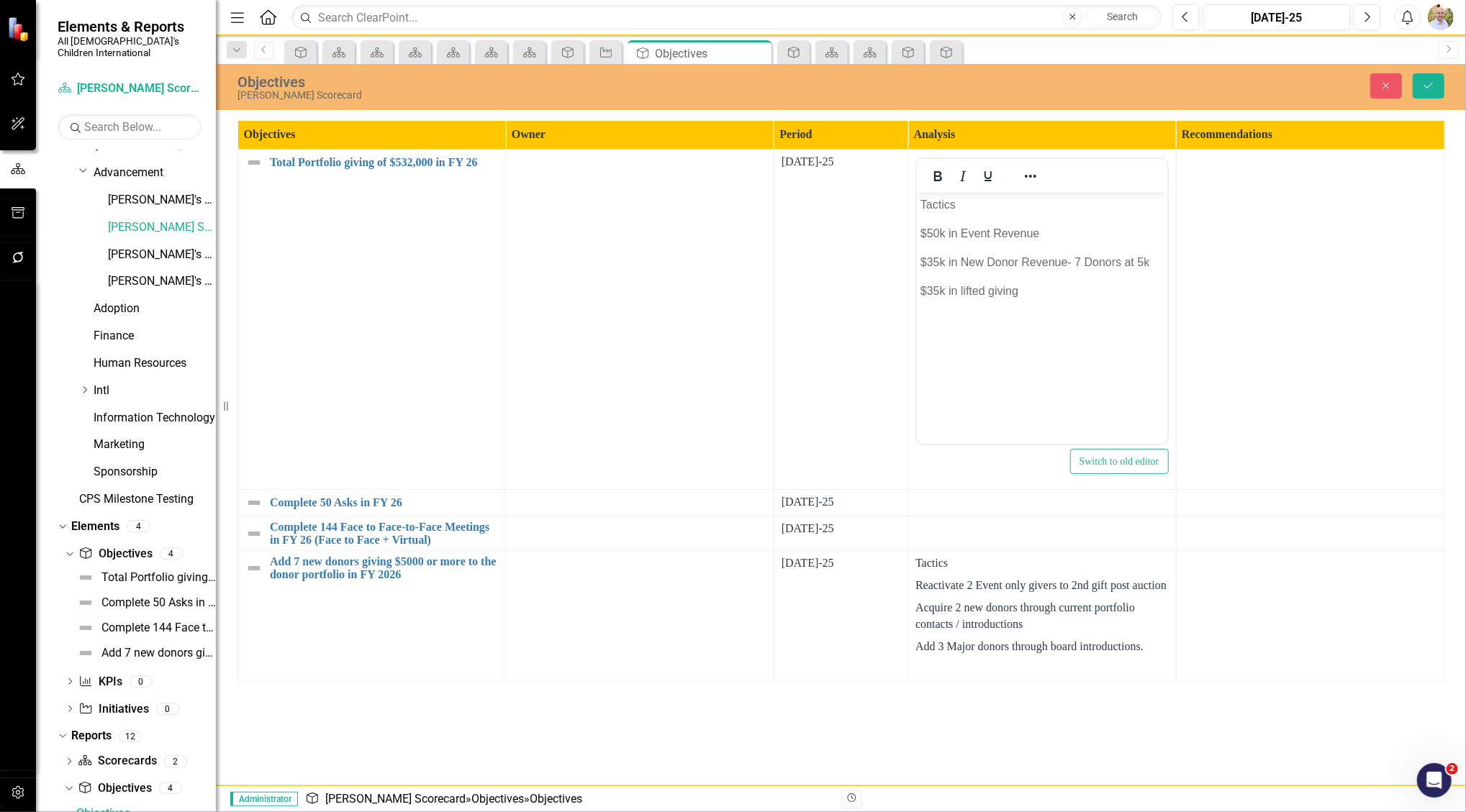
click at [727, 301] on td "[DATE]-25" at bounding box center [840, 319] width 134 height 340
click at [727, 81] on div "Close Save" at bounding box center [1205, 86] width 499 height 25
click at [727, 81] on button "Save" at bounding box center [1428, 86] width 31 height 25
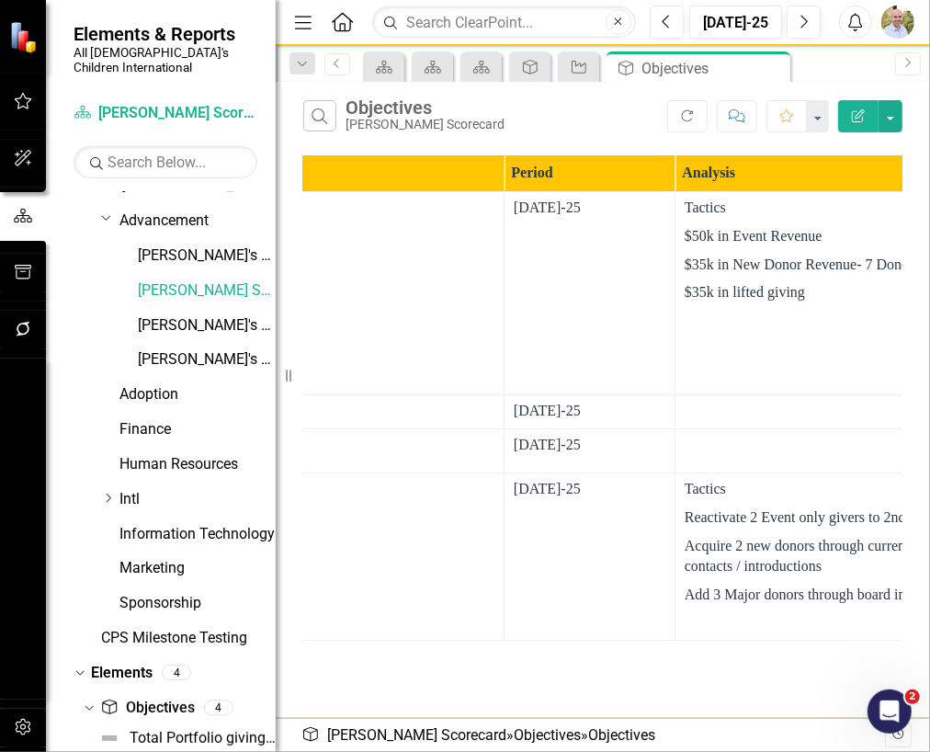
scroll to position [0, 485]
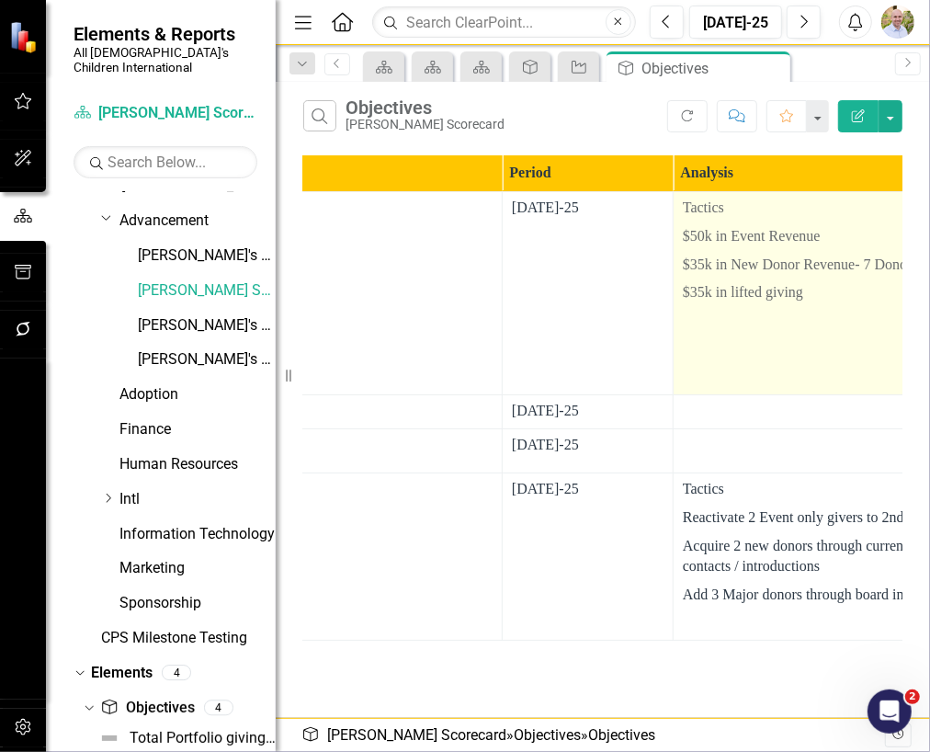
click at [776, 228] on p "$50k in Event Revenue" at bounding box center [844, 236] width 323 height 29
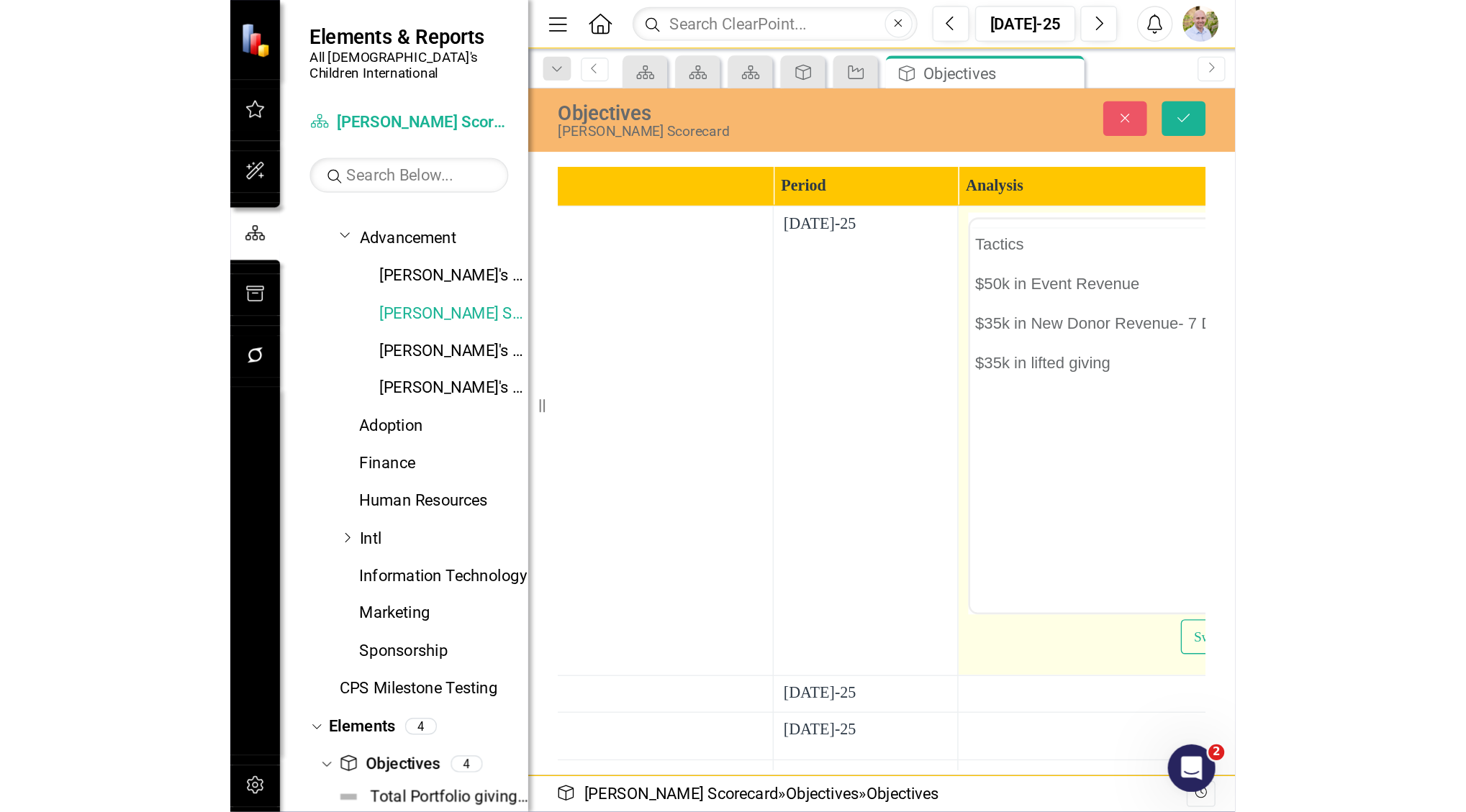
scroll to position [0, 0]
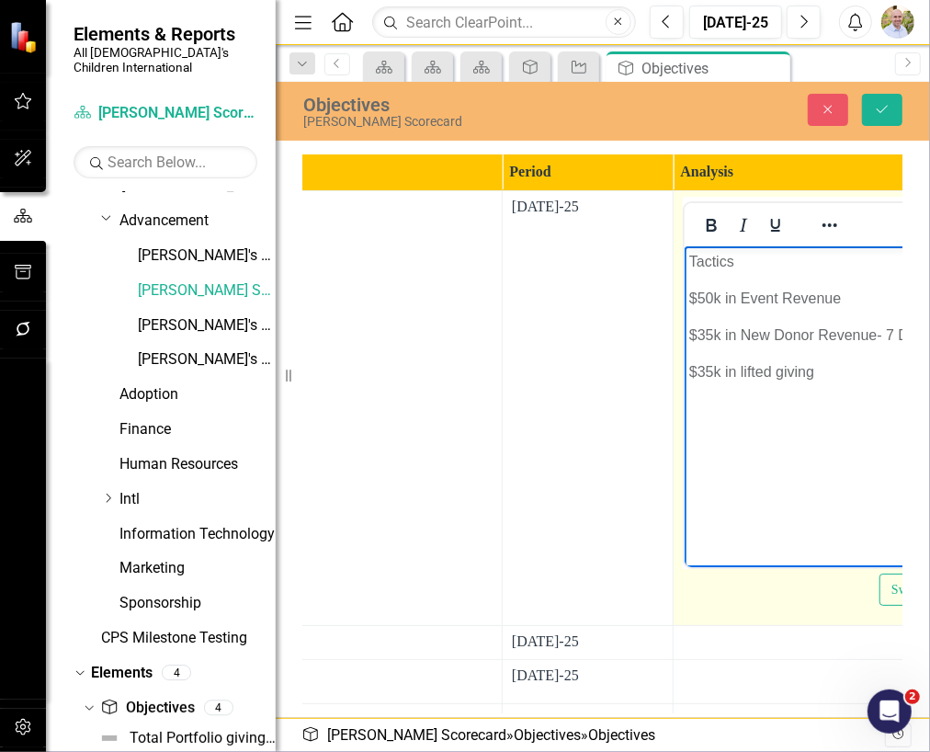
drag, startPoint x: 1460, startPoint y: 474, endPoint x: 761, endPoint y: 269, distance: 728.2
click at [761, 269] on p "Tactics" at bounding box center [844, 262] width 310 height 22
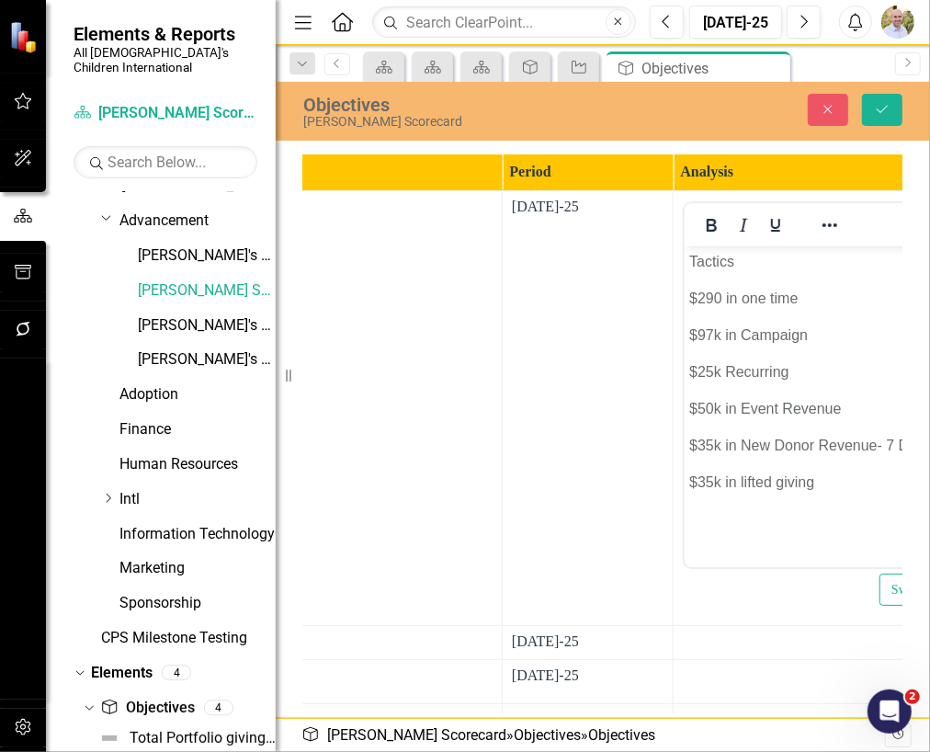
click at [667, 322] on td "[DATE]-25" at bounding box center [588, 408] width 171 height 435
click at [892, 94] on button "Save" at bounding box center [882, 110] width 40 height 32
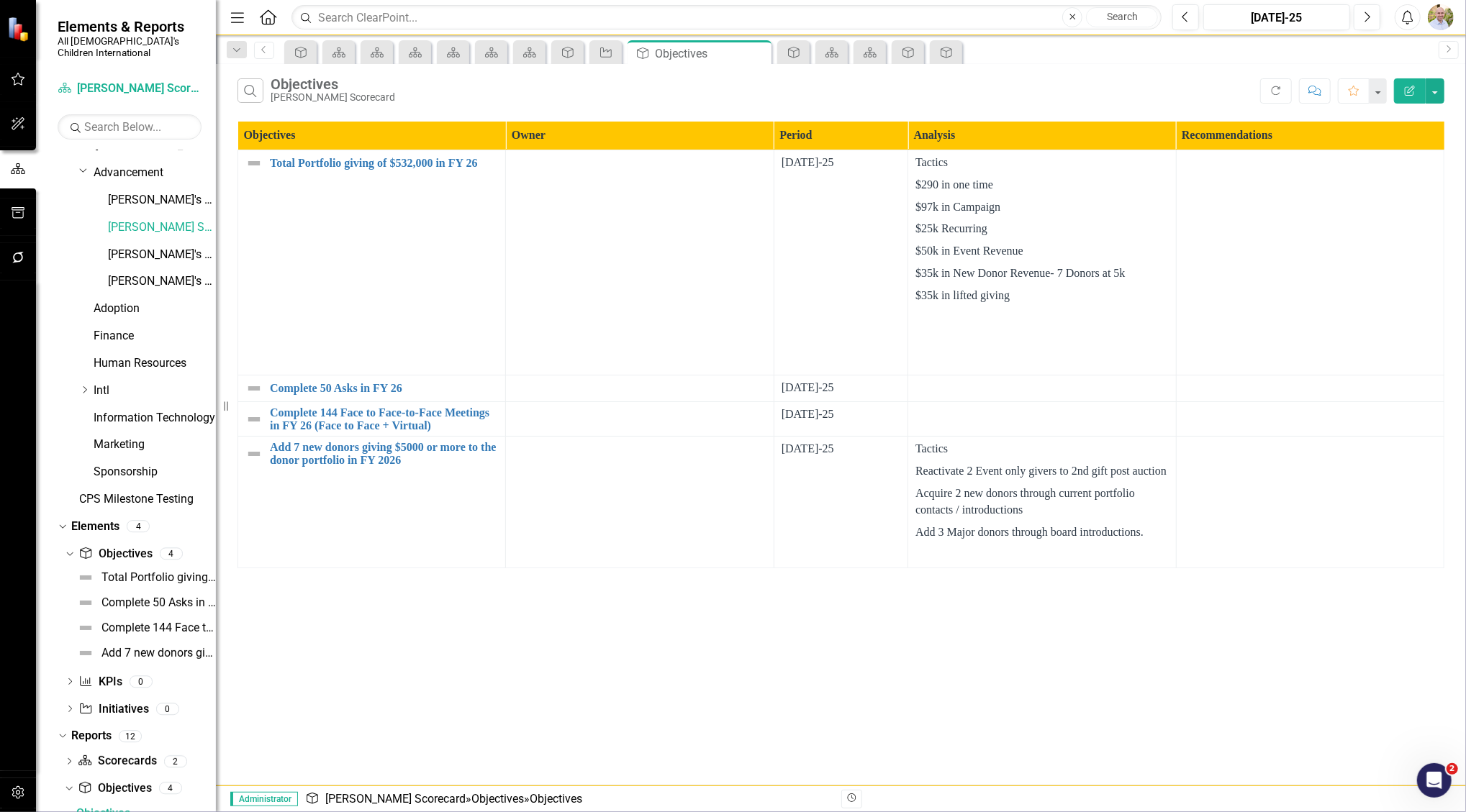
click at [727, 171] on div "[DATE]-25" at bounding box center [841, 163] width 119 height 17
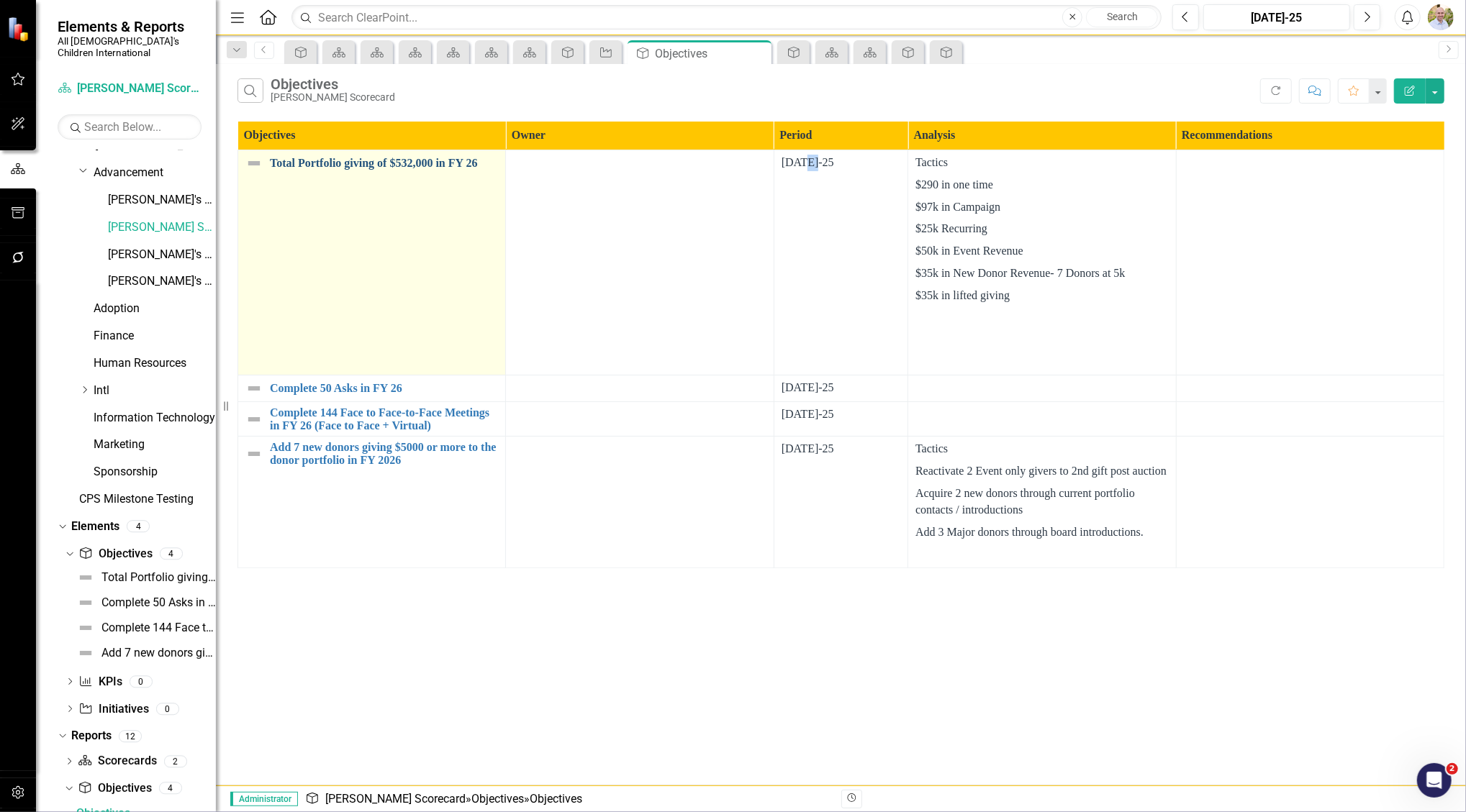
click at [362, 167] on link "Total Portfolio giving of $532,000 in FY 26" at bounding box center [384, 163] width 228 height 13
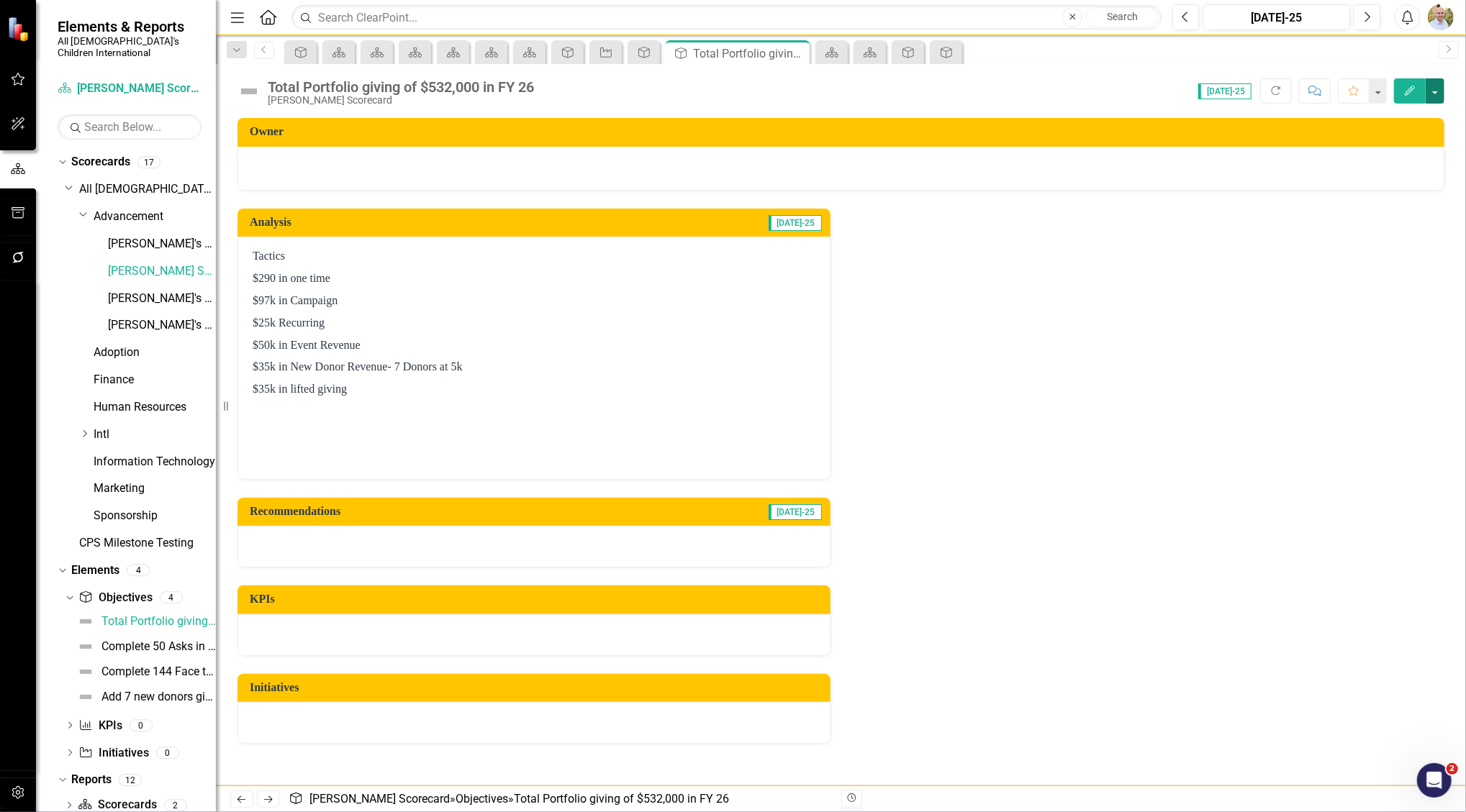
click at [727, 89] on button "button" at bounding box center [1435, 91] width 19 height 25
click at [727, 122] on link "Edit Edit Objective" at bounding box center [1385, 117] width 117 height 27
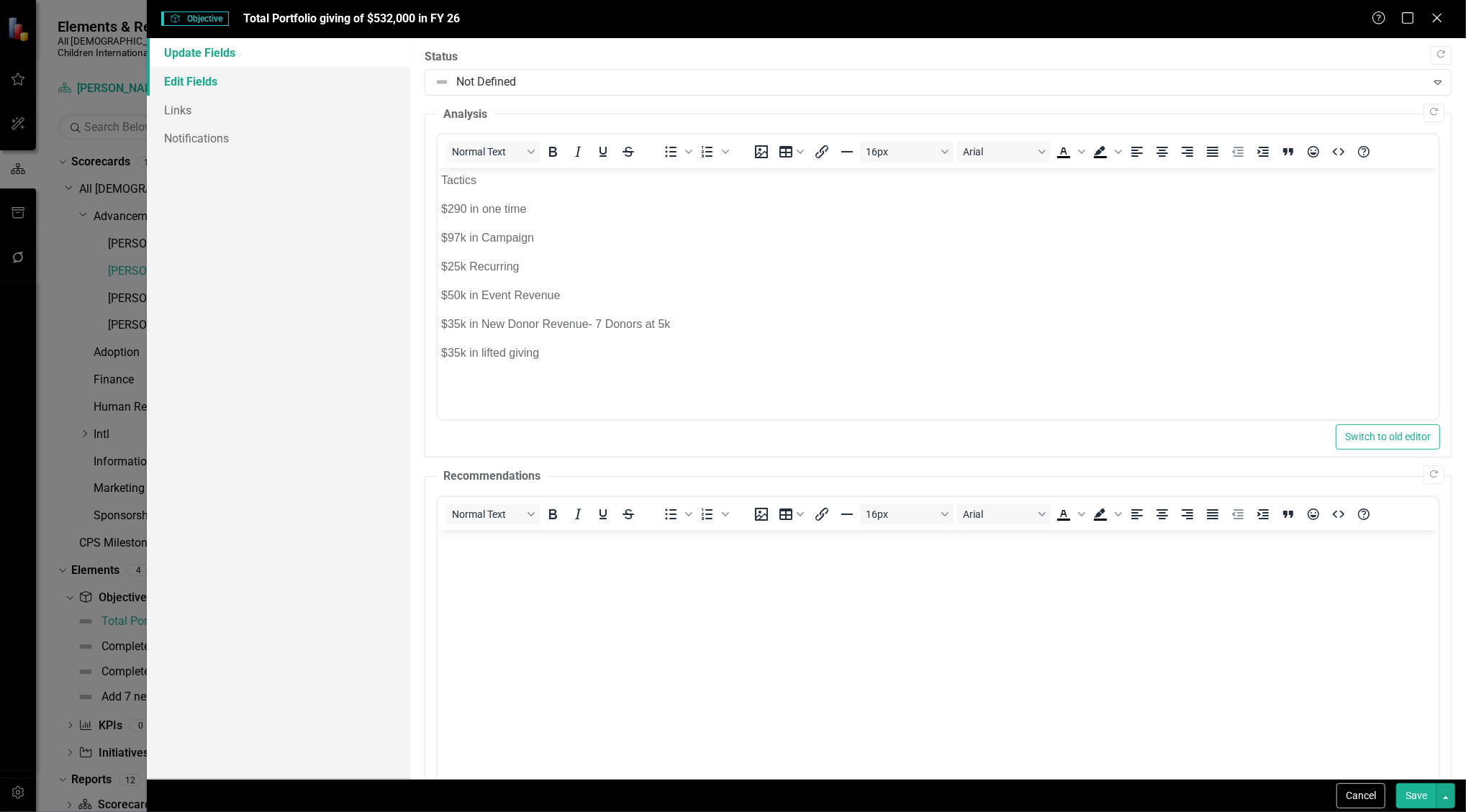
click at [242, 77] on link "Edit Fields" at bounding box center [279, 81] width 264 height 29
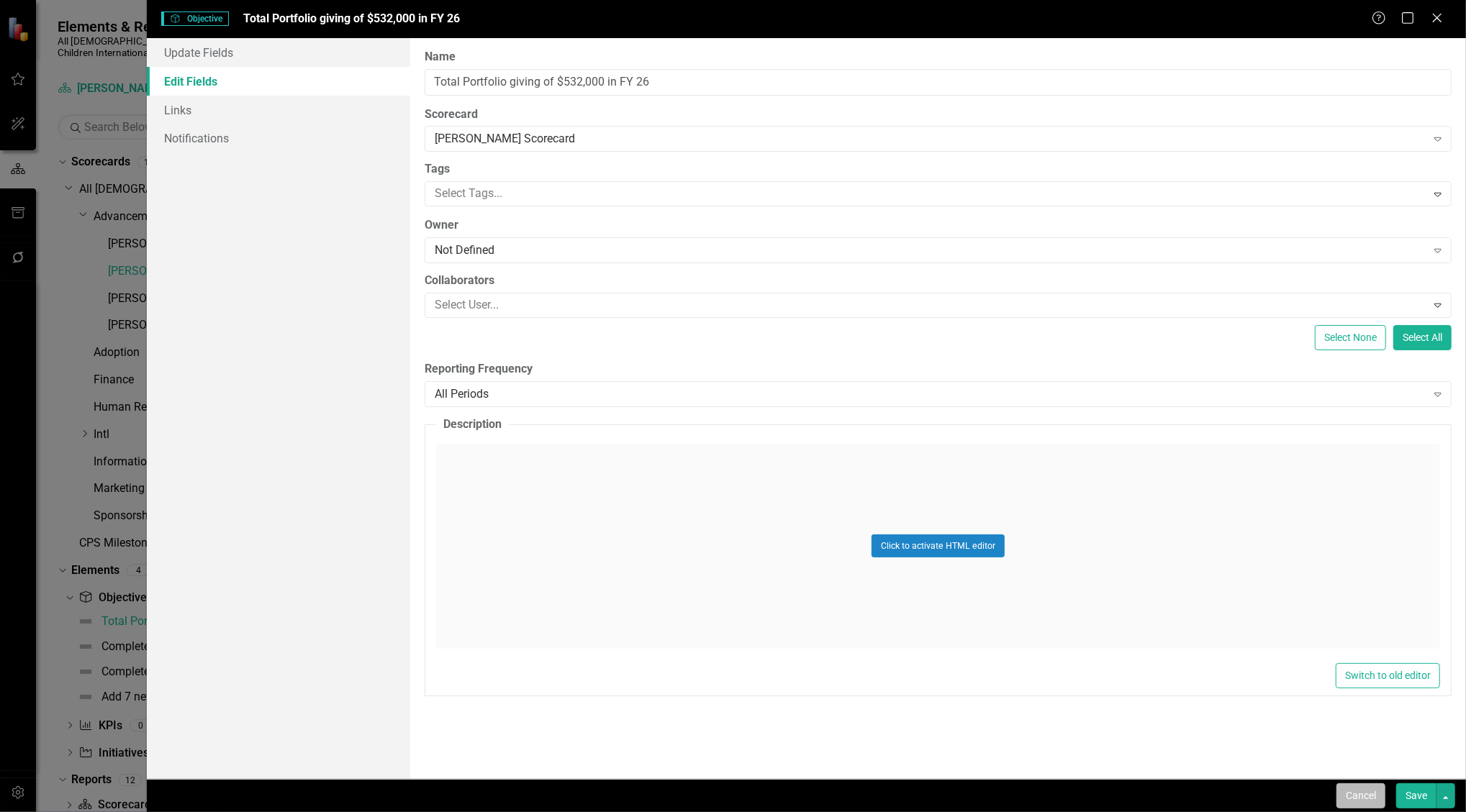
click at [727, 794] on button "Cancel" at bounding box center [1360, 796] width 49 height 25
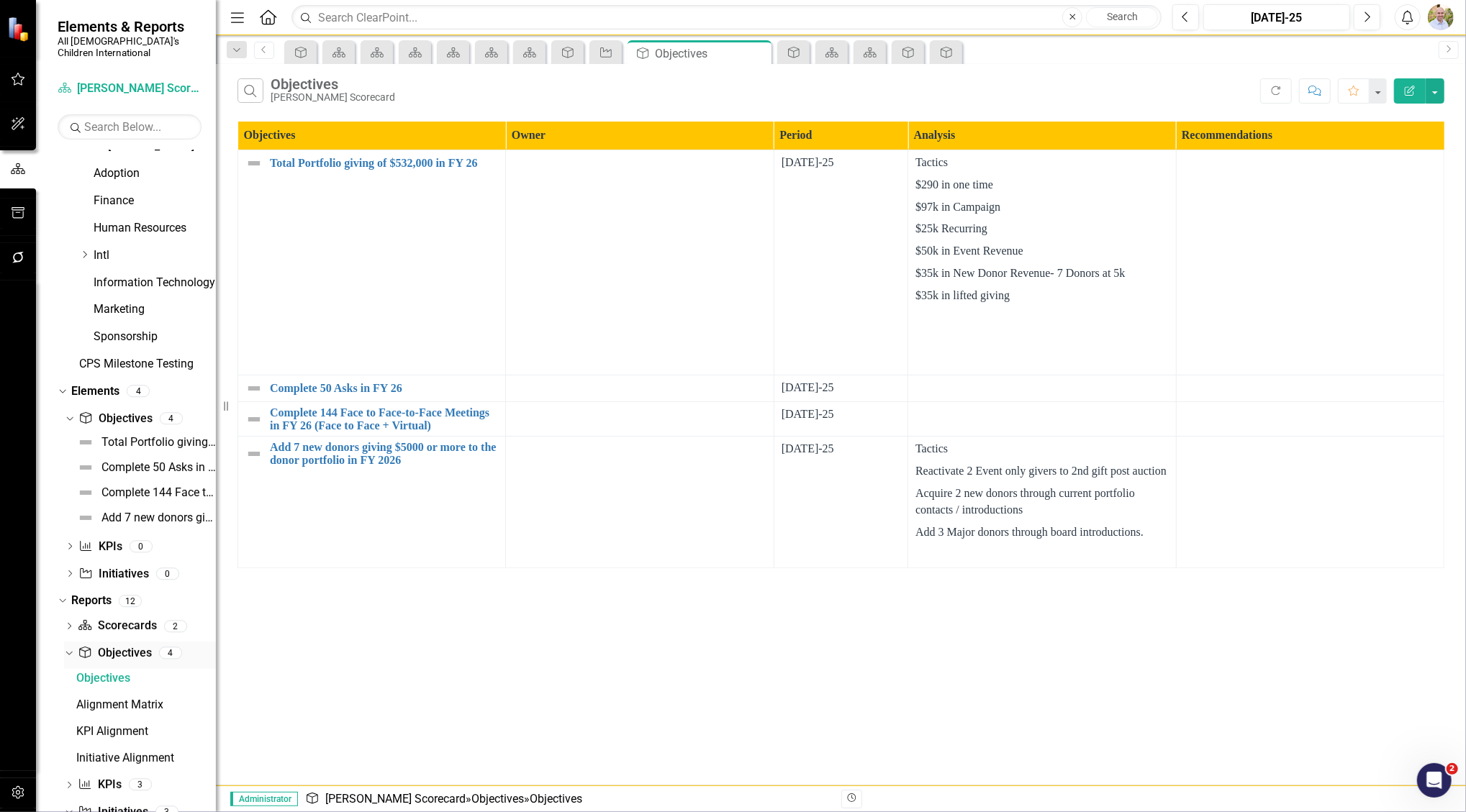
scroll to position [210, 0]
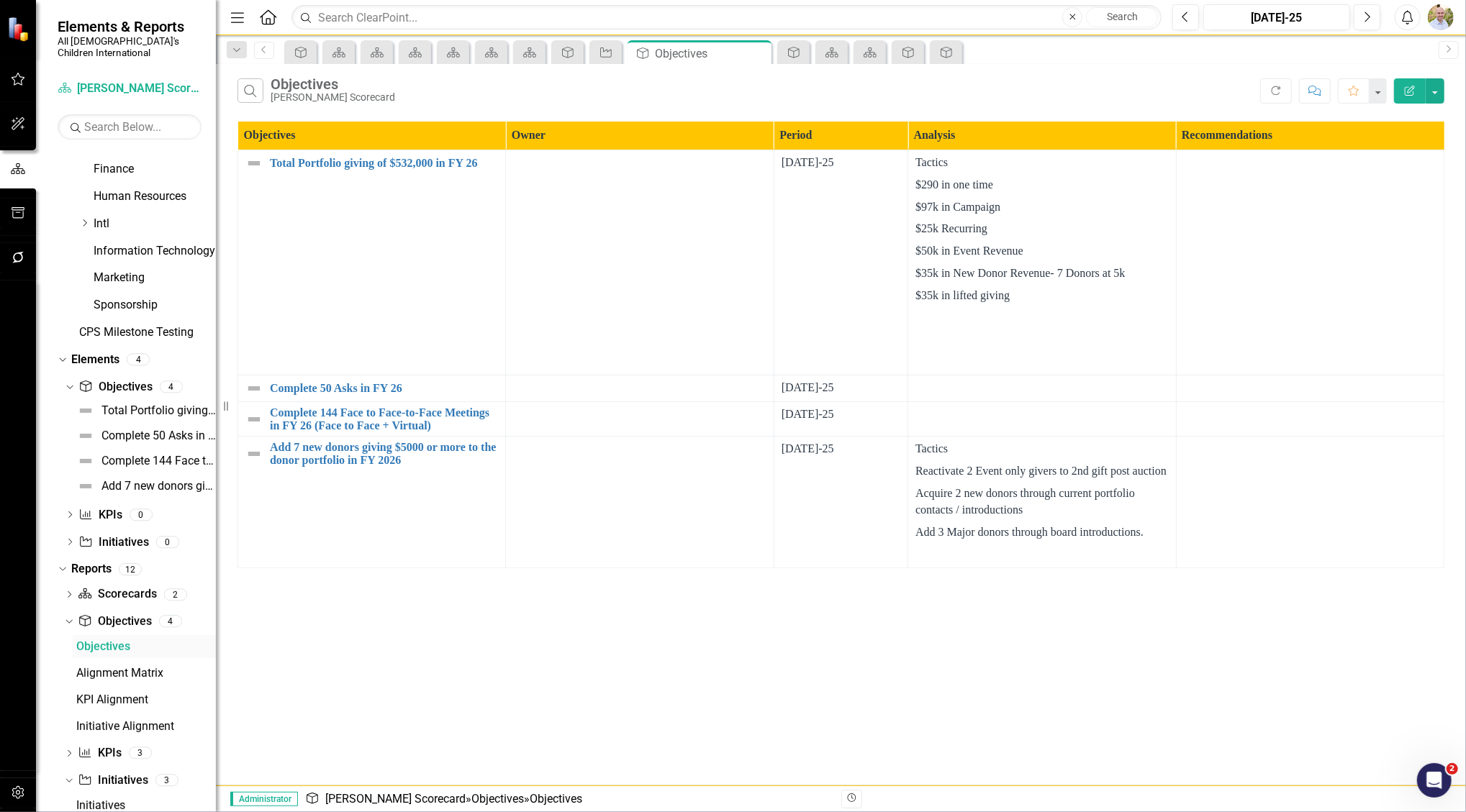
click at [112, 641] on link "Objectives" at bounding box center [144, 646] width 143 height 23
click at [727, 88] on icon "button" at bounding box center [1410, 90] width 10 height 10
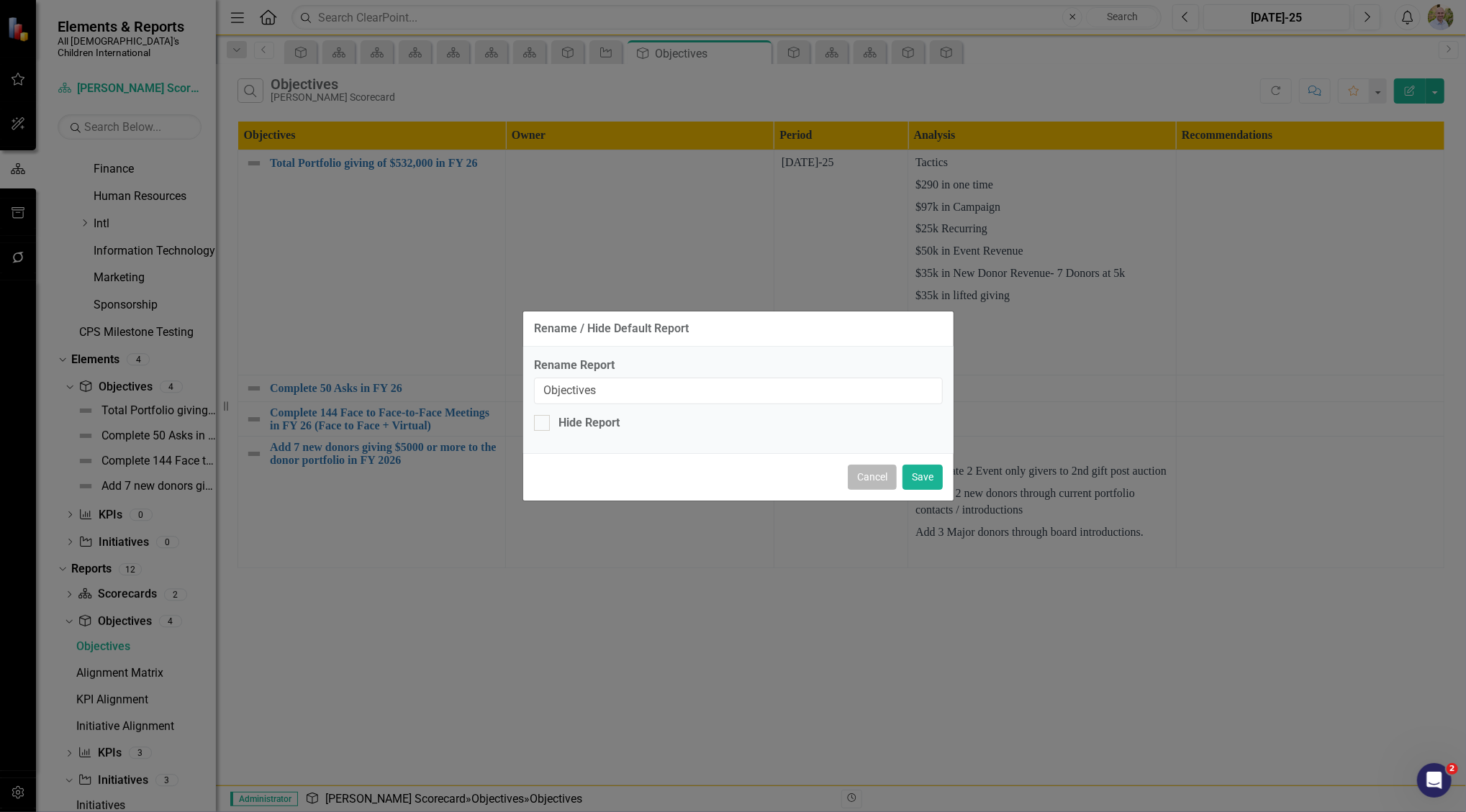
click at [727, 482] on button "Cancel" at bounding box center [872, 477] width 49 height 25
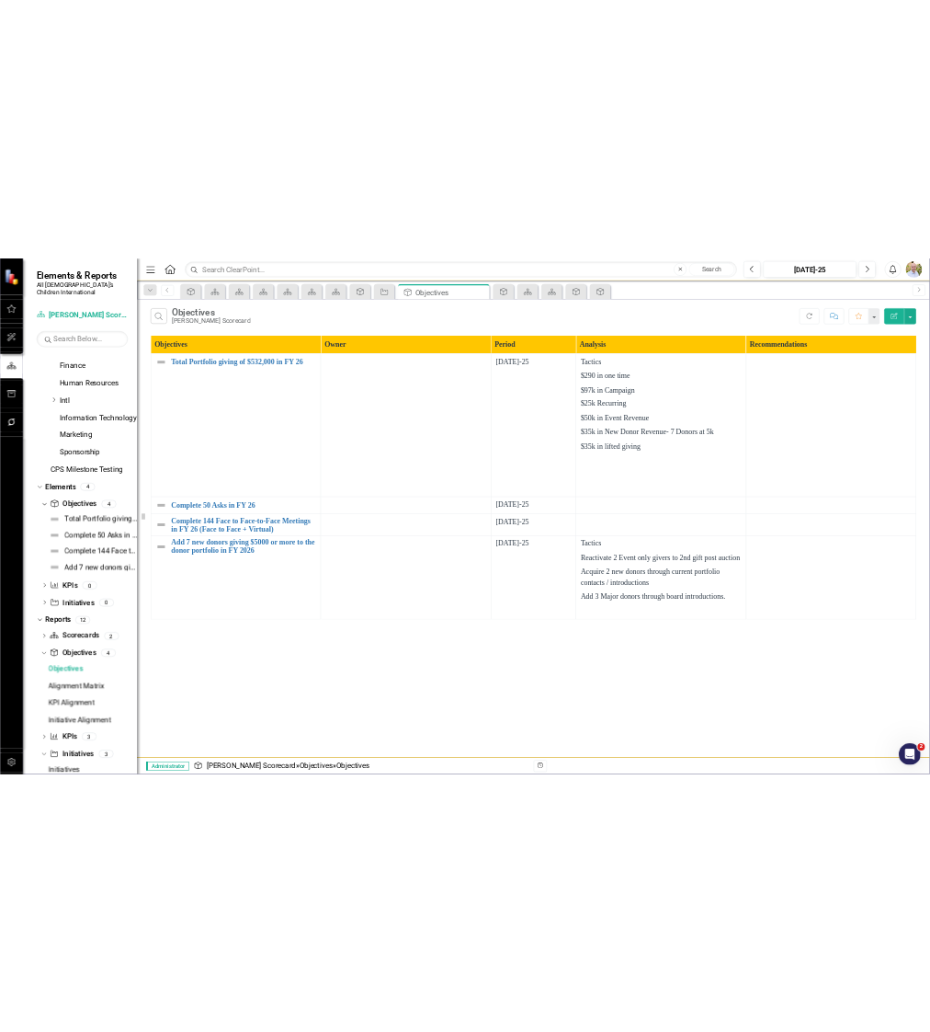
scroll to position [359, 0]
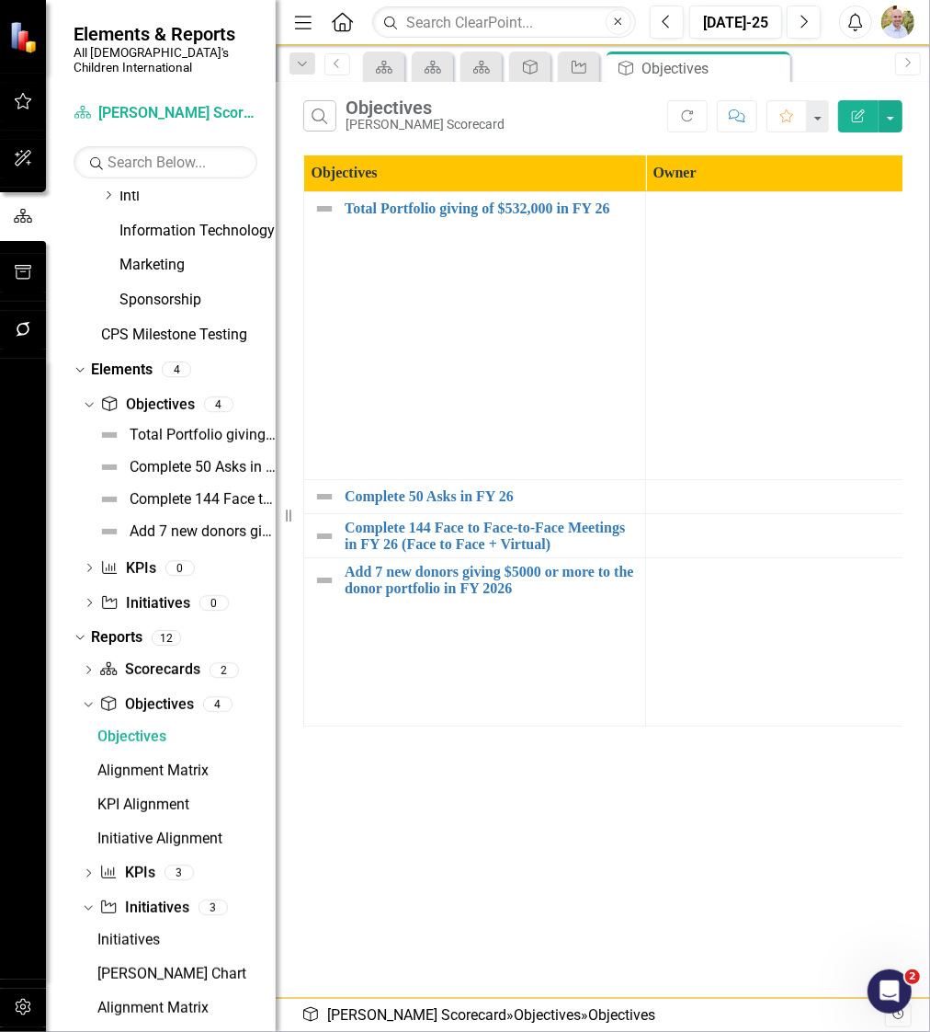
click at [507, 917] on div "Search Objectives Courtney O Scorecard Refresh Comment Favorite Edit Report Obj…" at bounding box center [603, 540] width 655 height 916
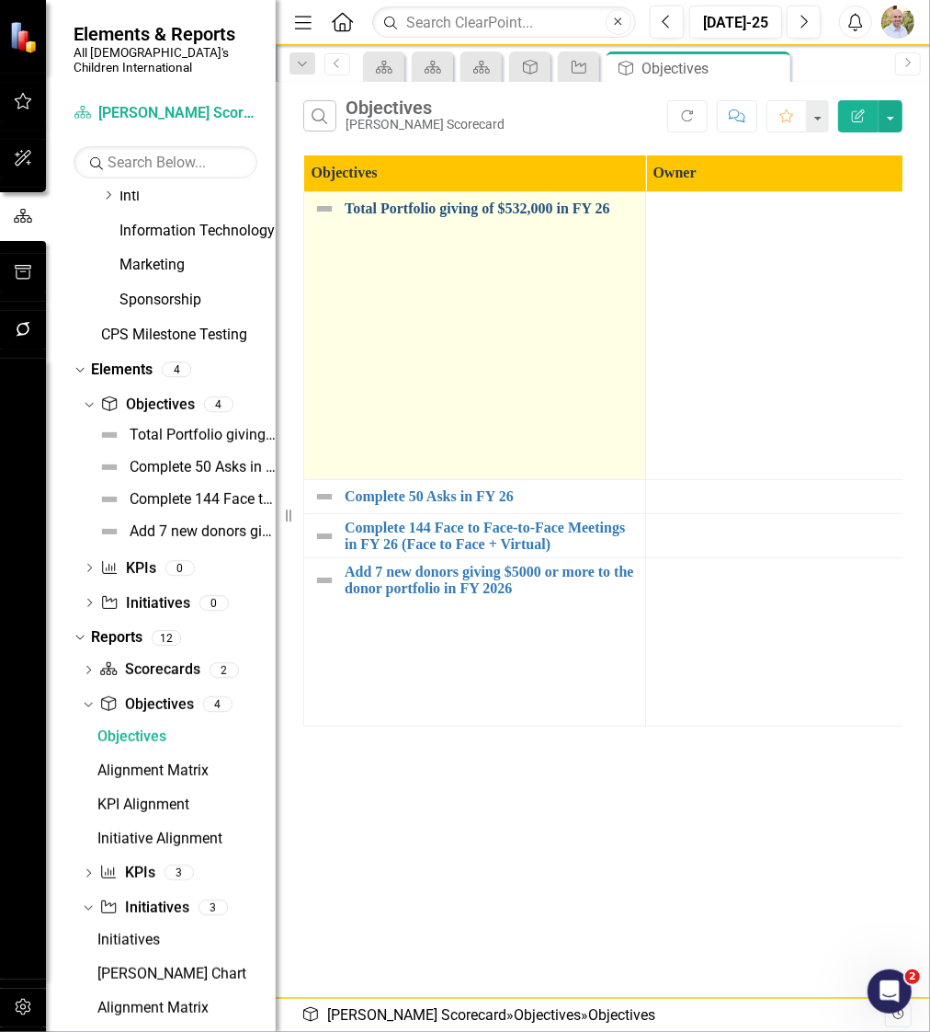
click at [537, 213] on link "Total Portfolio giving of $532,000 in FY 26" at bounding box center [490, 208] width 291 height 17
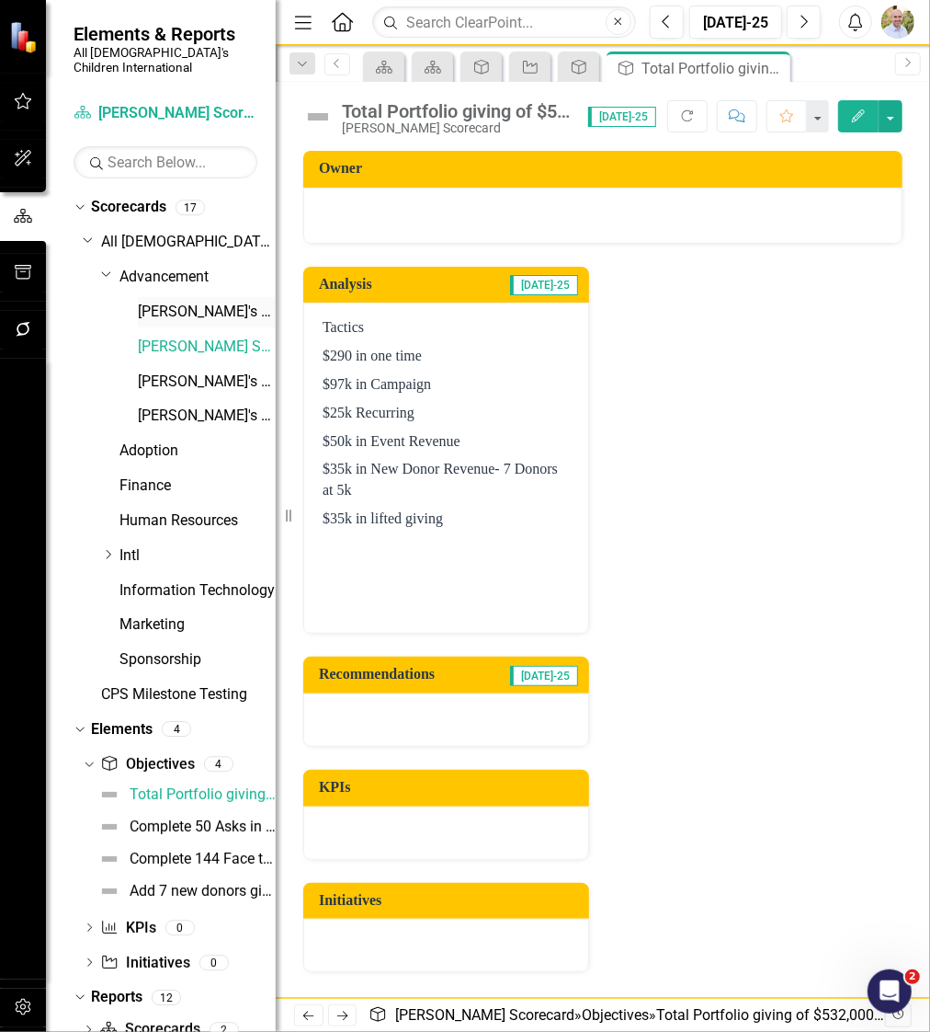
click at [171, 302] on link "[PERSON_NAME]'s Scorecard" at bounding box center [207, 312] width 138 height 21
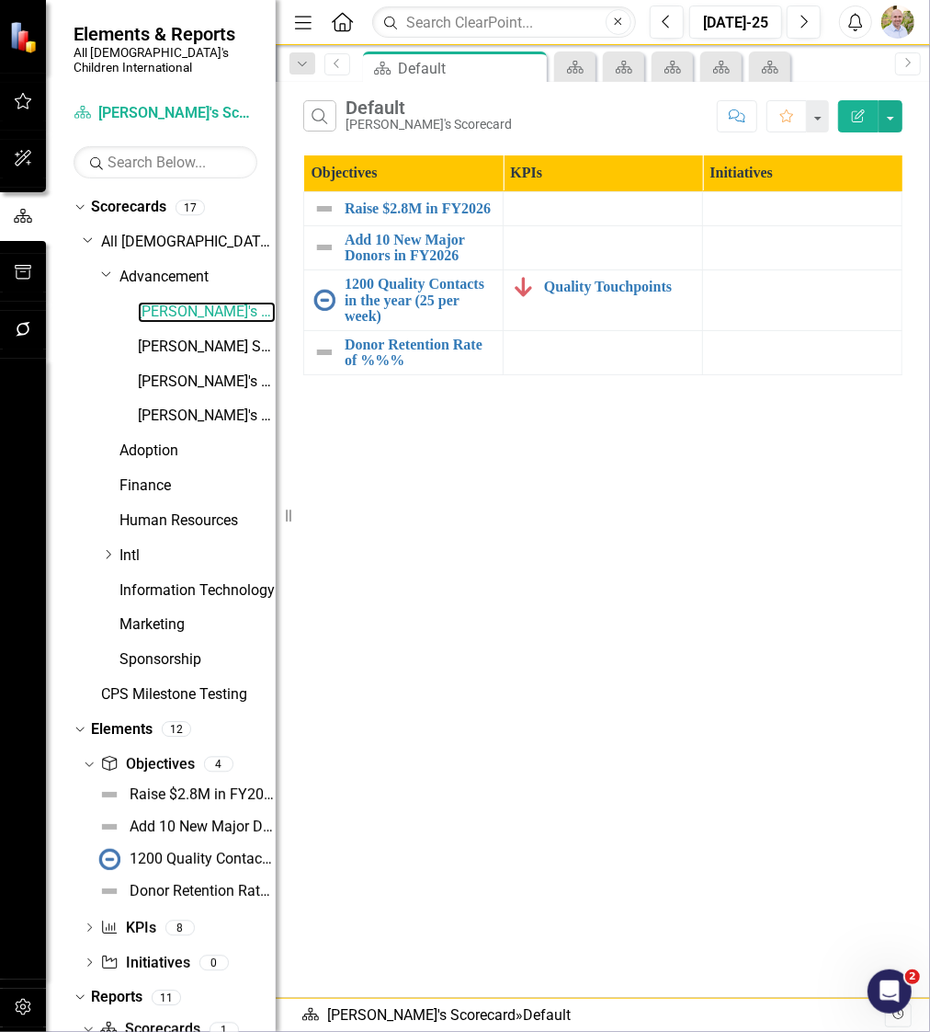
scroll to position [29, 0]
